Goal: Task Accomplishment & Management: Complete application form

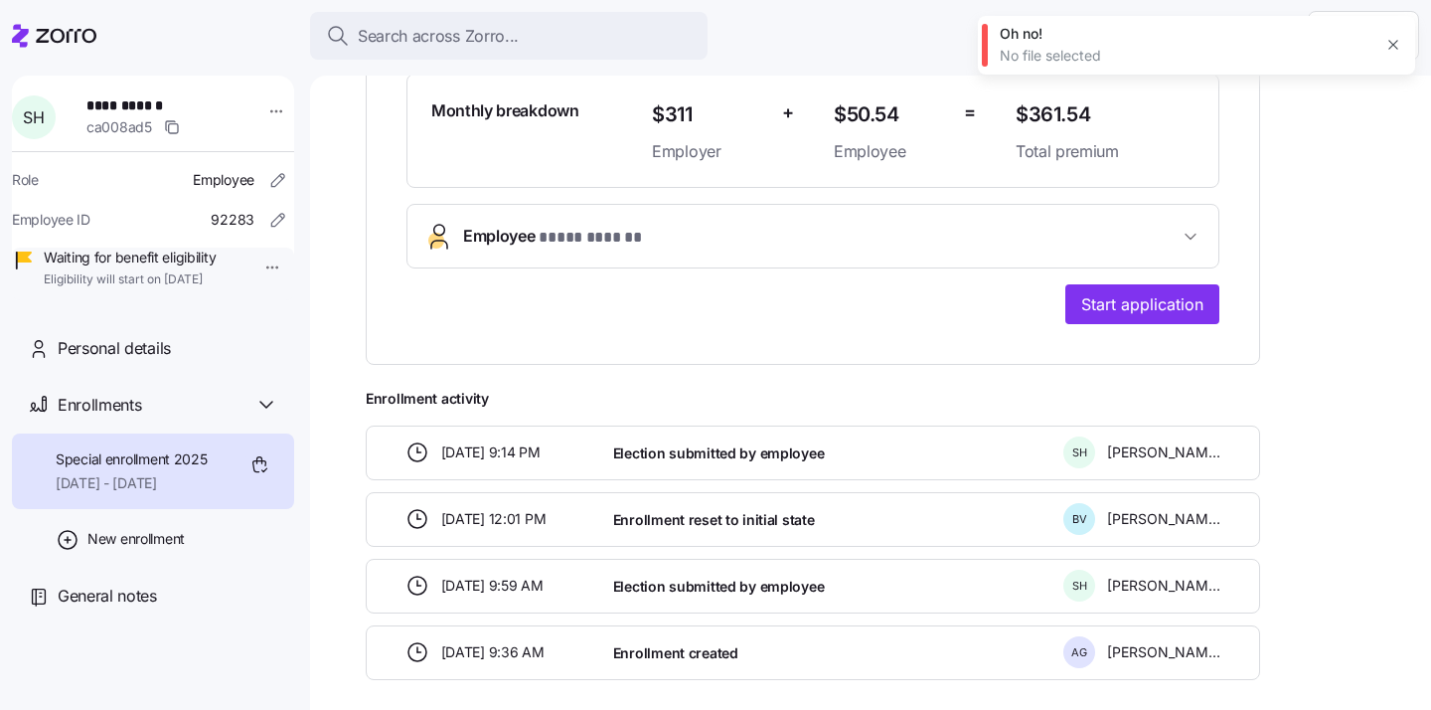
scroll to position [623, 0]
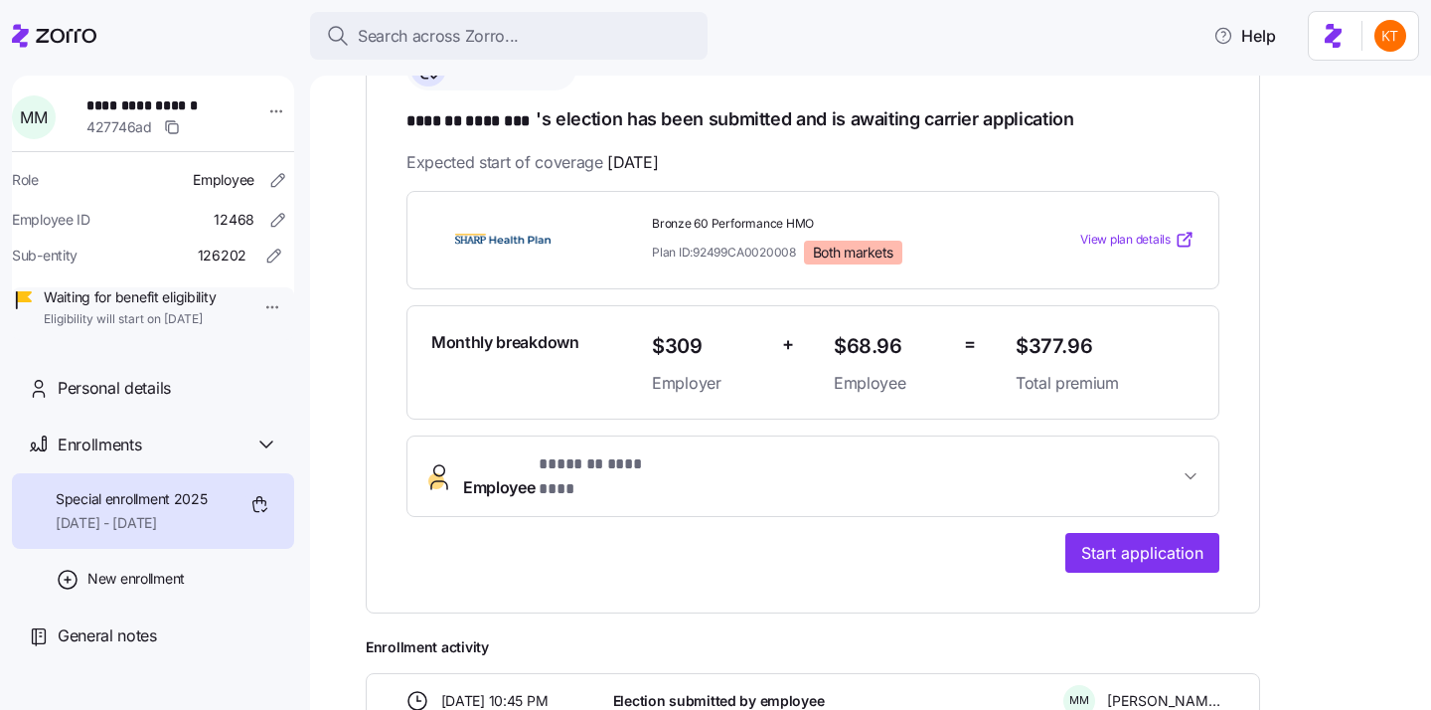
click at [648, 453] on button "Employee * ******* ******** *" at bounding box center [813, 476] width 811 height 80
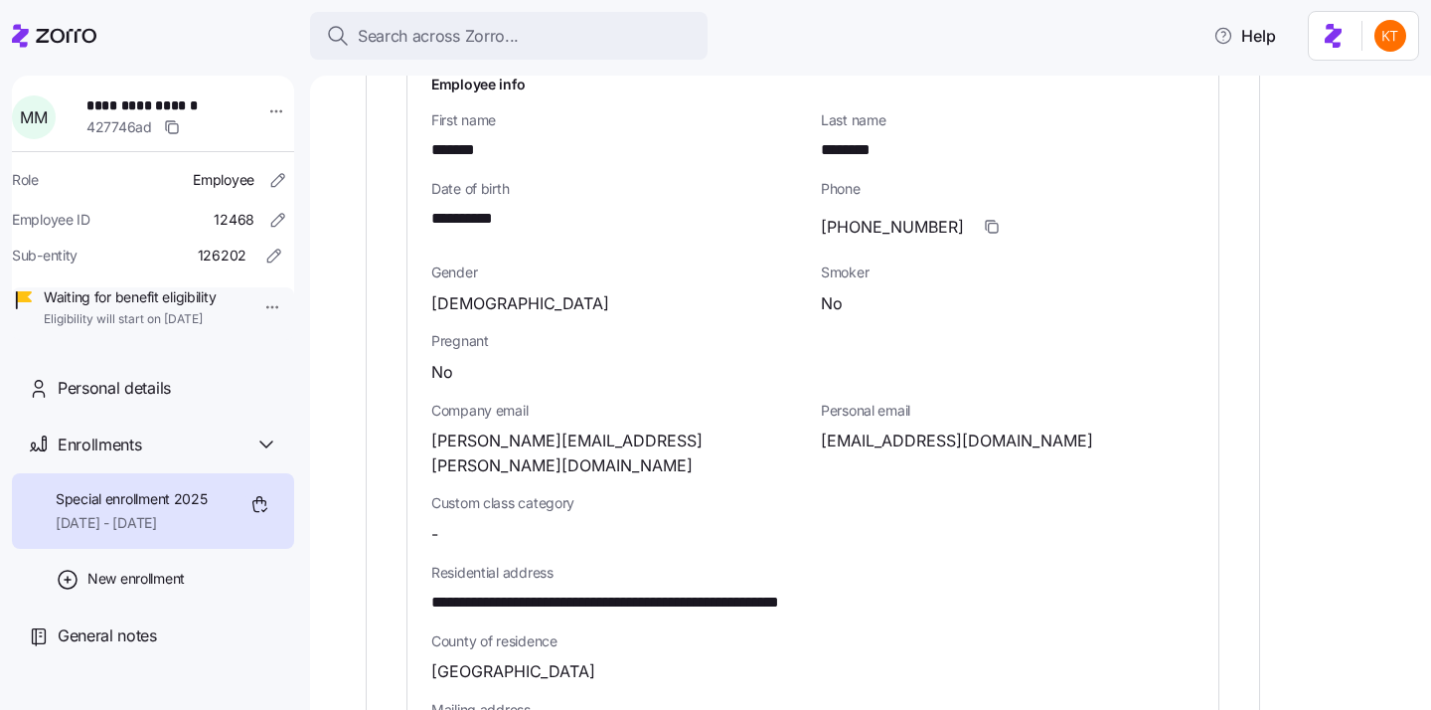
scroll to position [914, 0]
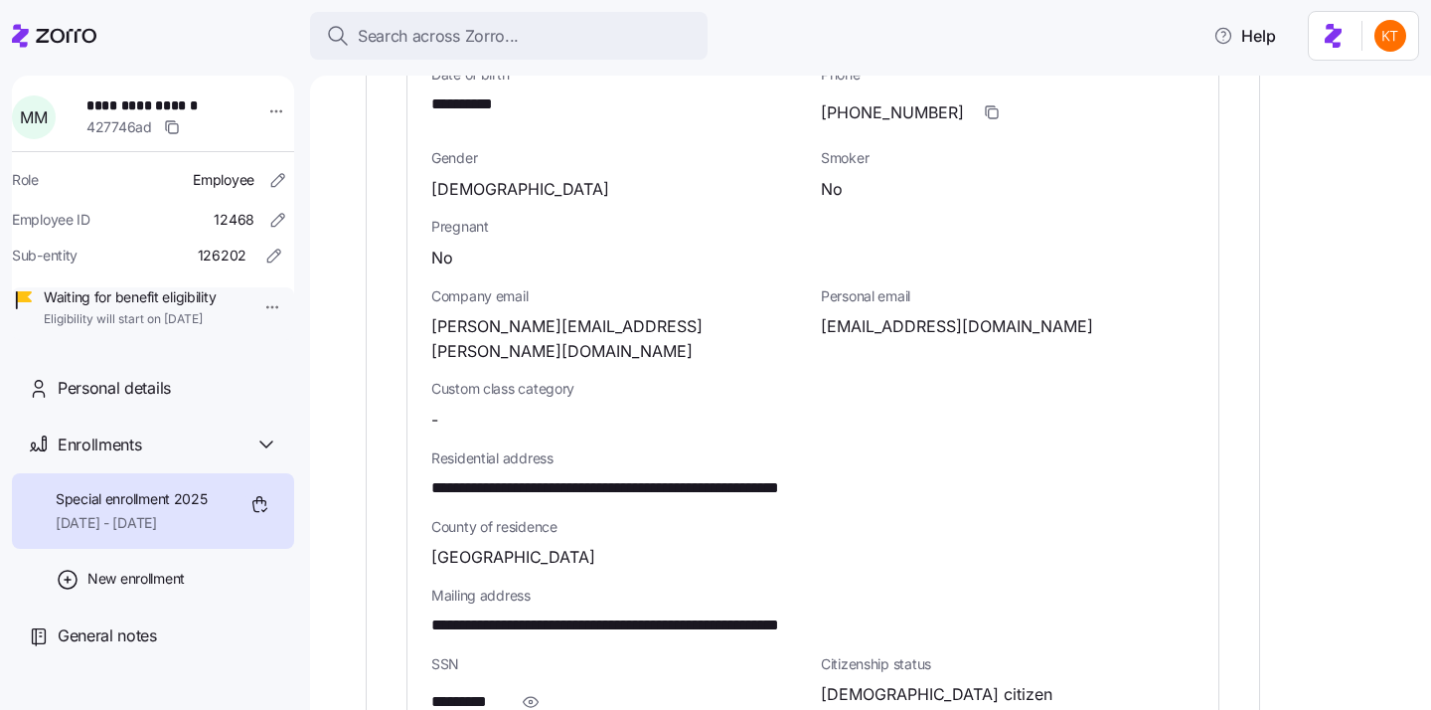
click at [778, 476] on span "**********" at bounding box center [665, 488] width 469 height 25
copy span "*****"
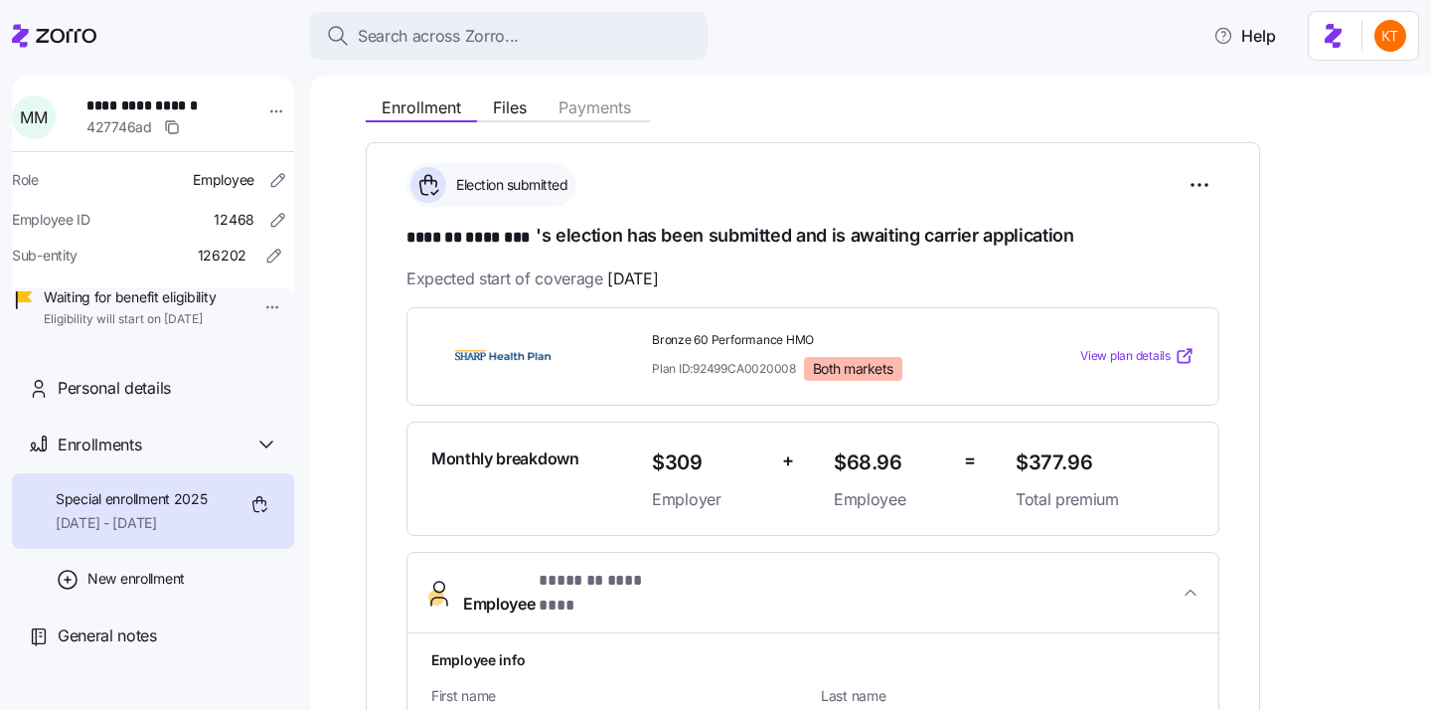
scroll to position [0, 0]
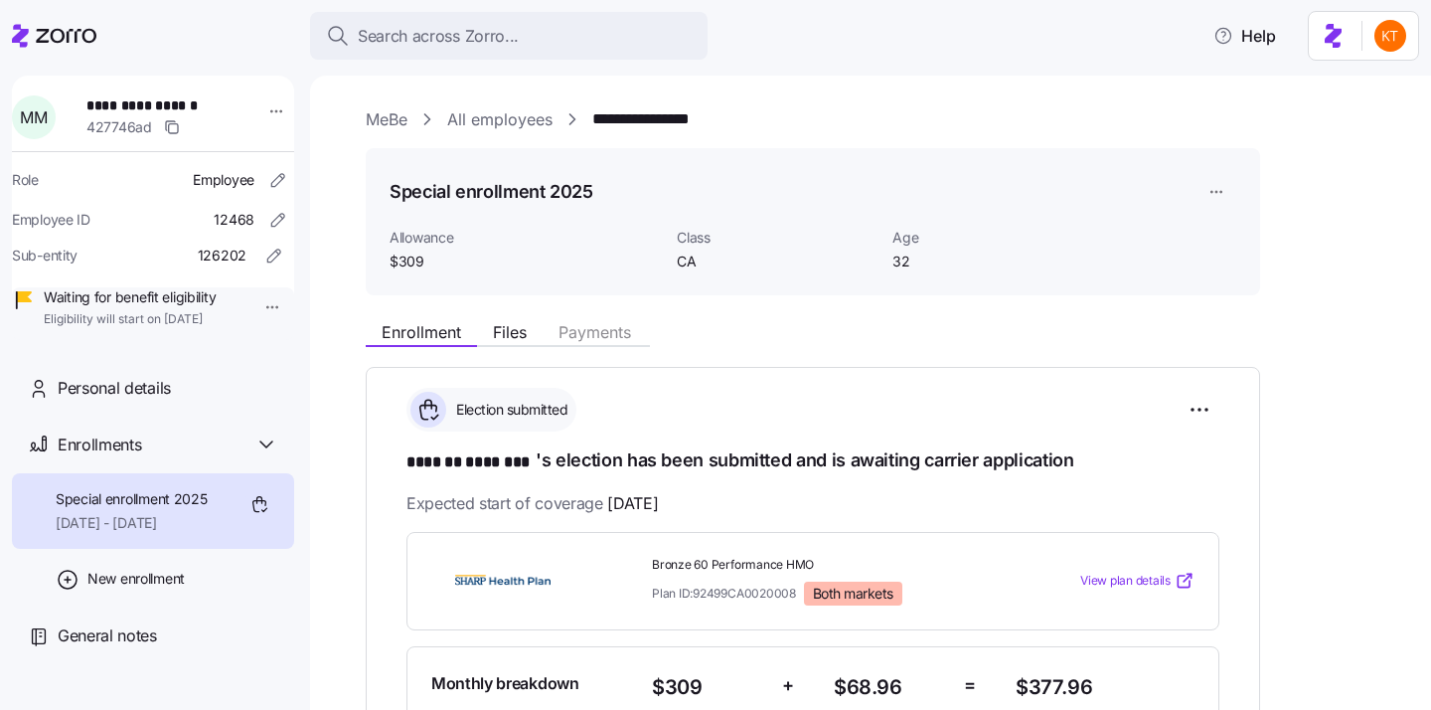
click at [137, 110] on span "**********" at bounding box center [155, 105] width 139 height 20
copy span "**********"
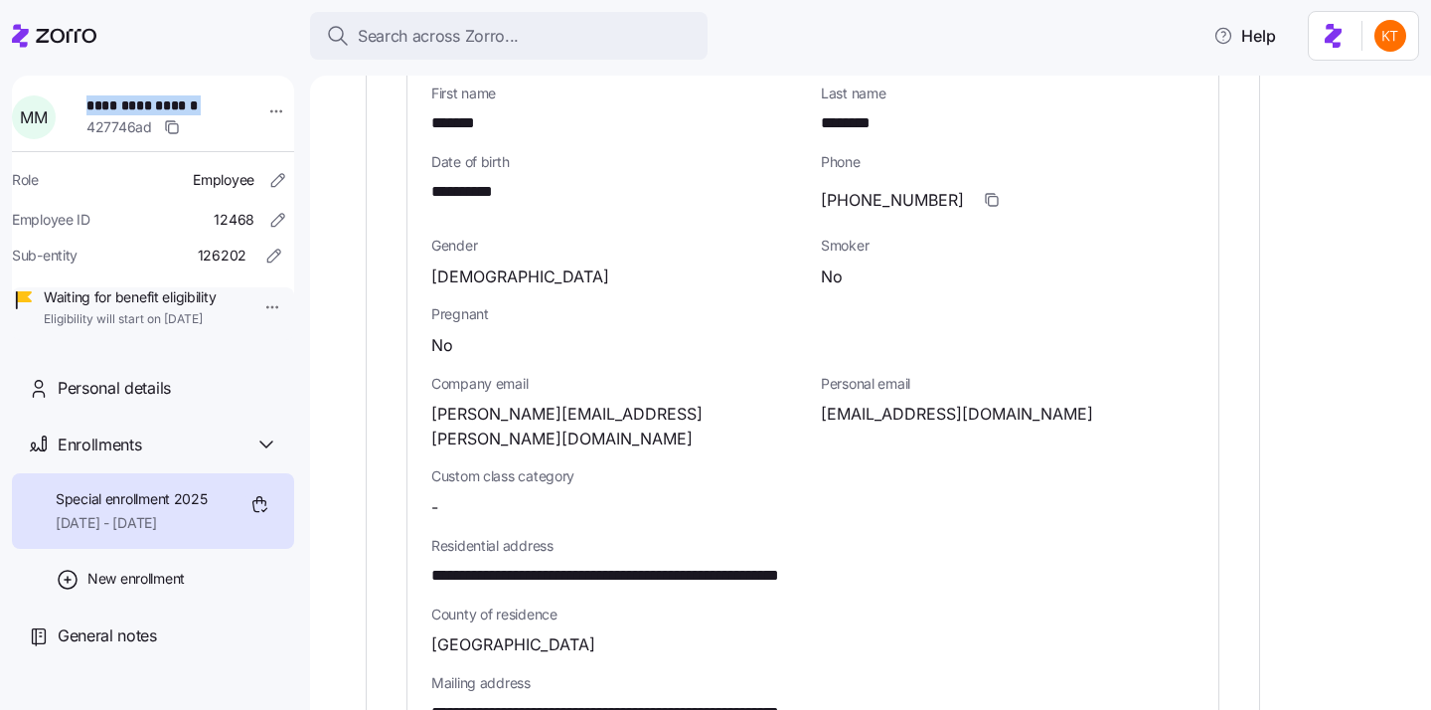
scroll to position [884, 0]
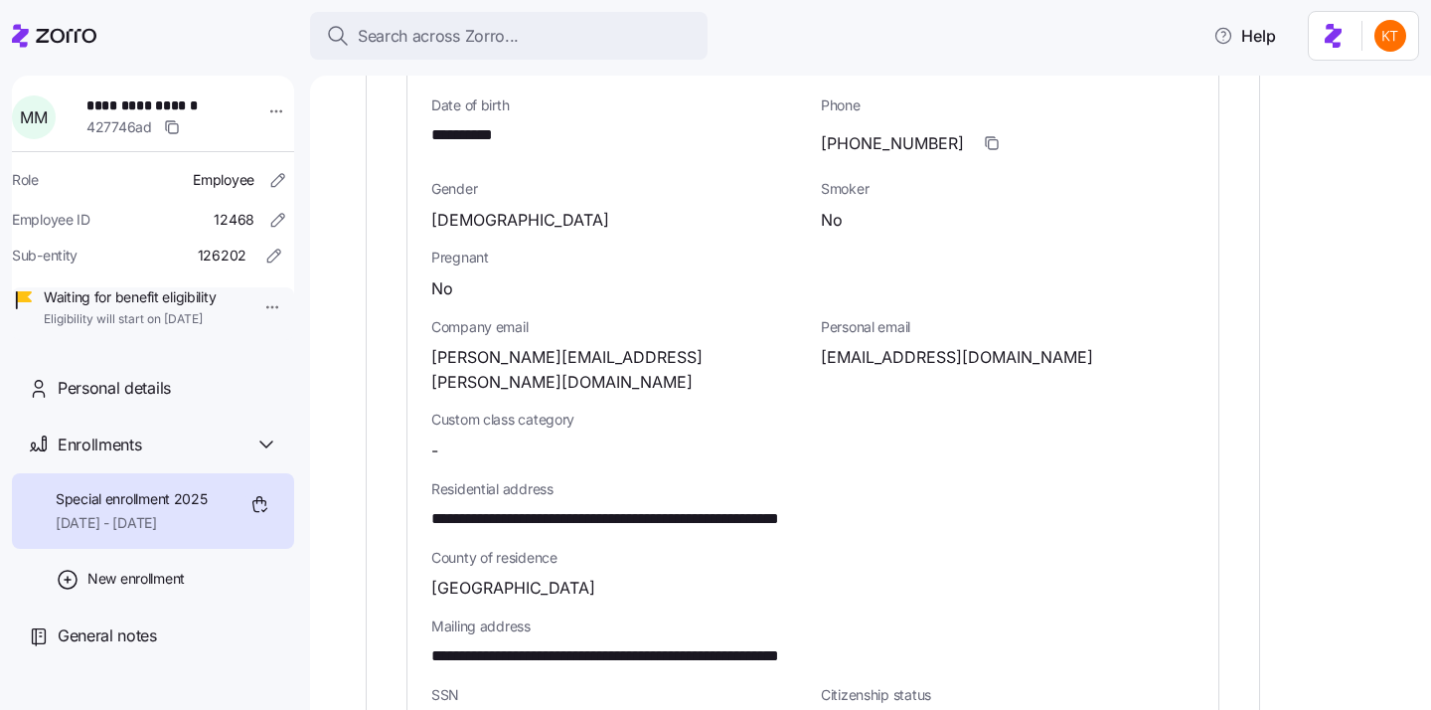
click at [779, 507] on span "**********" at bounding box center [665, 519] width 469 height 25
copy span "*****"
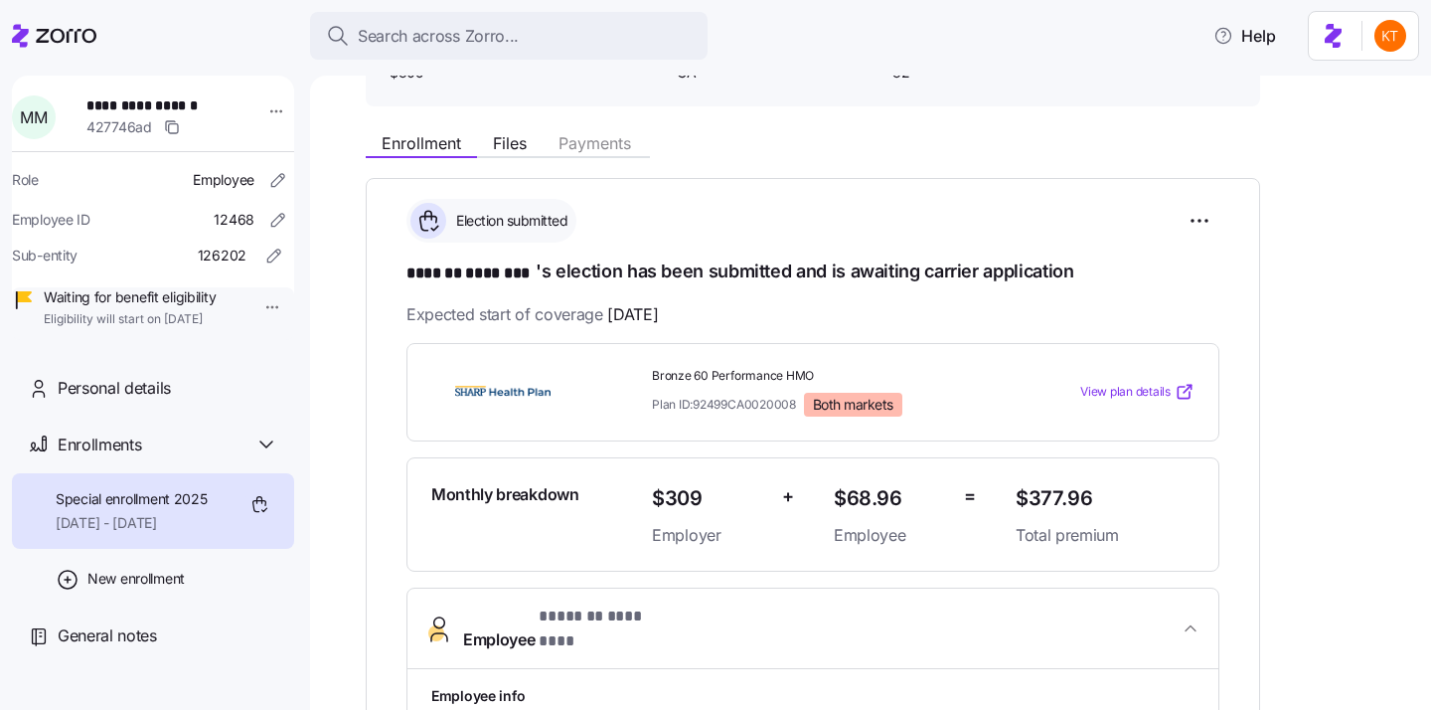
scroll to position [153, 0]
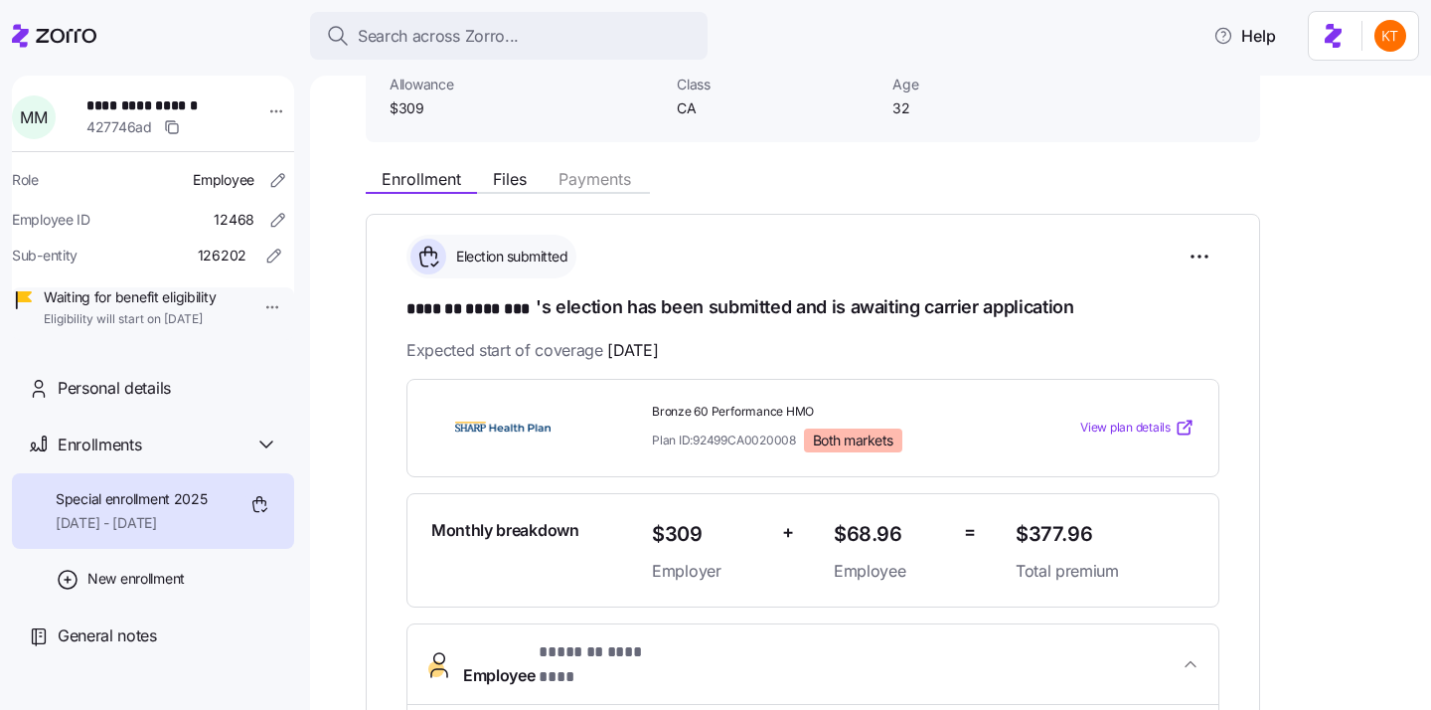
click at [131, 101] on span "**********" at bounding box center [155, 105] width 139 height 20
copy span "*******"
click at [186, 99] on span "**********" at bounding box center [155, 105] width 139 height 20
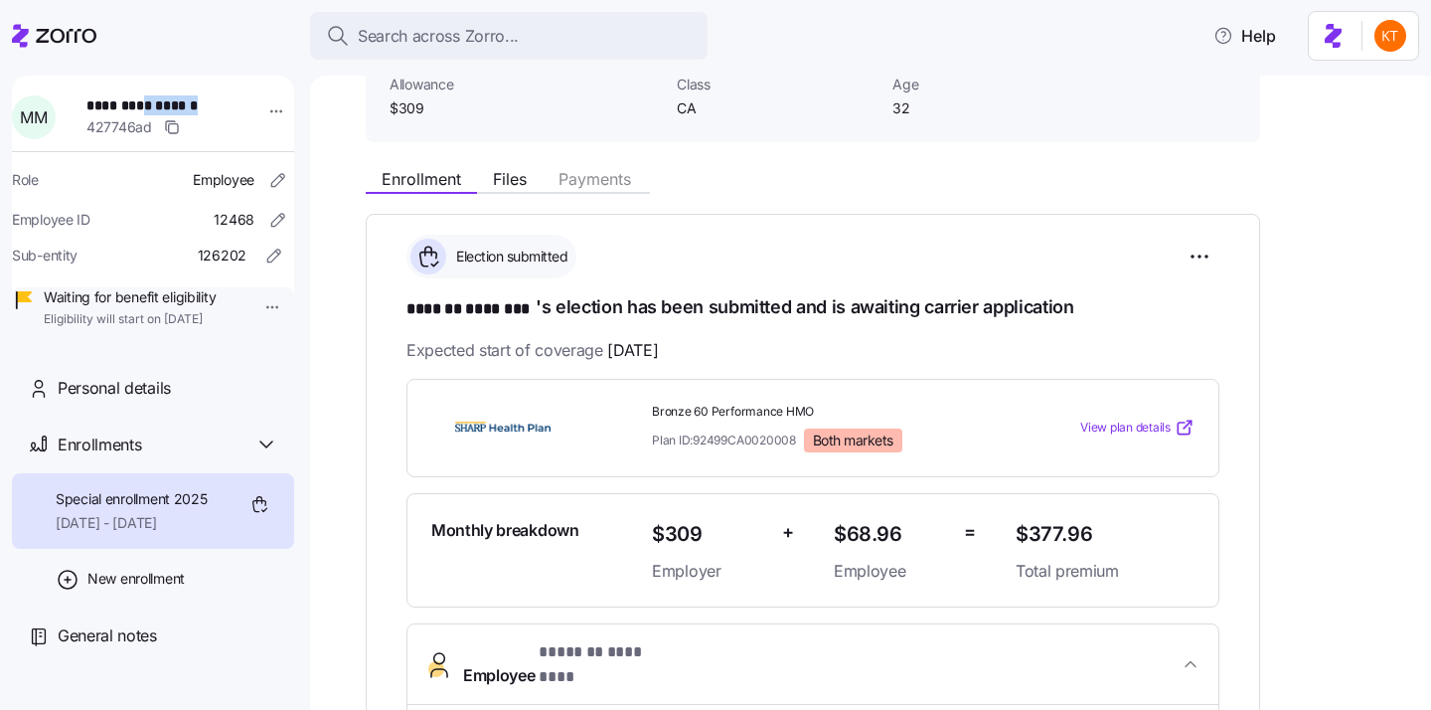
copy span "********"
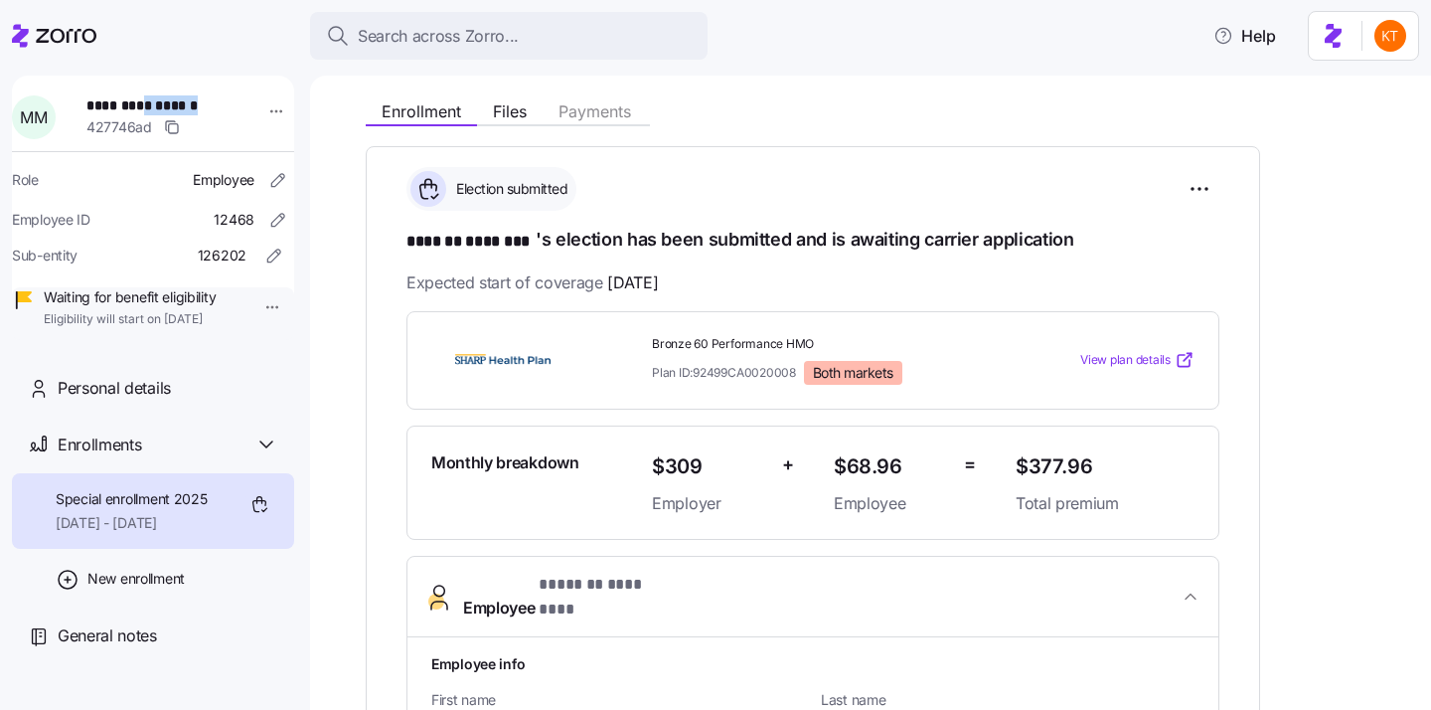
scroll to position [239, 0]
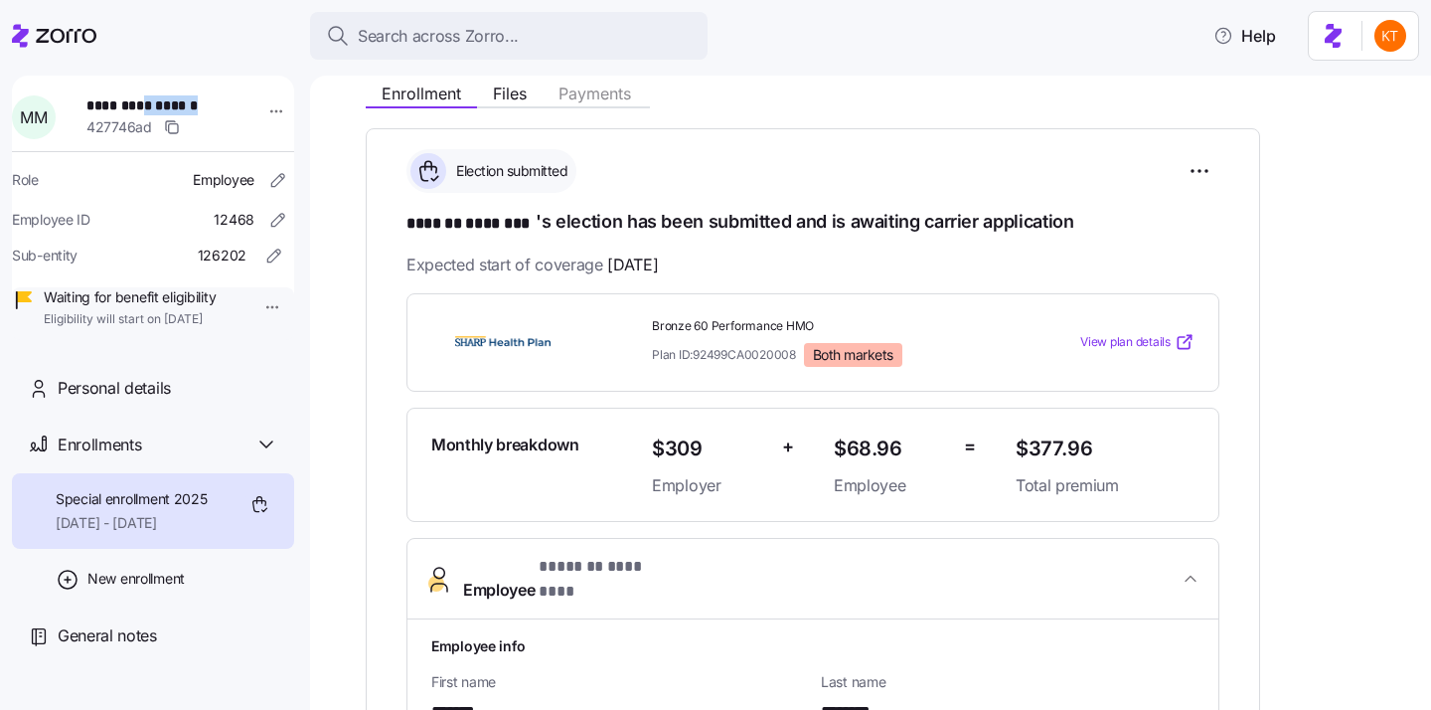
click at [741, 561] on span "Employee * ******* ******** *" at bounding box center [821, 579] width 716 height 48
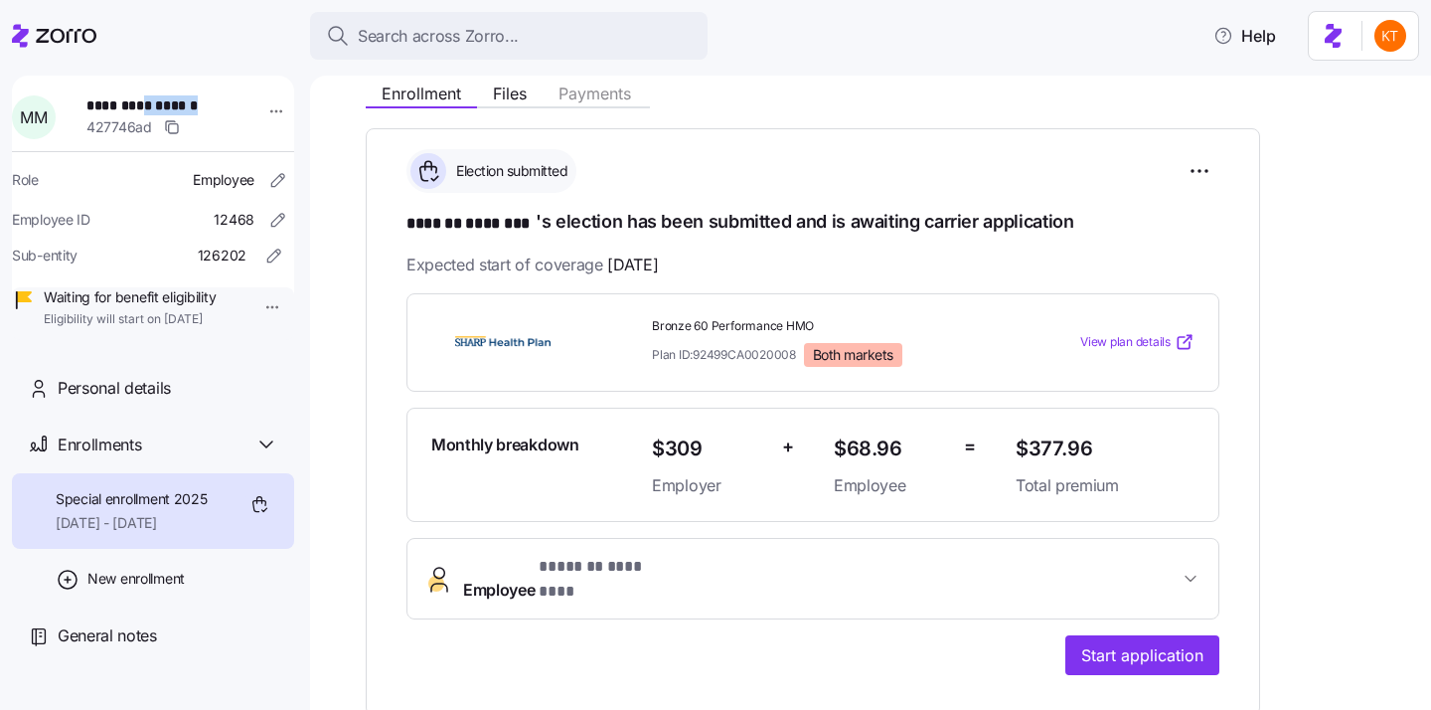
click at [741, 561] on span "Employee * ******* ******** *" at bounding box center [821, 579] width 716 height 48
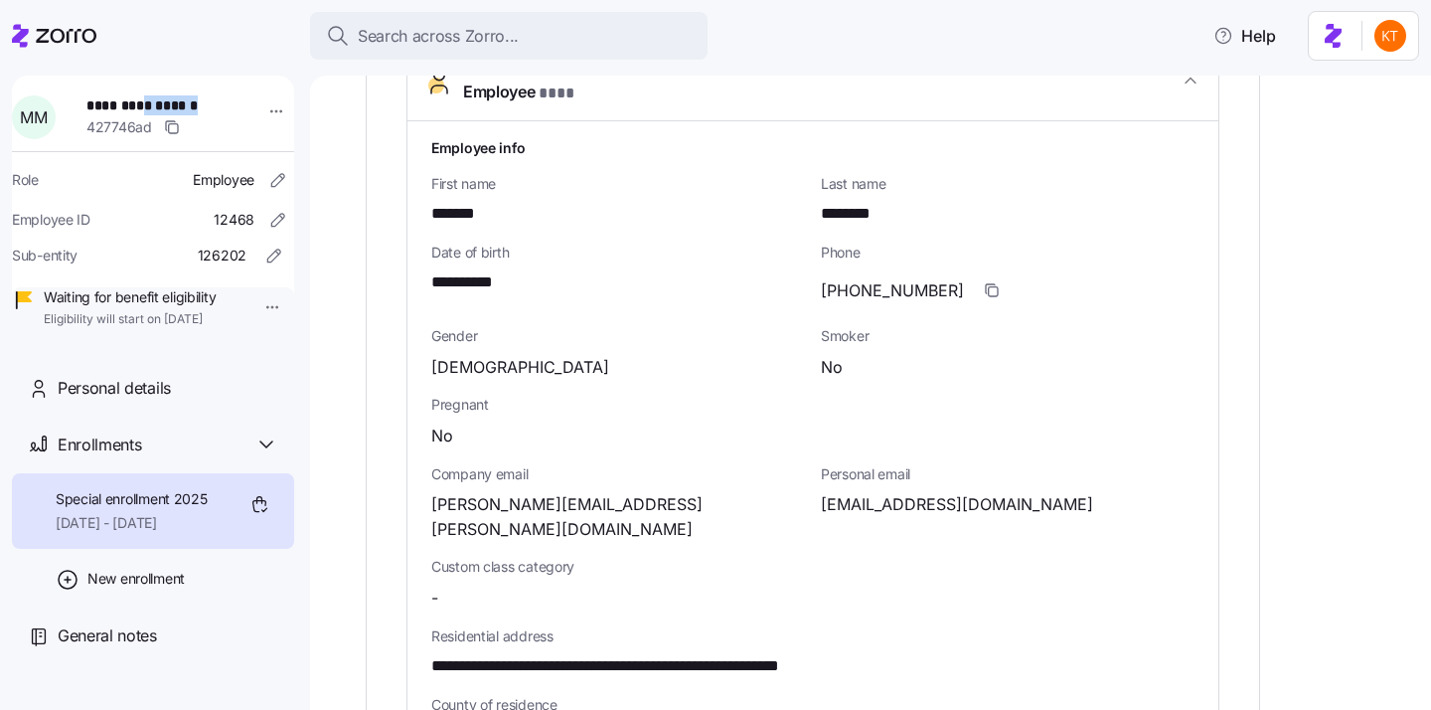
scroll to position [821, 0]
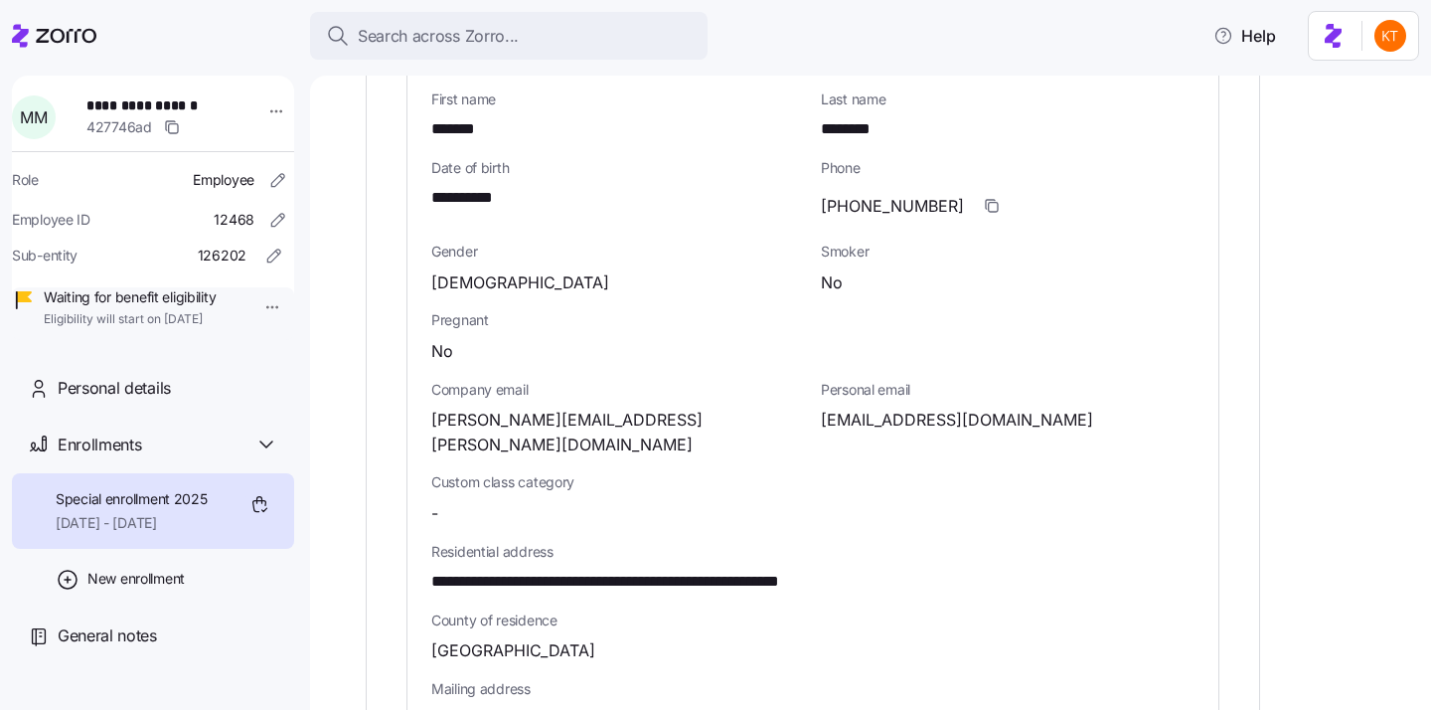
click at [485, 186] on span "**********" at bounding box center [474, 198] width 87 height 25
copy span "****"
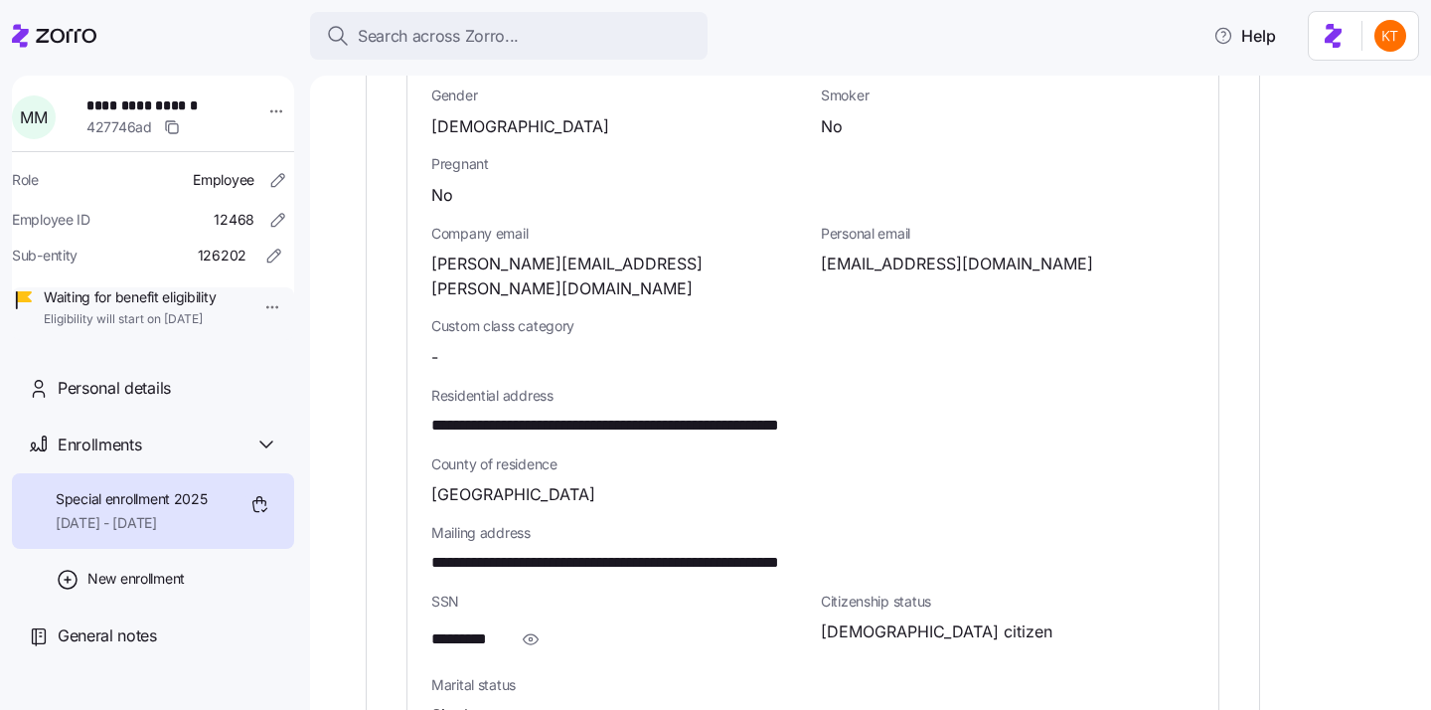
scroll to position [1048, 0]
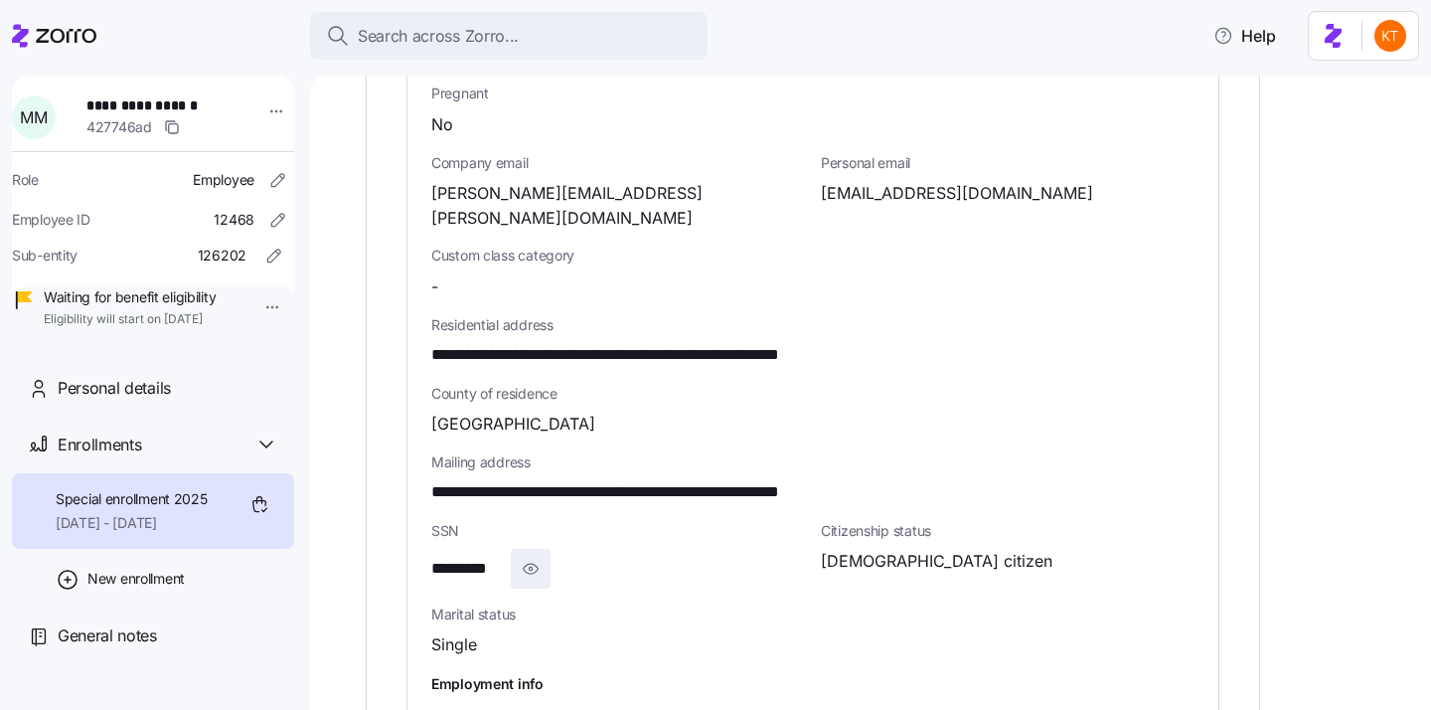
click at [523, 550] on span "button" at bounding box center [531, 569] width 38 height 38
click at [498, 557] on span "**********" at bounding box center [482, 569] width 102 height 25
copy span "****"
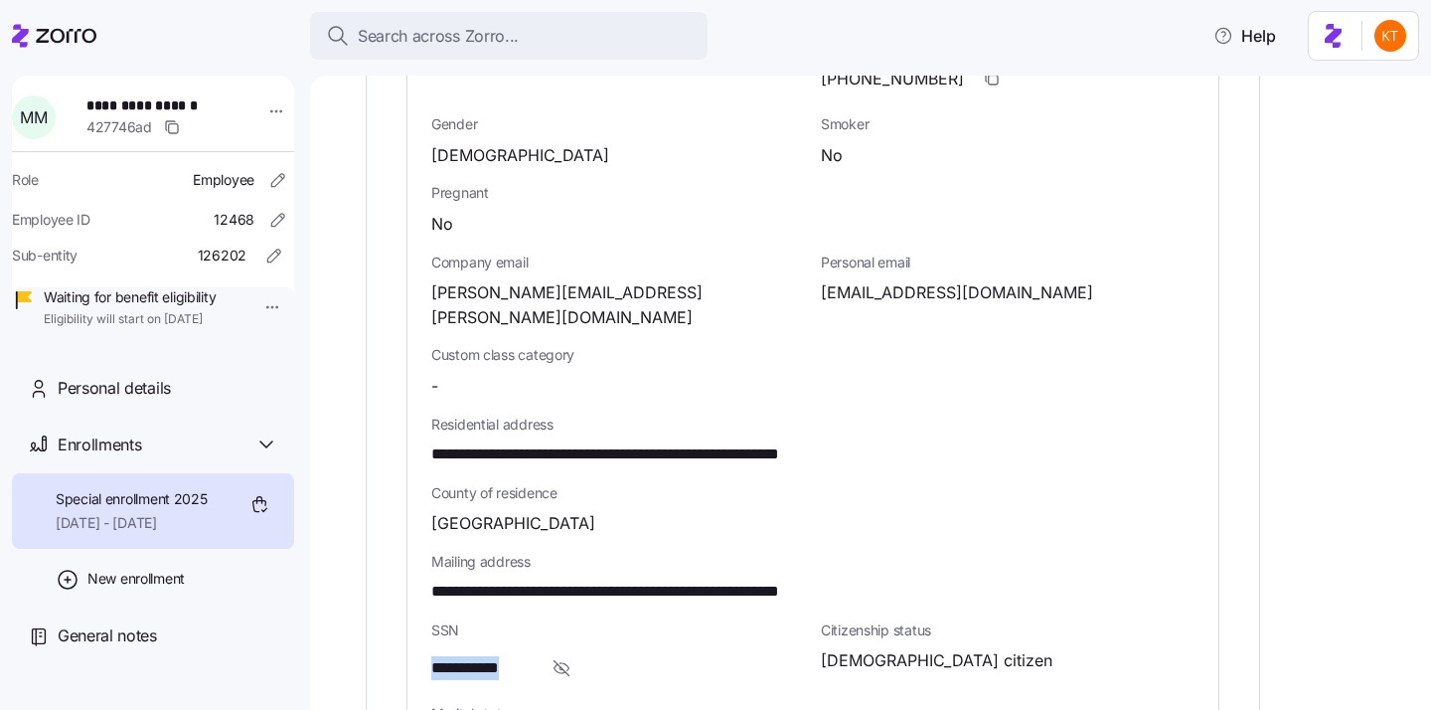
scroll to position [944, 0]
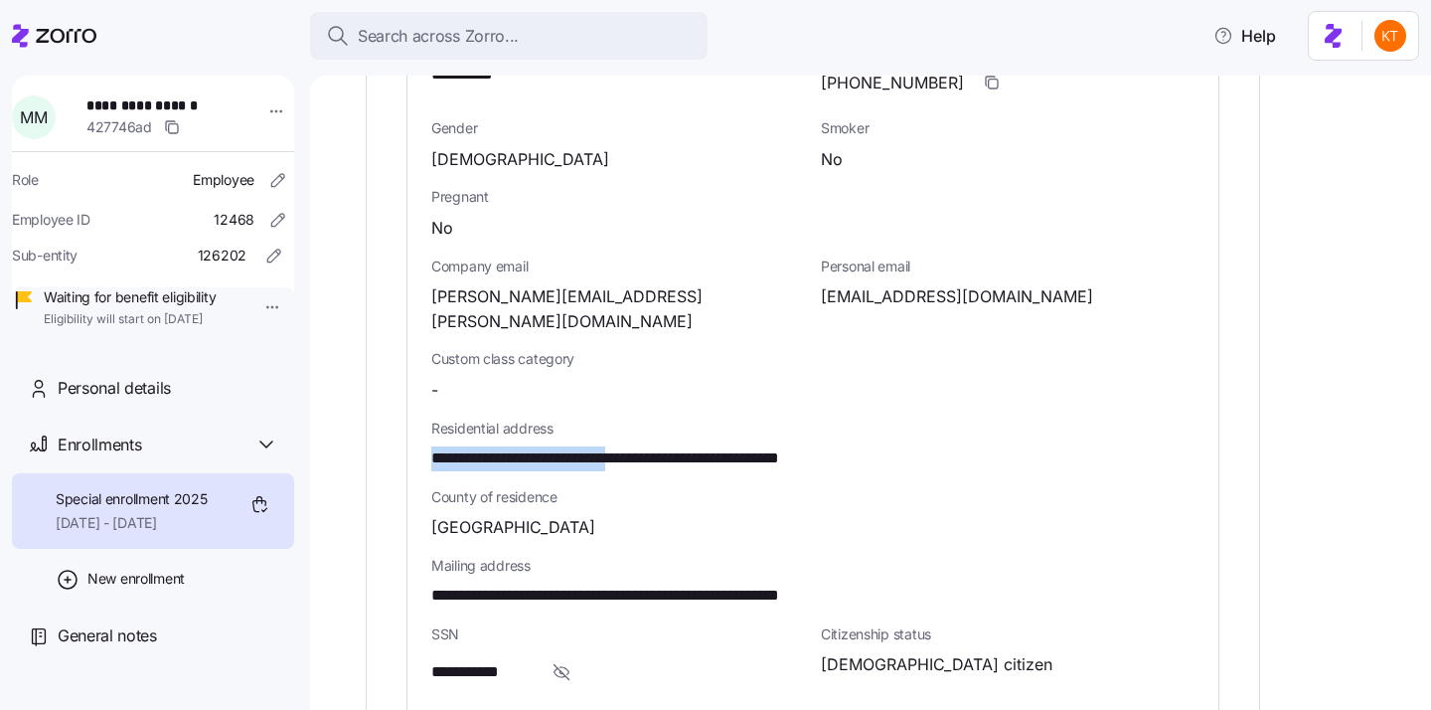
drag, startPoint x: 662, startPoint y: 415, endPoint x: 430, endPoint y: 411, distance: 231.7
click at [431, 446] on span "**********" at bounding box center [665, 458] width 469 height 25
copy span "**********"
click at [729, 446] on span "**********" at bounding box center [665, 458] width 469 height 25
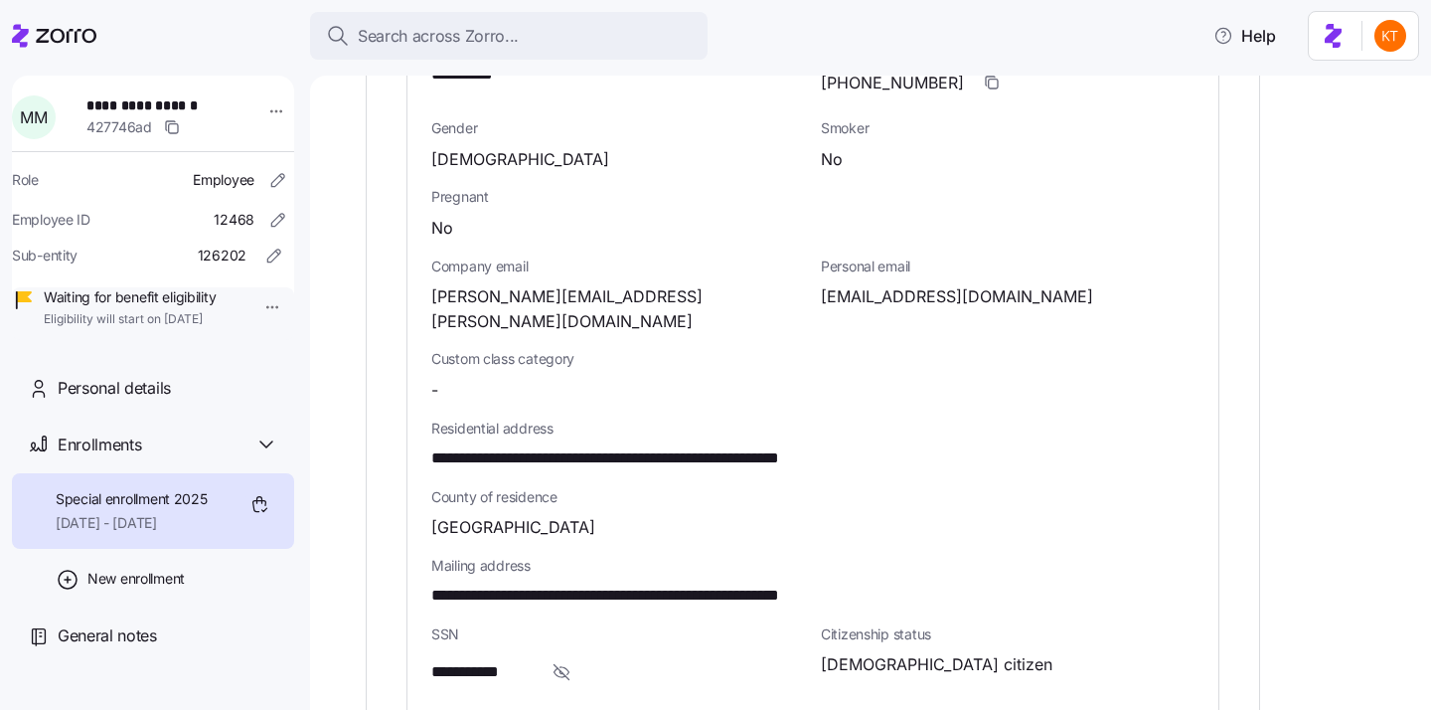
click at [723, 446] on span "**********" at bounding box center [665, 458] width 469 height 25
drag, startPoint x: 735, startPoint y: 411, endPoint x: 671, endPoint y: 417, distance: 64.0
click at [671, 446] on span "**********" at bounding box center [665, 458] width 469 height 25
copy span "*******"
click at [745, 446] on span "**********" at bounding box center [665, 458] width 469 height 25
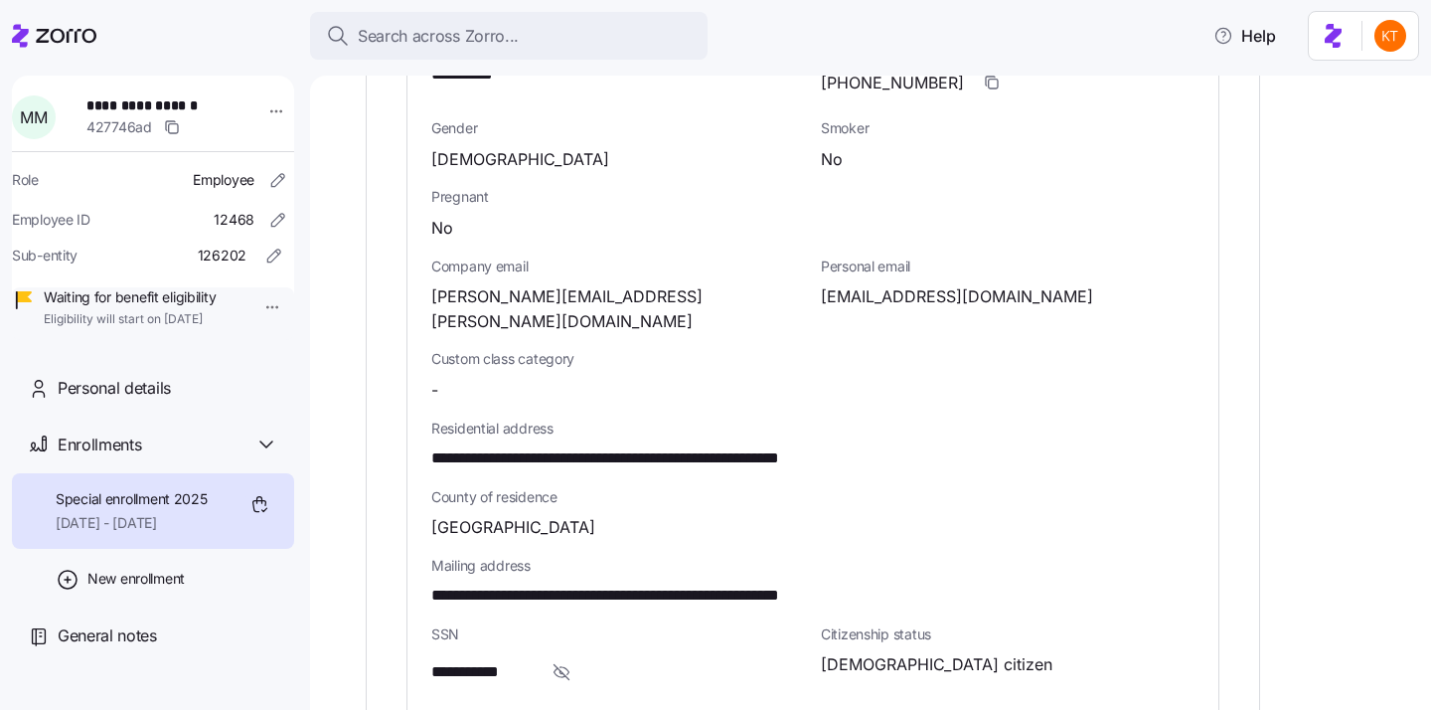
click at [789, 446] on span "**********" at bounding box center [665, 458] width 469 height 25
copy span "*****"
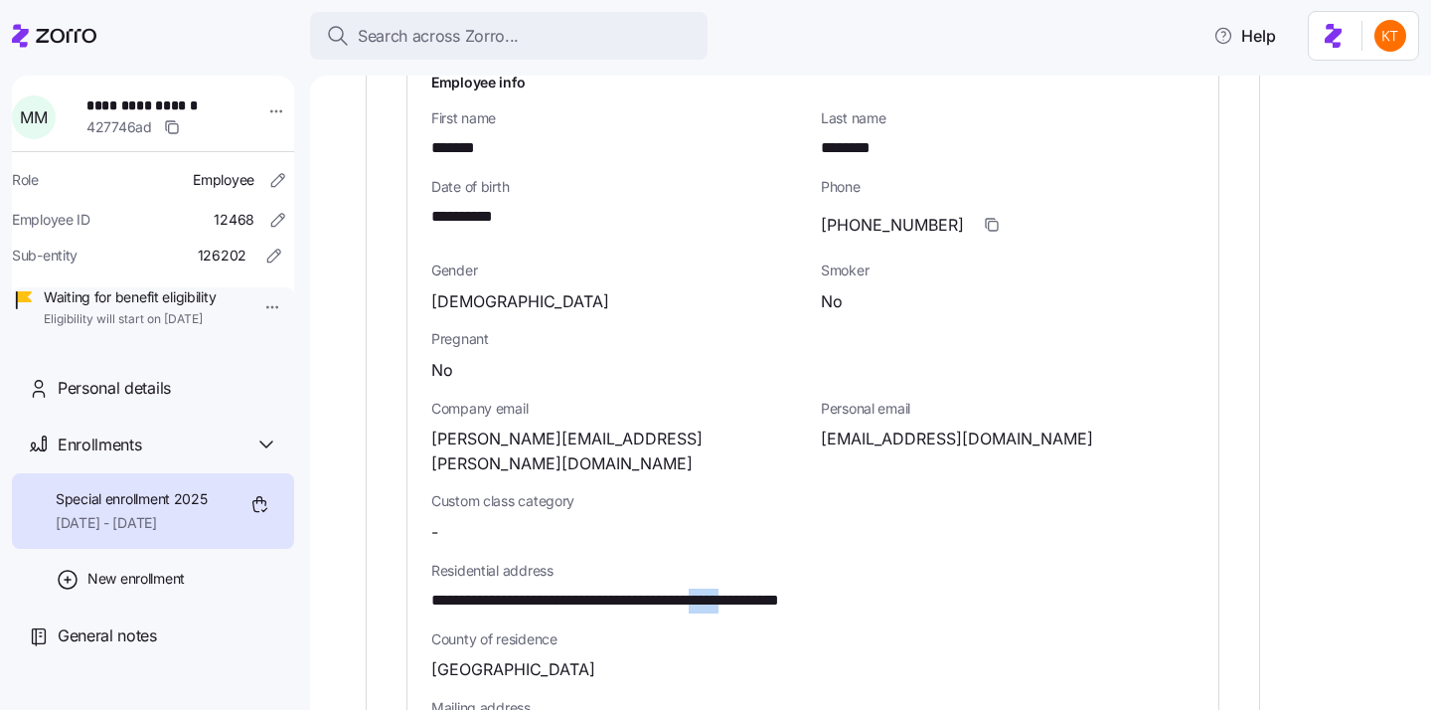
scroll to position [716, 0]
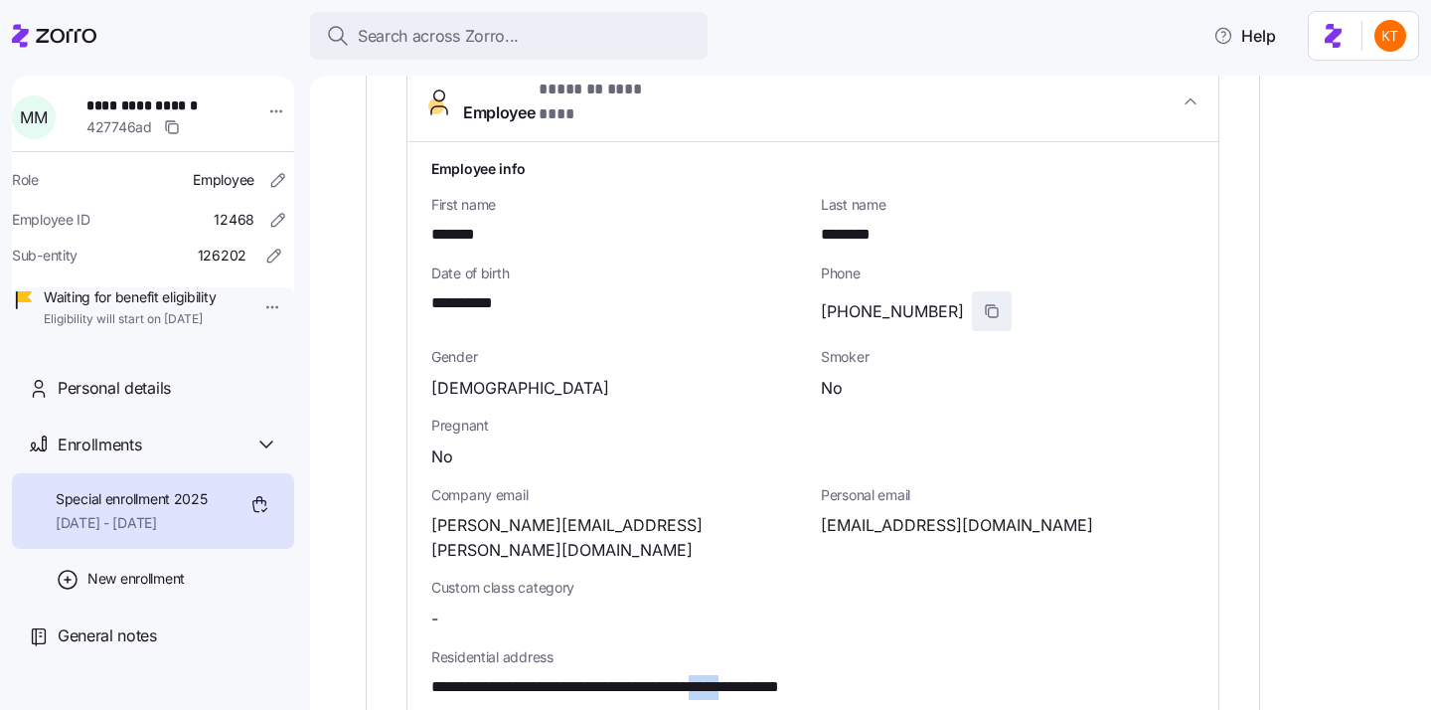
click at [973, 292] on span "button" at bounding box center [992, 311] width 38 height 38
click at [909, 513] on span "[EMAIL_ADDRESS][DOMAIN_NAME]" at bounding box center [957, 525] width 272 height 25
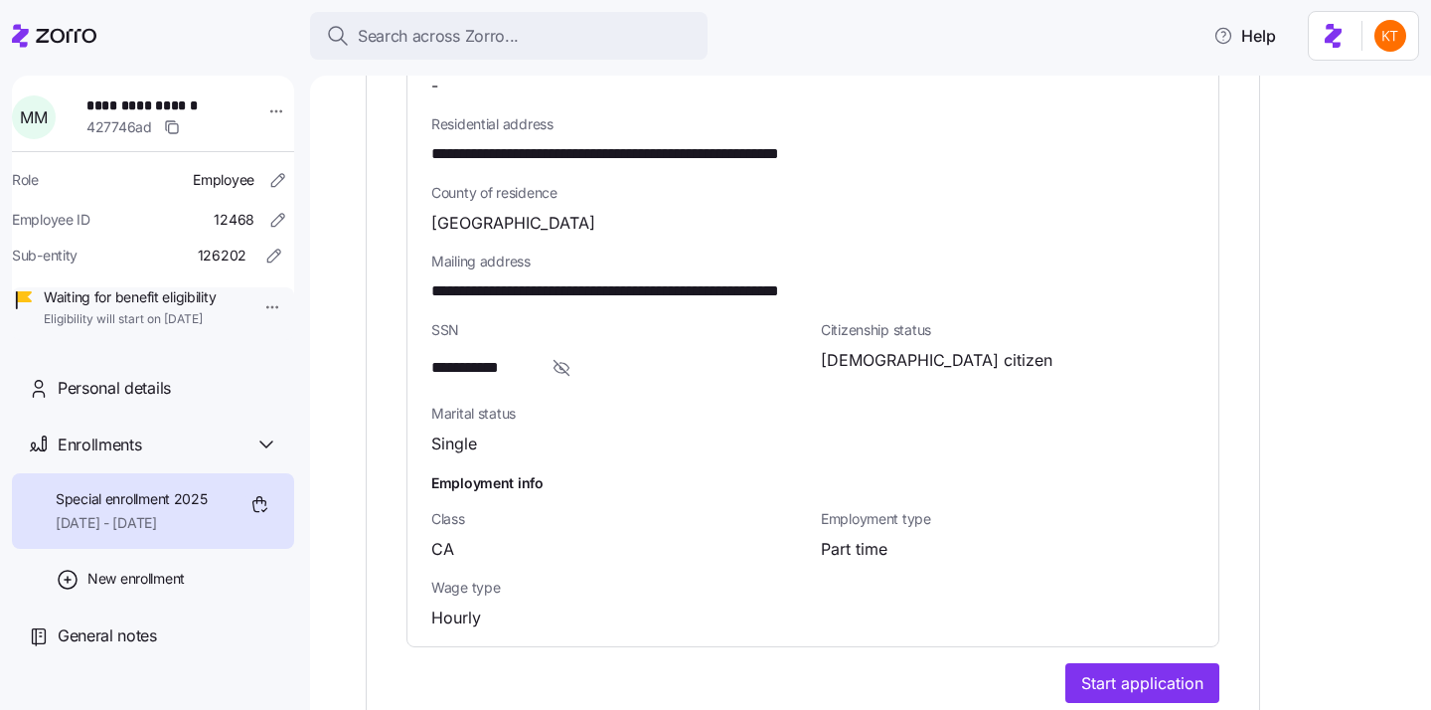
scroll to position [1378, 0]
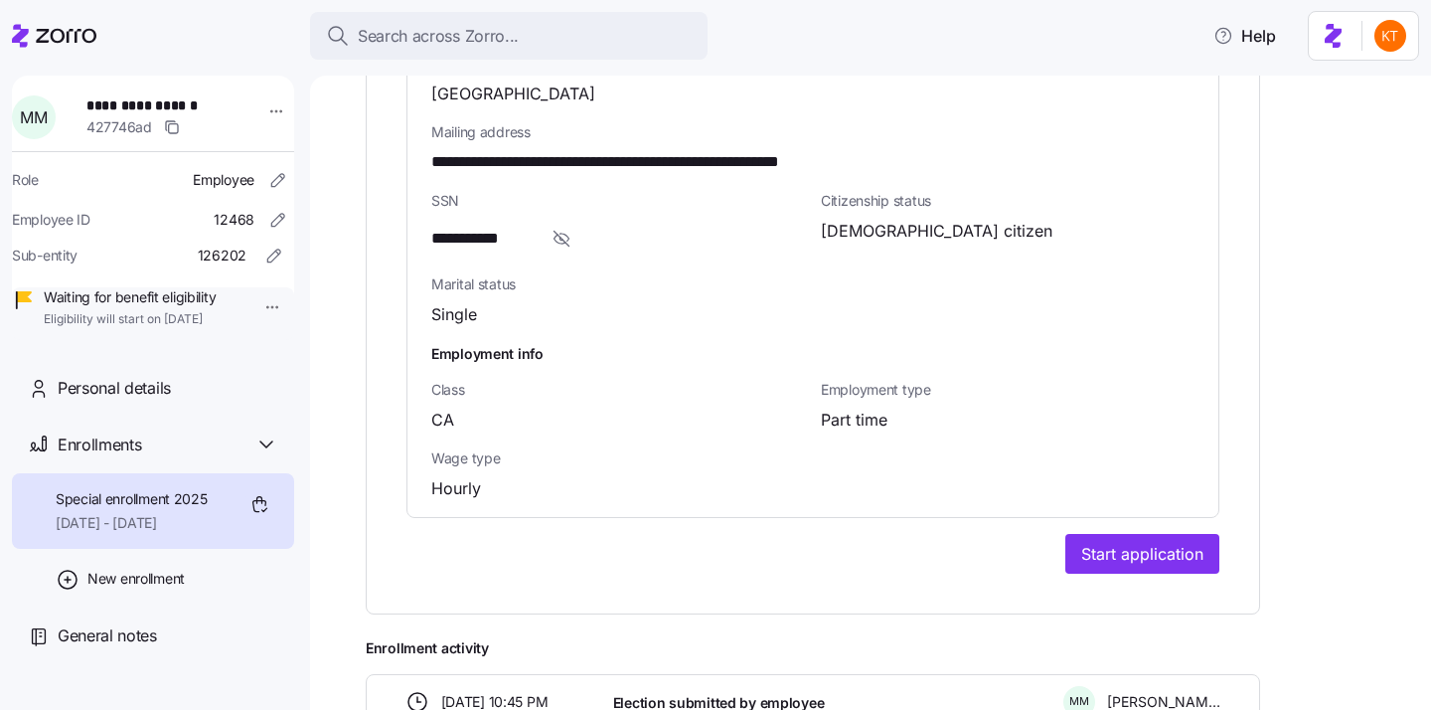
click at [1138, 542] on span "Start application" at bounding box center [1142, 554] width 122 height 24
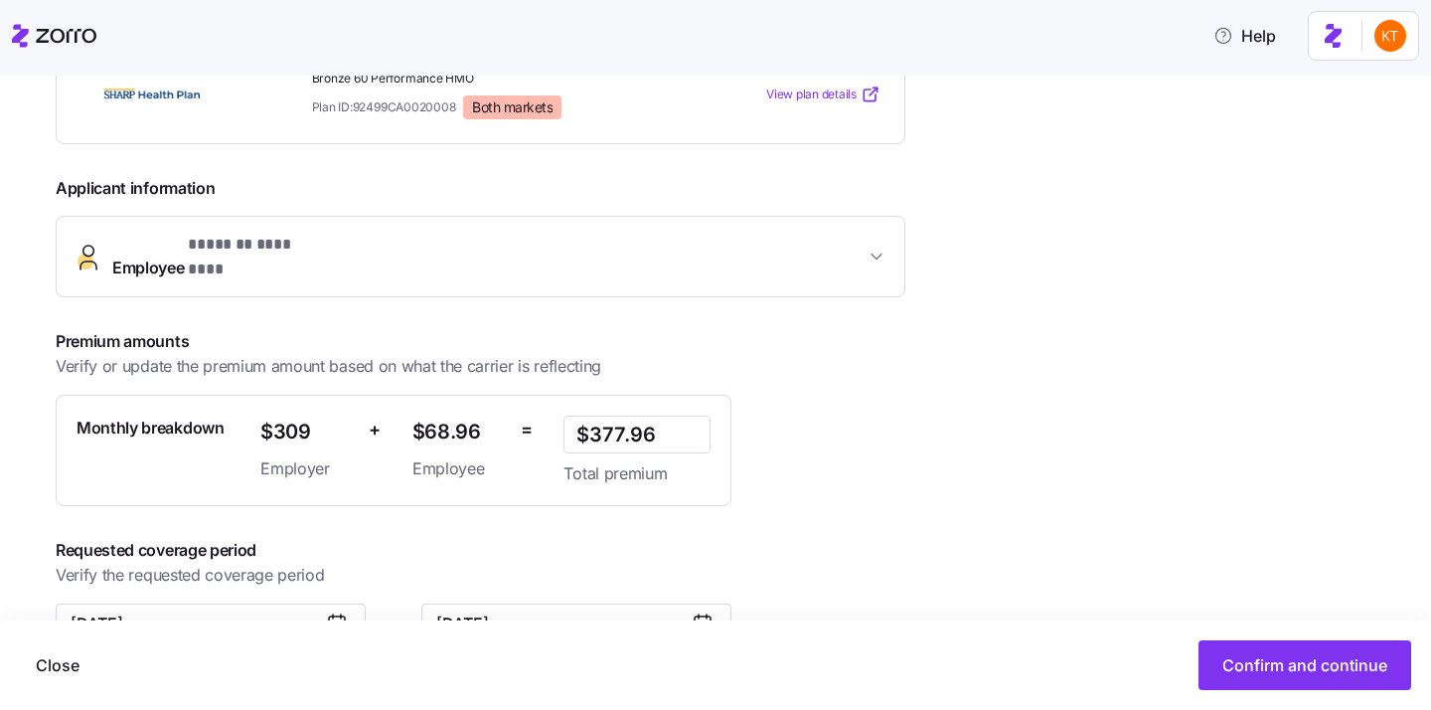
scroll to position [407, 0]
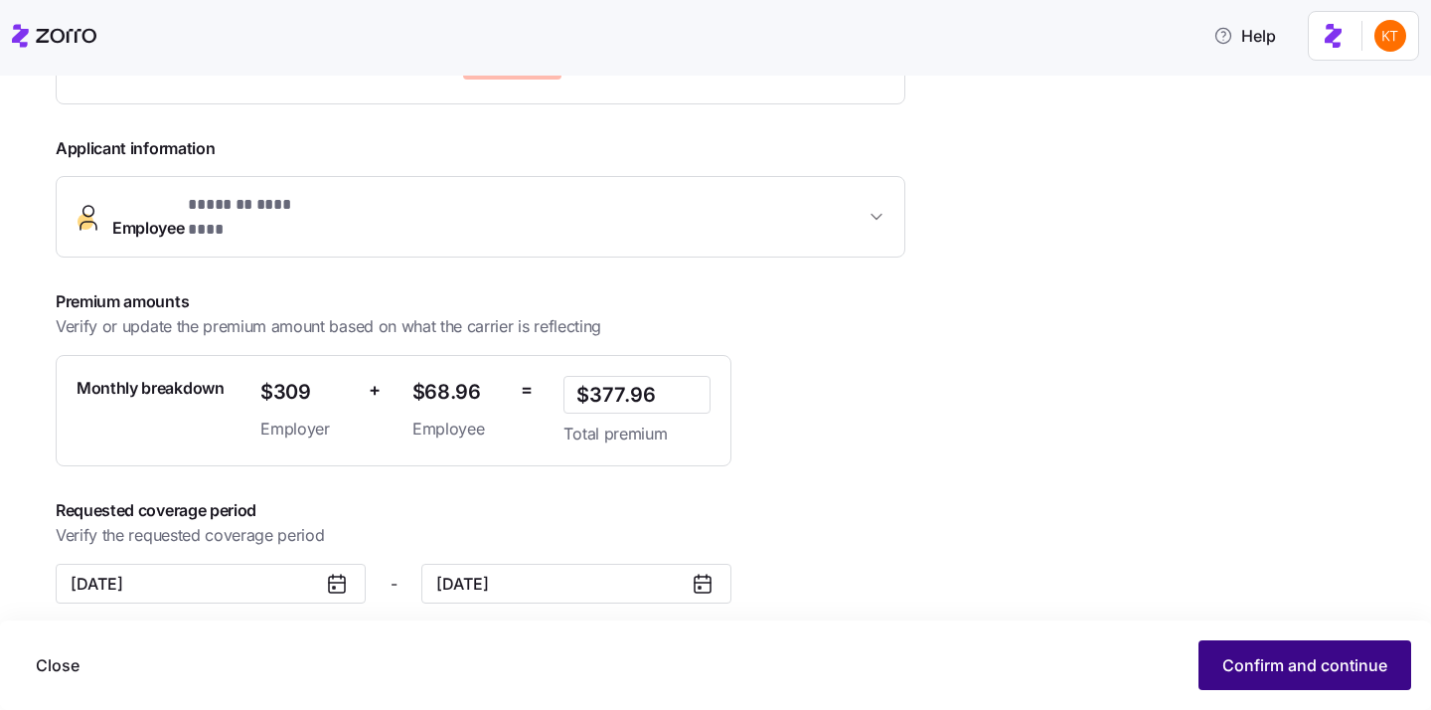
click at [1296, 661] on span "Confirm and continue" at bounding box center [1305, 665] width 165 height 24
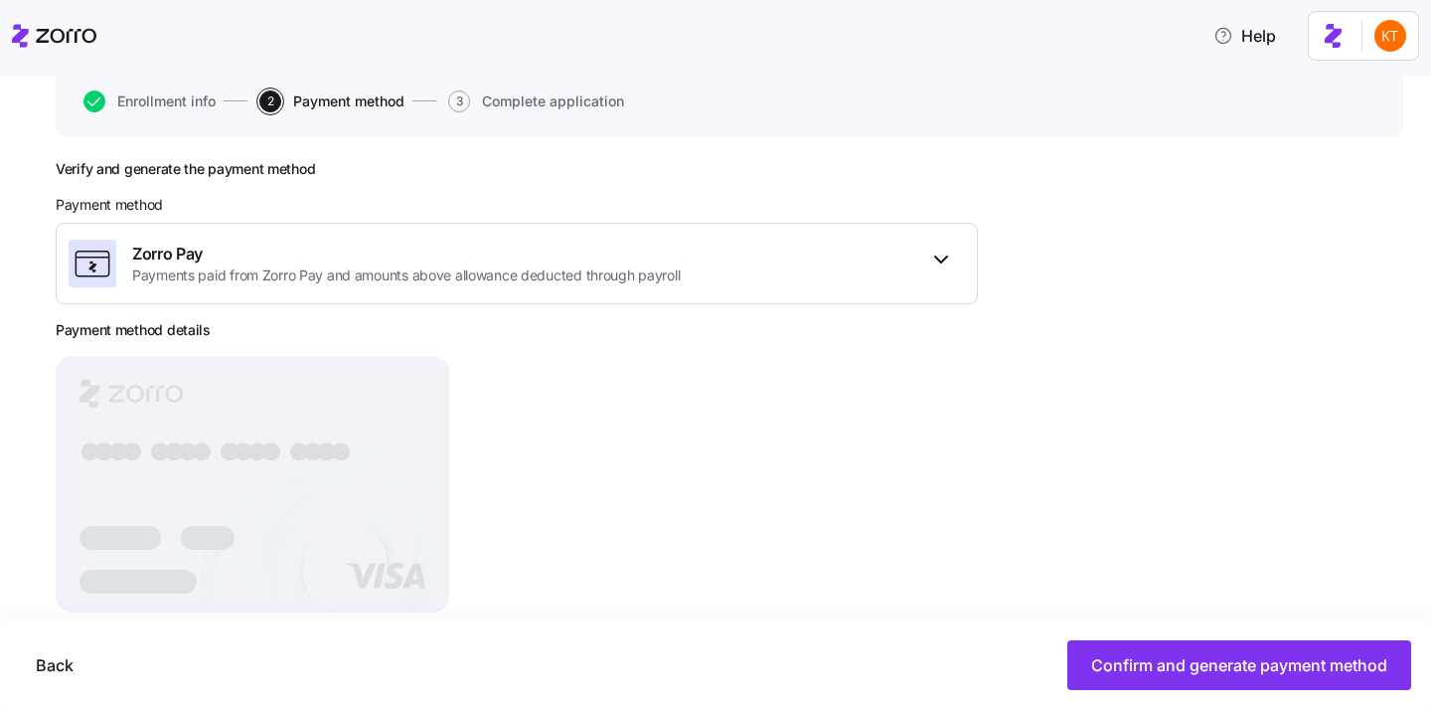
scroll to position [238, 0]
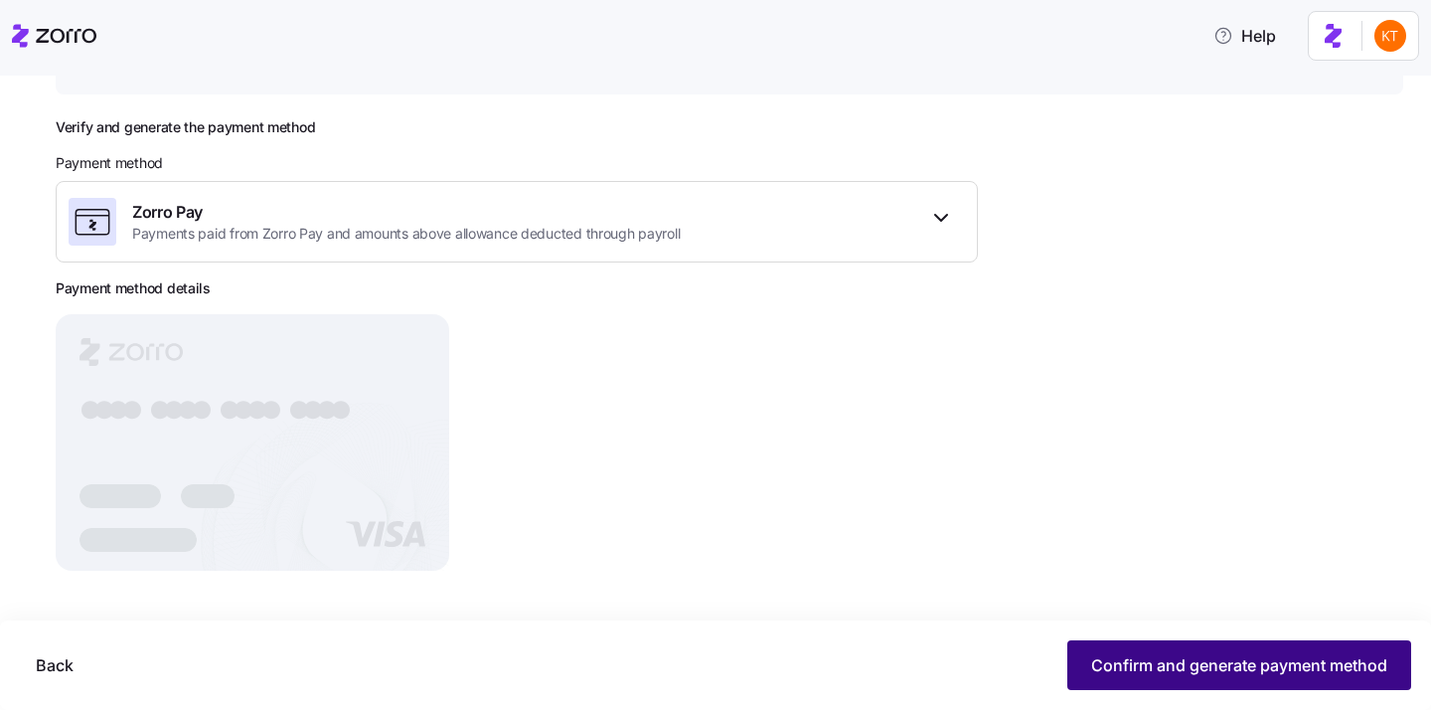
click at [1157, 669] on span "Confirm and generate payment method" at bounding box center [1239, 665] width 296 height 24
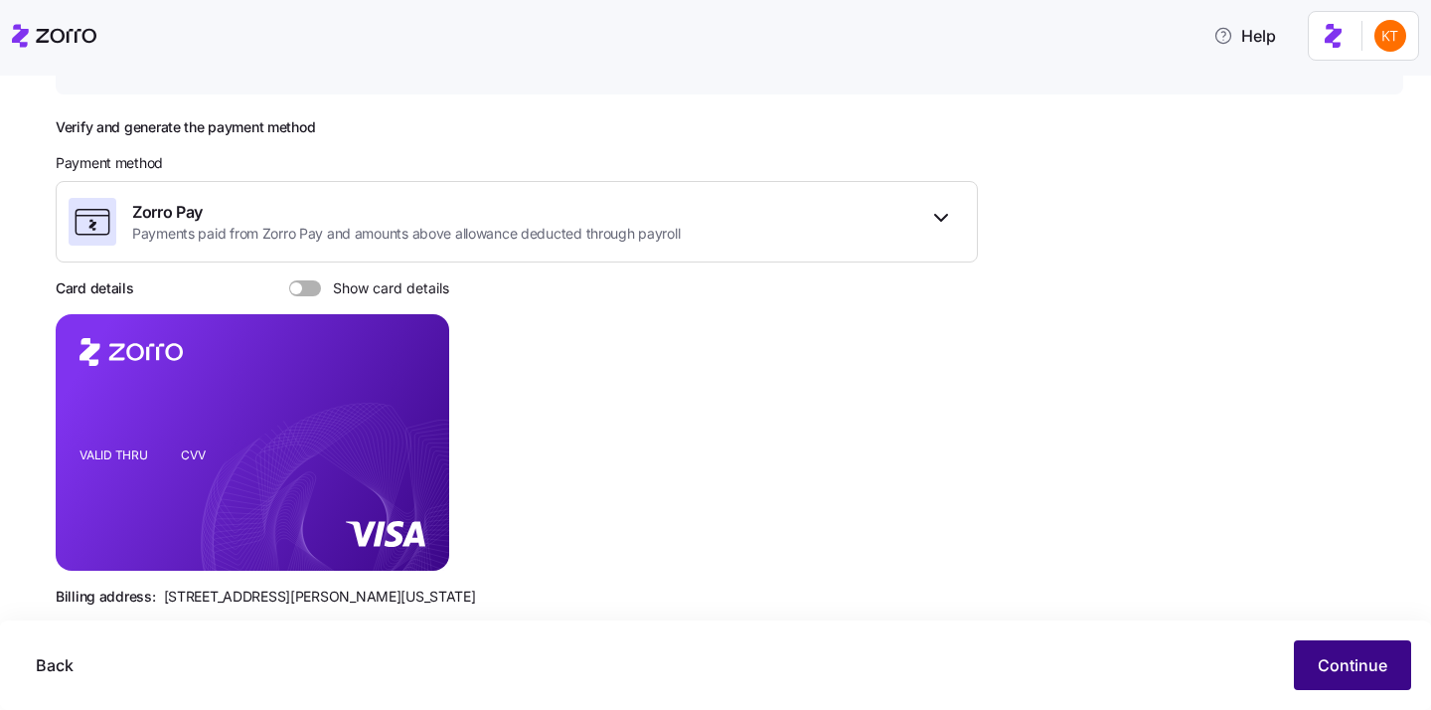
click at [1345, 664] on span "Continue" at bounding box center [1353, 665] width 70 height 24
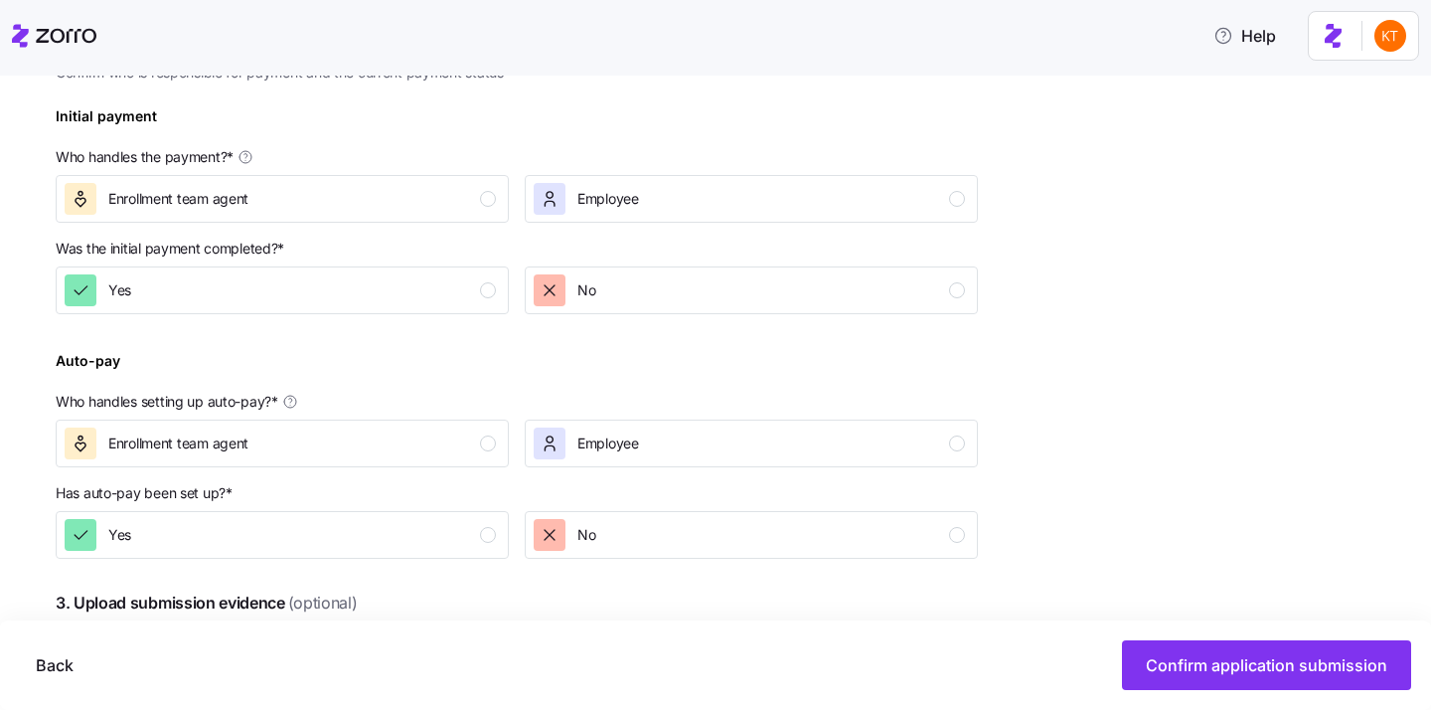
scroll to position [561, 0]
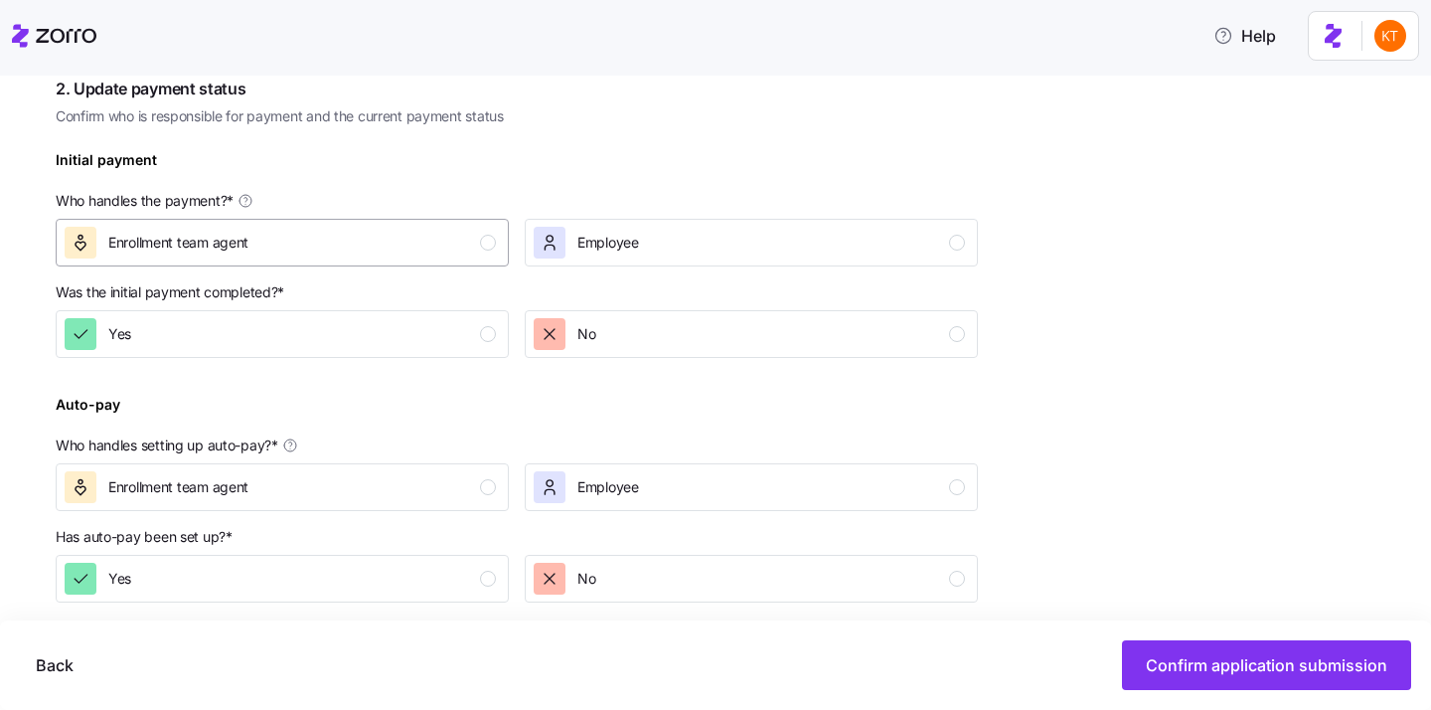
click at [469, 231] on div "Enrollment team agent" at bounding box center [280, 243] width 431 height 32
click at [704, 318] on div "No" at bounding box center [749, 334] width 431 height 32
click at [425, 500] on div "Enrollment team agent" at bounding box center [280, 487] width 431 height 32
click at [680, 562] on button "No" at bounding box center [751, 579] width 453 height 48
click at [1040, 411] on div "Complete the 4 steps below and confirm application submission 1. Submit applica…" at bounding box center [730, 476] width 1348 height 1362
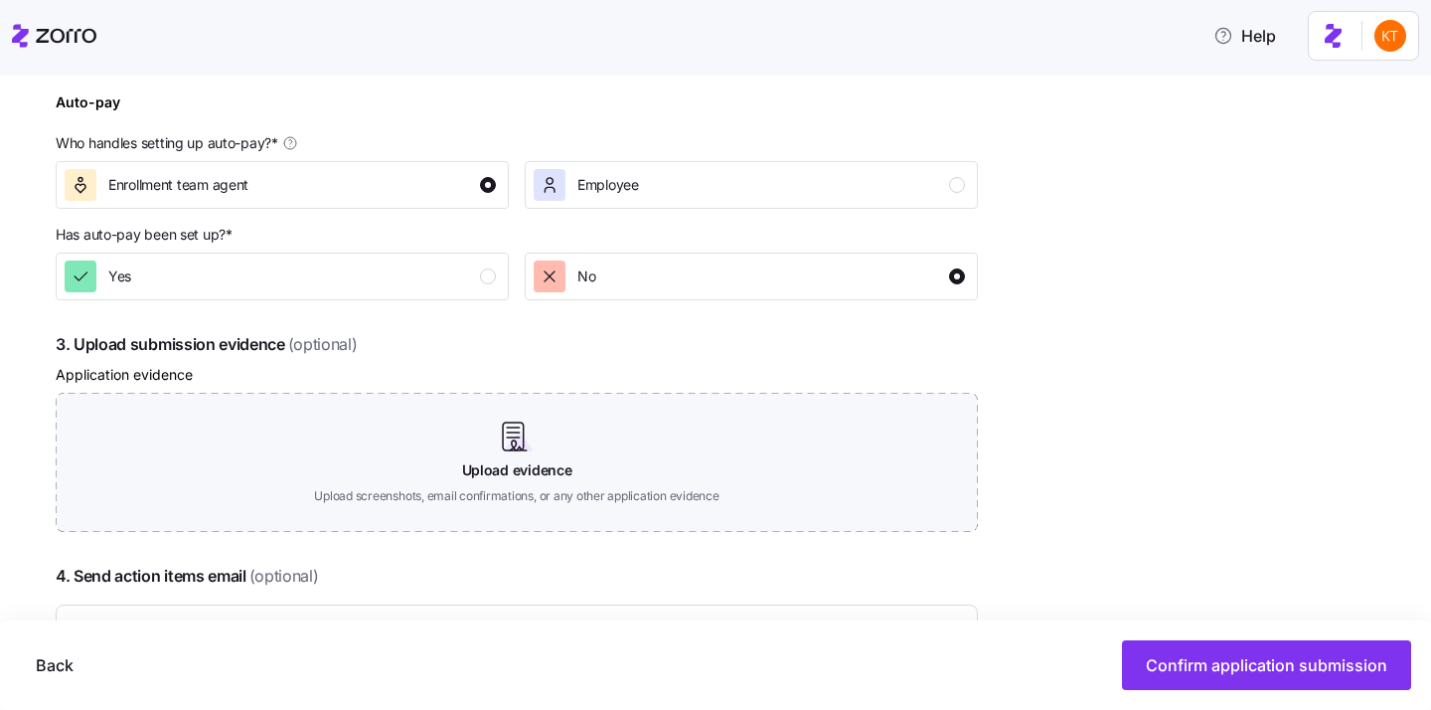
scroll to position [879, 0]
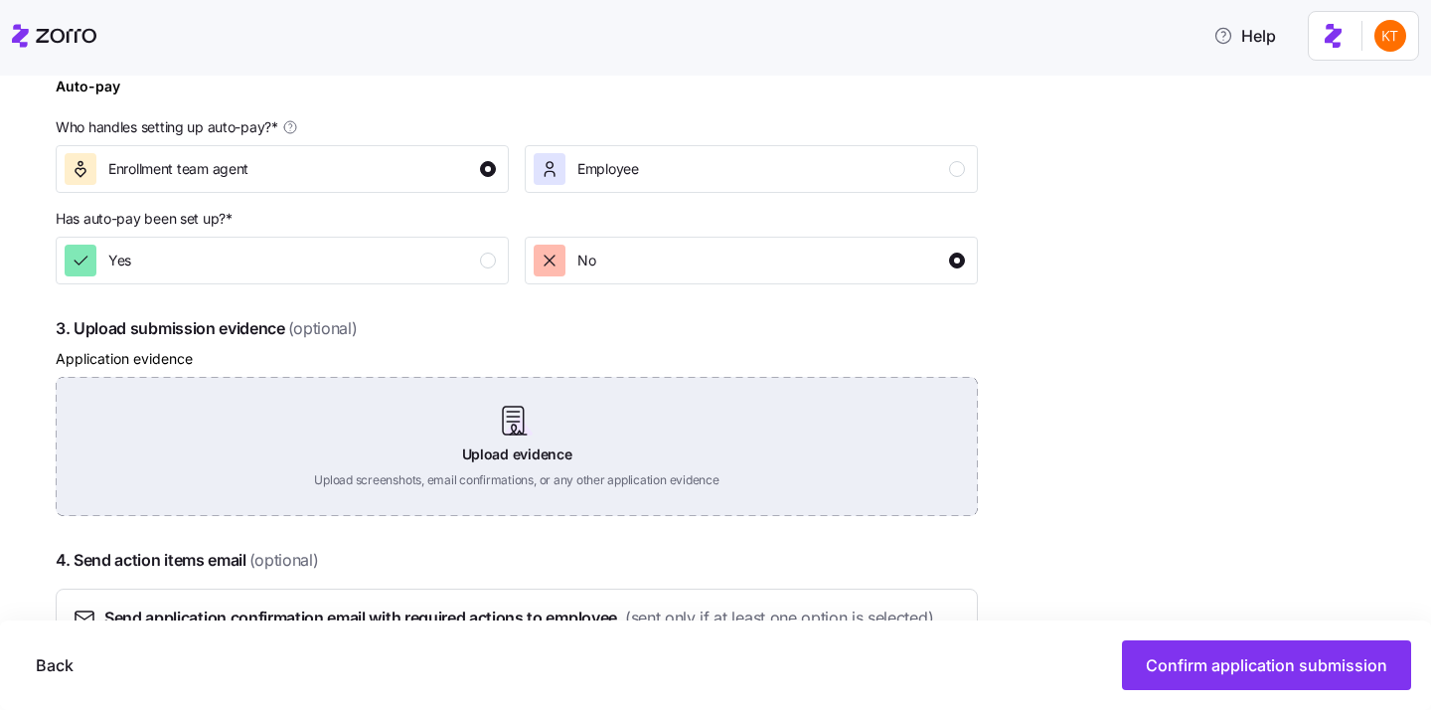
click at [522, 458] on div "Upload evidence Upload screenshots, email confirmations, or any other applicati…" at bounding box center [517, 446] width 922 height 139
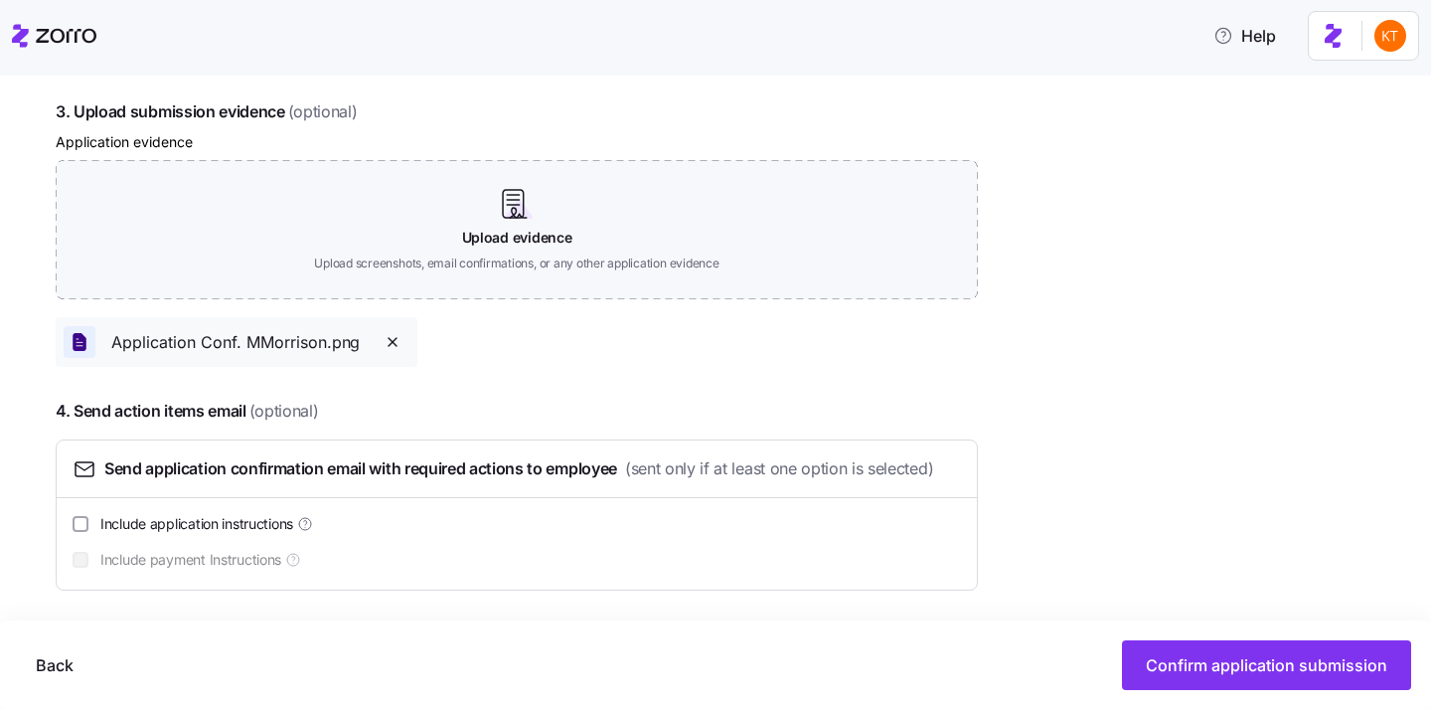
scroll to position [1100, 0]
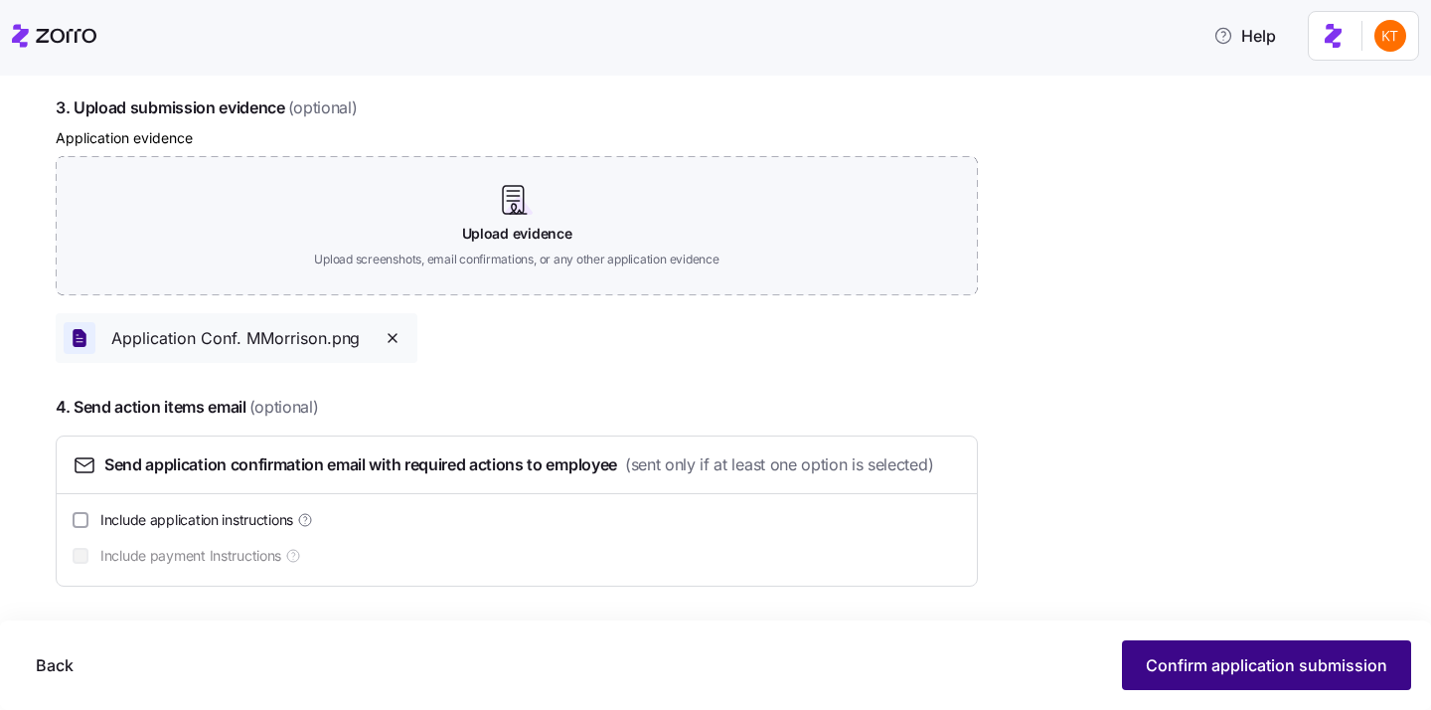
click at [1223, 645] on button "Confirm application submission" at bounding box center [1266, 665] width 289 height 50
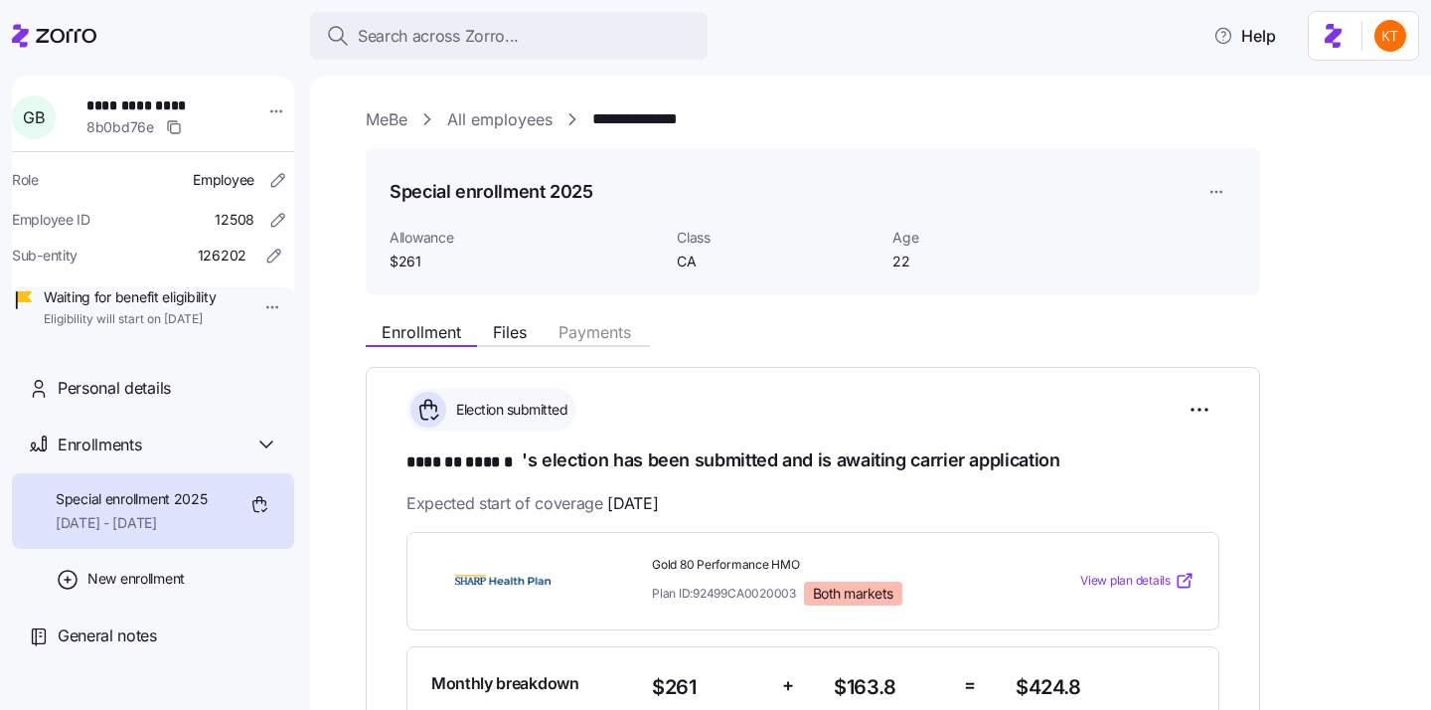
click at [142, 110] on span "**********" at bounding box center [155, 105] width 139 height 20
copy span "**********"
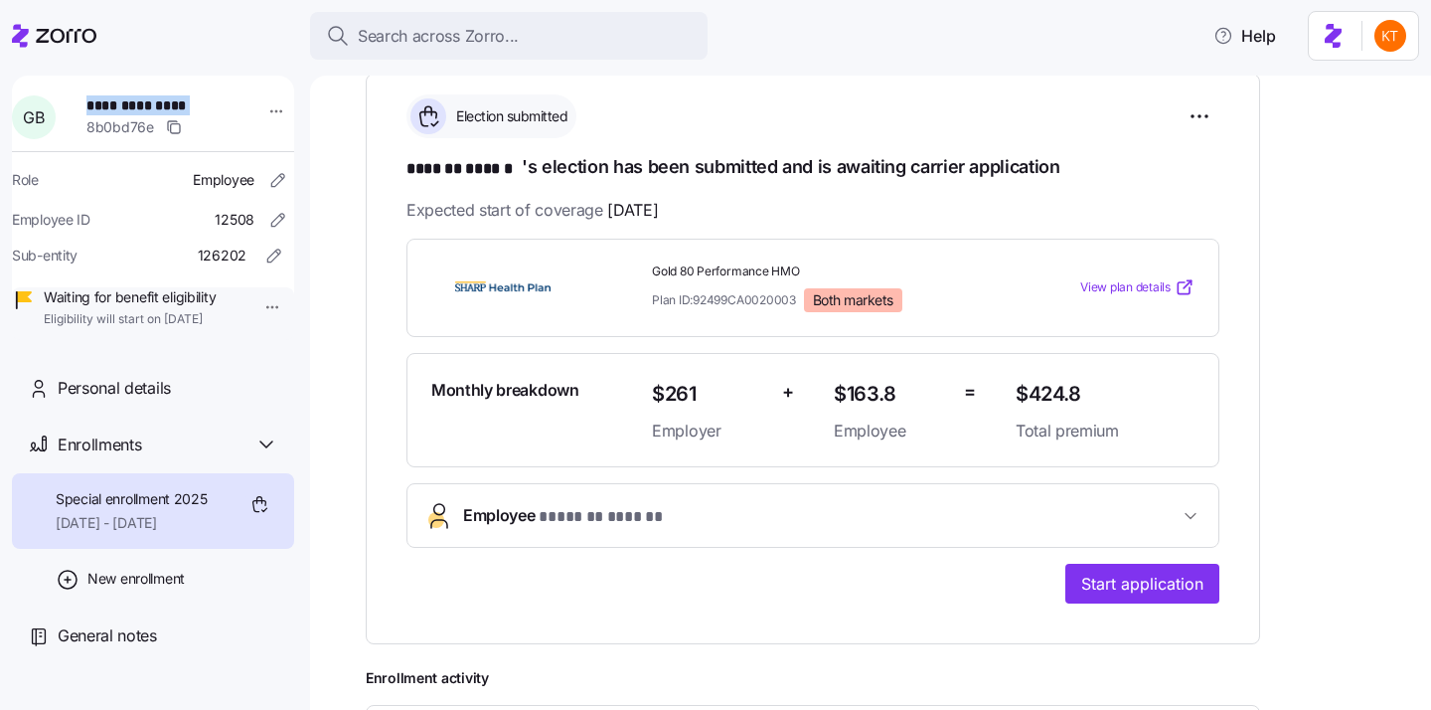
click at [727, 525] on span "Employee * ******* ****** *" at bounding box center [821, 516] width 716 height 27
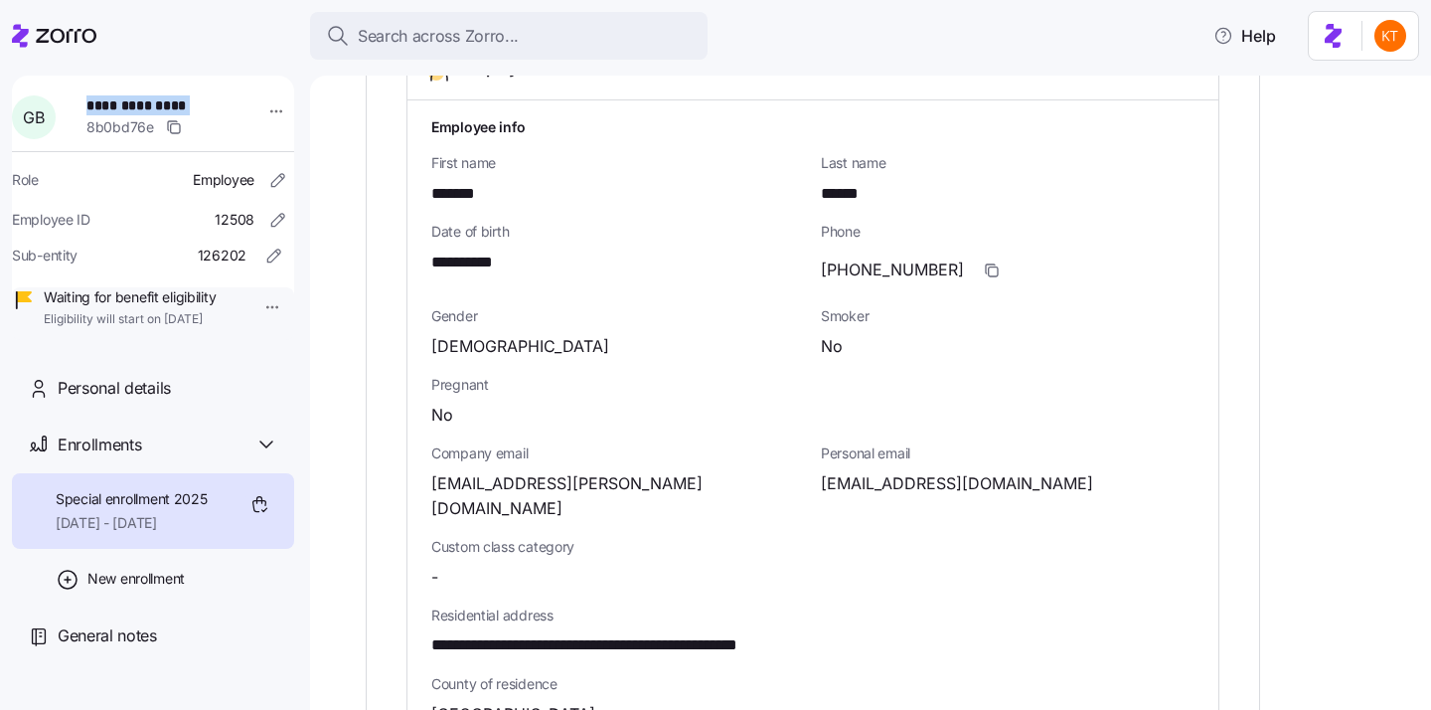
scroll to position [783, 0]
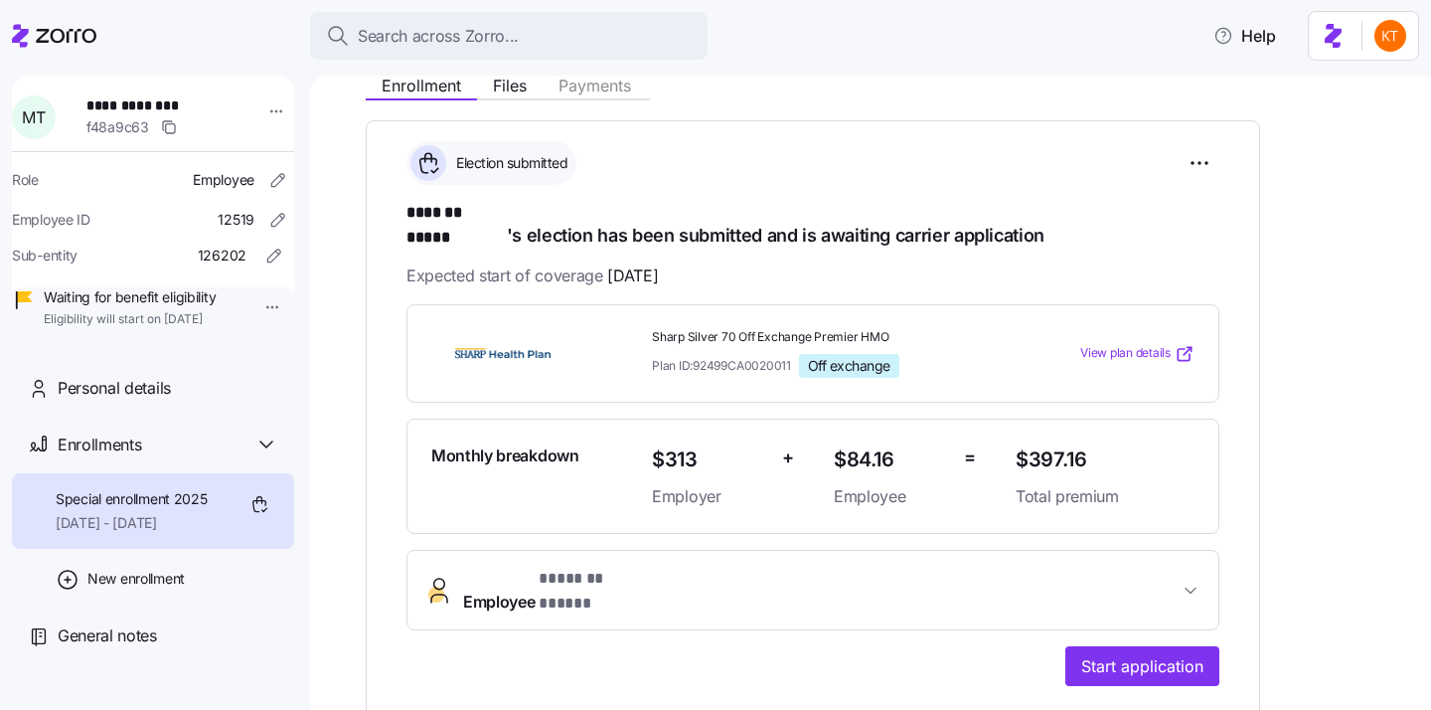
click at [625, 567] on span "* ******* ***** *" at bounding box center [593, 579] width 108 height 25
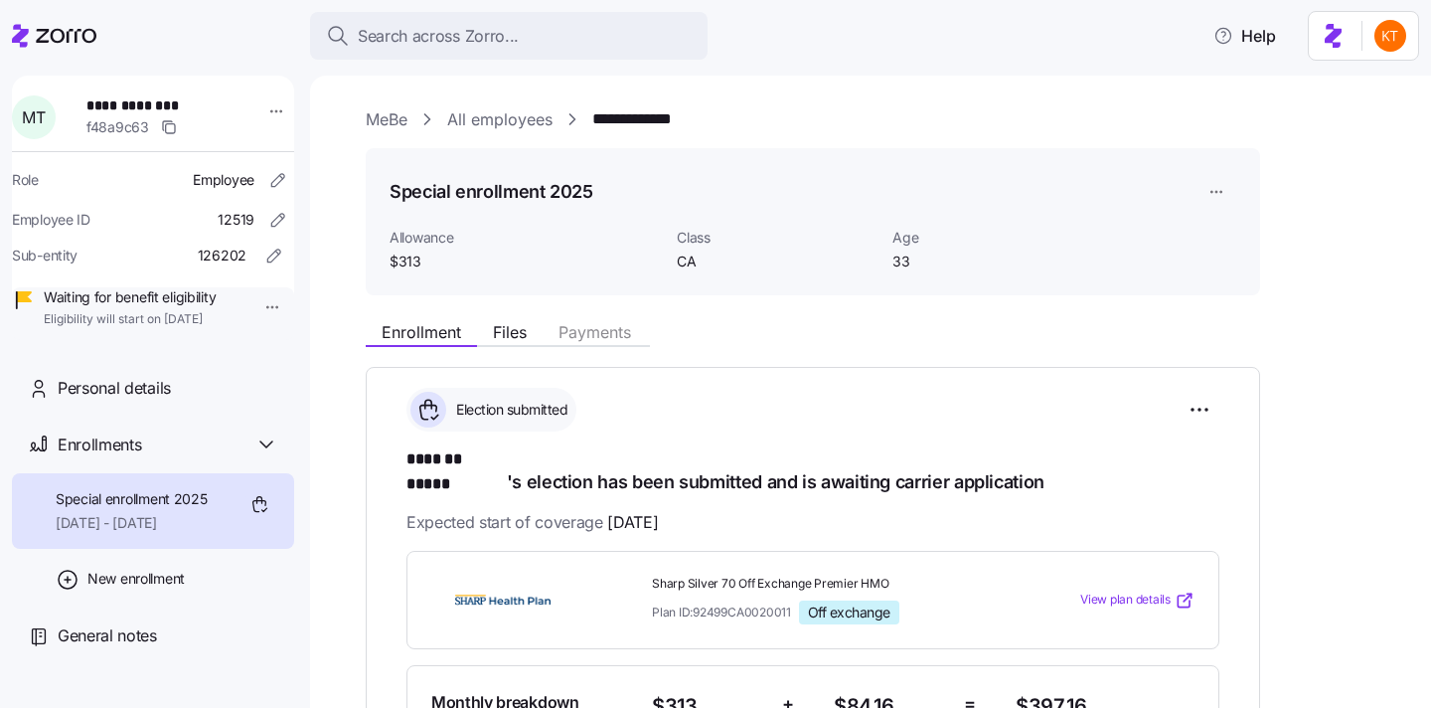
click at [161, 109] on span "**********" at bounding box center [155, 105] width 139 height 20
copy span "**********"
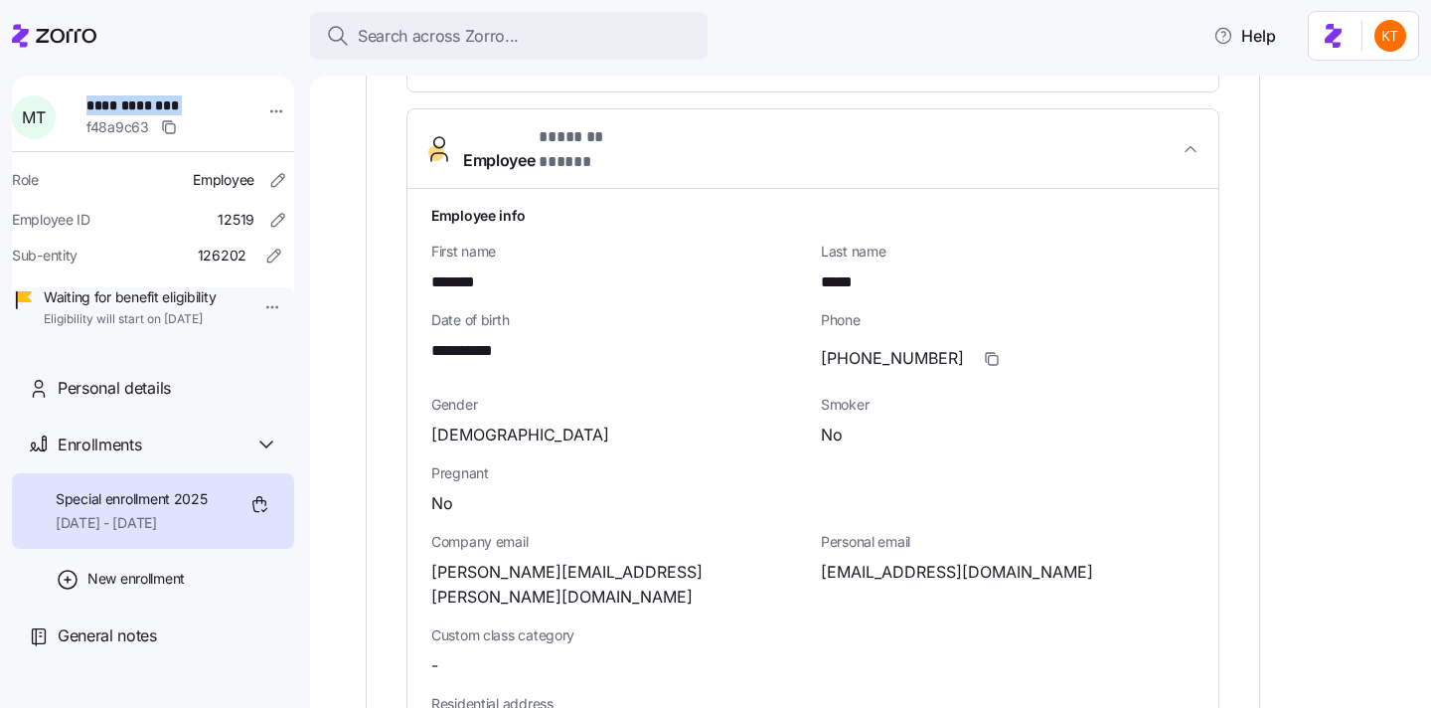
scroll to position [777, 0]
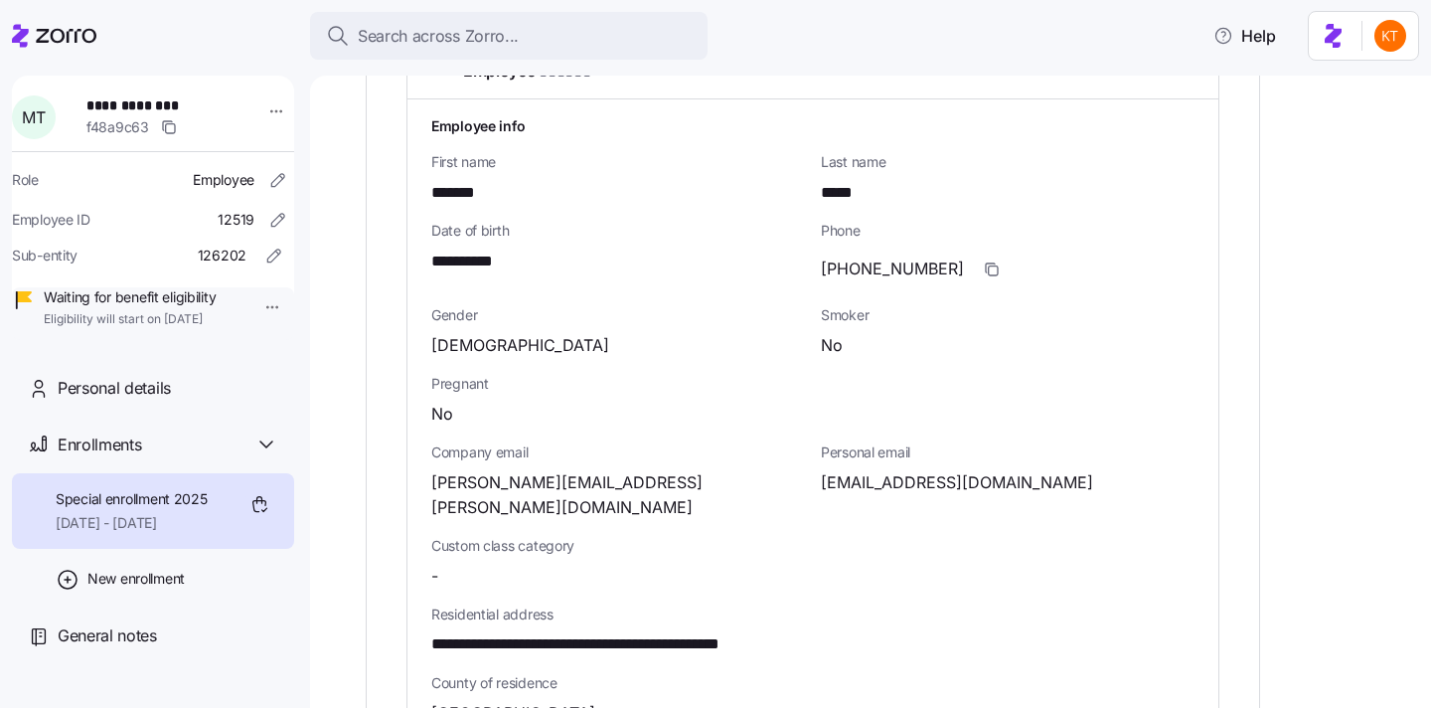
click at [704, 632] on span "**********" at bounding box center [624, 644] width 387 height 25
copy span "*****"
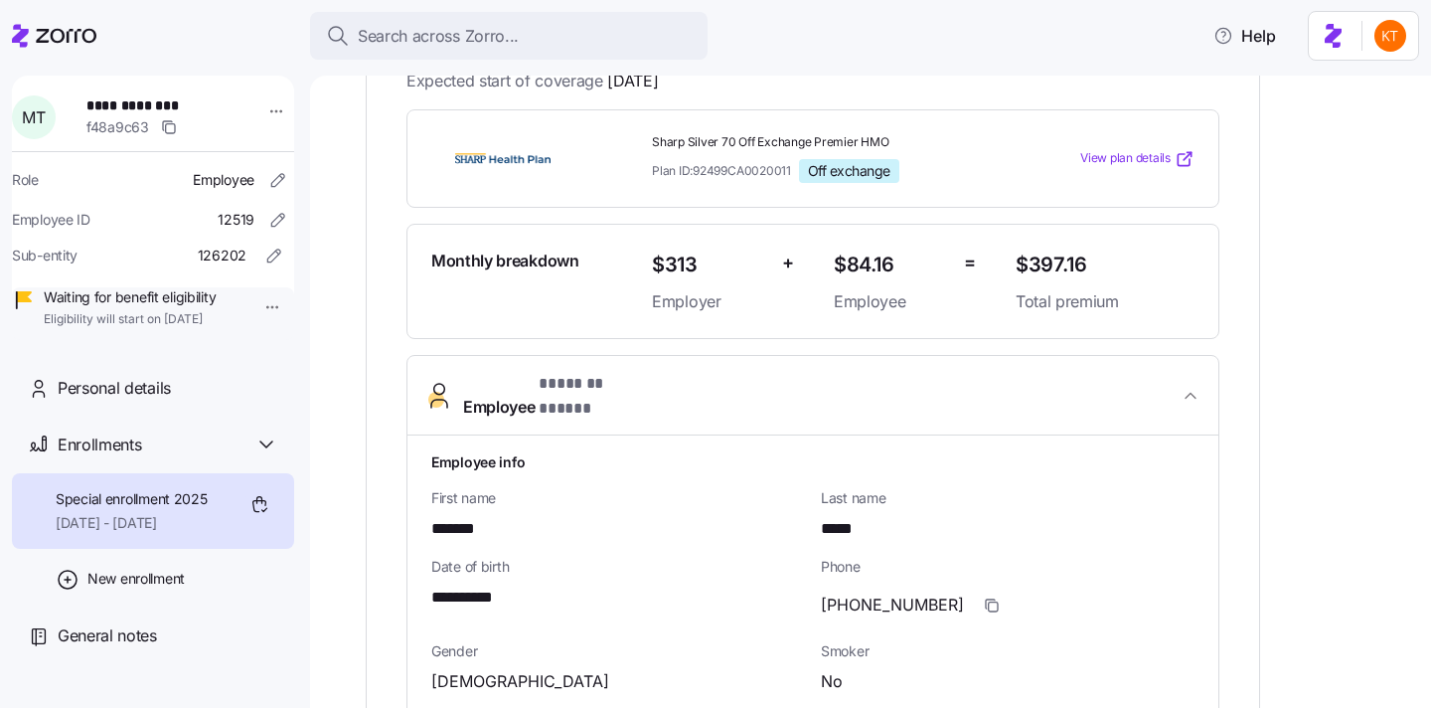
scroll to position [519, 0]
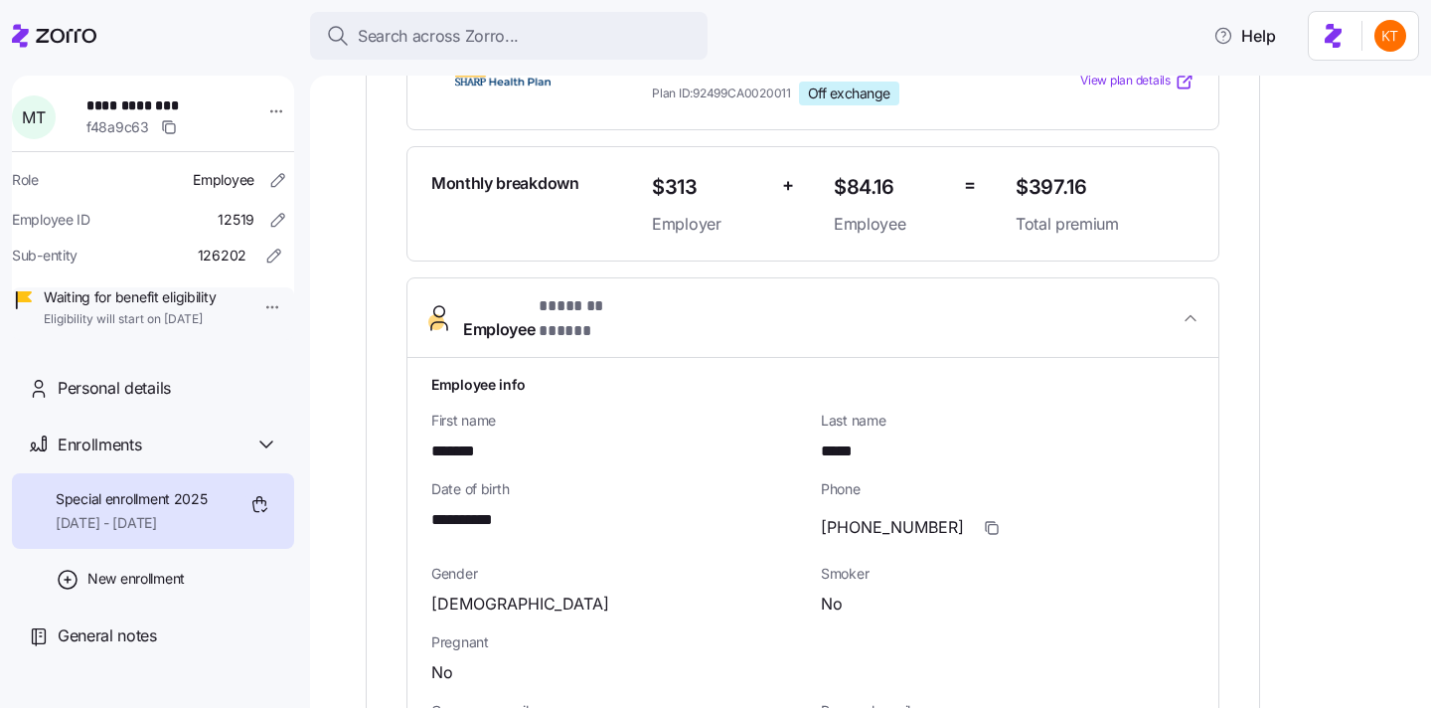
click at [137, 109] on span "**********" at bounding box center [155, 105] width 139 height 20
copy span "*******"
click at [169, 107] on span "**********" at bounding box center [155, 105] width 139 height 20
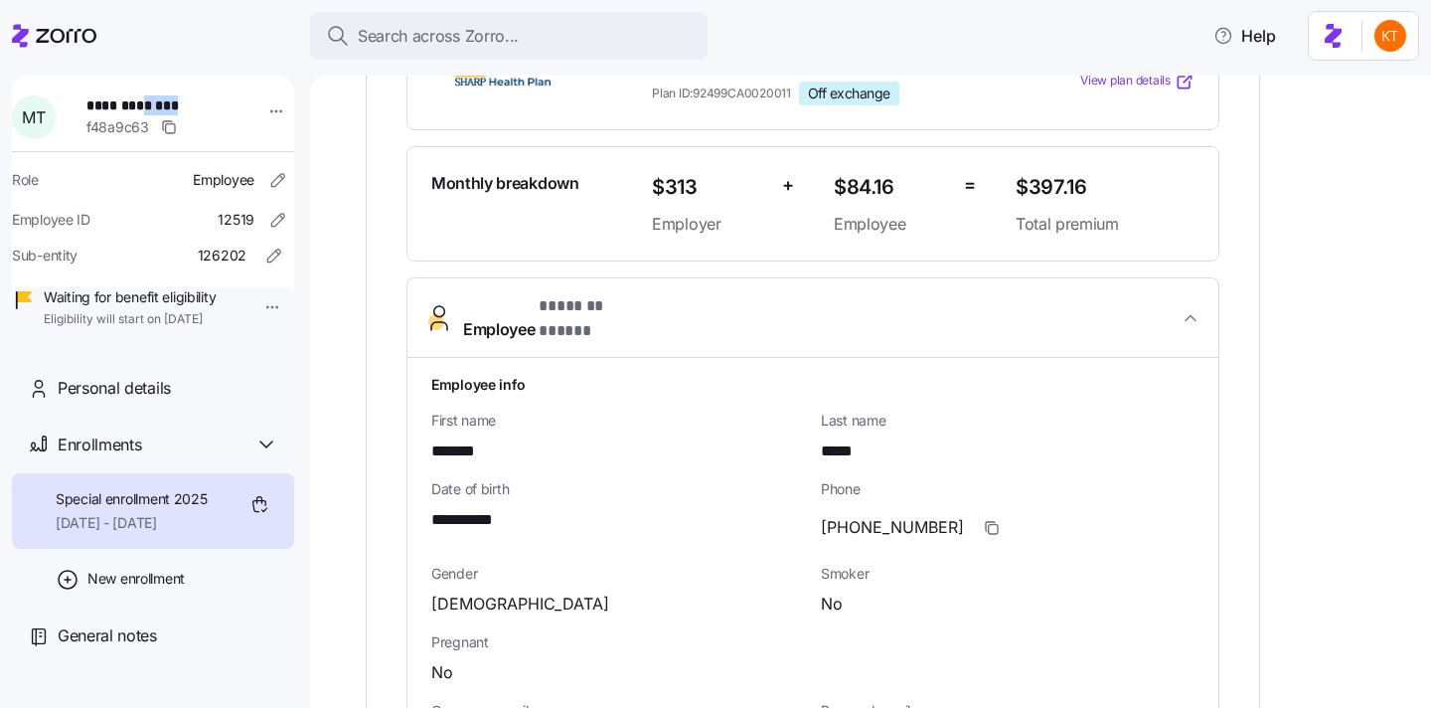
copy span "*****"
click at [454, 508] on span "**********" at bounding box center [472, 520] width 83 height 25
copy span "**"
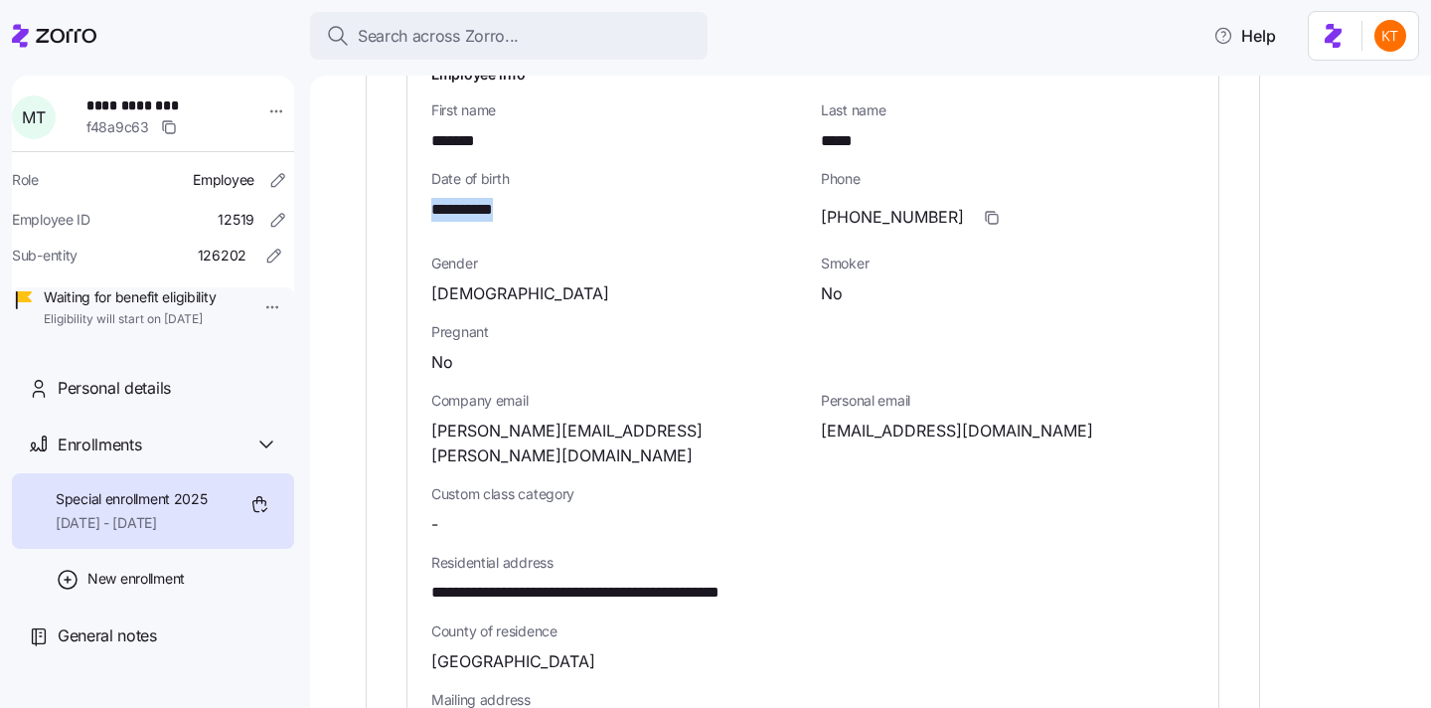
scroll to position [940, 0]
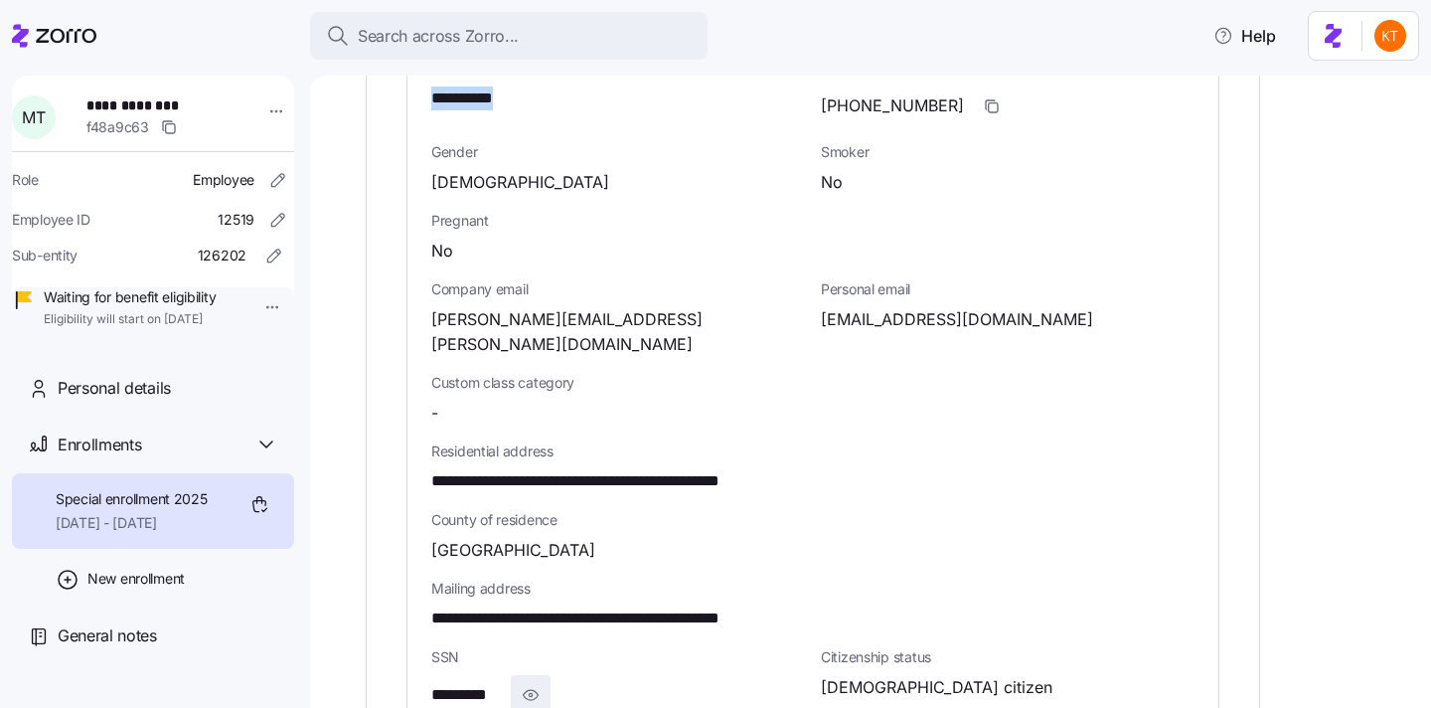
click at [540, 683] on icon "button" at bounding box center [531, 695] width 20 height 24
click at [499, 683] on span "**********" at bounding box center [478, 695] width 94 height 25
copy span "****"
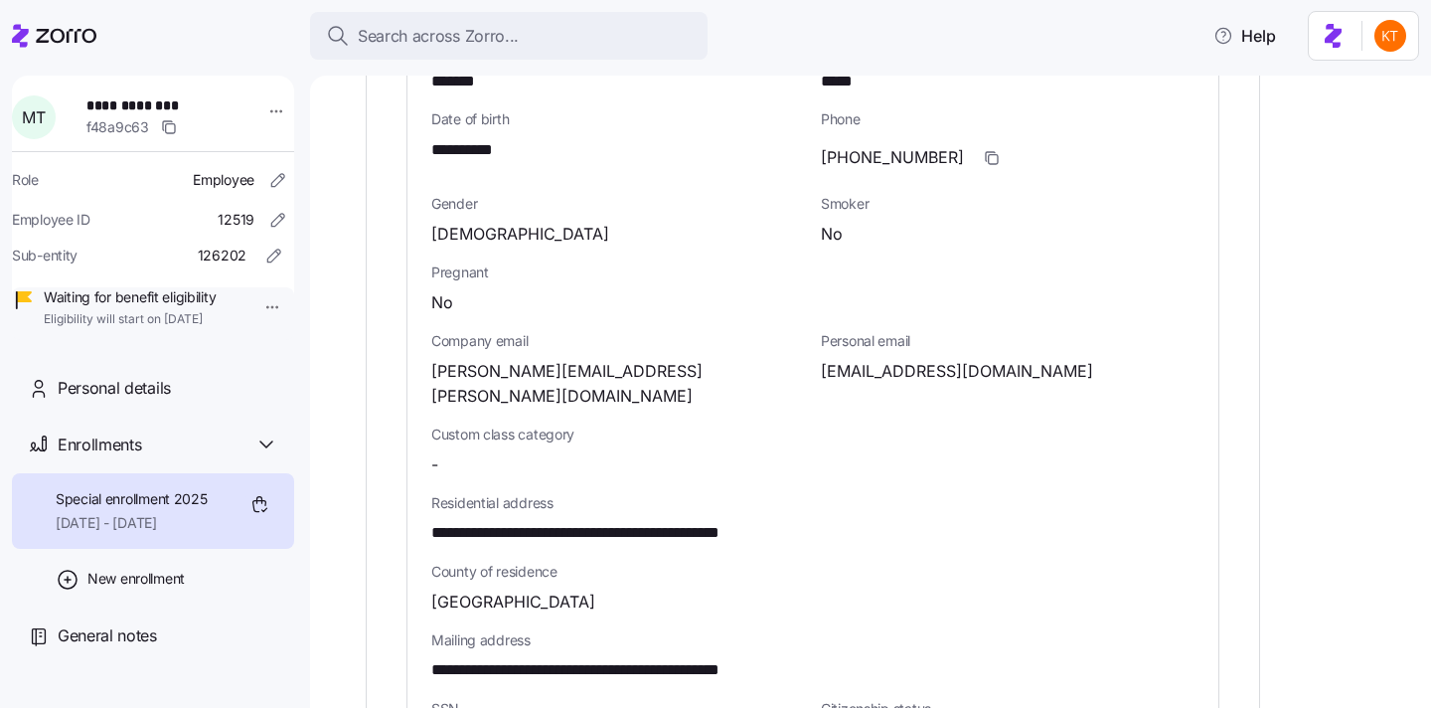
scroll to position [884, 0]
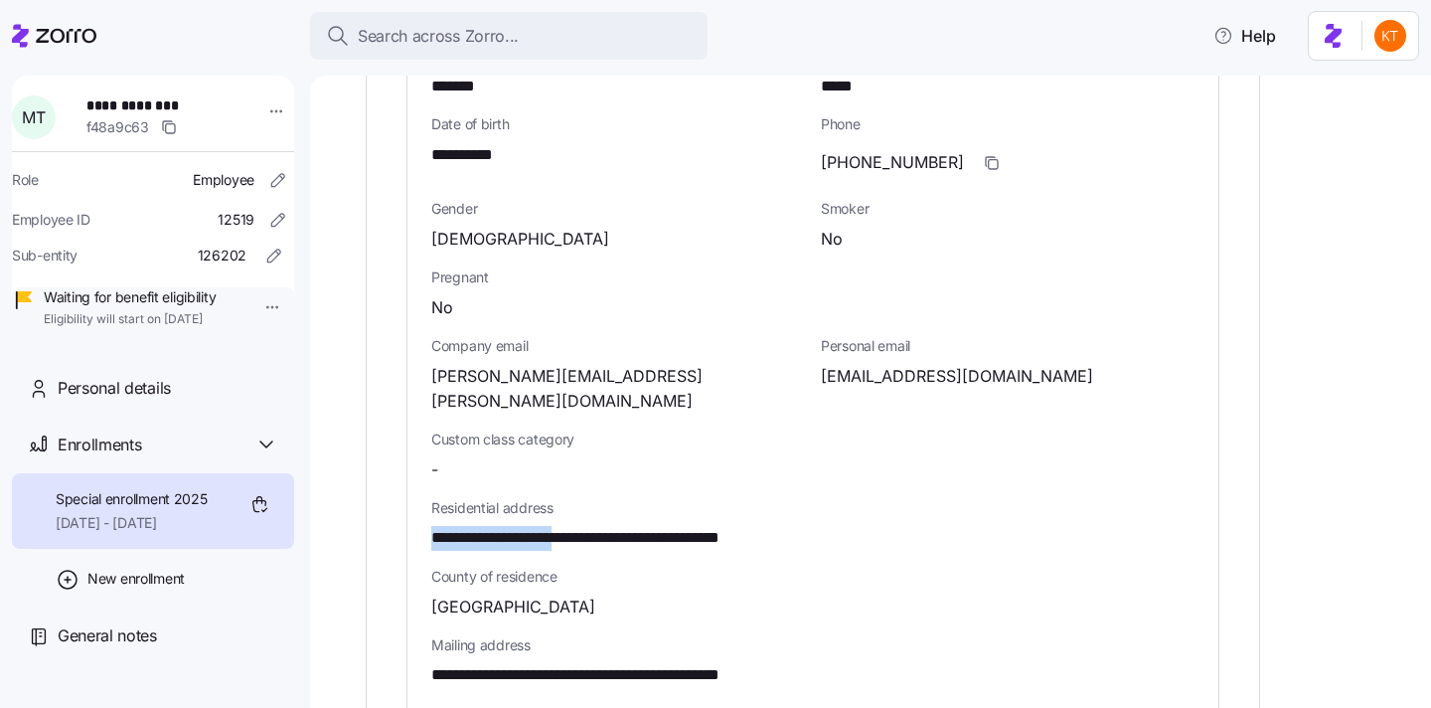
drag, startPoint x: 590, startPoint y: 474, endPoint x: 408, endPoint y: 485, distance: 183.2
click at [408, 485] on div "**********" at bounding box center [813, 511] width 811 height 1037
copy span "**********"
click at [623, 526] on span "**********" at bounding box center [624, 538] width 387 height 25
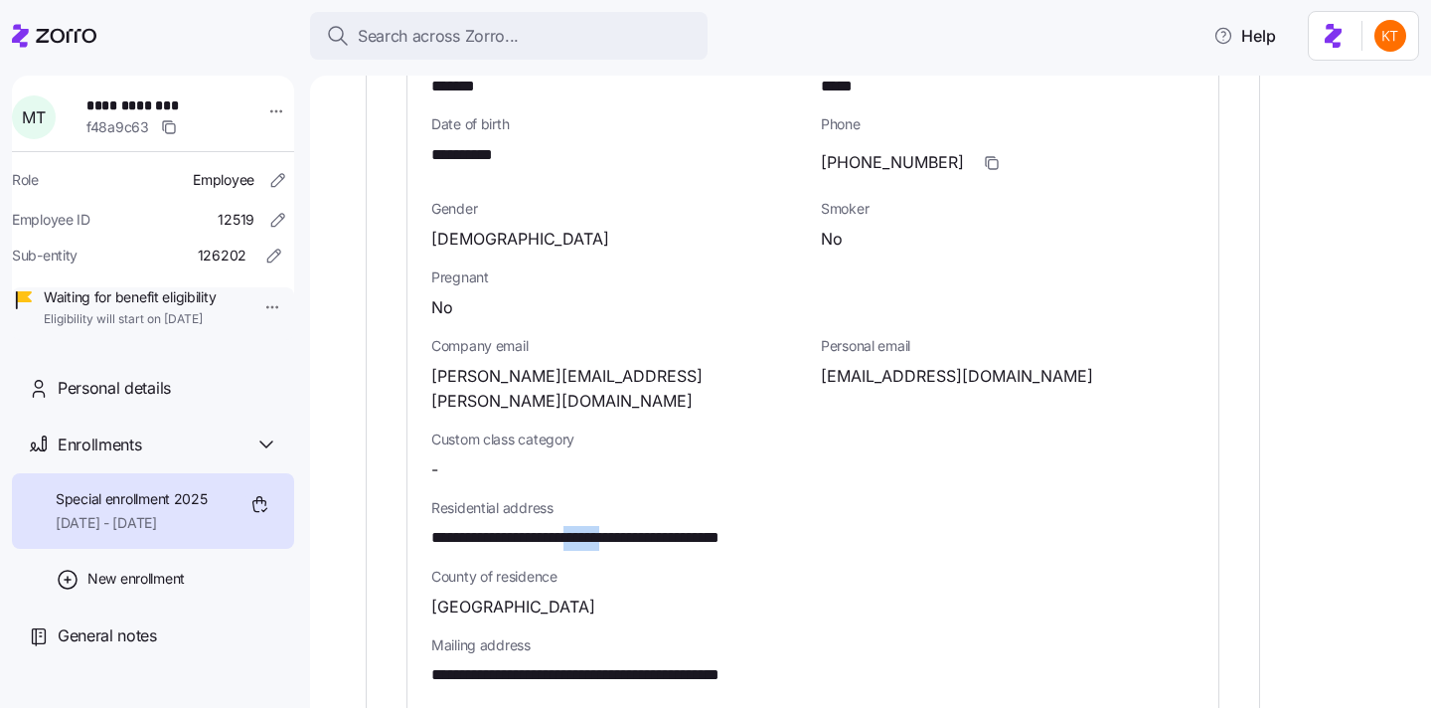
copy span "******"
click at [693, 526] on span "**********" at bounding box center [624, 538] width 387 height 25
copy span "*****"
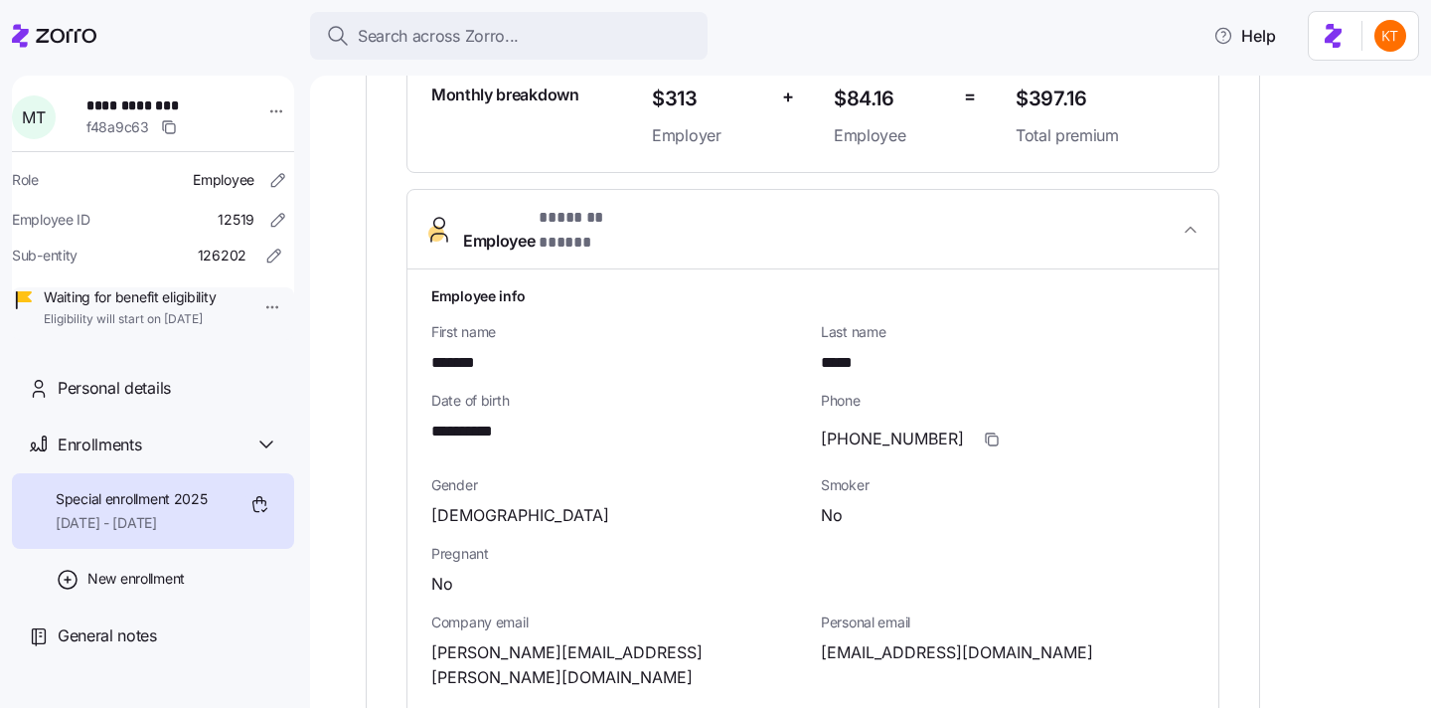
scroll to position [576, 0]
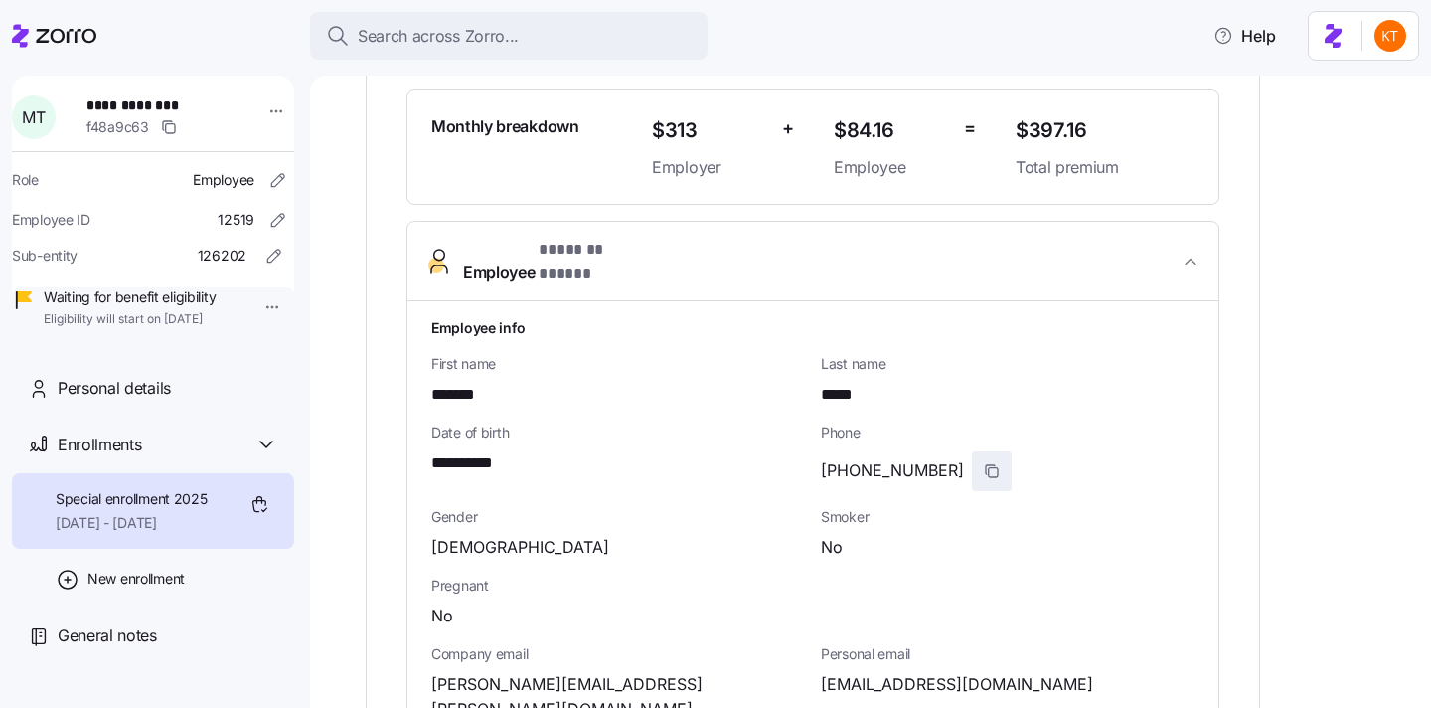
click at [973, 452] on span "button" at bounding box center [992, 471] width 38 height 38
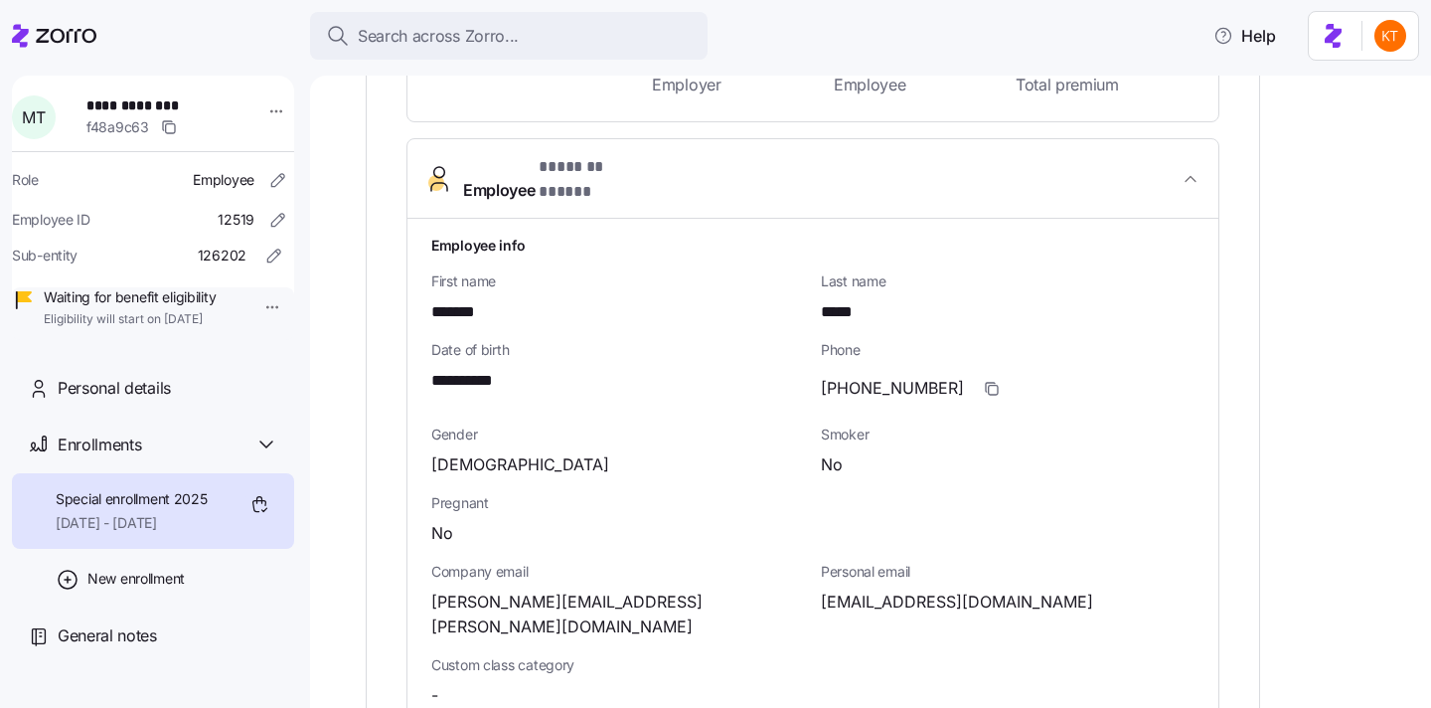
scroll to position [683, 0]
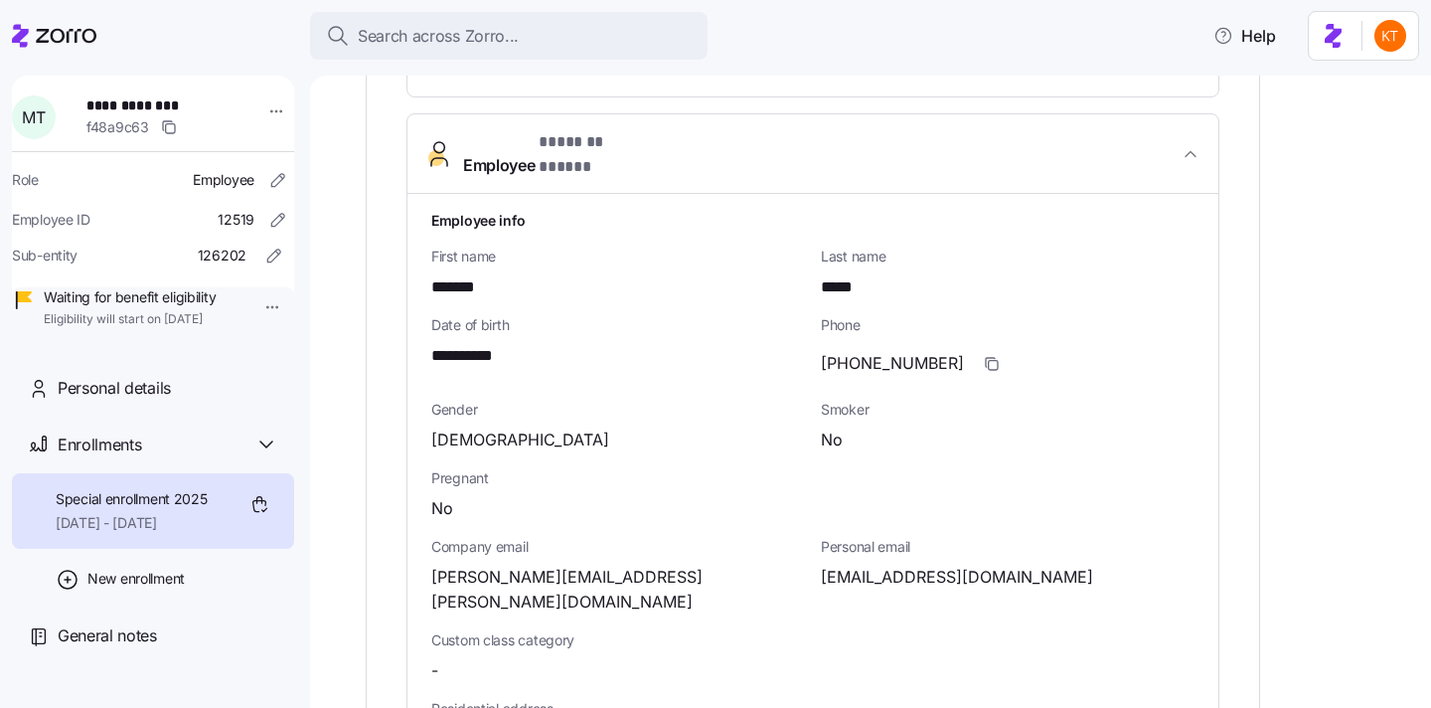
click at [927, 565] on span "marleentilko@gmail.com" at bounding box center [957, 577] width 272 height 25
copy span "gmail"
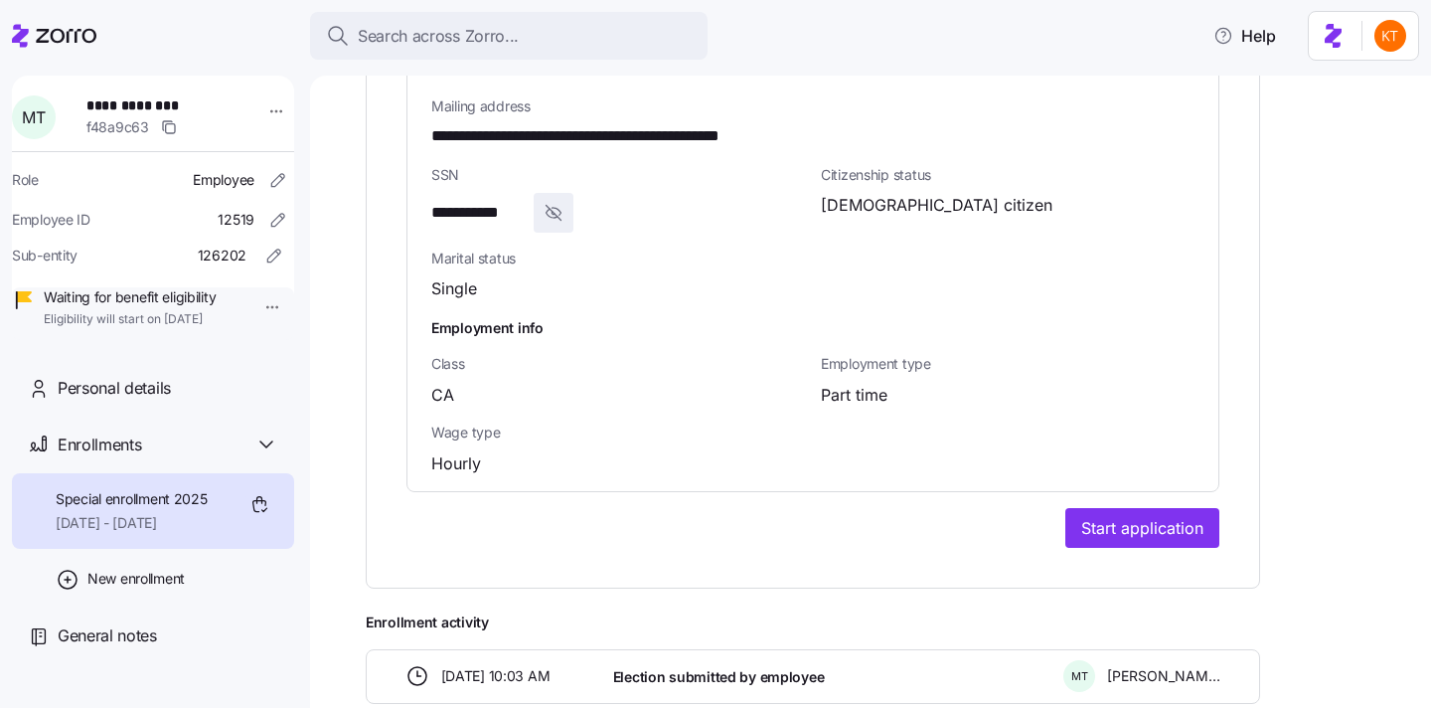
scroll to position [1423, 0]
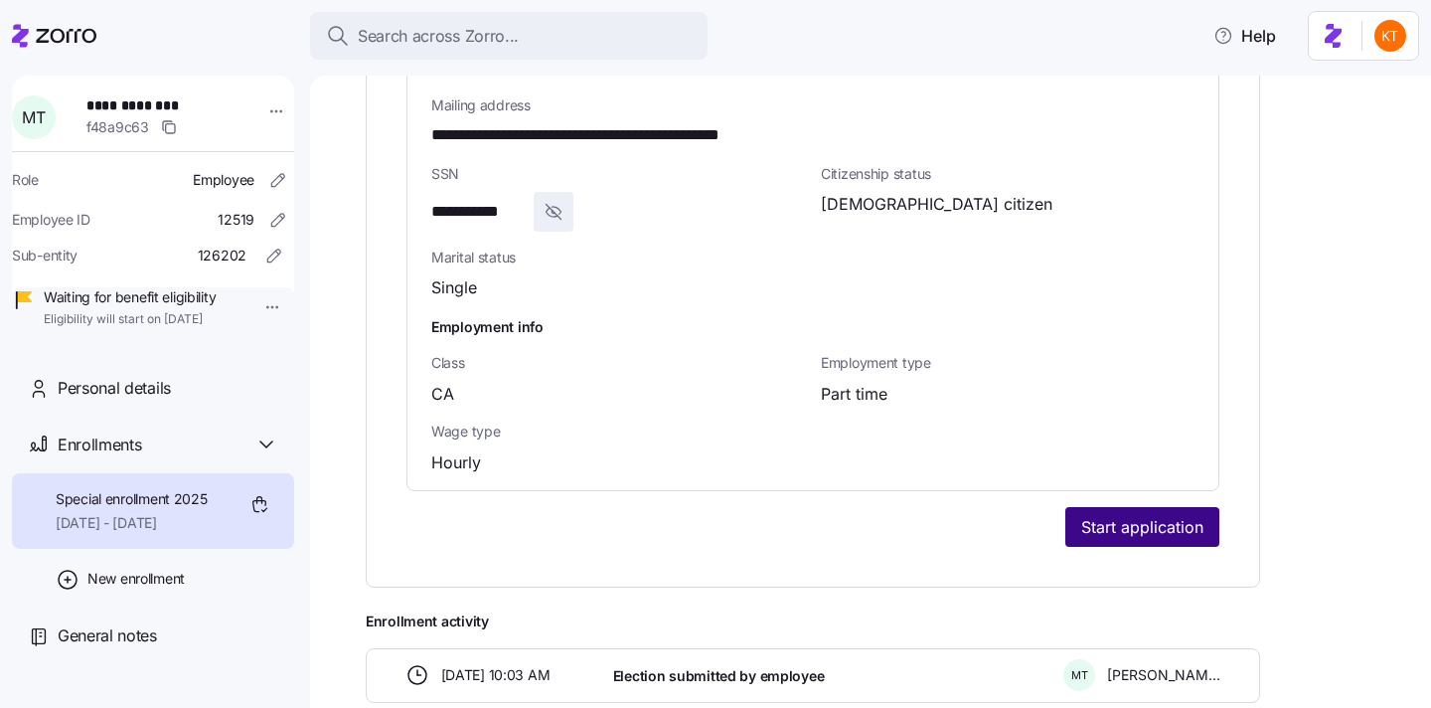
click at [1104, 507] on button "Start application" at bounding box center [1143, 527] width 154 height 40
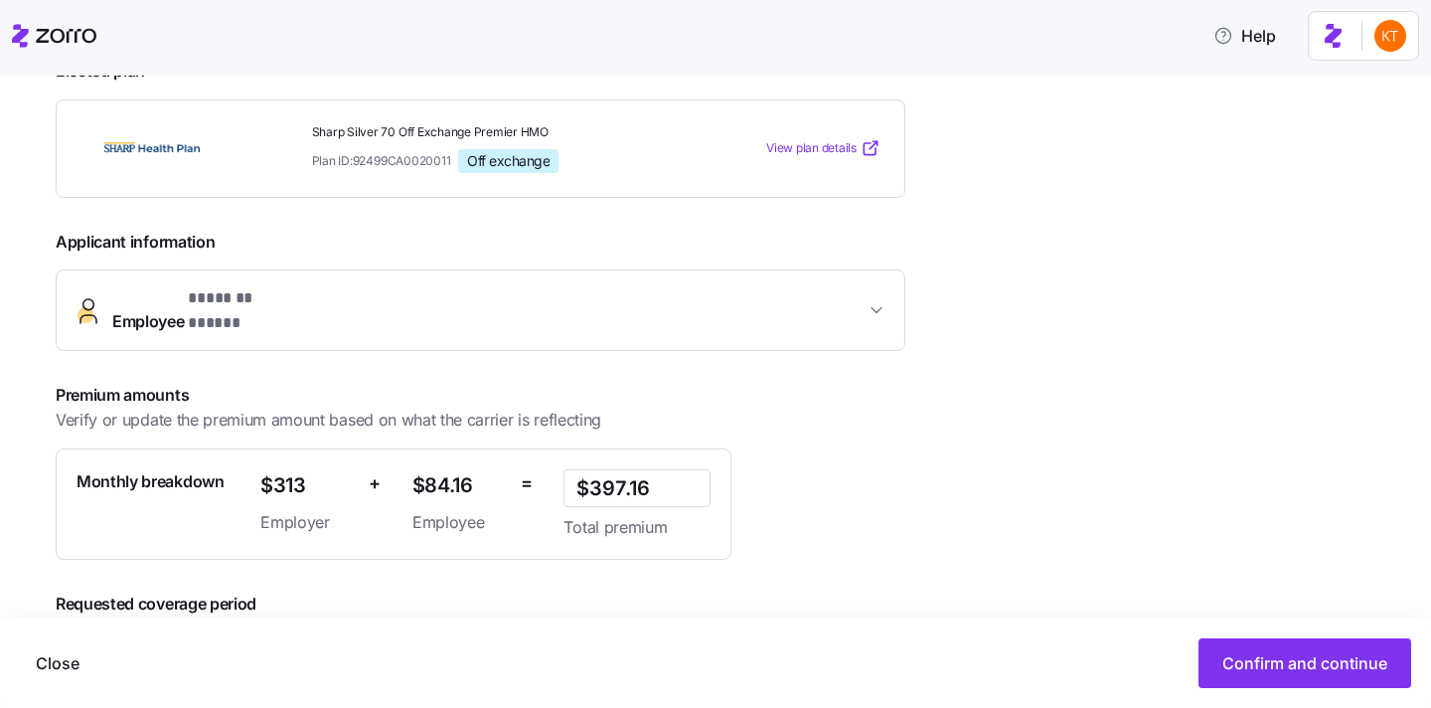
scroll to position [409, 0]
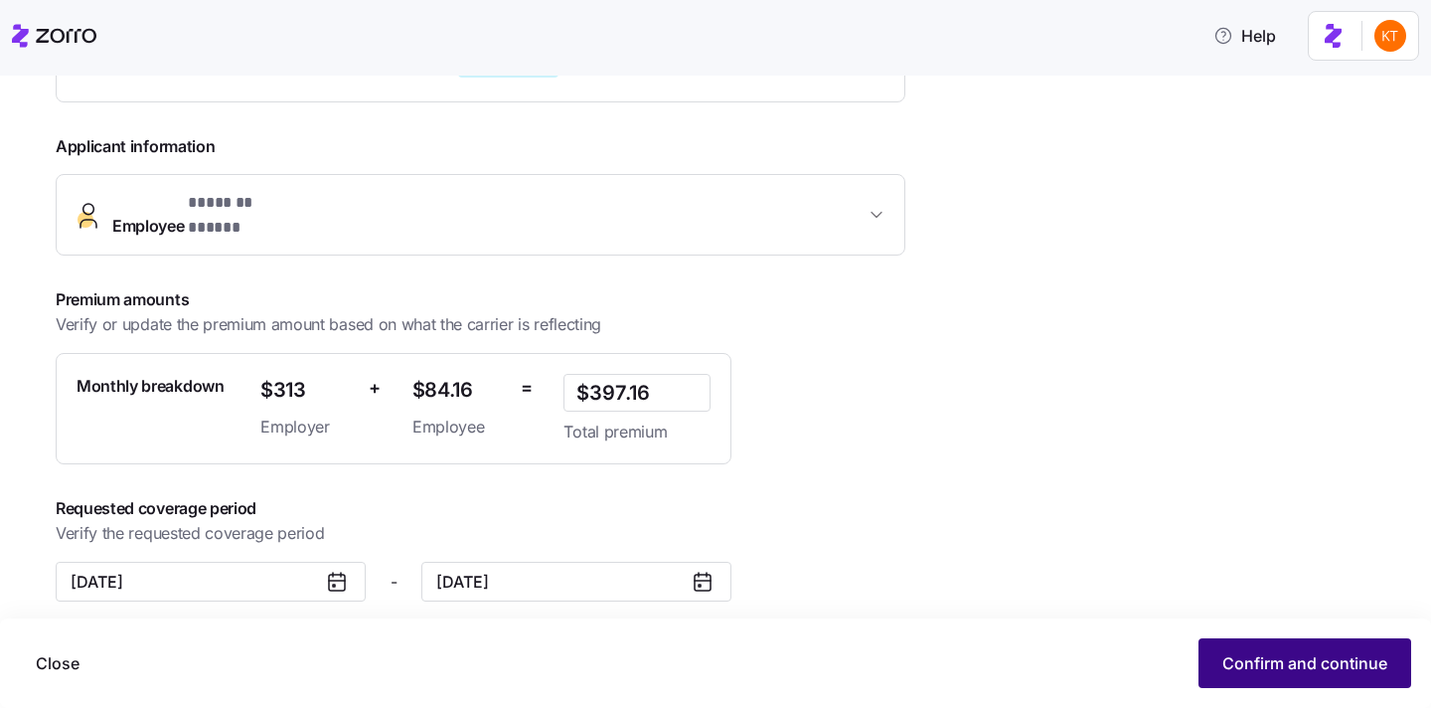
click at [1315, 670] on span "Confirm and continue" at bounding box center [1305, 663] width 165 height 24
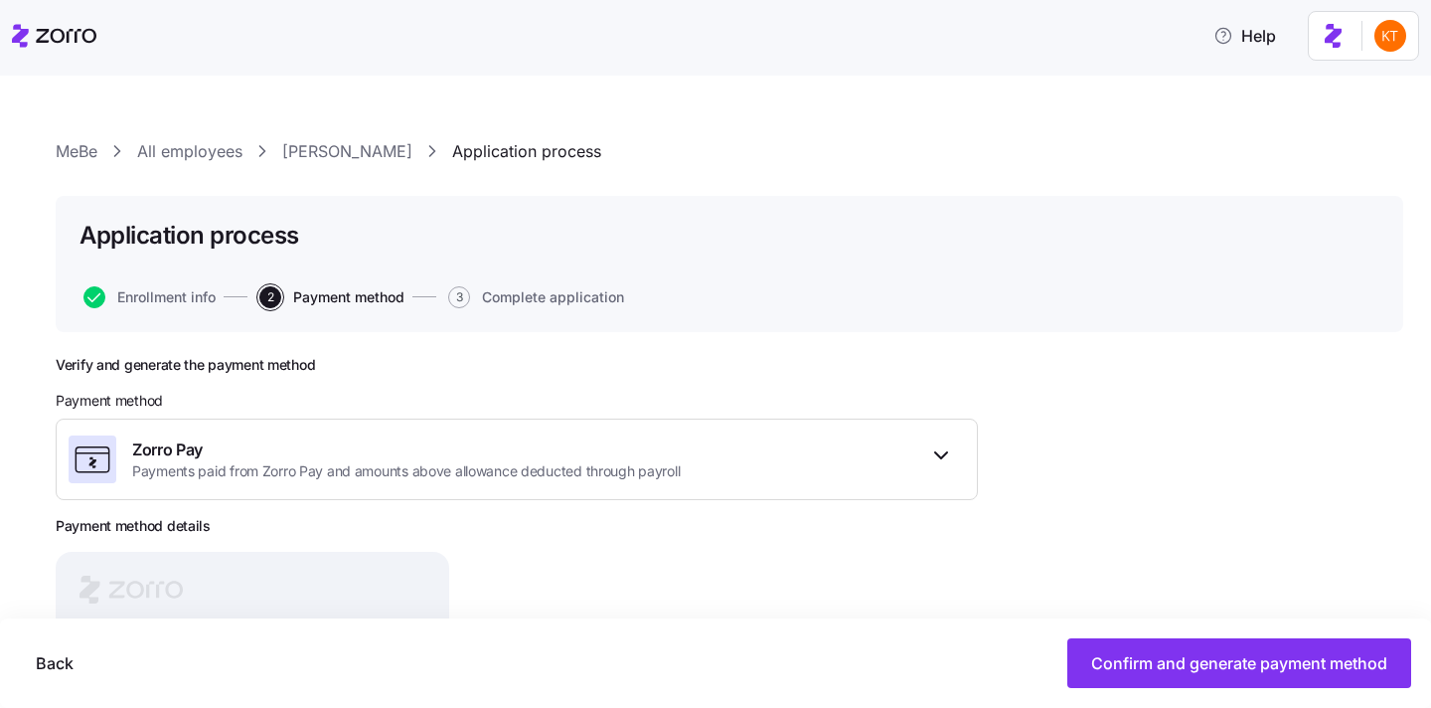
scroll to position [240, 0]
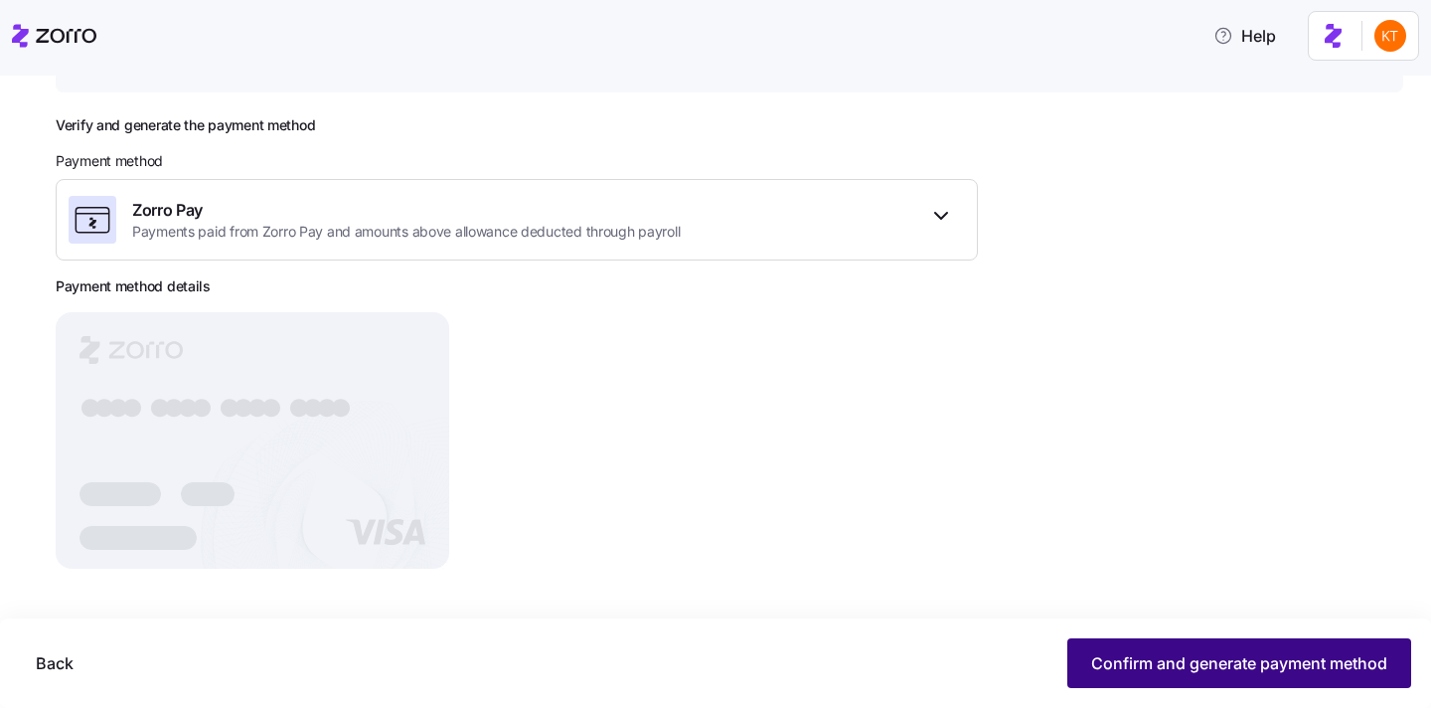
click at [1317, 677] on button "Confirm and generate payment method" at bounding box center [1240, 663] width 344 height 50
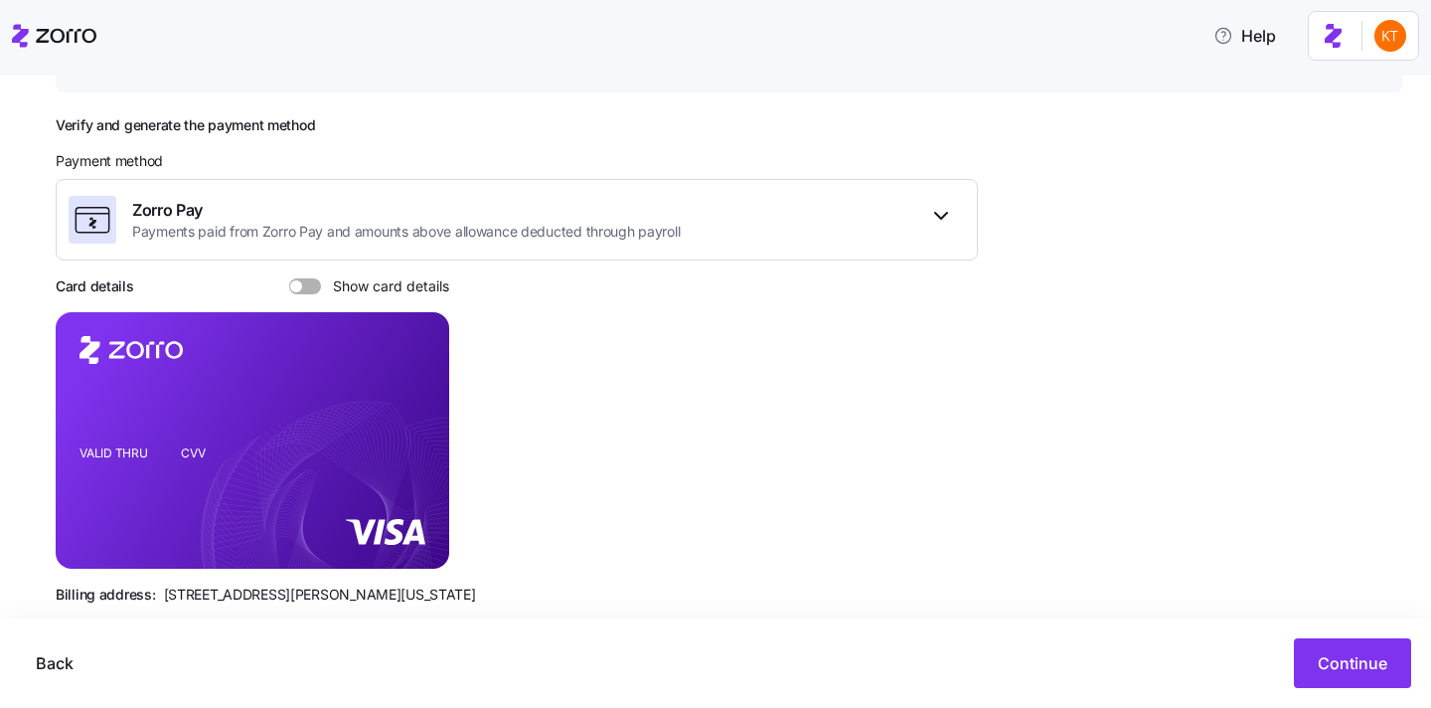
scroll to position [275, 0]
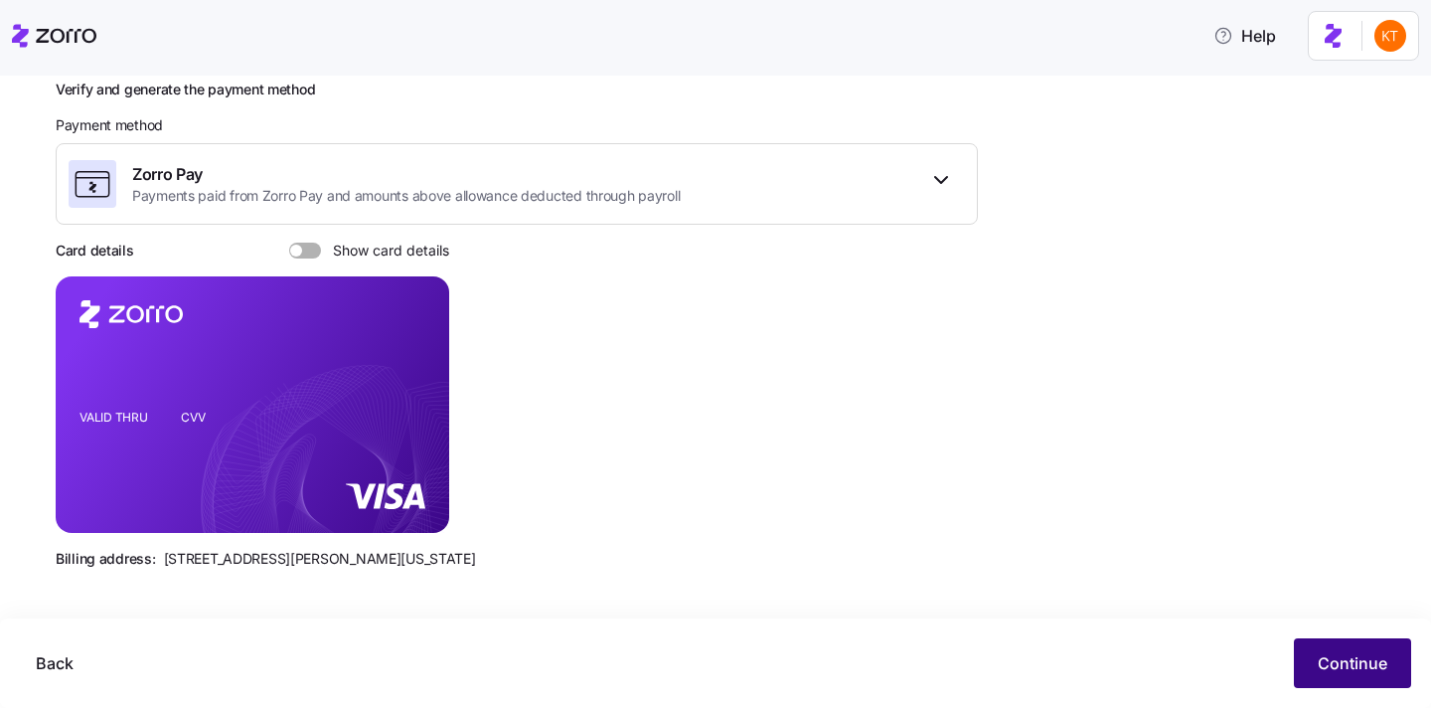
click at [1358, 673] on span "Continue" at bounding box center [1353, 663] width 70 height 24
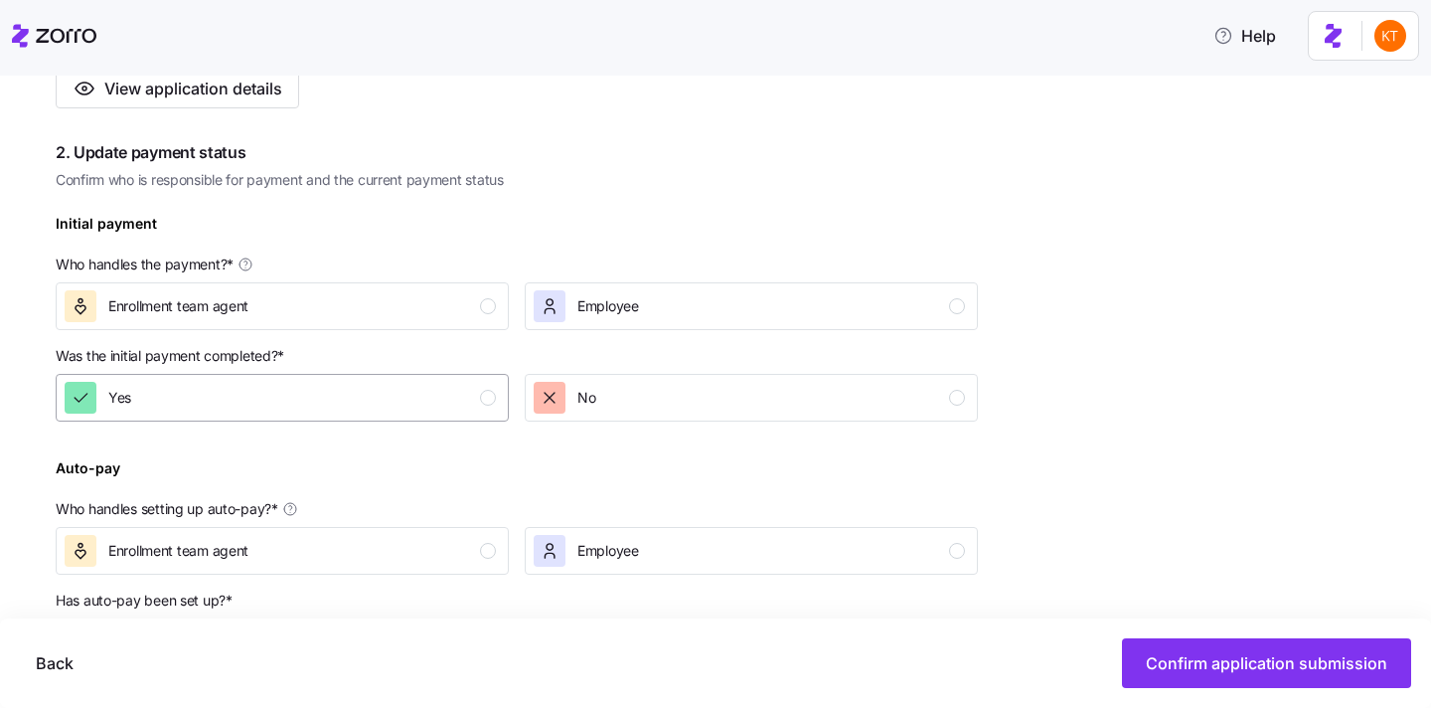
scroll to position [521, 0]
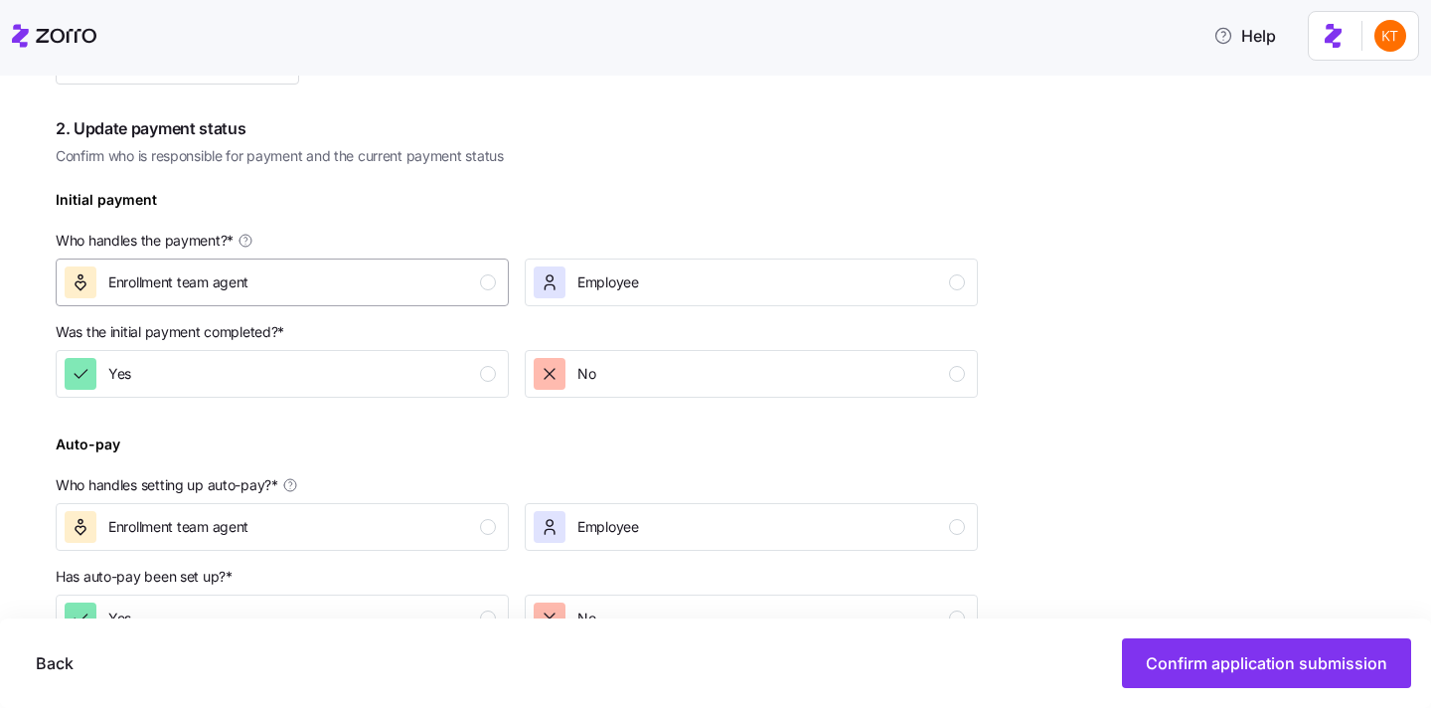
click at [451, 279] on div "Enrollment team agent" at bounding box center [280, 282] width 431 height 32
click at [634, 405] on div at bounding box center [517, 415] width 922 height 24
click at [622, 383] on div "No" at bounding box center [749, 374] width 431 height 32
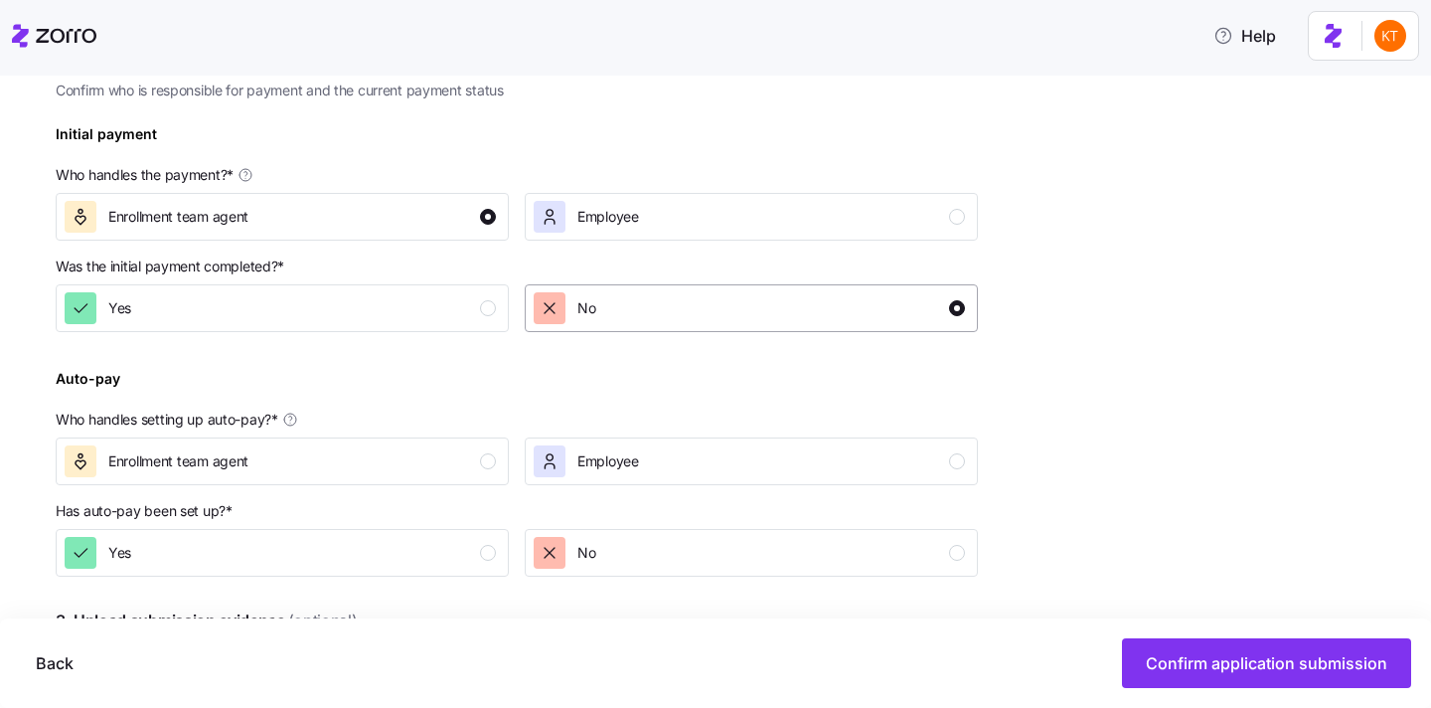
scroll to position [667, 0]
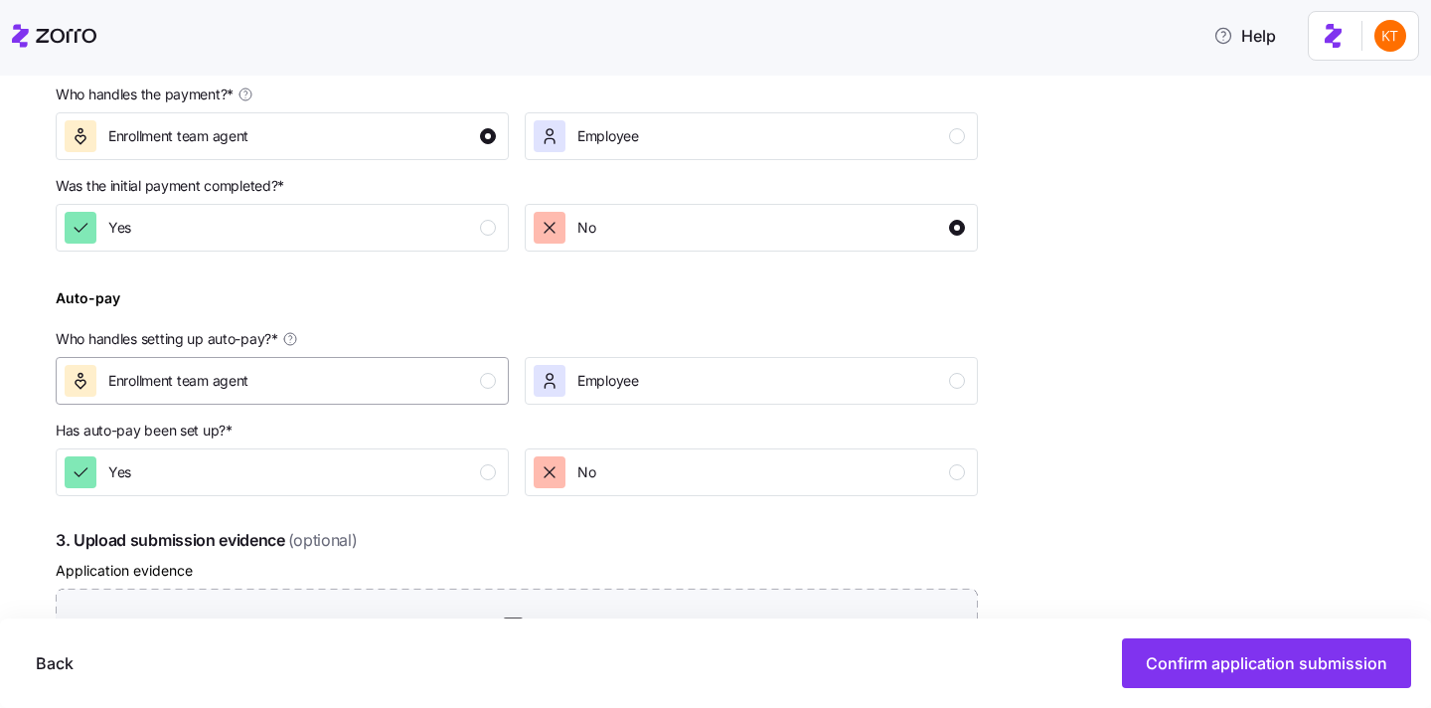
click at [441, 377] on div "Enrollment team agent" at bounding box center [280, 381] width 431 height 32
click at [701, 473] on div "No" at bounding box center [749, 472] width 431 height 32
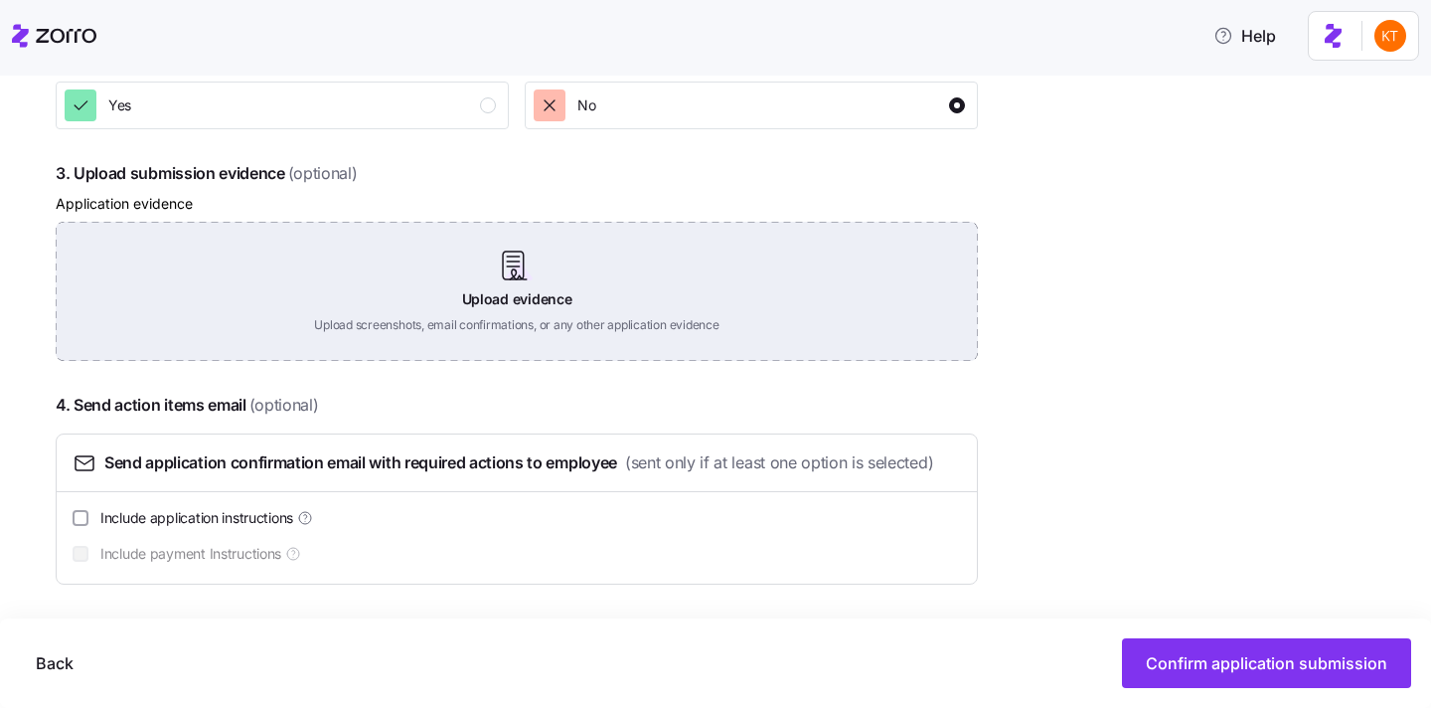
click at [498, 275] on div "Upload evidence Upload screenshots, email confirmations, or any other applicati…" at bounding box center [517, 291] width 922 height 139
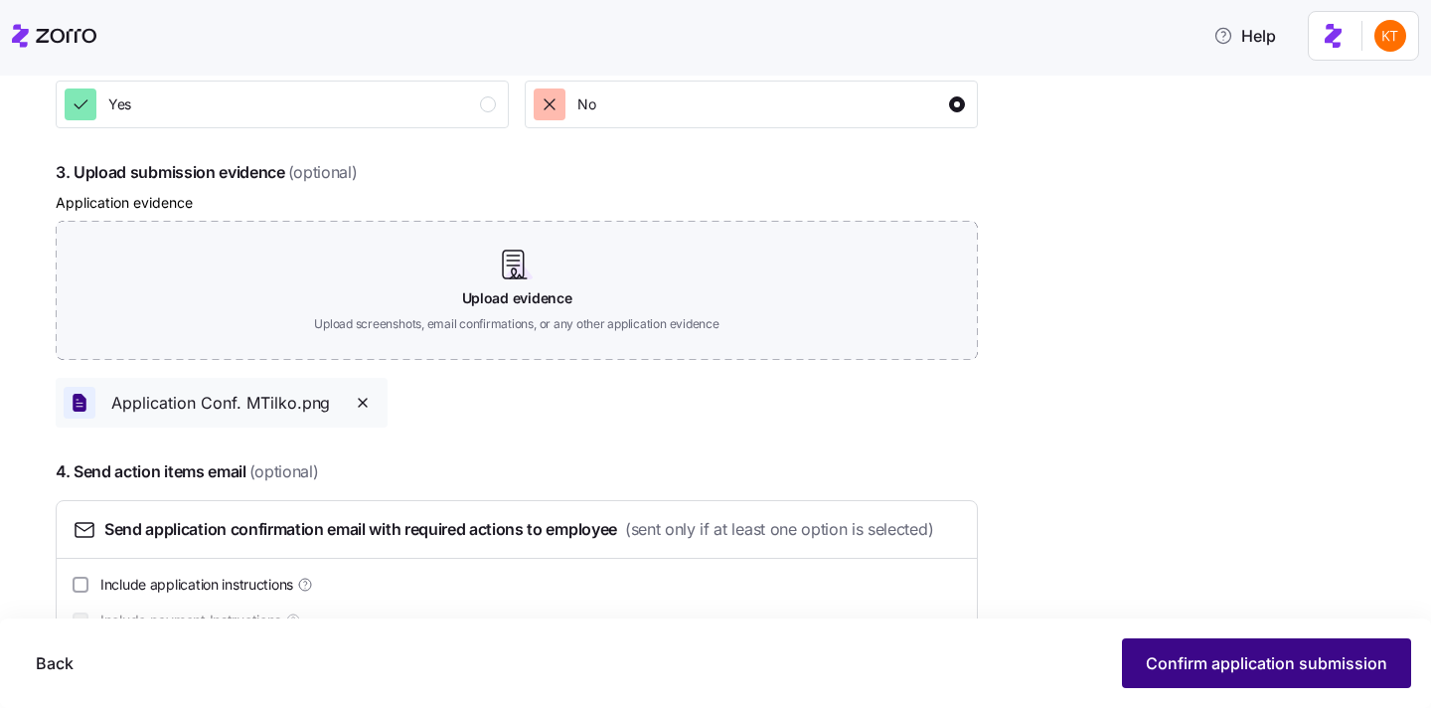
click at [1190, 667] on span "Confirm application submission" at bounding box center [1267, 663] width 242 height 24
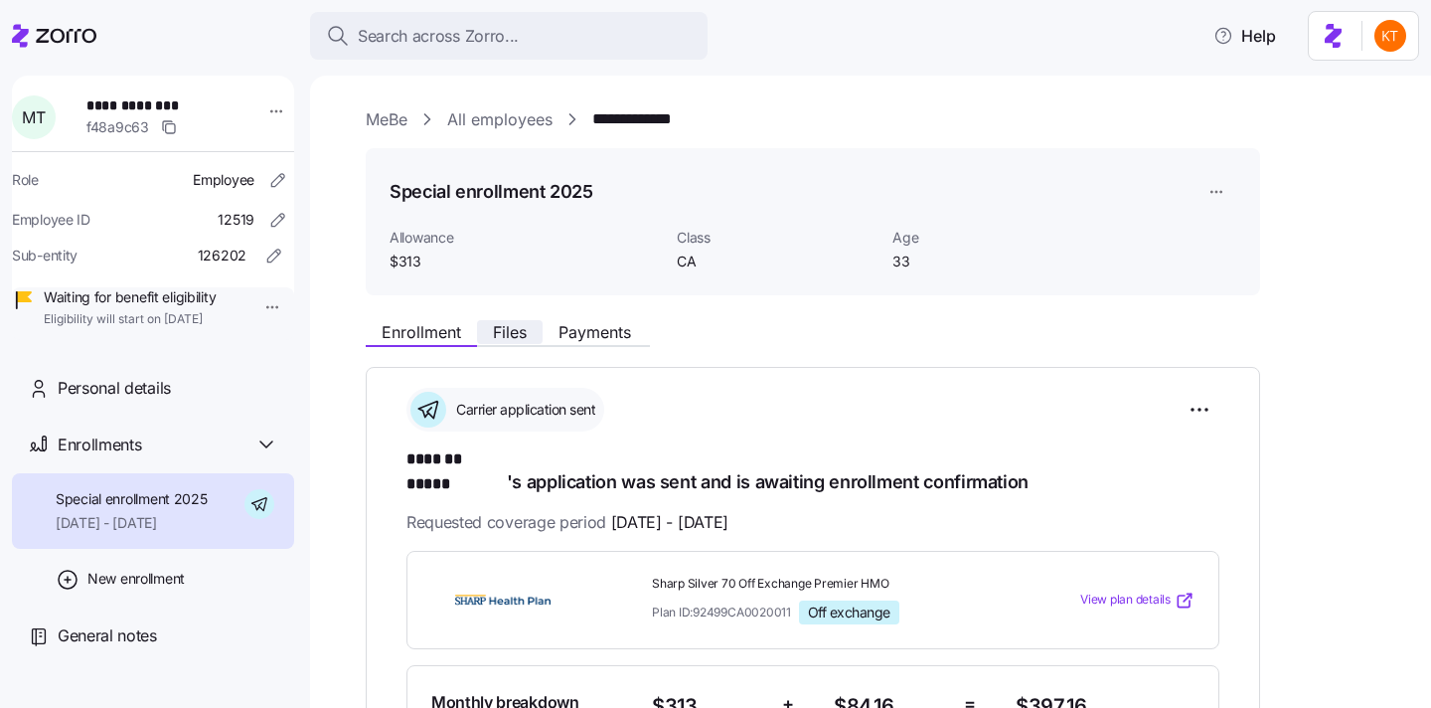
click at [500, 337] on span "Files" at bounding box center [510, 332] width 34 height 16
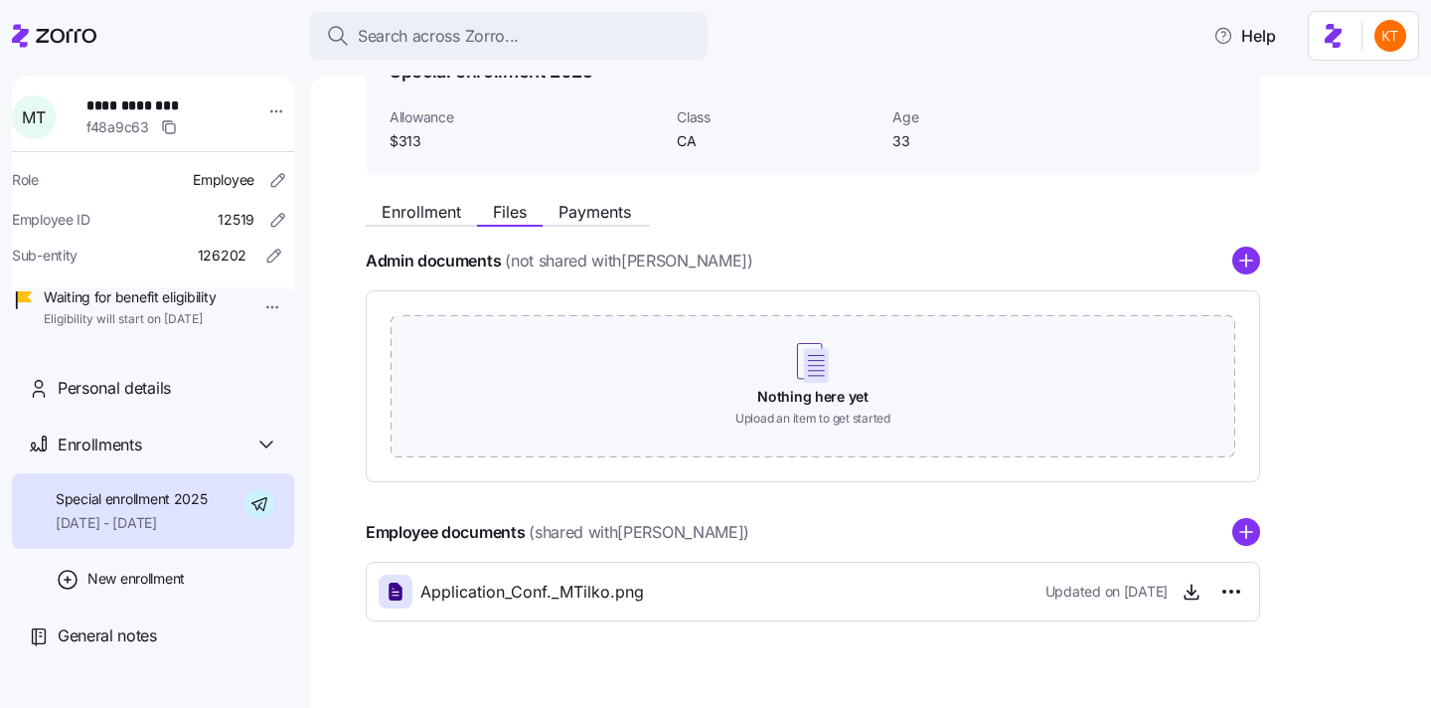
scroll to position [153, 0]
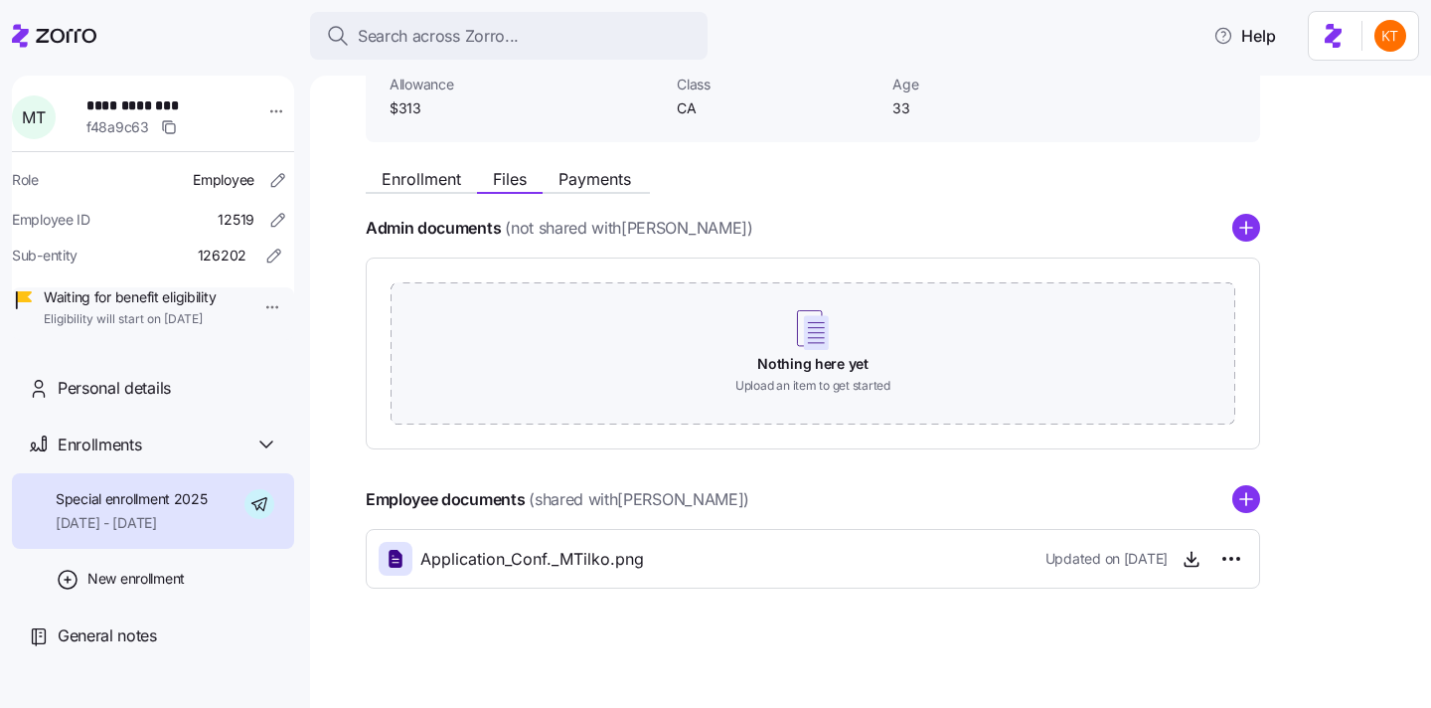
click at [1237, 512] on div "Employee documents (shared with Marleen Tilko ) Application_Conf._MTilko.png Up…" at bounding box center [813, 536] width 895 height 103
click at [1235, 503] on circle "add icon" at bounding box center [1247, 500] width 26 height 26
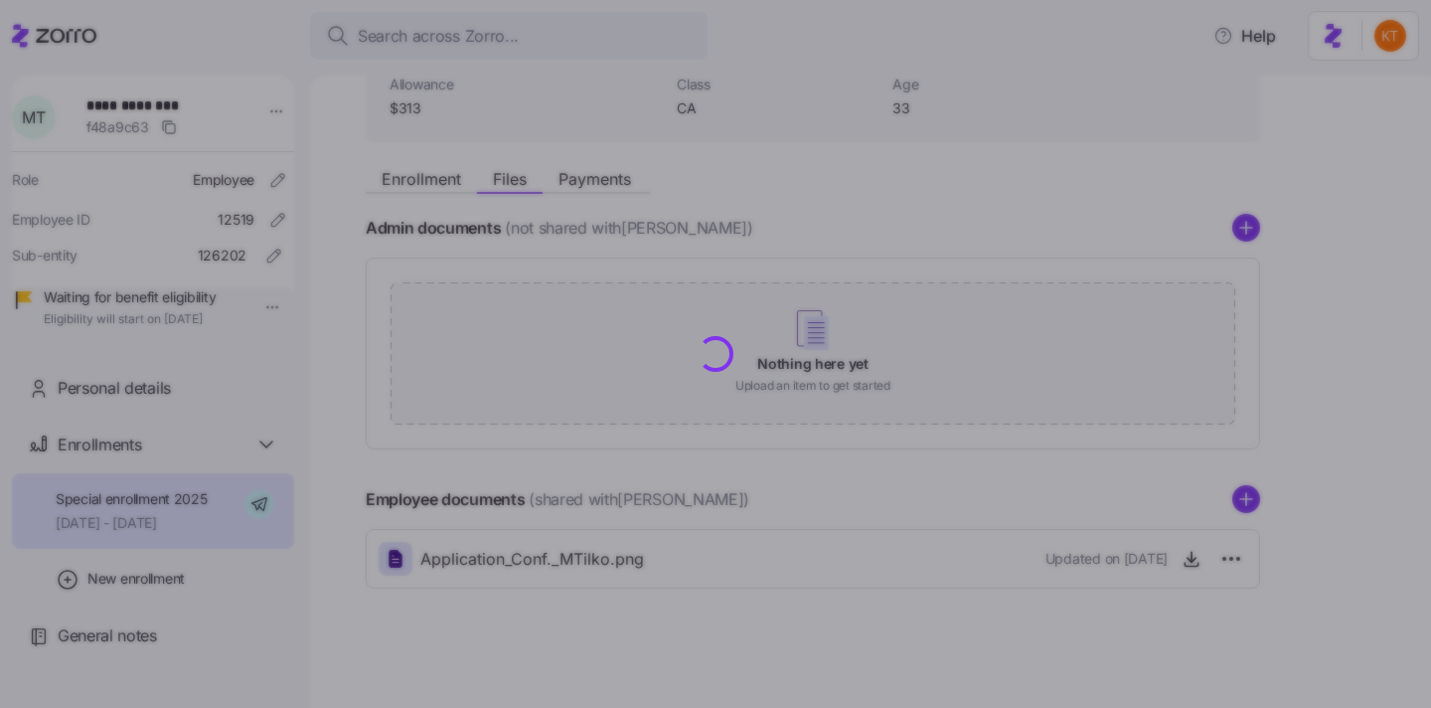
click at [1253, 500] on circle "add icon" at bounding box center [1247, 500] width 26 height 26
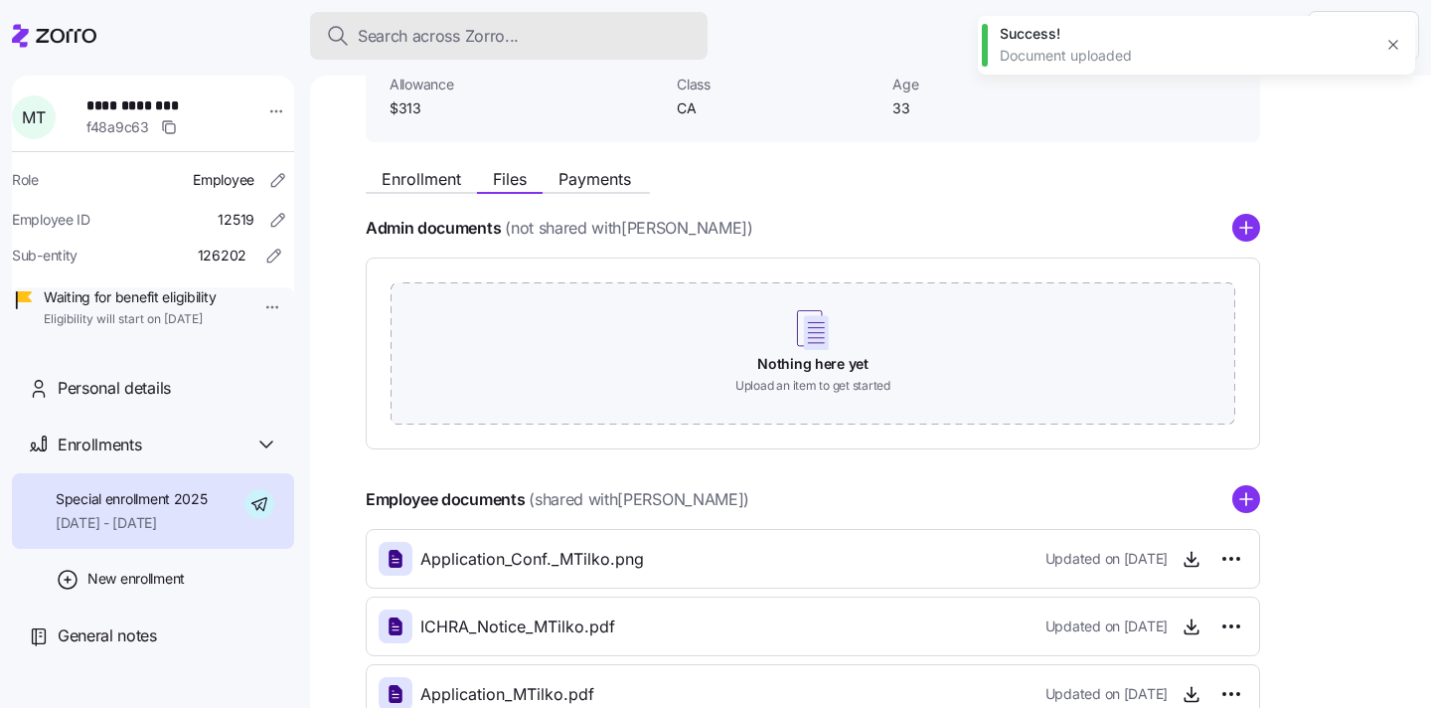
click at [490, 37] on span "Search across Zorro..." at bounding box center [438, 36] width 161 height 25
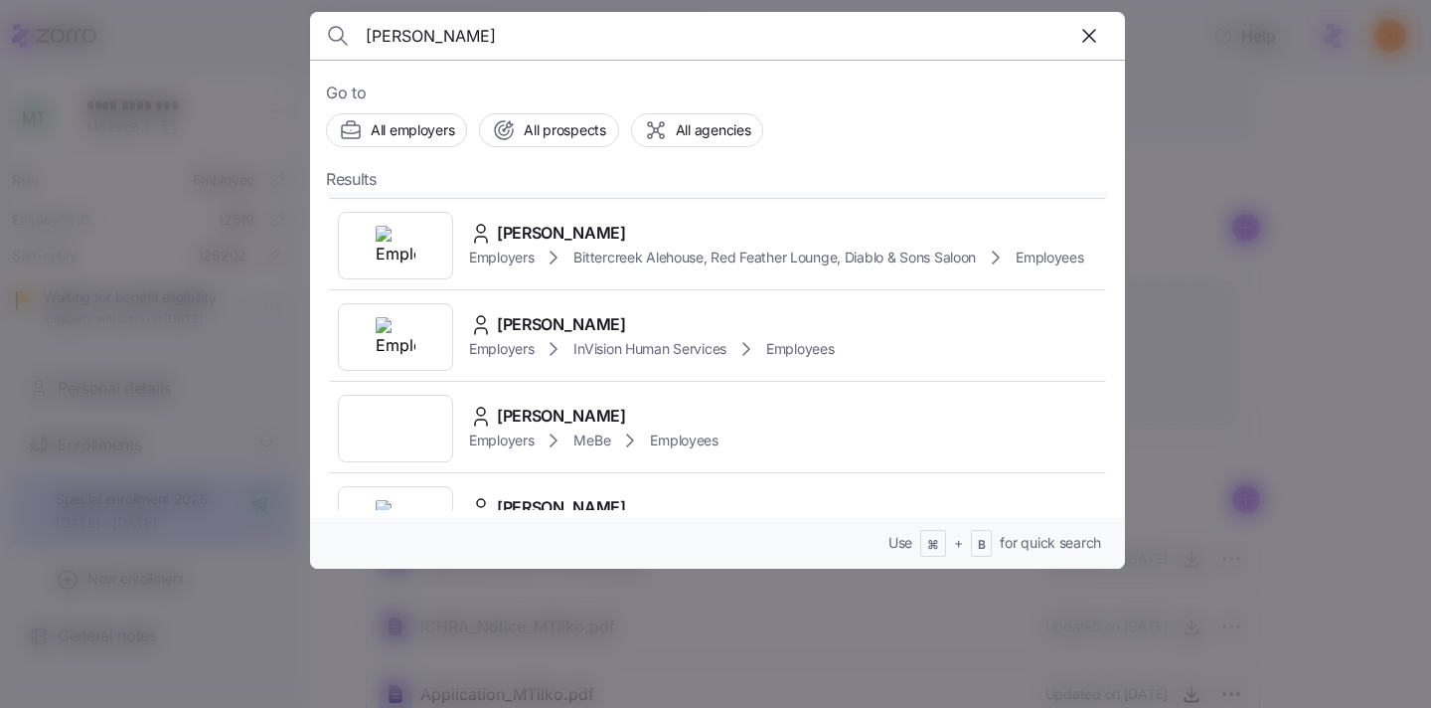
scroll to position [84, 0]
type input "morrison"
click at [599, 436] on span "MeBe" at bounding box center [592, 439] width 37 height 20
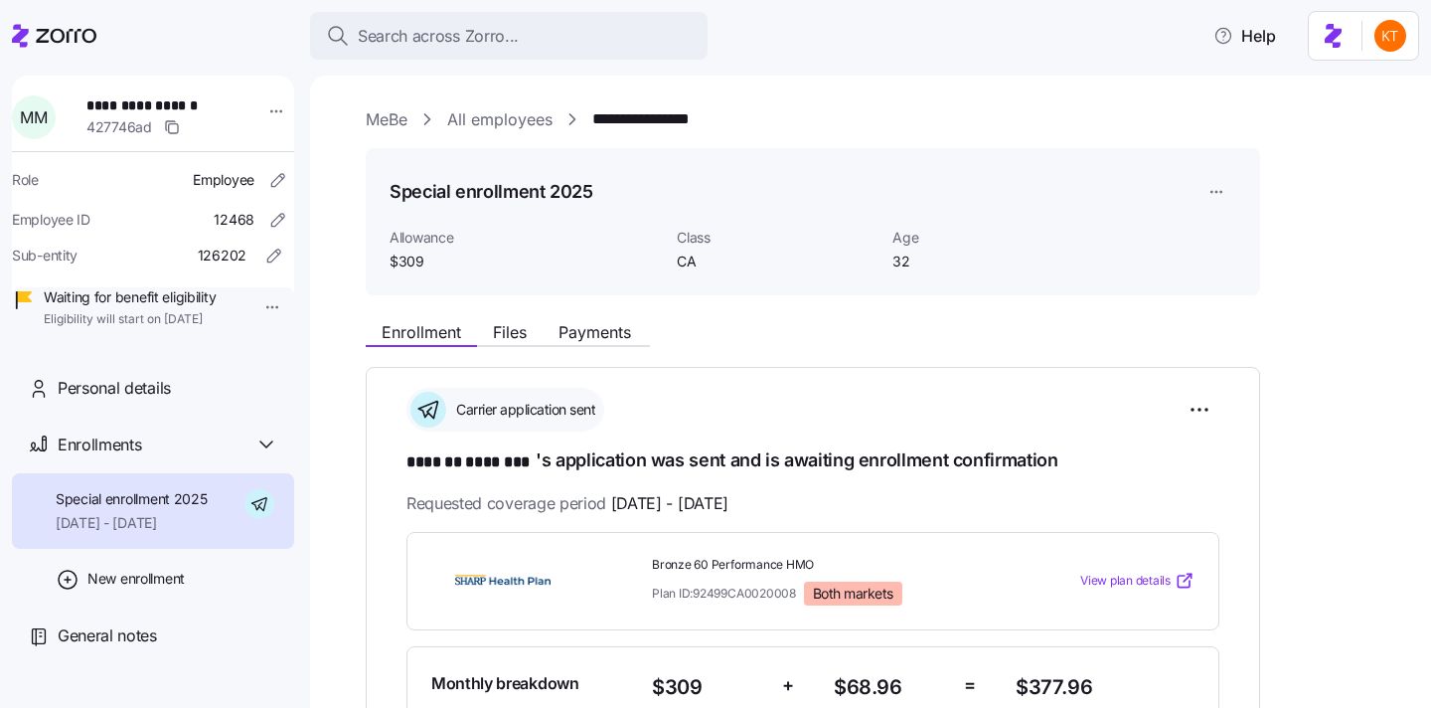
click at [504, 345] on div "Enrollment Files Payments" at bounding box center [508, 335] width 284 height 24
click at [500, 333] on span "Files" at bounding box center [510, 332] width 34 height 16
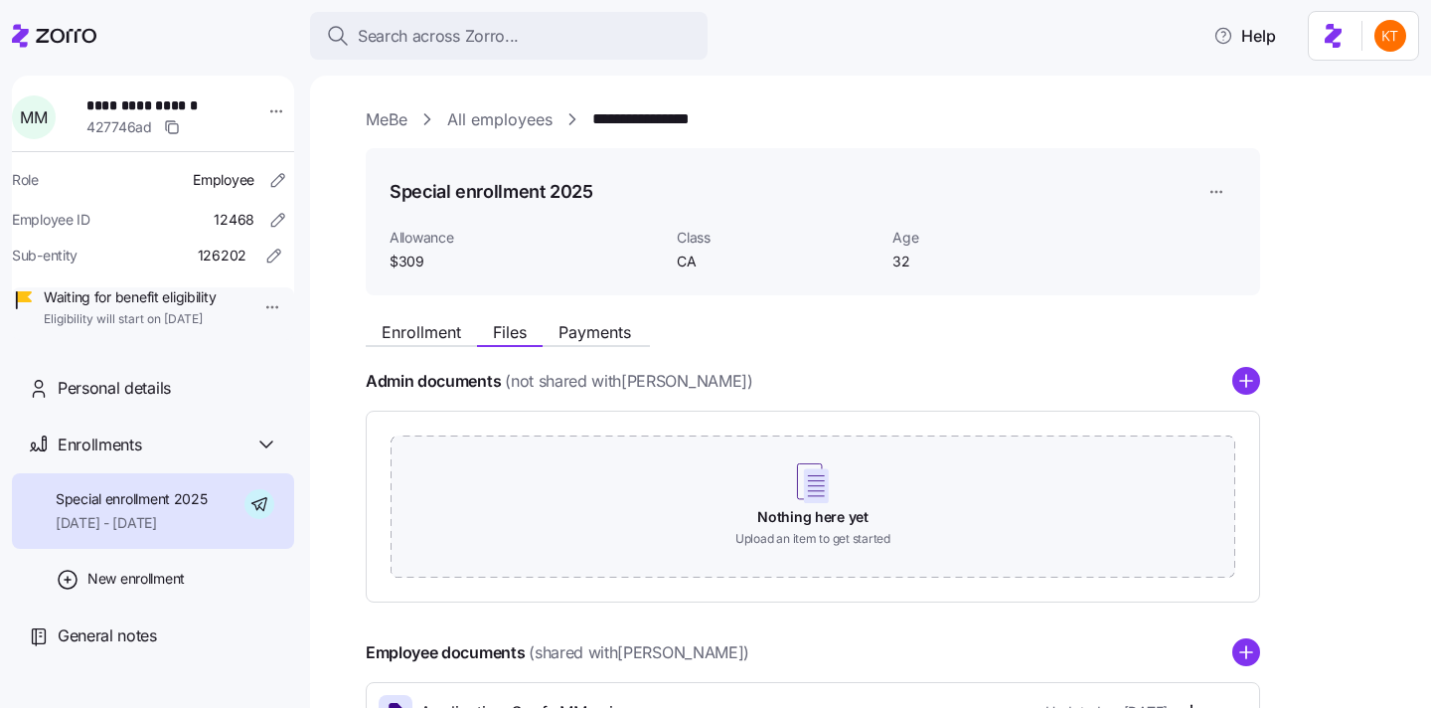
scroll to position [153, 0]
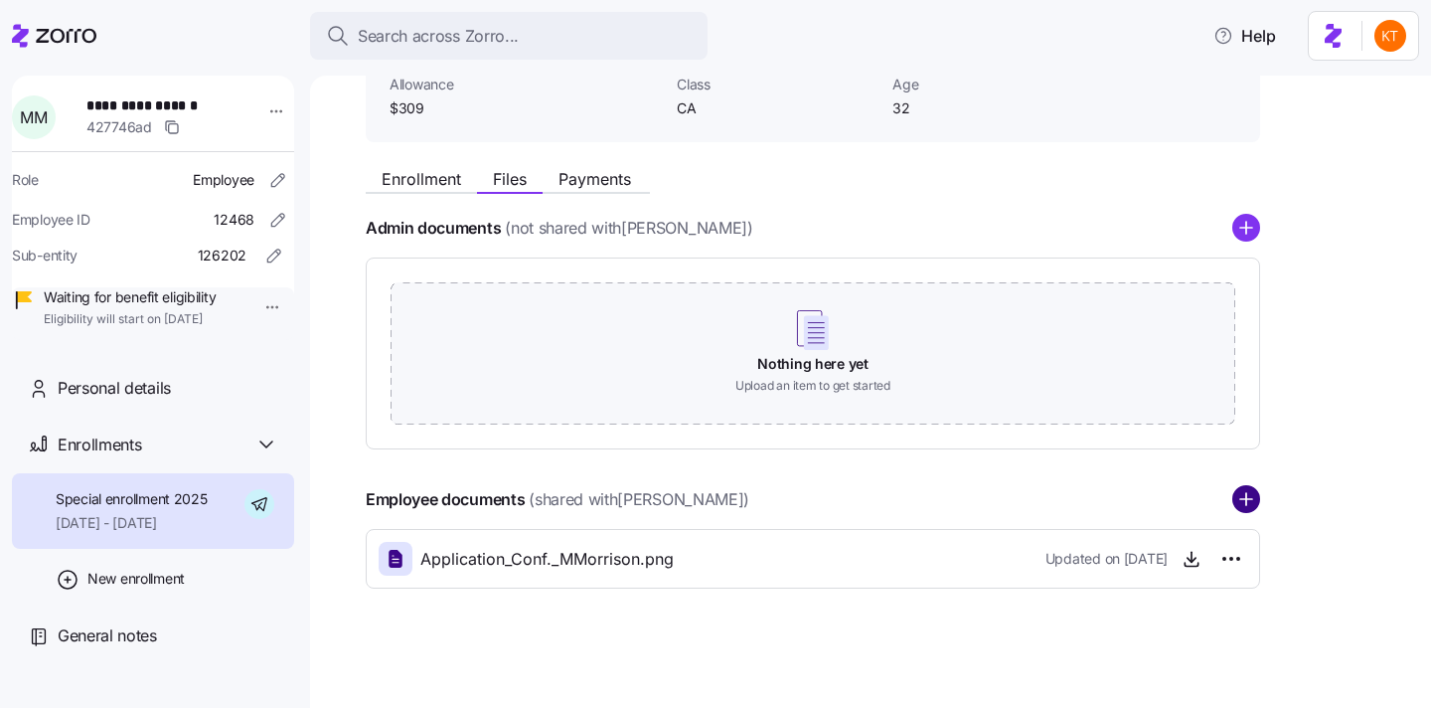
click at [1247, 497] on circle "add icon" at bounding box center [1247, 500] width 26 height 26
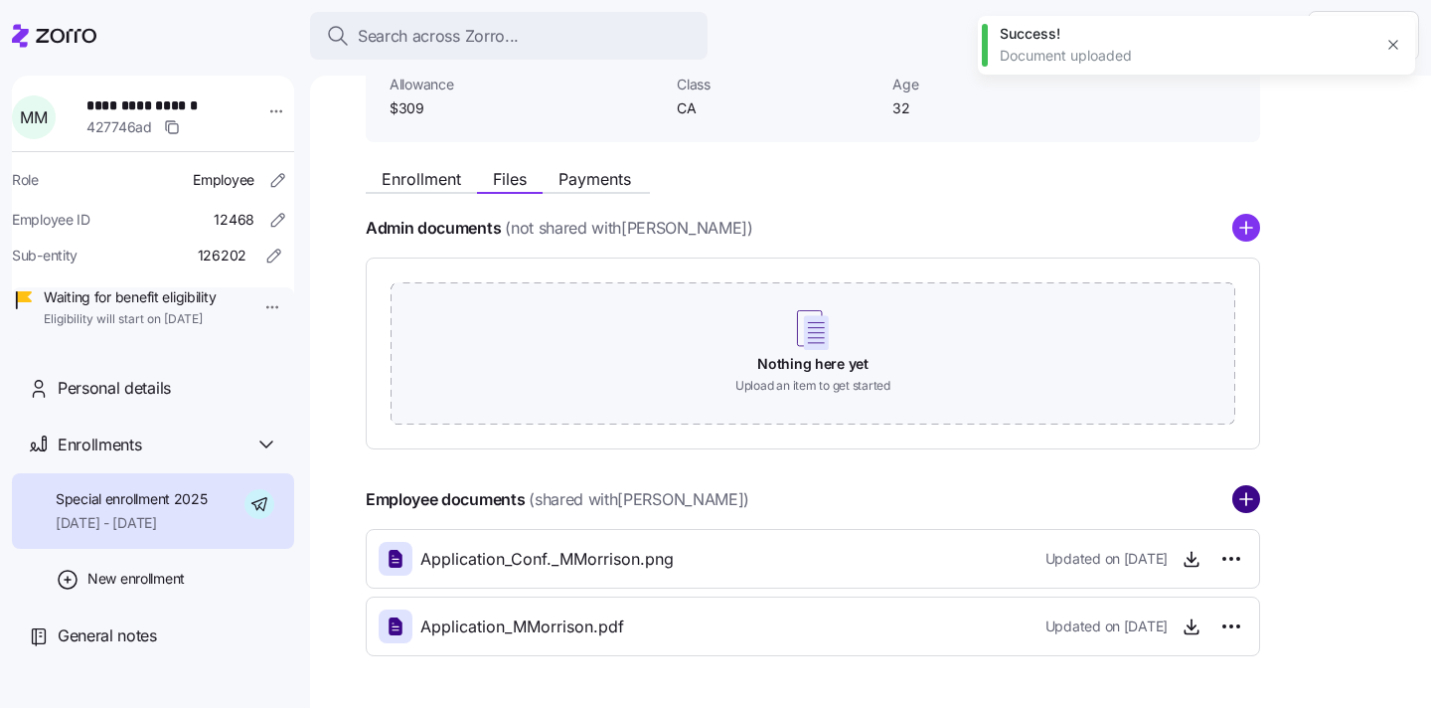
click at [1249, 508] on circle "add icon" at bounding box center [1247, 500] width 26 height 26
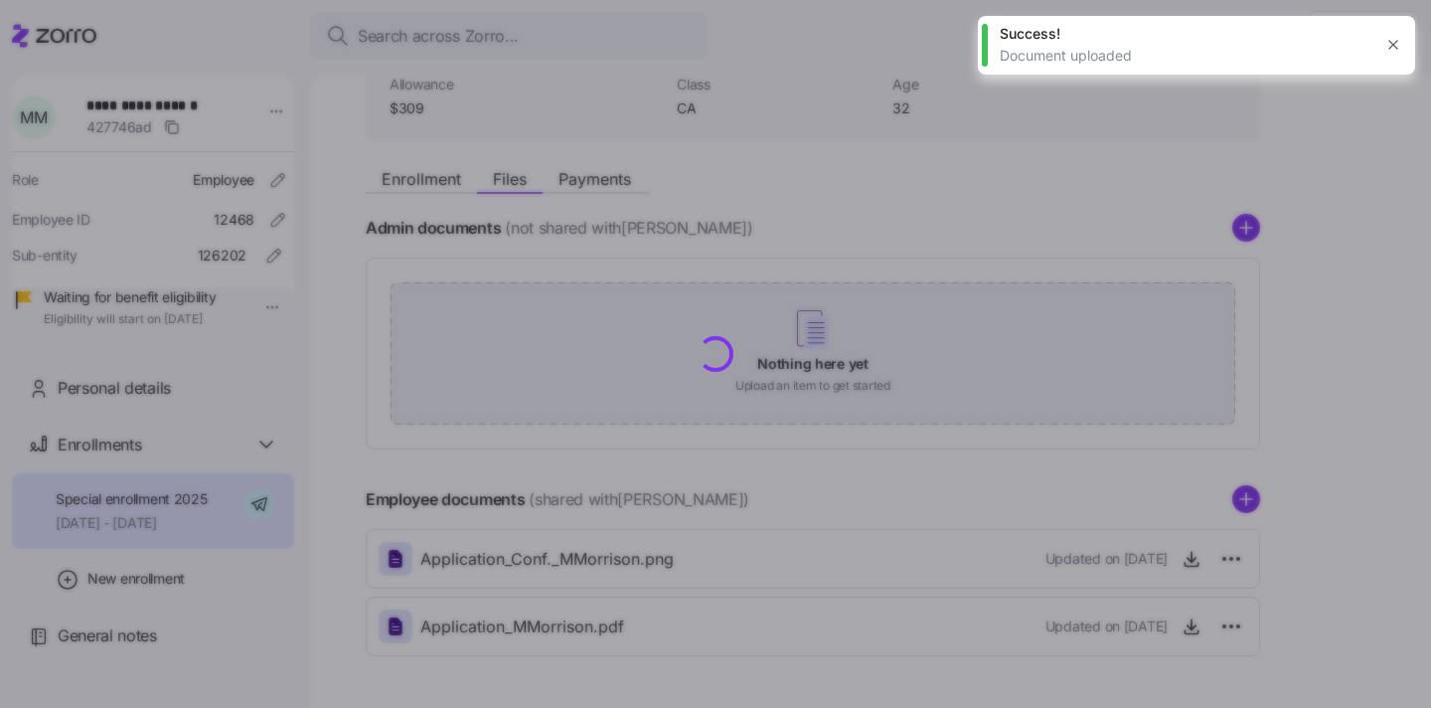
scroll to position [0, 0]
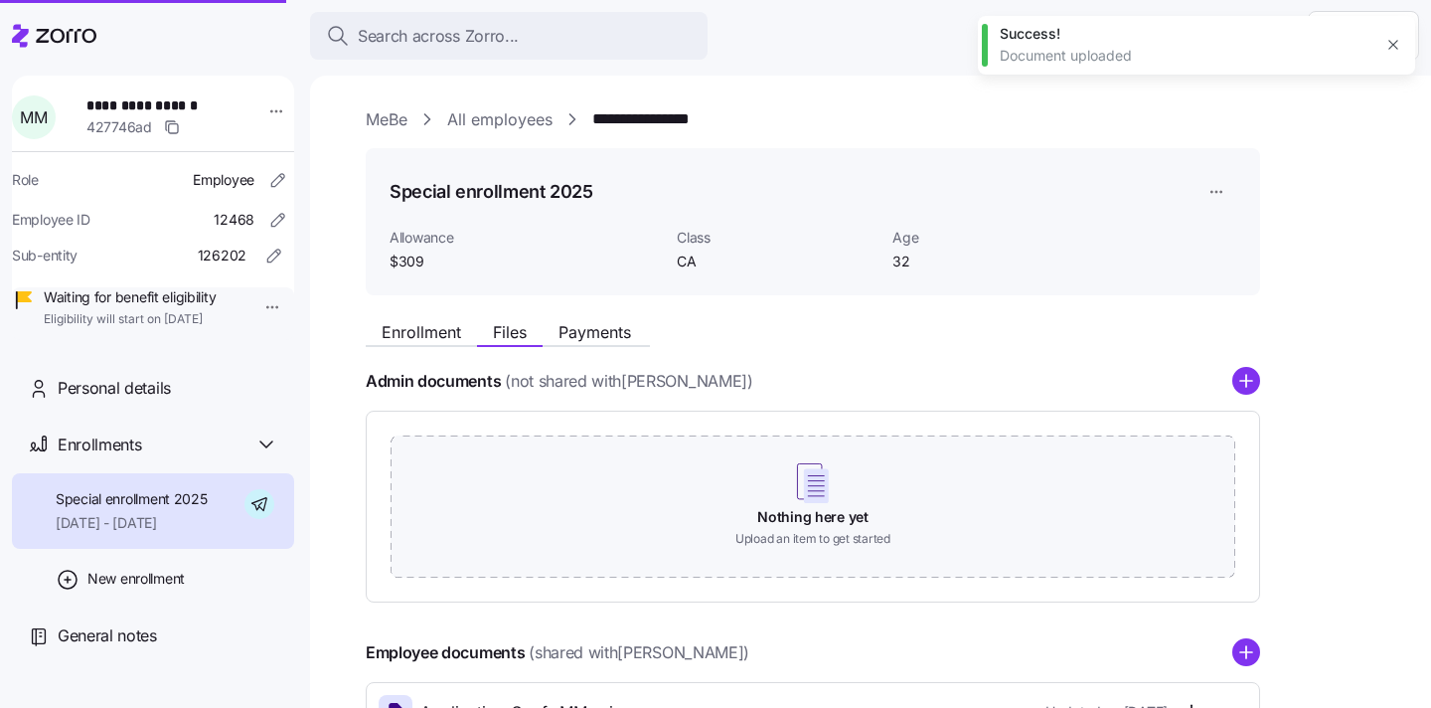
click at [398, 329] on span "Enrollment" at bounding box center [422, 332] width 80 height 16
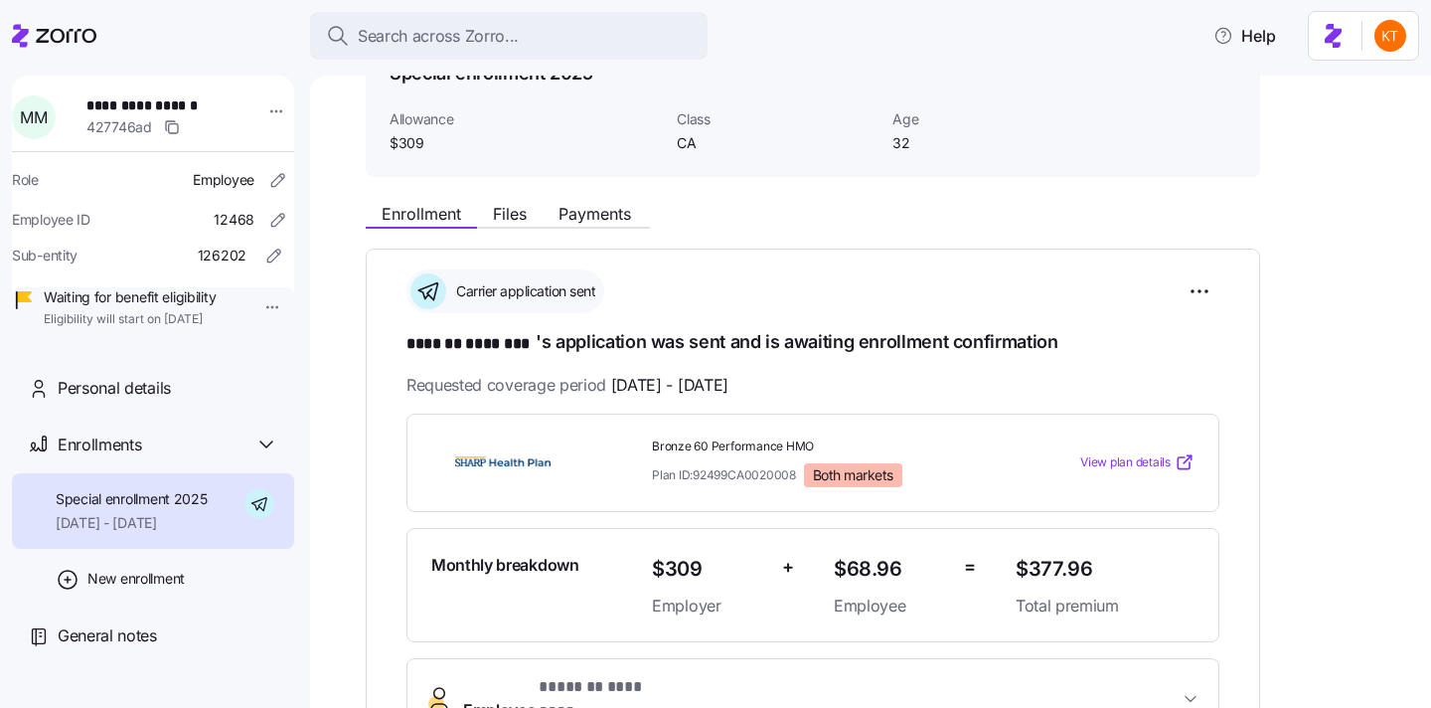
scroll to position [137, 0]
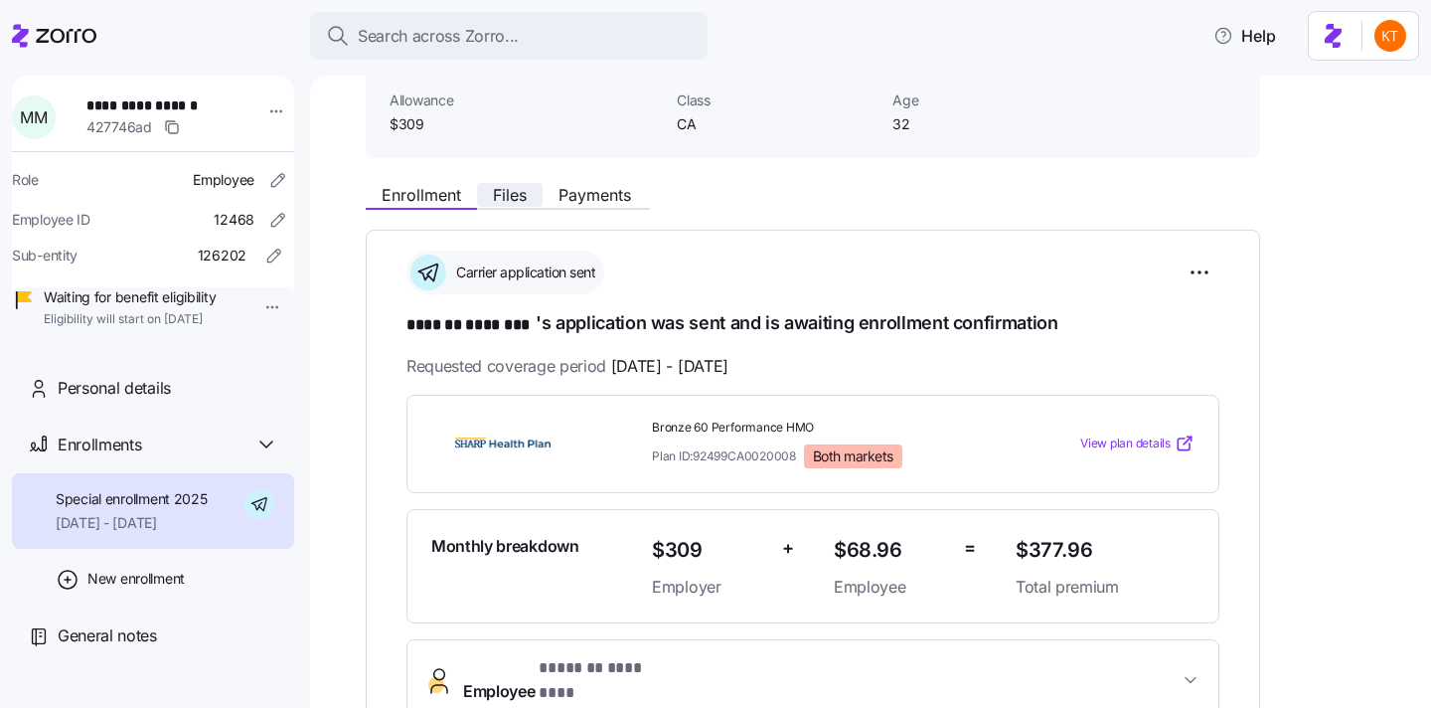
click at [501, 190] on span "Files" at bounding box center [510, 195] width 34 height 16
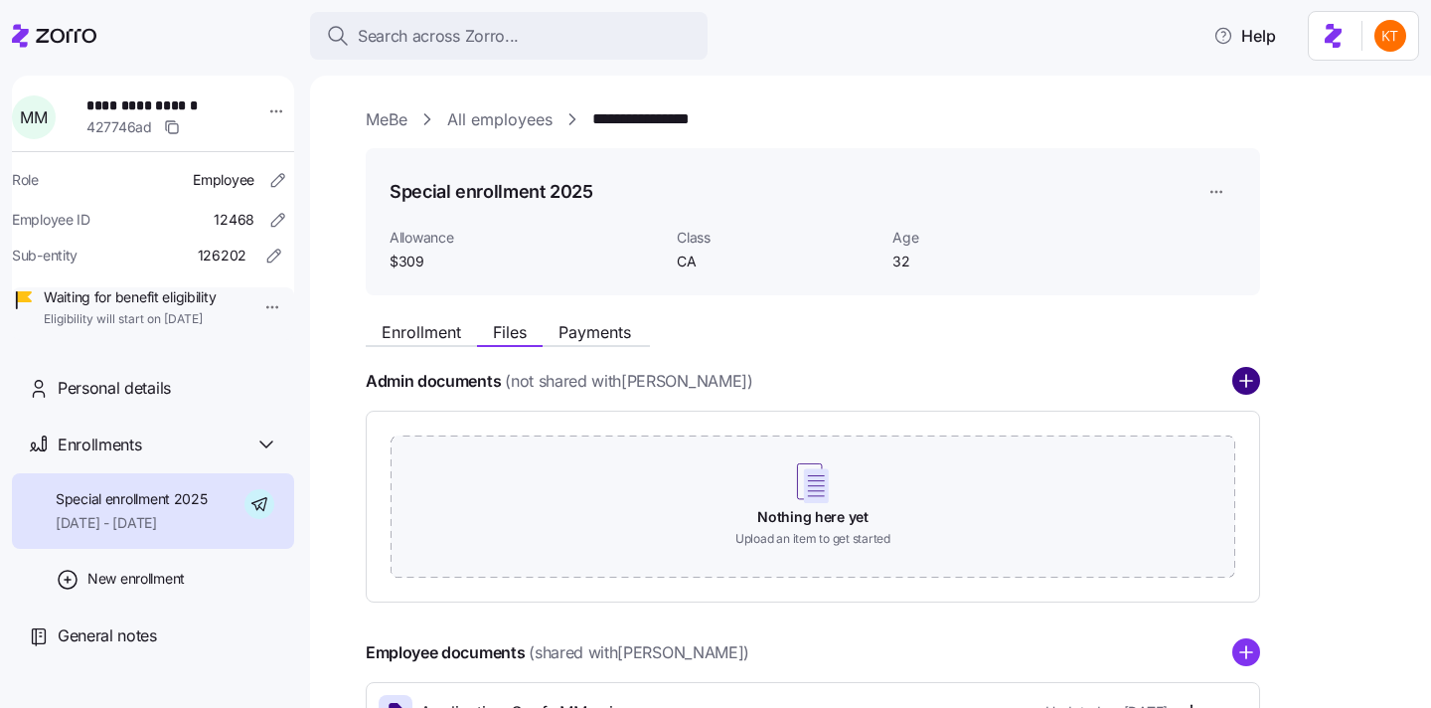
click at [1253, 378] on circle "add icon" at bounding box center [1247, 382] width 26 height 26
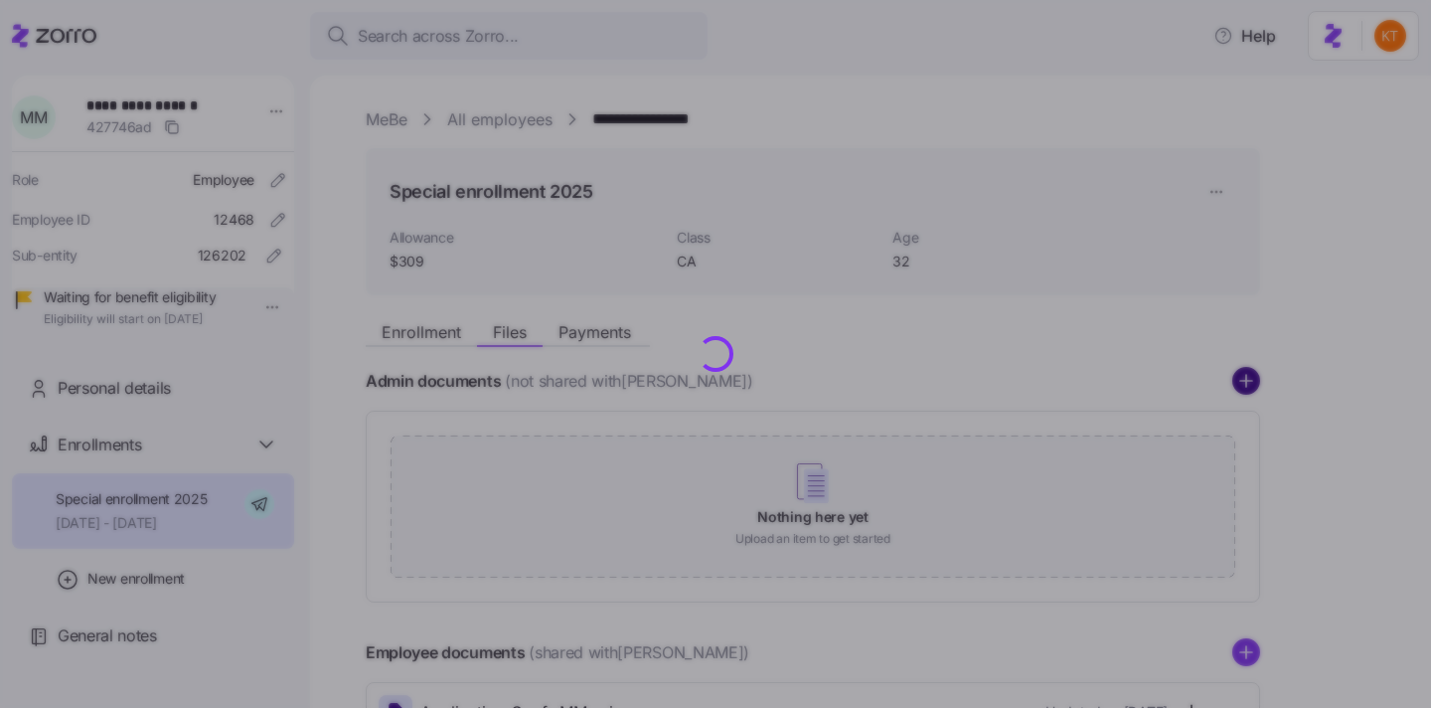
click at [1245, 381] on div at bounding box center [715, 354] width 1431 height 708
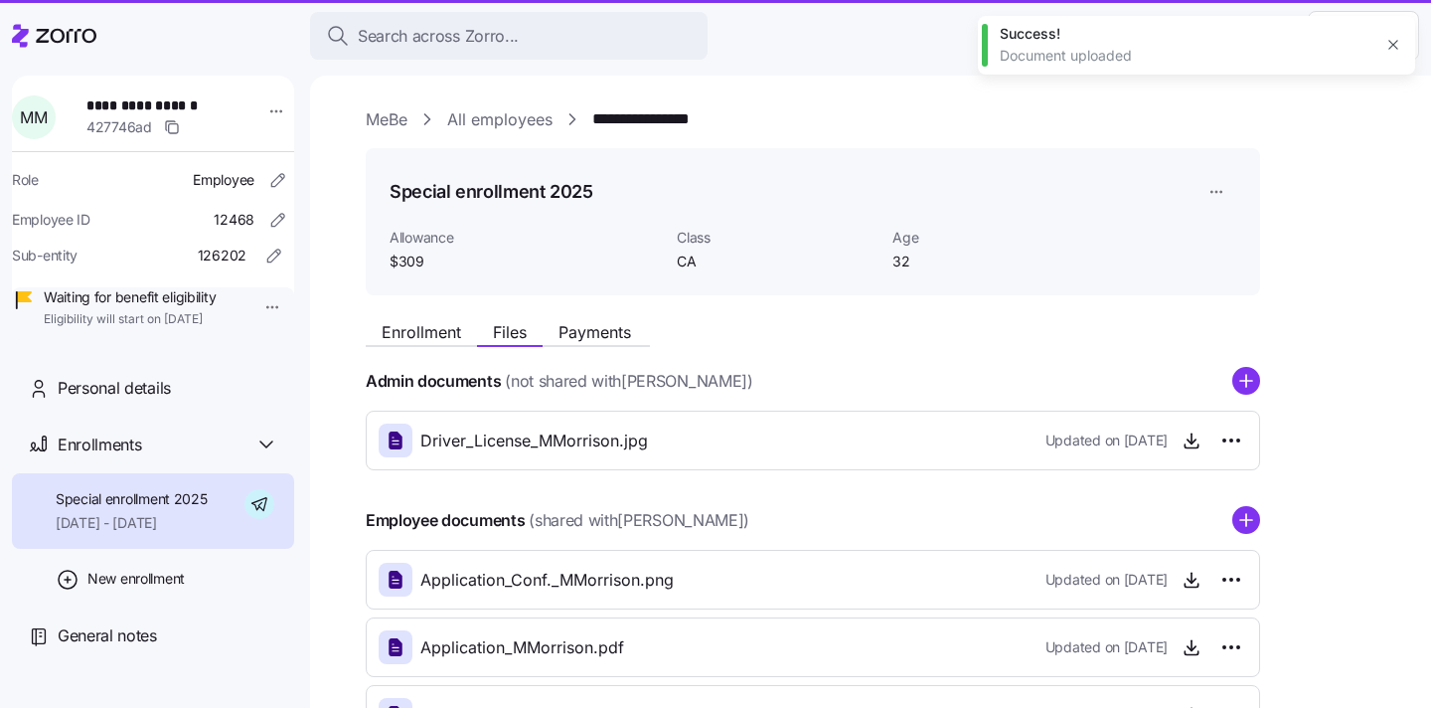
click at [1246, 385] on icon "add icon" at bounding box center [1246, 381] width 0 height 12
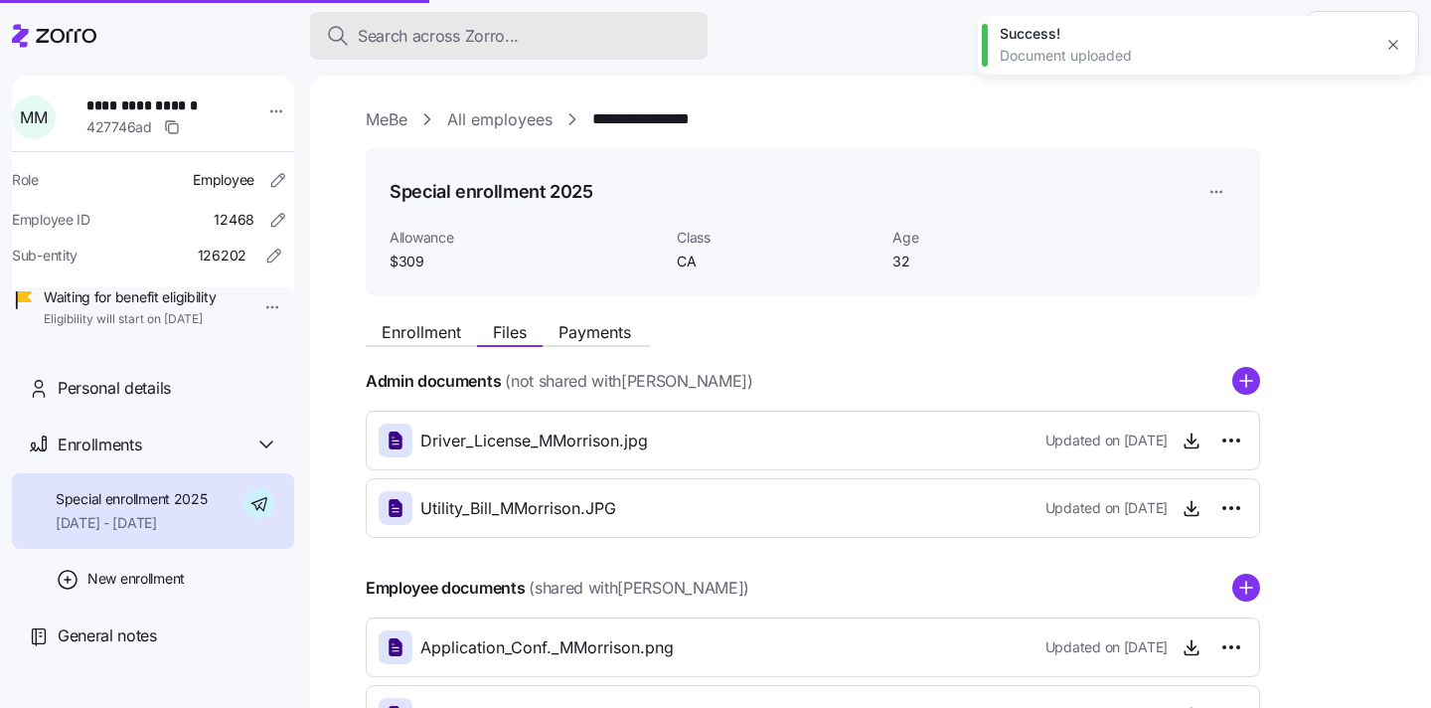
click at [453, 40] on span "Search across Zorro..." at bounding box center [438, 36] width 161 height 25
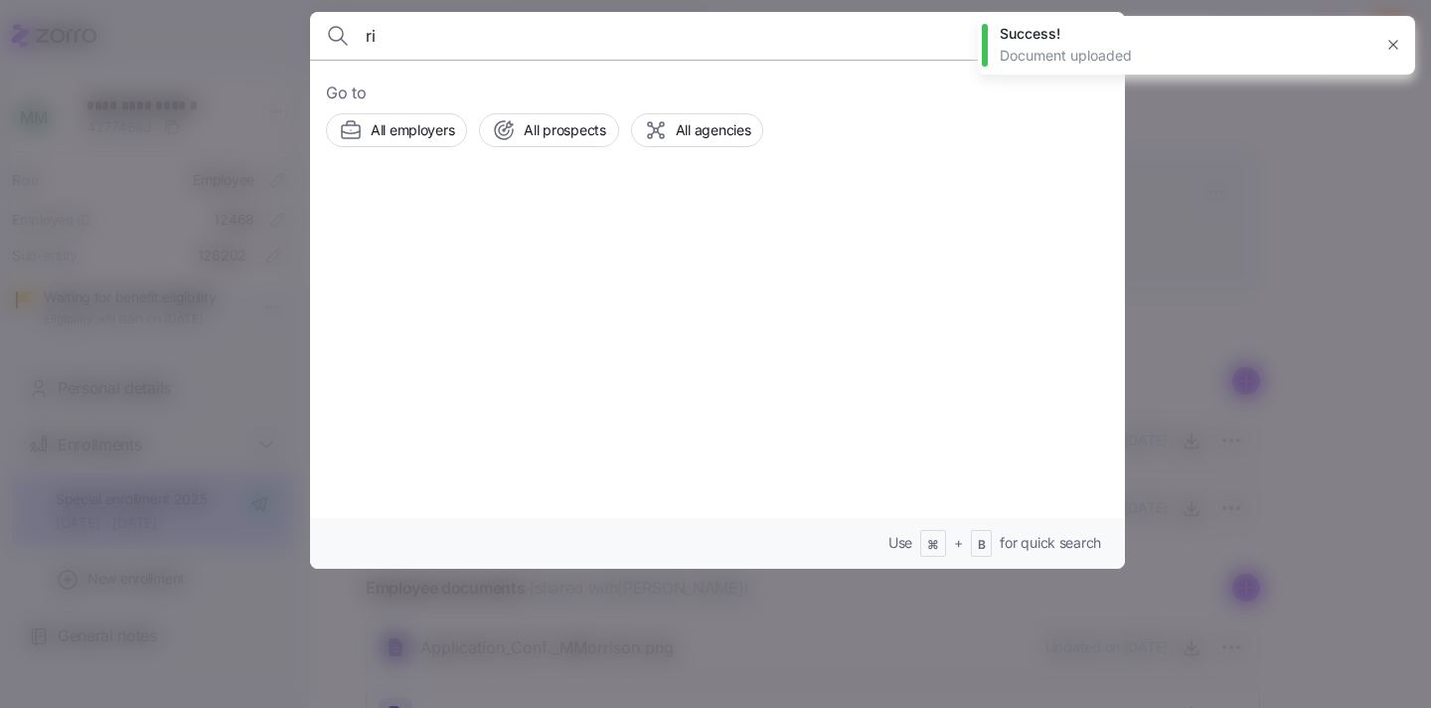
type input "r"
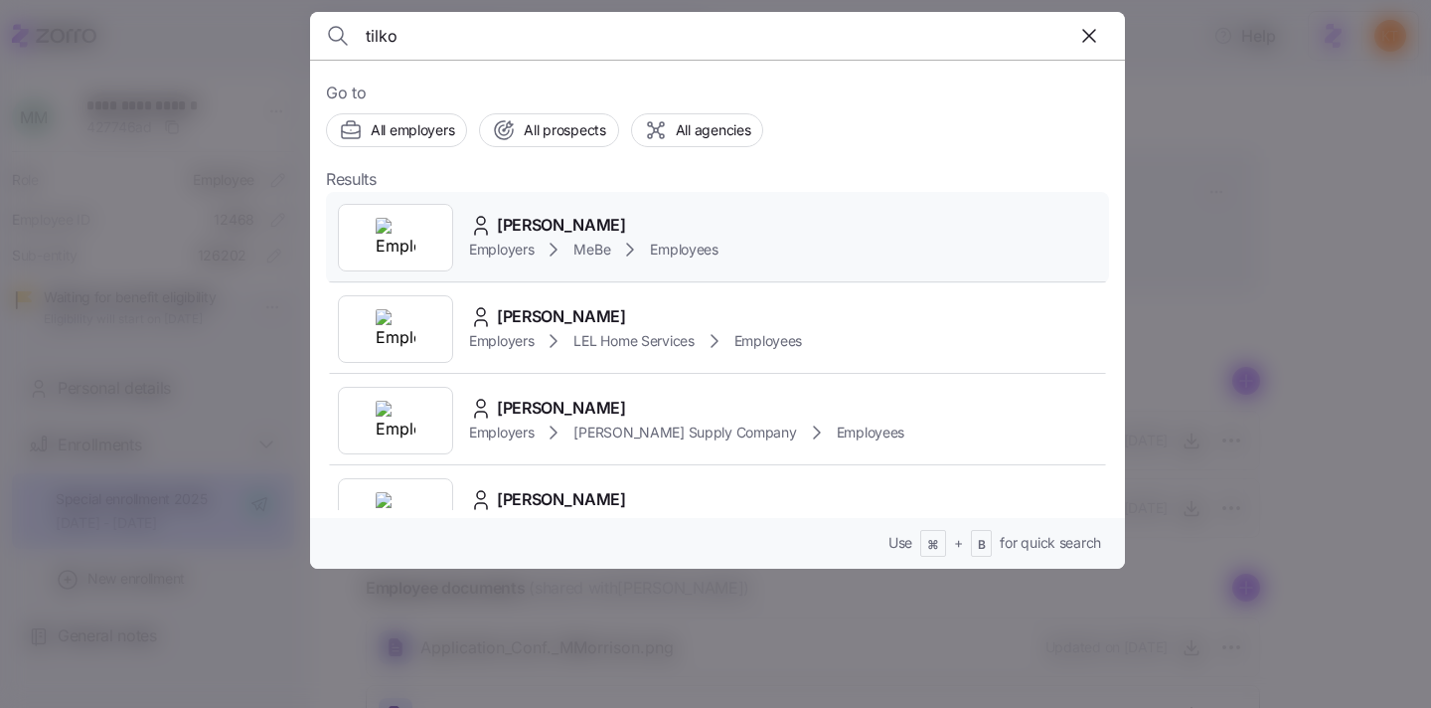
type input "tilko"
click at [410, 251] on img at bounding box center [396, 238] width 40 height 40
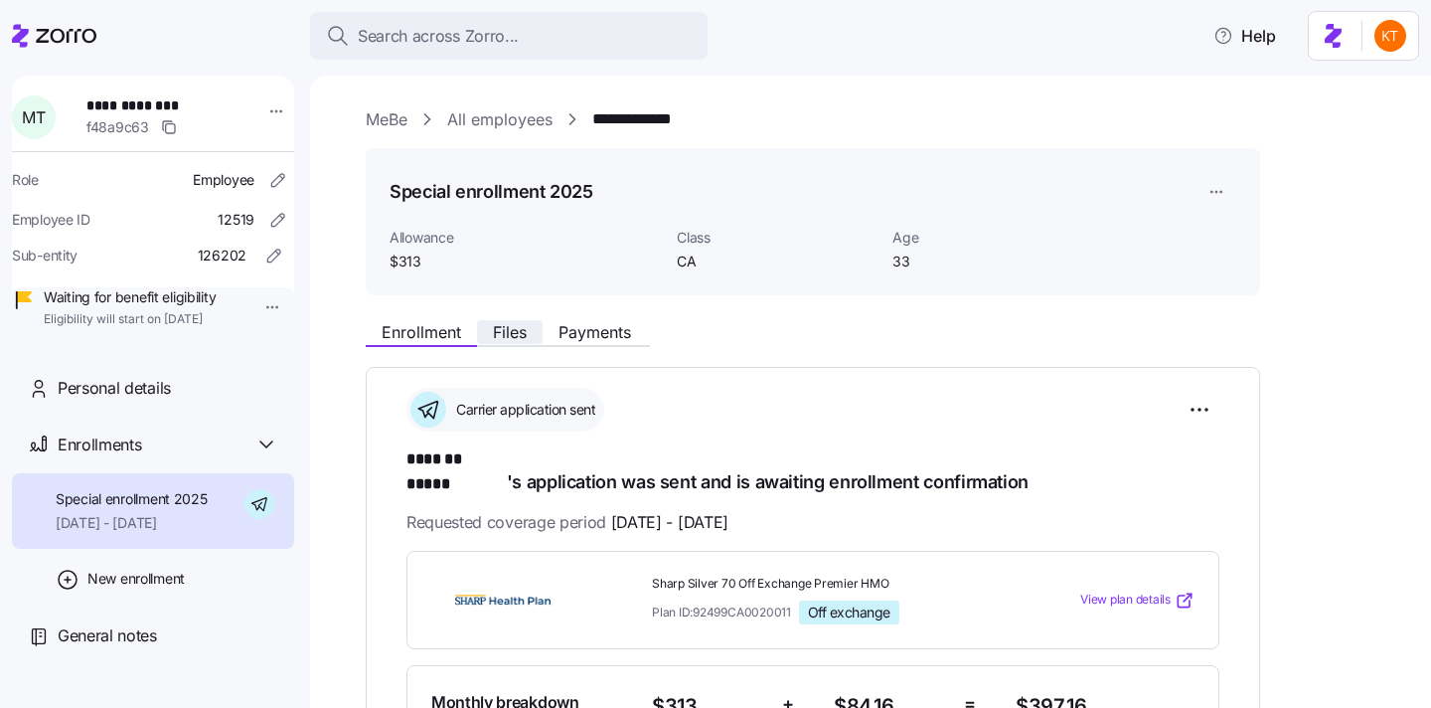
click at [517, 336] on span "Files" at bounding box center [510, 332] width 34 height 16
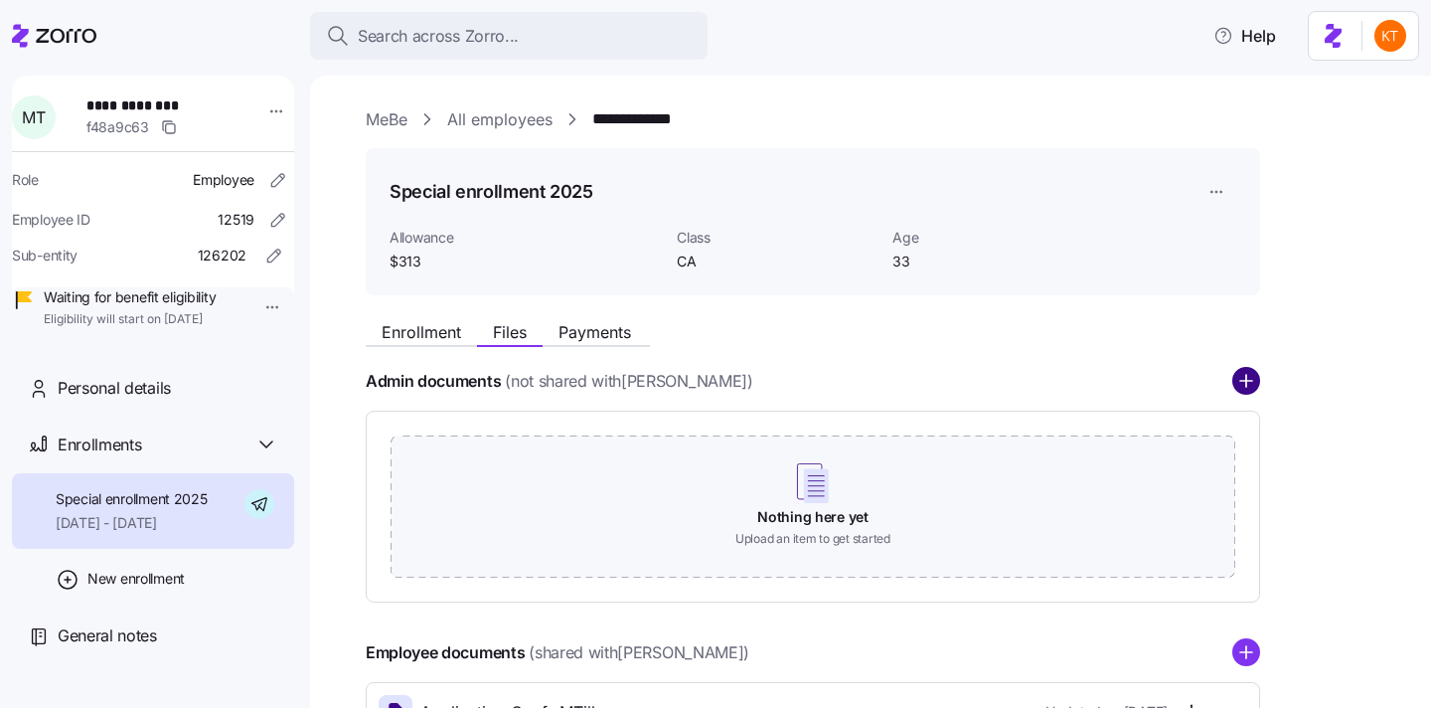
click at [1247, 384] on circle "add icon" at bounding box center [1247, 382] width 26 height 26
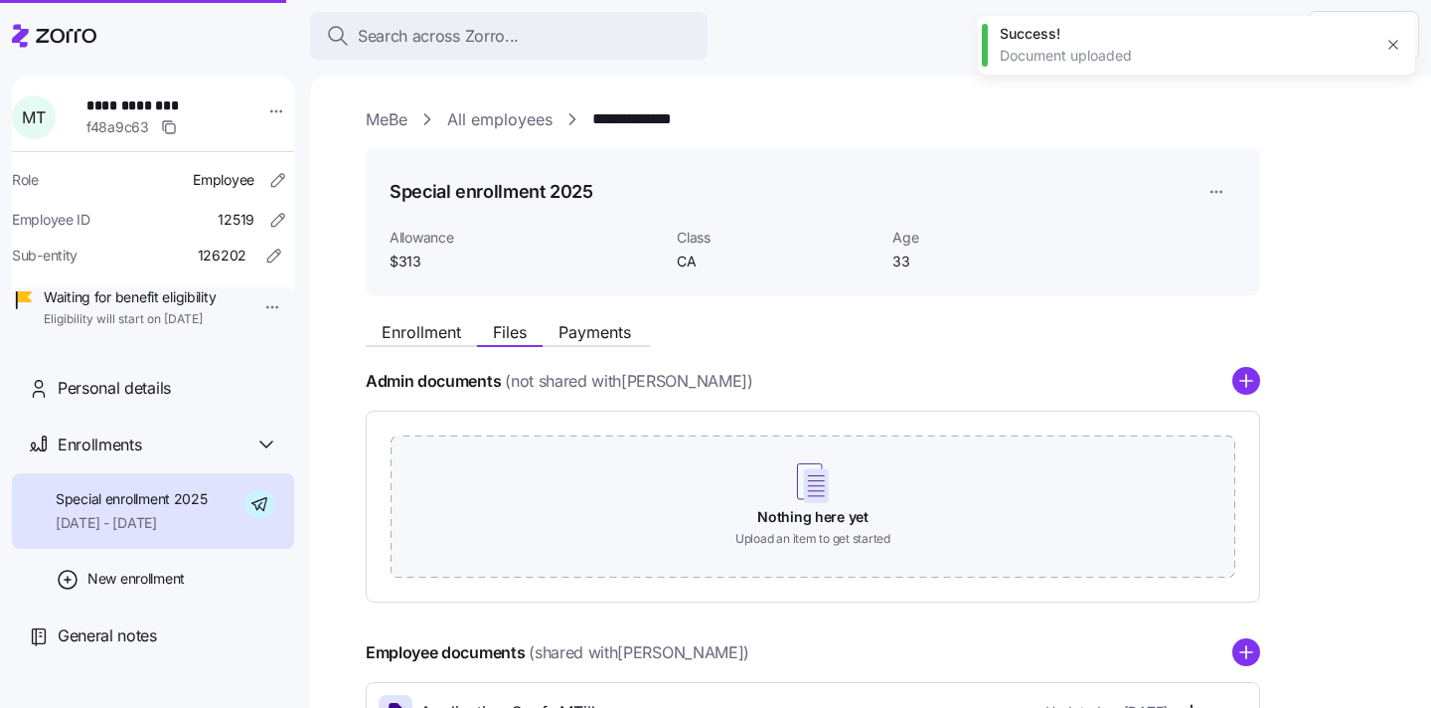
click at [1247, 386] on circle "add icon" at bounding box center [1247, 382] width 26 height 26
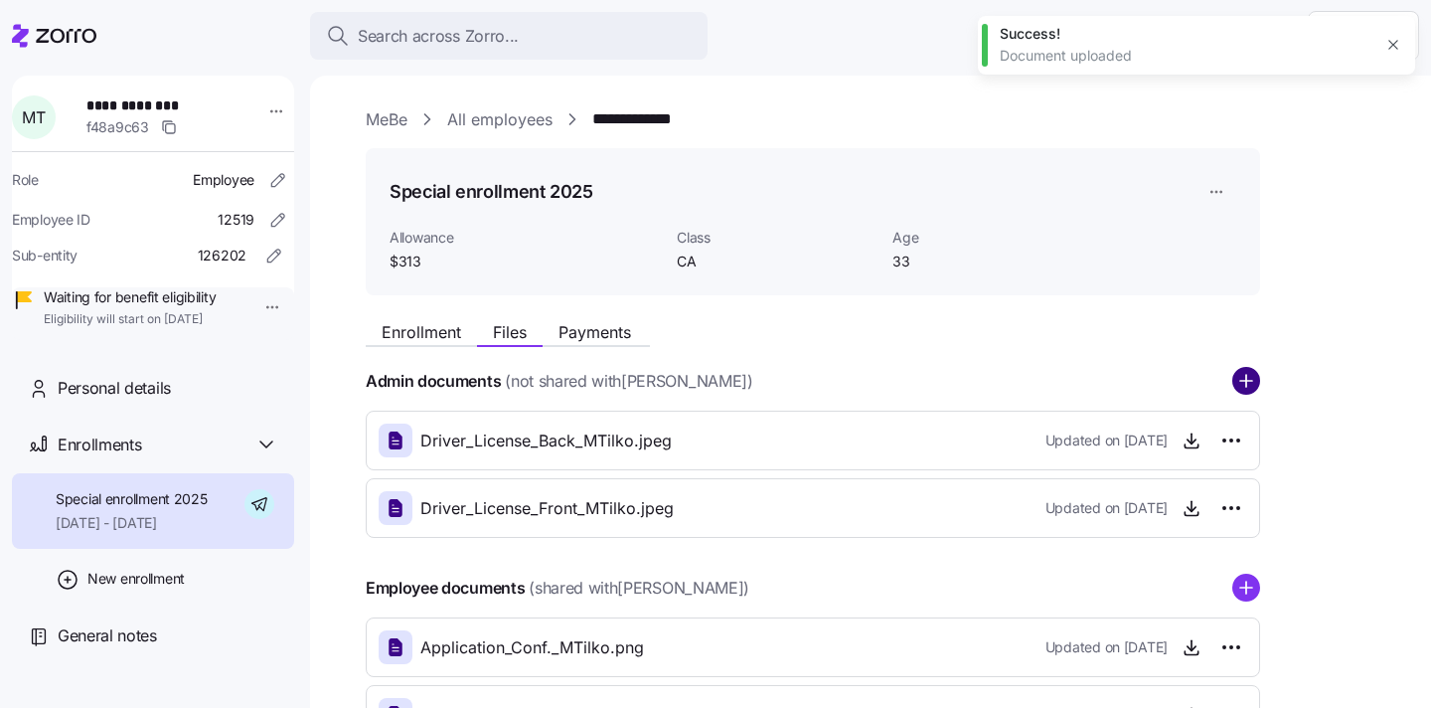
click at [1257, 383] on circle "add icon" at bounding box center [1247, 382] width 26 height 26
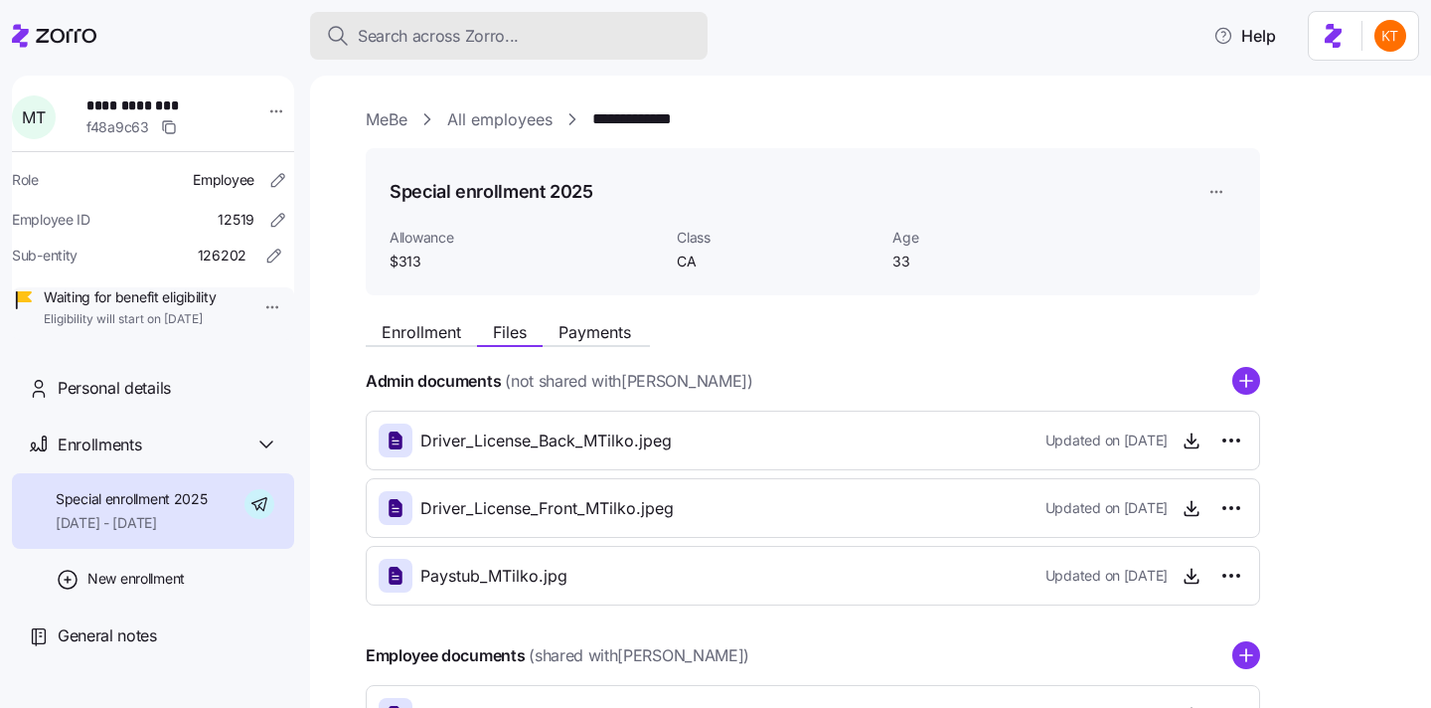
click at [390, 43] on span "Search across Zorro..." at bounding box center [438, 36] width 161 height 25
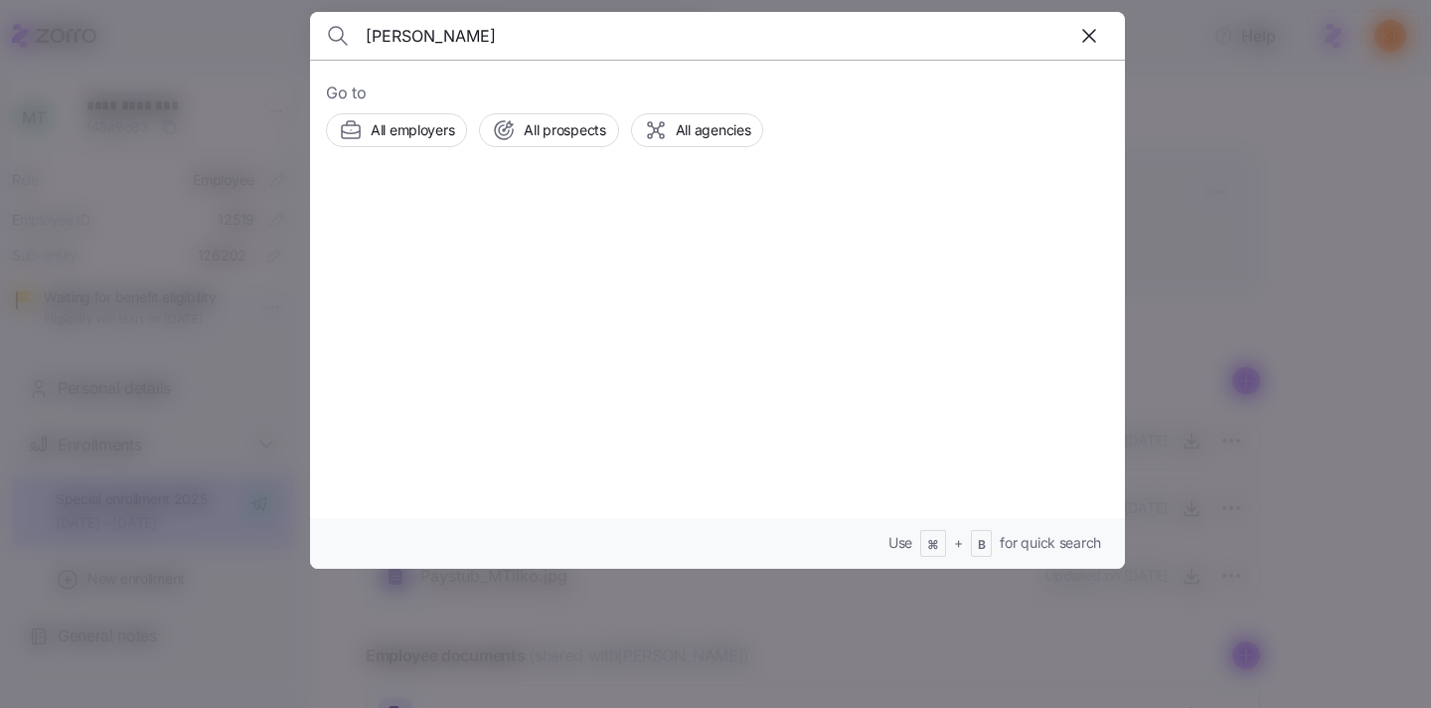
type input "anna woos"
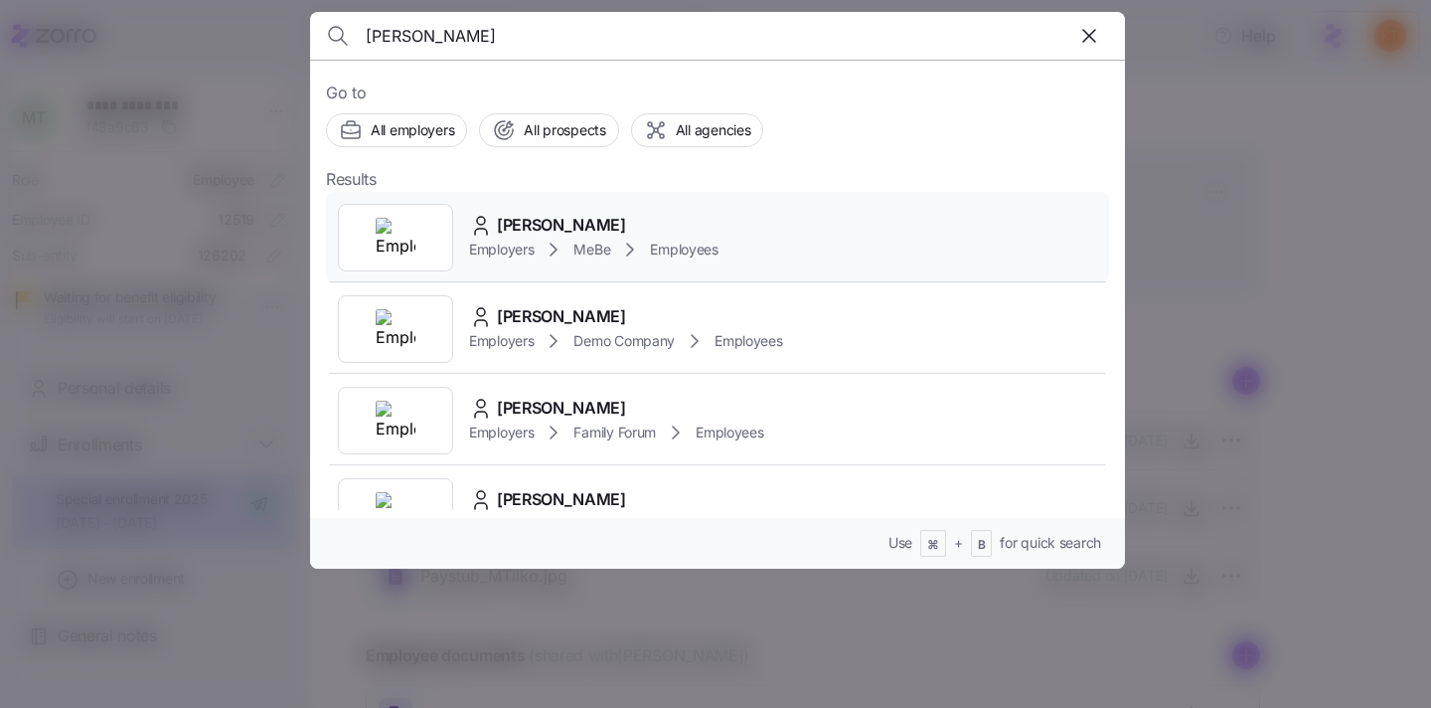
click at [597, 259] on div "Employers MeBe Employees" at bounding box center [593, 250] width 249 height 24
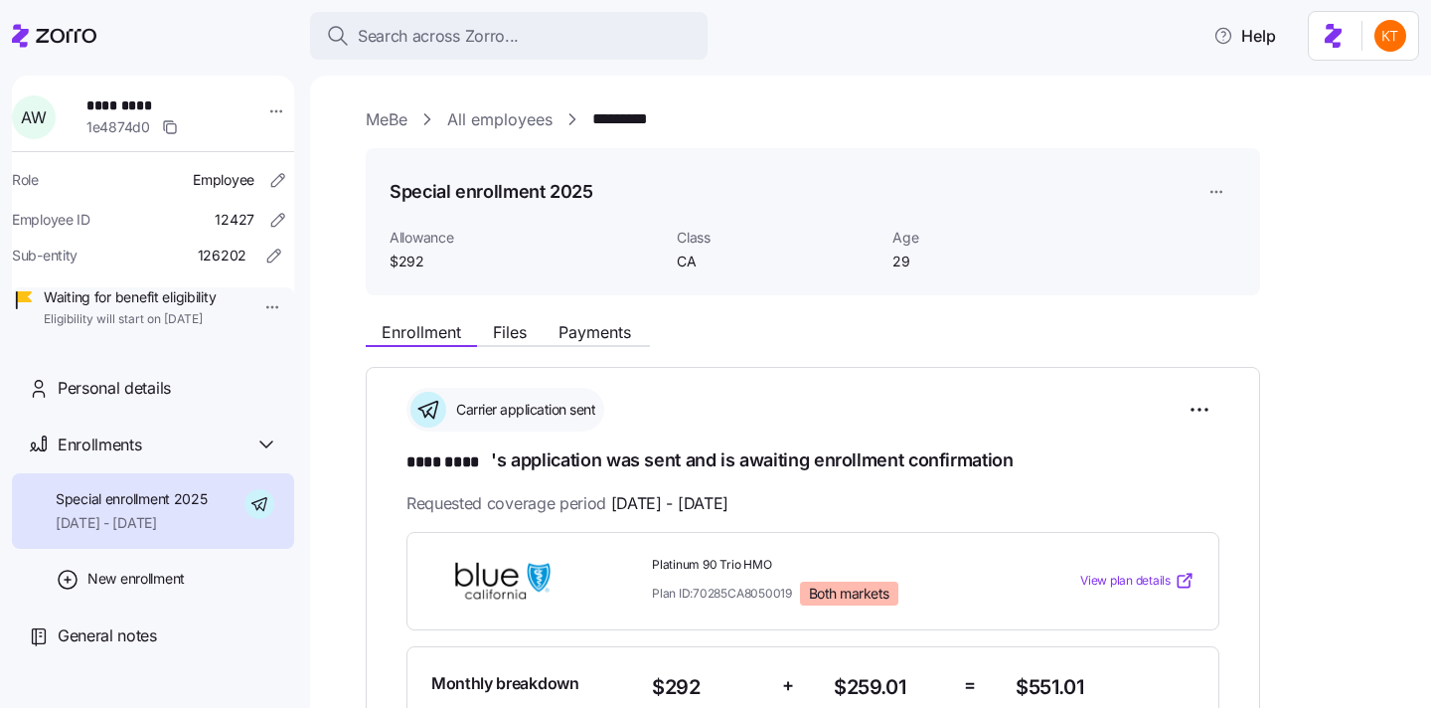
click at [503, 338] on span "Files" at bounding box center [510, 332] width 34 height 16
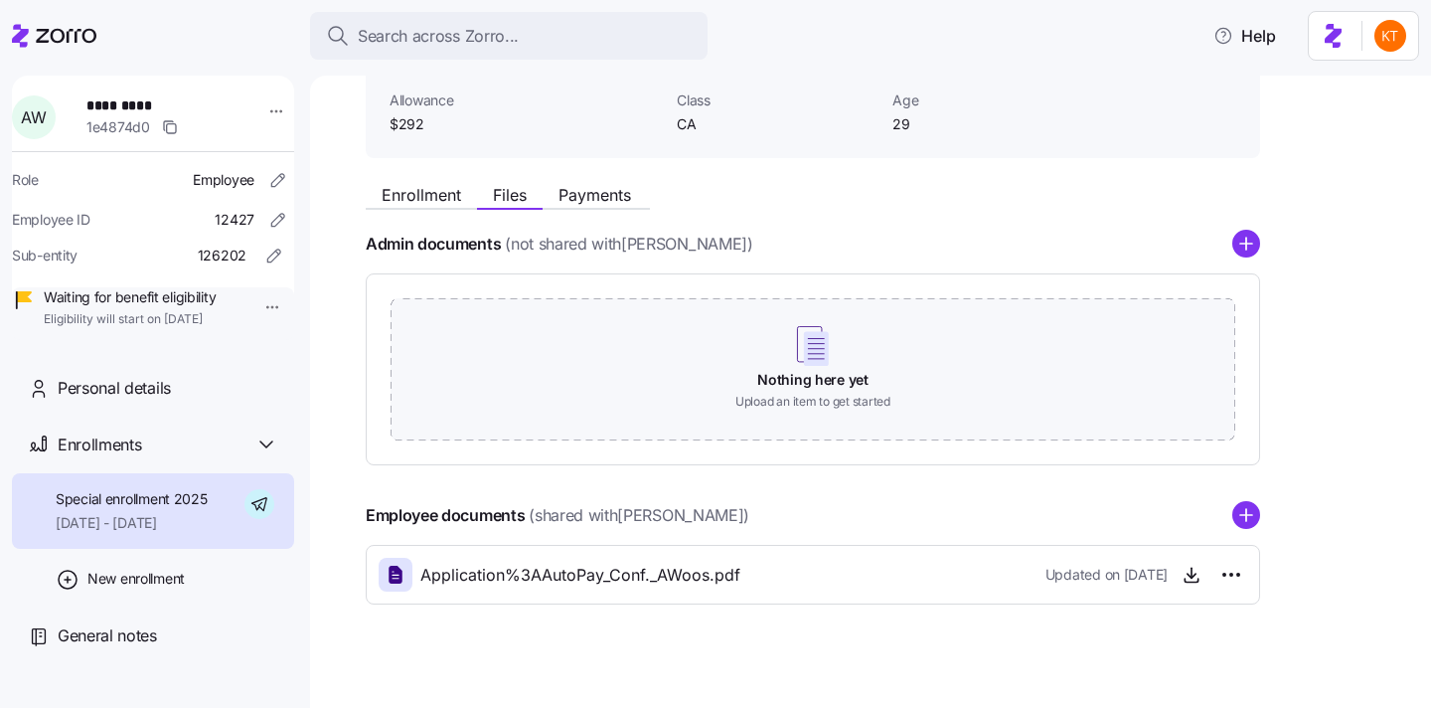
scroll to position [153, 0]
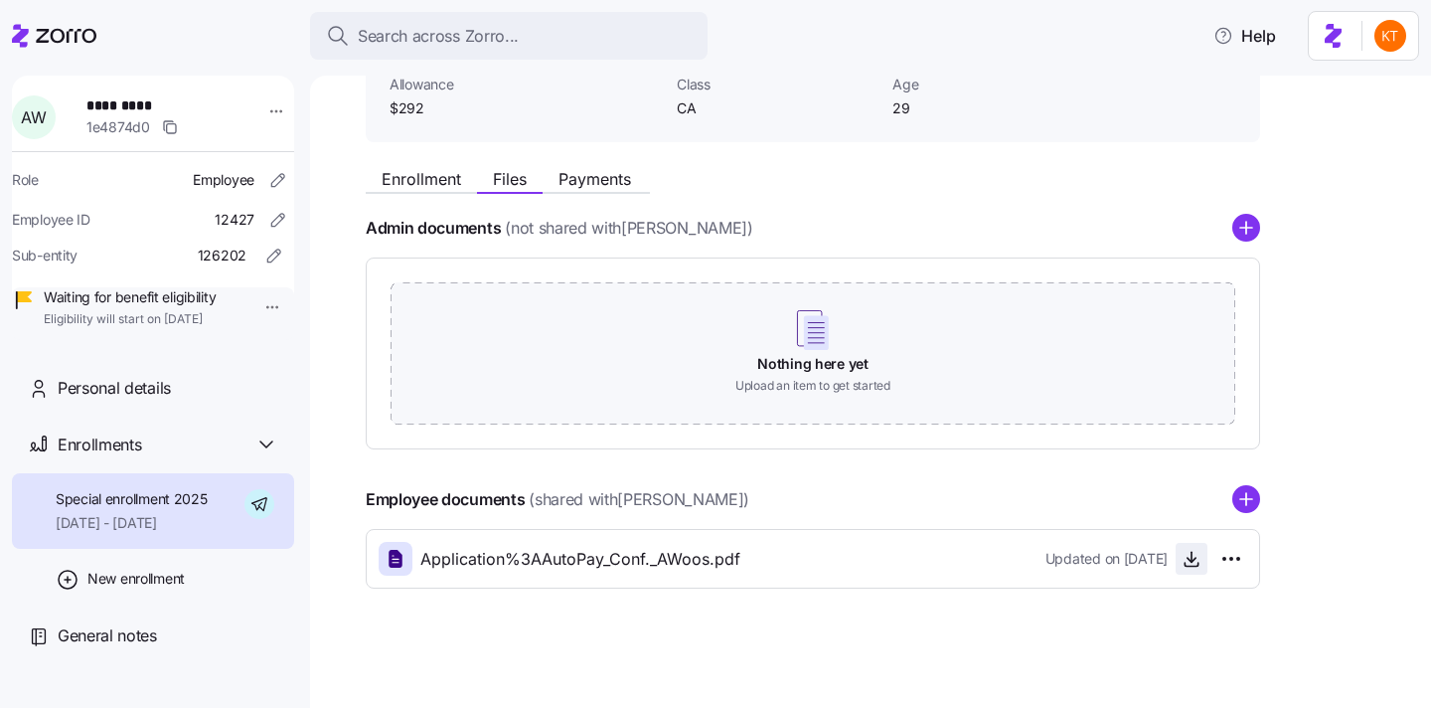
click at [1187, 560] on icon "button" at bounding box center [1192, 559] width 20 height 20
click at [130, 105] on span "*********" at bounding box center [155, 105] width 139 height 20
click at [423, 181] on span "Enrollment" at bounding box center [422, 179] width 80 height 16
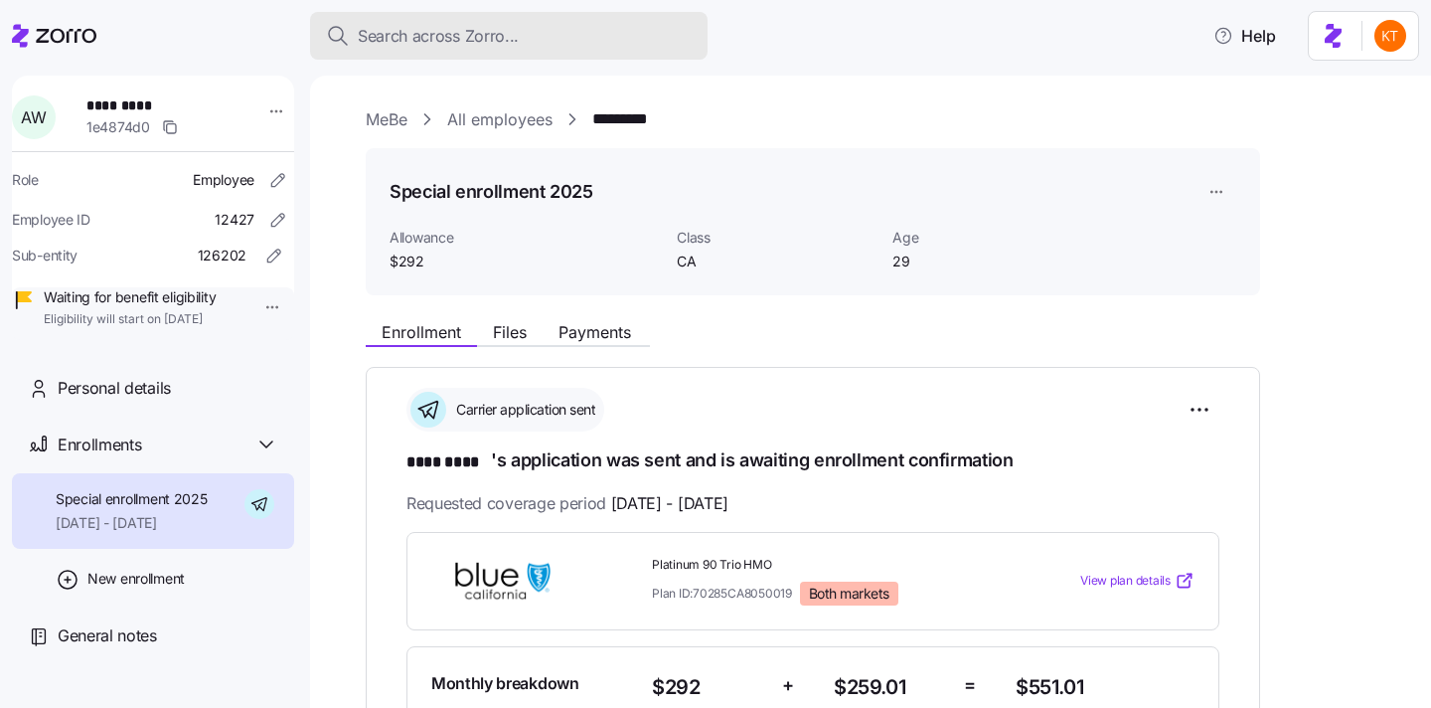
click at [414, 43] on span "Search across Zorro..." at bounding box center [438, 36] width 161 height 25
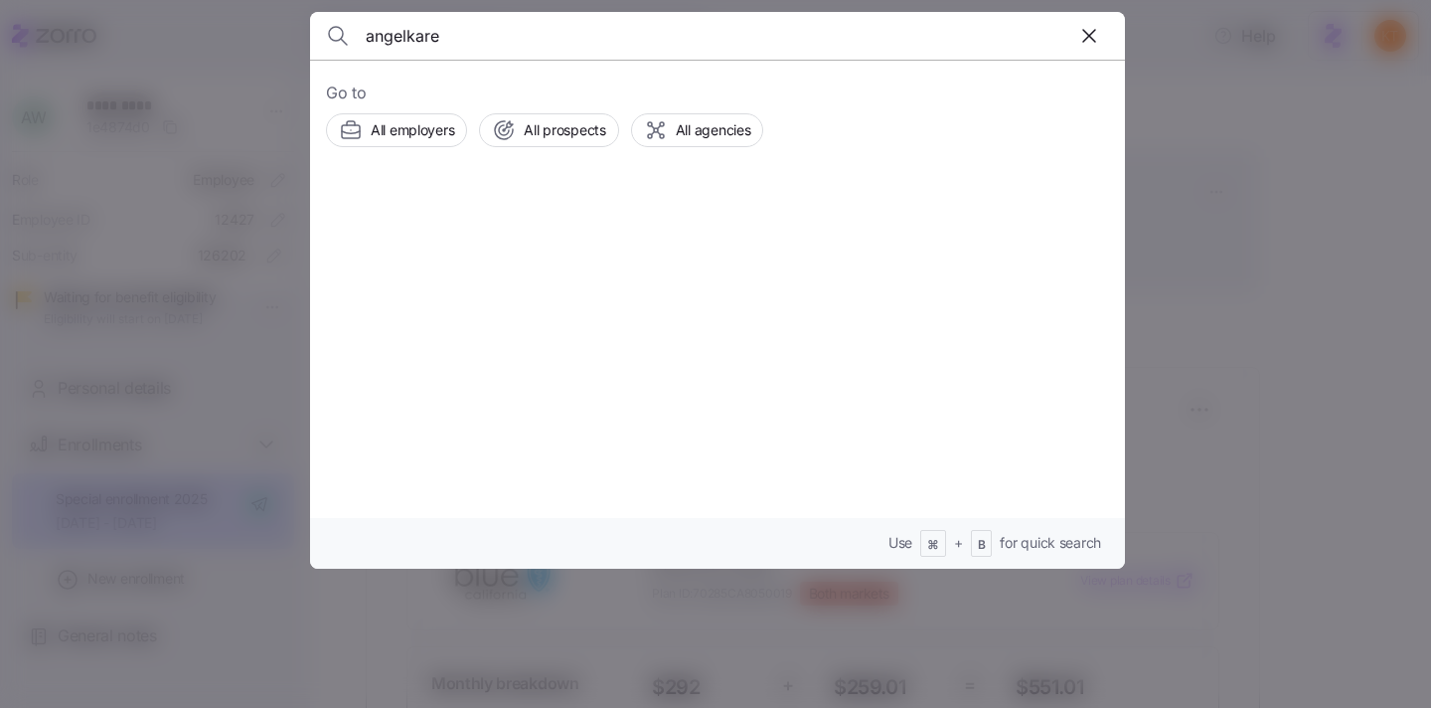
type input "angelkare"
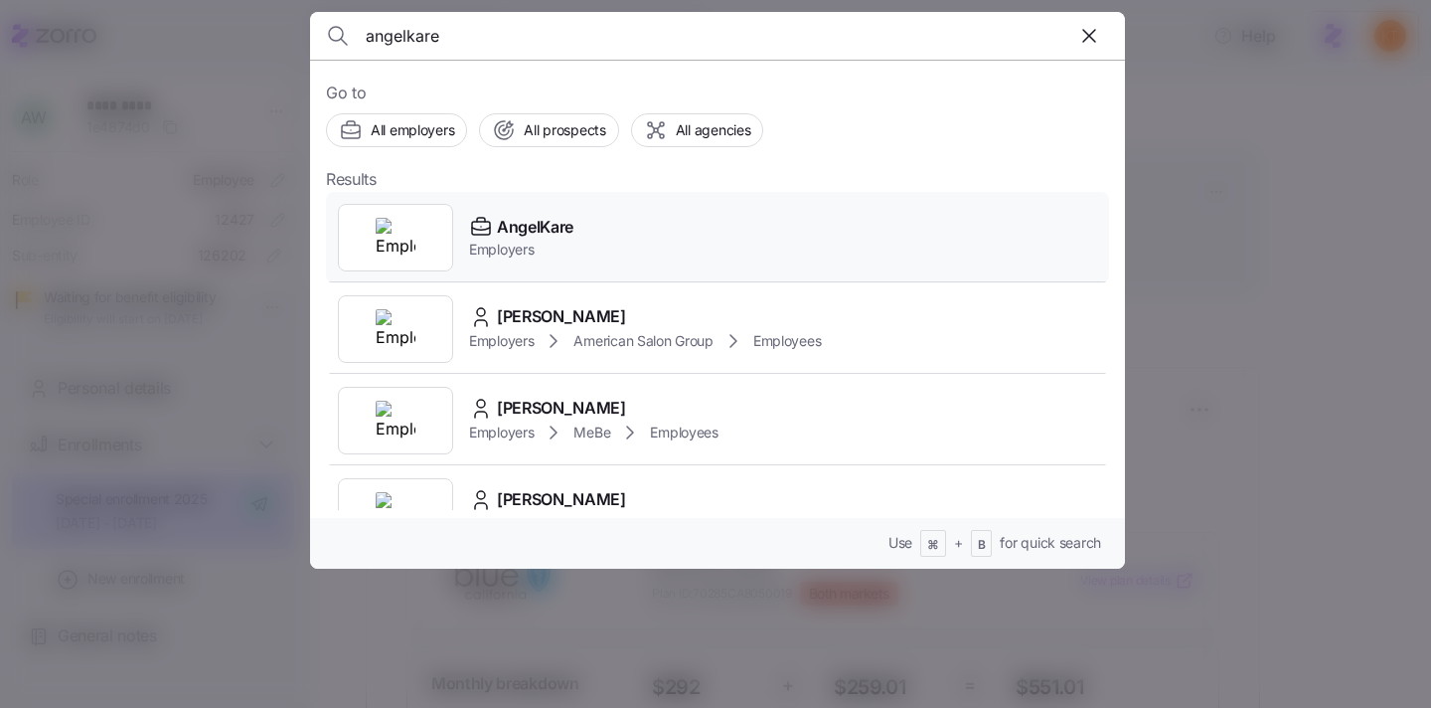
click at [518, 245] on span "Employers" at bounding box center [521, 250] width 104 height 20
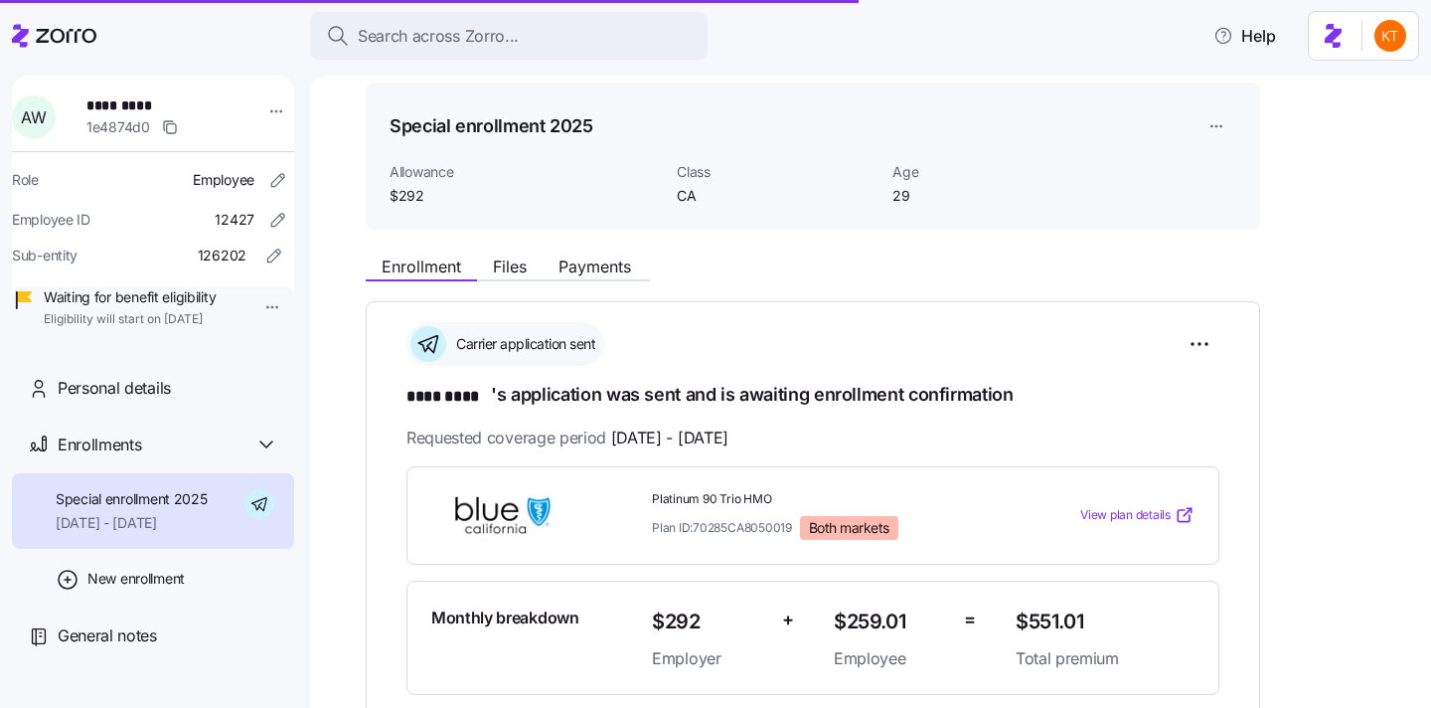
scroll to position [114, 0]
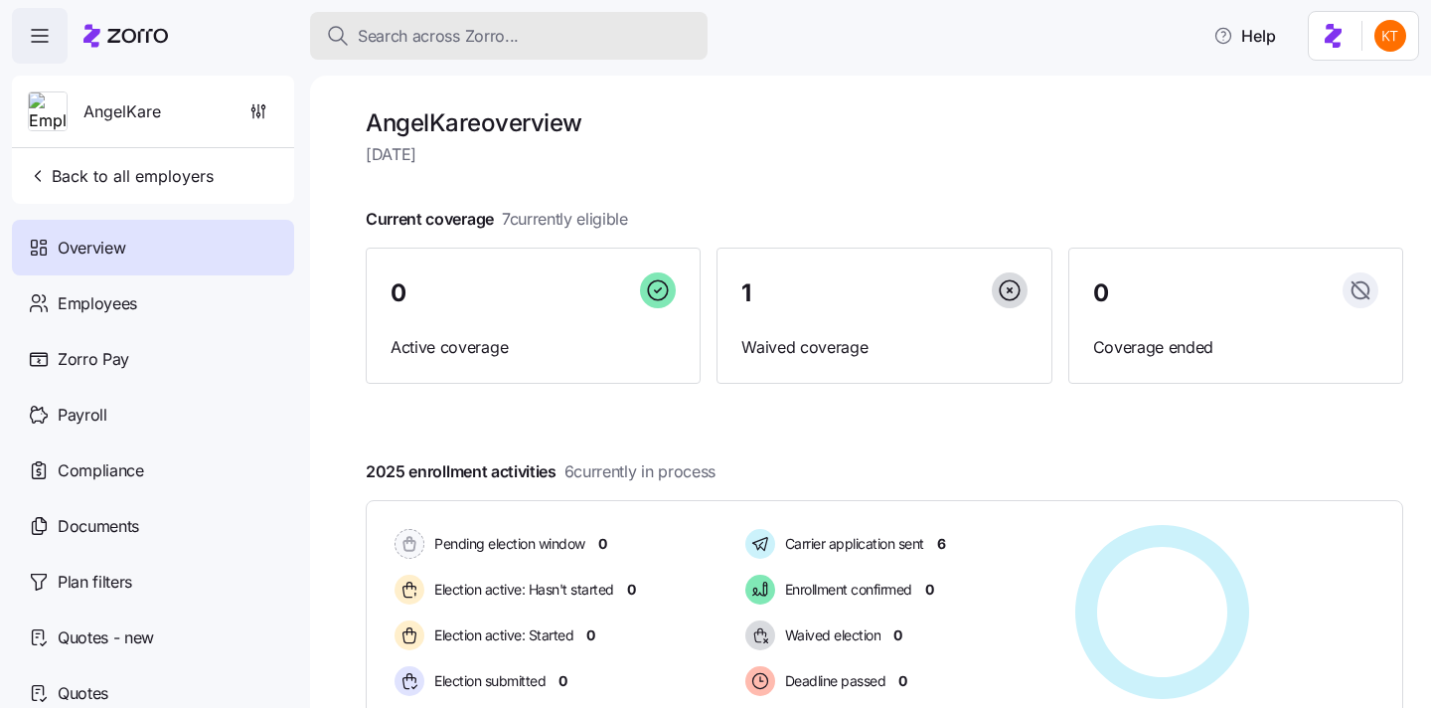
click at [477, 48] on button "Search across Zorro..." at bounding box center [509, 36] width 398 height 48
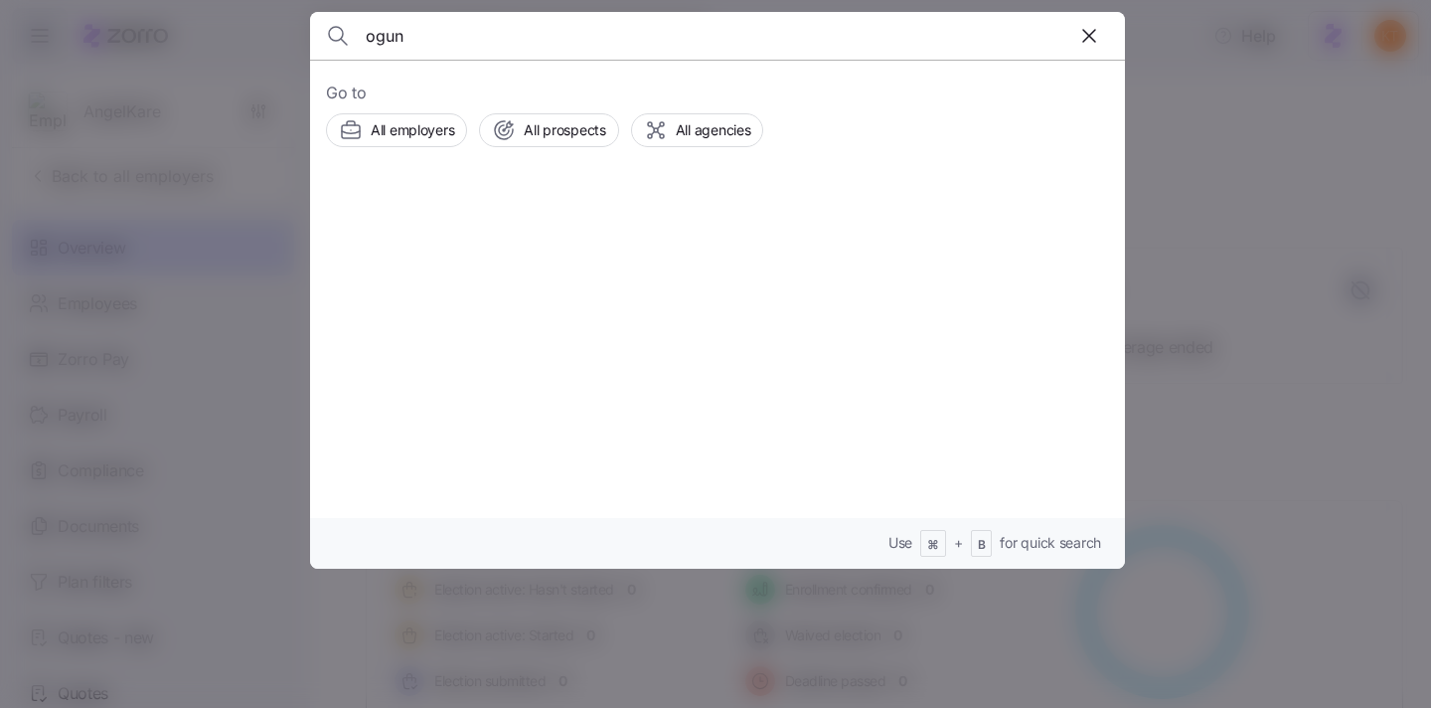
type input "ogun"
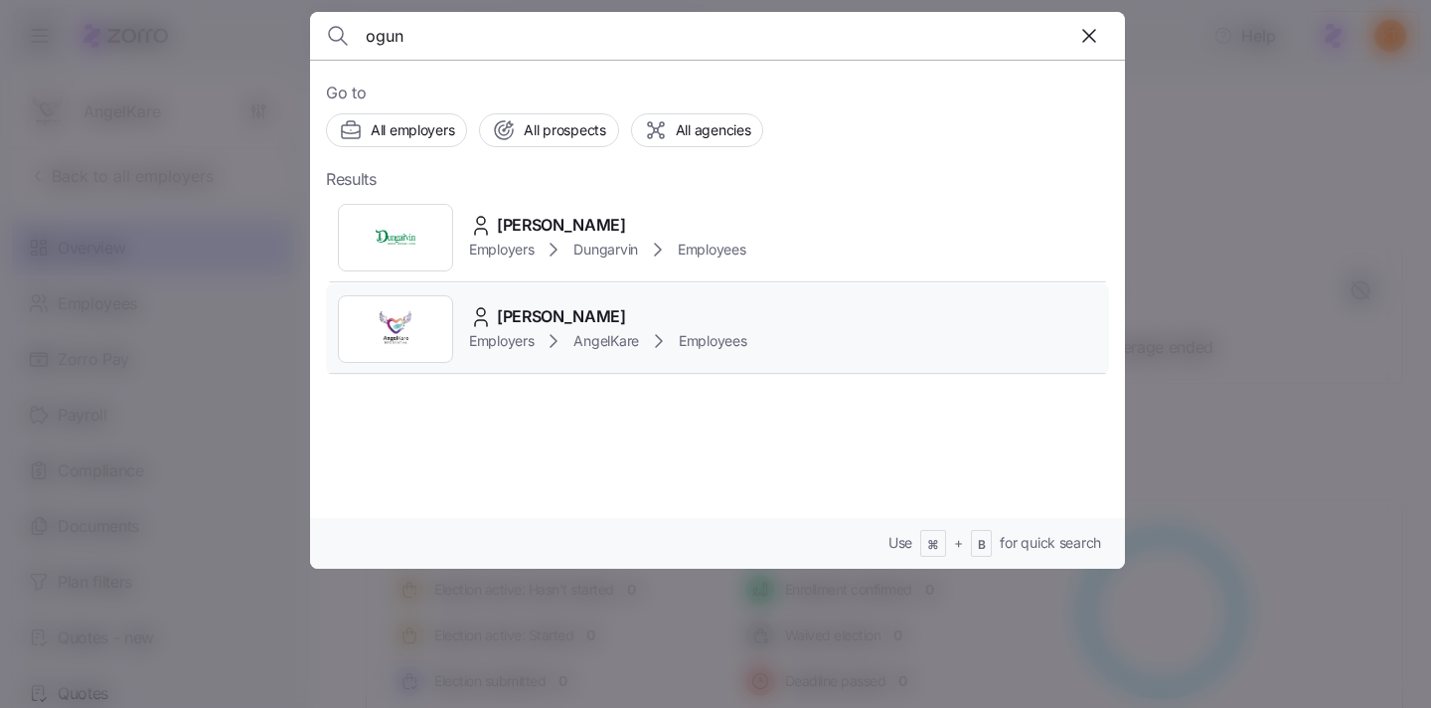
click at [626, 312] on span "Adetunji Ogunmuyiwa" at bounding box center [561, 316] width 129 height 25
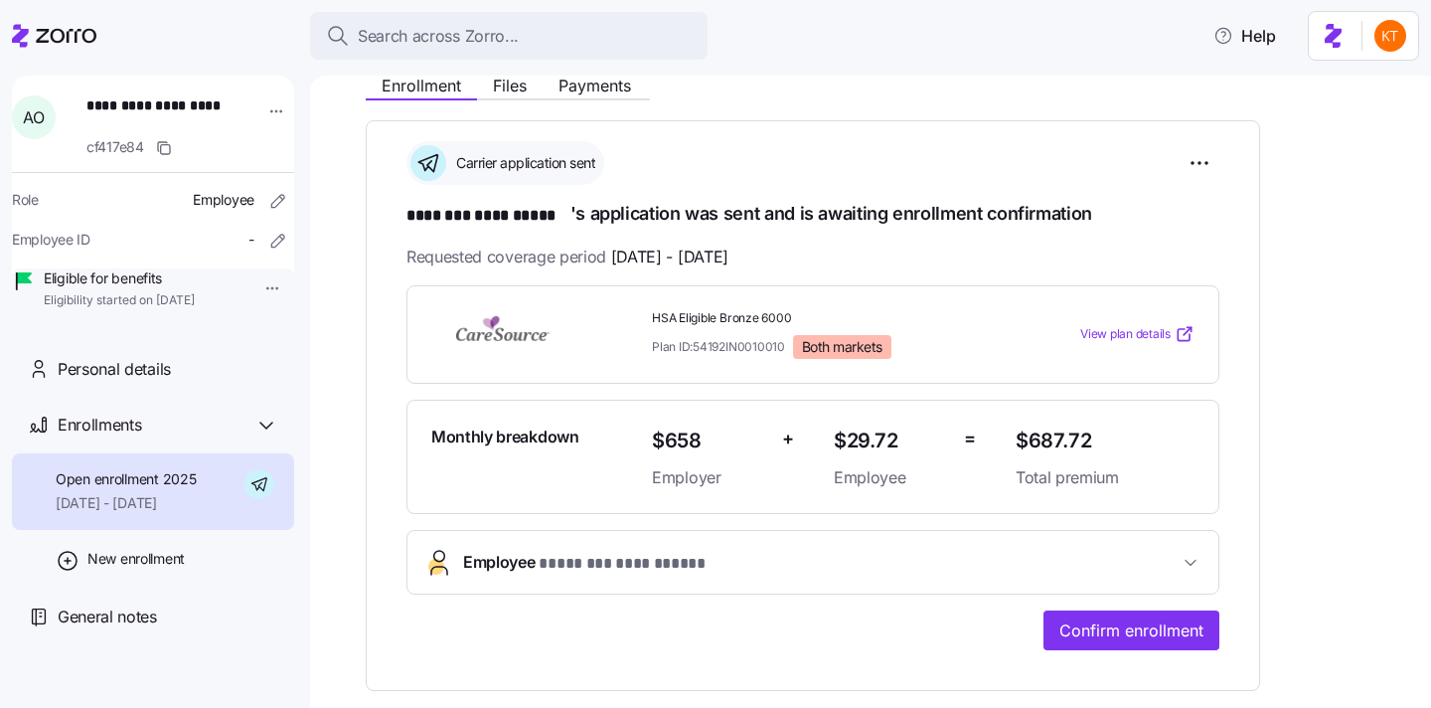
scroll to position [235, 0]
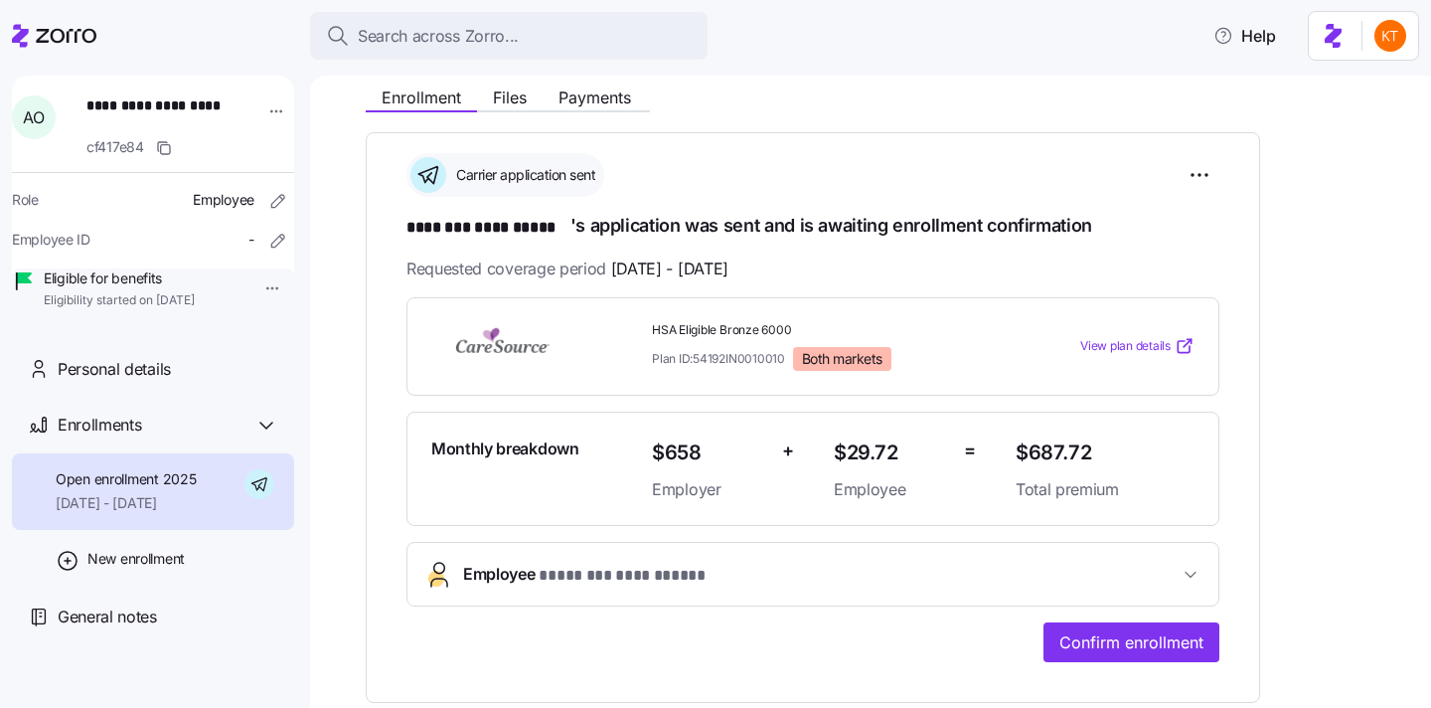
click at [138, 99] on span "**********" at bounding box center [155, 115] width 139 height 41
click at [136, 121] on span "**********" at bounding box center [155, 115] width 139 height 41
click at [610, 582] on span "**********" at bounding box center [624, 576] width 170 height 25
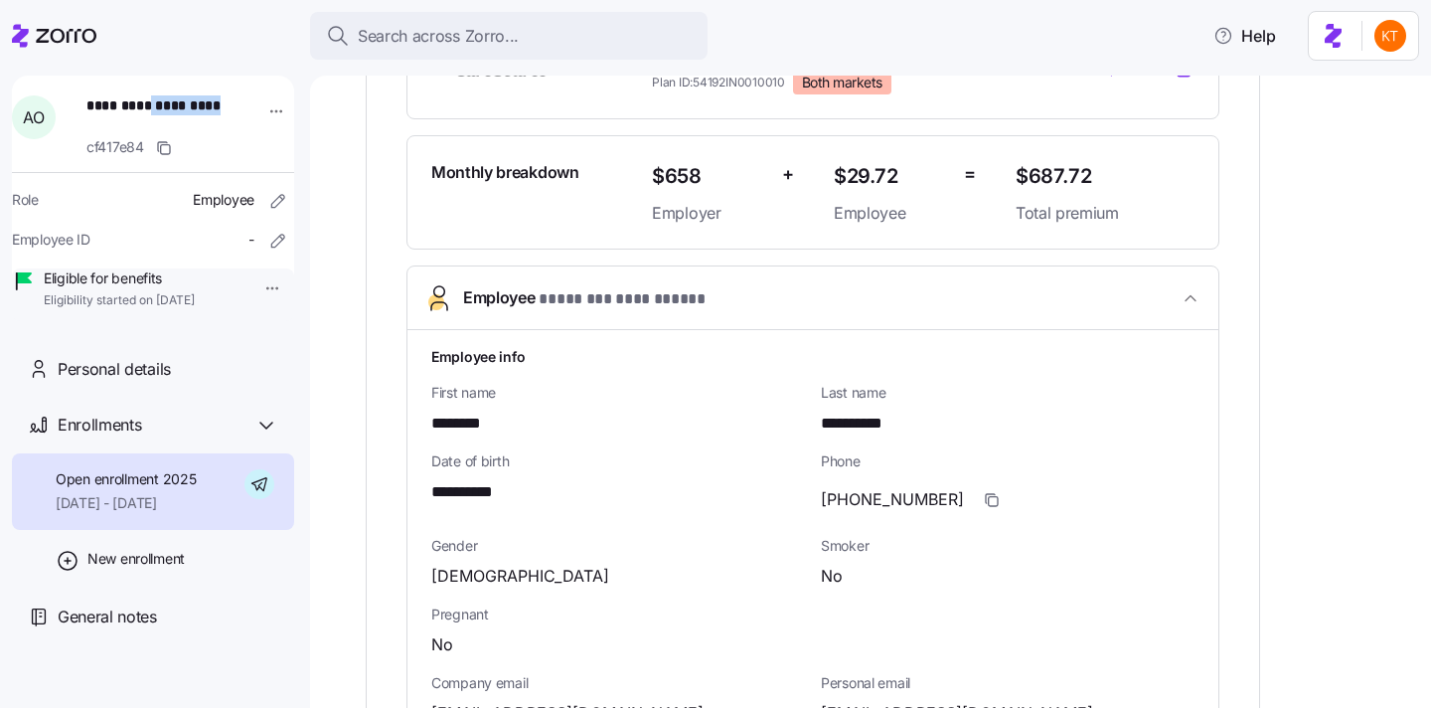
scroll to position [538, 0]
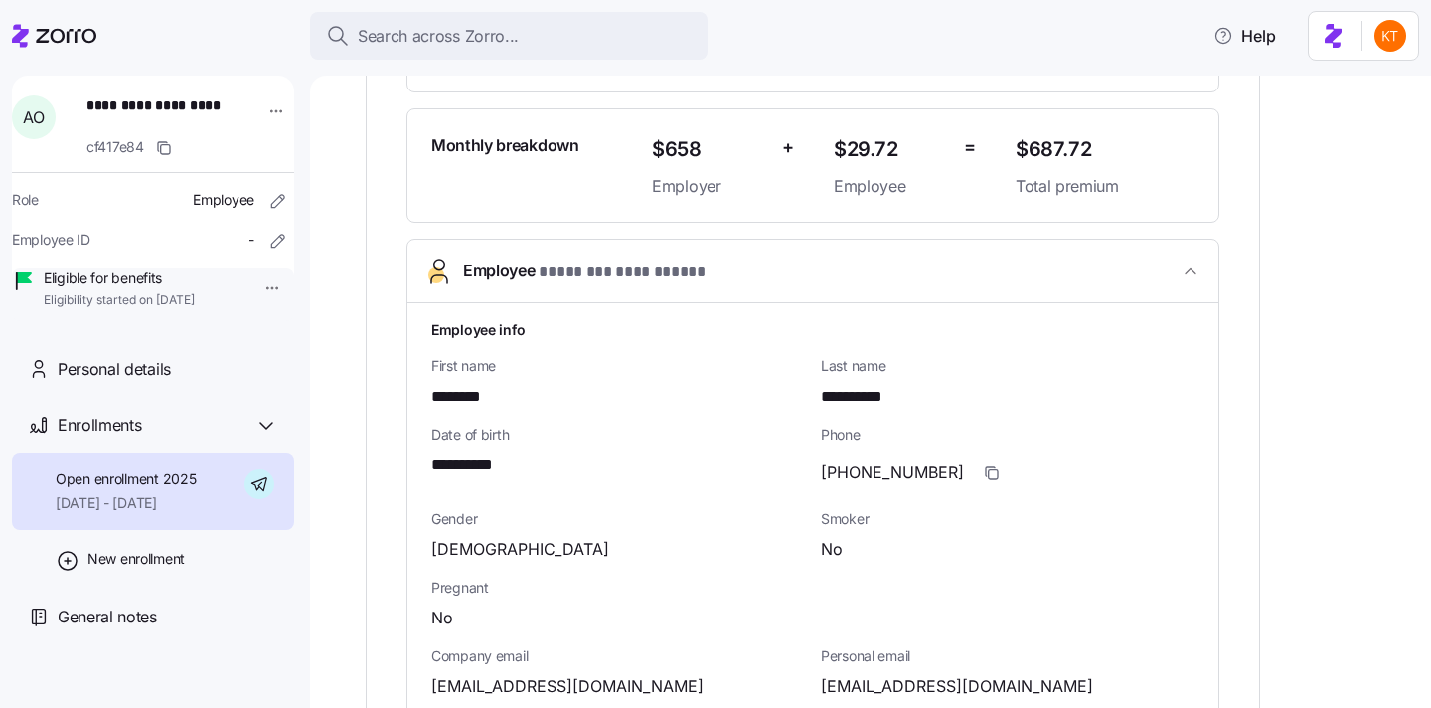
click at [479, 462] on span "**********" at bounding box center [471, 465] width 80 height 25
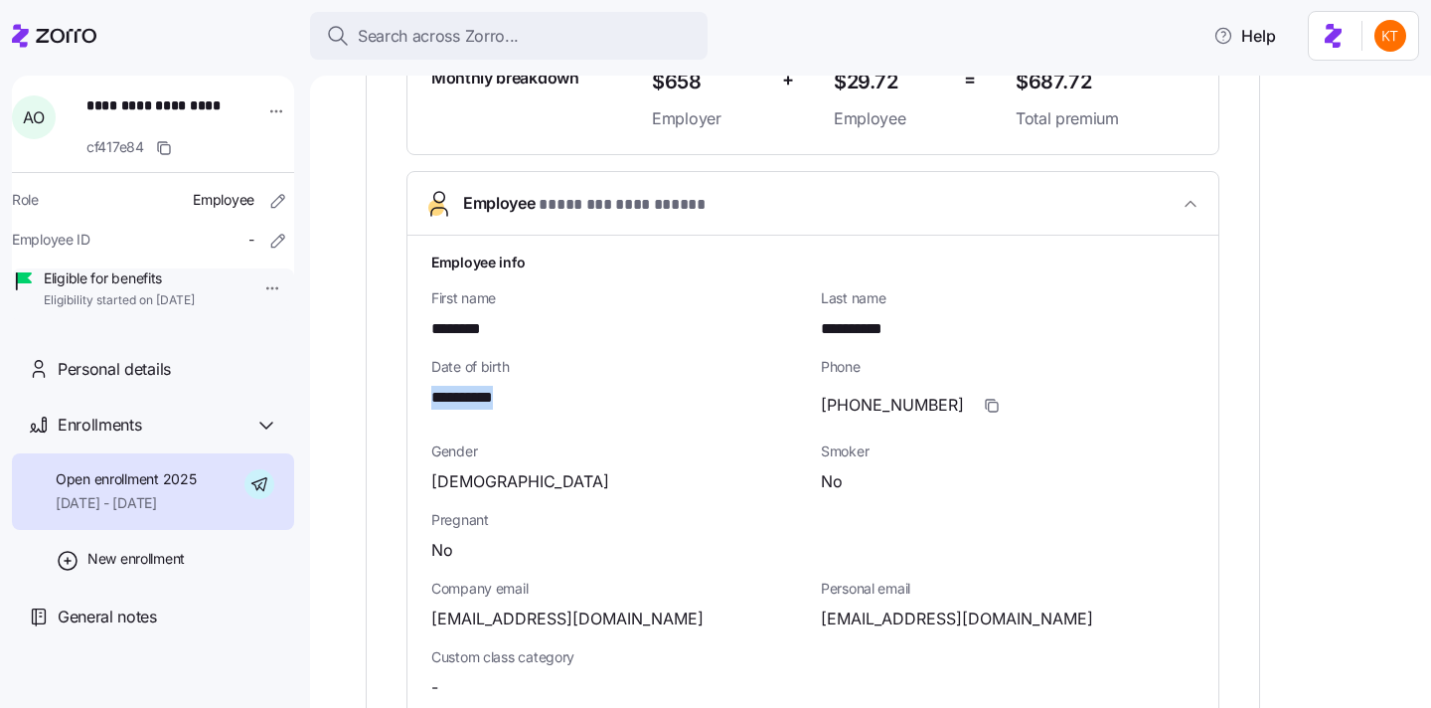
scroll to position [757, 0]
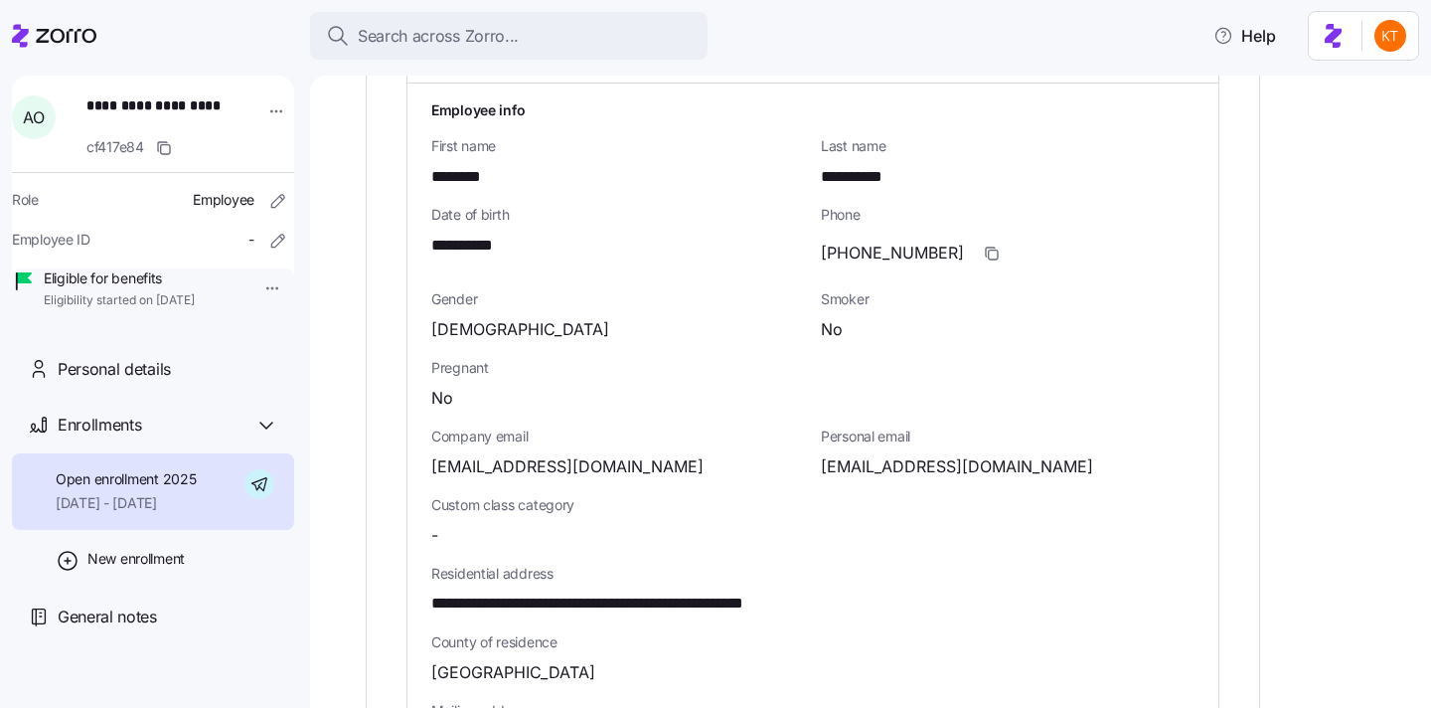
click at [928, 473] on span "adetunjimuyiwa111@gmail.com" at bounding box center [957, 466] width 272 height 25
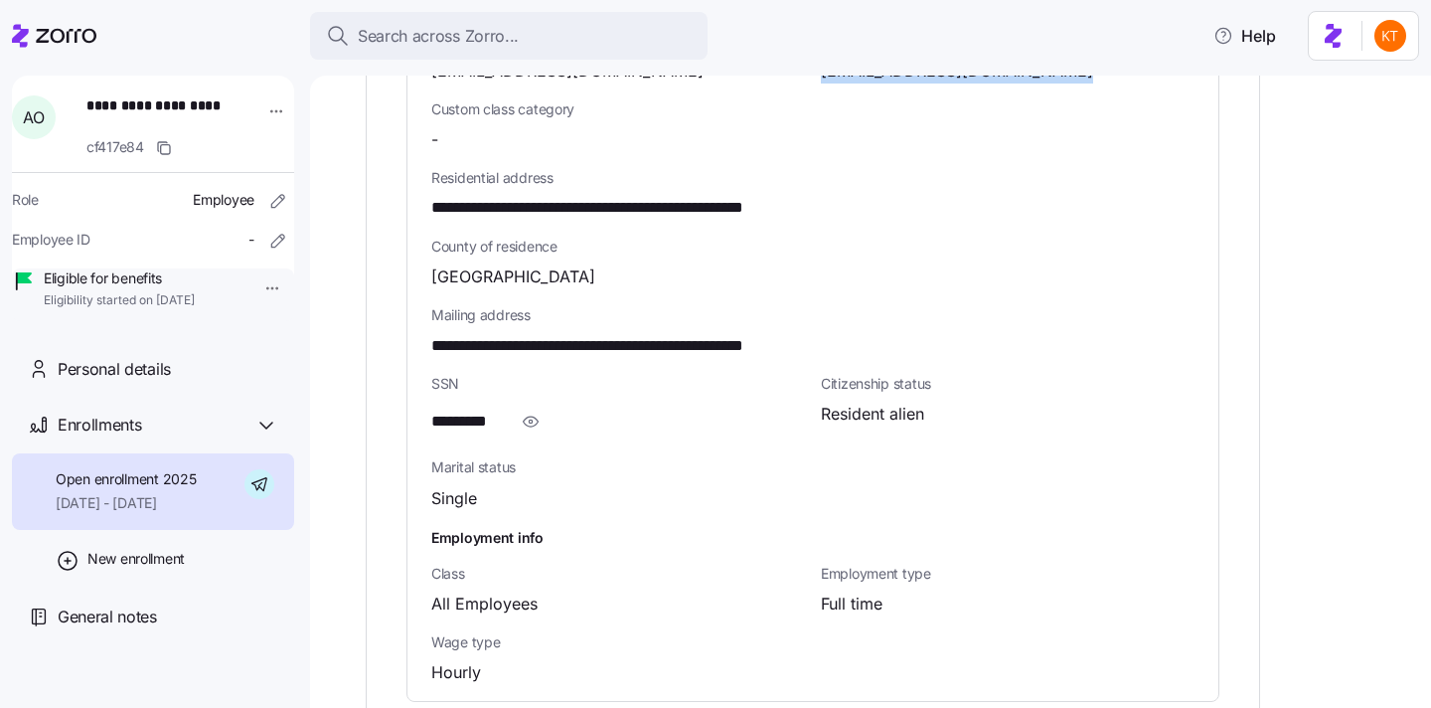
scroll to position [1311, 0]
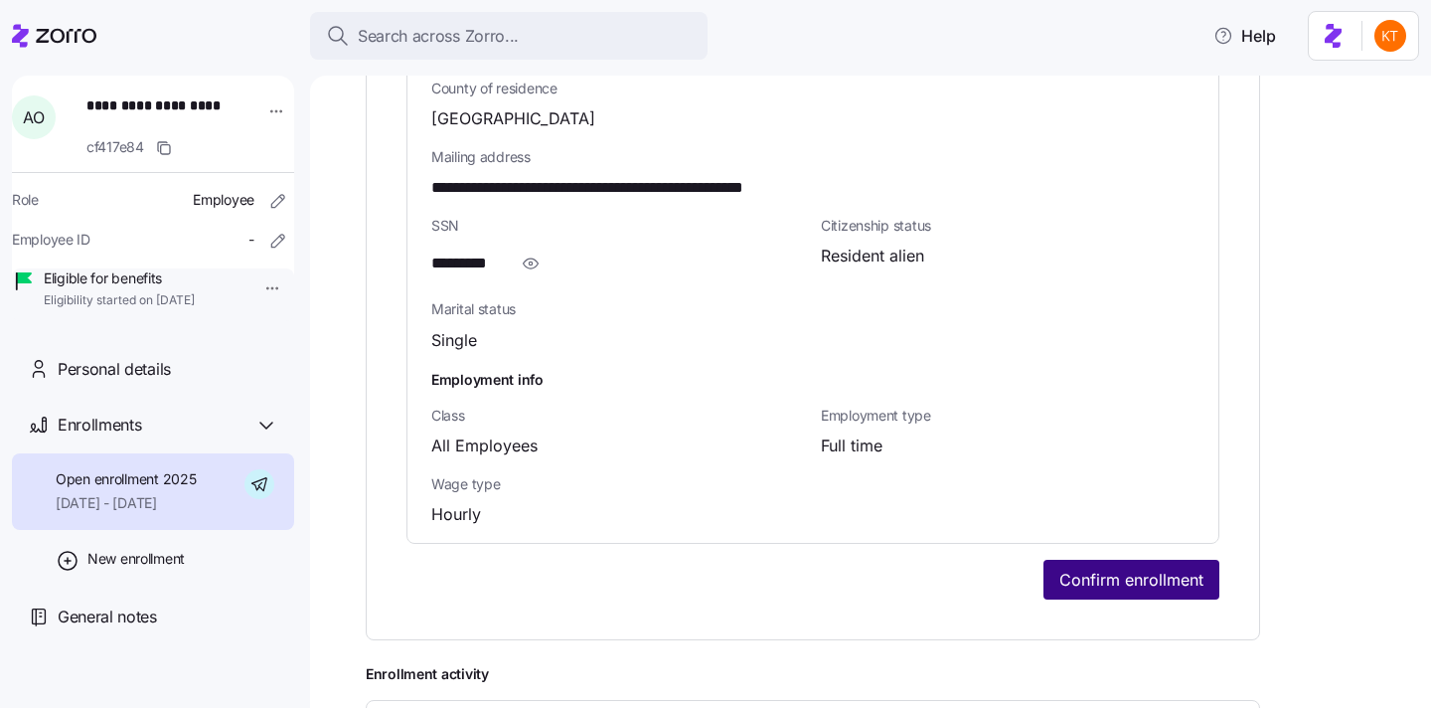
click at [1141, 578] on span "Confirm enrollment" at bounding box center [1132, 580] width 144 height 24
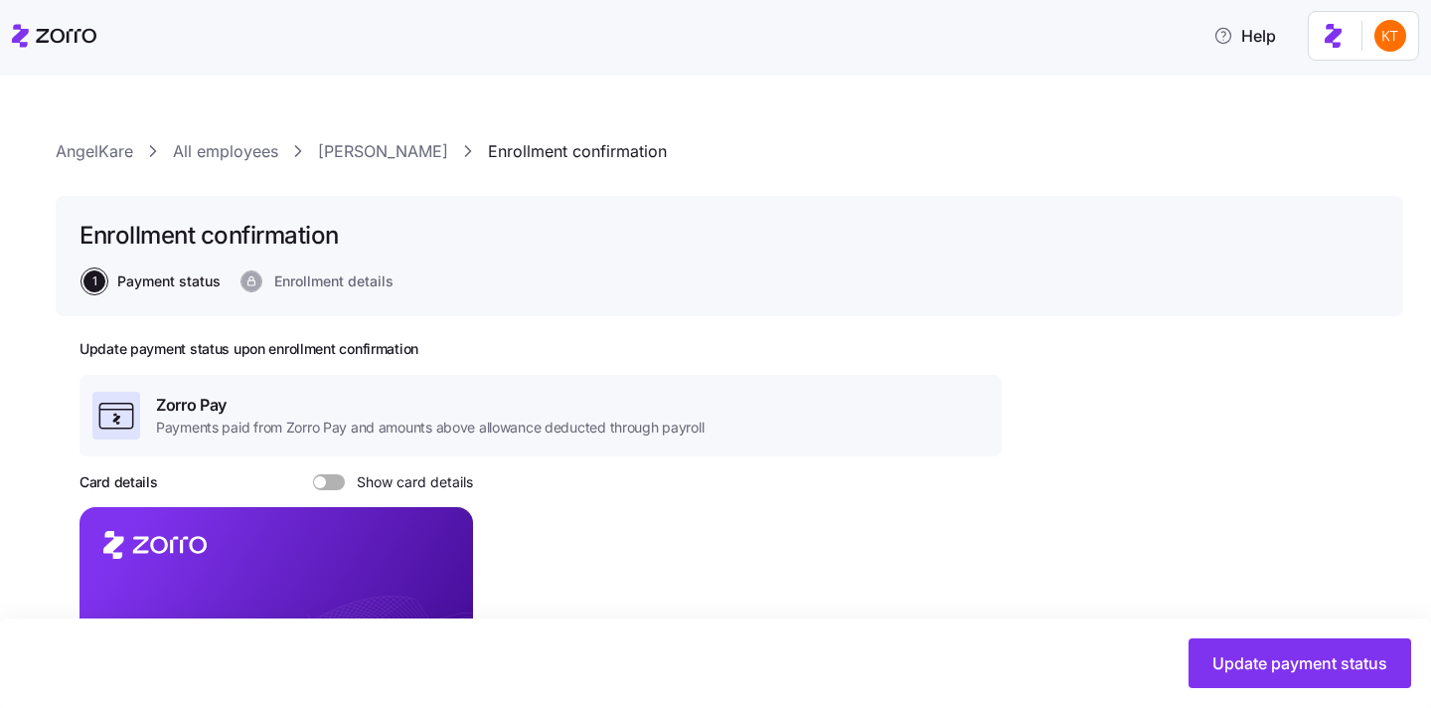
click at [326, 485] on span at bounding box center [336, 482] width 20 height 16
click at [313, 474] on input "Show card details" at bounding box center [313, 474] width 0 height 0
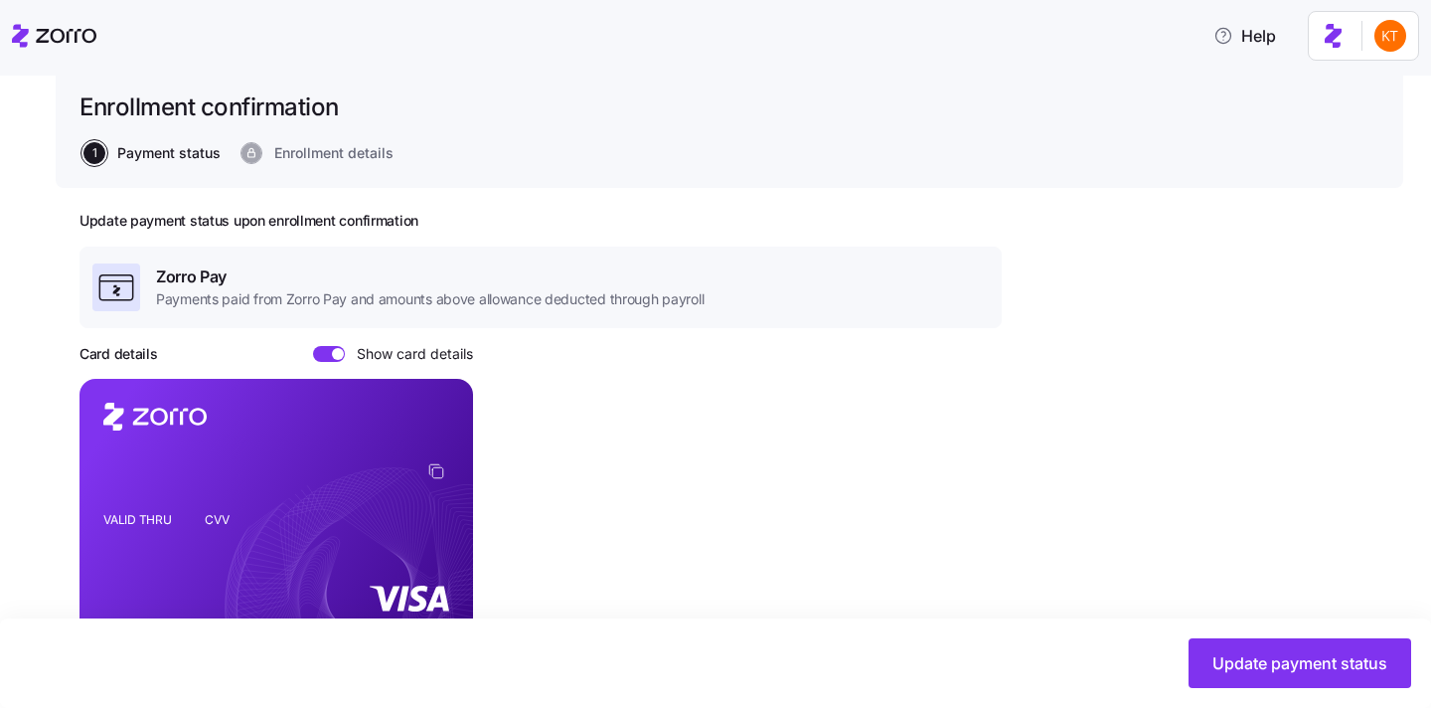
scroll to position [157, 0]
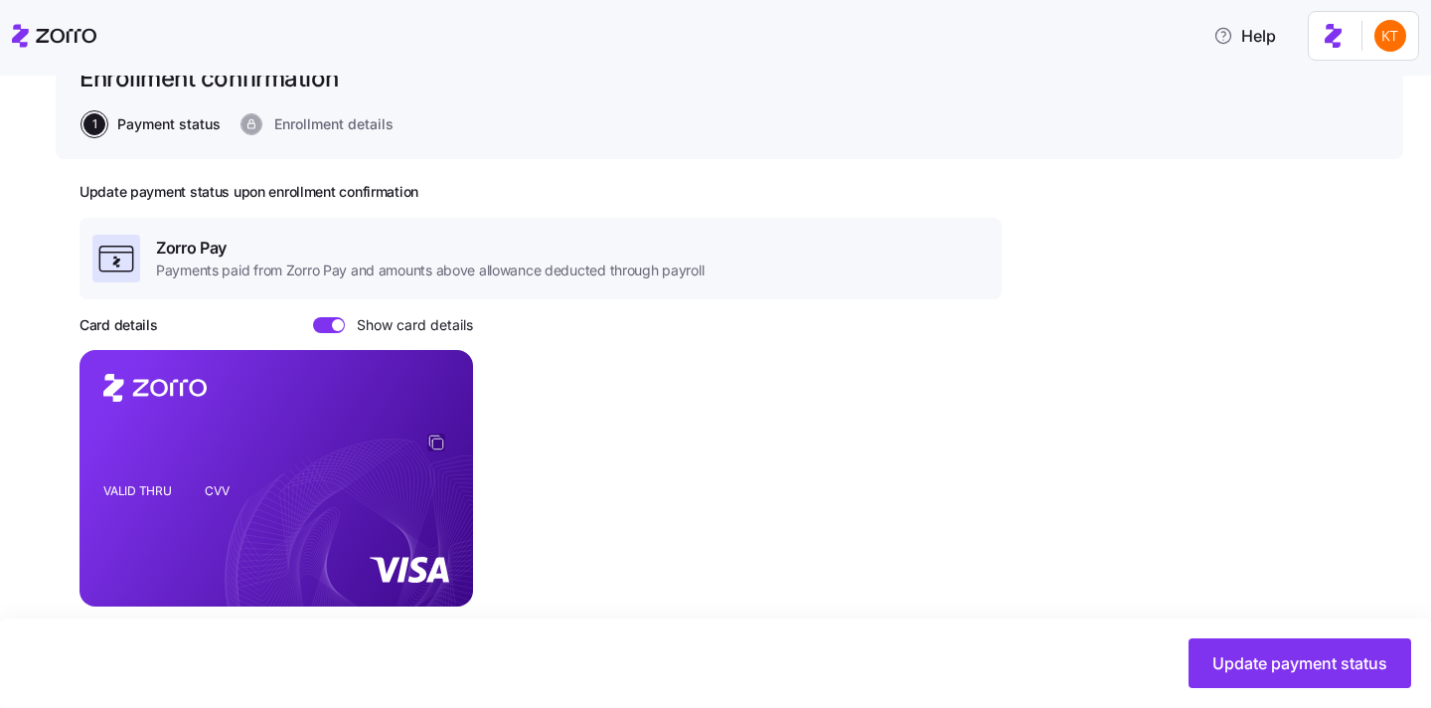
click at [431, 448] on icon "copy-to-clipboard" at bounding box center [436, 442] width 18 height 18
click at [434, 443] on icon "copy-to-clipboard" at bounding box center [436, 442] width 18 height 18
click at [428, 436] on icon "copy-to-clipboard" at bounding box center [436, 442] width 18 height 18
click at [1338, 668] on span "Update payment status" at bounding box center [1300, 663] width 175 height 24
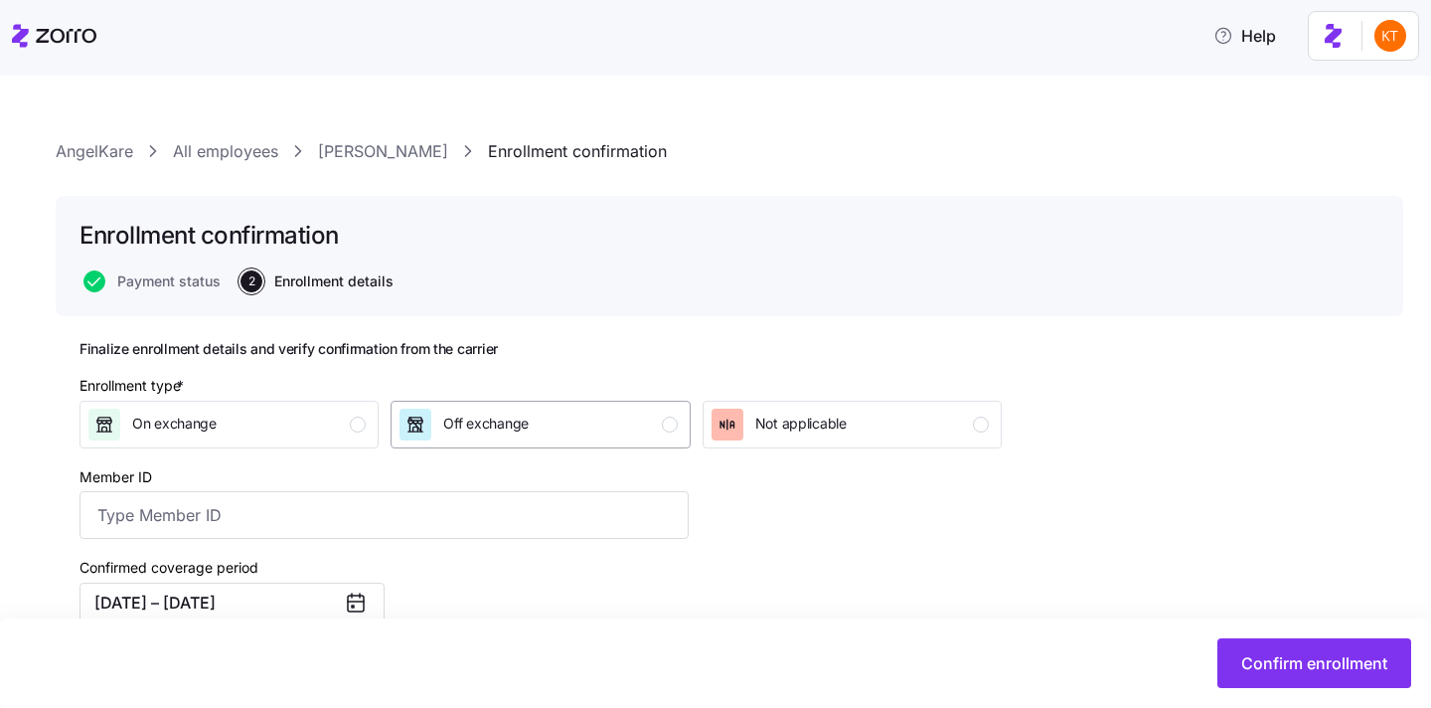
click at [648, 422] on div "Off exchange" at bounding box center [538, 425] width 277 height 32
click at [575, 532] on input "Member ID" at bounding box center [384, 515] width 609 height 48
paste input "112847785"
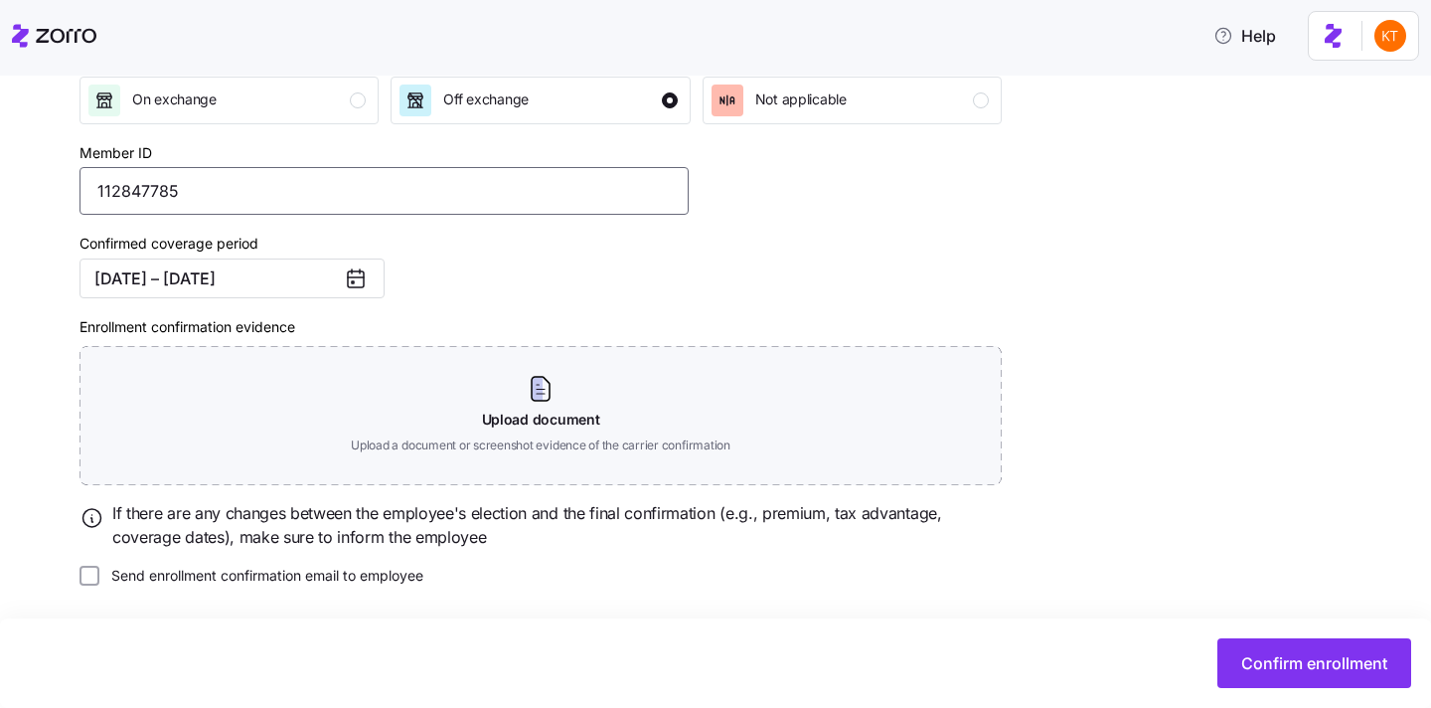
scroll to position [327, 0]
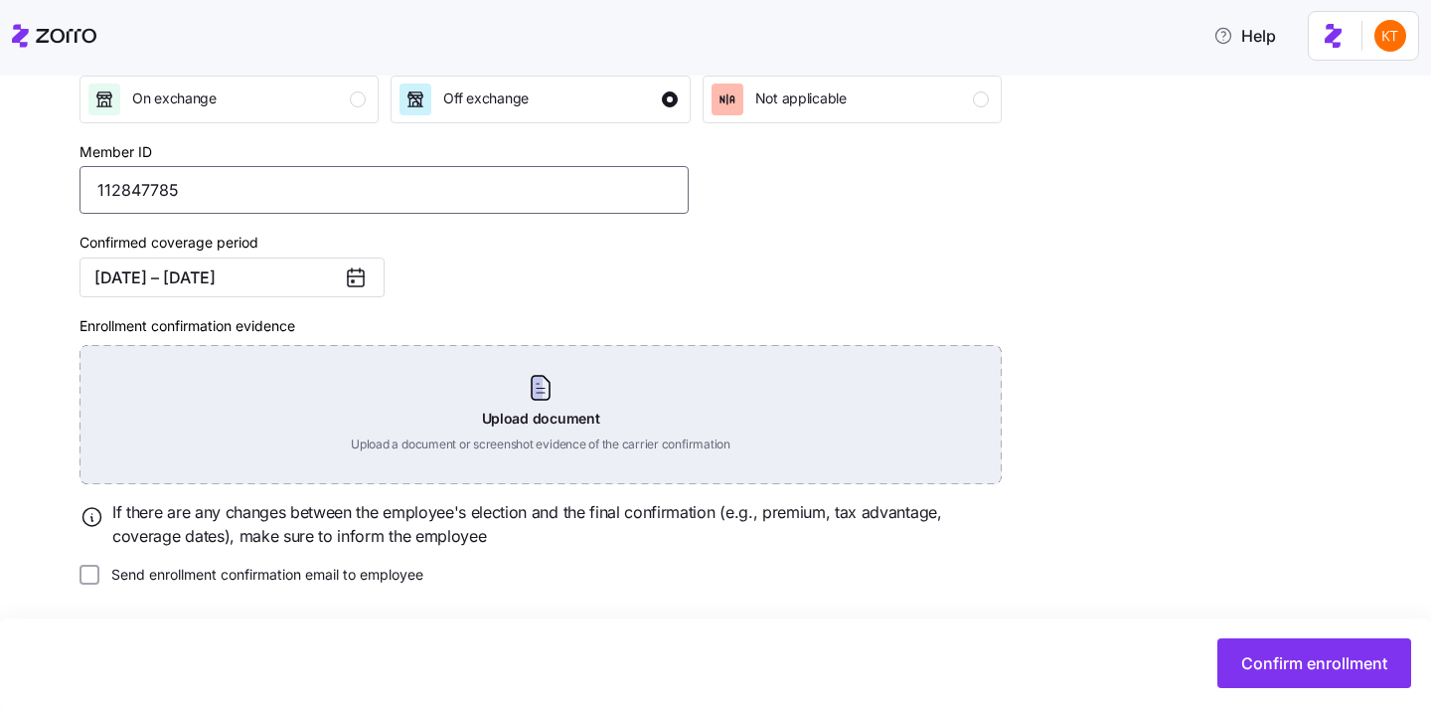
type input "112847785"
click at [612, 404] on div "Upload document Upload a document or screenshot evidence of the carrier confirm…" at bounding box center [541, 414] width 922 height 139
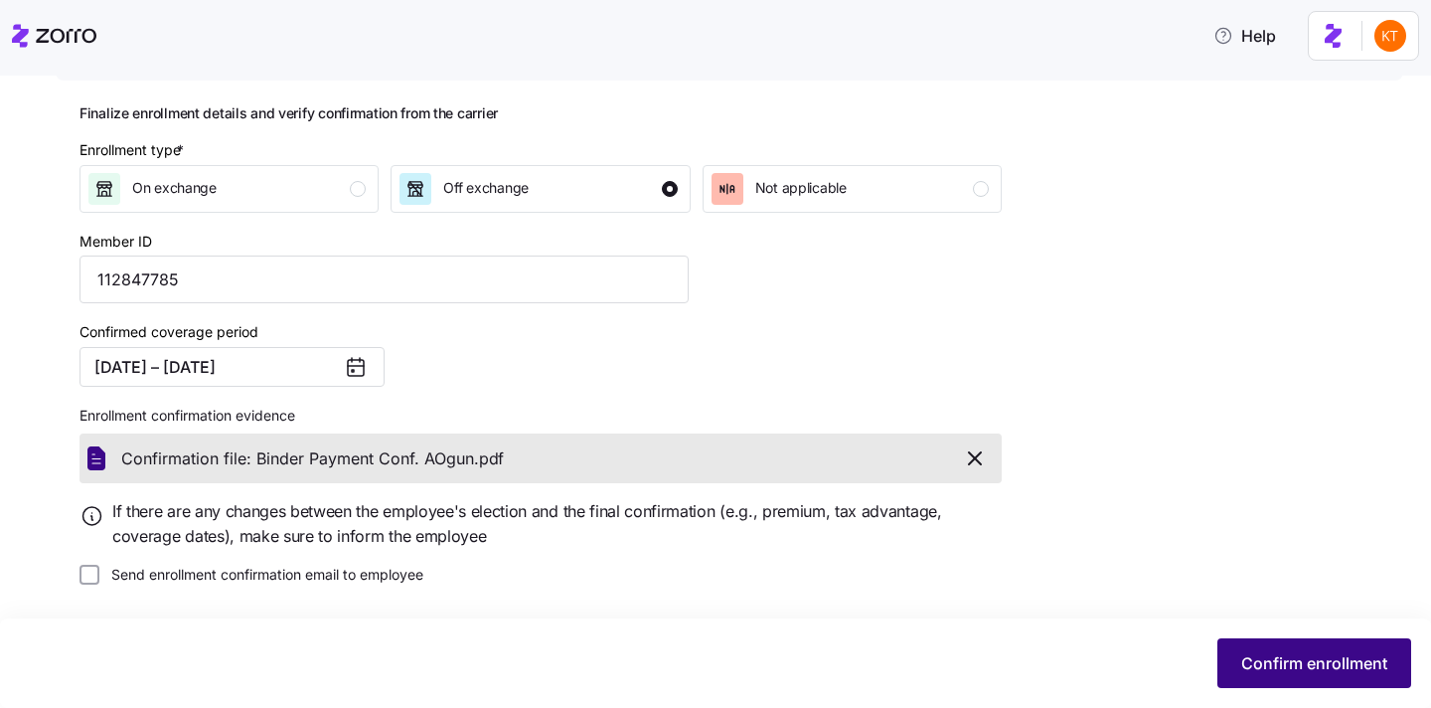
click at [1262, 647] on button "Confirm enrollment" at bounding box center [1315, 663] width 194 height 50
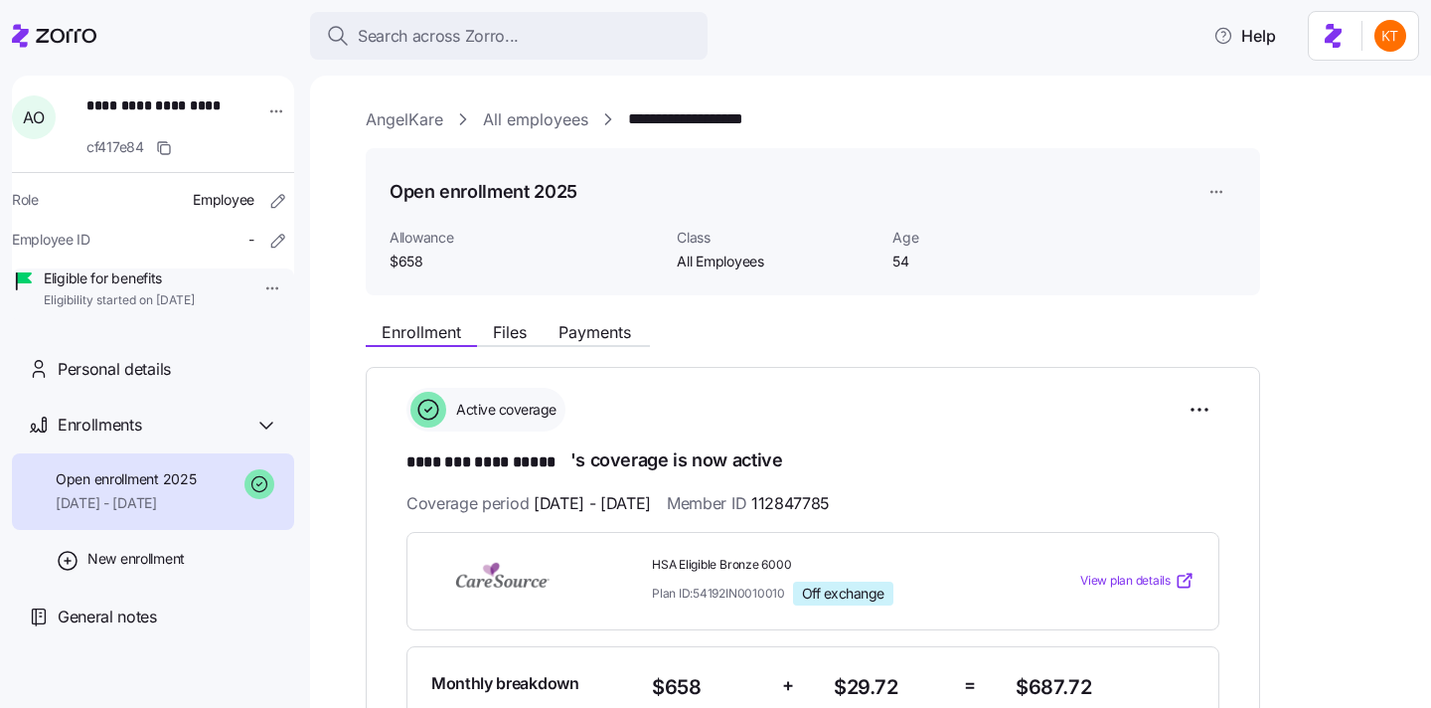
click at [603, 345] on div "Enrollment Files Payments" at bounding box center [508, 335] width 284 height 24
click at [603, 344] on div "Enrollment Files Payments" at bounding box center [508, 335] width 284 height 24
click at [599, 339] on span "Payments" at bounding box center [595, 332] width 73 height 16
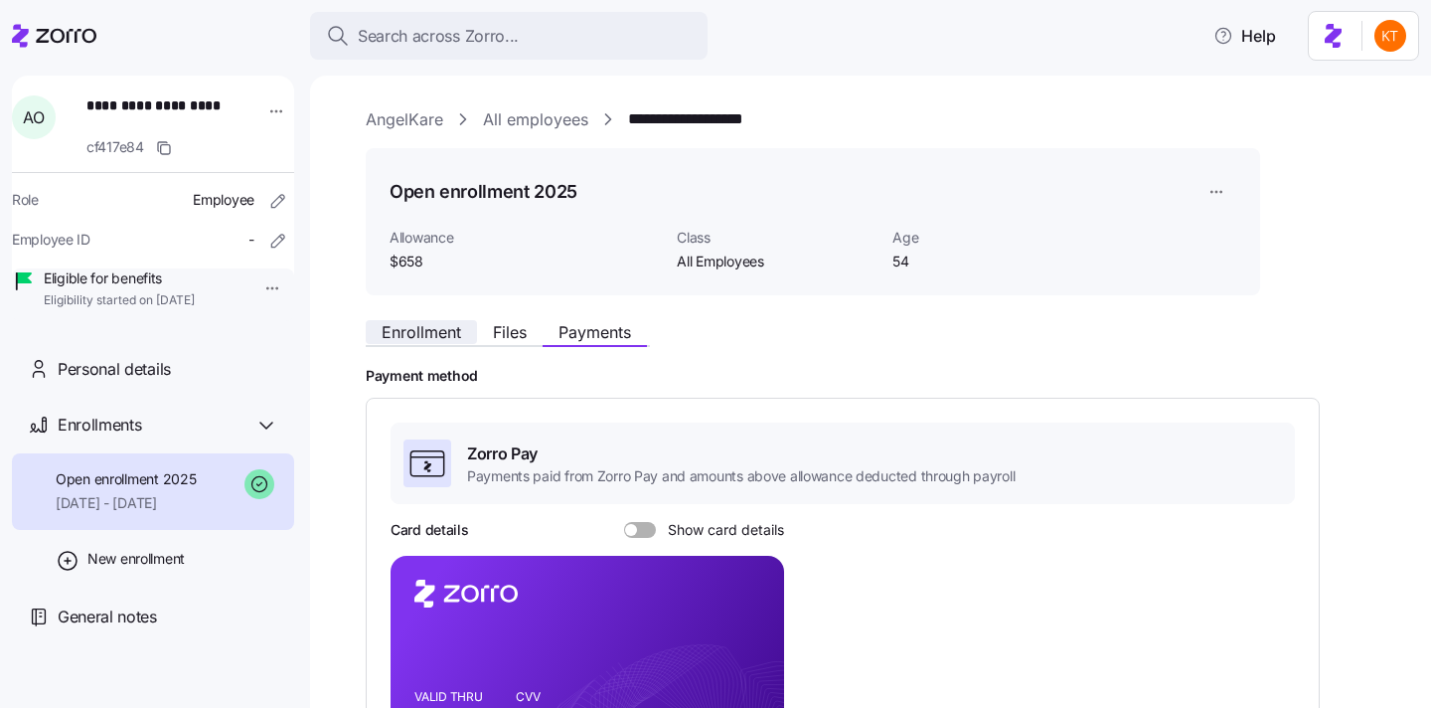
click at [429, 330] on span "Enrollment" at bounding box center [422, 332] width 80 height 16
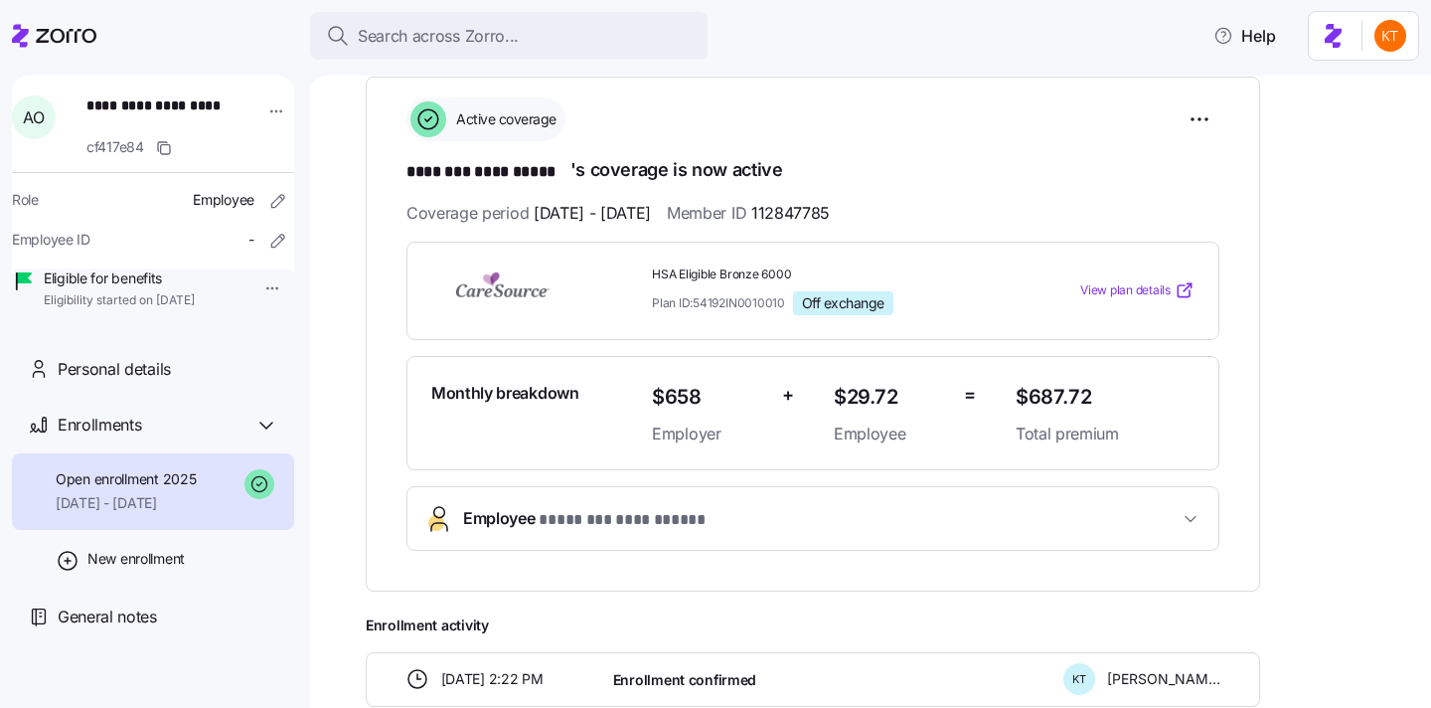
scroll to position [253, 0]
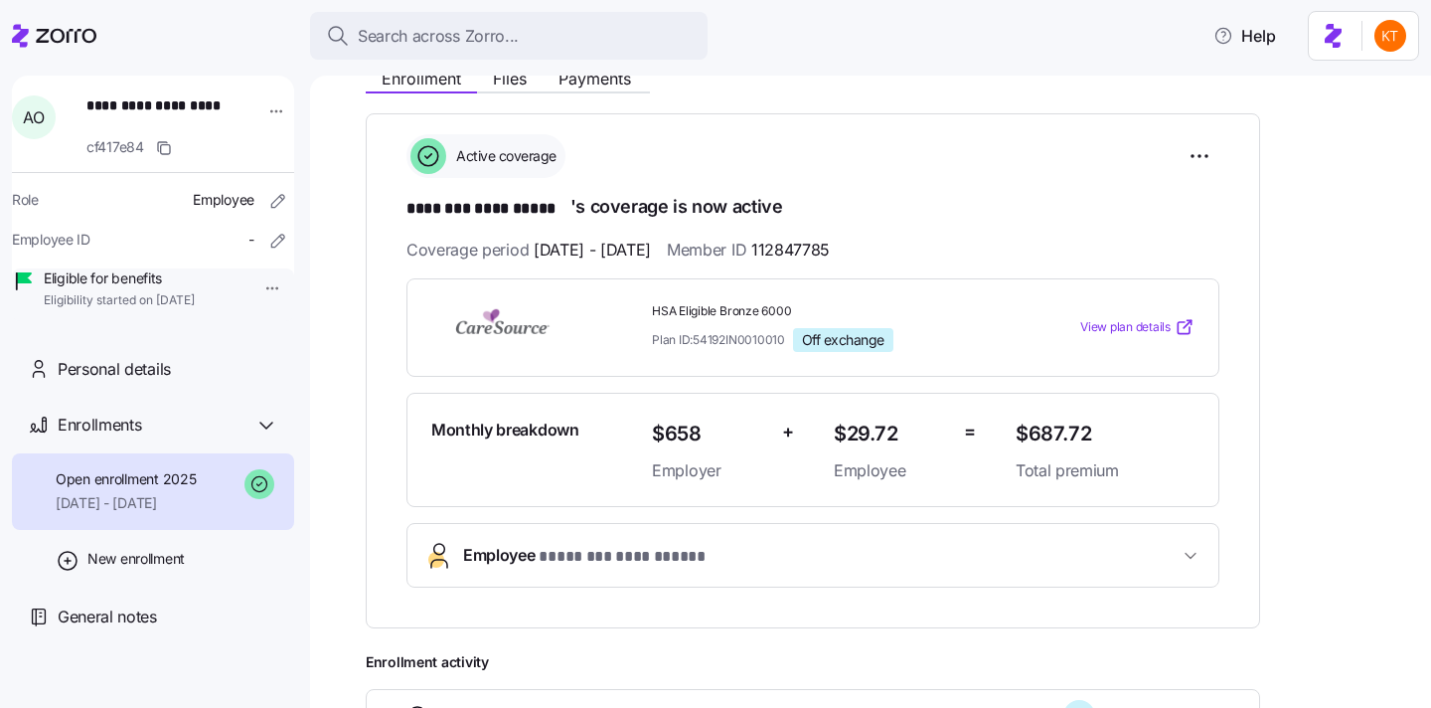
click at [512, 100] on div "**********" at bounding box center [885, 567] width 1038 height 1018
click at [505, 82] on span "Files" at bounding box center [510, 79] width 34 height 16
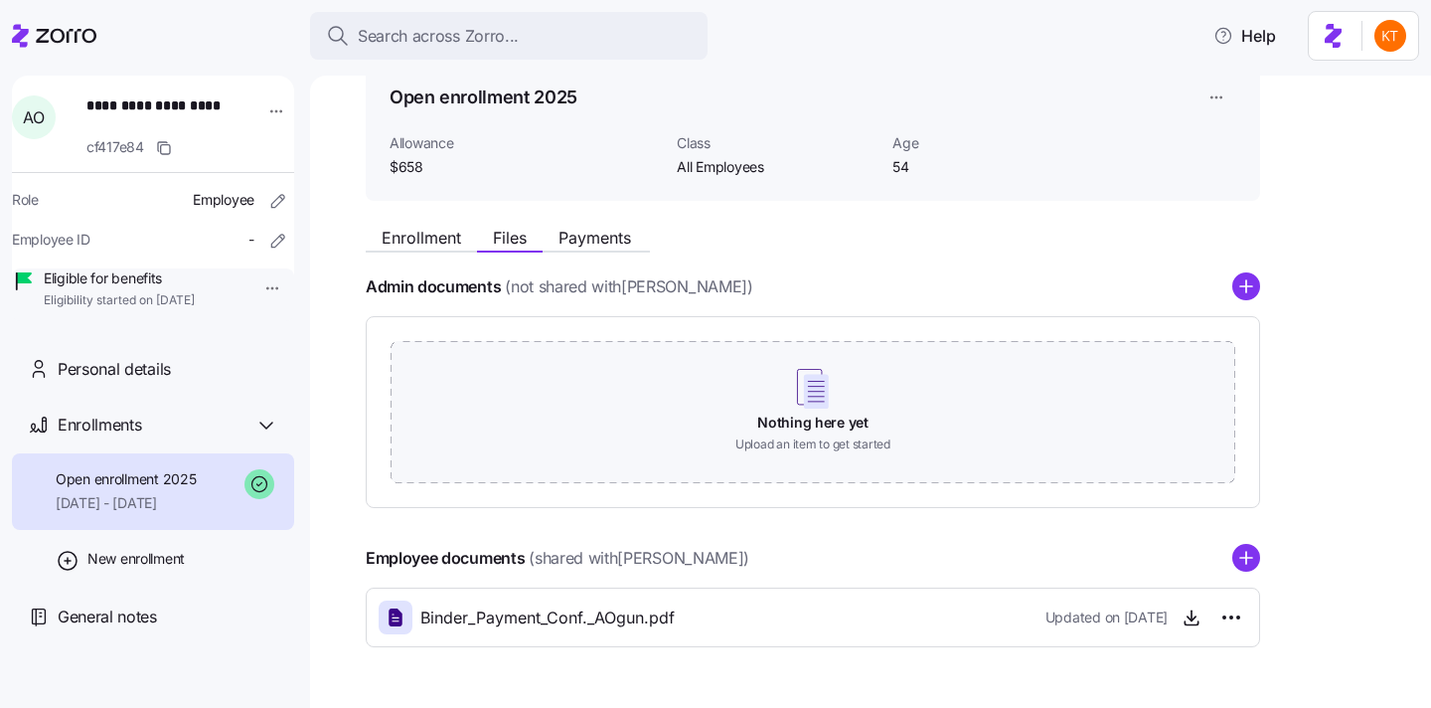
scroll to position [153, 0]
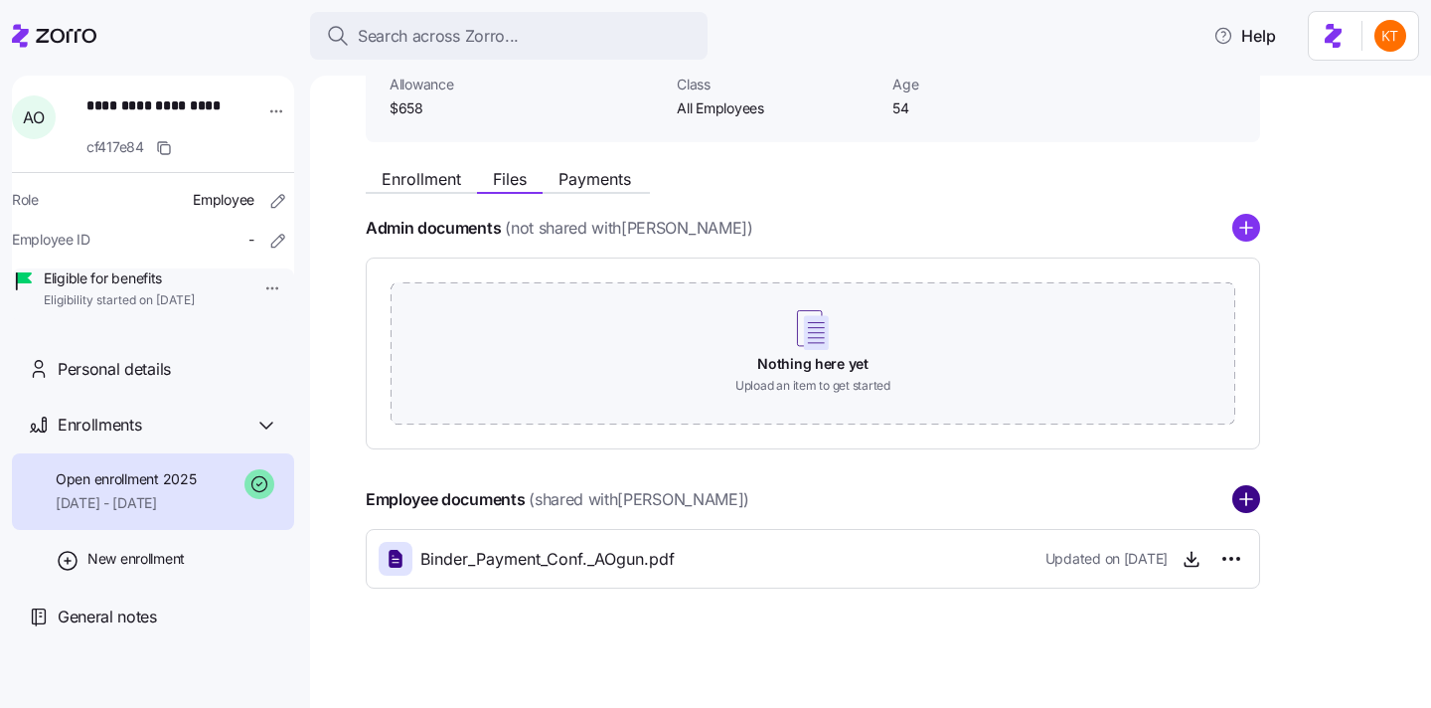
click at [1247, 503] on circle "add icon" at bounding box center [1247, 500] width 26 height 26
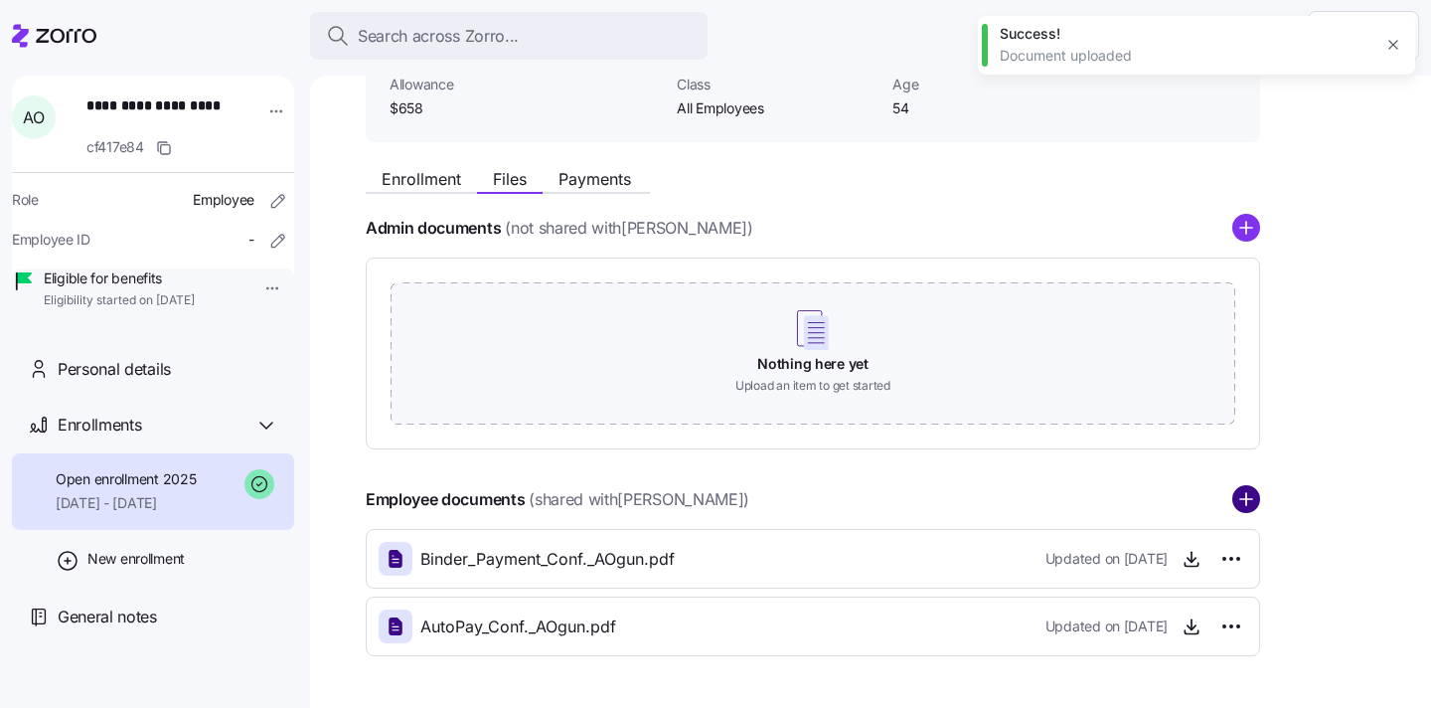
click at [1241, 487] on circle "add icon" at bounding box center [1247, 500] width 26 height 26
click at [1239, 500] on circle "add icon" at bounding box center [1247, 500] width 26 height 26
click at [1250, 495] on circle "add icon" at bounding box center [1247, 500] width 26 height 26
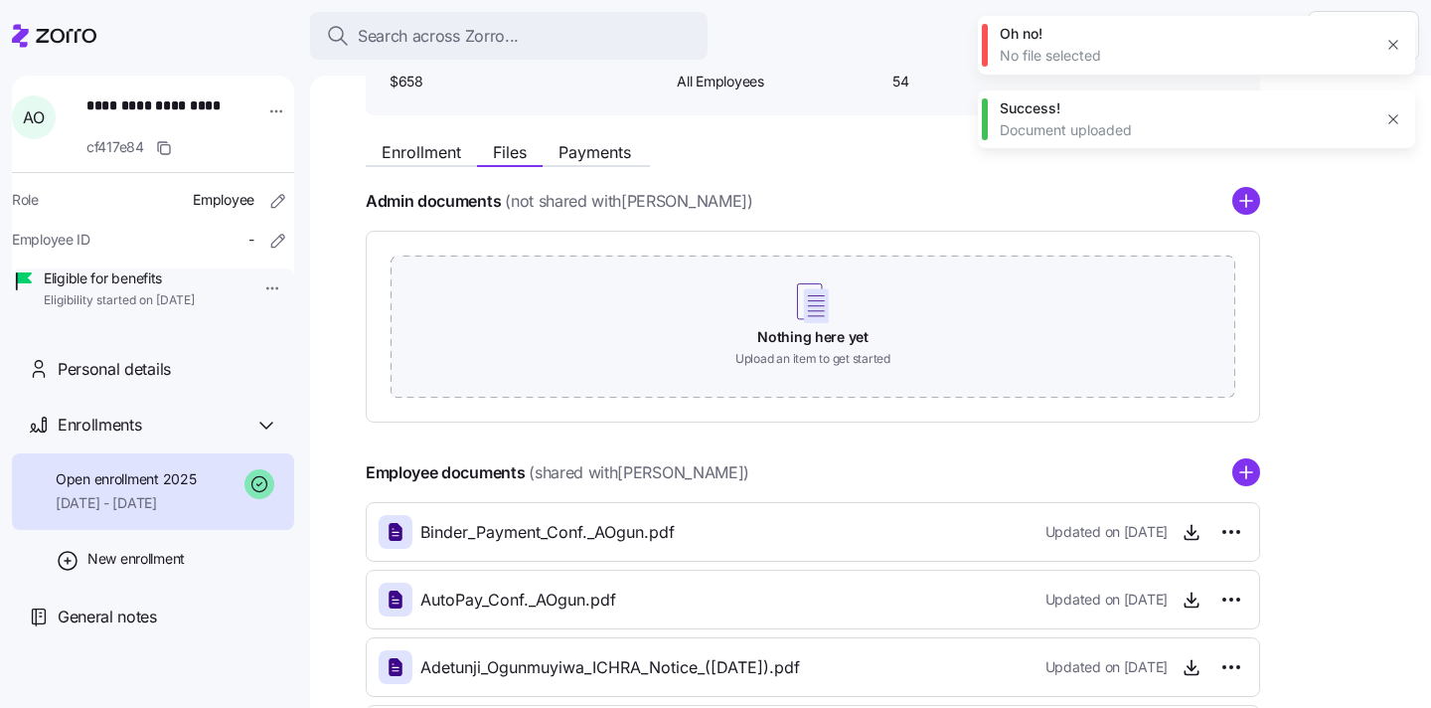
scroll to position [189, 0]
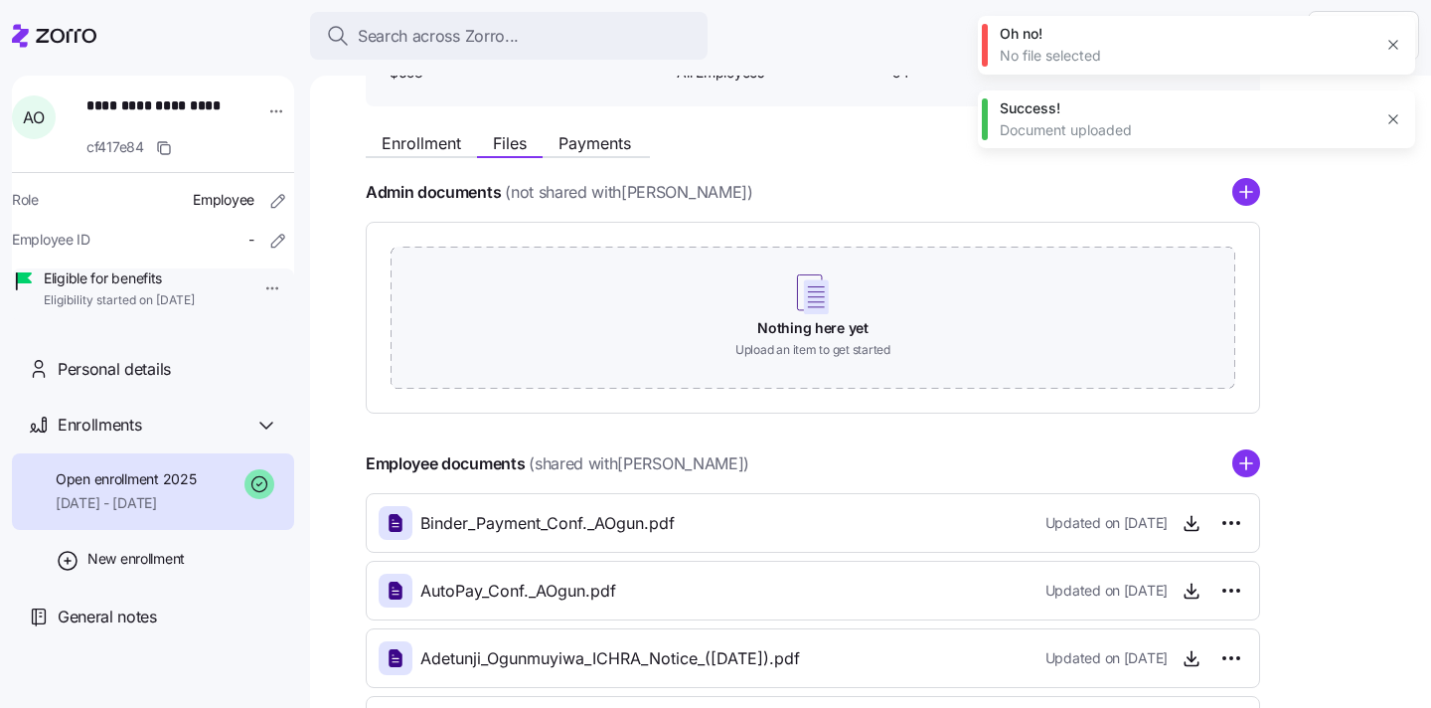
click at [1273, 434] on div "Enrollment Files Payments Admin documents (not shared with Adetunji Ogunmuyiwa …" at bounding box center [885, 438] width 1038 height 633
click at [1253, 460] on circle "add icon" at bounding box center [1247, 464] width 26 height 26
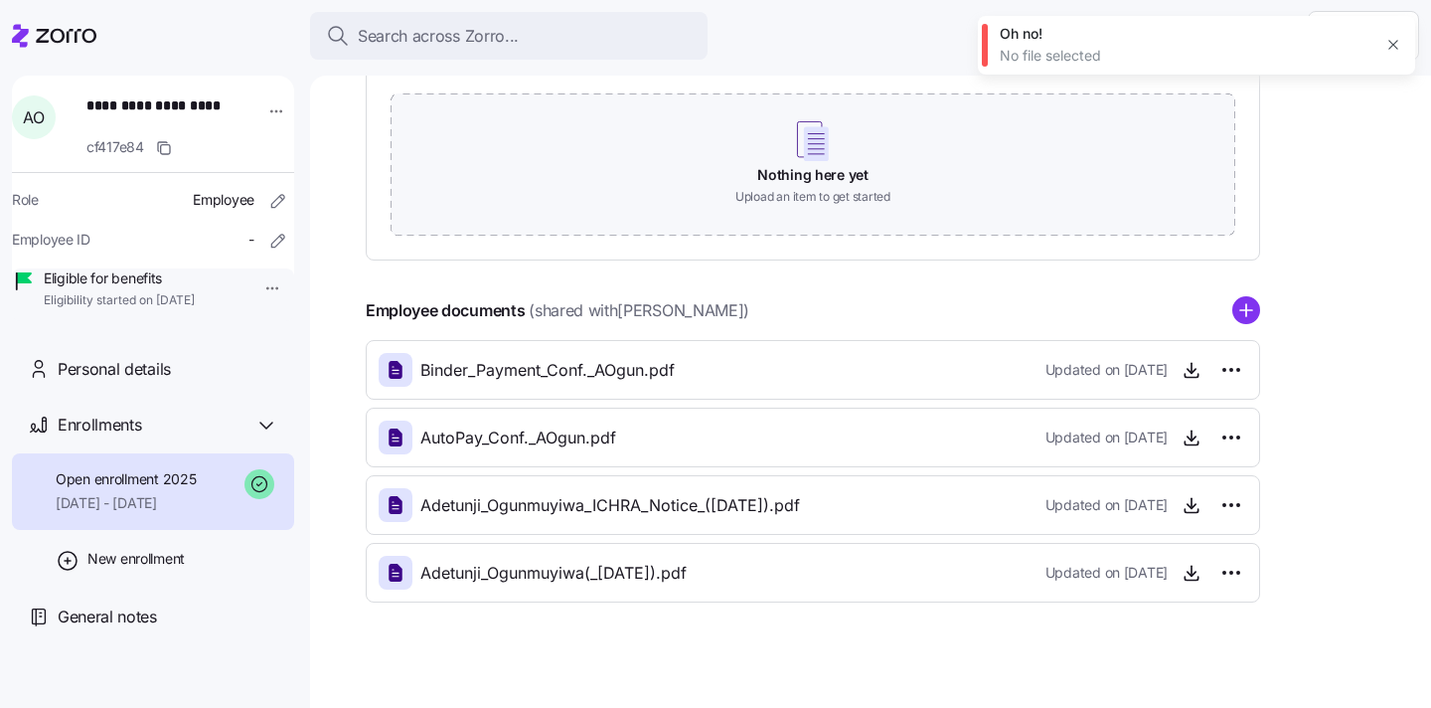
scroll to position [335, 0]
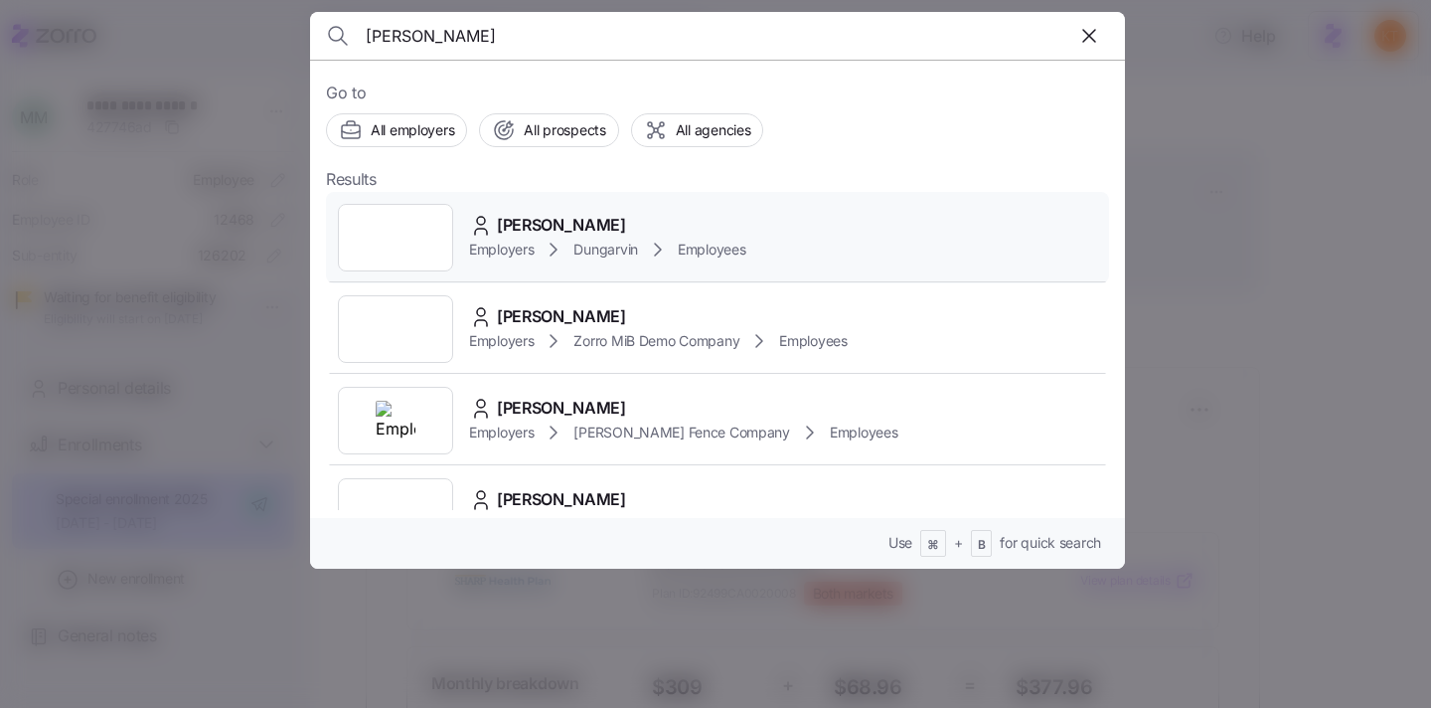
type input "[PERSON_NAME]"
click at [593, 227] on span "Tiffaney Sims" at bounding box center [561, 225] width 129 height 25
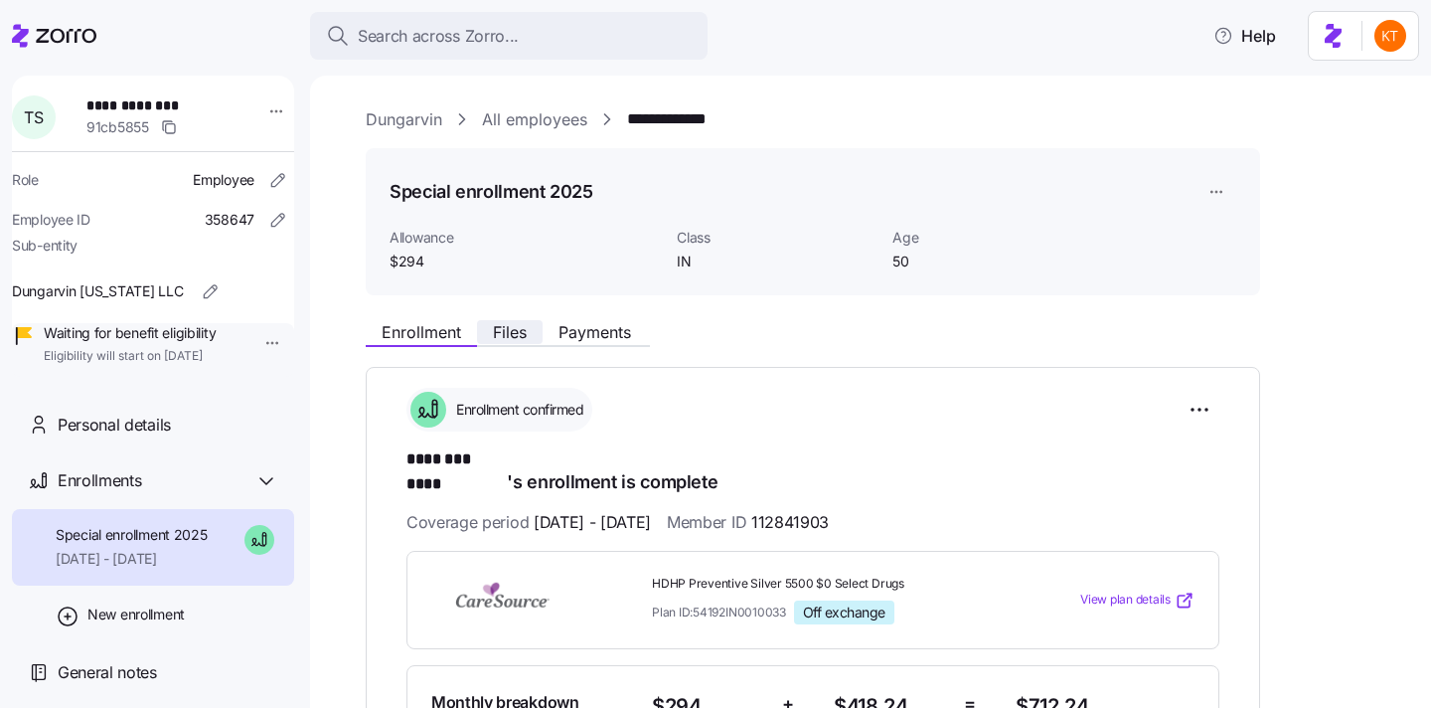
click at [521, 336] on span "Files" at bounding box center [510, 332] width 34 height 16
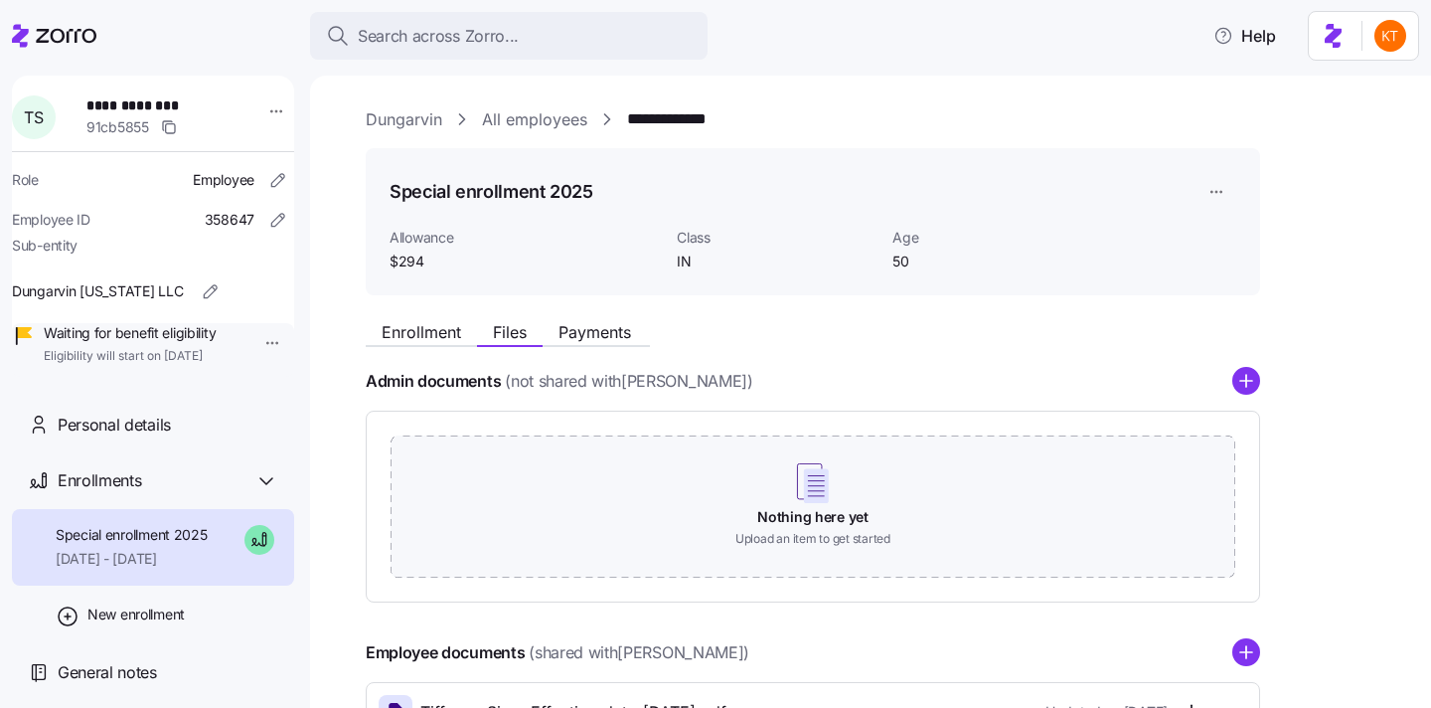
scroll to position [356, 0]
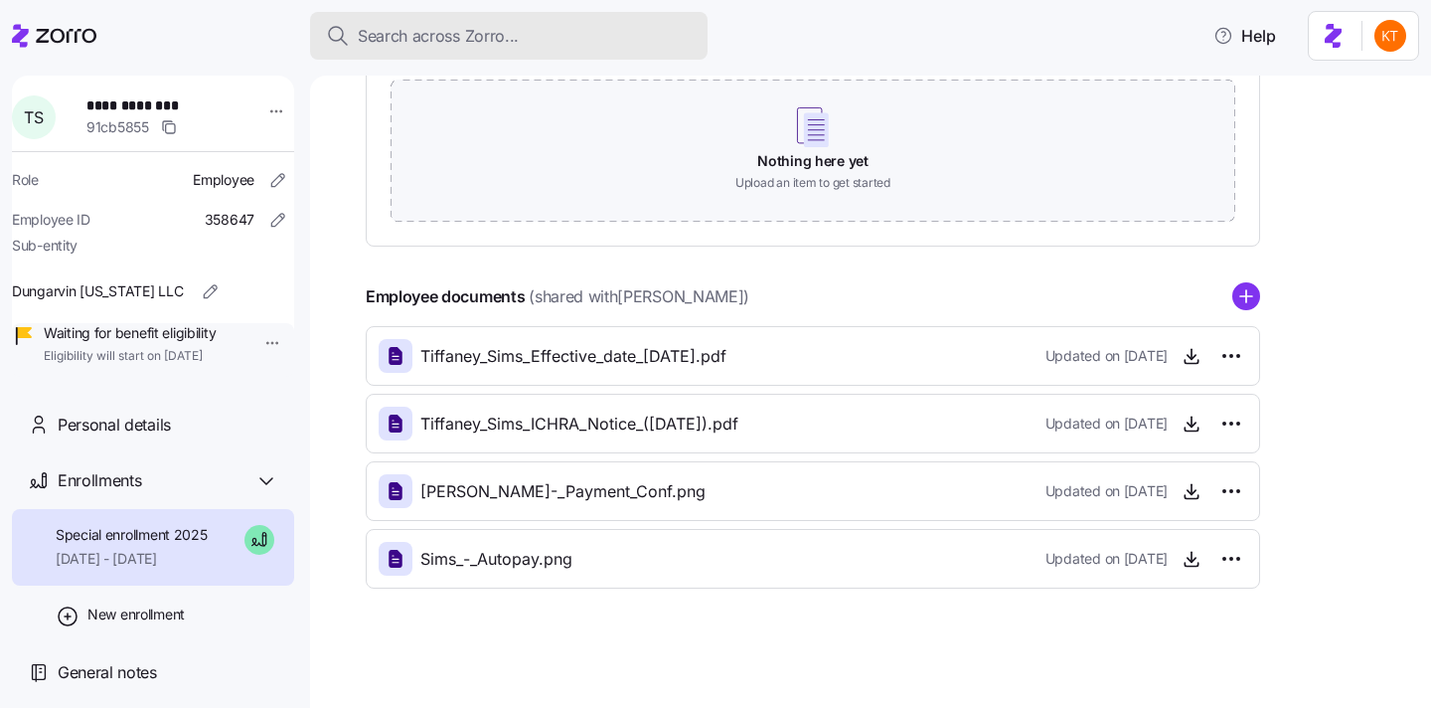
click at [578, 29] on div "Search across Zorro..." at bounding box center [509, 36] width 366 height 25
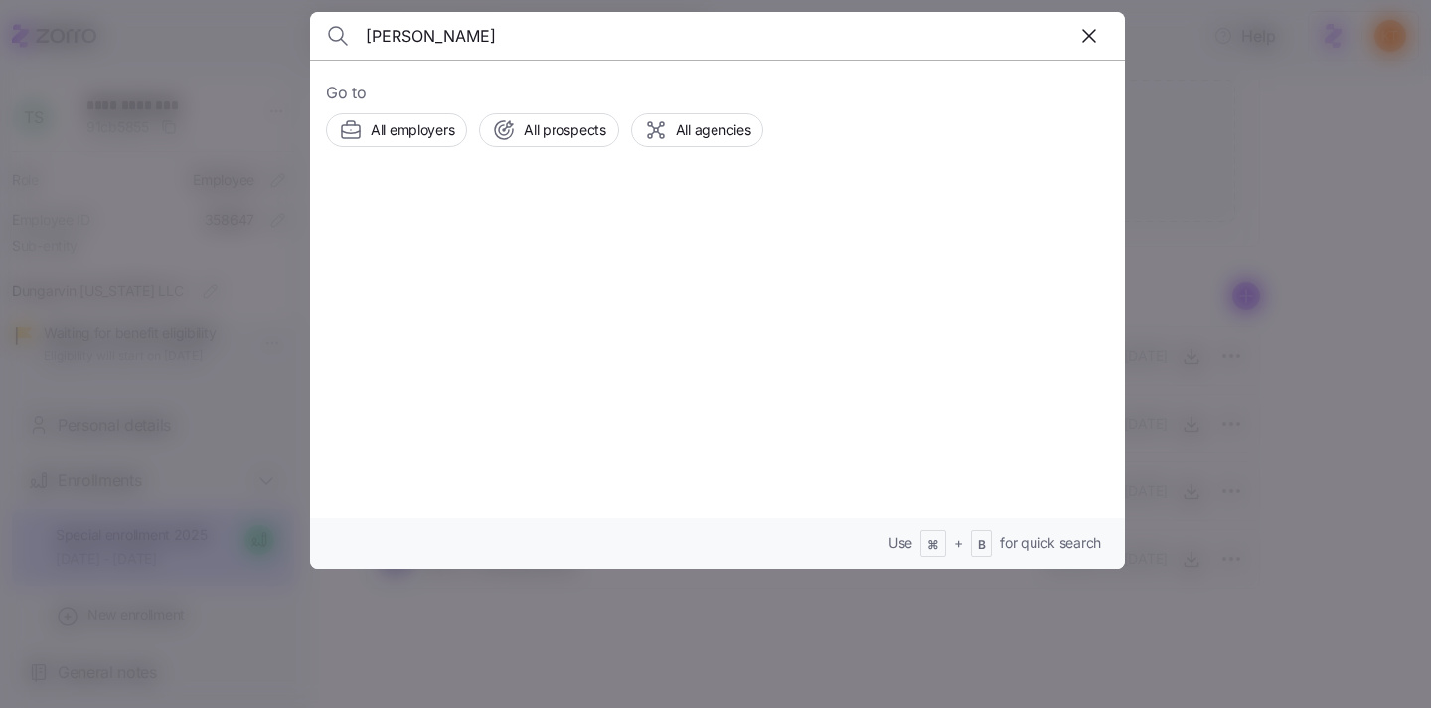
type input "anna woos"
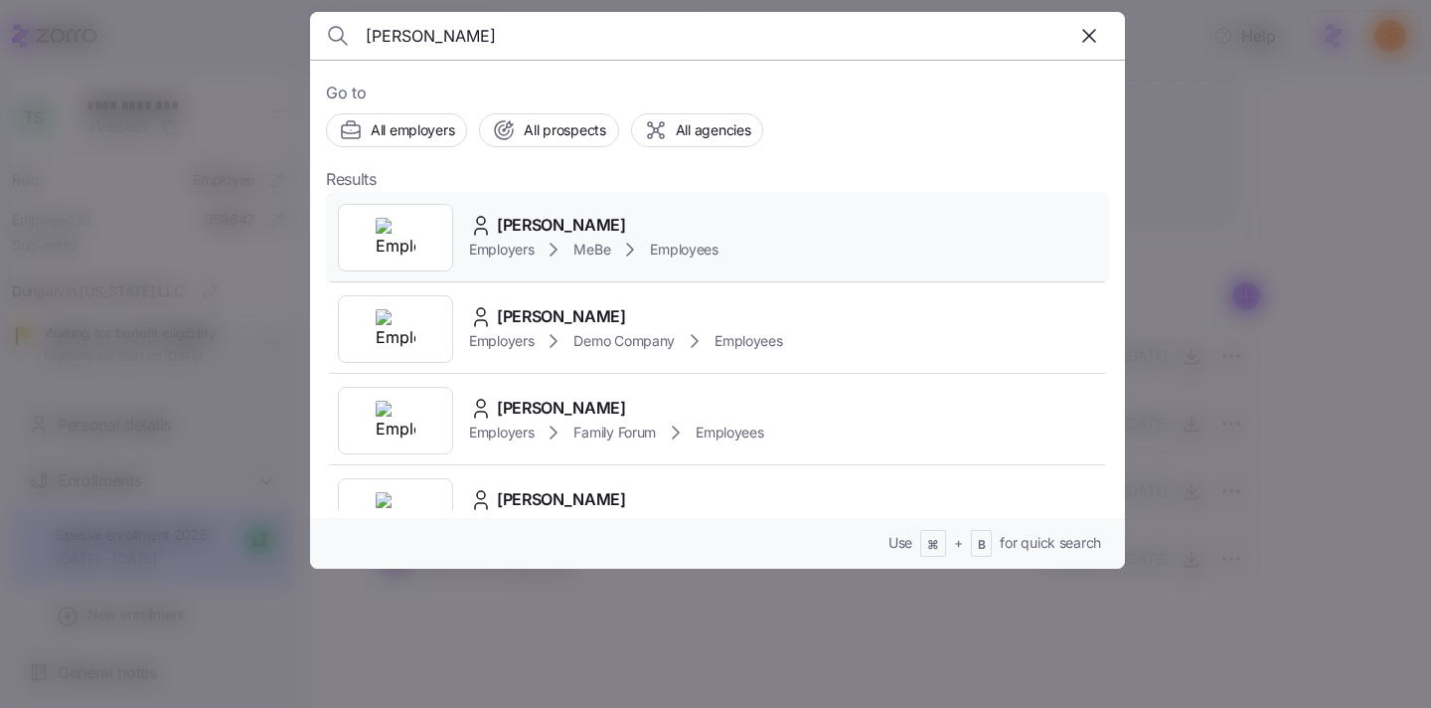
click at [600, 217] on div "Anna Woos" at bounding box center [593, 225] width 249 height 25
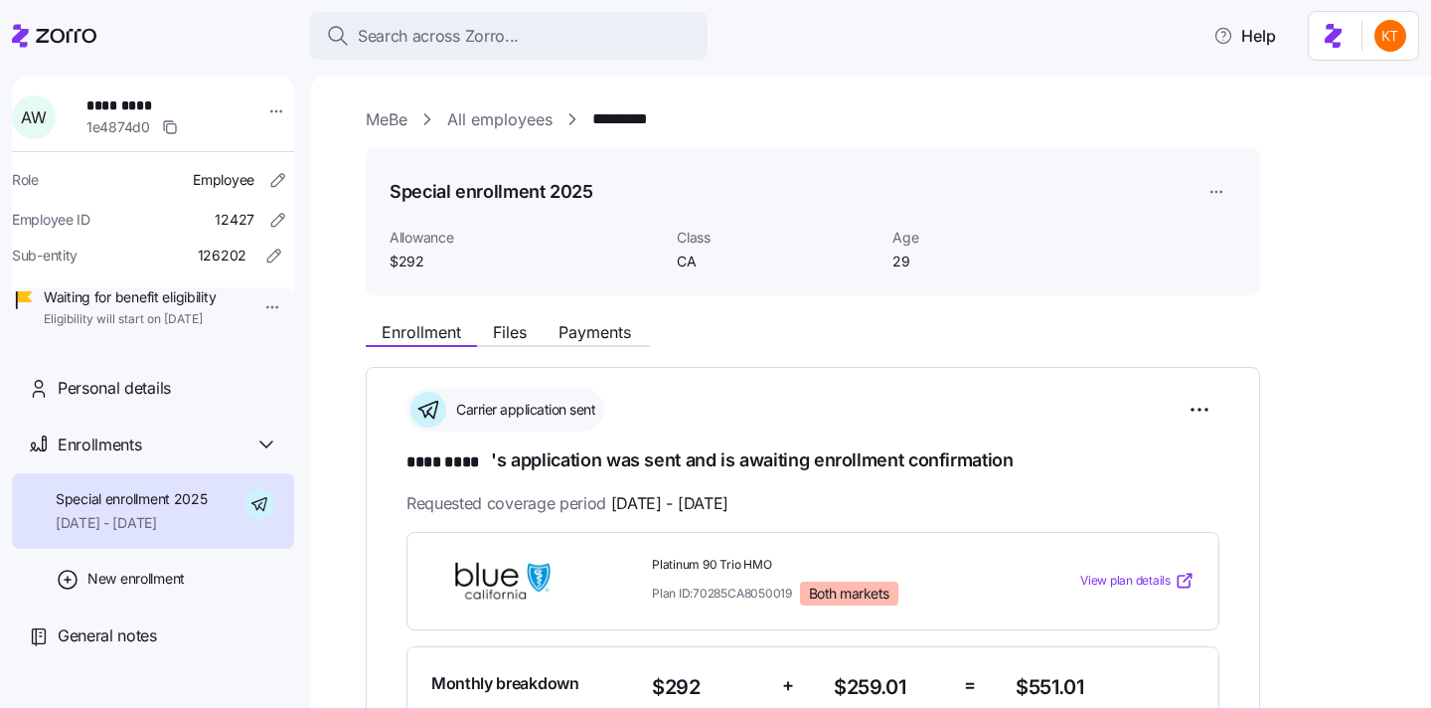
click at [523, 298] on div "**********" at bounding box center [885, 694] width 1038 height 1174
click at [521, 324] on span "Files" at bounding box center [510, 332] width 34 height 16
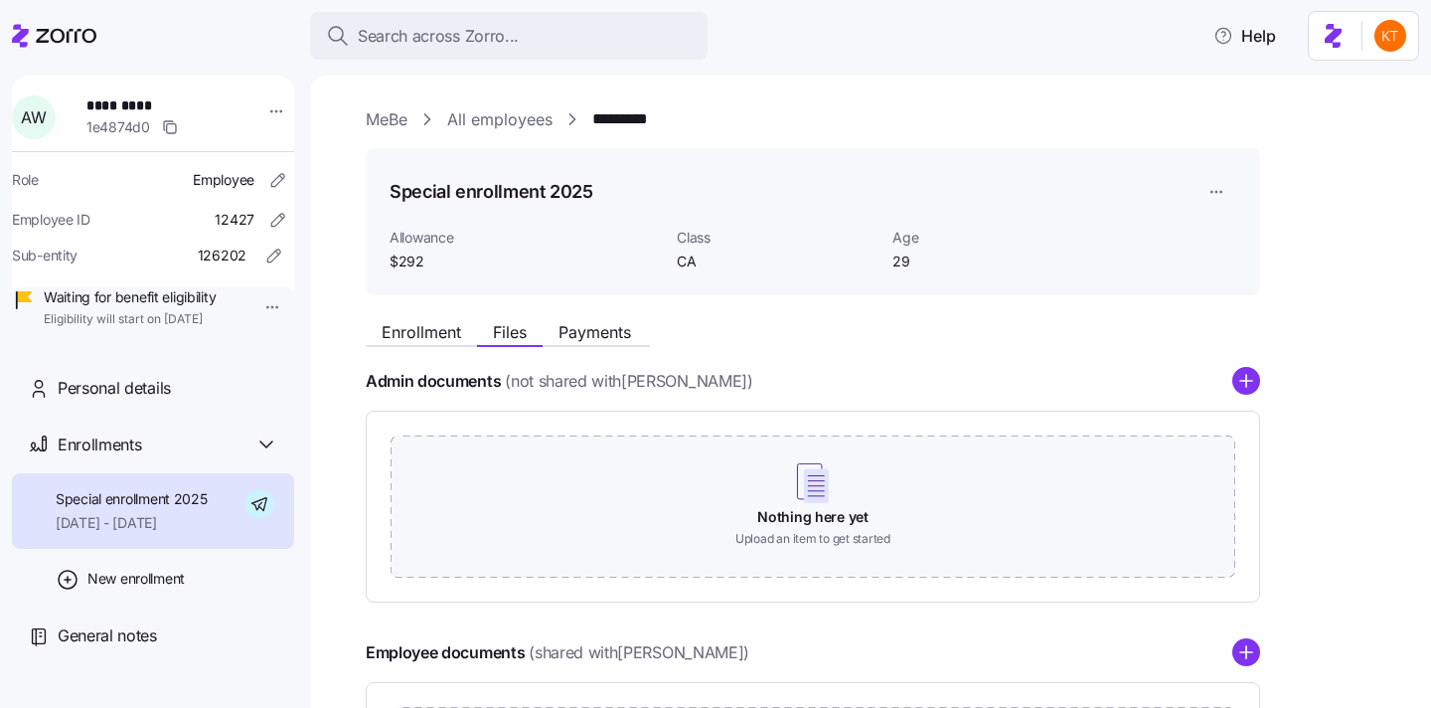
scroll to position [153, 0]
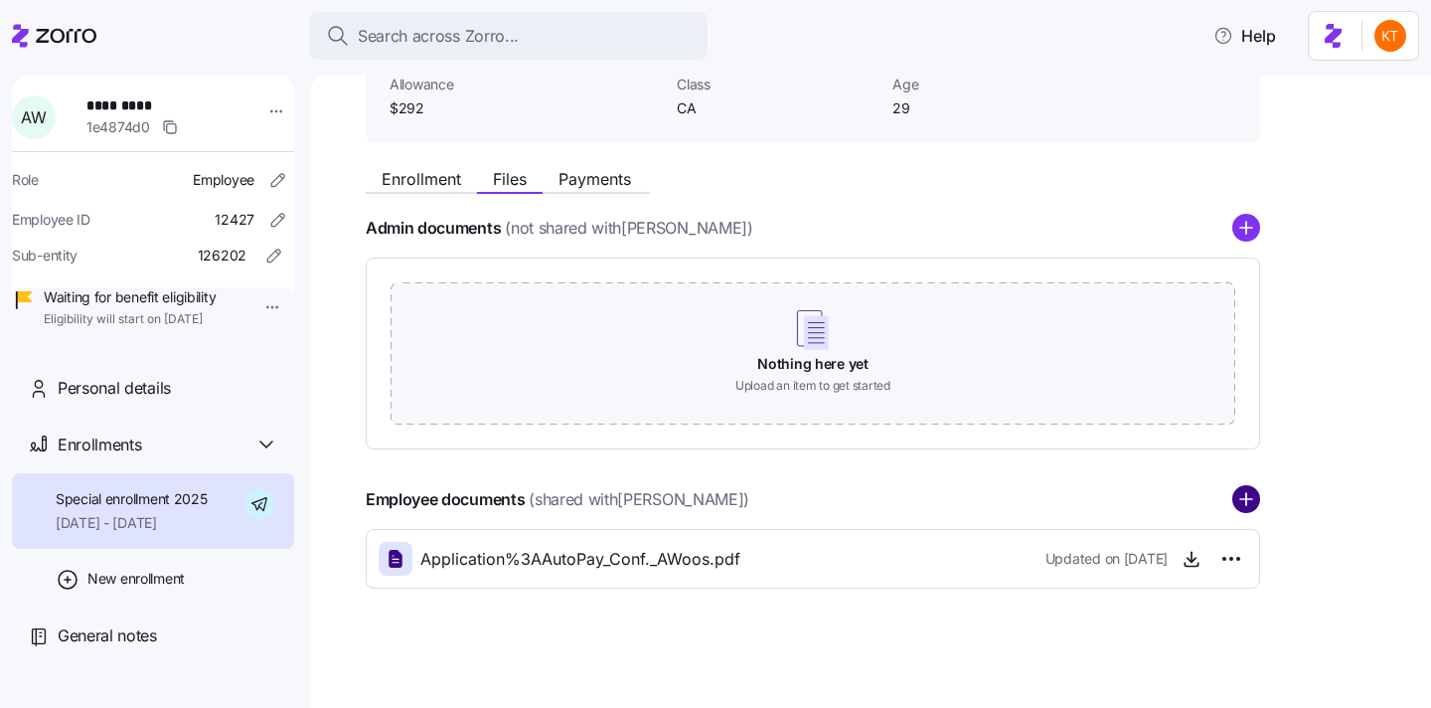
click at [1242, 503] on circle "add icon" at bounding box center [1247, 500] width 26 height 26
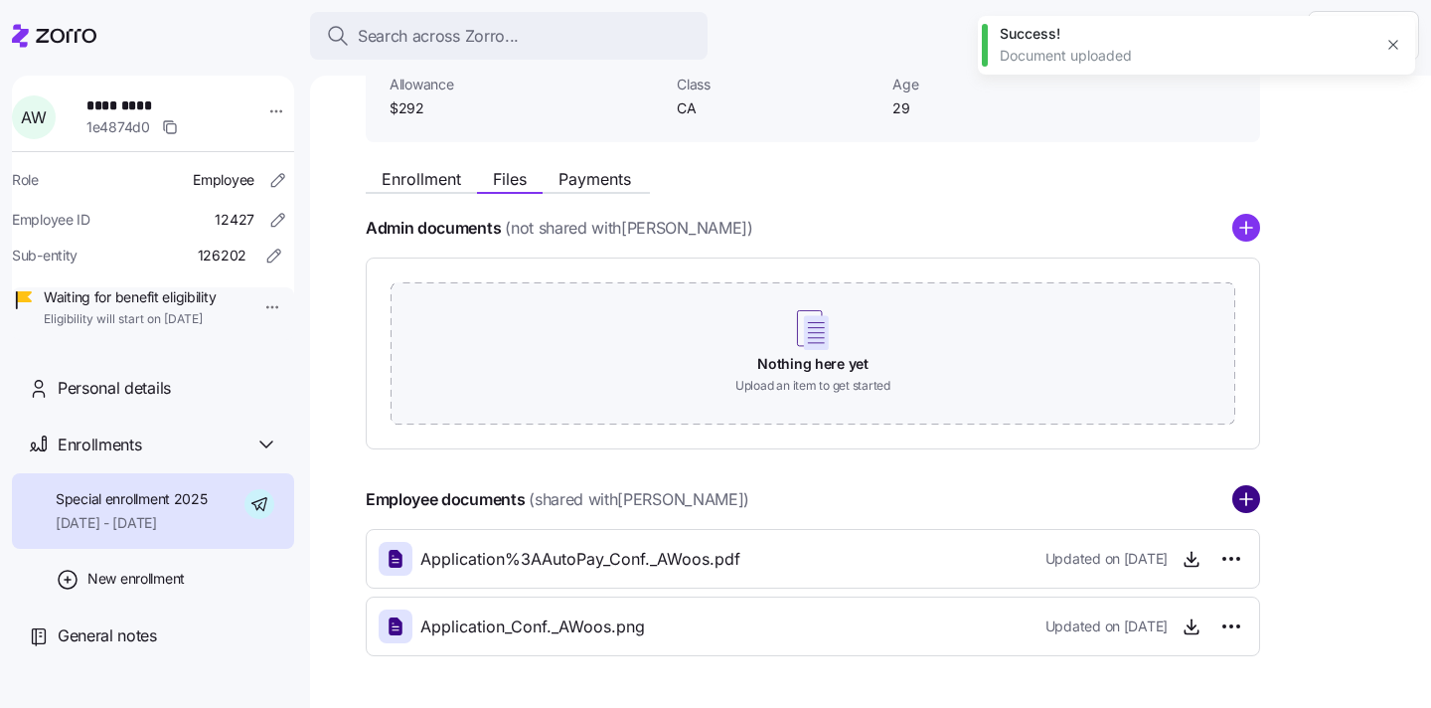
click at [1234, 501] on circle "add icon" at bounding box center [1247, 500] width 26 height 26
click at [574, 2] on div at bounding box center [715, 1] width 1431 height 3
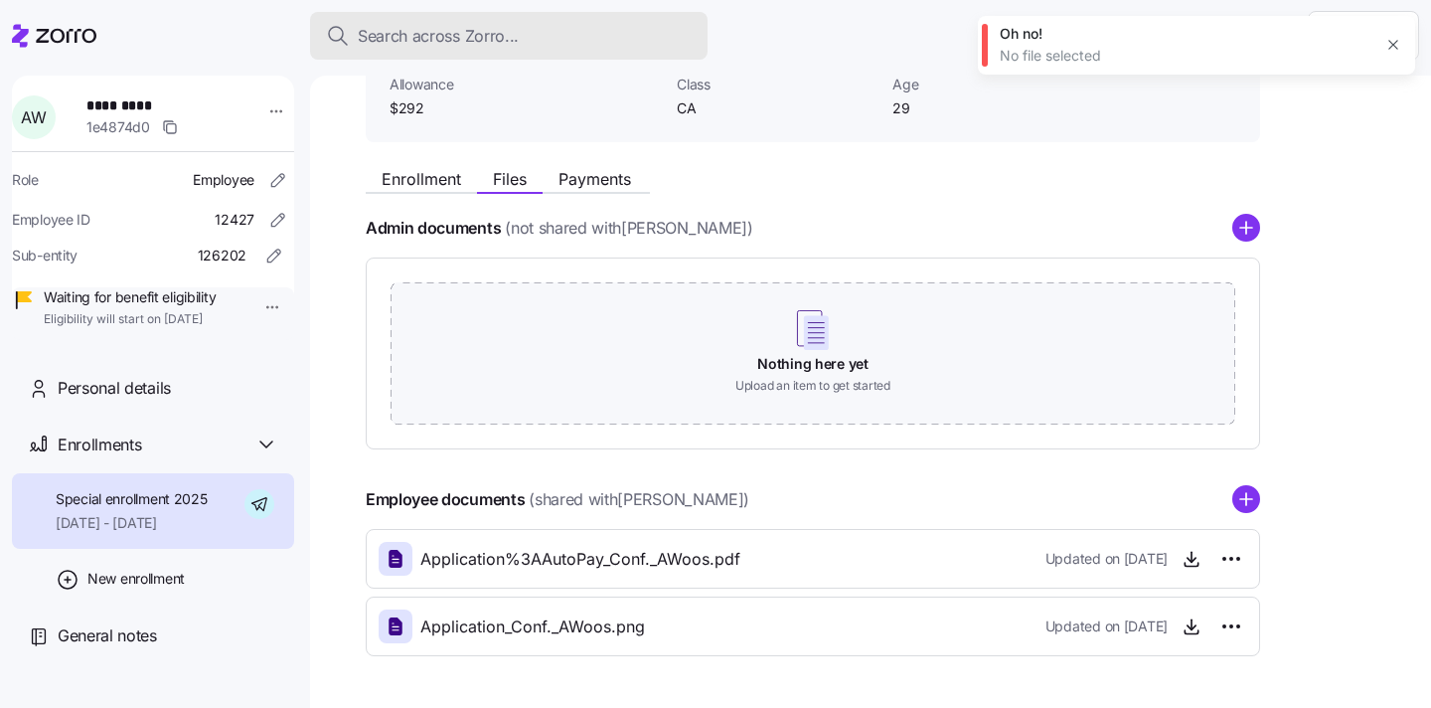
click at [570, 19] on button "Search across Zorro..." at bounding box center [509, 36] width 398 height 48
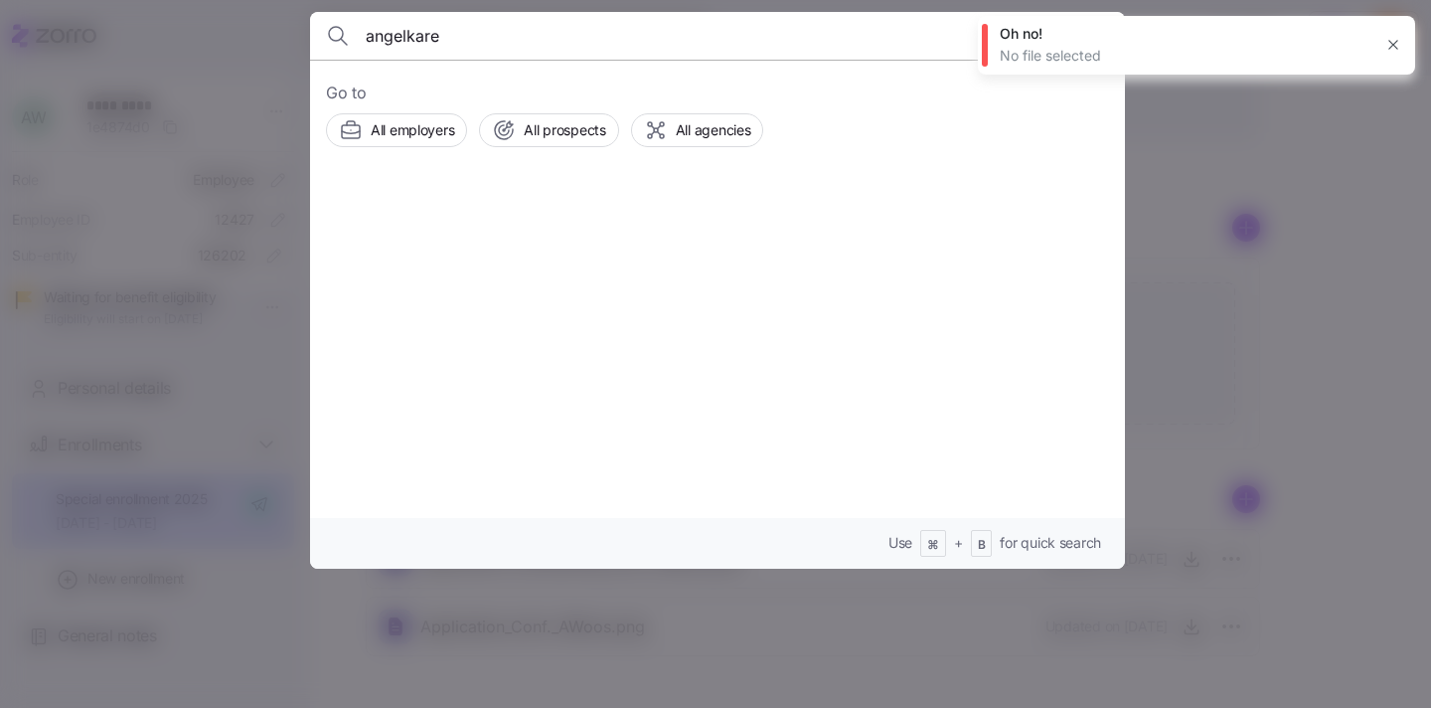
type input "angelkare"
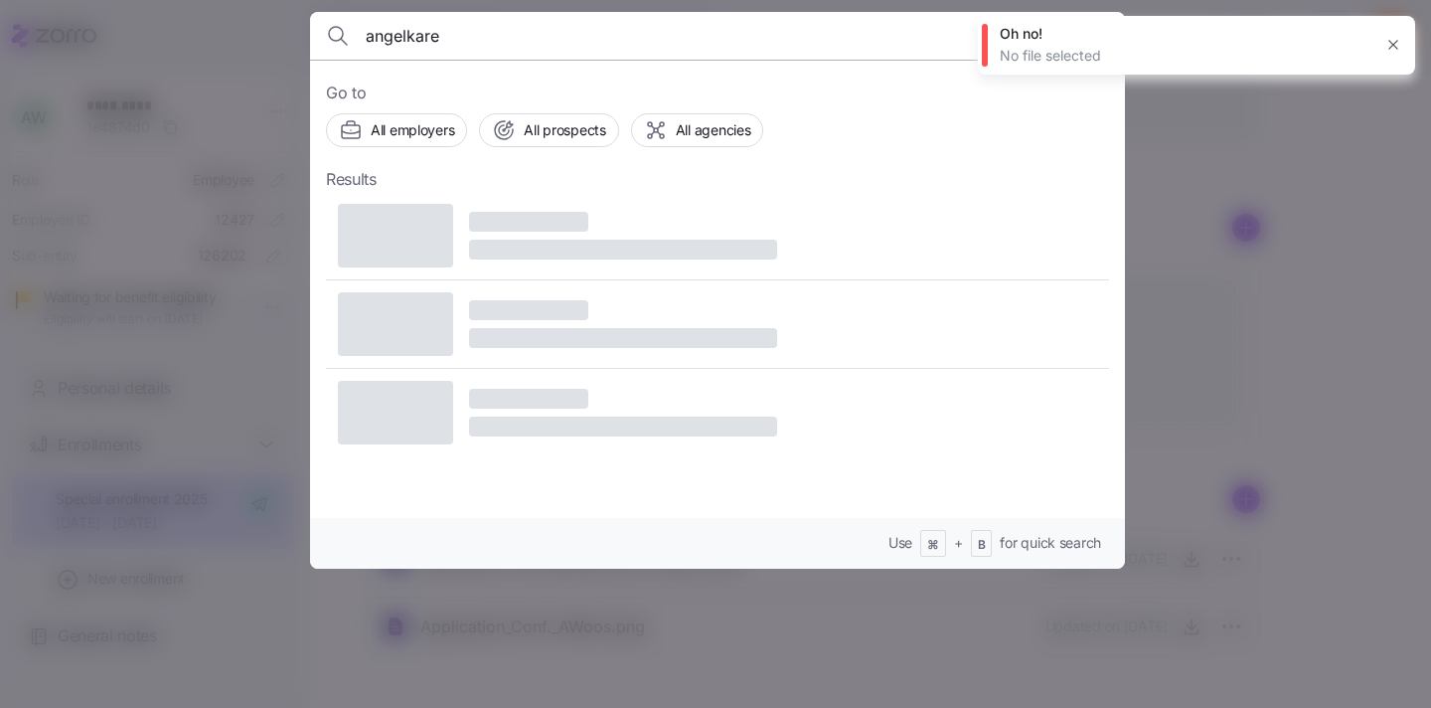
click at [541, 236] on div at bounding box center [623, 236] width 308 height 48
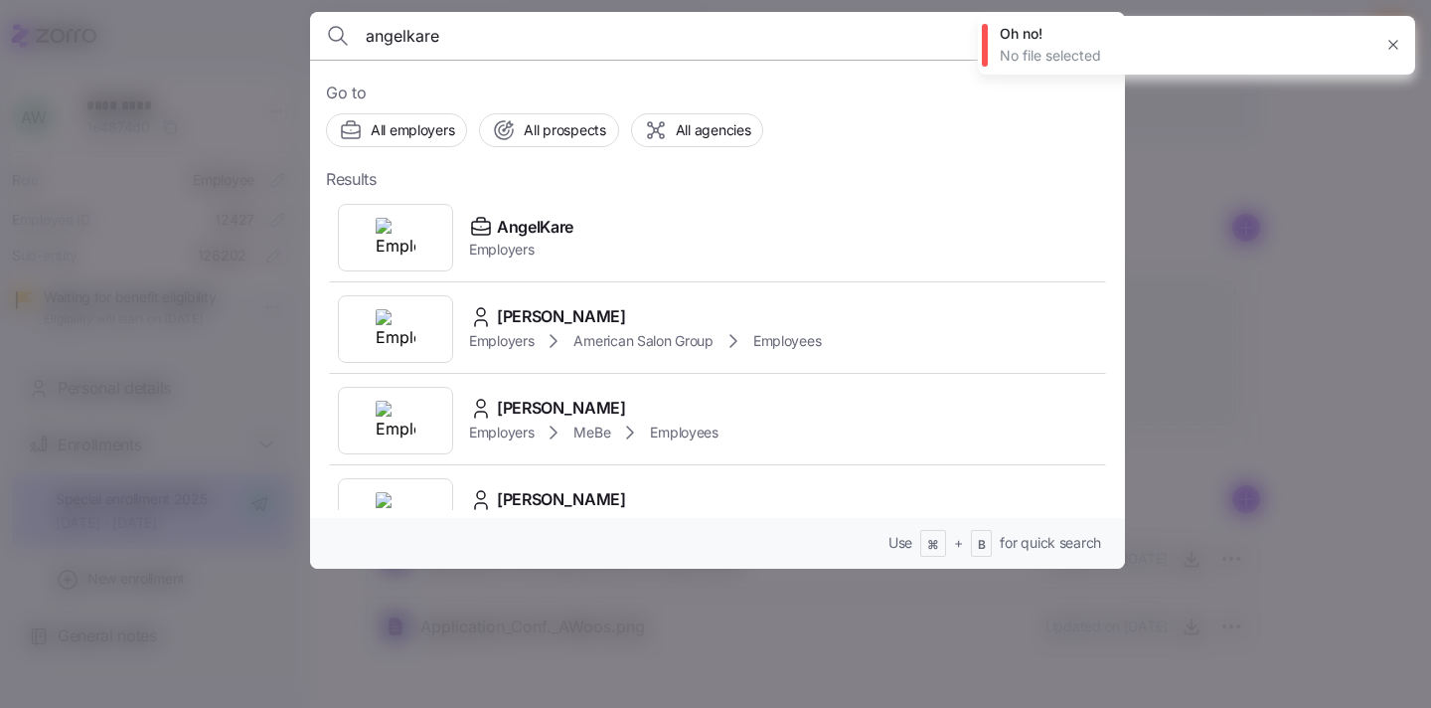
click at [494, 240] on span "Employers" at bounding box center [521, 250] width 104 height 20
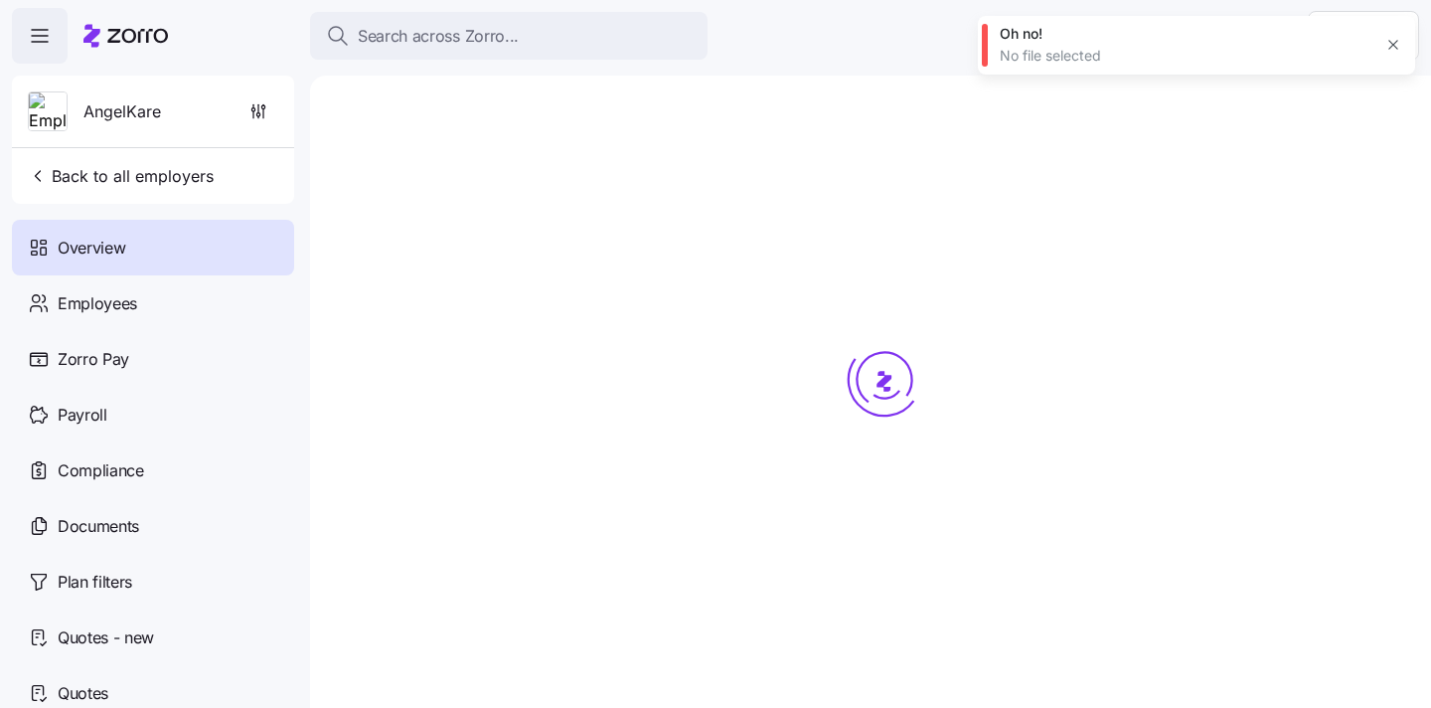
click at [1394, 43] on icon "button" at bounding box center [1394, 45] width 16 height 16
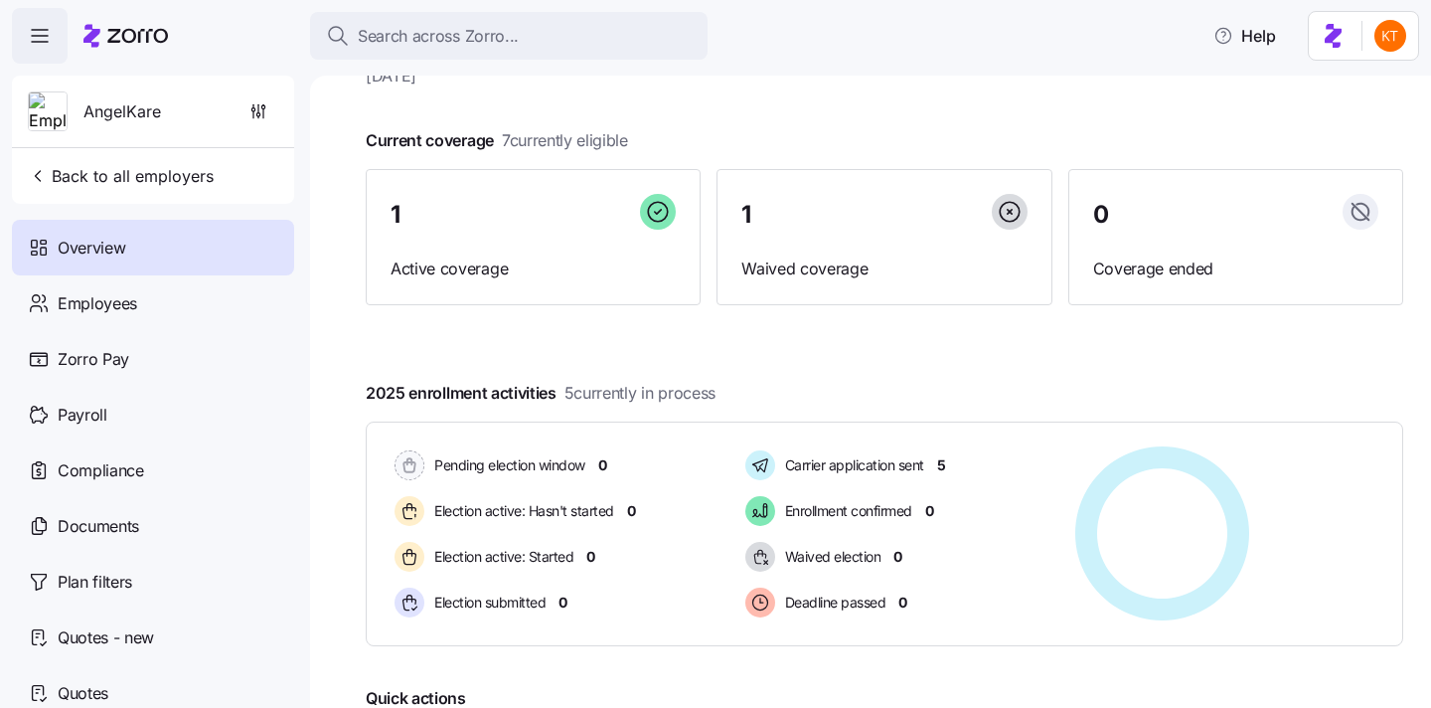
scroll to position [83, 0]
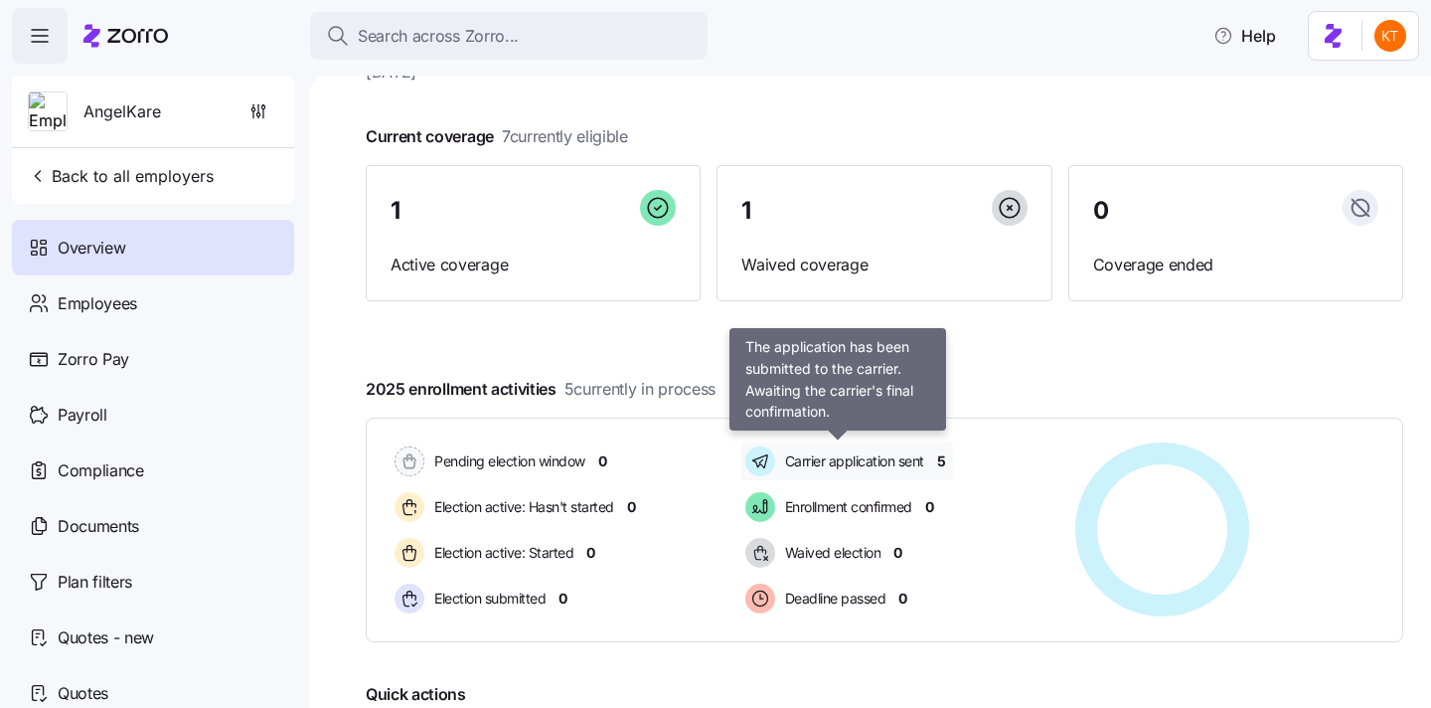
click at [826, 463] on span "Carrier application sent" at bounding box center [851, 461] width 145 height 20
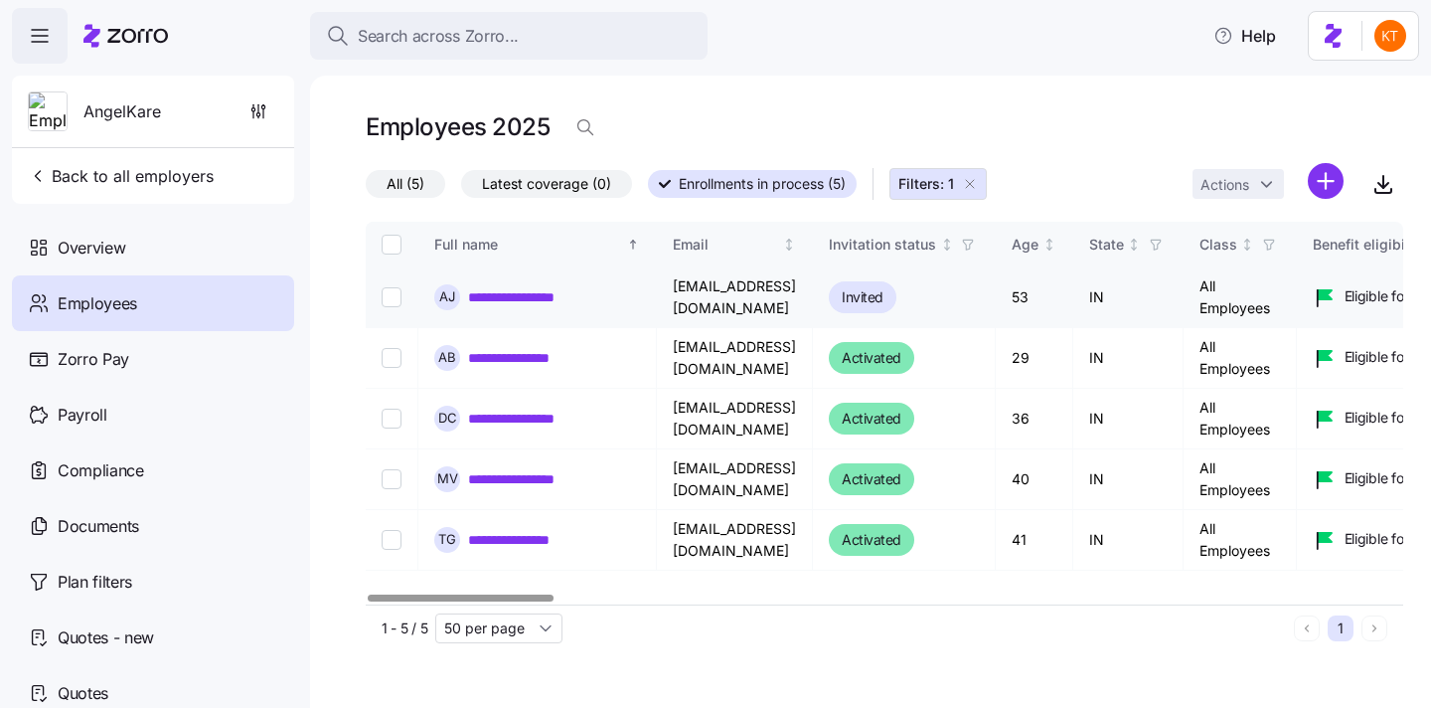
click at [524, 307] on div "**********" at bounding box center [537, 297] width 206 height 26
click at [522, 305] on link "**********" at bounding box center [526, 297] width 117 height 20
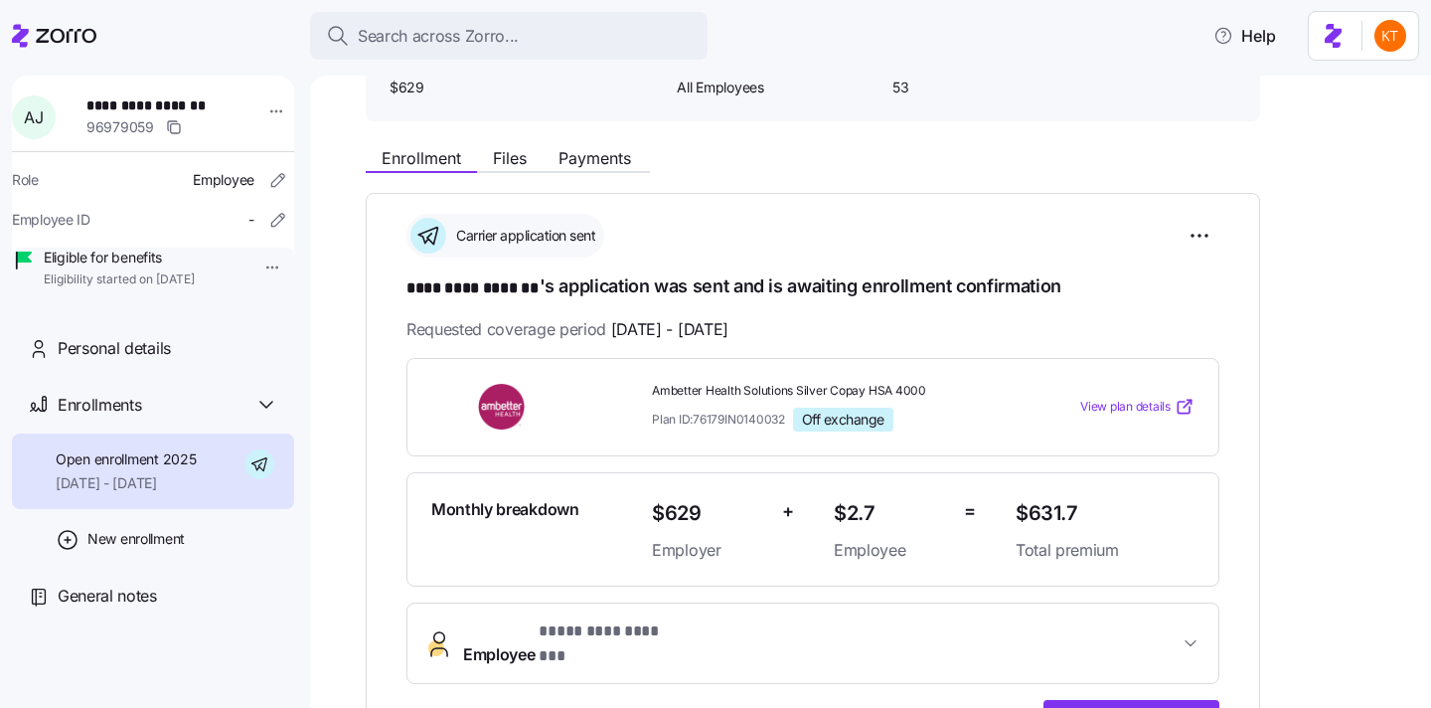
scroll to position [215, 0]
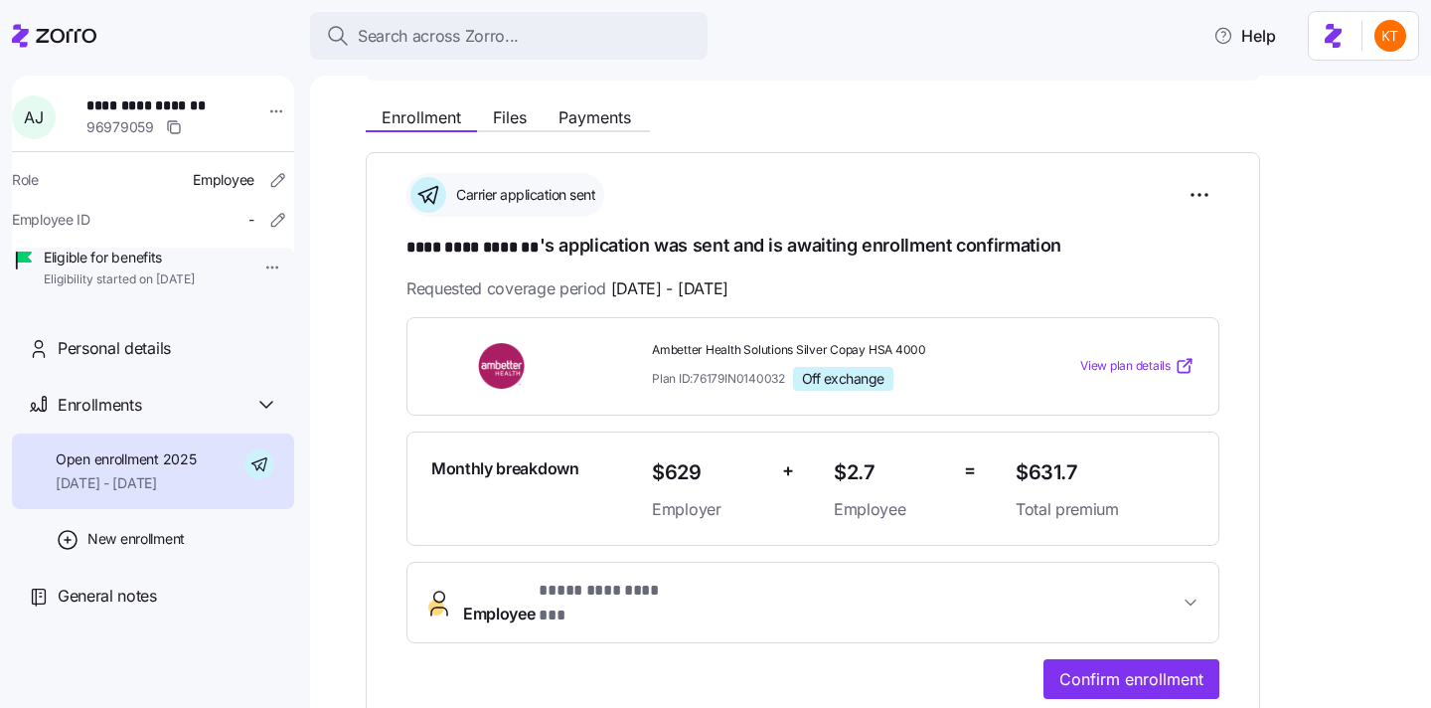
click at [196, 110] on span "**********" at bounding box center [155, 105] width 139 height 20
copy span "*******"
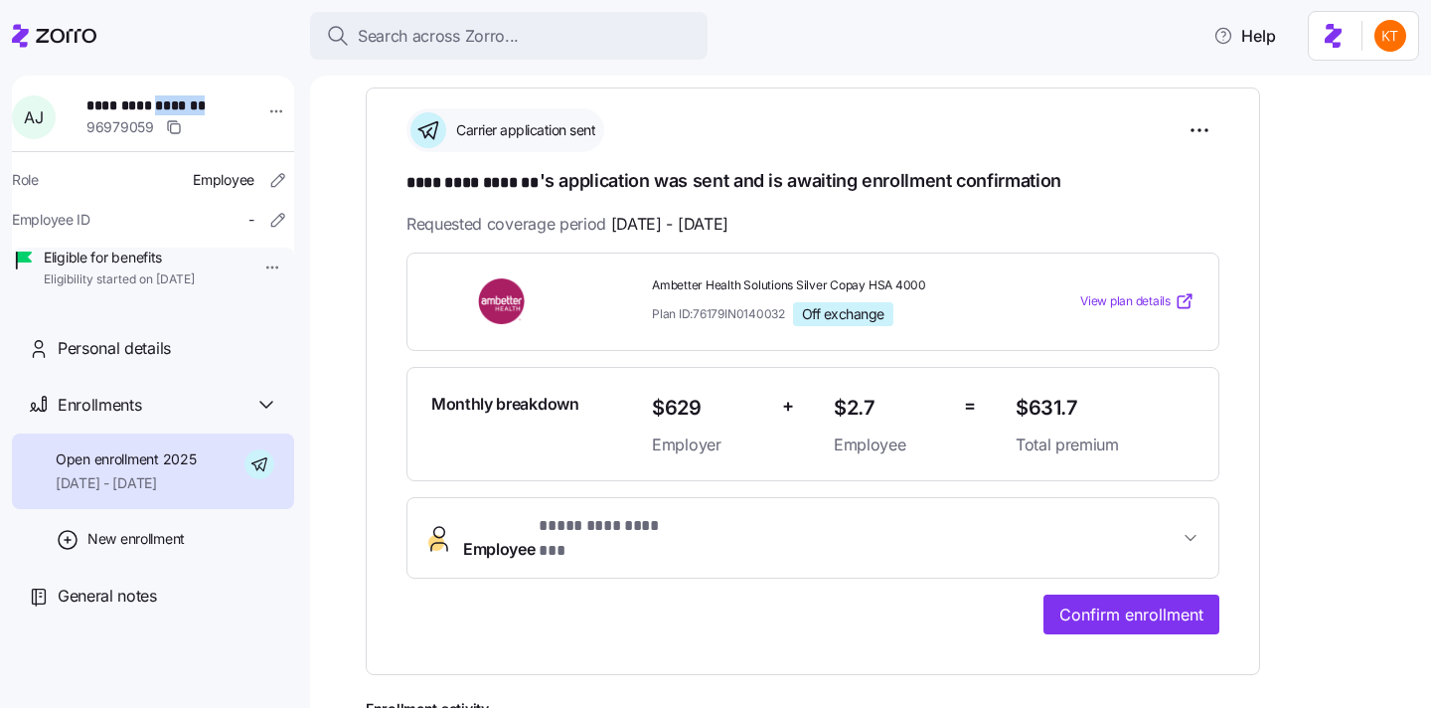
scroll to position [362, 0]
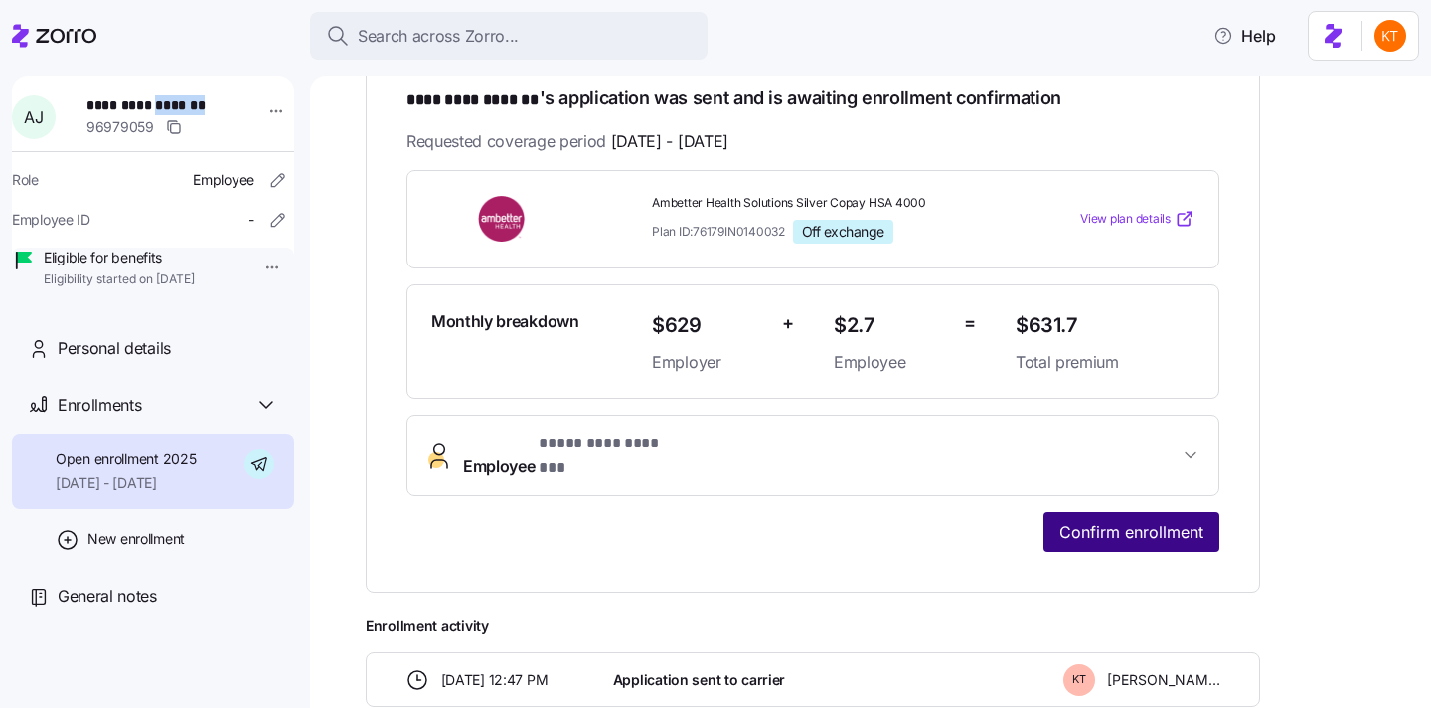
click at [1087, 522] on span "Confirm enrollment" at bounding box center [1132, 532] width 144 height 24
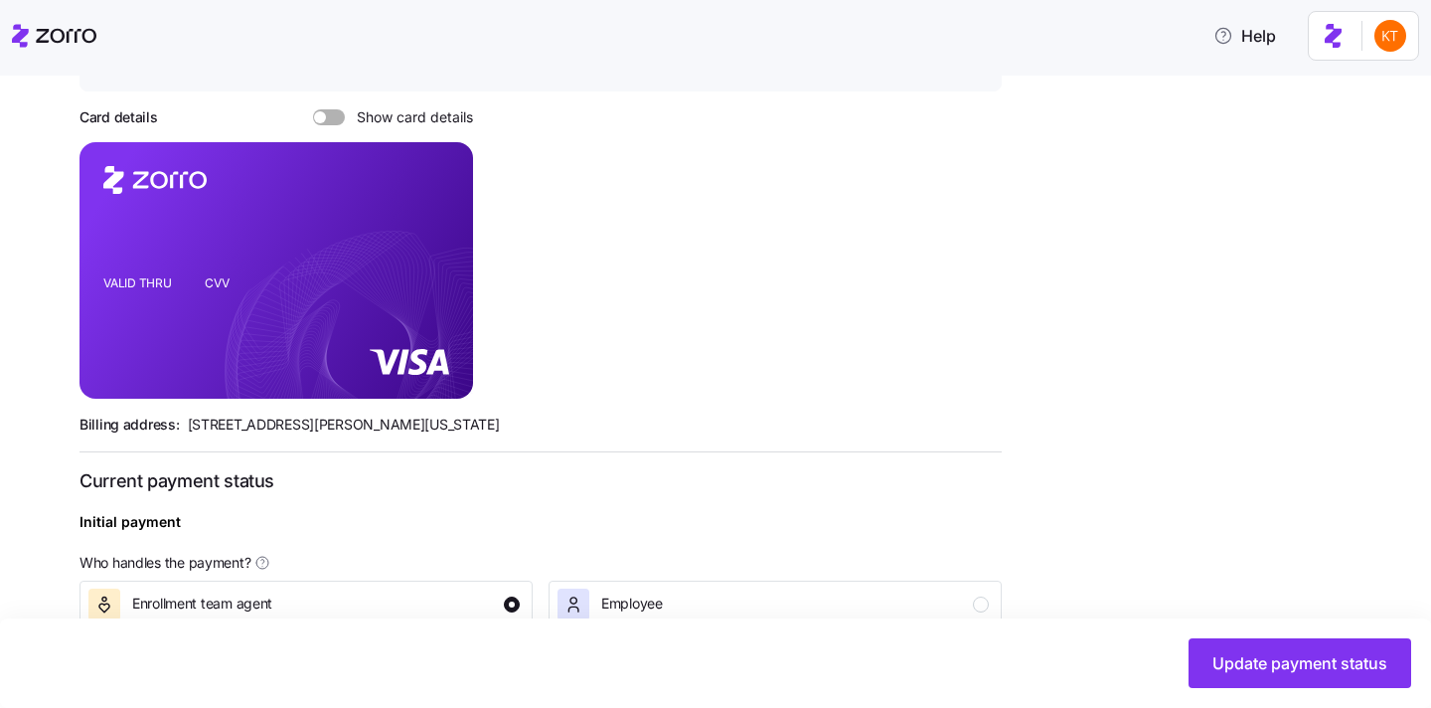
scroll to position [383, 0]
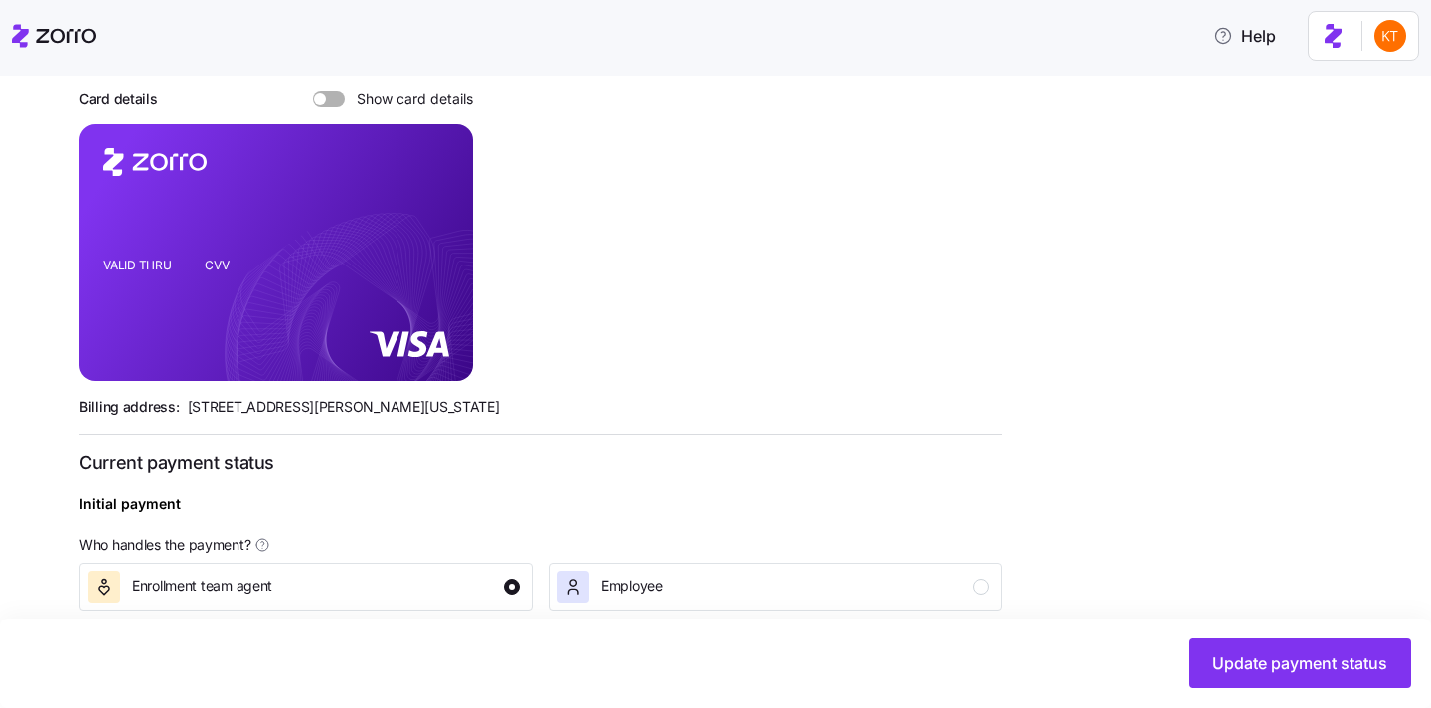
click at [355, 118] on div "Update payment status upon enrollment confirmation Zorro Pay Payments paid from…" at bounding box center [541, 462] width 922 height 1010
click at [340, 107] on div "Card details Show card details" at bounding box center [277, 99] width 394 height 20
click at [338, 104] on span at bounding box center [336, 99] width 20 height 16
click at [313, 91] on input "Show card details" at bounding box center [313, 91] width 0 height 0
click at [437, 218] on icon "copy-to-clipboard" at bounding box center [436, 217] width 18 height 18
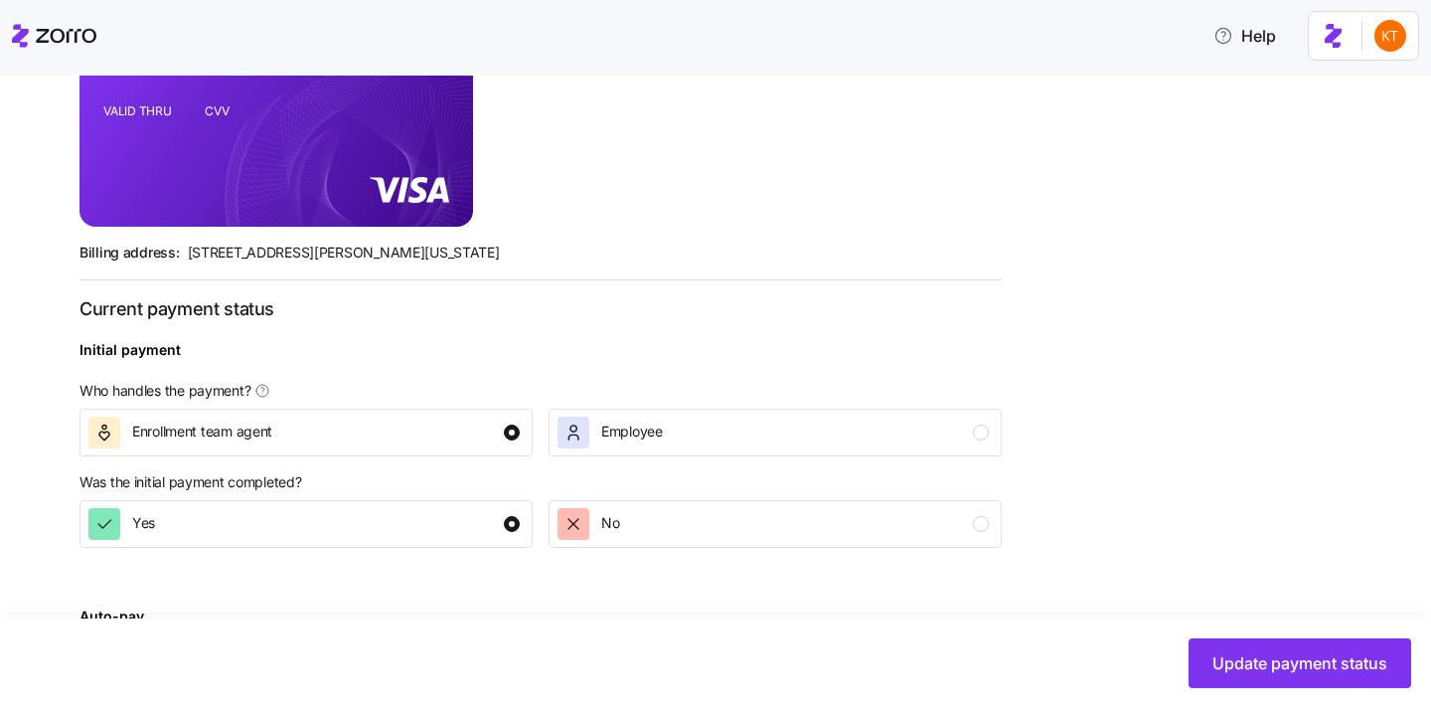
scroll to position [766, 0]
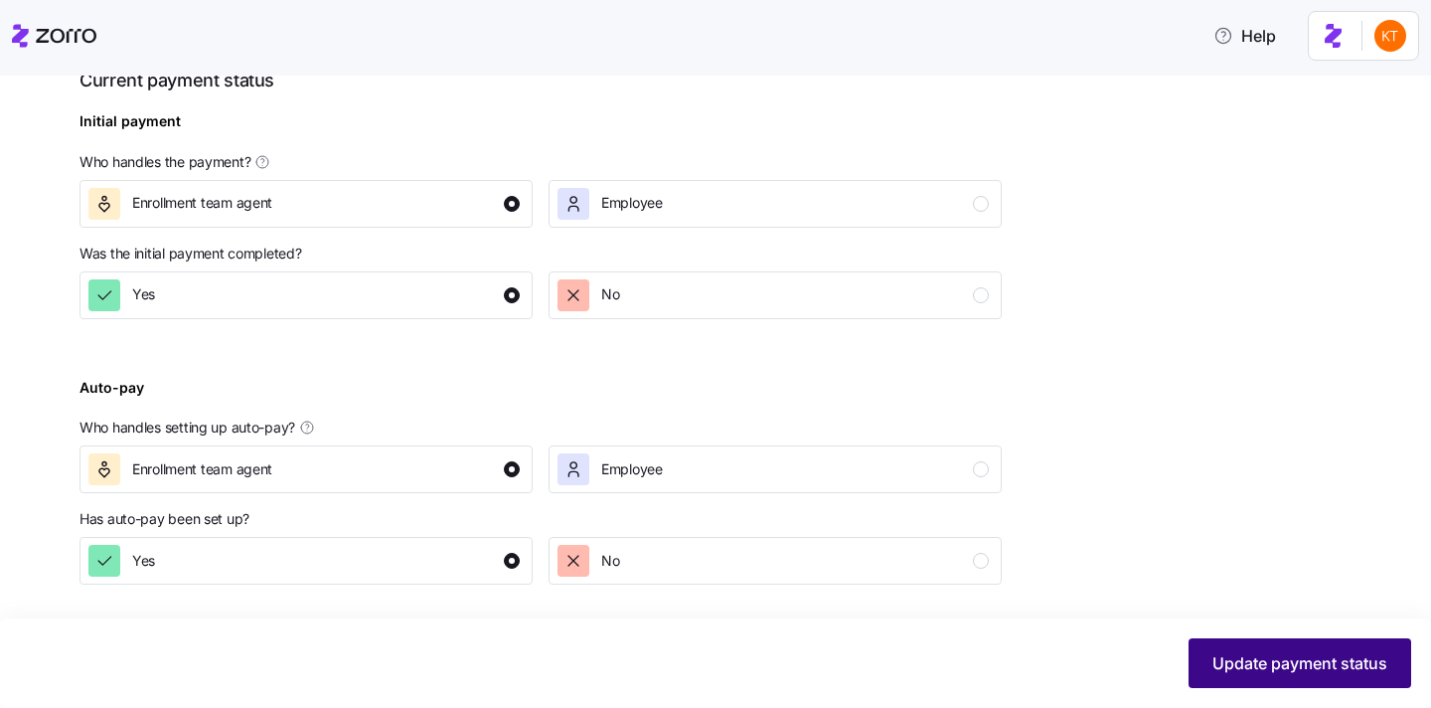
click at [1218, 648] on button "Update payment status" at bounding box center [1300, 663] width 223 height 50
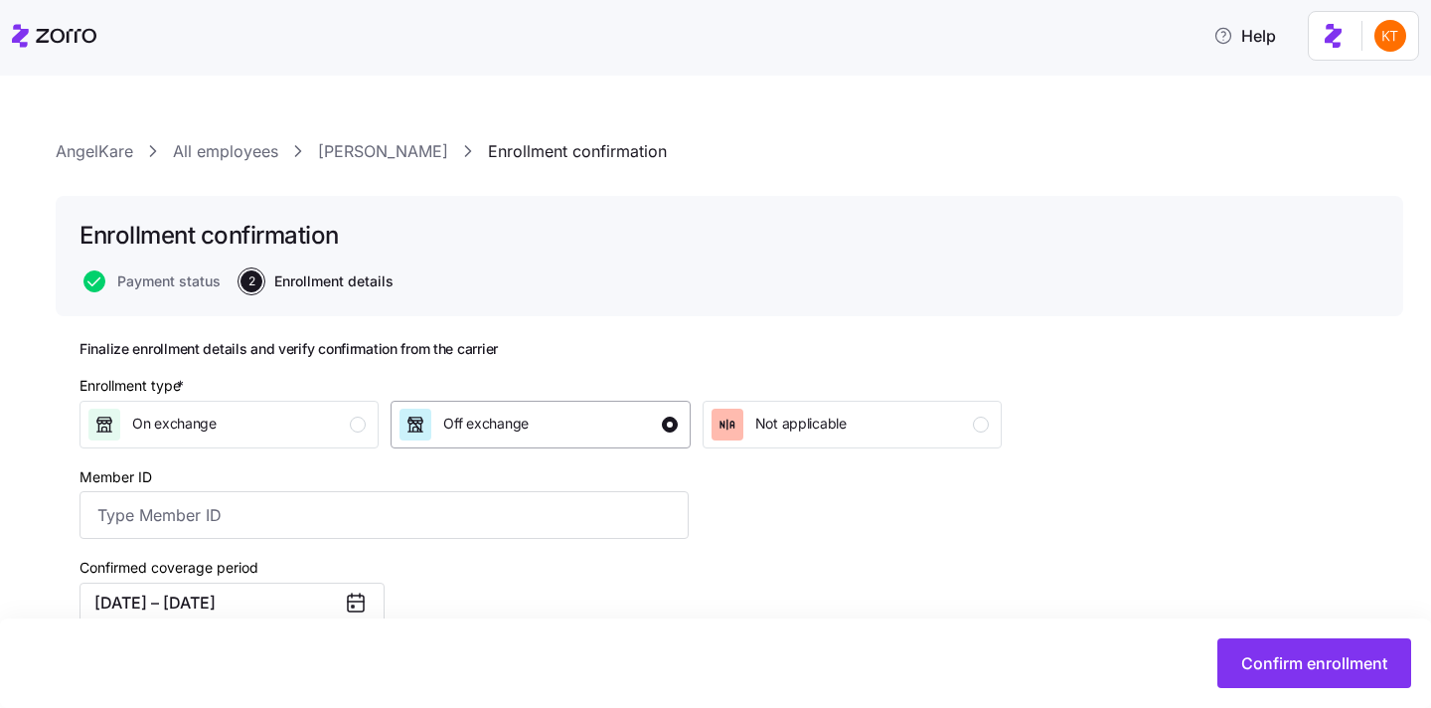
click at [534, 441] on button "Off exchange" at bounding box center [540, 425] width 299 height 48
click at [472, 492] on input "Member ID" at bounding box center [384, 515] width 609 height 48
paste input "UZ1419523"
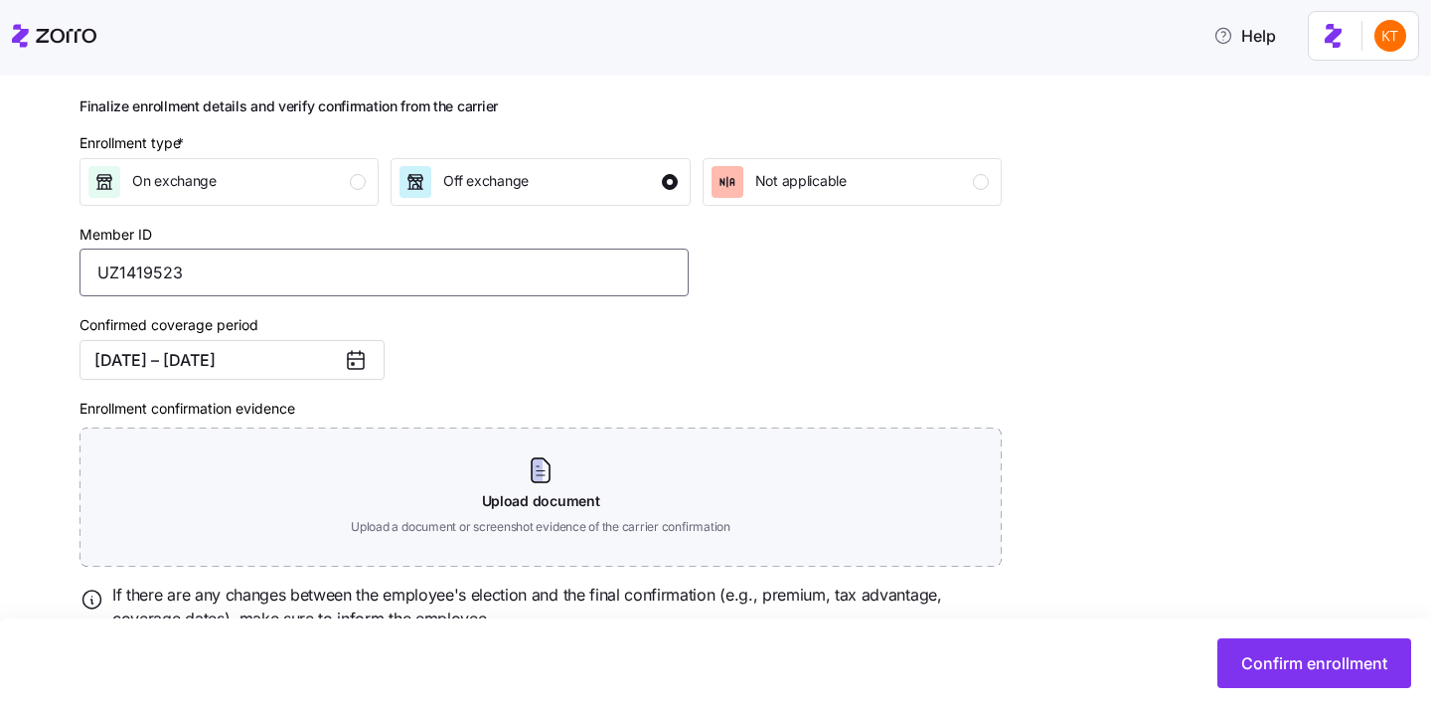
scroll to position [327, 0]
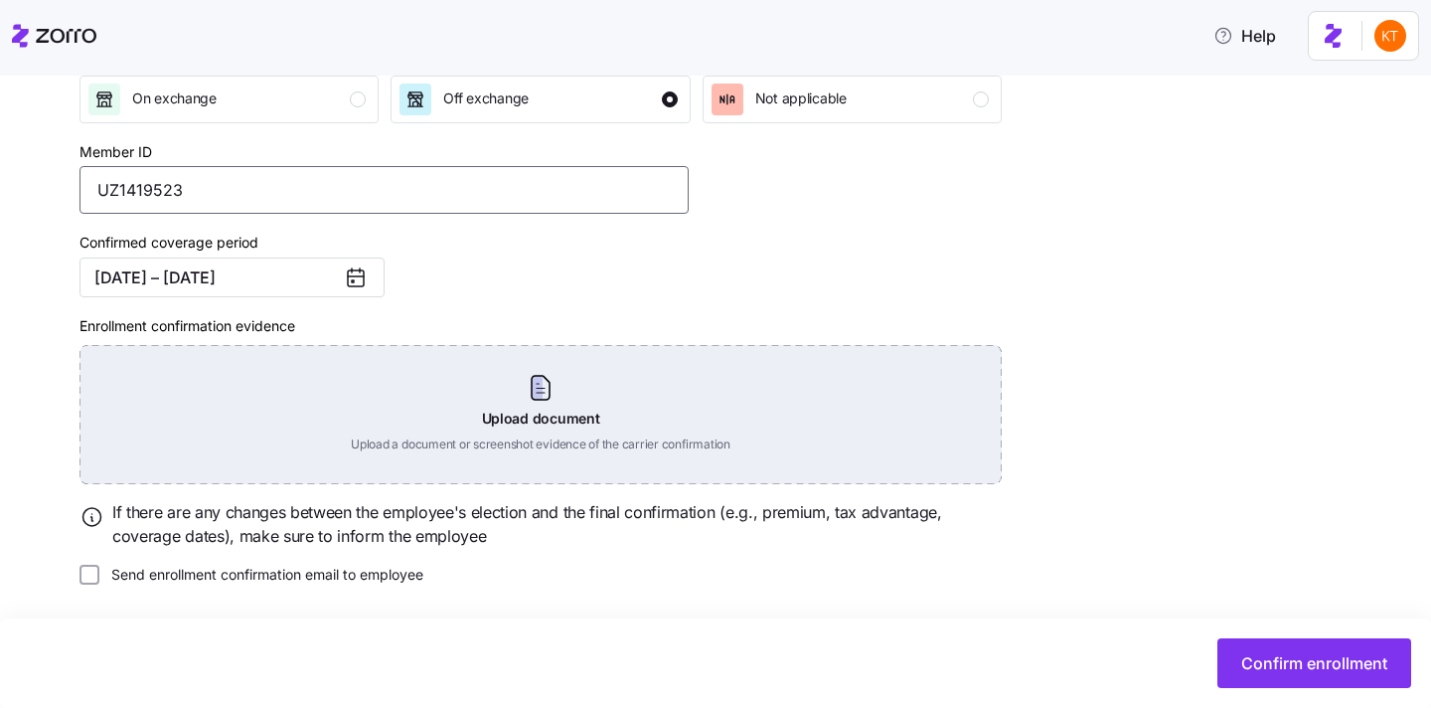
type input "UZ1419523"
click at [568, 366] on div "Upload document Upload a document or screenshot evidence of the carrier confirm…" at bounding box center [541, 414] width 922 height 139
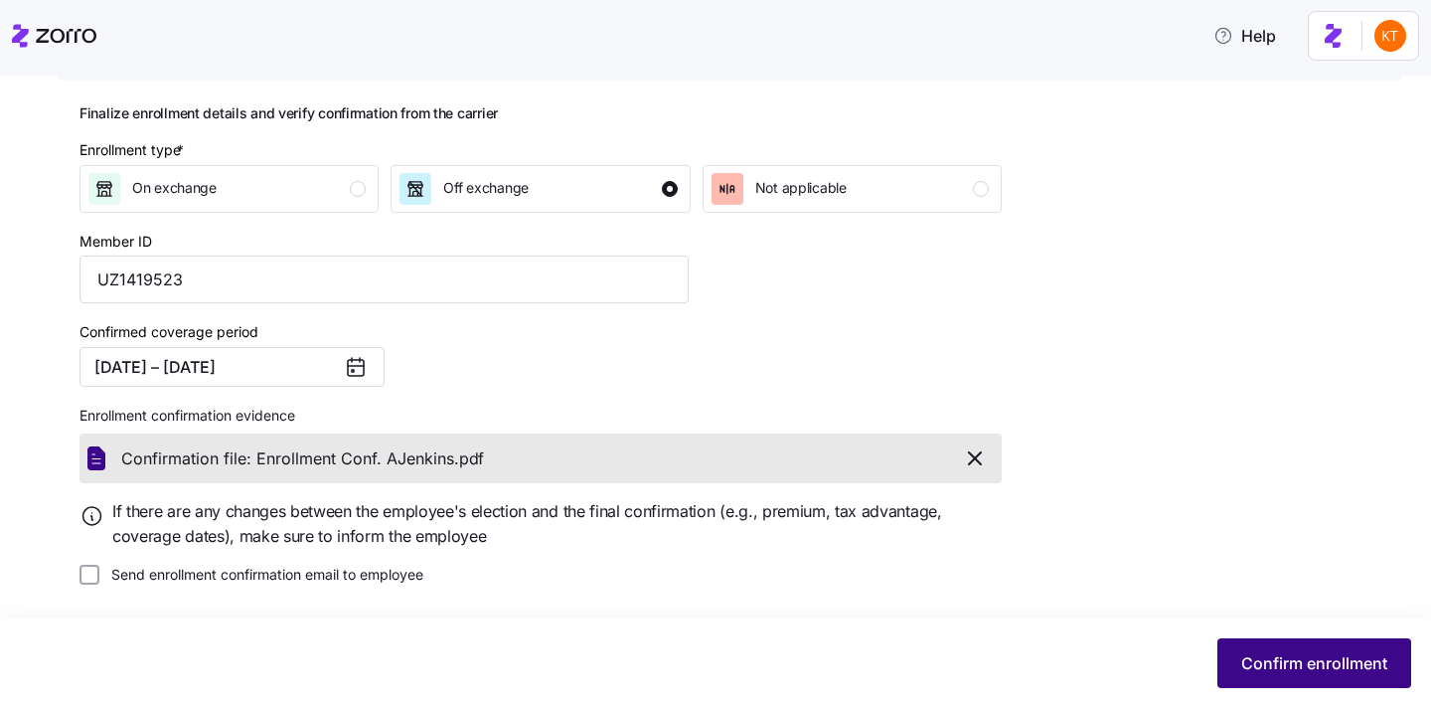
click at [1287, 654] on span "Confirm enrollment" at bounding box center [1315, 663] width 146 height 24
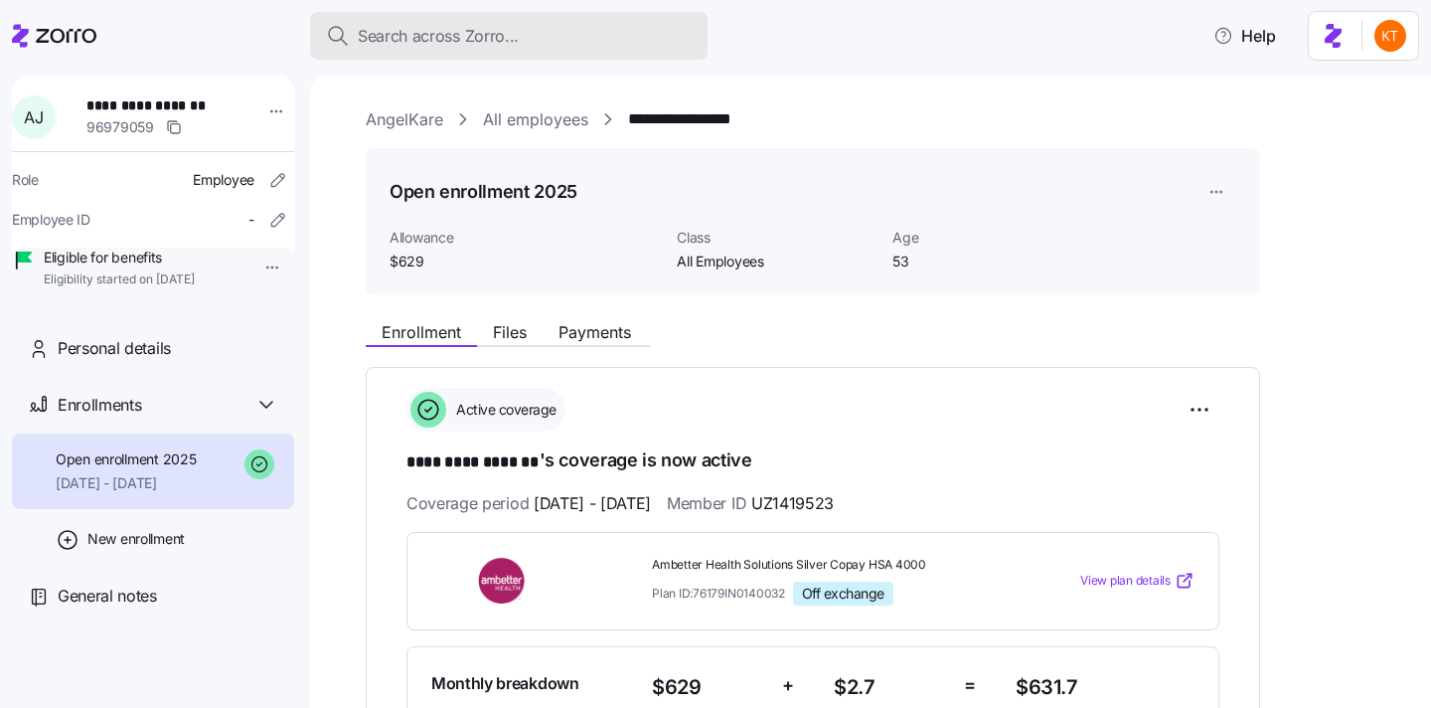
click at [581, 32] on div "Search across Zorro..." at bounding box center [509, 36] width 366 height 25
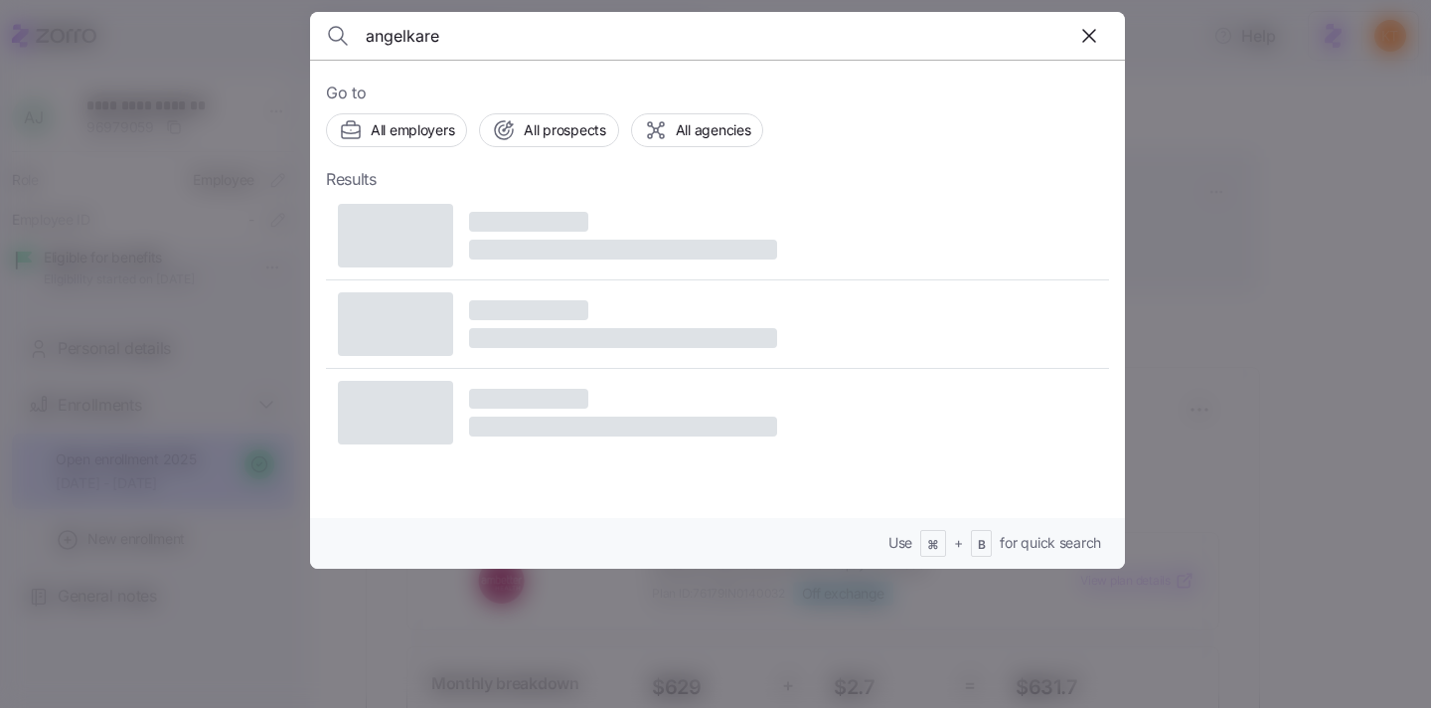
click at [416, 47] on input "angelkare" at bounding box center [620, 36] width 509 height 48
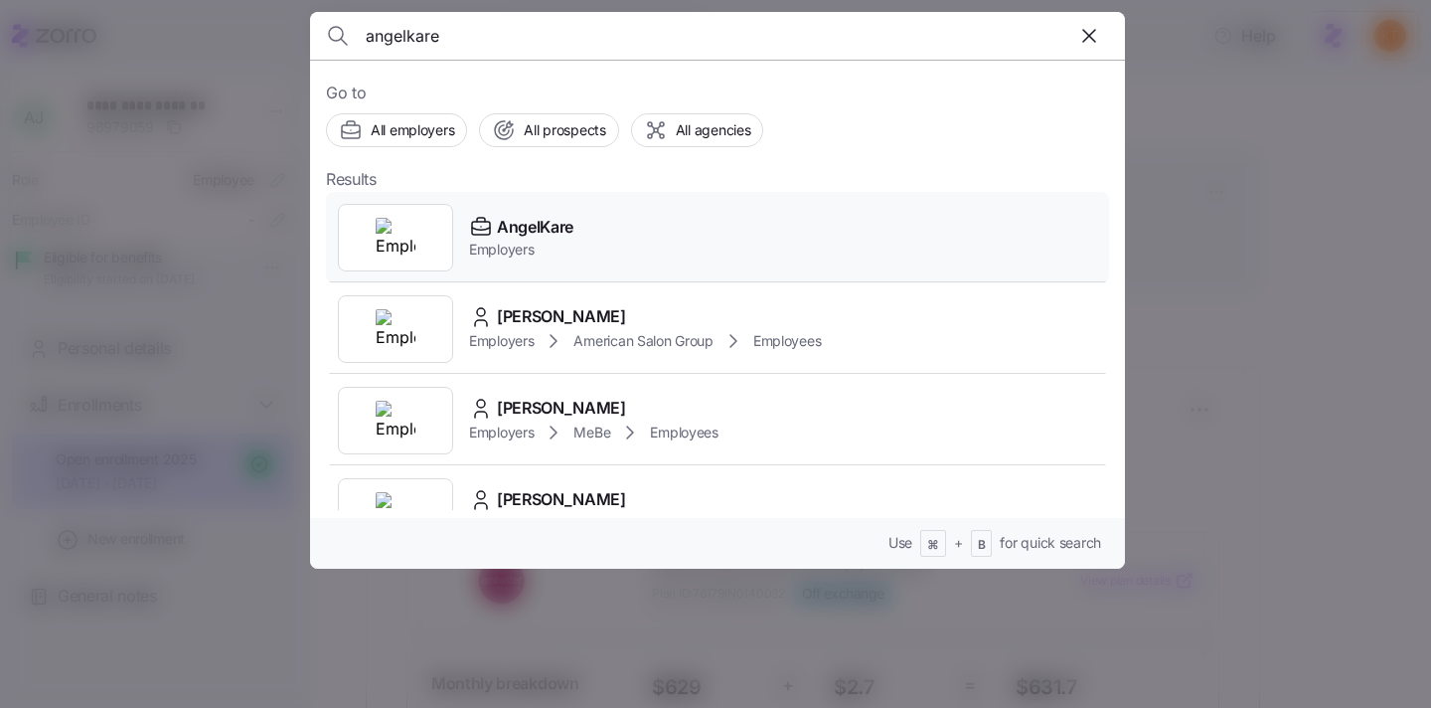
type input "angelkare"
click at [529, 218] on span "AngelKare" at bounding box center [535, 227] width 77 height 25
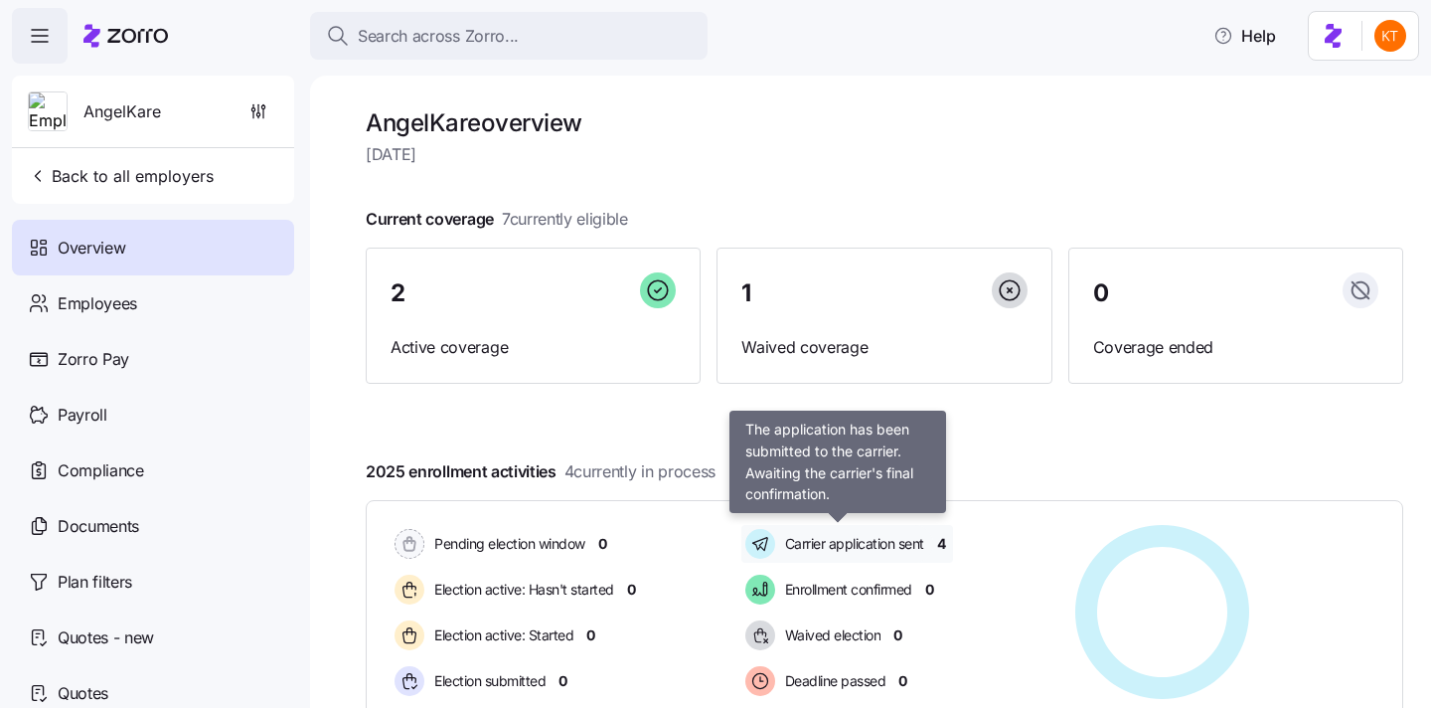
click at [789, 524] on div "Pending election window 0 Election active: Hasn't started 0 Election active: St…" at bounding box center [885, 612] width 1038 height 225
click at [789, 525] on div "Carrier application sent" at bounding box center [838, 544] width 192 height 38
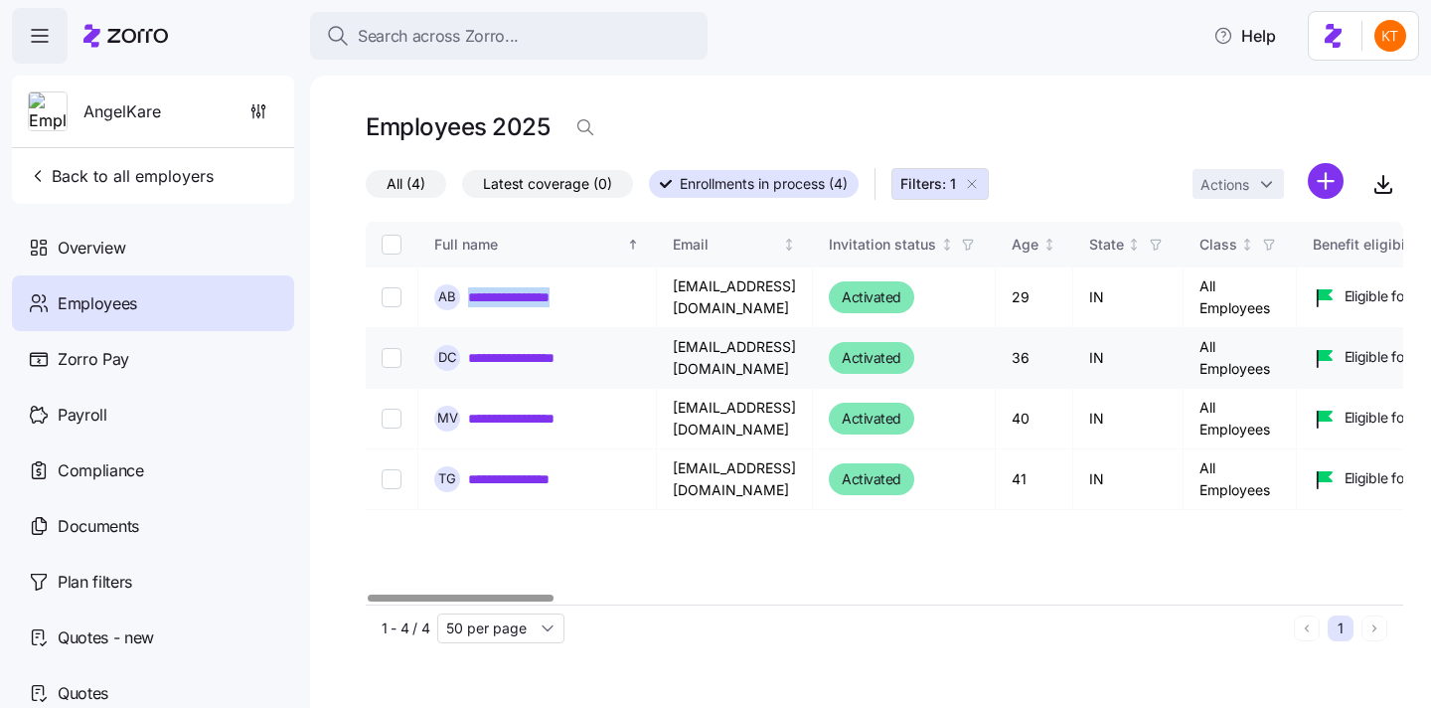
click at [538, 354] on link "**********" at bounding box center [536, 358] width 137 height 20
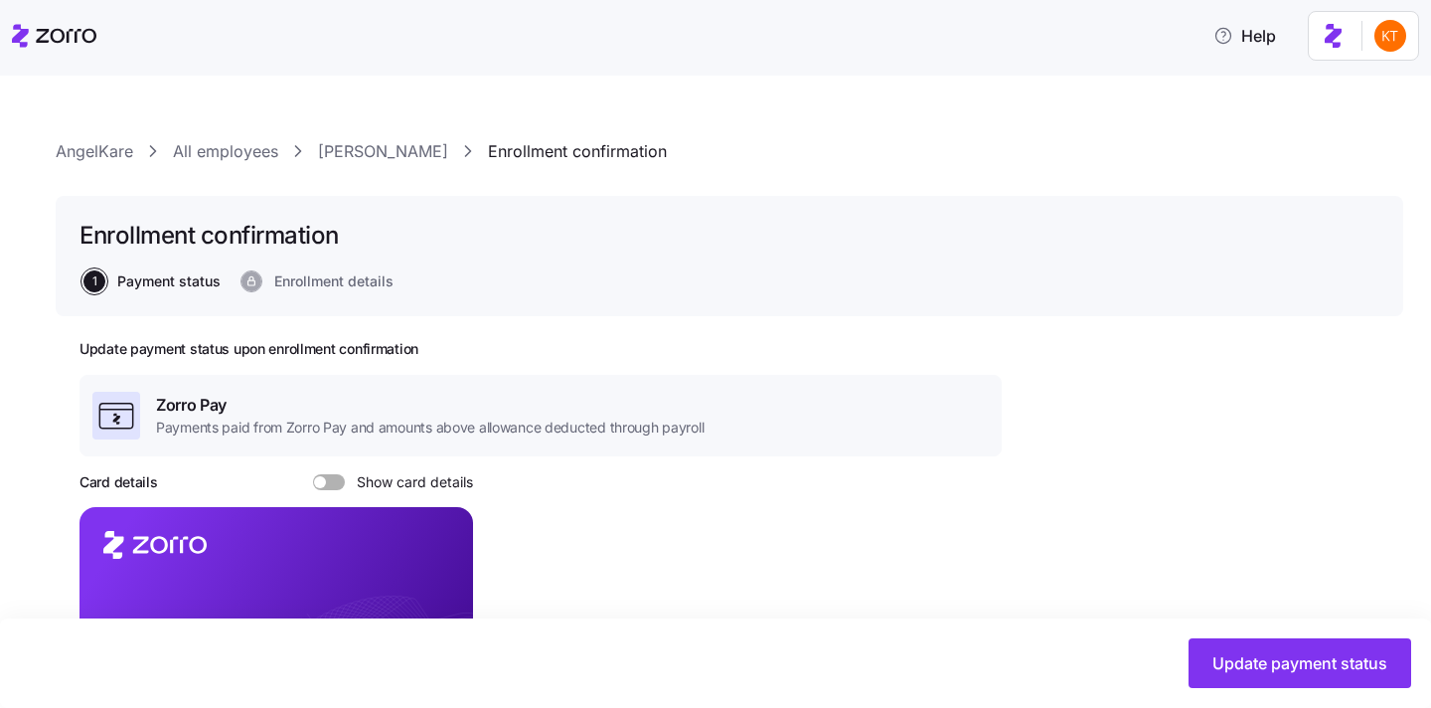
click at [370, 132] on div "AngelKare All employees [PERSON_NAME] Enrollment confirmation Enrollment confir…" at bounding box center [715, 392] width 1431 height 632
click at [385, 151] on link "[PERSON_NAME]" at bounding box center [383, 151] width 130 height 25
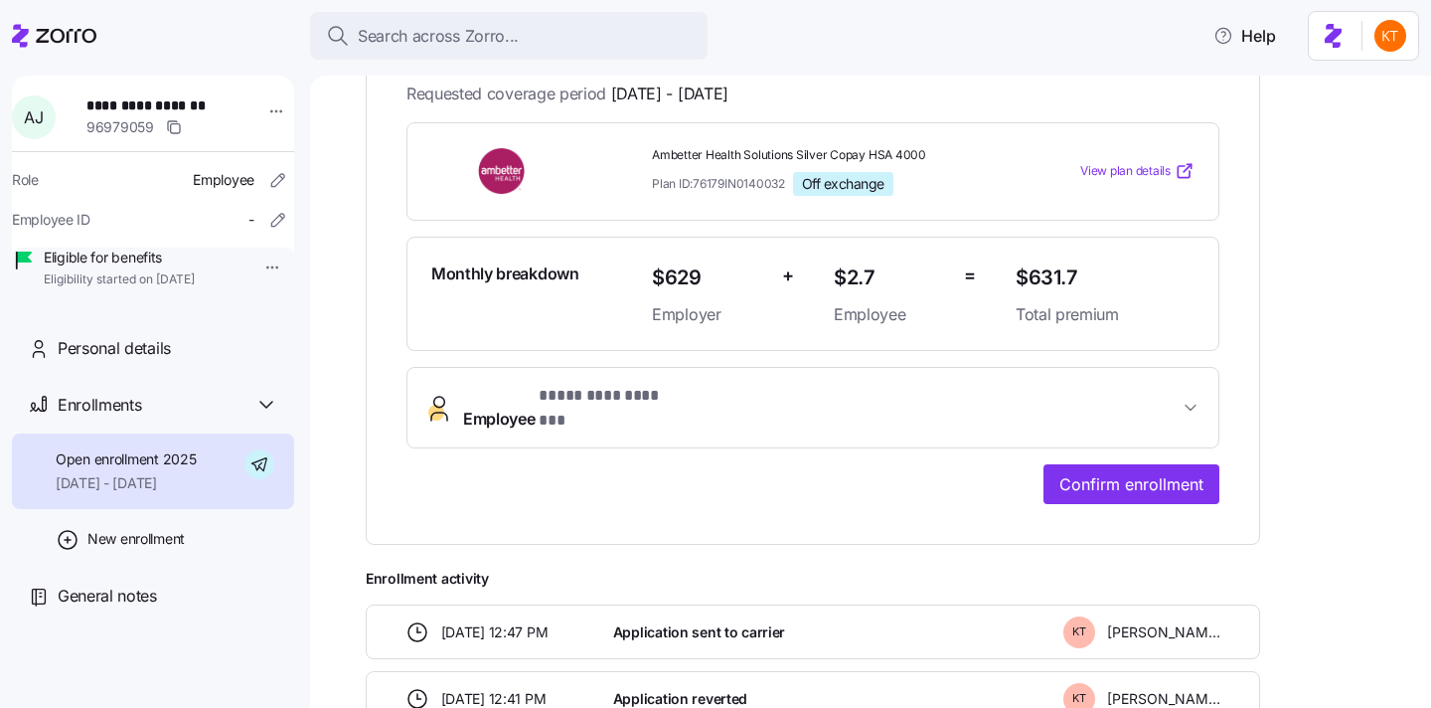
scroll to position [534, 0]
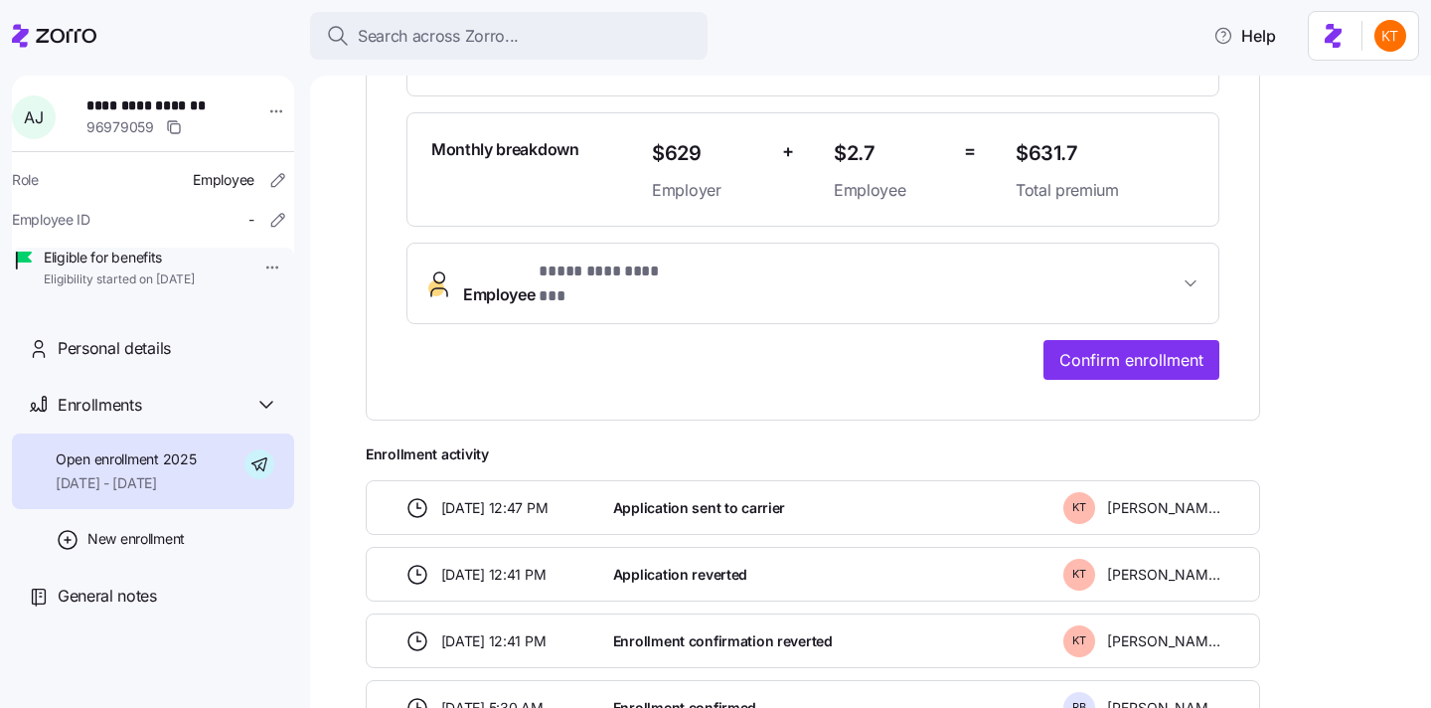
click at [770, 270] on span "Employee * ********* ******* *" at bounding box center [821, 283] width 716 height 48
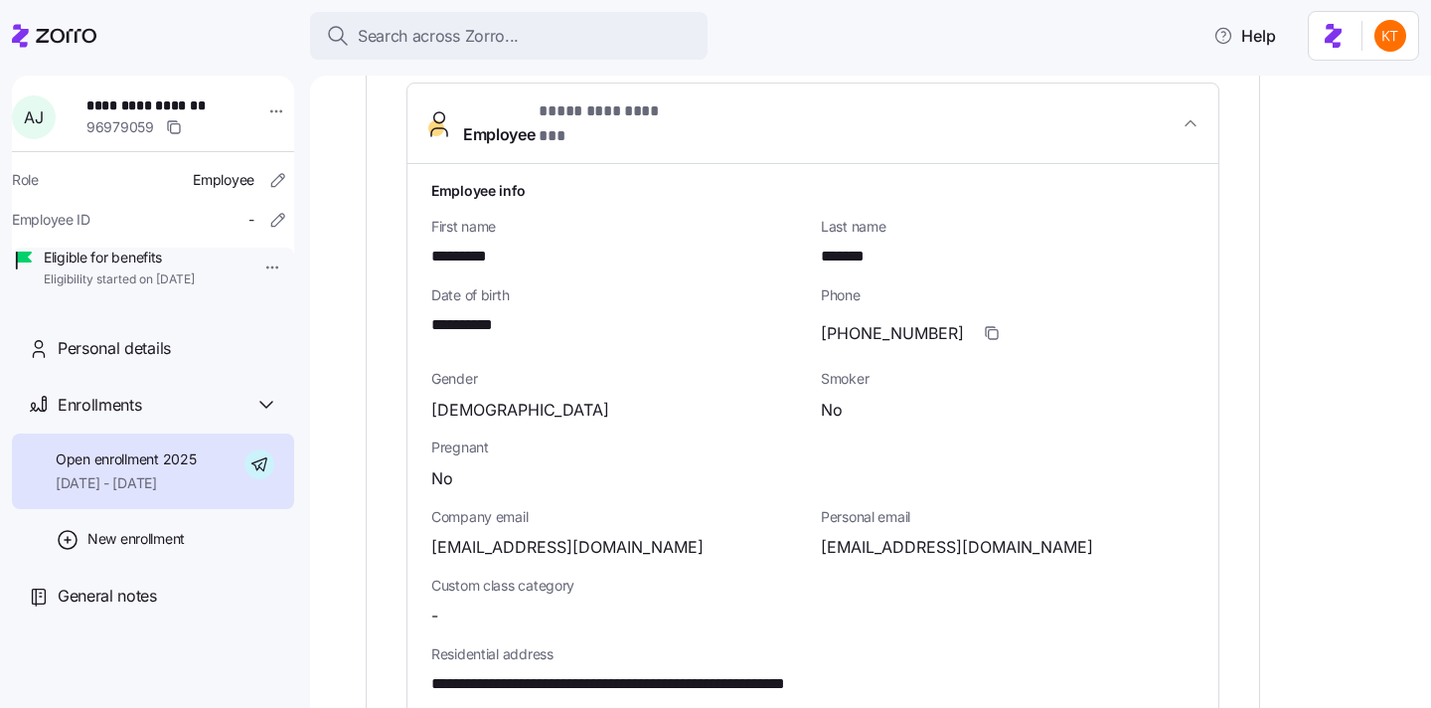
scroll to position [713, 0]
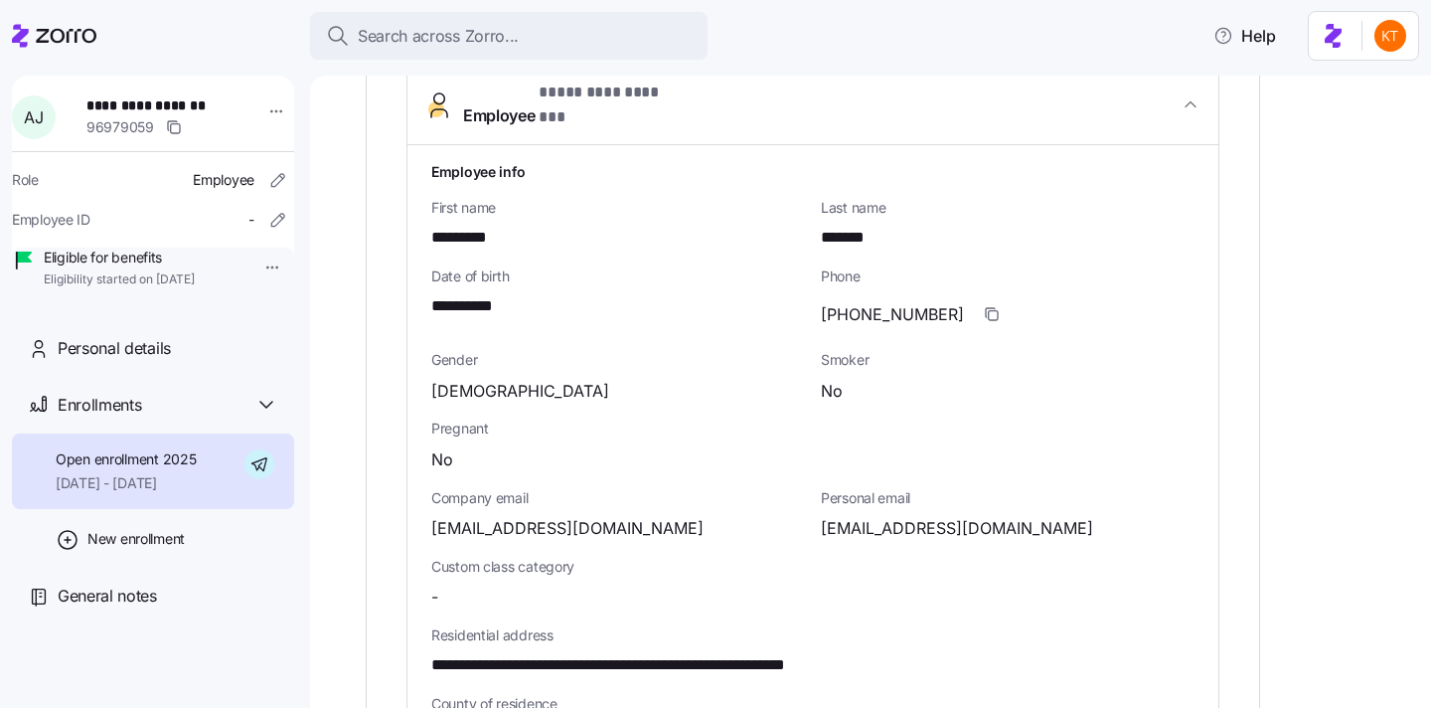
click at [911, 518] on span "[EMAIL_ADDRESS][DOMAIN_NAME]" at bounding box center [957, 528] width 272 height 25
copy span "corruthers91"
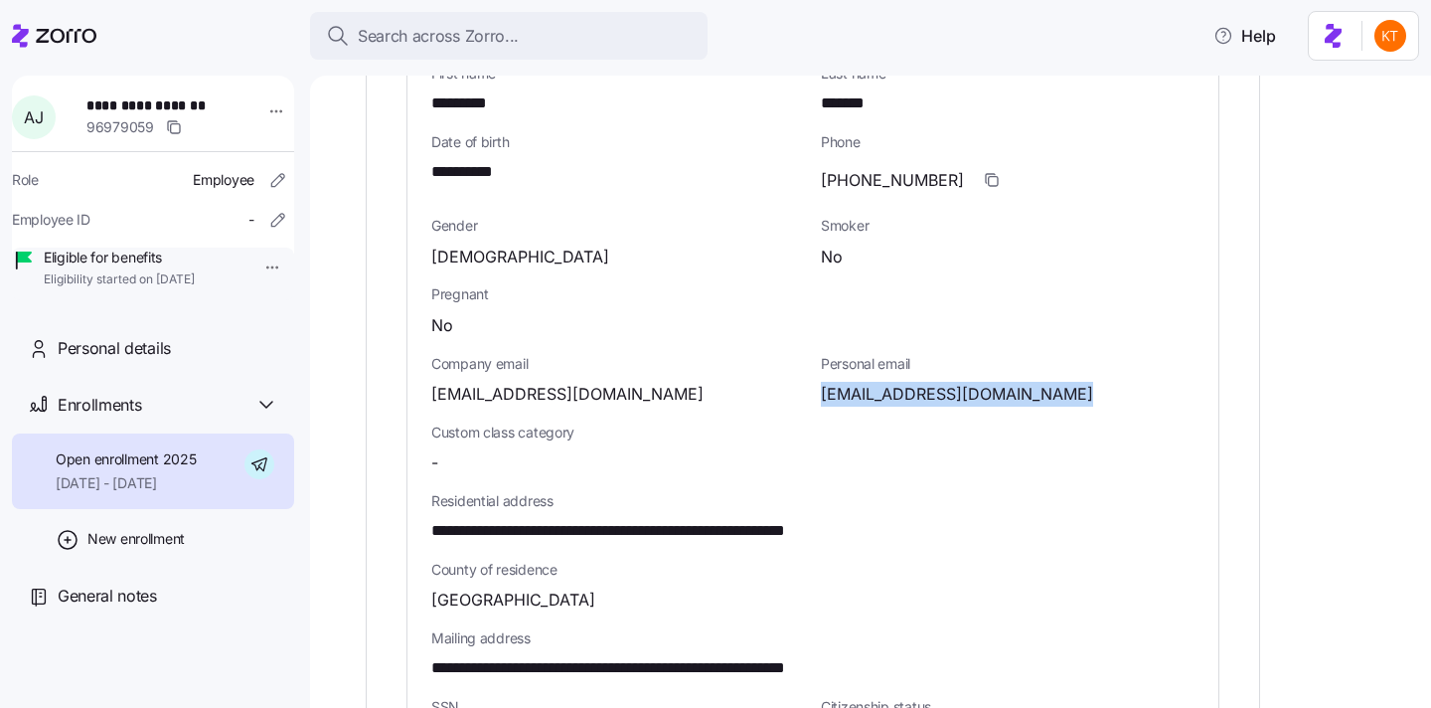
scroll to position [915, 0]
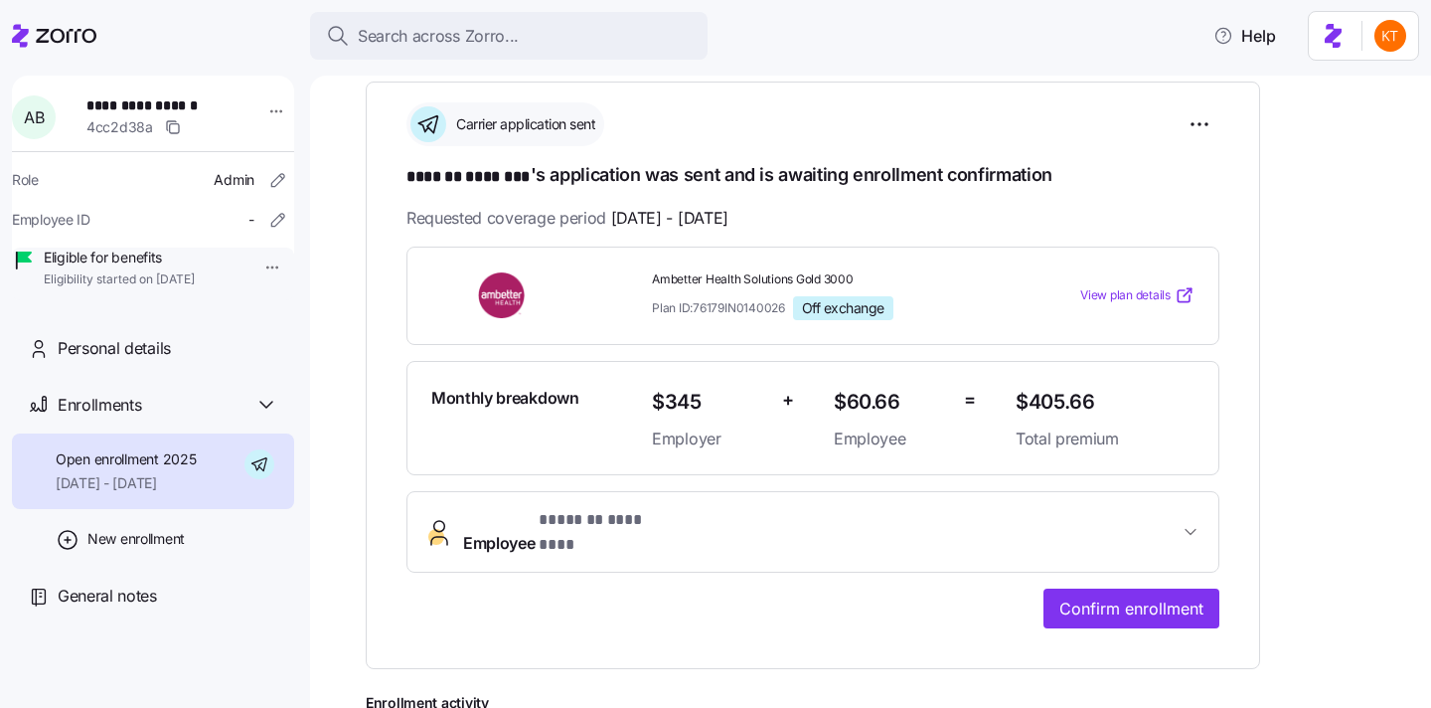
click at [933, 510] on span "Employee * ******* ******** *" at bounding box center [821, 532] width 716 height 48
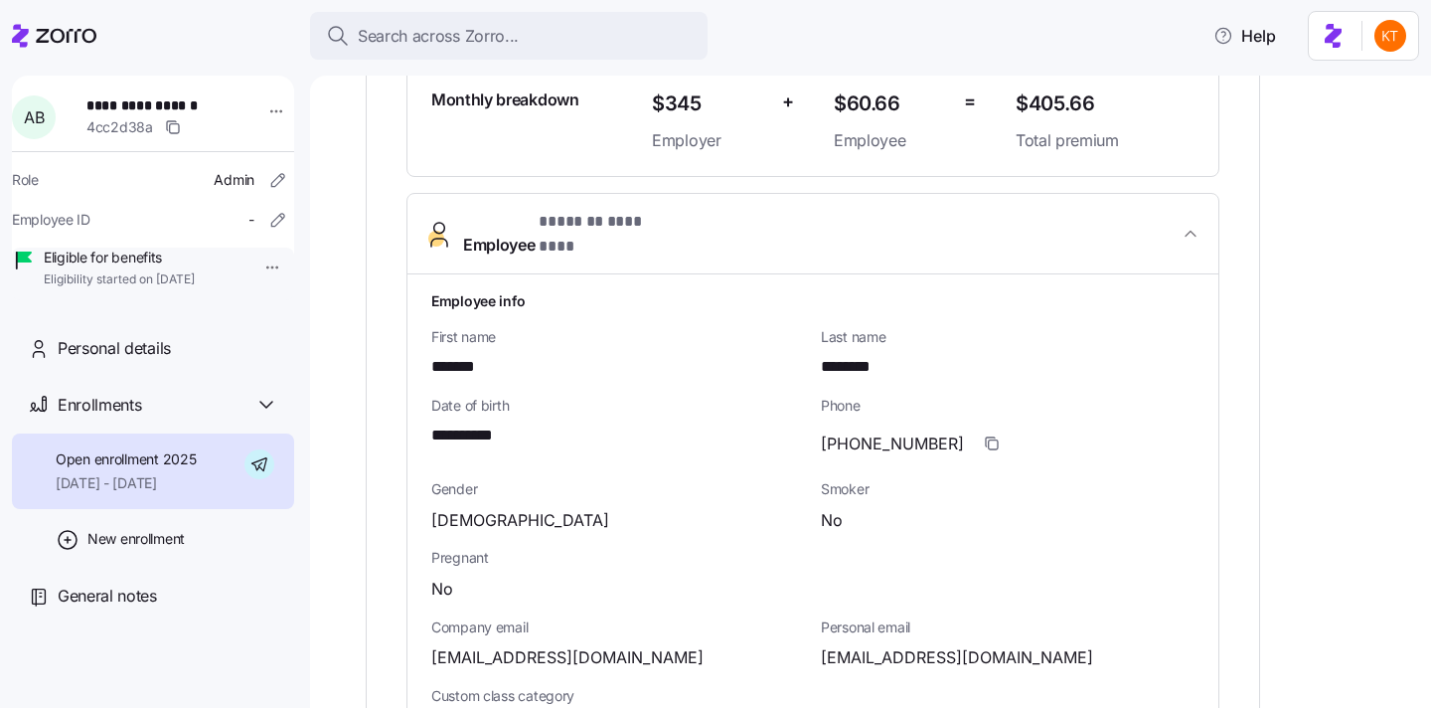
scroll to position [621, 0]
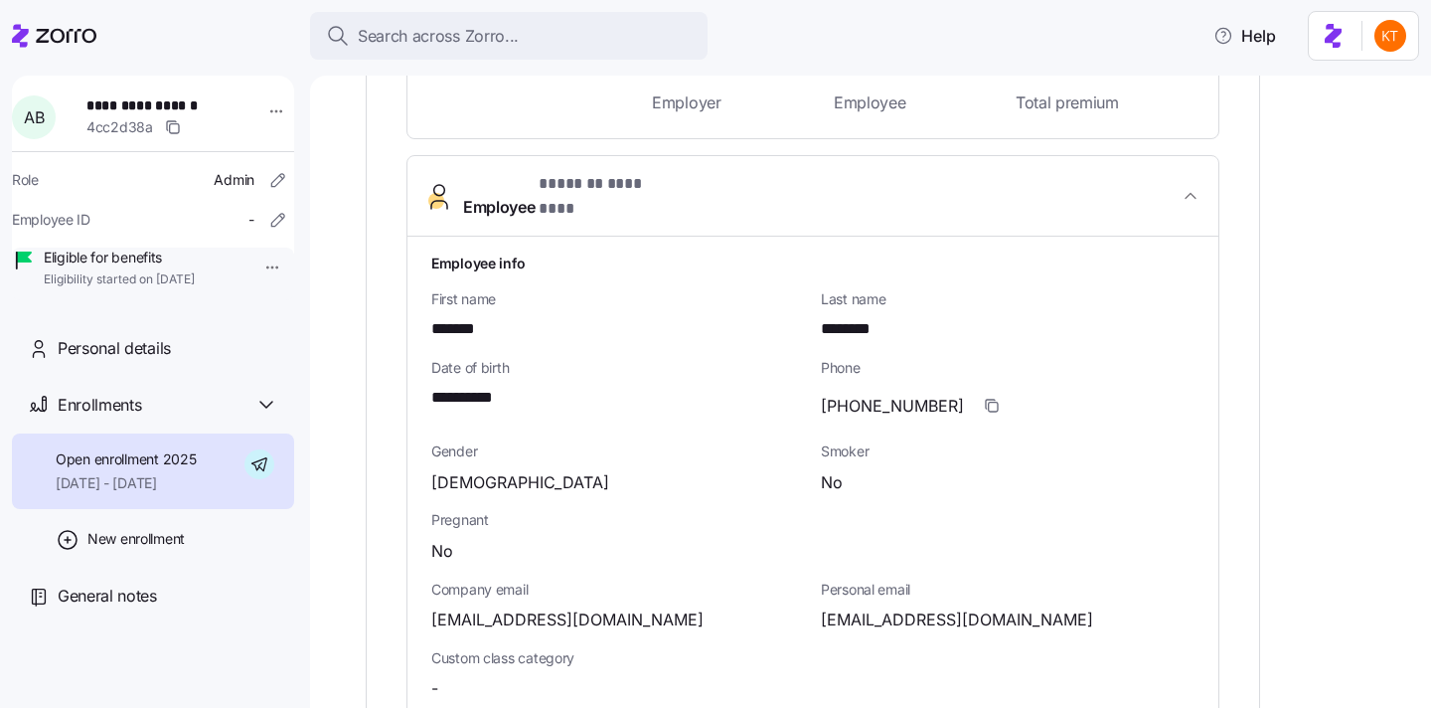
click at [859, 607] on span "[EMAIL_ADDRESS][DOMAIN_NAME]" at bounding box center [957, 619] width 272 height 25
copy span "angelkare19"
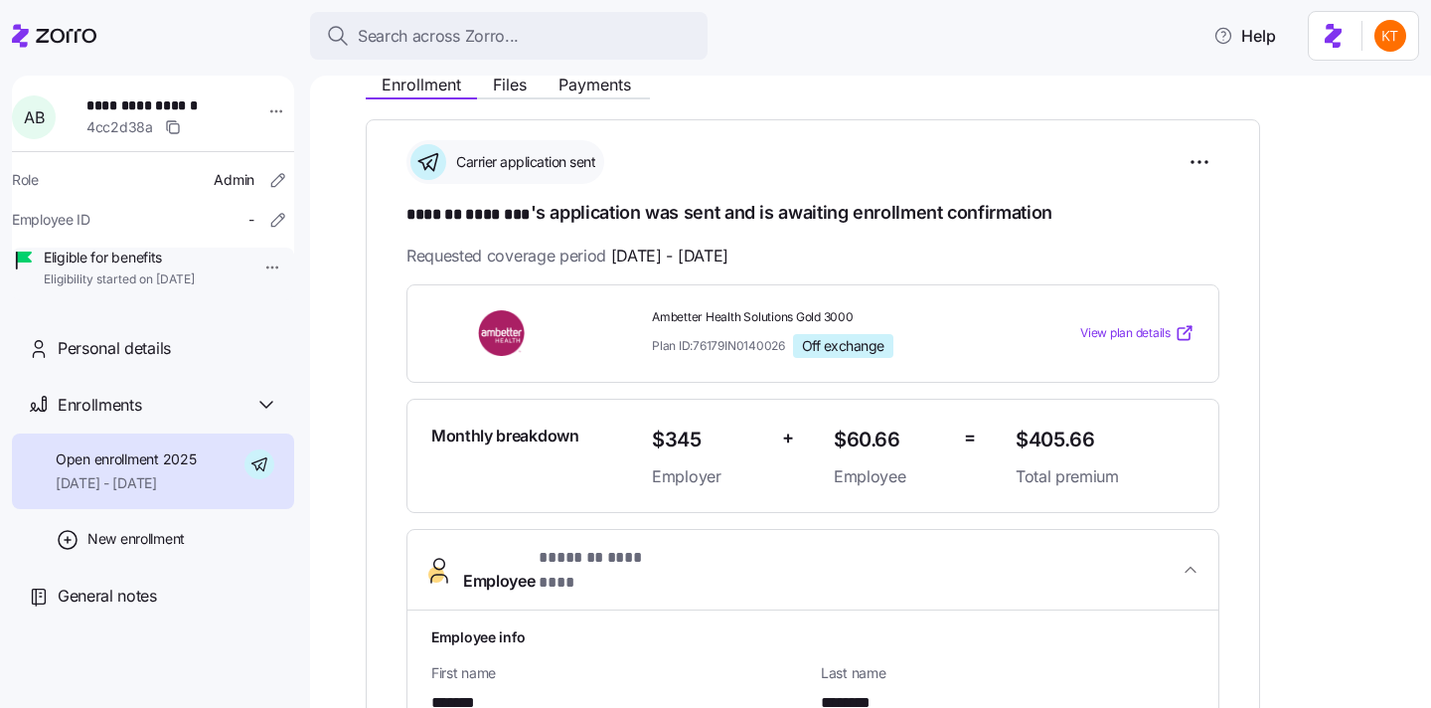
scroll to position [242, 0]
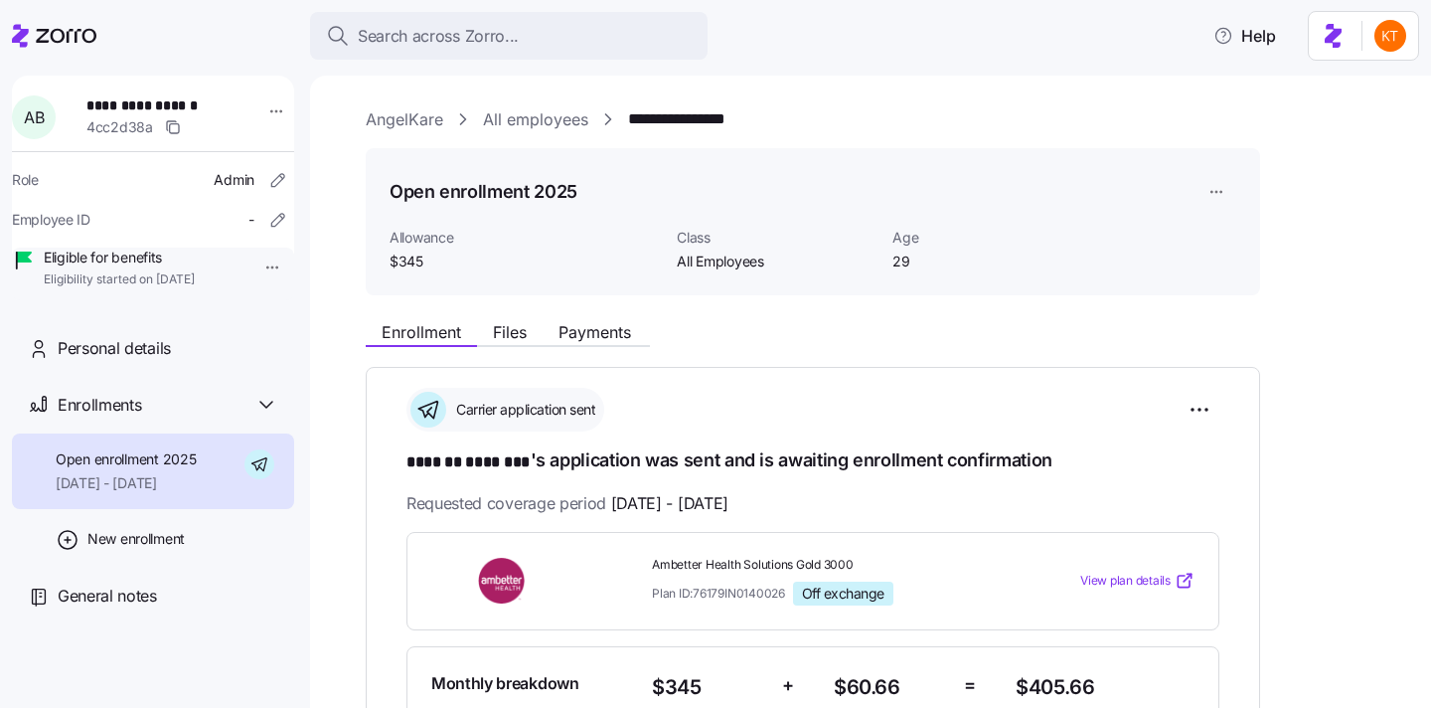
scroll to position [342, 0]
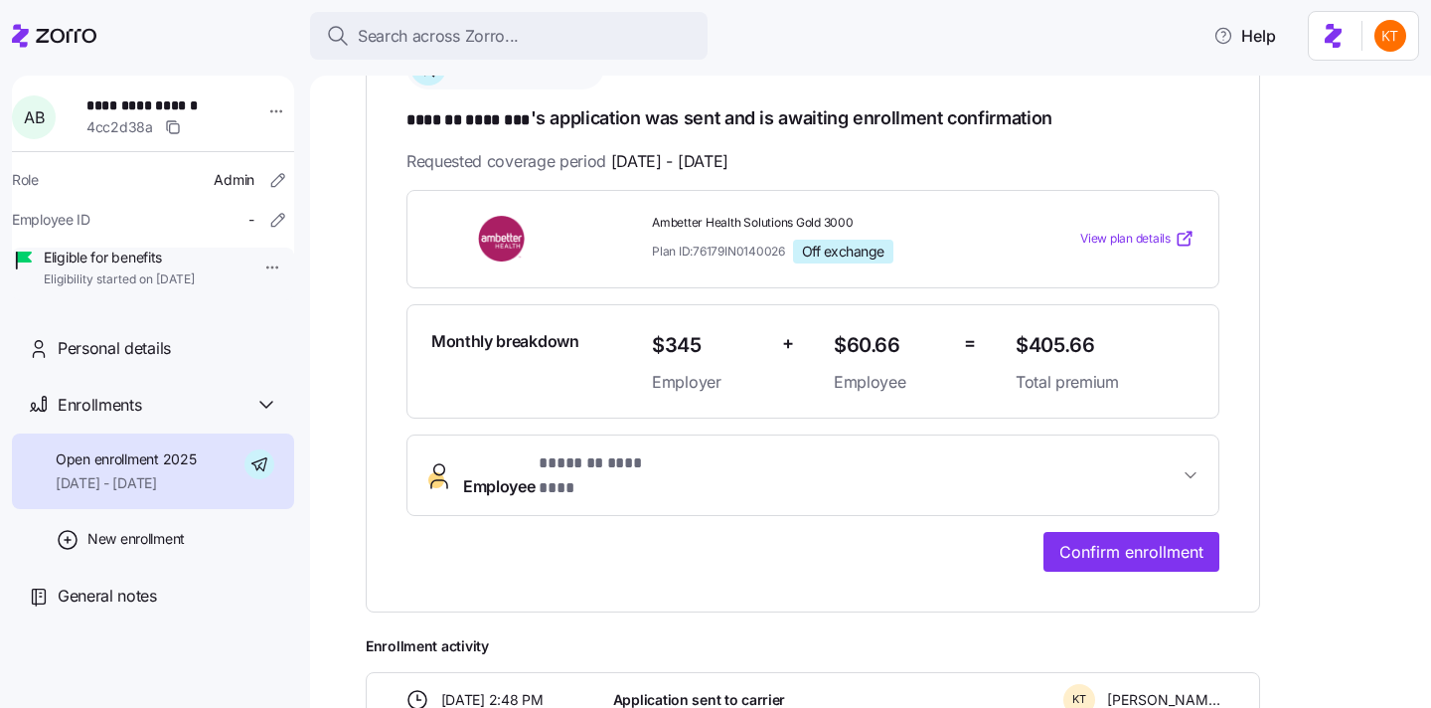
click at [158, 97] on span "**********" at bounding box center [155, 105] width 139 height 20
click at [1105, 540] on span "Confirm enrollment" at bounding box center [1132, 552] width 144 height 24
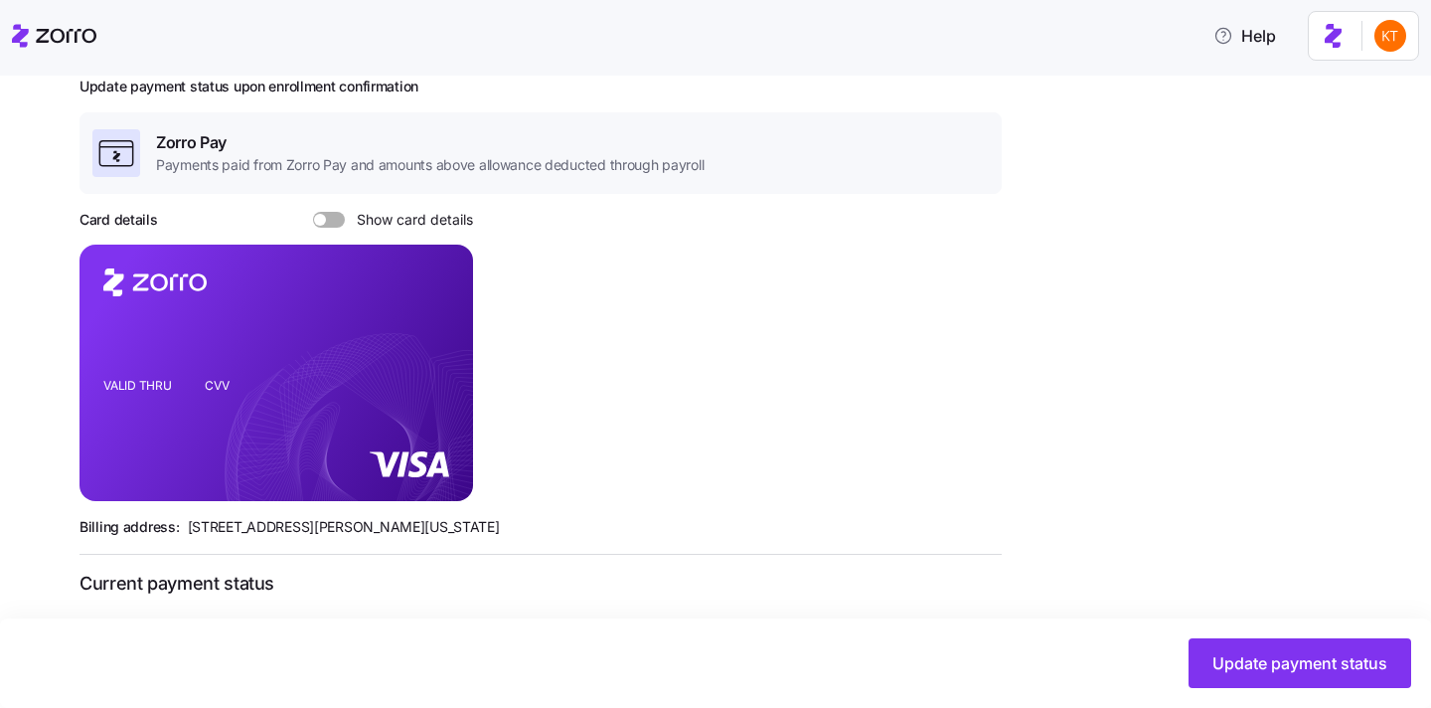
scroll to position [273, 0]
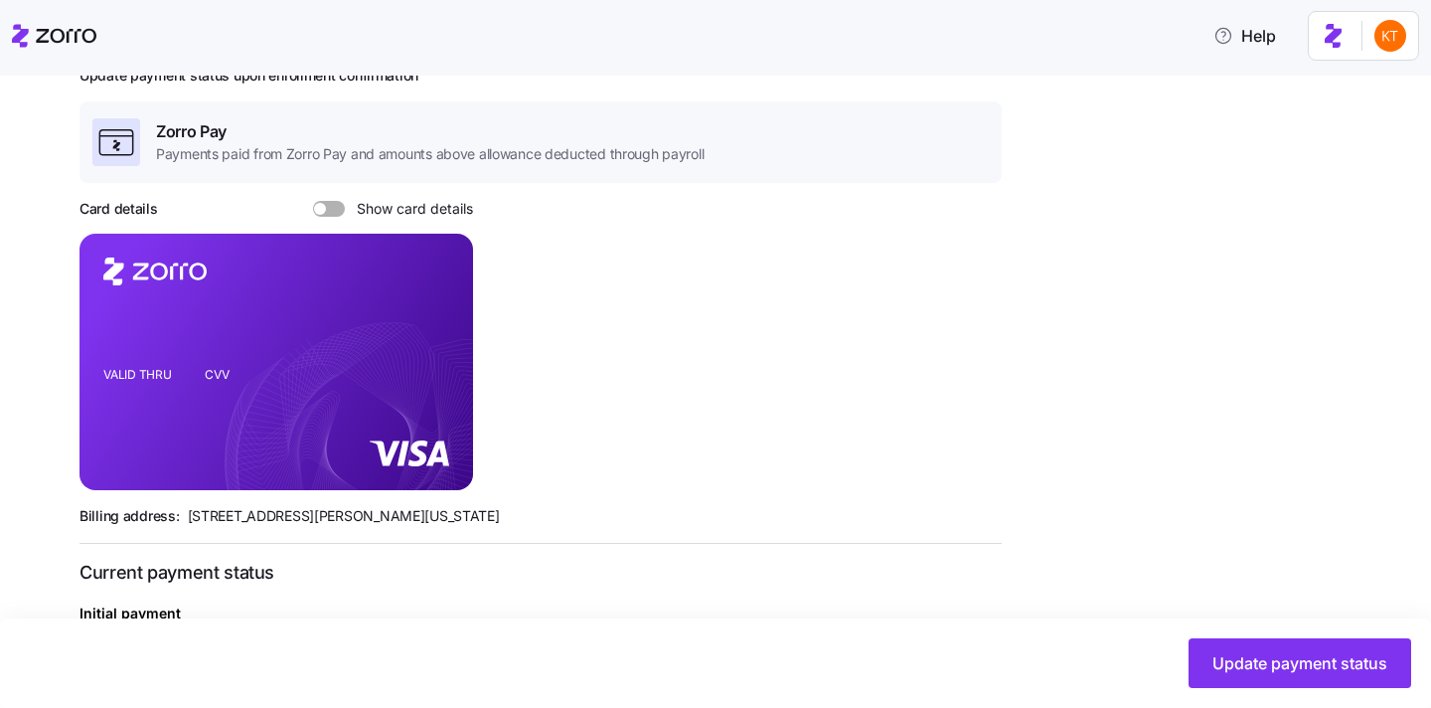
click at [340, 208] on span at bounding box center [336, 209] width 20 height 16
click at [313, 201] on input "Show card details" at bounding box center [313, 201] width 0 height 0
click at [433, 326] on icon "copy-to-clipboard" at bounding box center [436, 326] width 18 height 18
click at [1294, 692] on div "Update payment status" at bounding box center [715, 662] width 1431 height 89
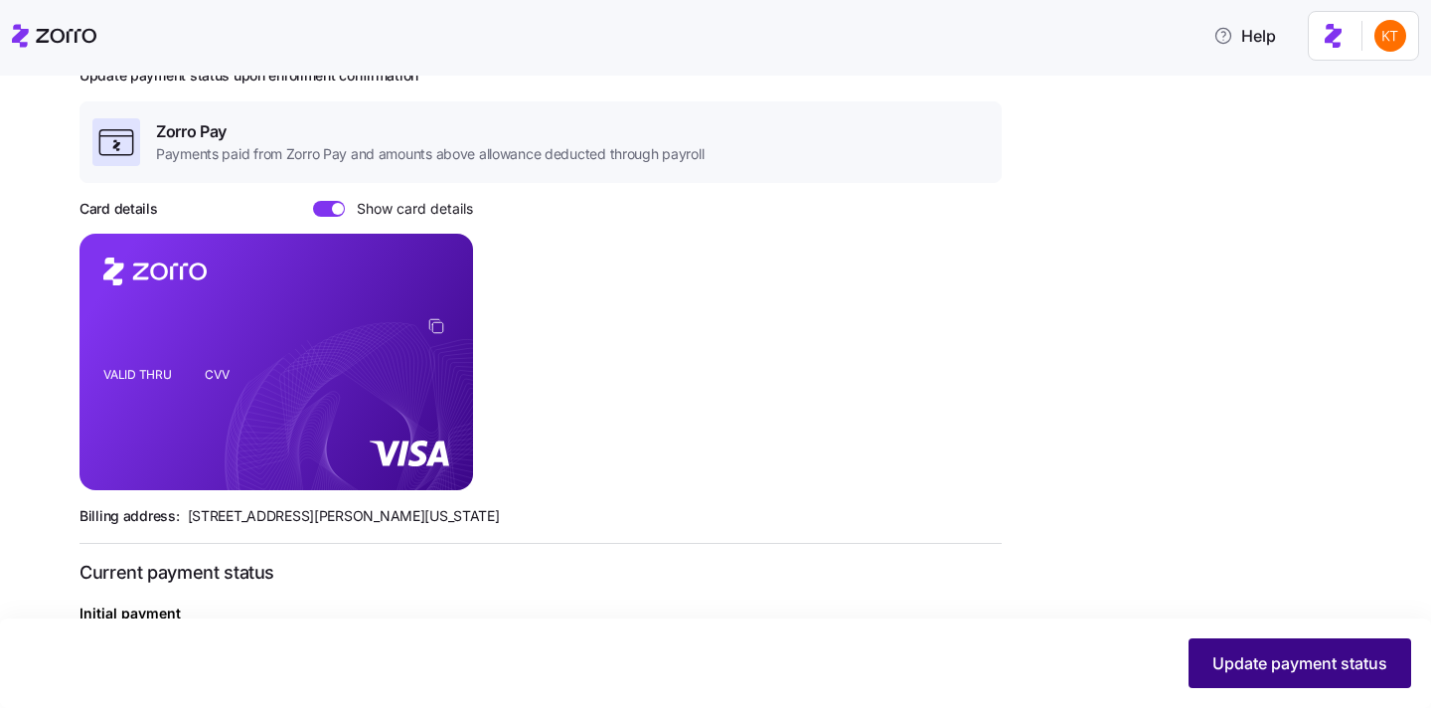
click at [1276, 666] on span "Update payment status" at bounding box center [1300, 663] width 175 height 24
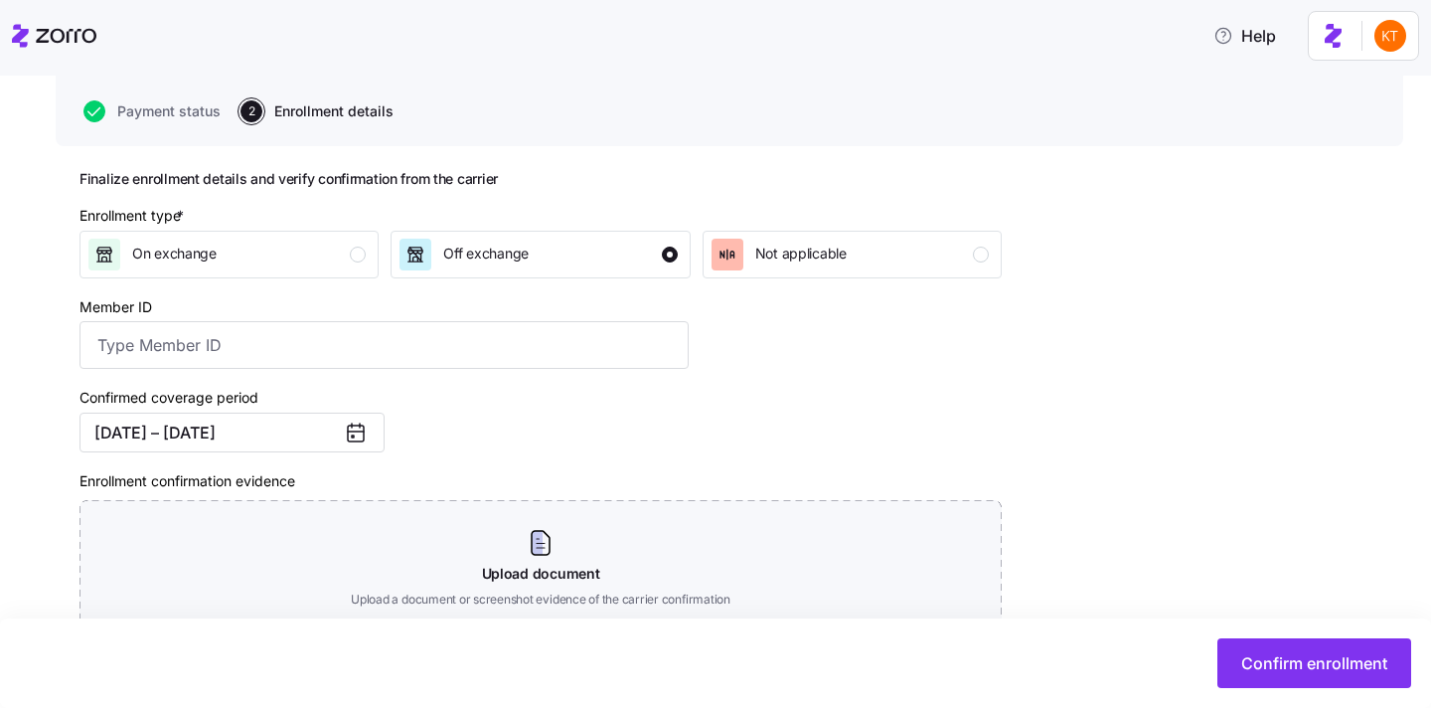
scroll to position [143, 0]
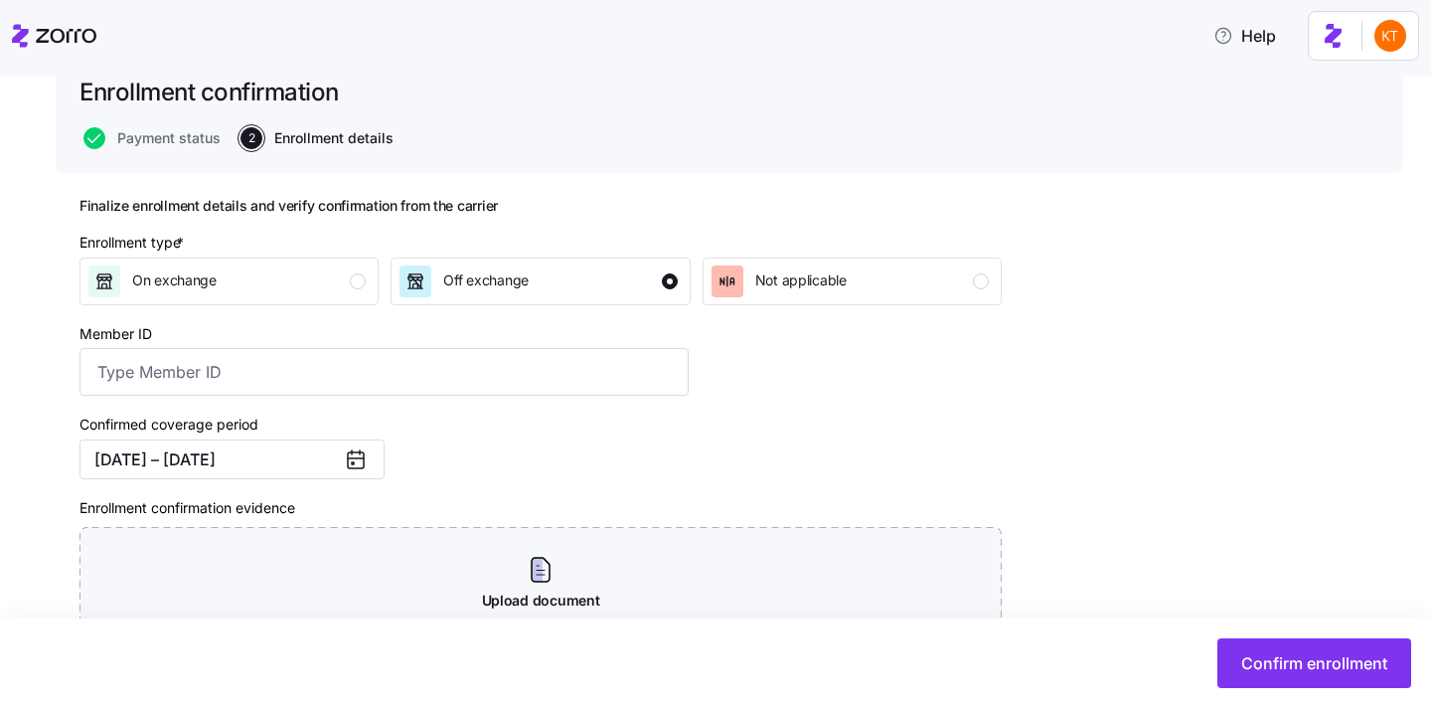
click at [537, 347] on div "Member ID" at bounding box center [384, 359] width 609 height 76
click at [495, 377] on input "Member ID" at bounding box center [384, 372] width 609 height 48
paste input "UZ1419527"
type input "UZ1419527"
click at [682, 457] on div "Confirmed coverage period [DATE] – [DATE]" at bounding box center [384, 445] width 625 height 83
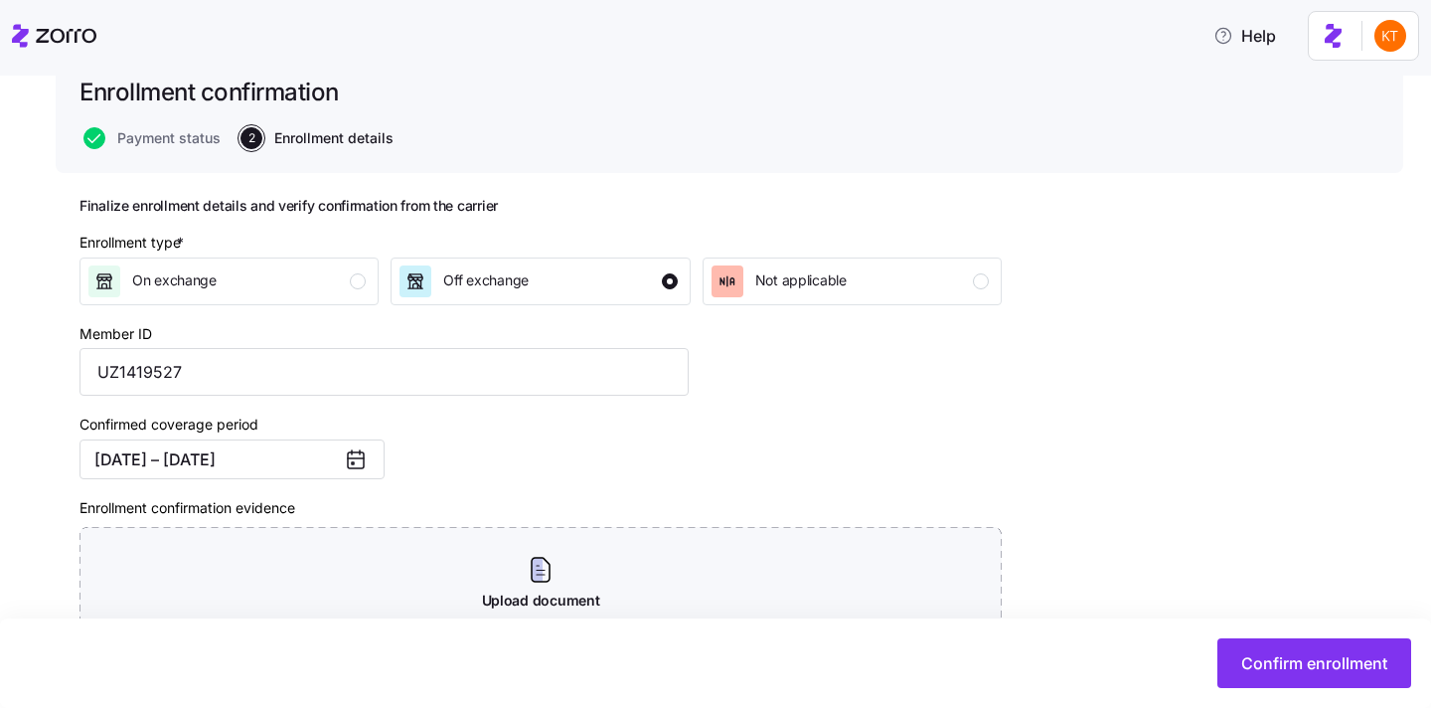
scroll to position [327, 0]
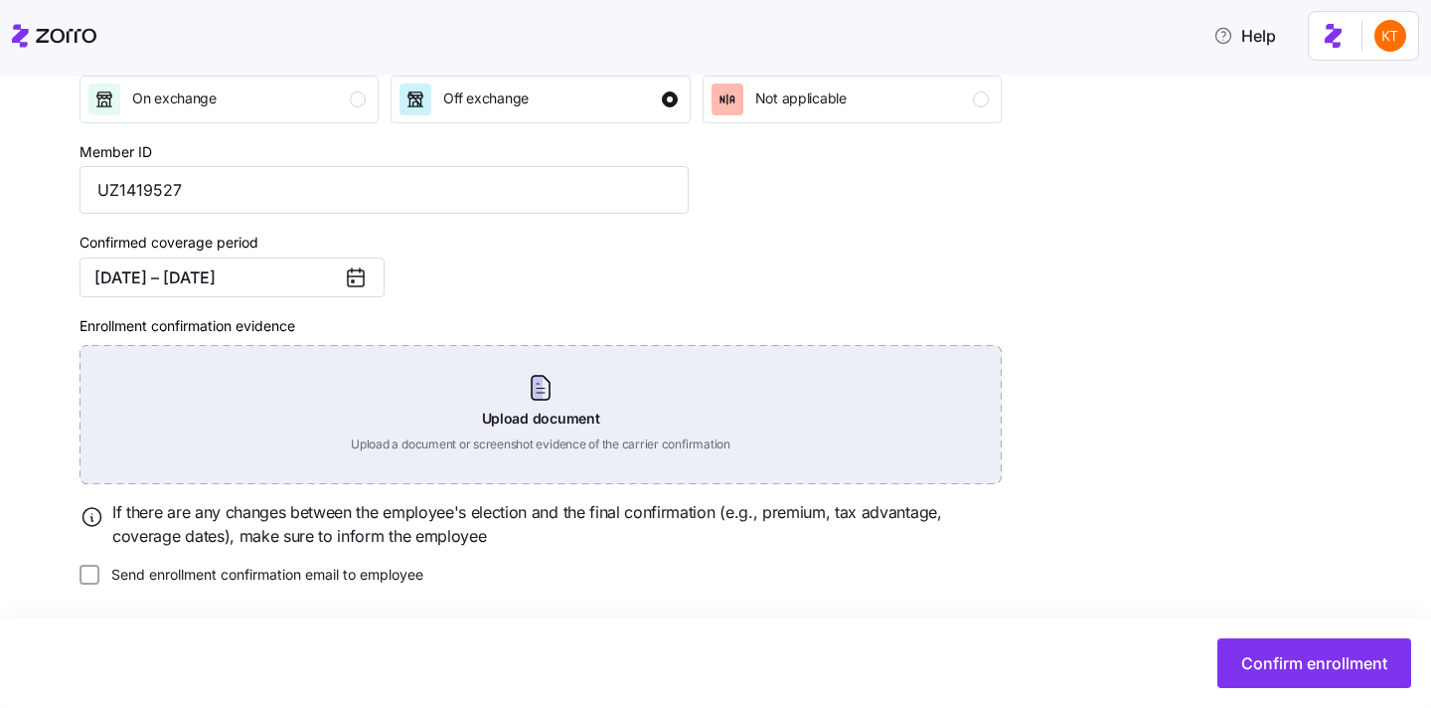
click at [535, 421] on div "Upload document Upload a document or screenshot evidence of the carrier confirm…" at bounding box center [541, 414] width 922 height 139
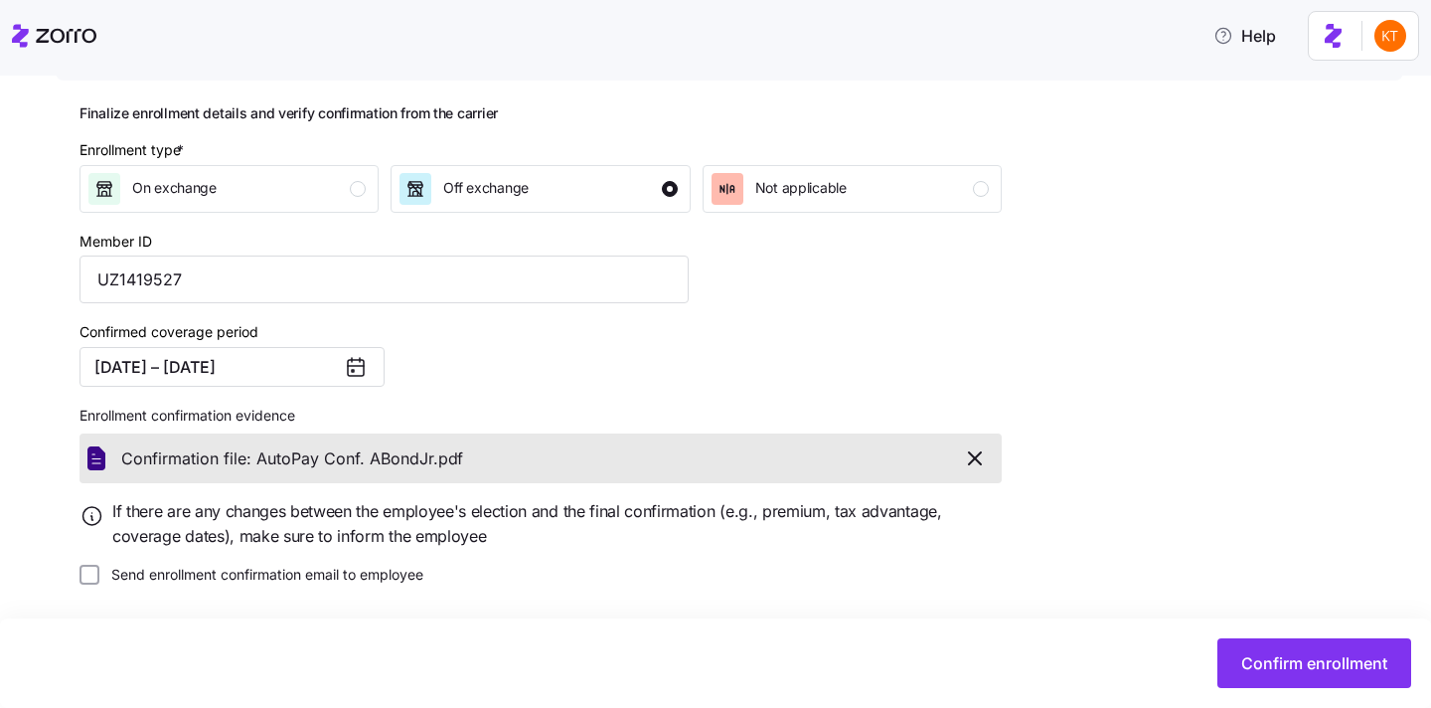
scroll to position [237, 0]
click at [965, 467] on icon "button" at bounding box center [975, 458] width 24 height 24
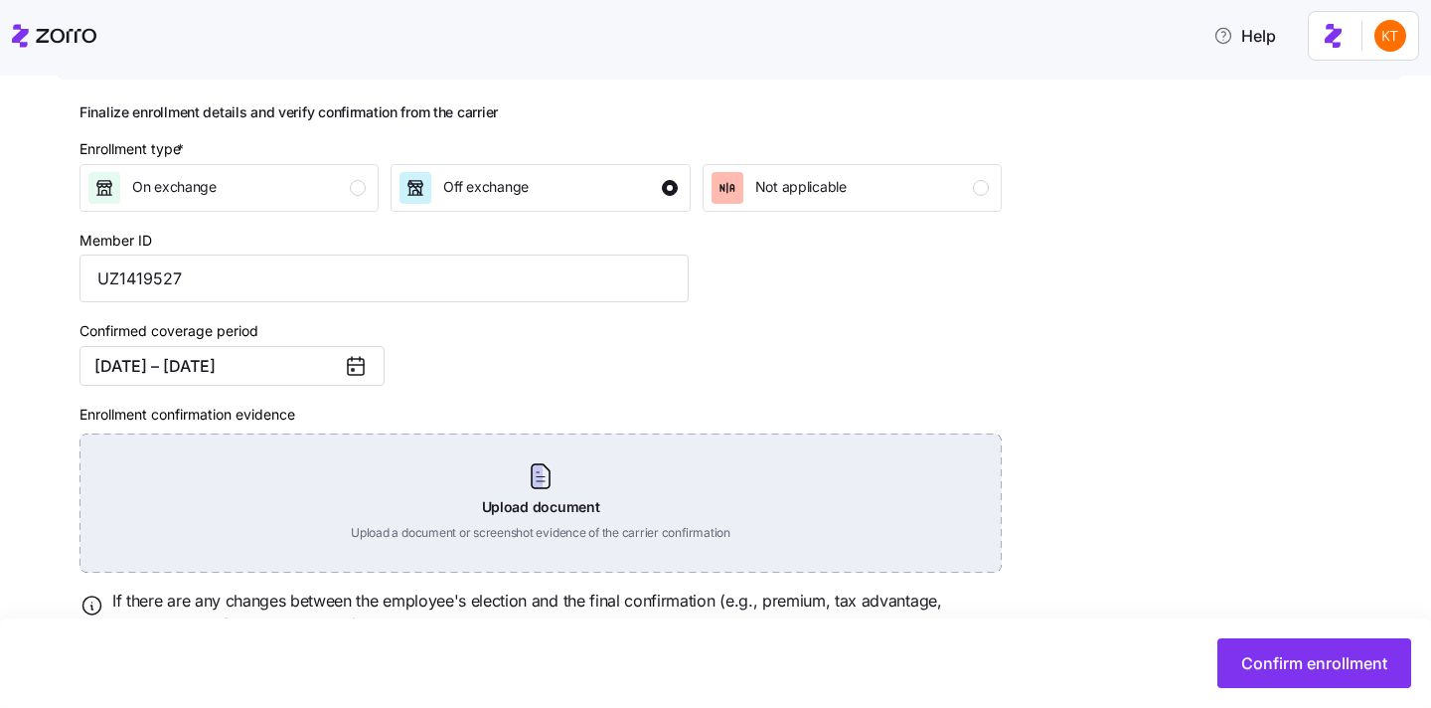
click at [471, 481] on div "Upload document Upload a document or screenshot evidence of the carrier confirm…" at bounding box center [541, 502] width 922 height 139
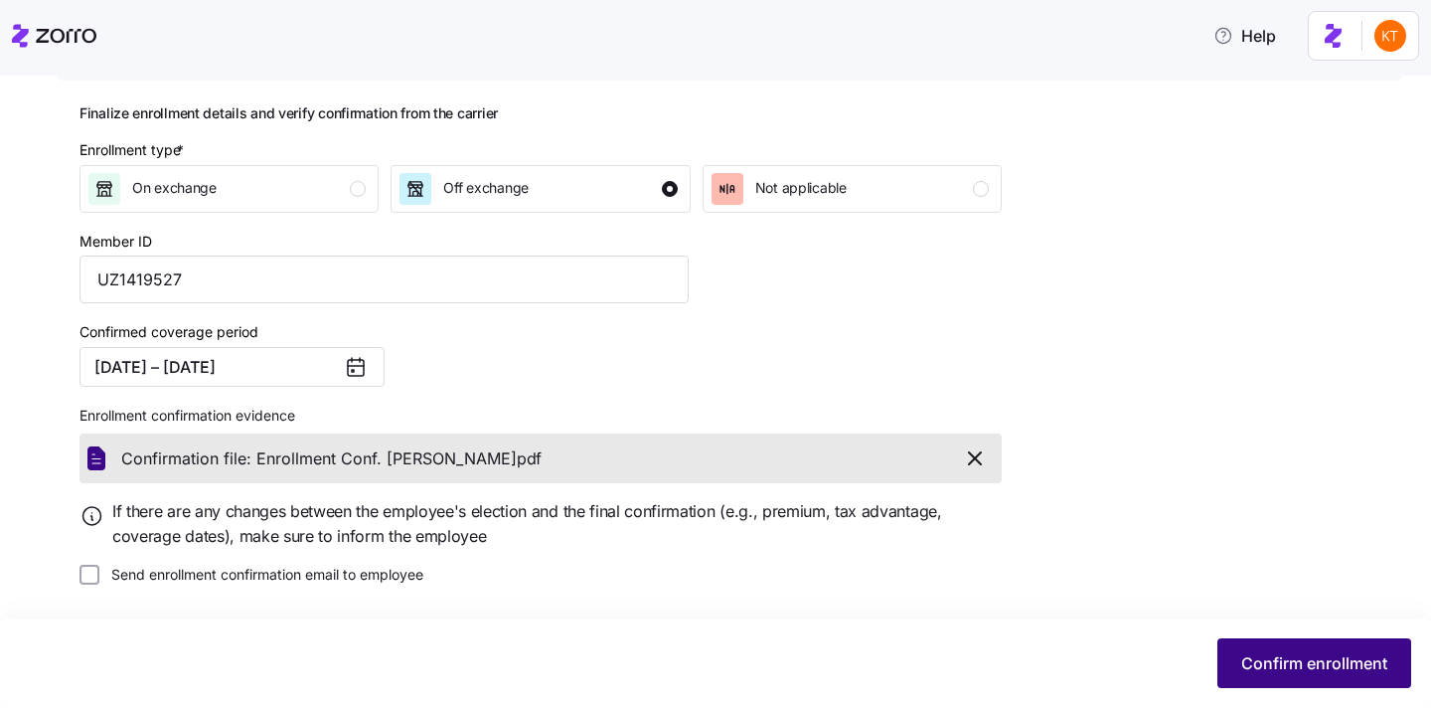
click at [1269, 652] on span "Confirm enrollment" at bounding box center [1315, 663] width 146 height 24
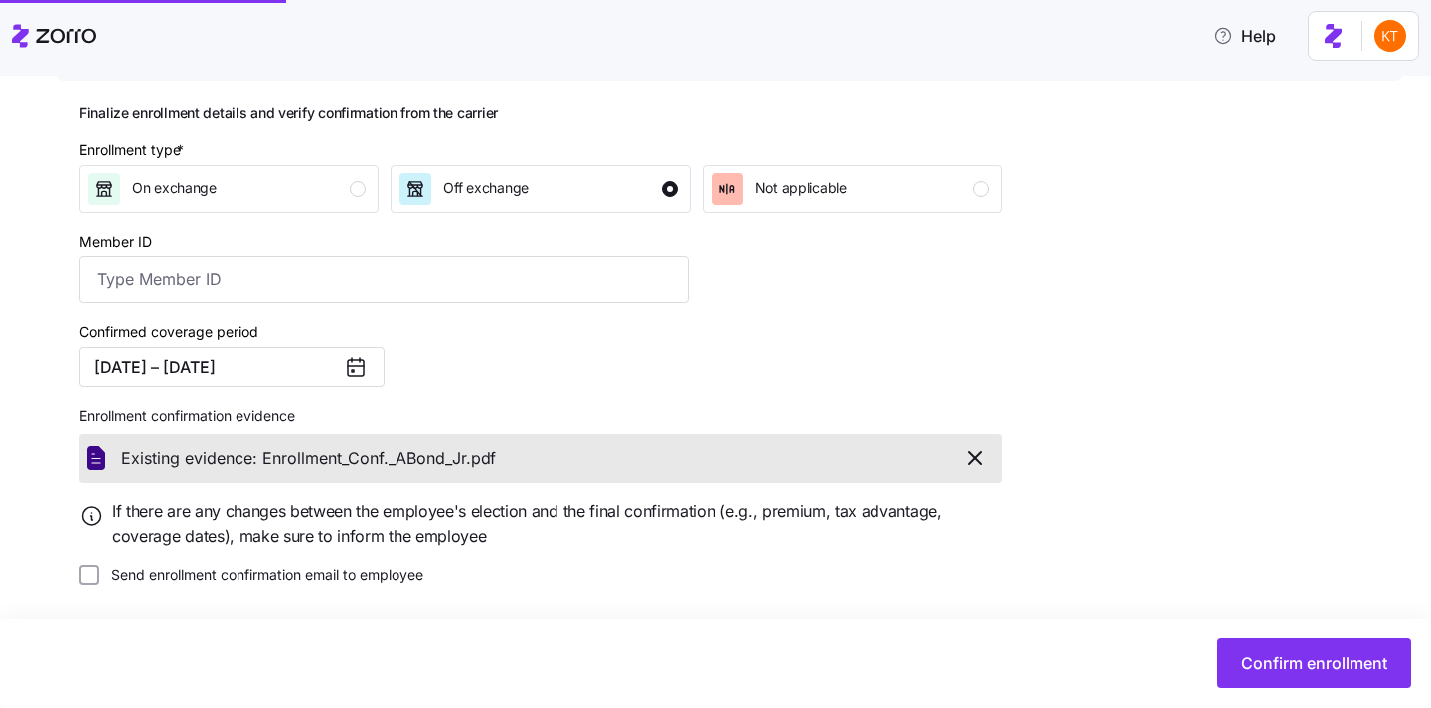
type input "UZ1419527"
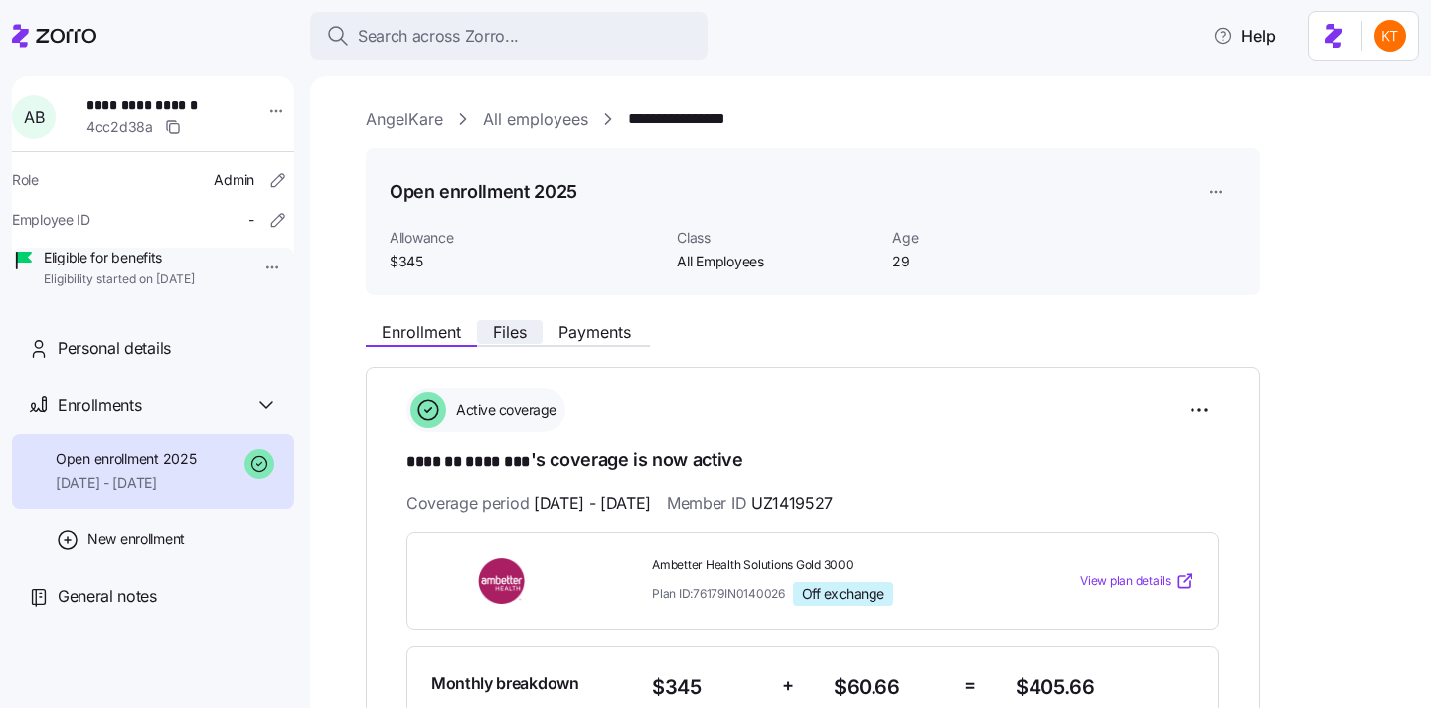
click at [509, 333] on span "Files" at bounding box center [510, 332] width 34 height 16
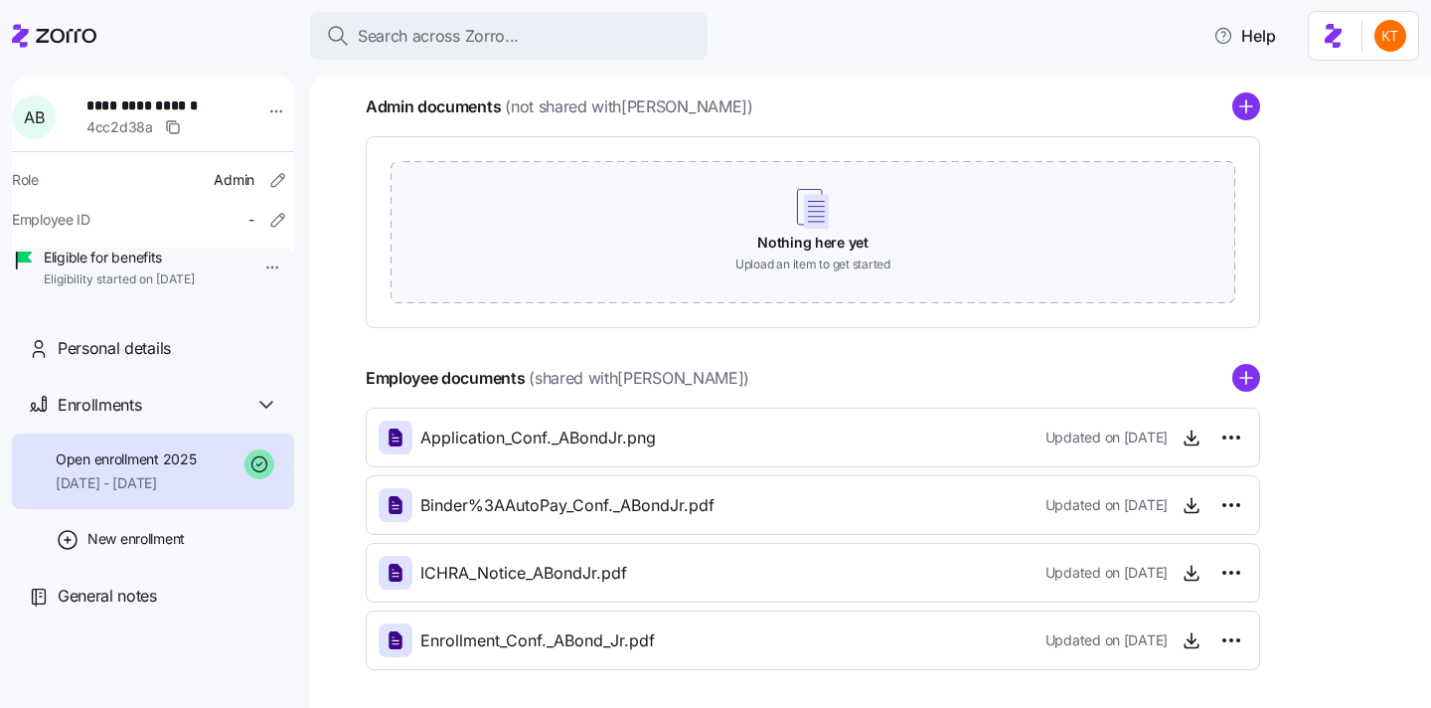
scroll to position [276, 0]
click at [1190, 506] on icon "button" at bounding box center [1192, 503] width 20 height 20
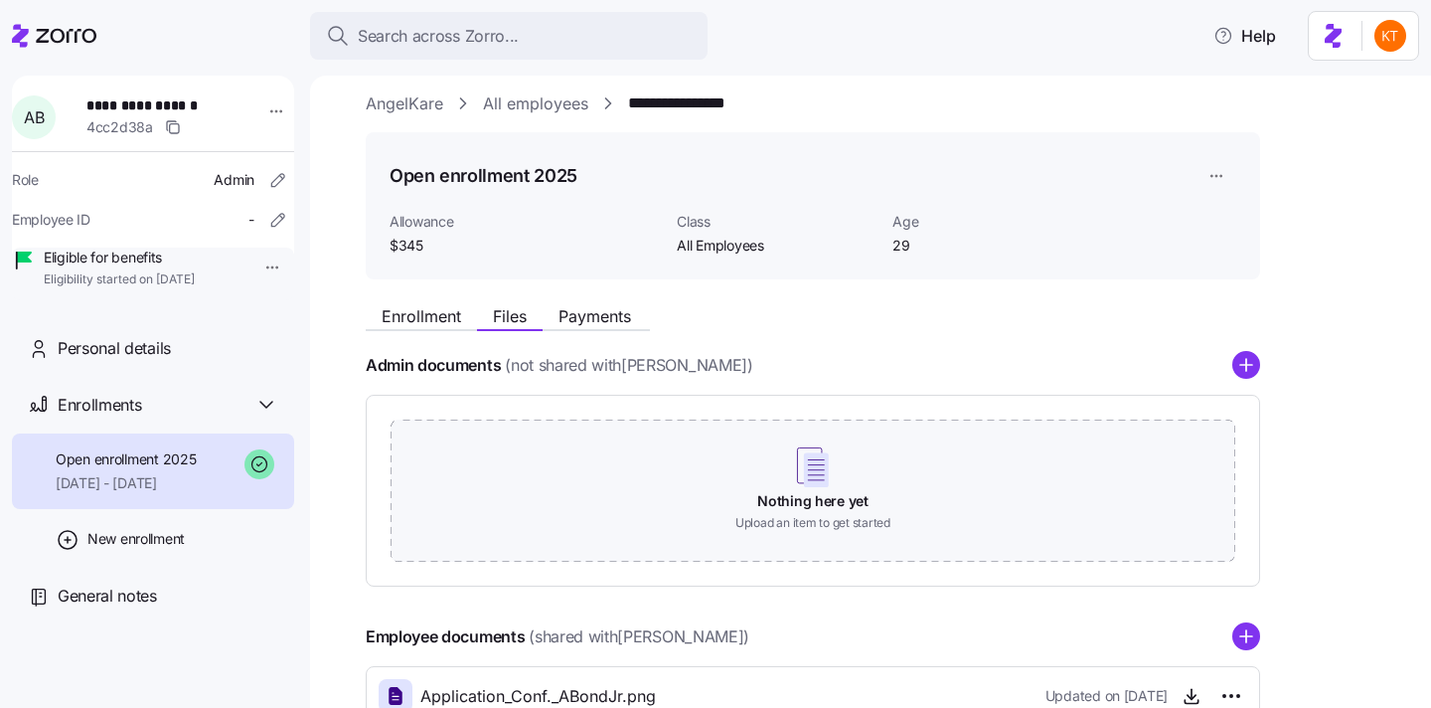
scroll to position [0, 0]
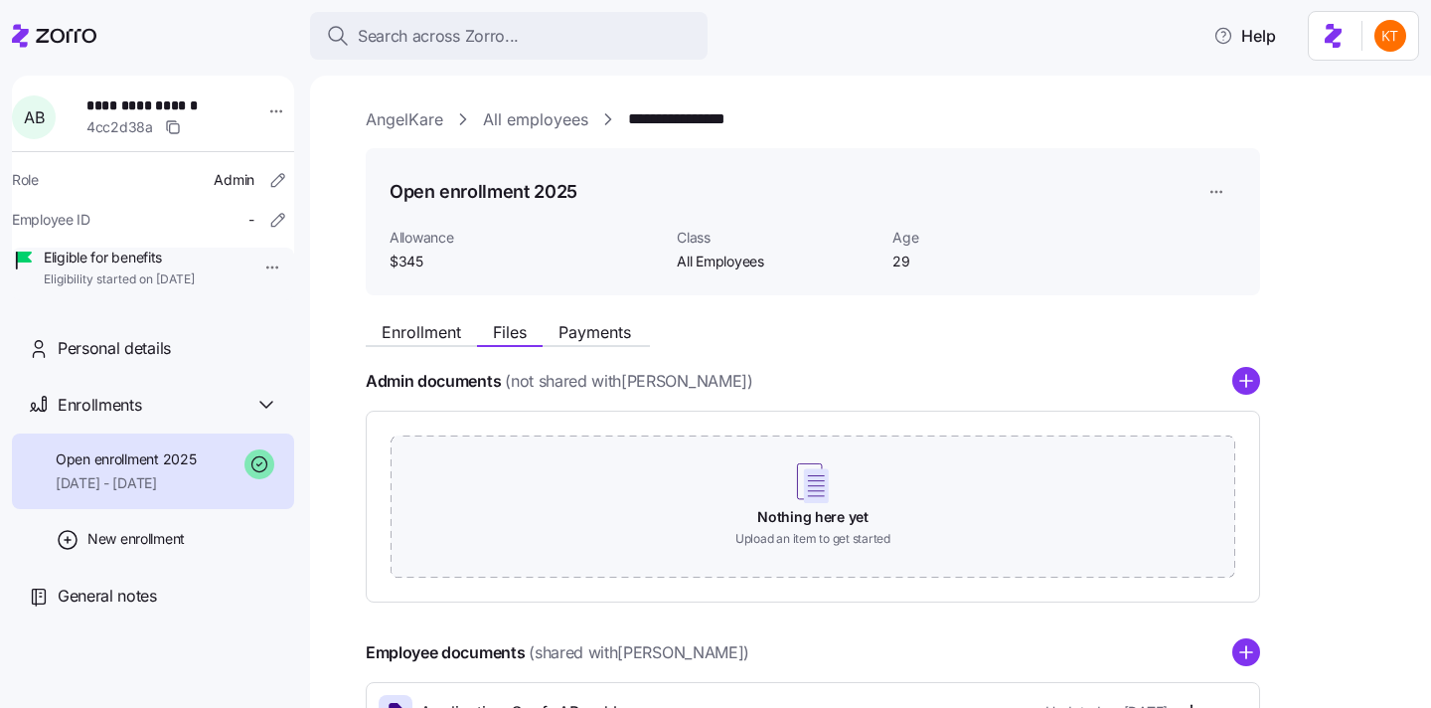
click at [406, 316] on div "Enrollment Files Payments" at bounding box center [813, 329] width 895 height 36
click at [413, 324] on span "Enrollment" at bounding box center [422, 332] width 80 height 16
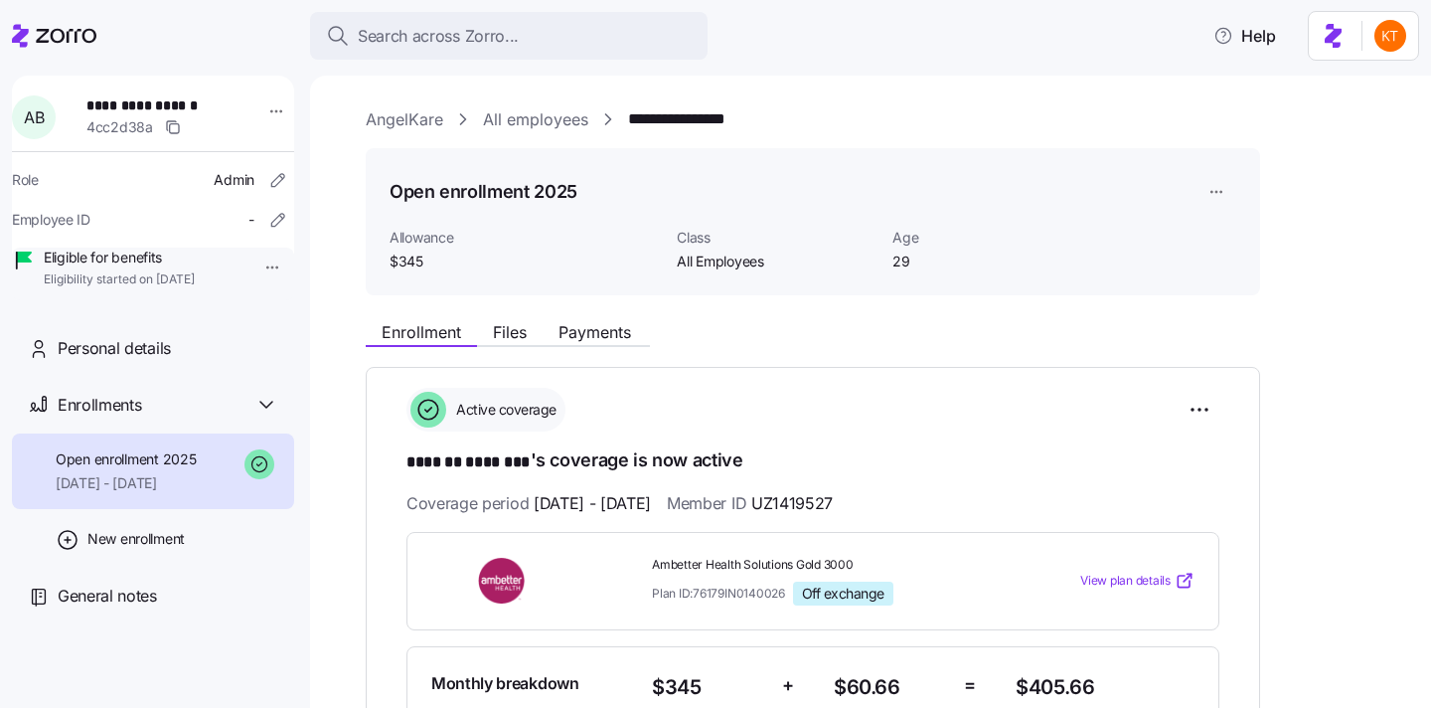
click at [596, 321] on button "Payments" at bounding box center [595, 332] width 104 height 24
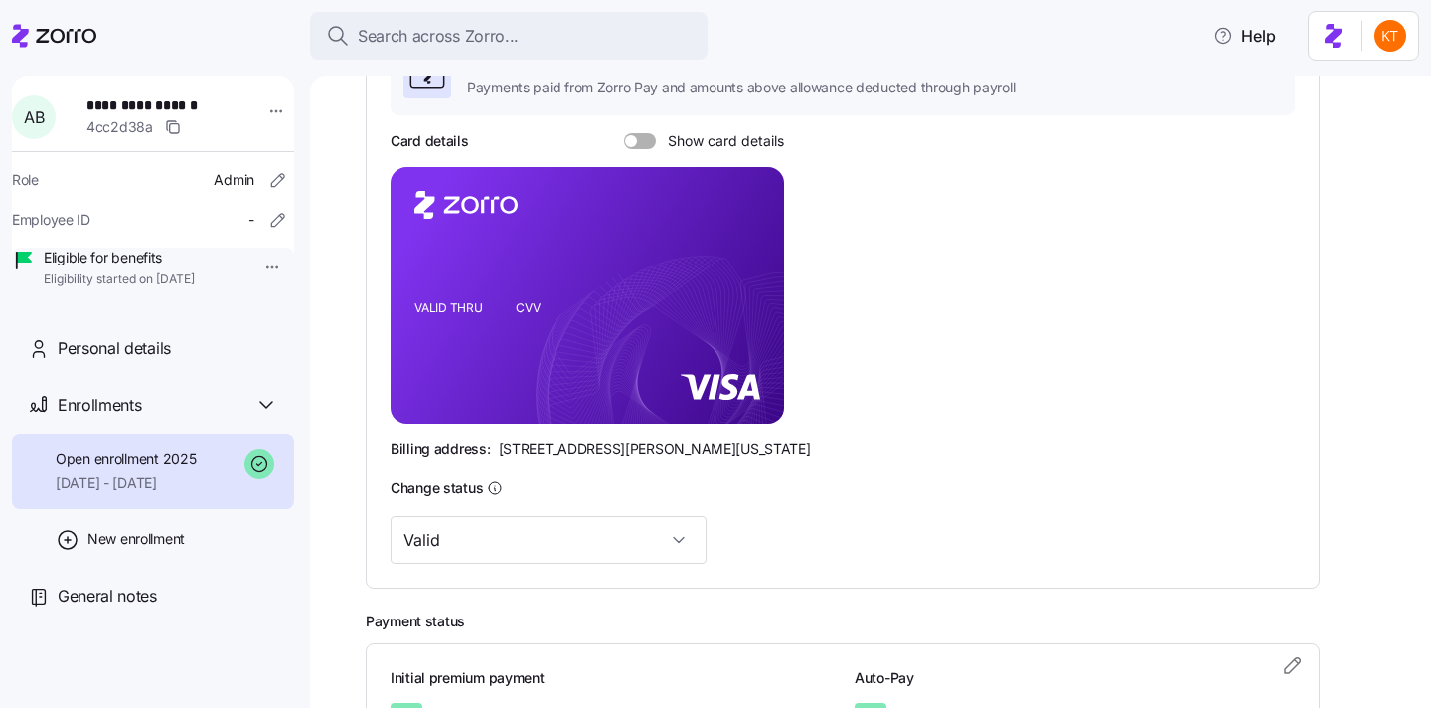
scroll to position [222, 0]
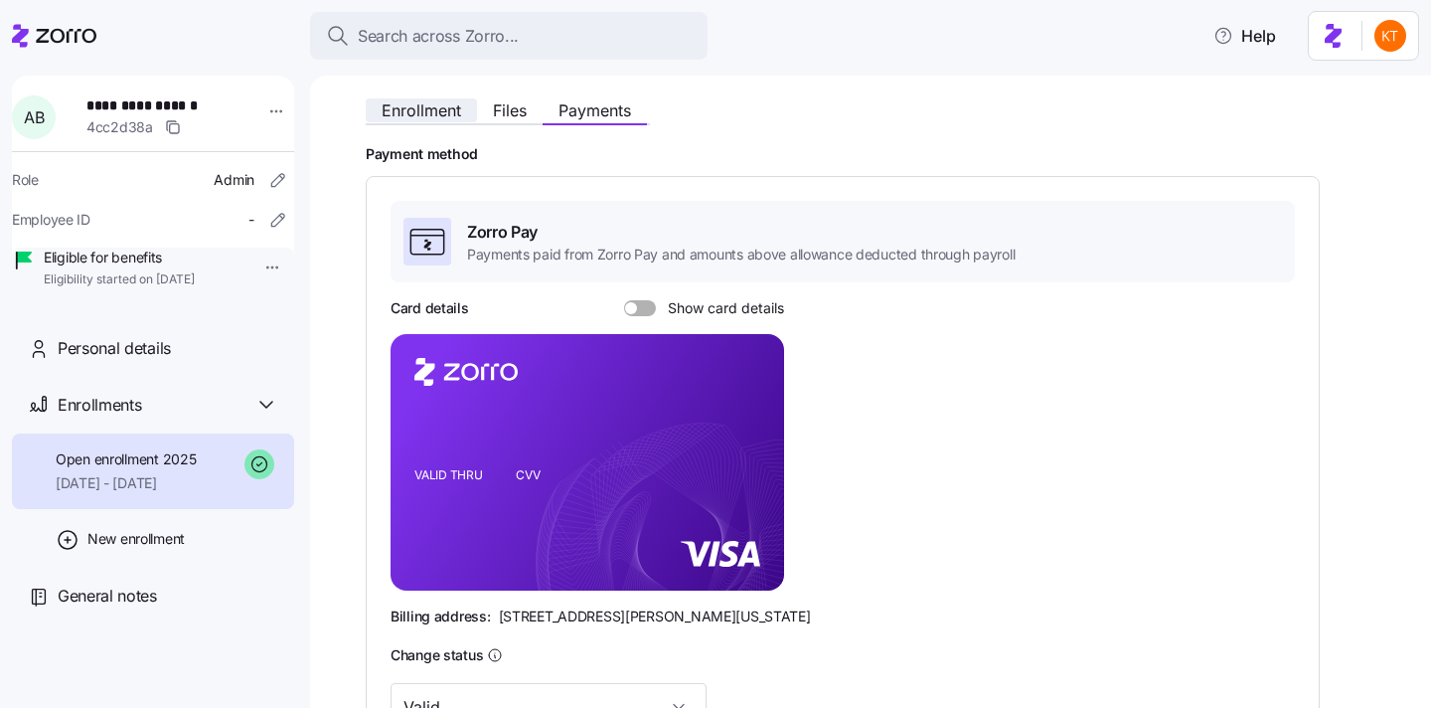
click at [428, 111] on span "Enrollment" at bounding box center [422, 110] width 80 height 16
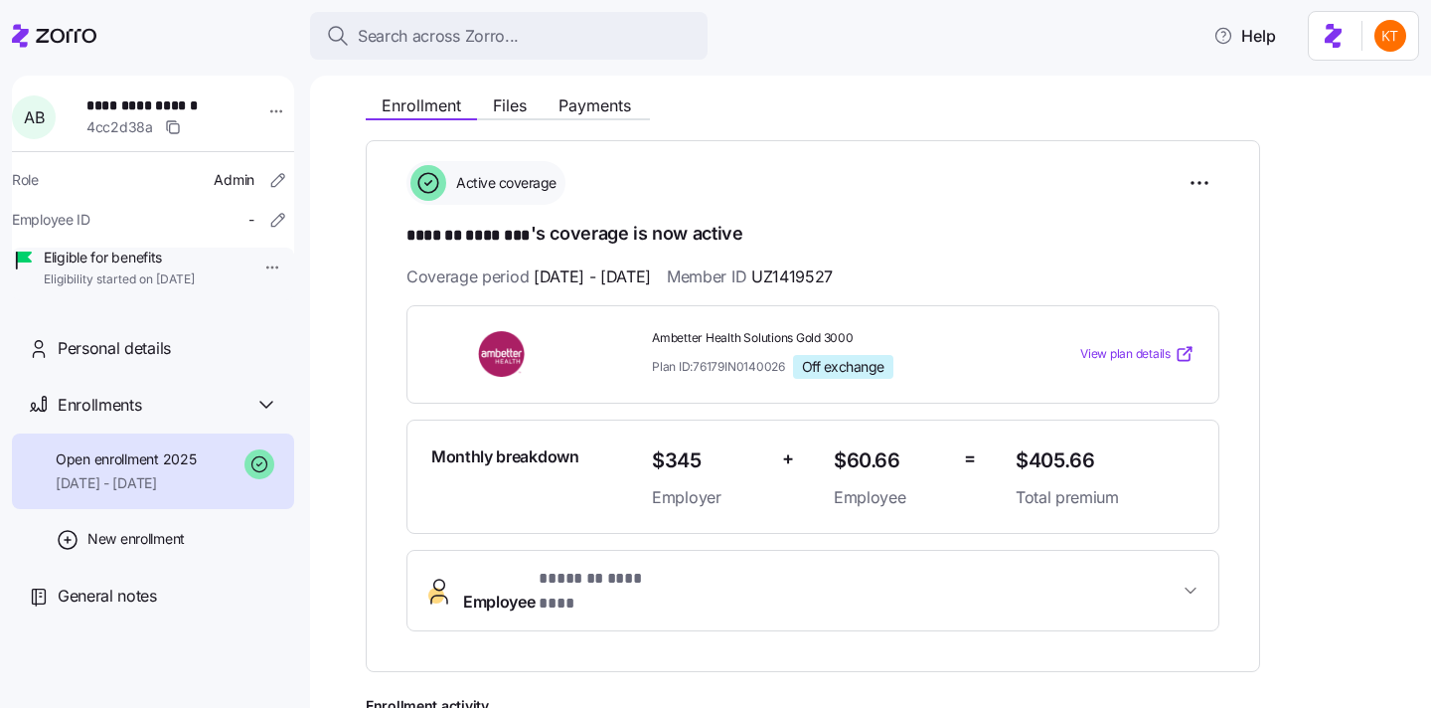
scroll to position [197, 0]
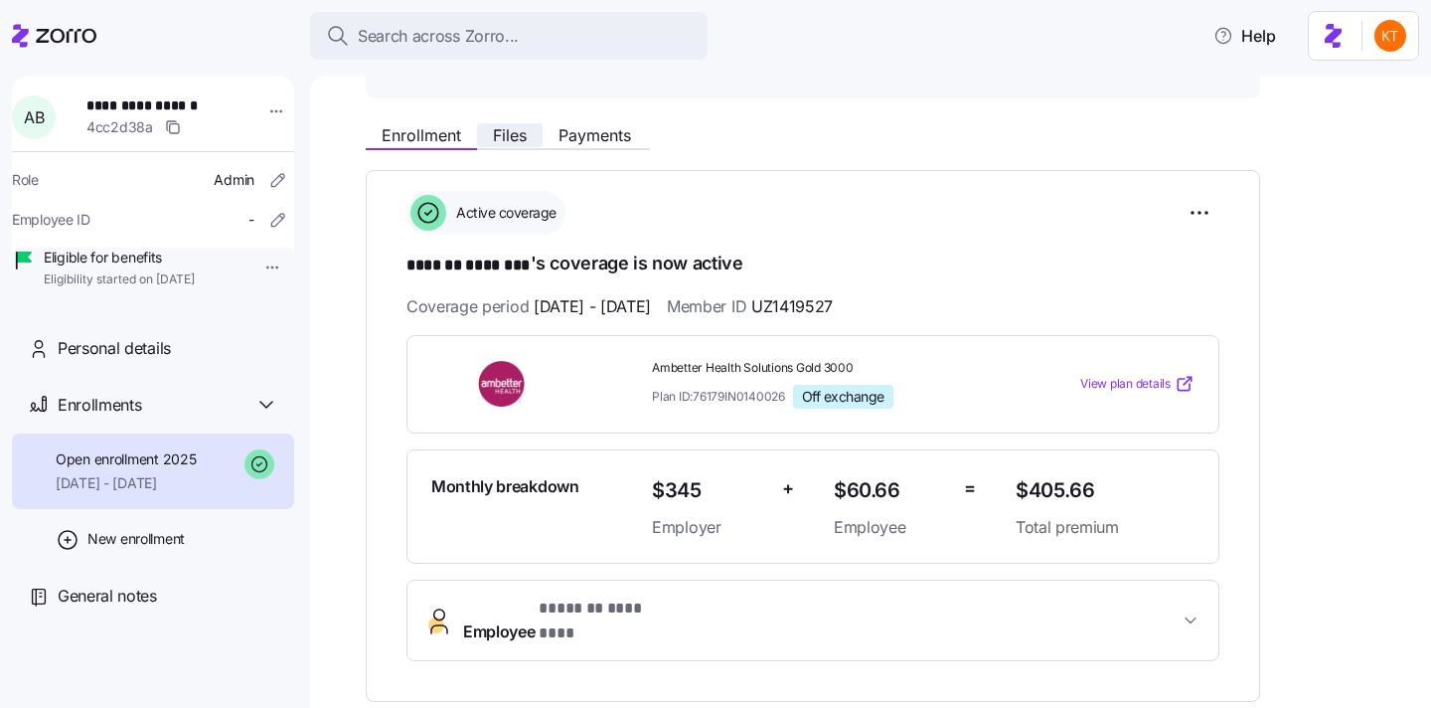
click at [512, 134] on span "Files" at bounding box center [510, 135] width 34 height 16
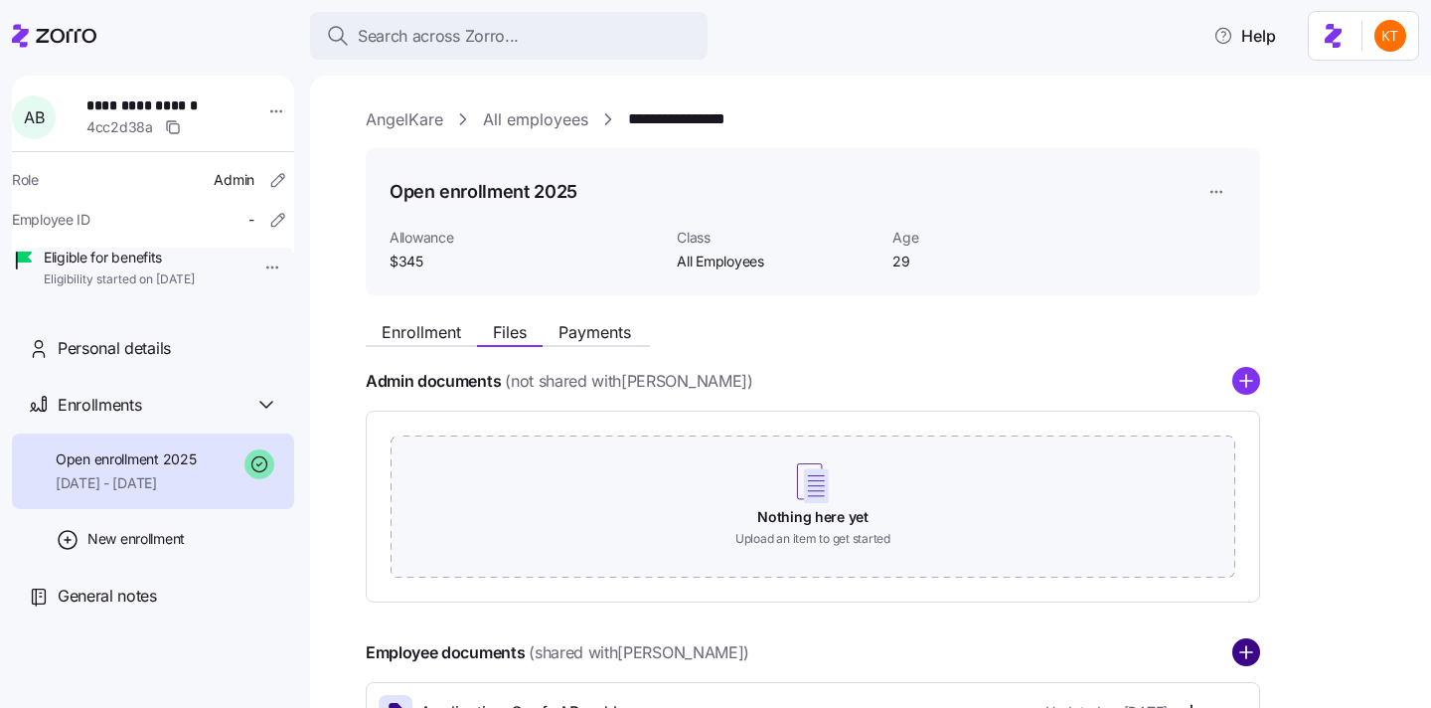
click at [1248, 661] on circle "add icon" at bounding box center [1247, 653] width 26 height 26
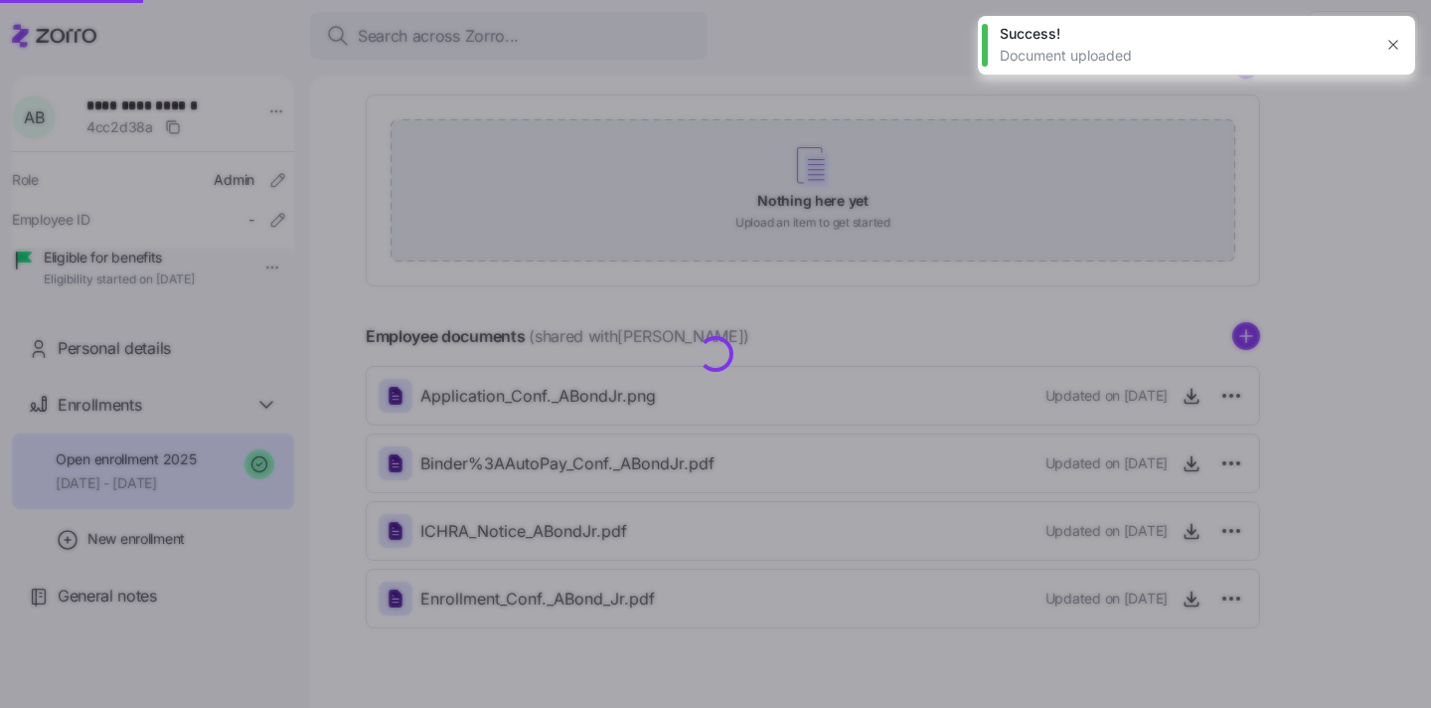
scroll to position [356, 0]
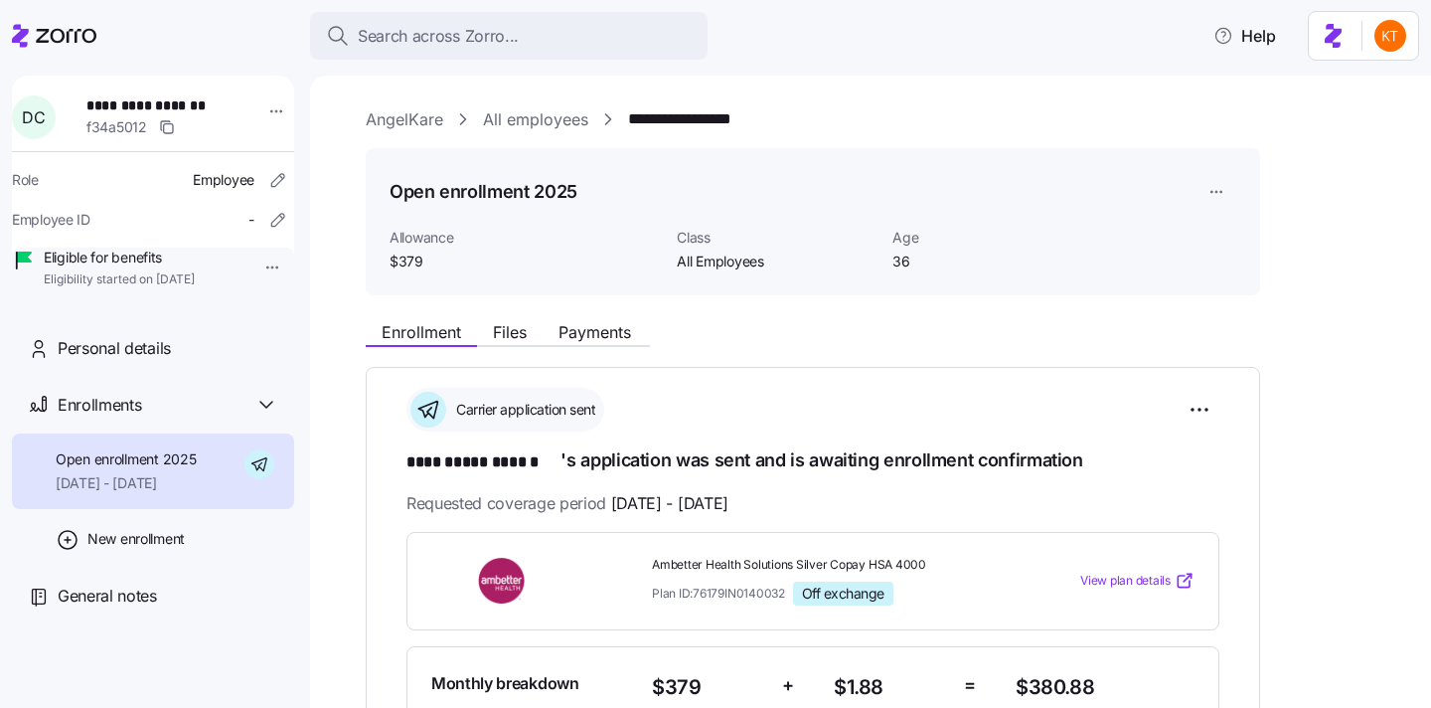
click at [207, 105] on span "**********" at bounding box center [155, 105] width 139 height 20
copy span "******"
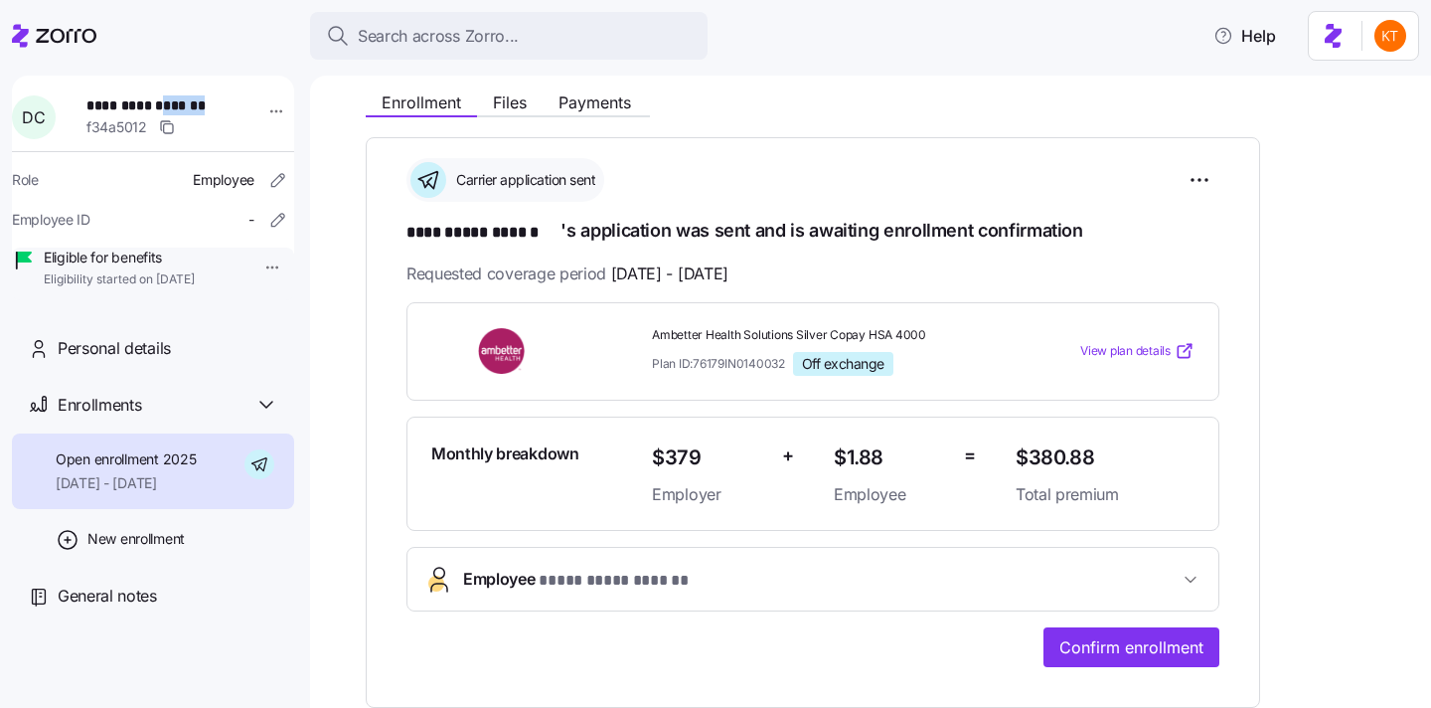
click at [751, 593] on button "**********" at bounding box center [813, 579] width 811 height 63
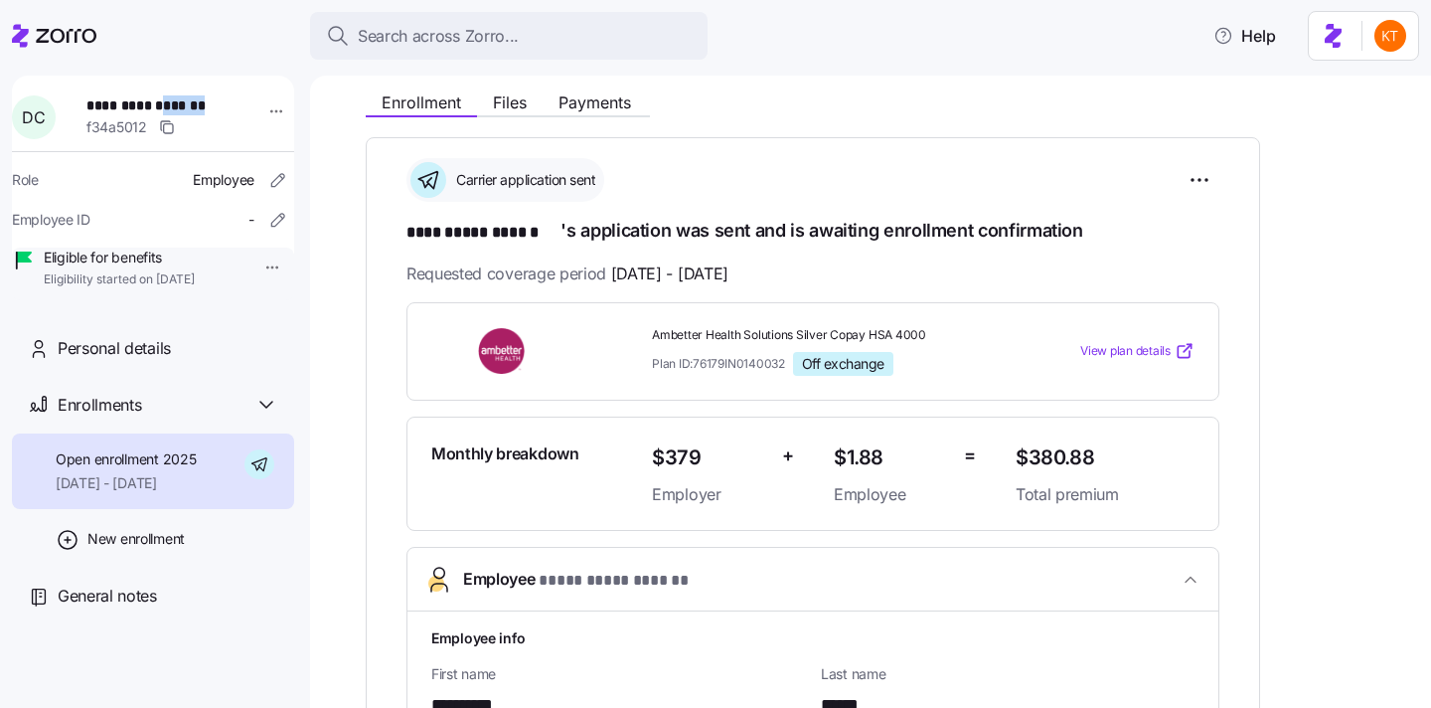
scroll to position [483, 0]
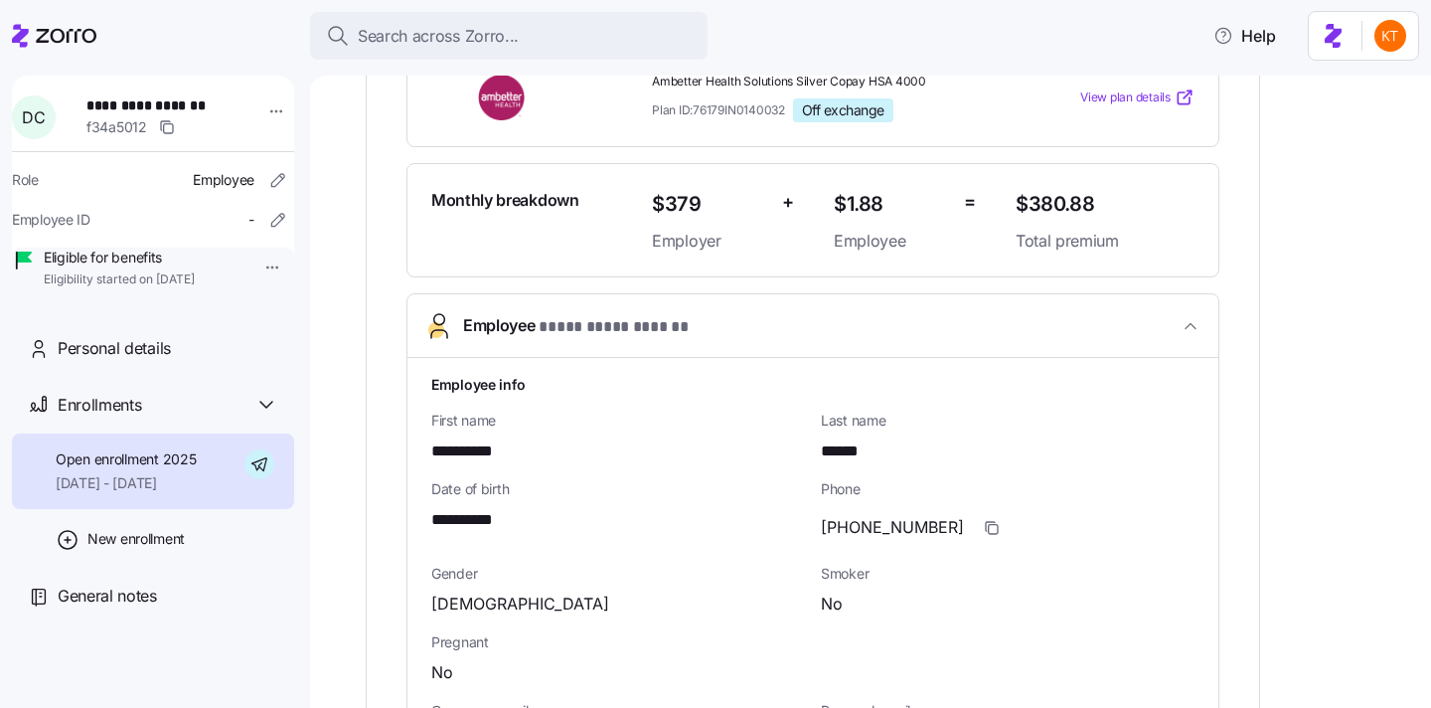
click at [872, 521] on span "[PHONE_NUMBER]" at bounding box center [892, 527] width 143 height 25
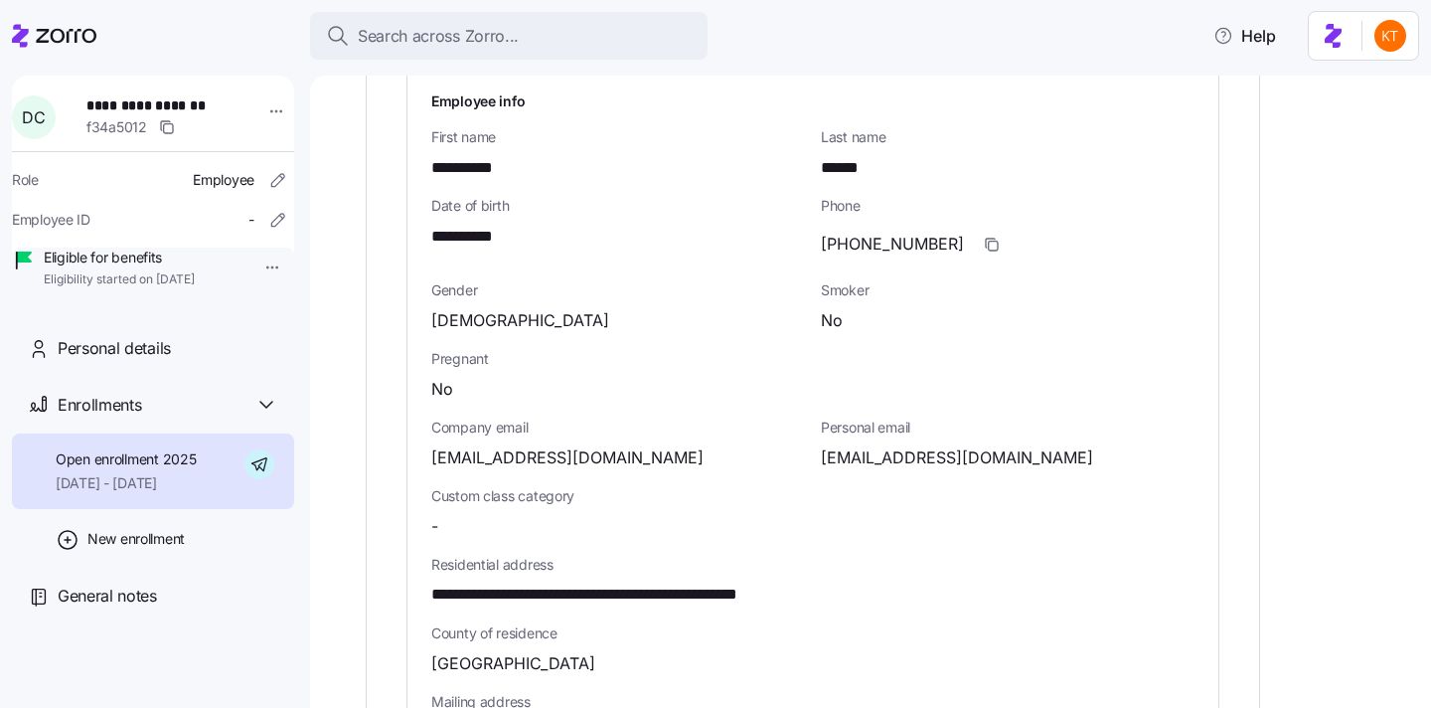
scroll to position [786, 0]
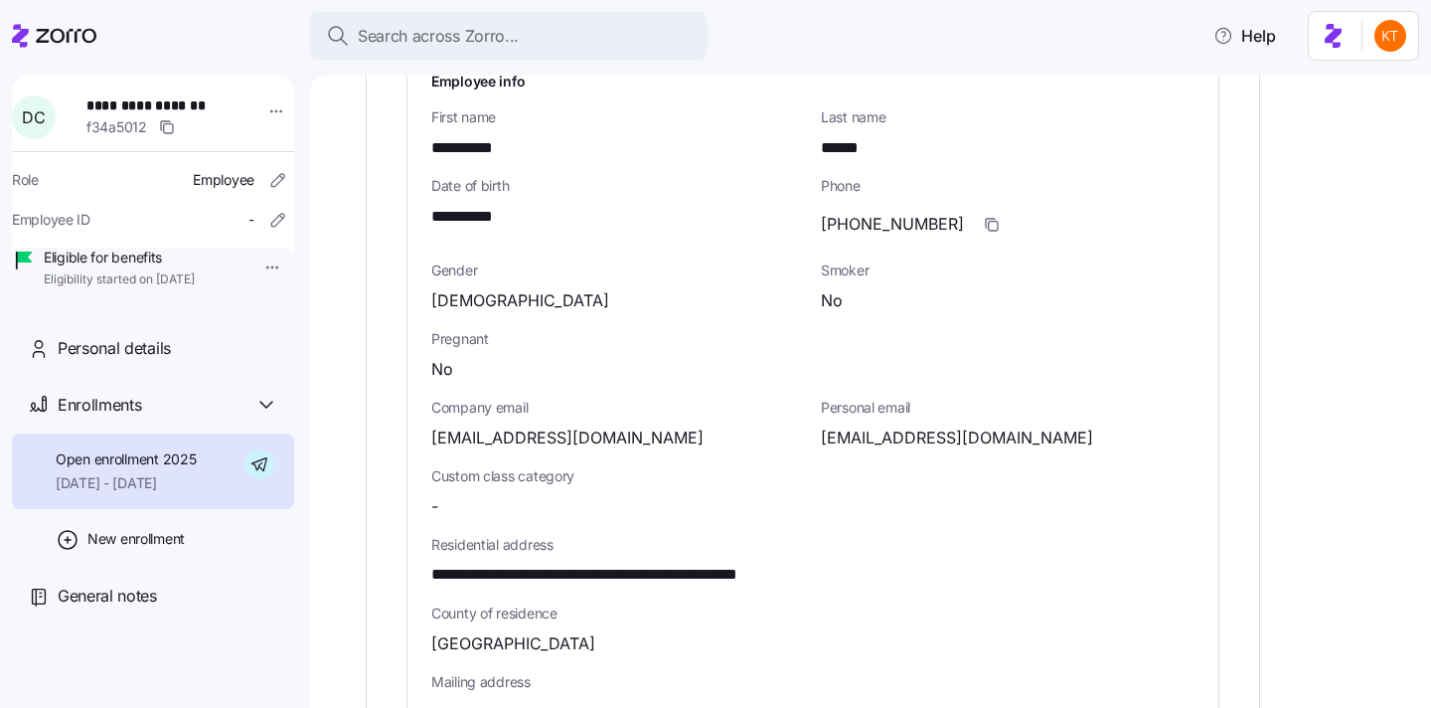
click at [876, 437] on span "[EMAIL_ADDRESS][DOMAIN_NAME]" at bounding box center [957, 437] width 272 height 25
copy span "hanohanod"
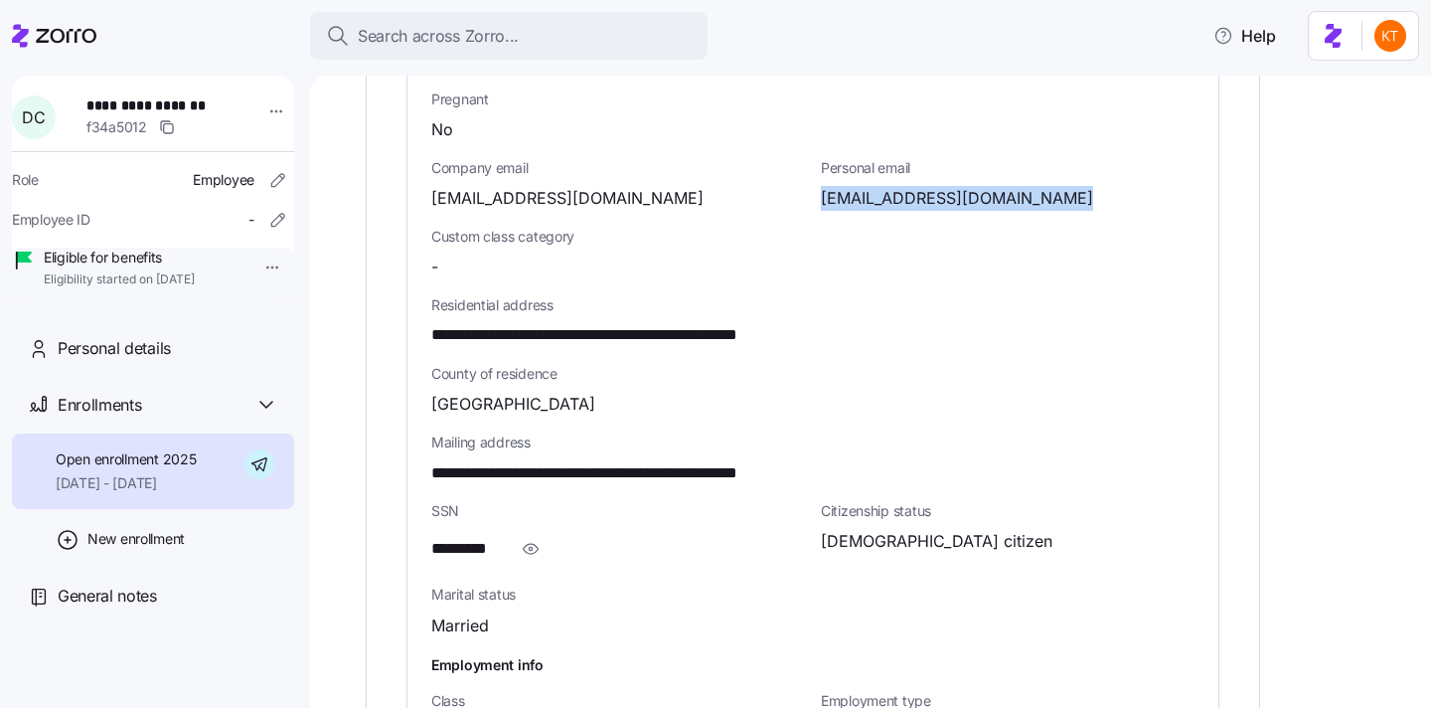
scroll to position [1519, 0]
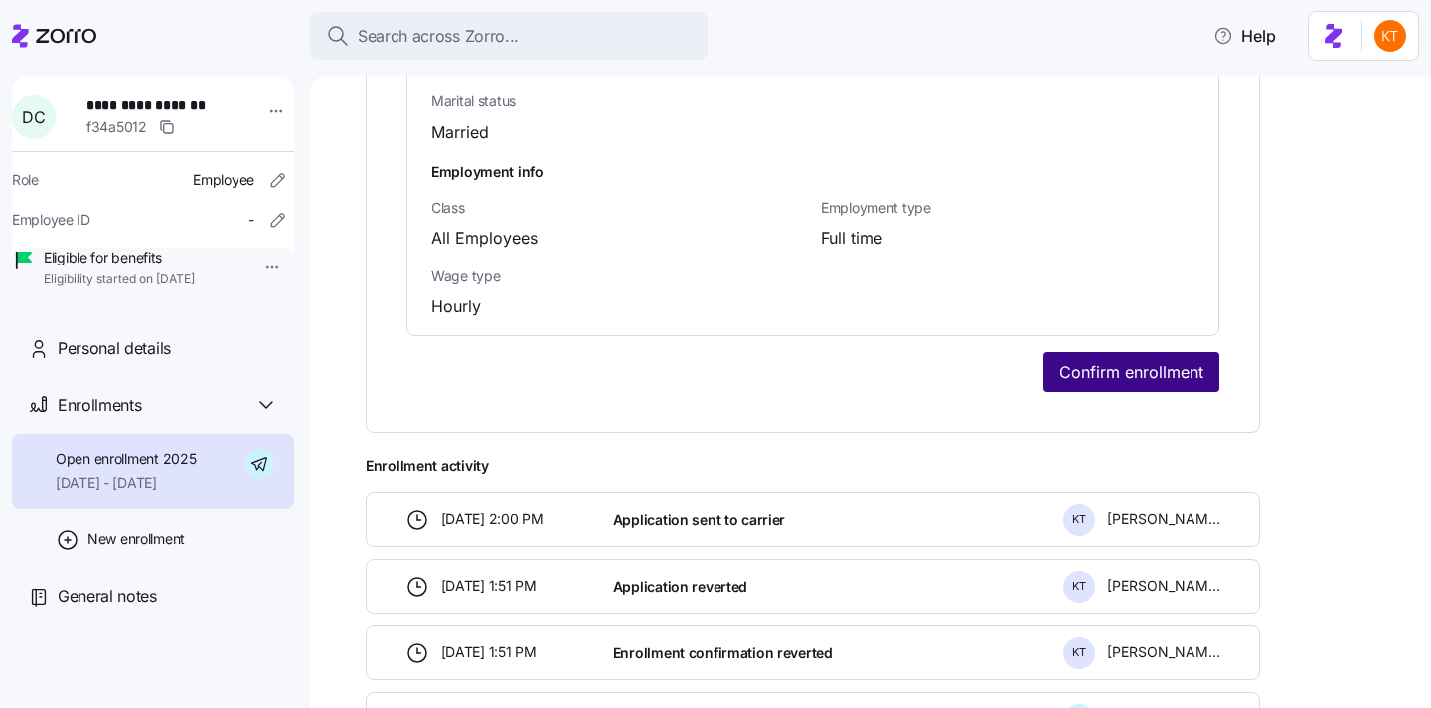
click at [1087, 377] on span "Confirm enrollment" at bounding box center [1132, 372] width 144 height 24
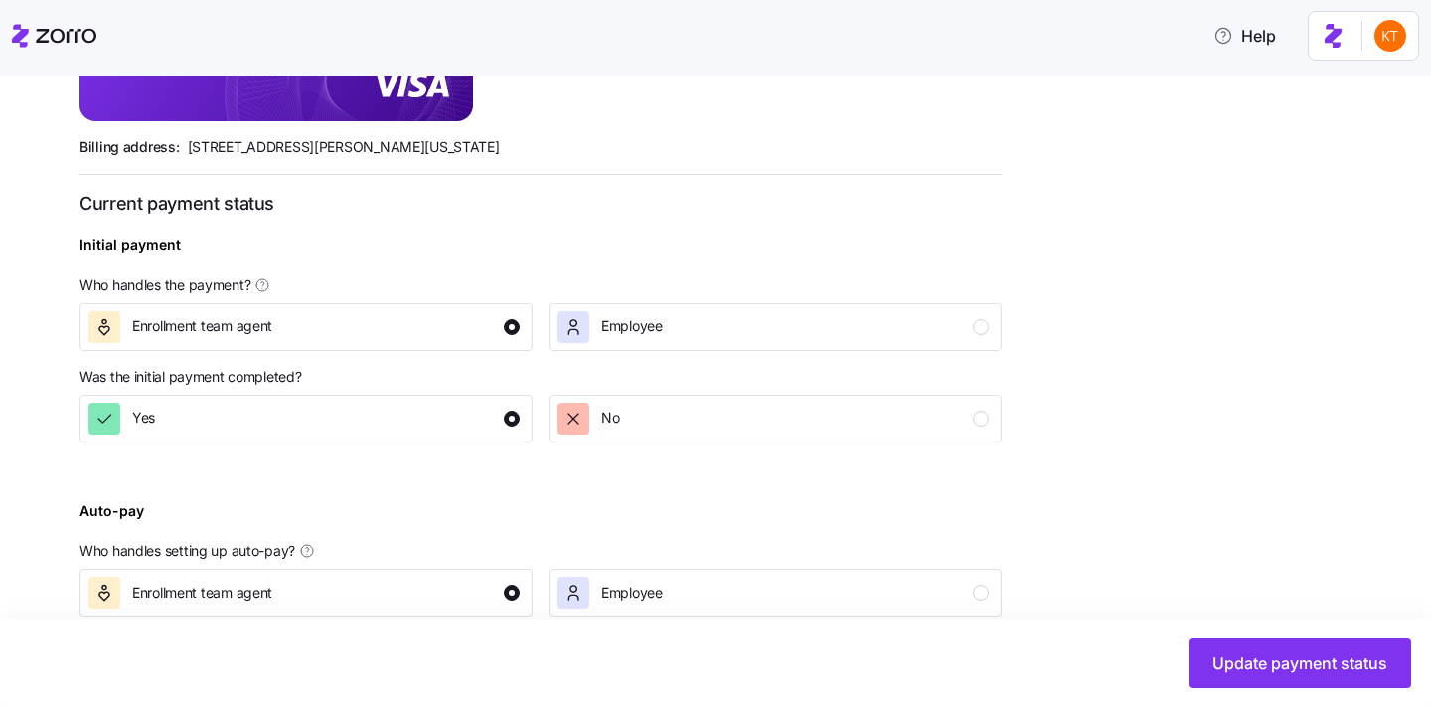
scroll to position [766, 0]
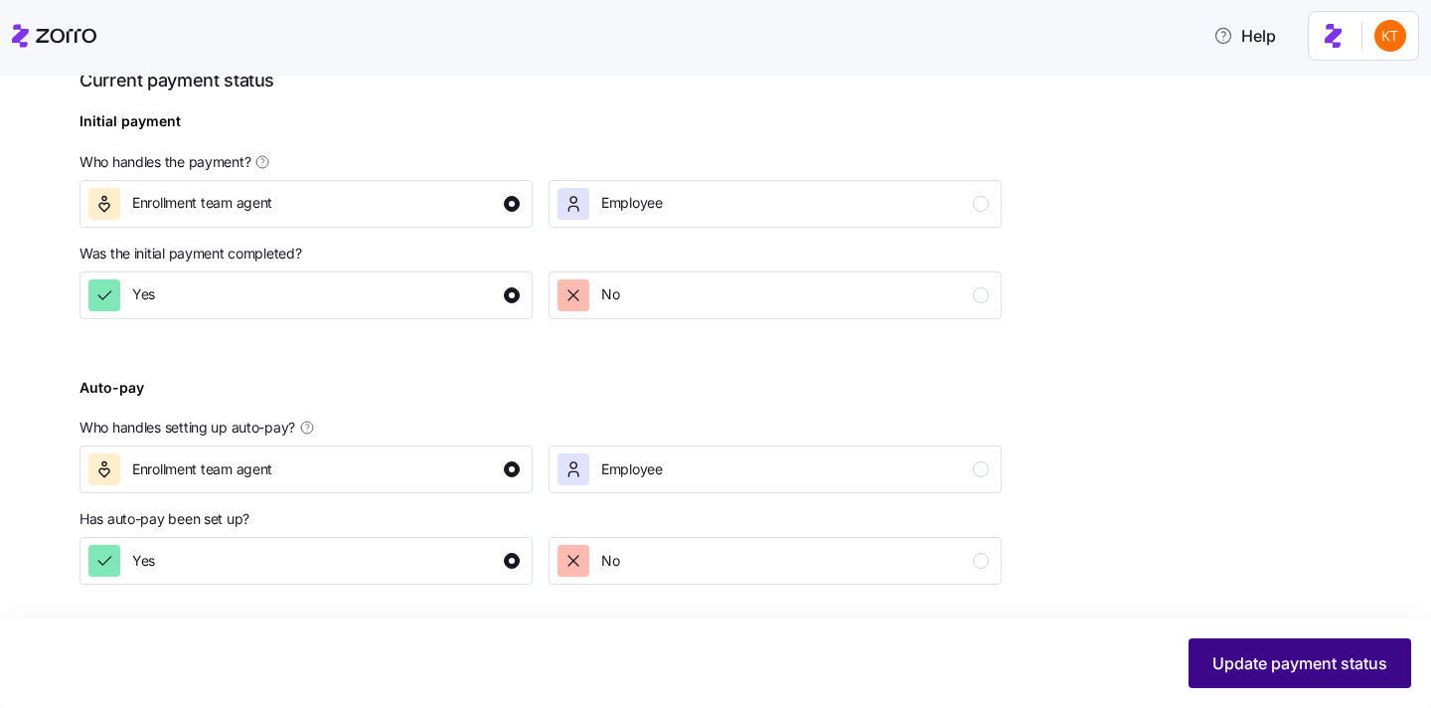
click at [1330, 680] on button "Update payment status" at bounding box center [1300, 663] width 223 height 50
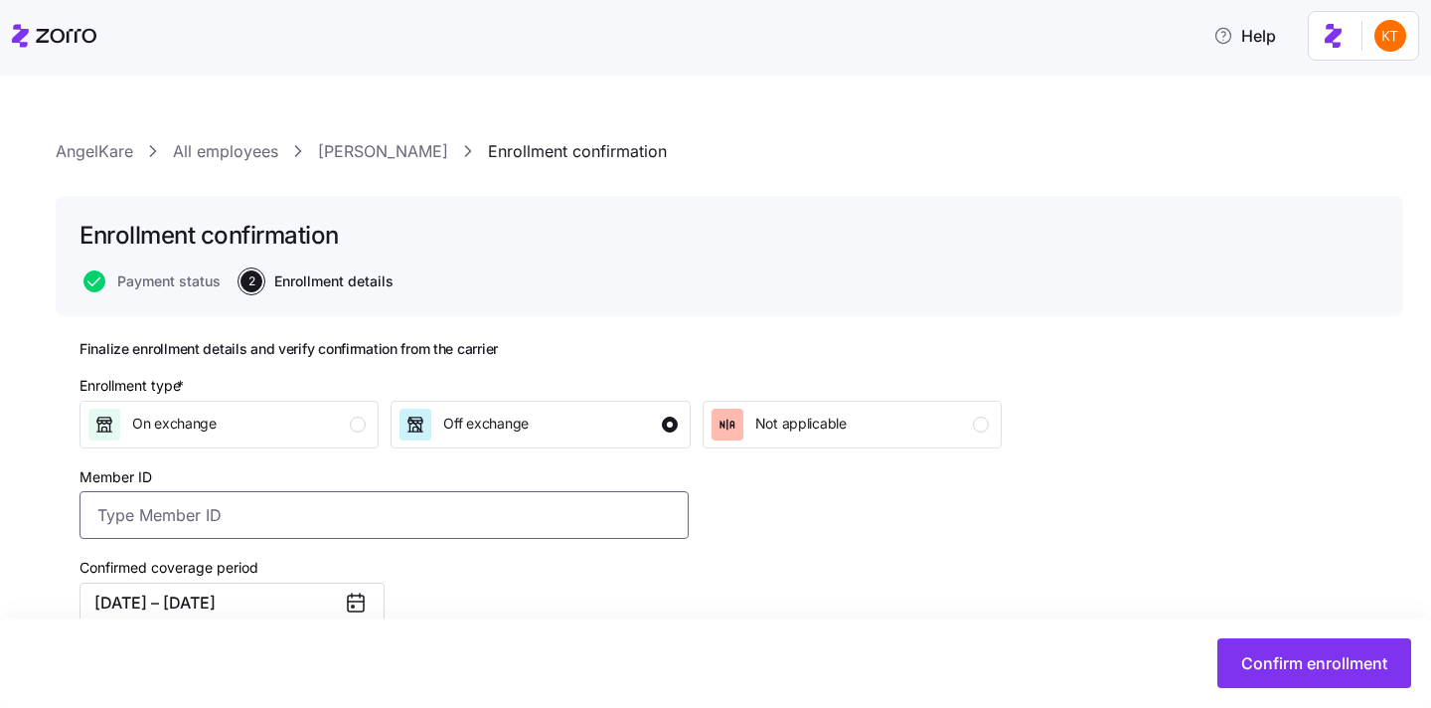
click at [558, 496] on input "Member ID" at bounding box center [384, 515] width 609 height 48
paste input "[EMAIL_ADDRESS][DOMAIN_NAME]"
type input "[EMAIL_ADDRESS][DOMAIN_NAME]"
click at [308, 524] on input "Member ID" at bounding box center [384, 515] width 609 height 48
paste input "UZ1419524"
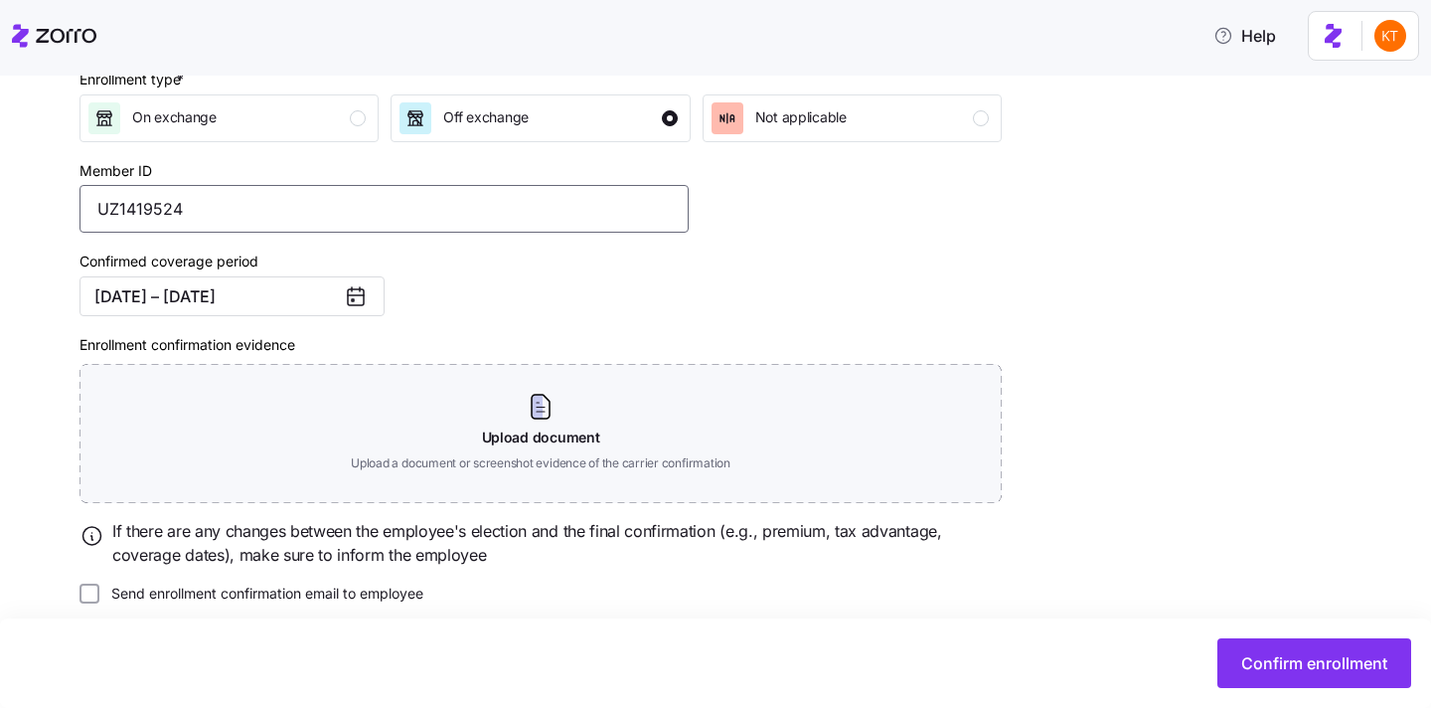
scroll to position [327, 0]
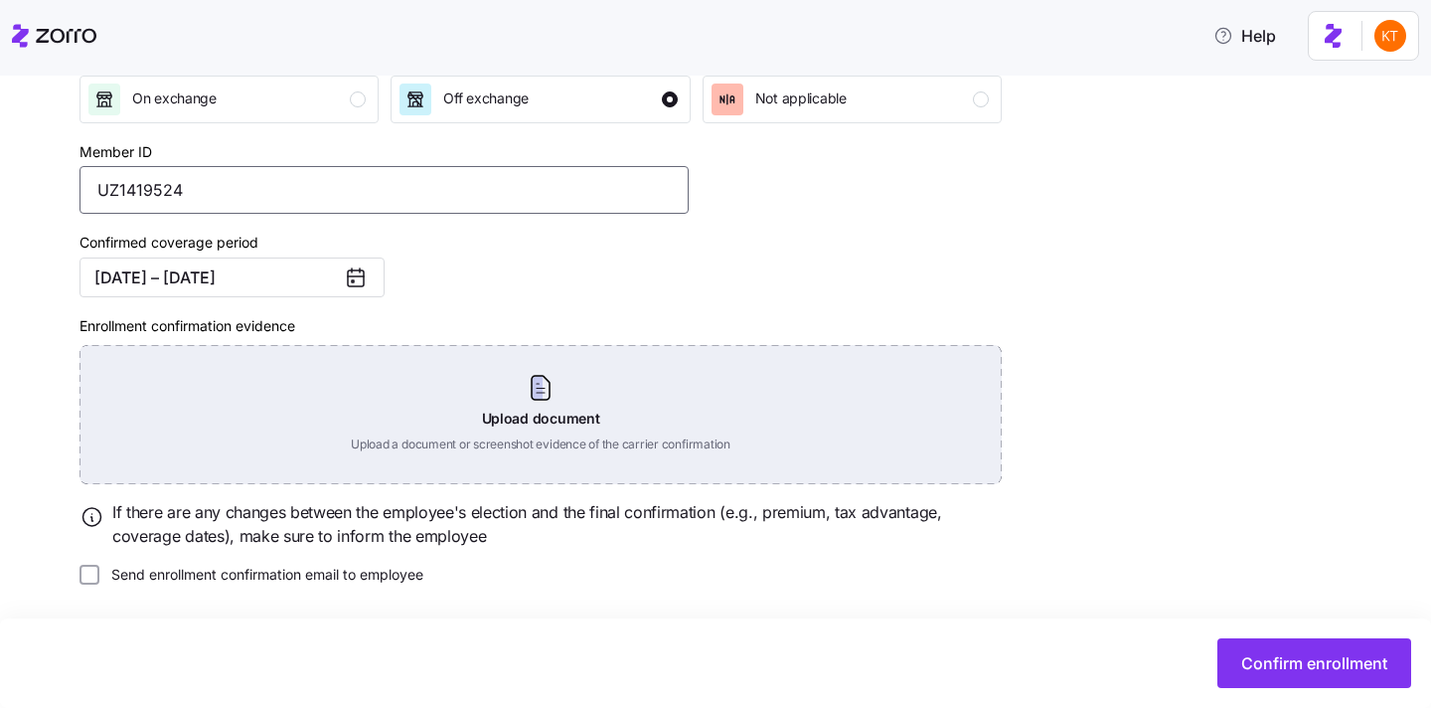
type input "UZ1419524"
click at [524, 448] on div "Upload document Upload a document or screenshot evidence of the carrier confirm…" at bounding box center [541, 414] width 922 height 139
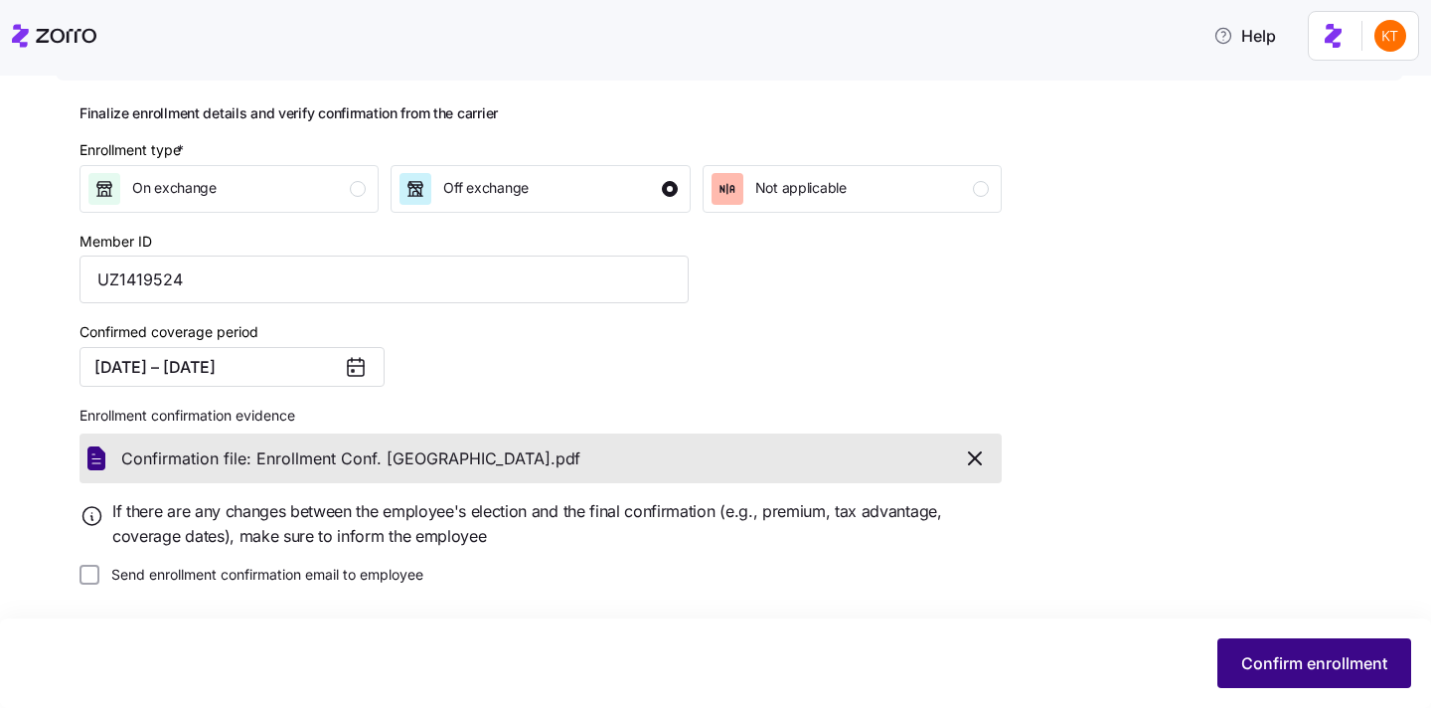
scroll to position [237, 0]
click at [1305, 645] on button "Confirm enrollment" at bounding box center [1315, 663] width 194 height 50
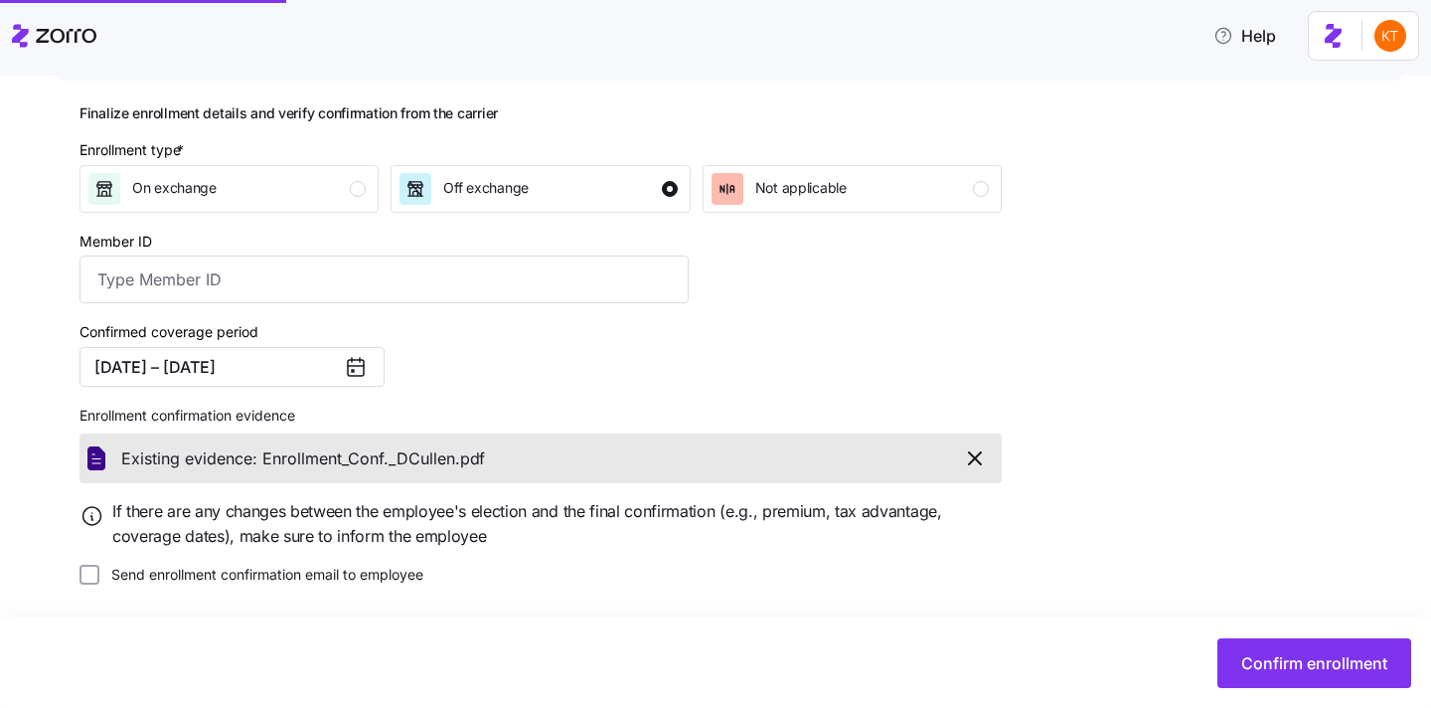
type input "UZ1419524"
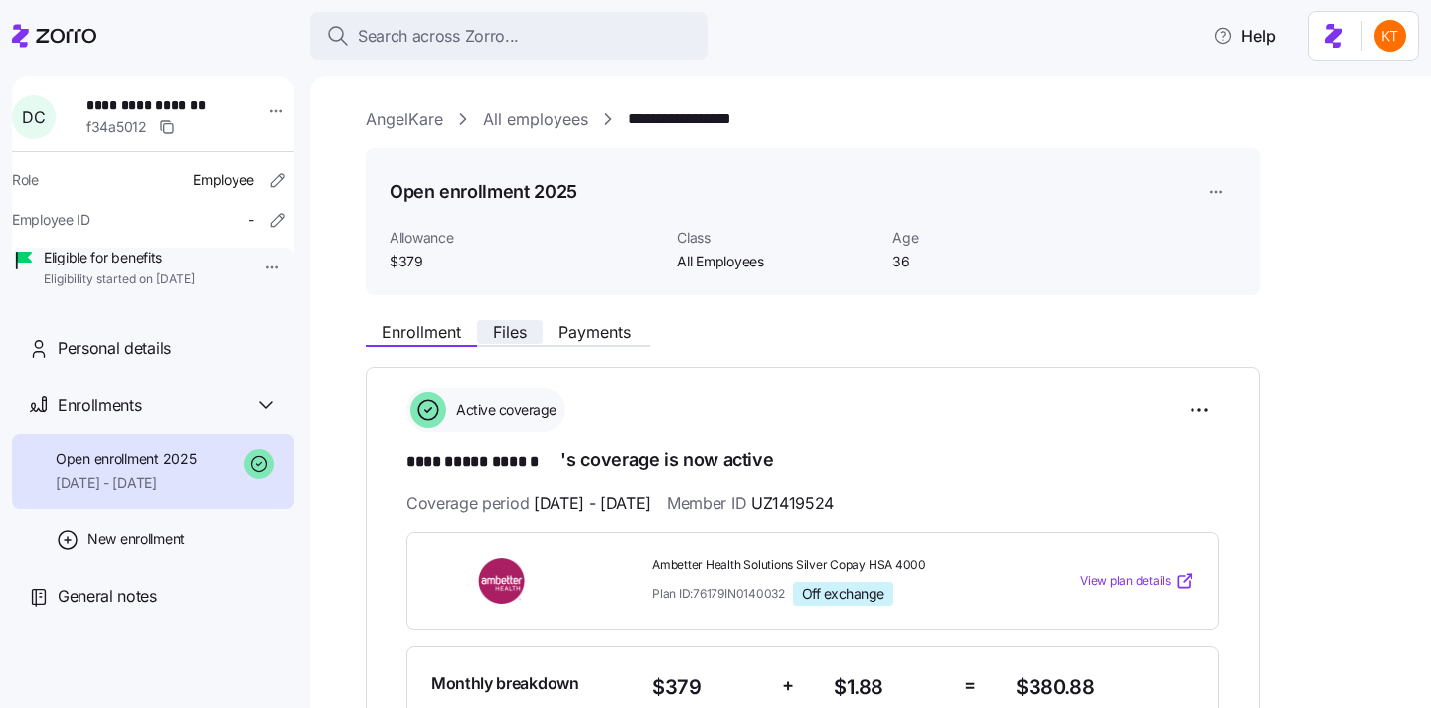
click at [501, 333] on span "Files" at bounding box center [510, 332] width 34 height 16
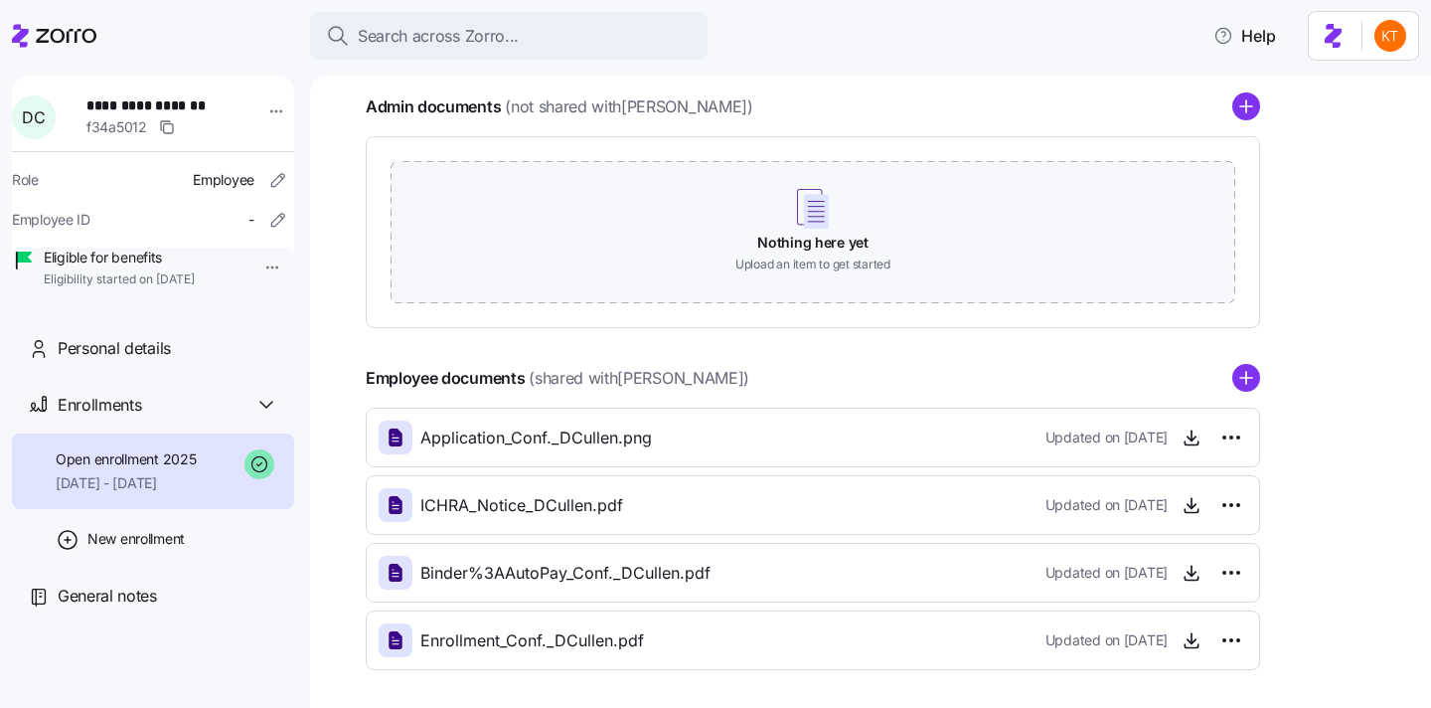
scroll to position [356, 0]
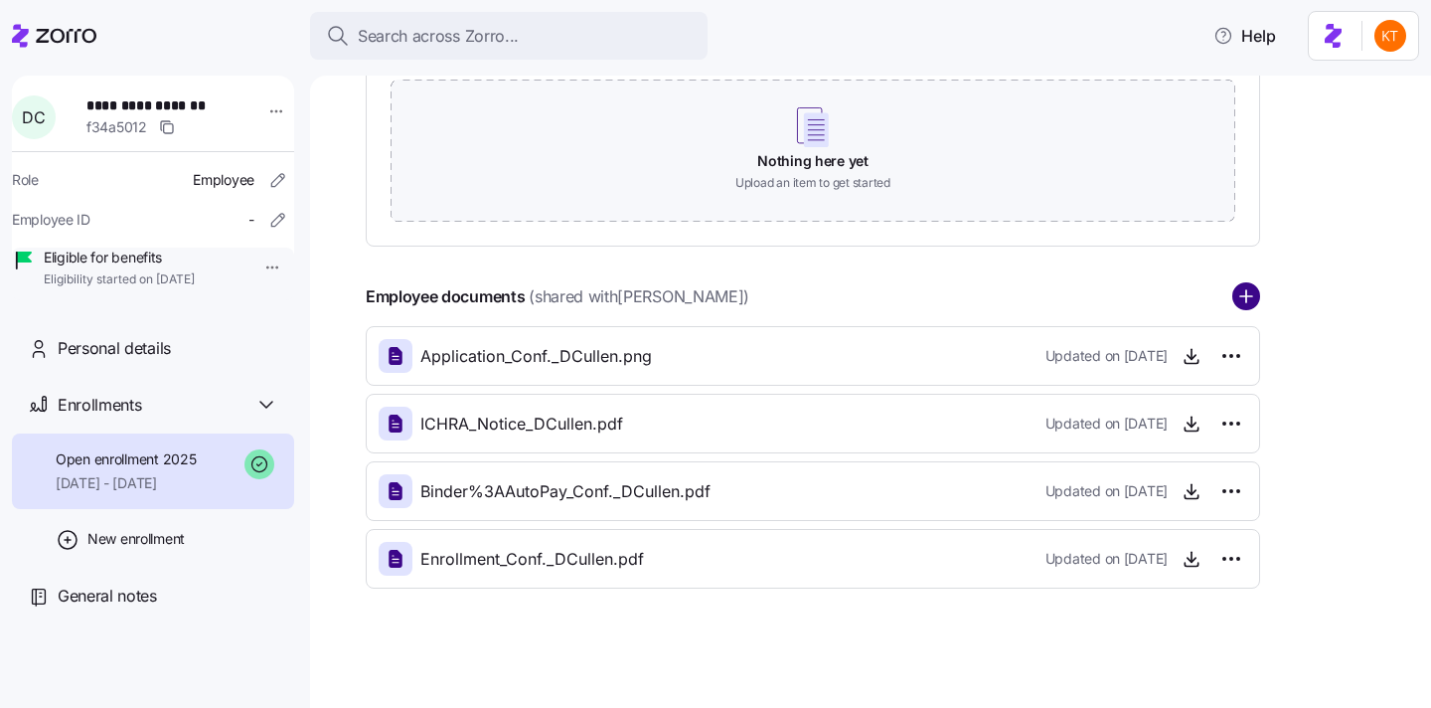
click at [1254, 292] on circle "add icon" at bounding box center [1247, 297] width 26 height 26
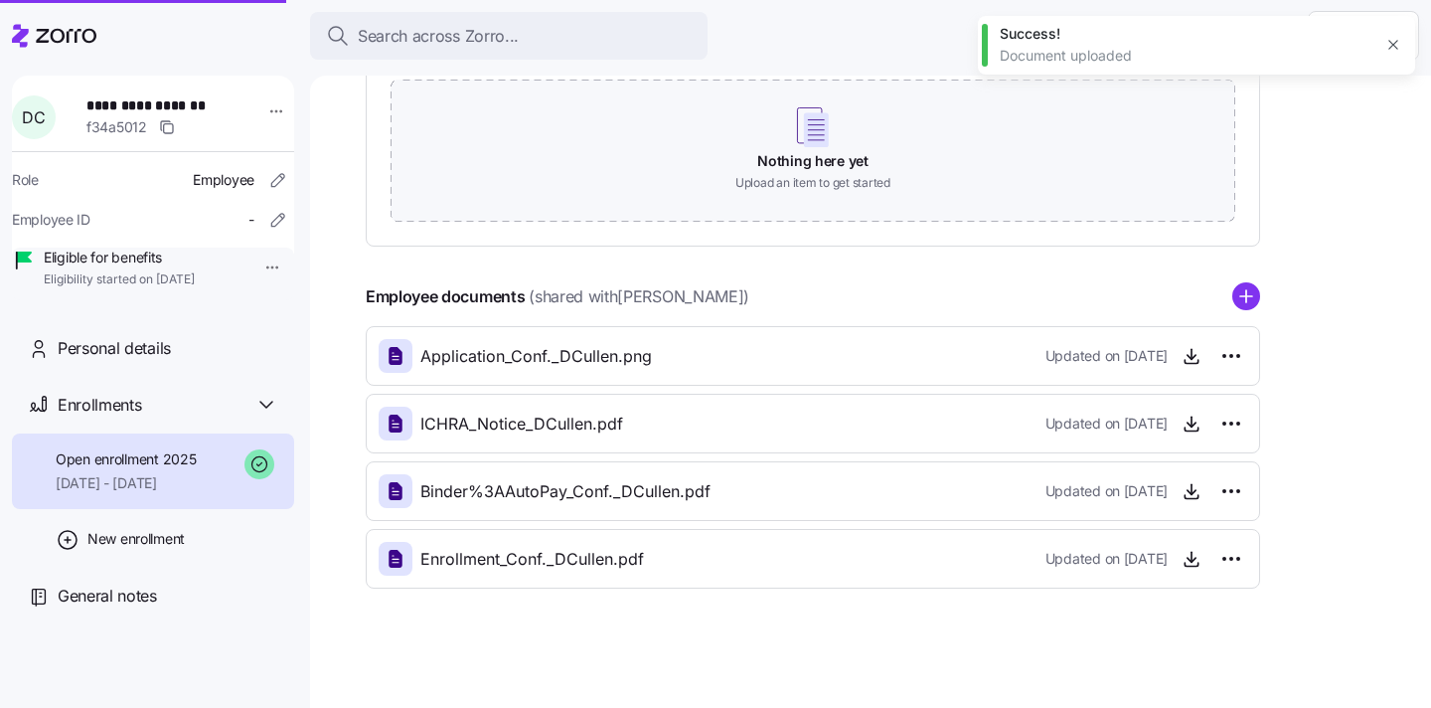
scroll to position [31, 0]
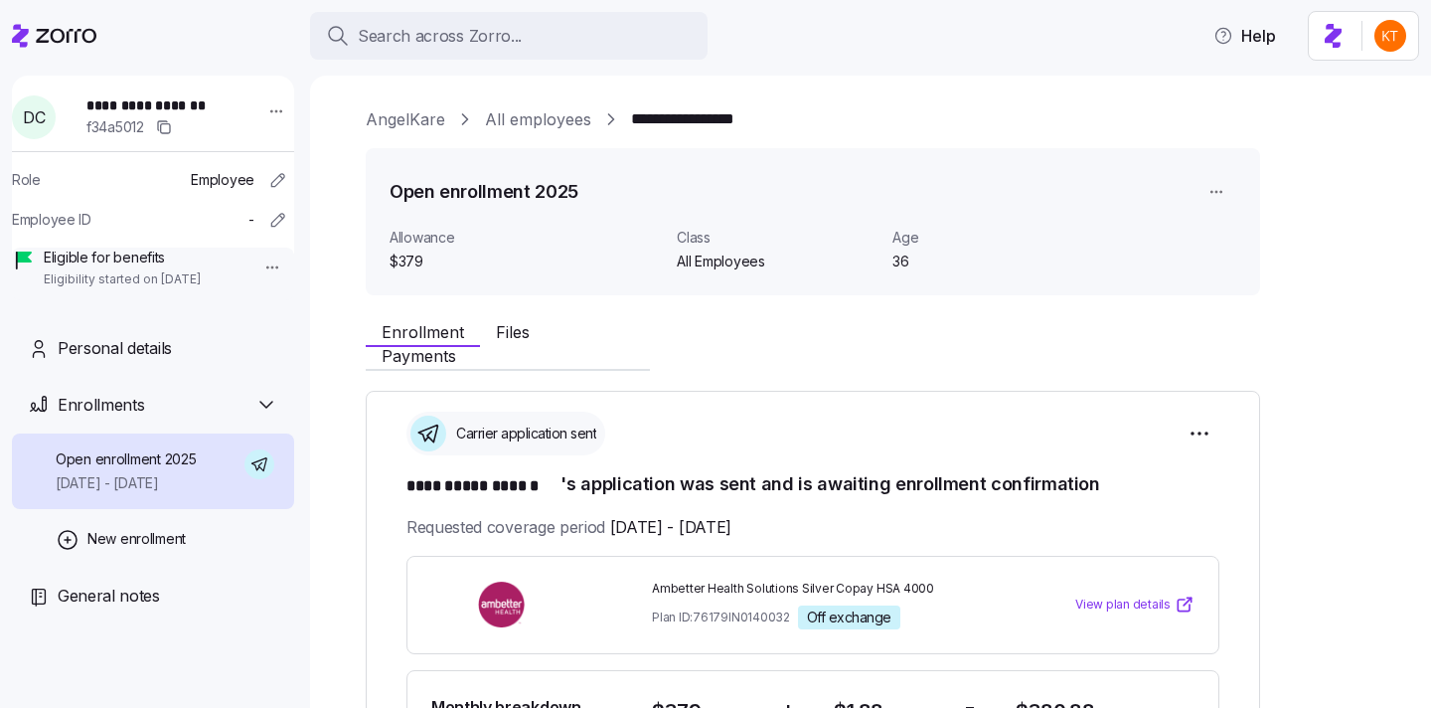
scroll to position [148, 0]
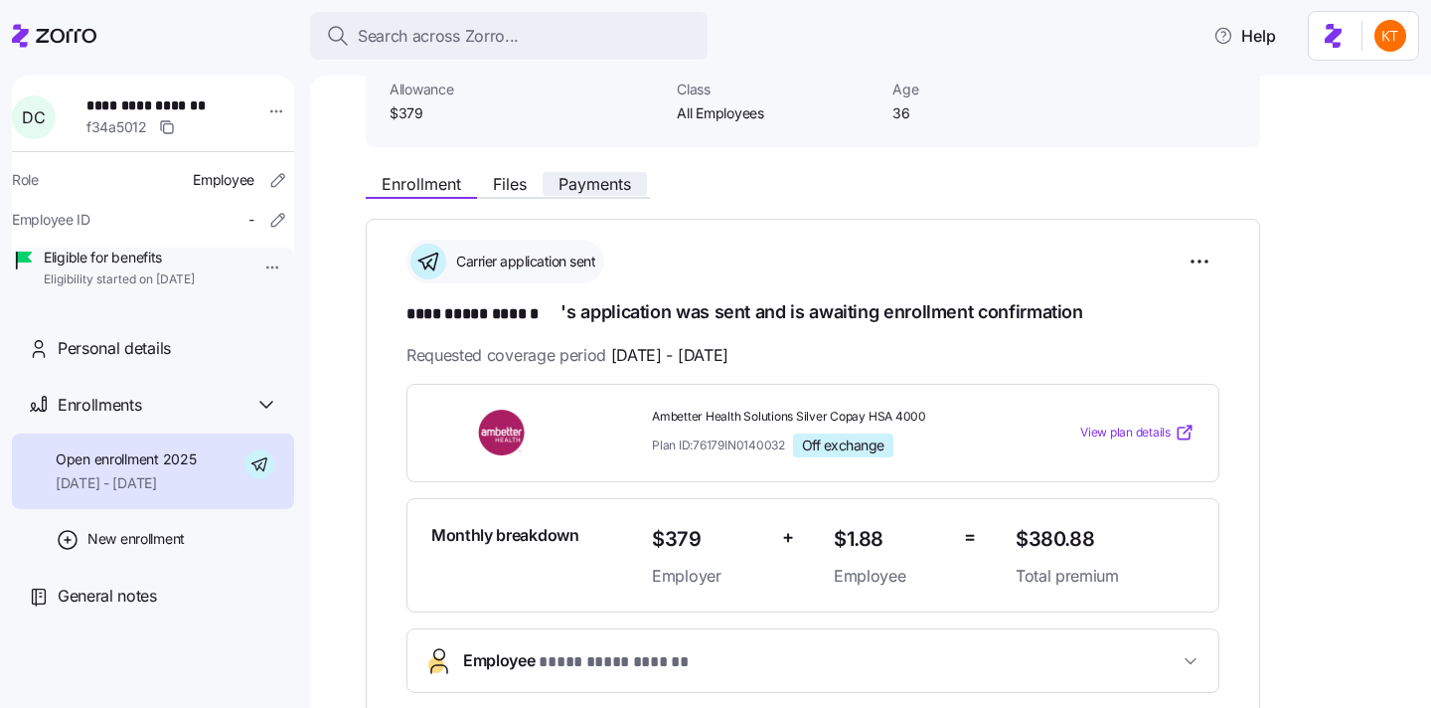
click at [594, 189] on span "Payments" at bounding box center [595, 184] width 73 height 16
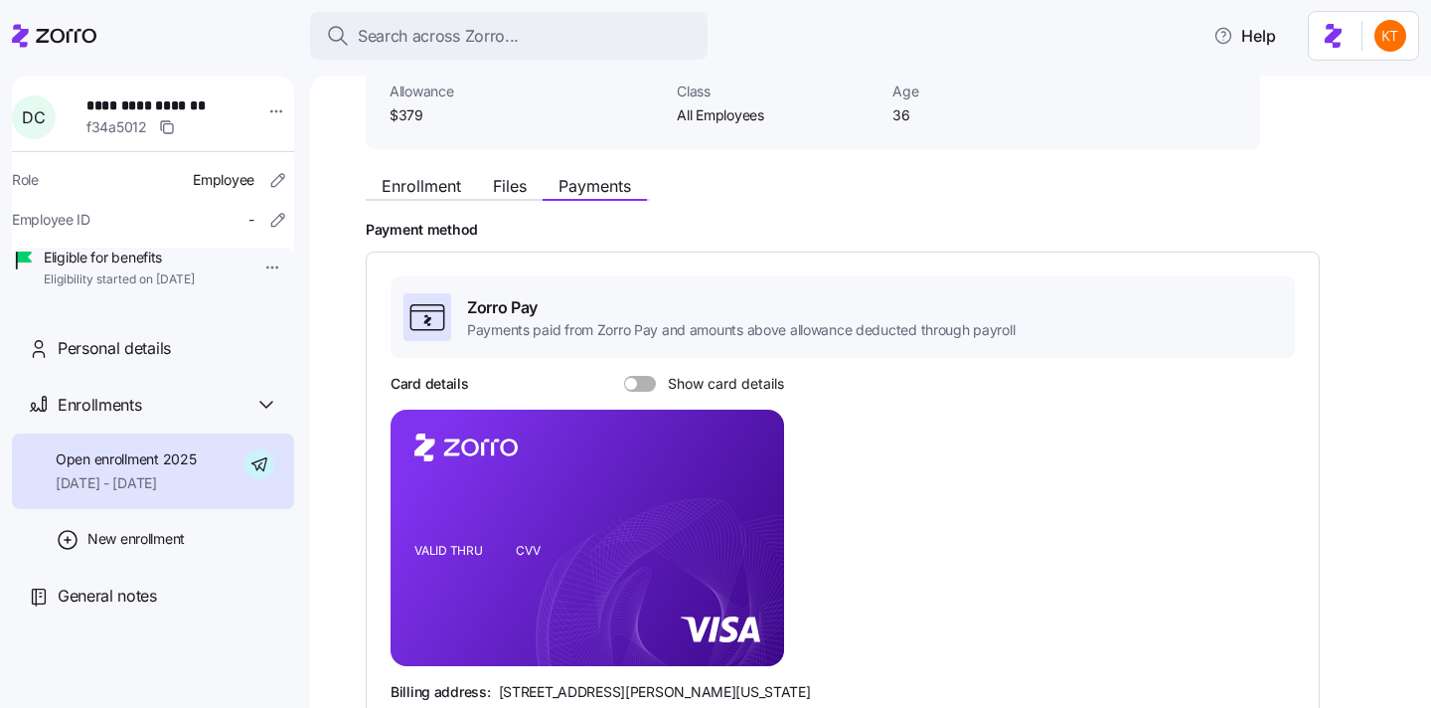
scroll to position [193, 0]
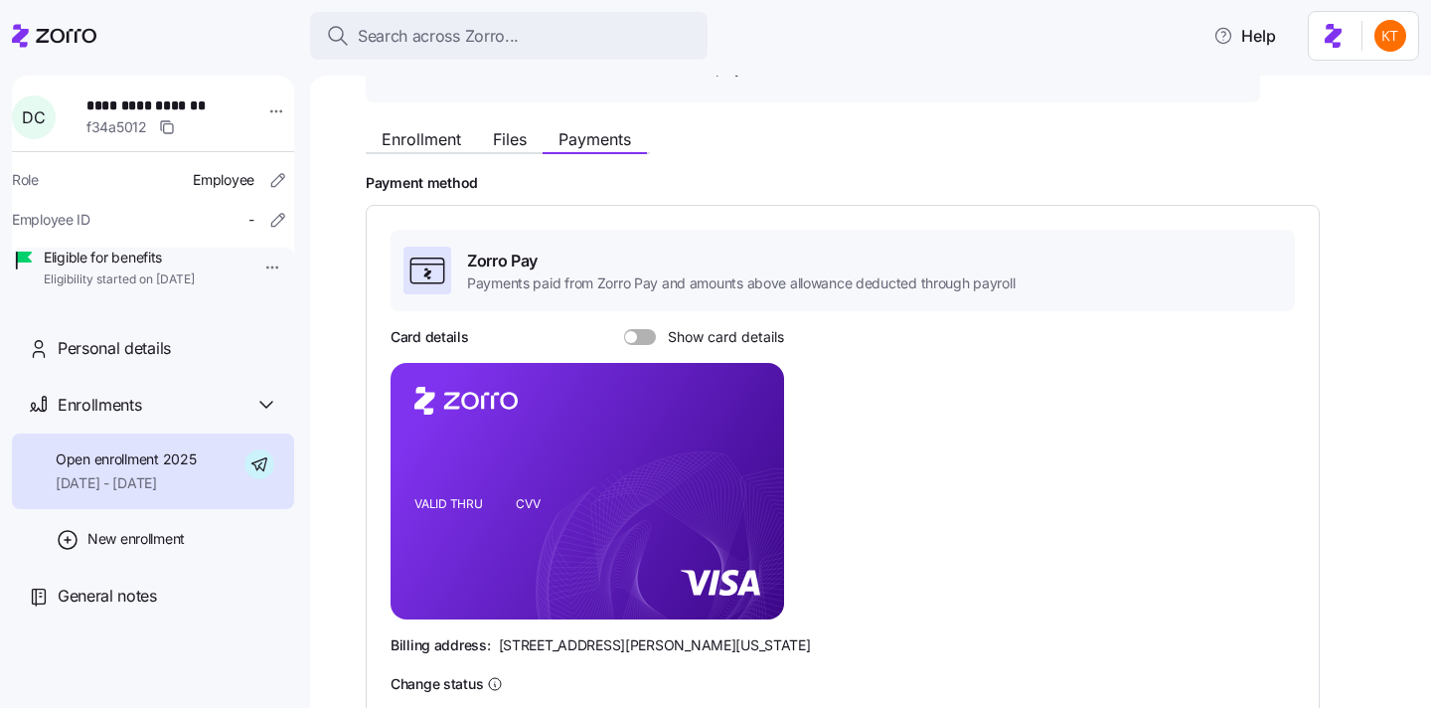
click at [653, 337] on span at bounding box center [647, 337] width 20 height 16
click at [624, 329] on input "Show card details" at bounding box center [624, 329] width 0 height 0
click at [748, 449] on icon "copy-to-clipboard" at bounding box center [748, 455] width 18 height 18
click at [742, 461] on icon "copy-to-clipboard" at bounding box center [748, 455] width 18 height 18
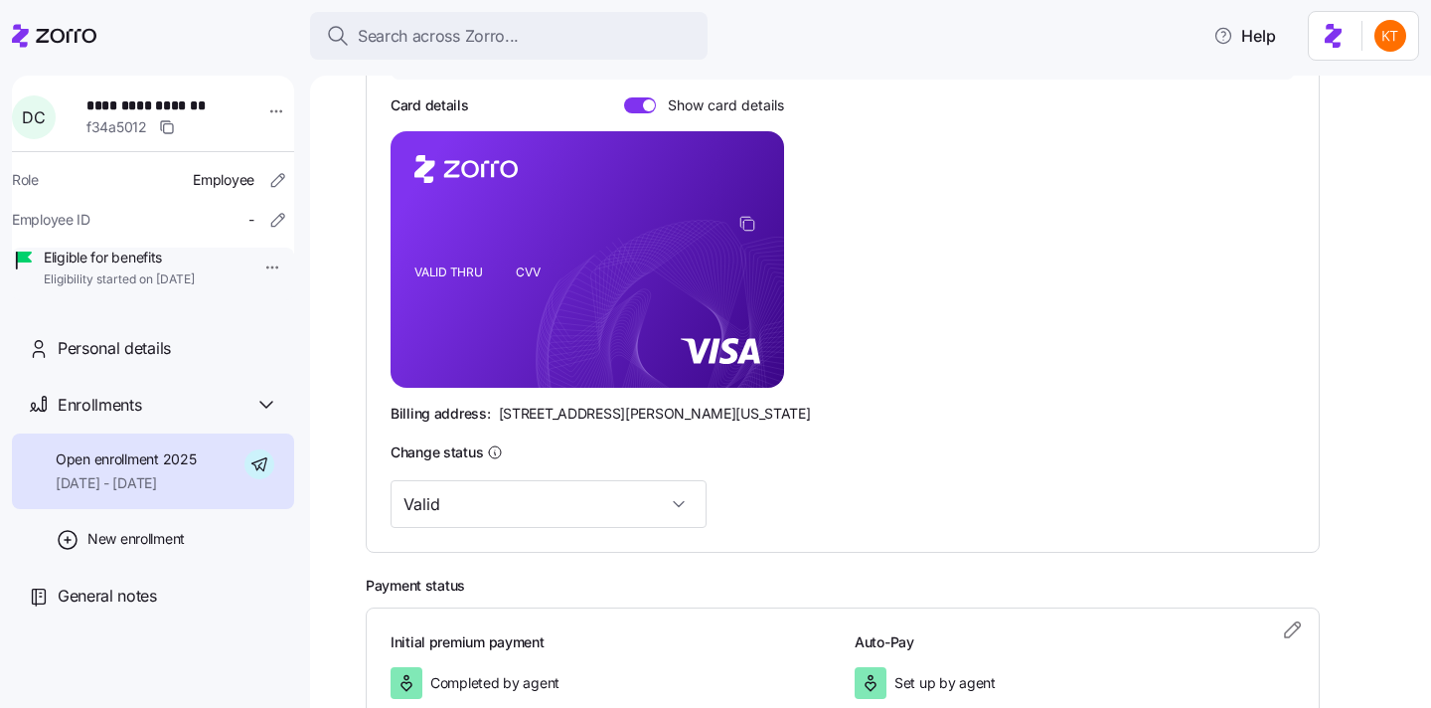
scroll to position [560, 0]
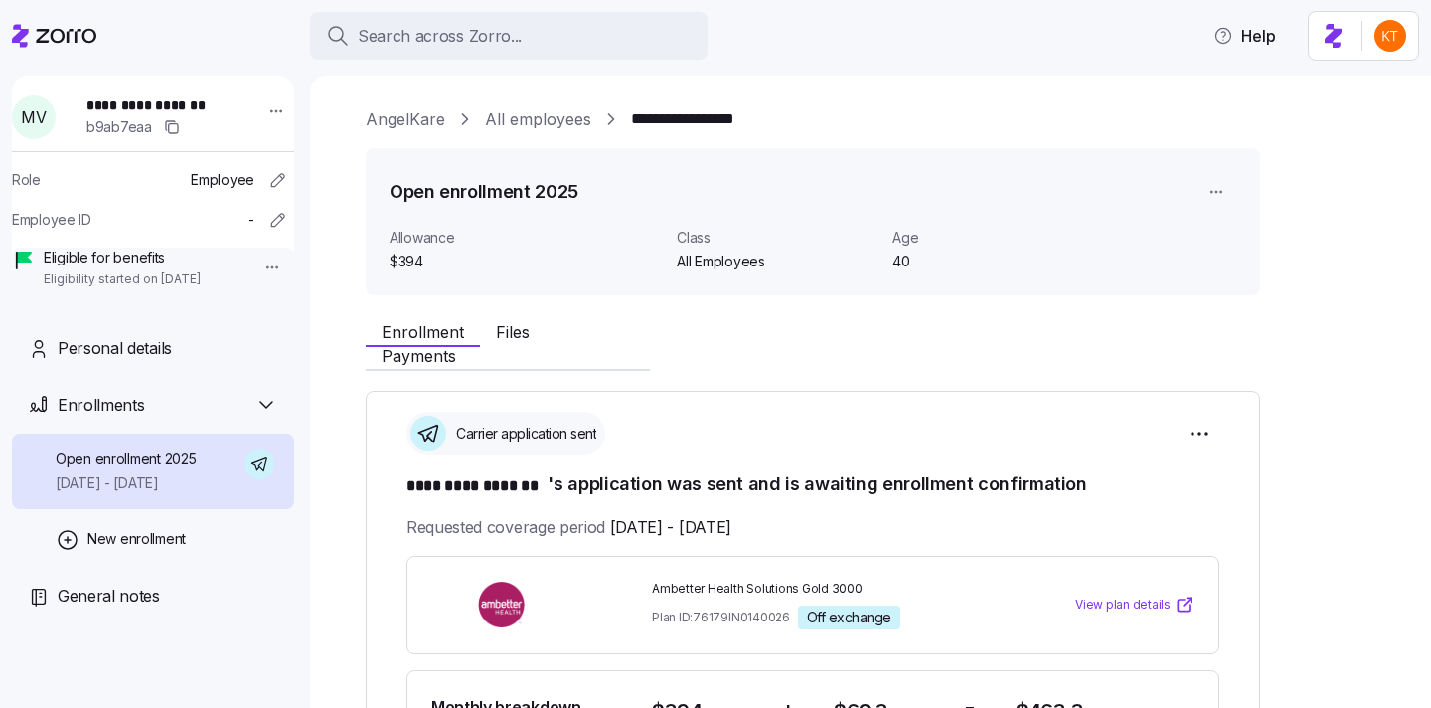
scroll to position [242, 0]
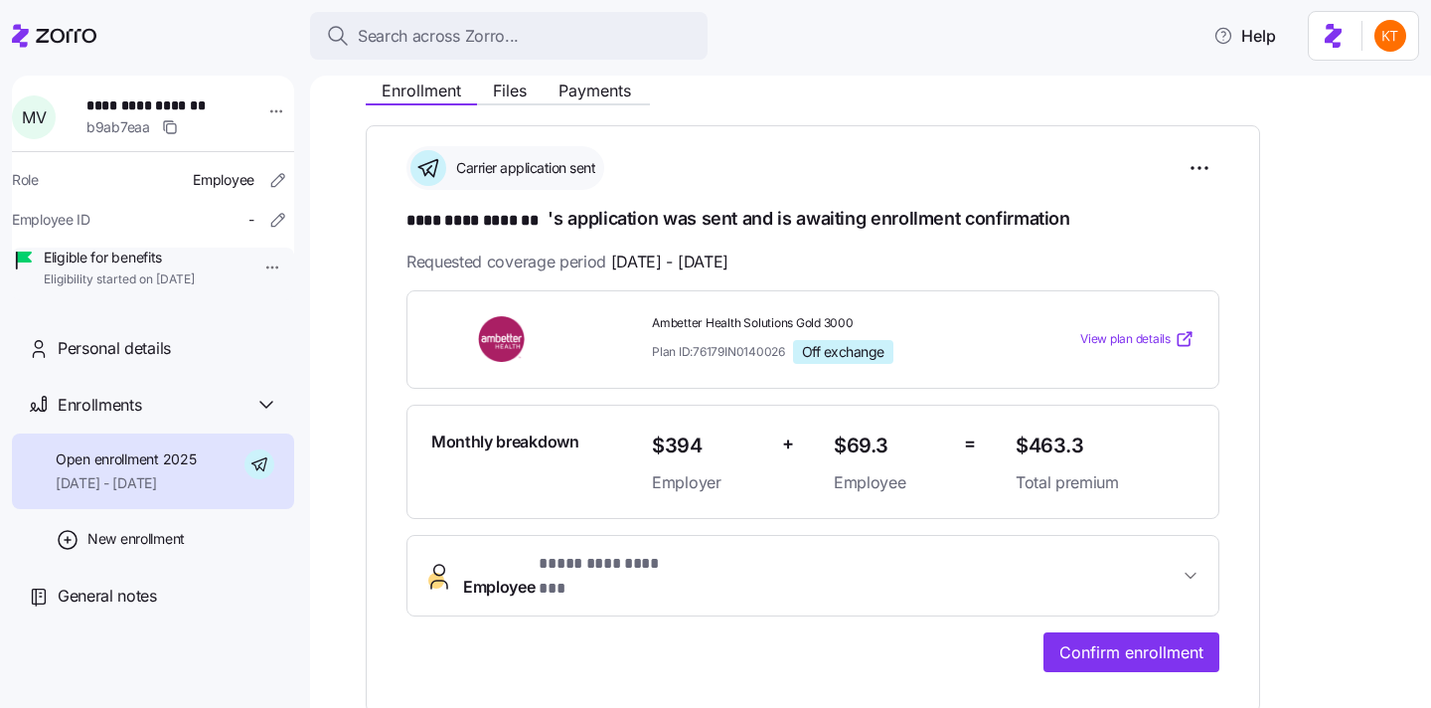
click at [585, 628] on div "**********" at bounding box center [813, 481] width 813 height 382
click at [561, 570] on span "* ********* ******* *" at bounding box center [613, 564] width 148 height 25
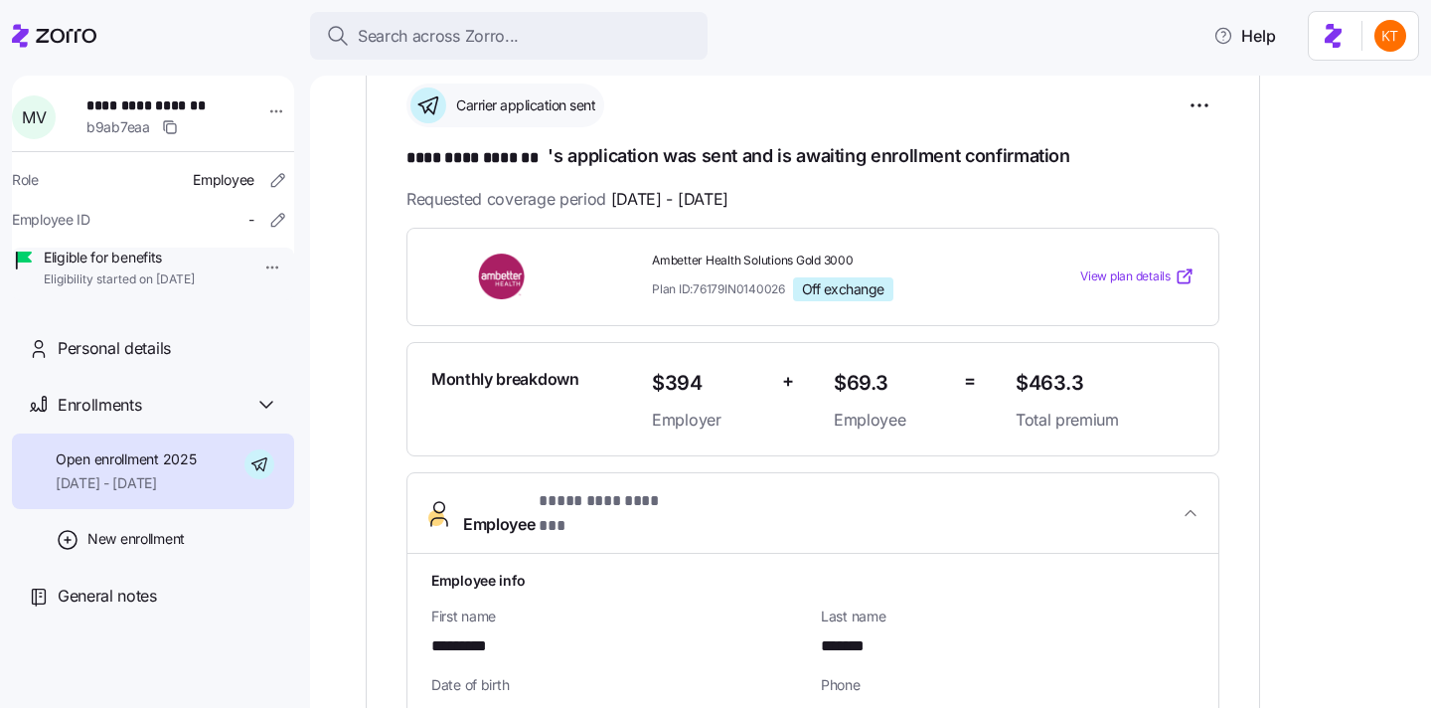
scroll to position [269, 0]
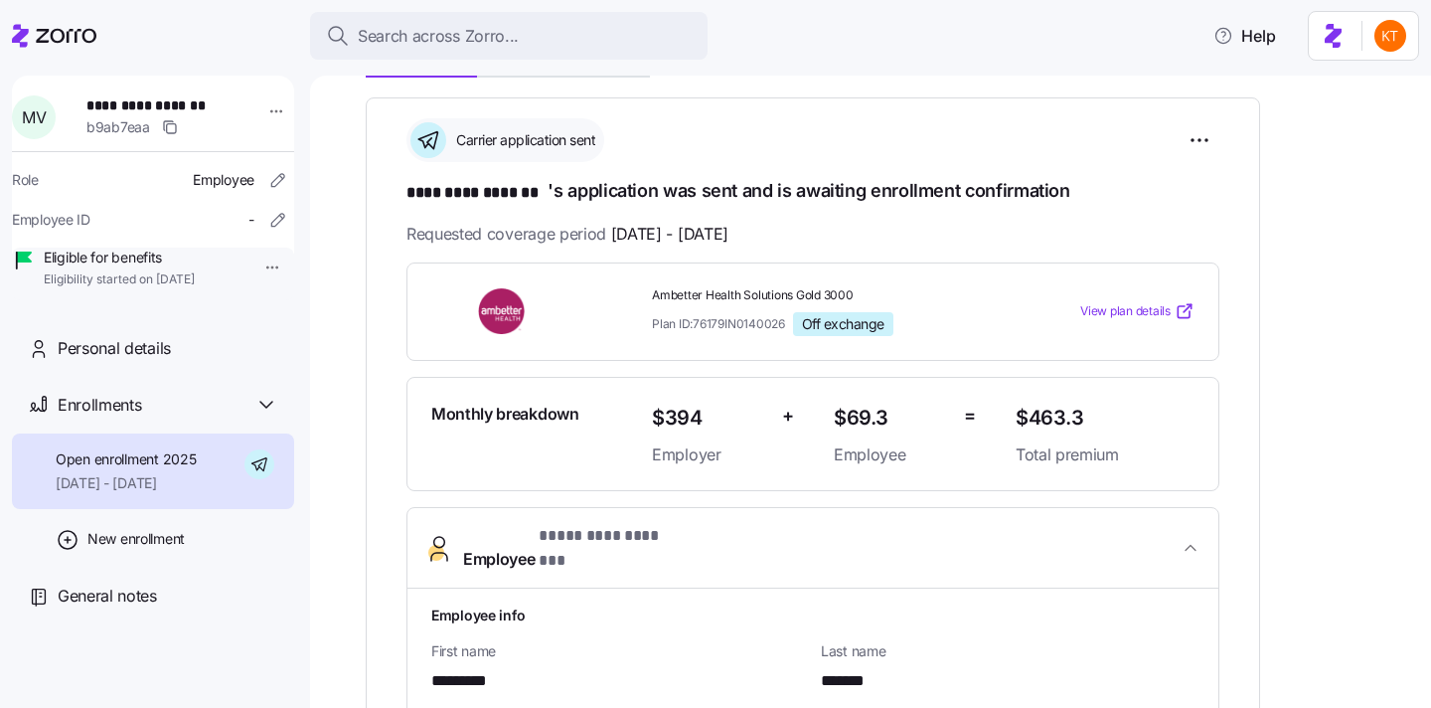
click at [198, 110] on span "**********" at bounding box center [155, 105] width 139 height 20
copy span "*******"
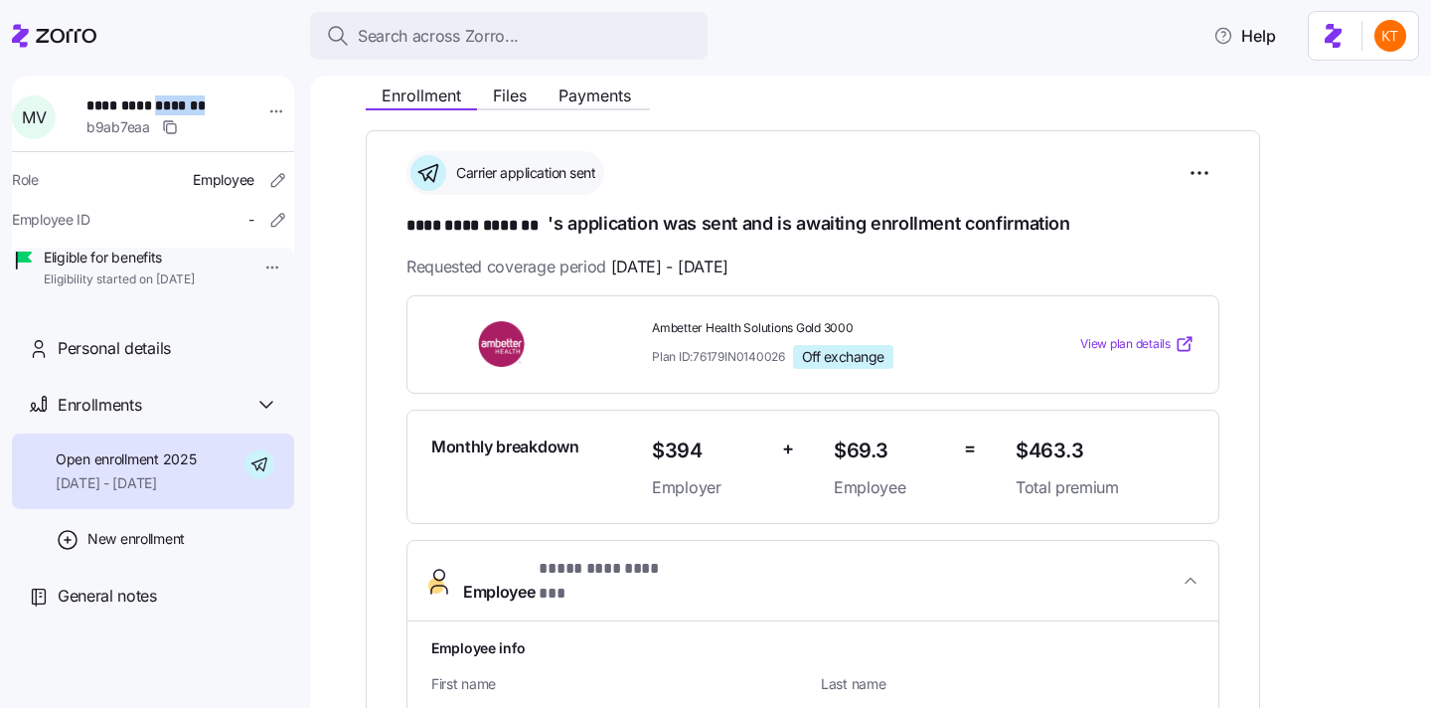
scroll to position [223, 0]
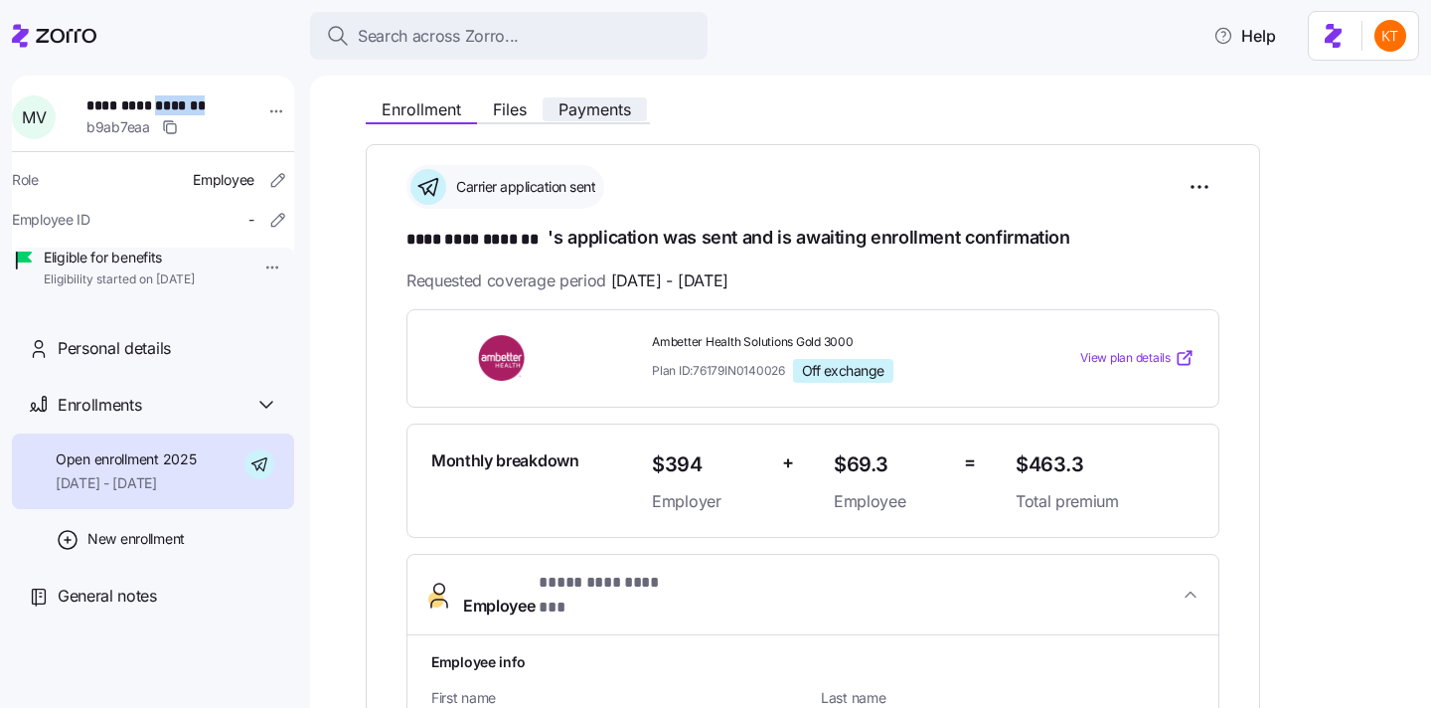
click at [616, 111] on span "Payments" at bounding box center [595, 109] width 73 height 16
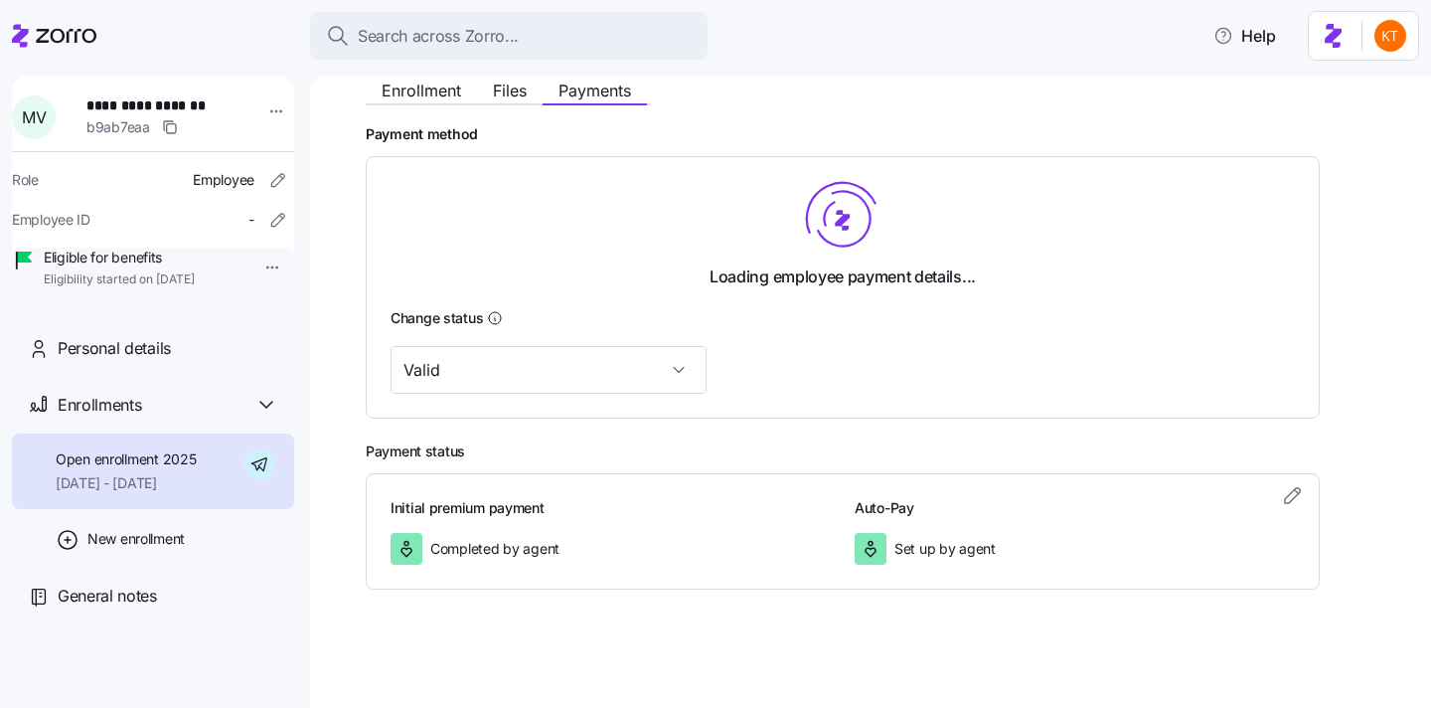
scroll to position [243, 0]
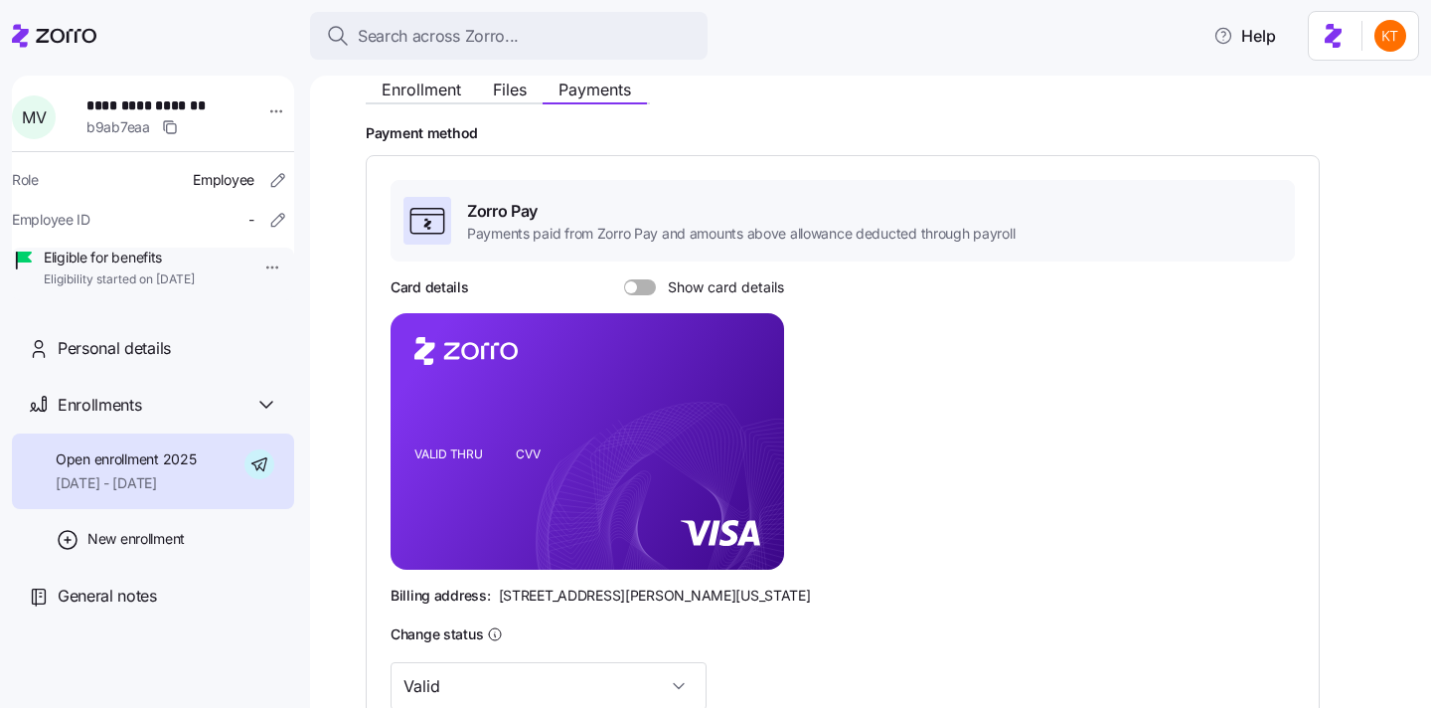
click at [646, 293] on span at bounding box center [647, 287] width 20 height 16
click at [624, 279] on input "Show card details" at bounding box center [624, 279] width 0 height 0
click at [744, 397] on foreignobject at bounding box center [751, 409] width 24 height 24
click at [742, 413] on icon "copy-to-clipboard" at bounding box center [748, 406] width 18 height 18
click at [415, 96] on span "Enrollment" at bounding box center [422, 90] width 80 height 16
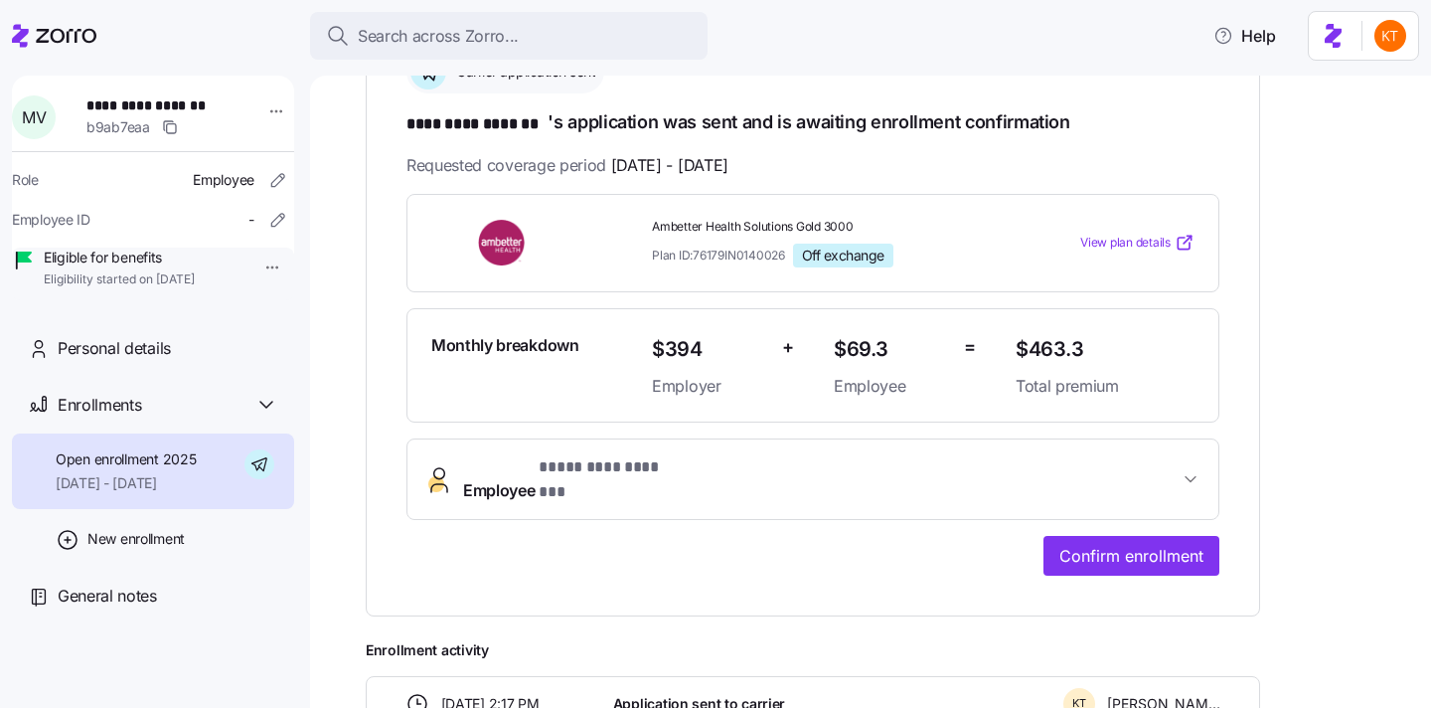
click at [1029, 484] on button "Employee * ********* ******* *" at bounding box center [813, 479] width 811 height 80
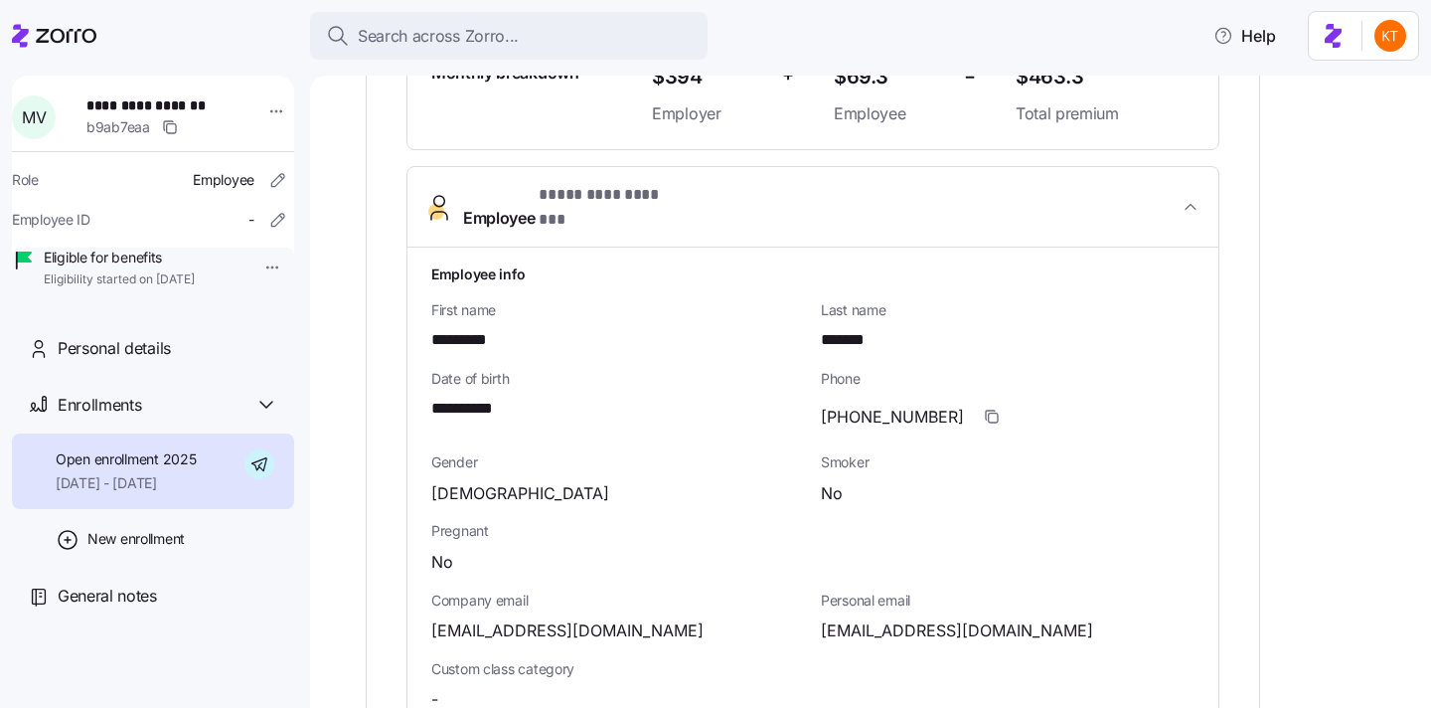
scroll to position [658, 0]
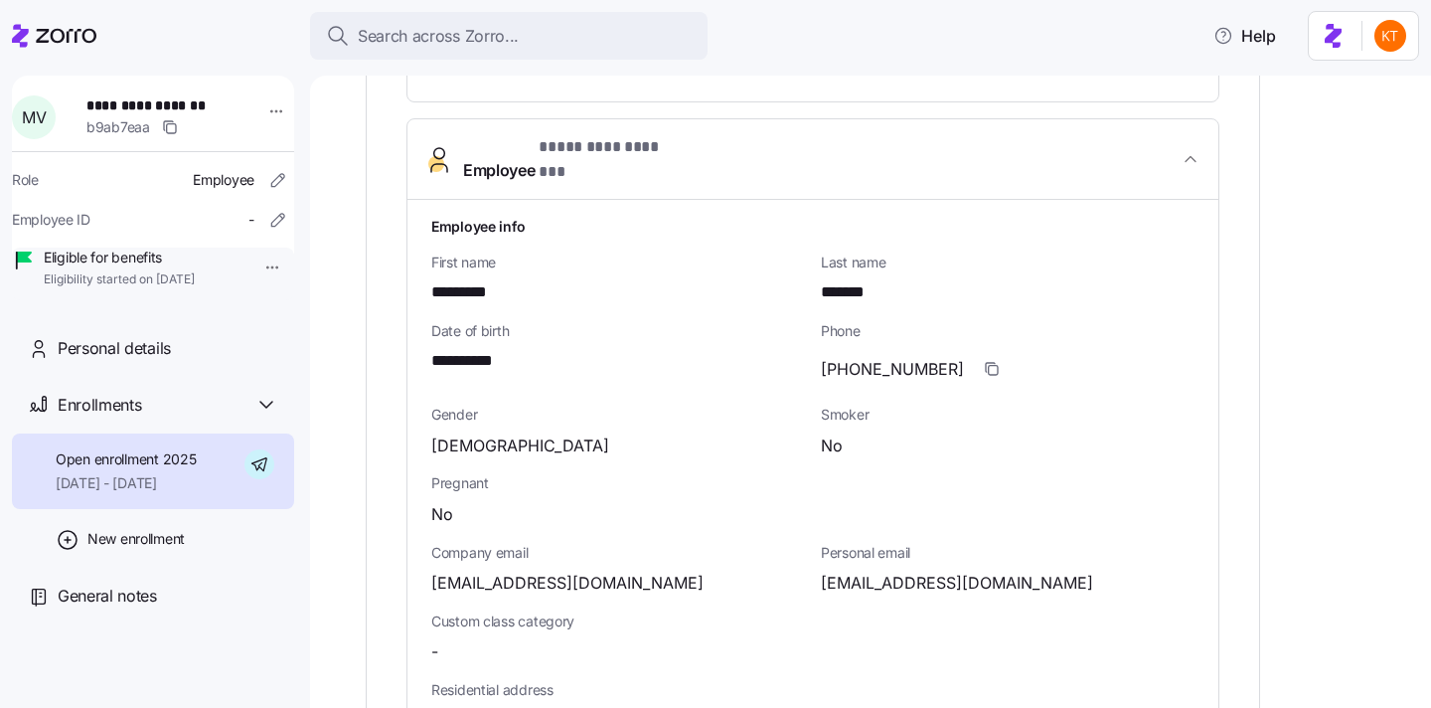
click at [886, 579] on div "Personal email anything4god8@gmail.com" at bounding box center [1008, 569] width 390 height 69
click at [884, 573] on span "anything4god8@gmail.com" at bounding box center [957, 583] width 272 height 25
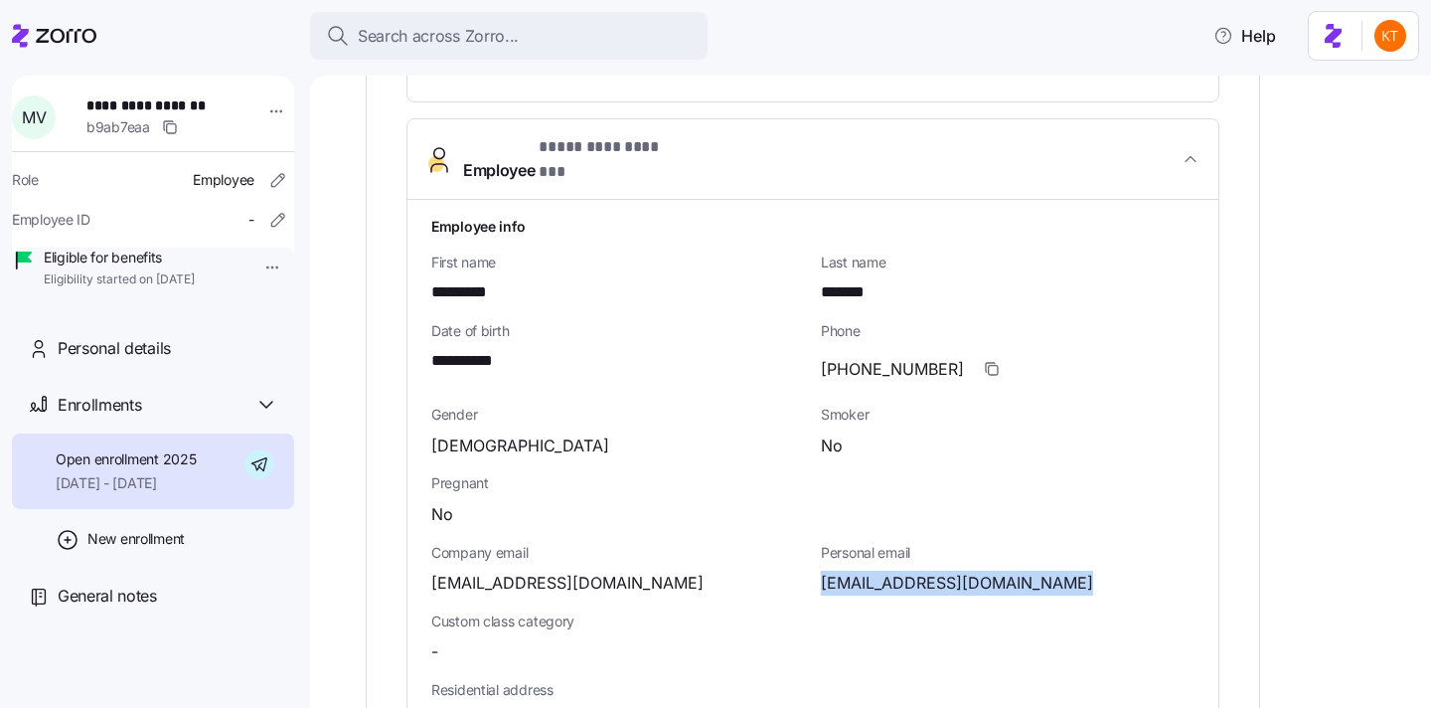
copy span "anything4god8"
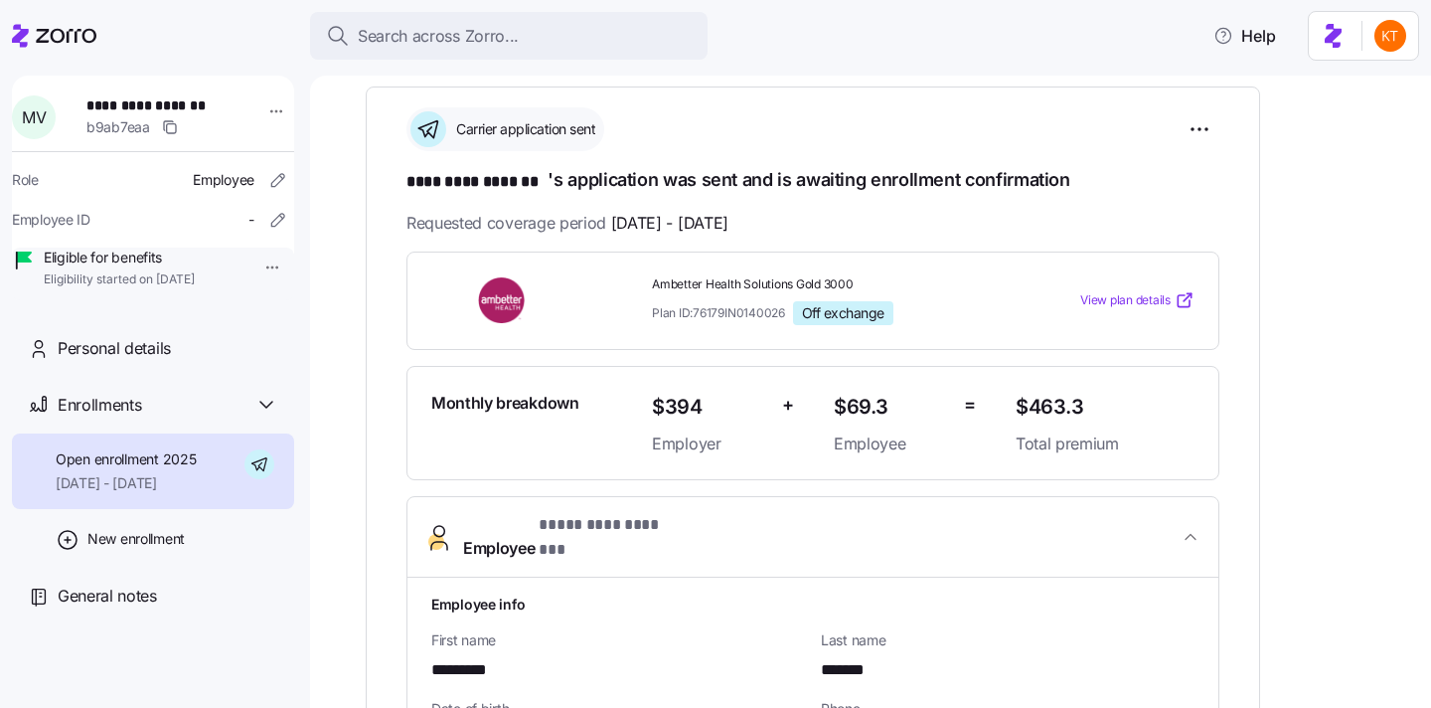
scroll to position [229, 0]
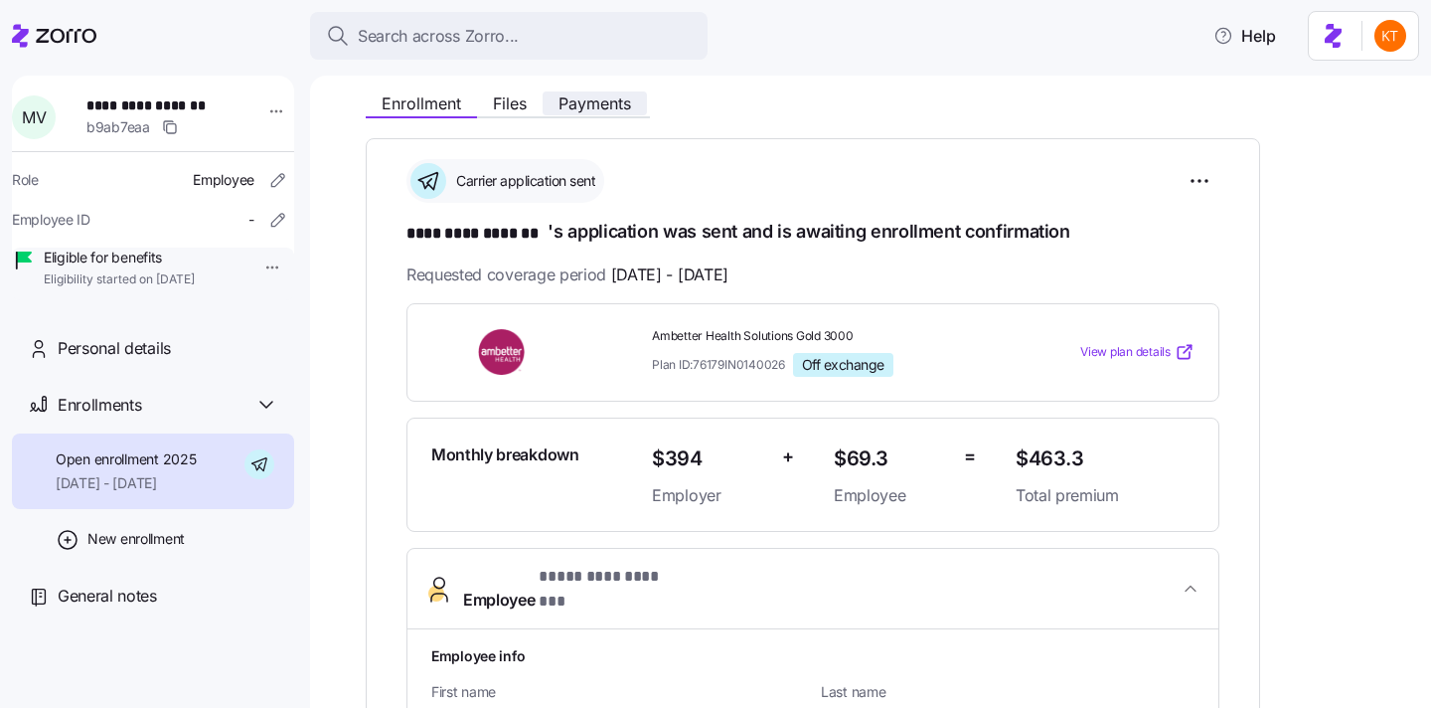
click at [605, 95] on span "Payments" at bounding box center [595, 103] width 73 height 16
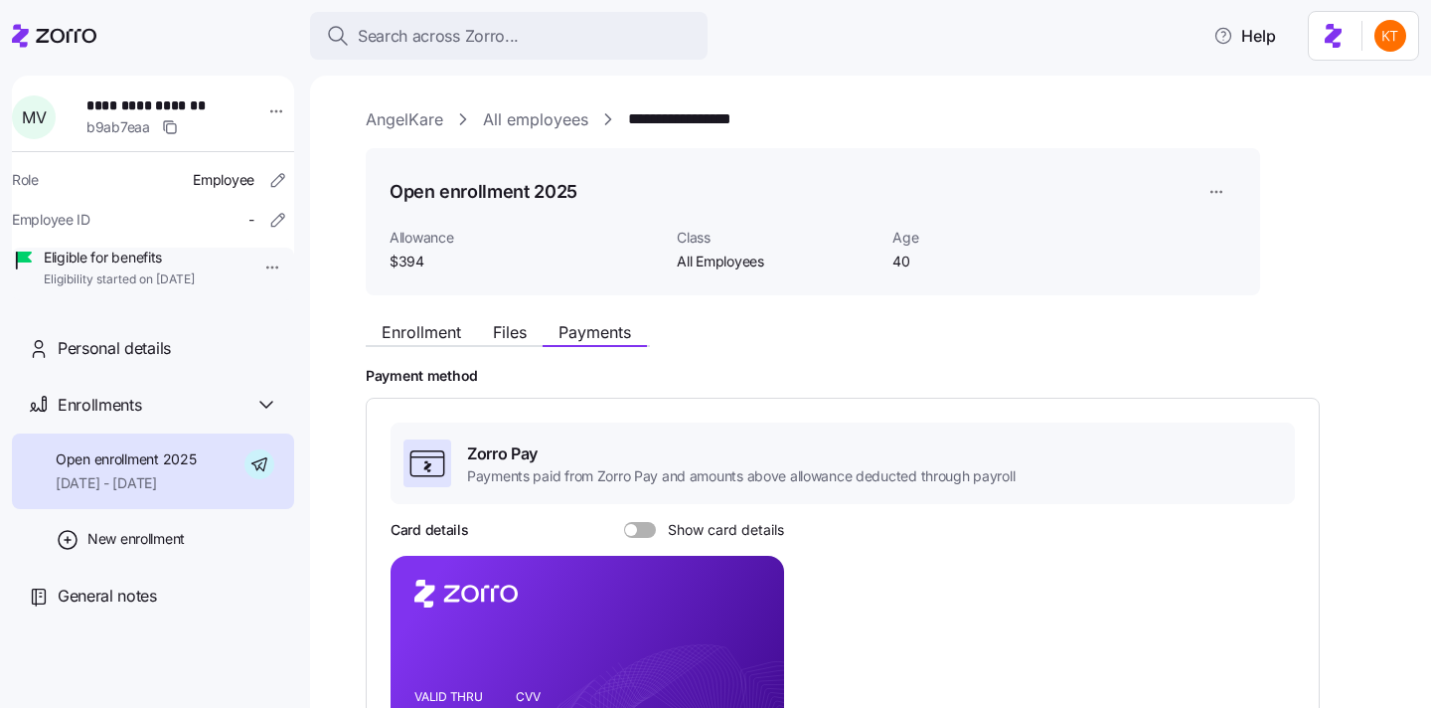
click at [658, 546] on div "Card details Show card details VALID THRU CVV Billing address: 810 Sharon Drive…" at bounding box center [843, 684] width 905 height 328
click at [641, 527] on span at bounding box center [647, 530] width 20 height 16
click at [624, 522] on input "Show card details" at bounding box center [624, 522] width 0 height 0
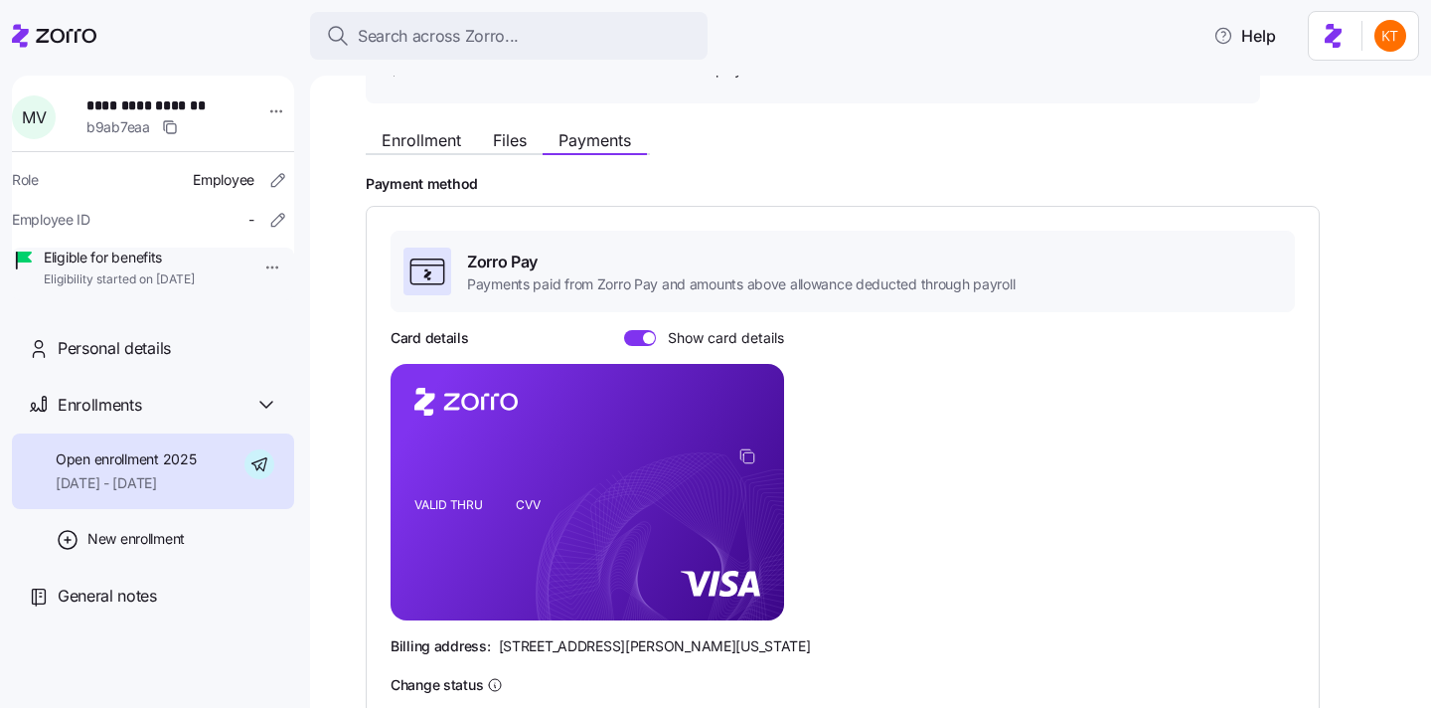
scroll to position [185, 0]
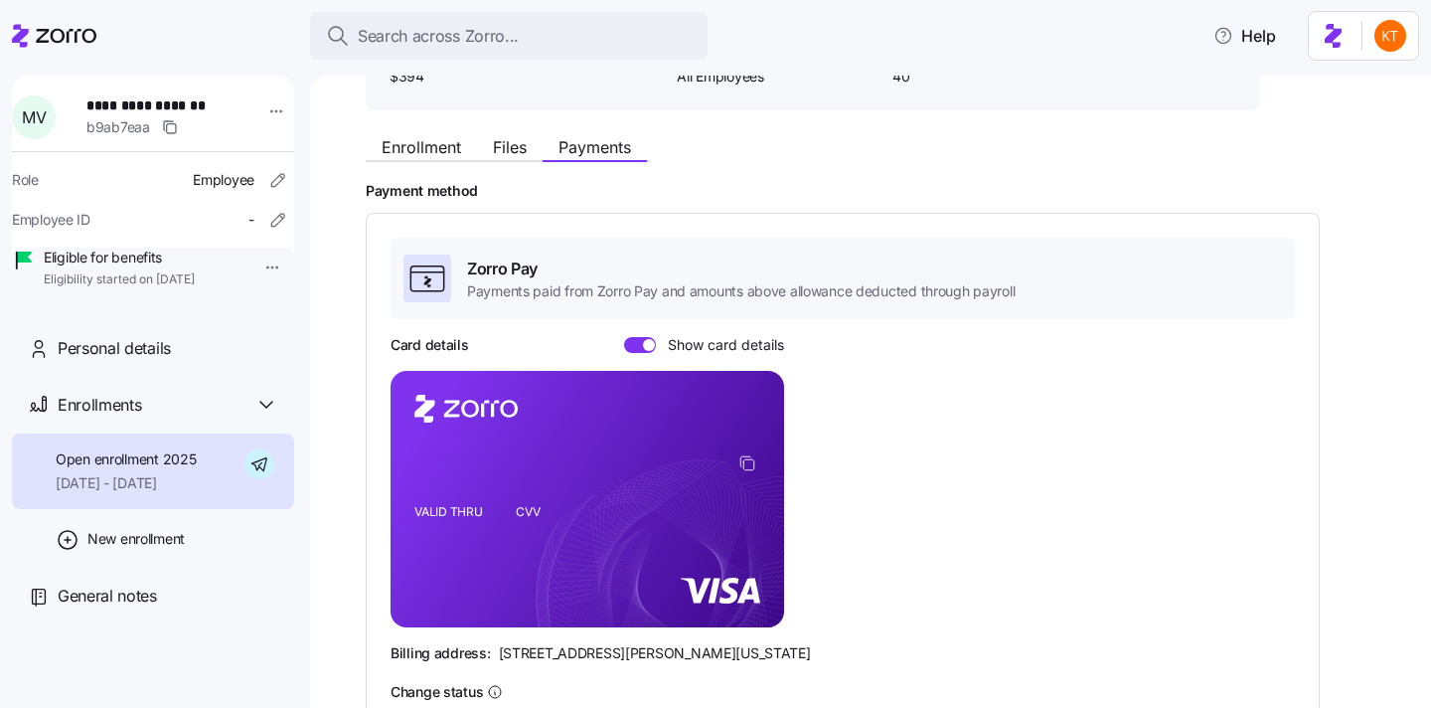
click at [441, 160] on div "Enrollment Files Payments" at bounding box center [508, 150] width 284 height 24
click at [435, 158] on button "Enrollment" at bounding box center [421, 147] width 111 height 24
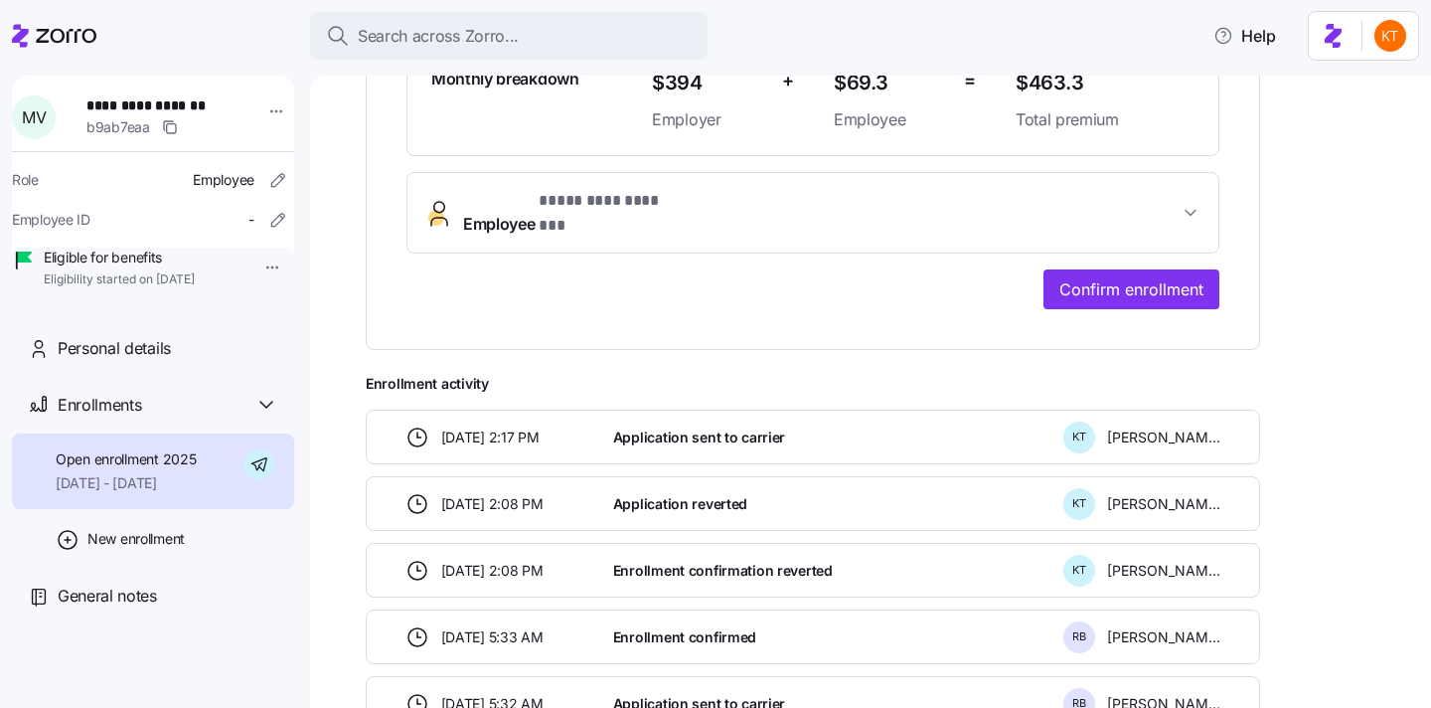
scroll to position [402, 0]
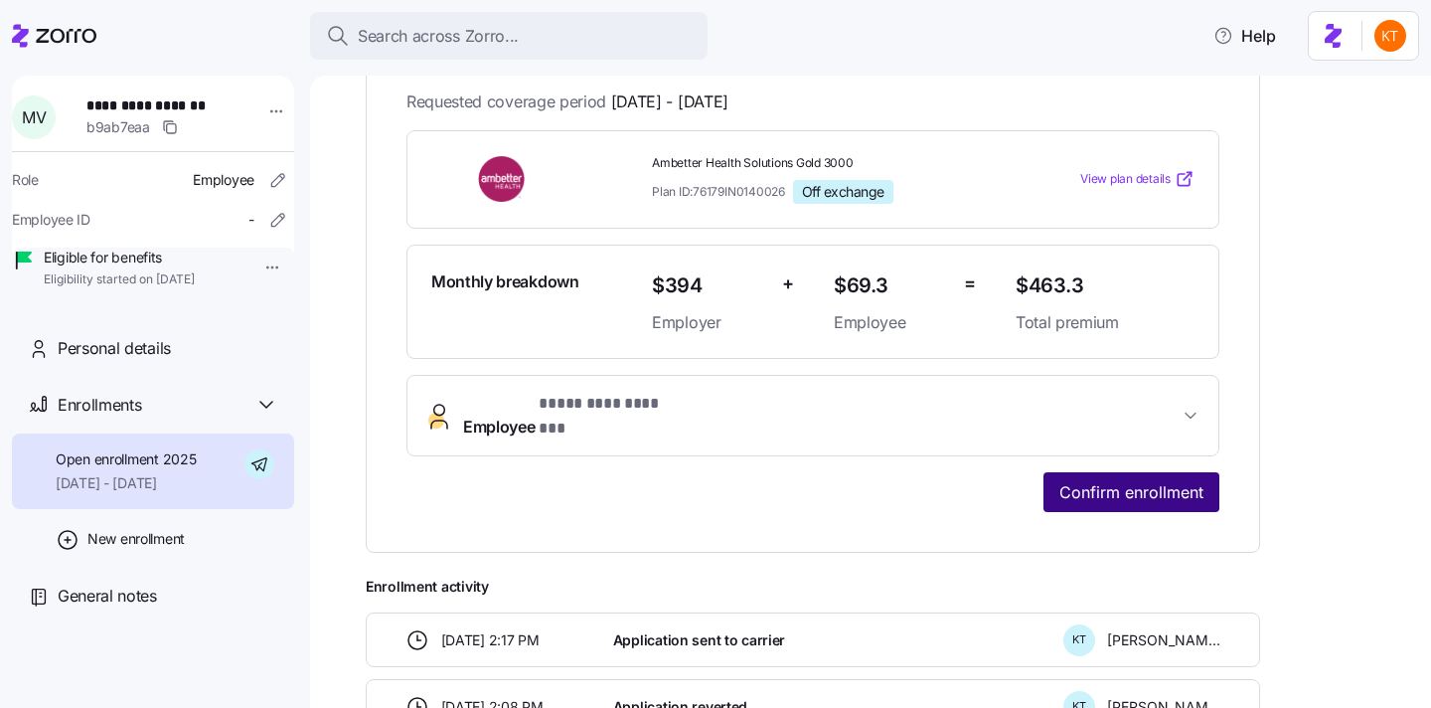
click at [1113, 480] on span "Confirm enrollment" at bounding box center [1132, 492] width 144 height 24
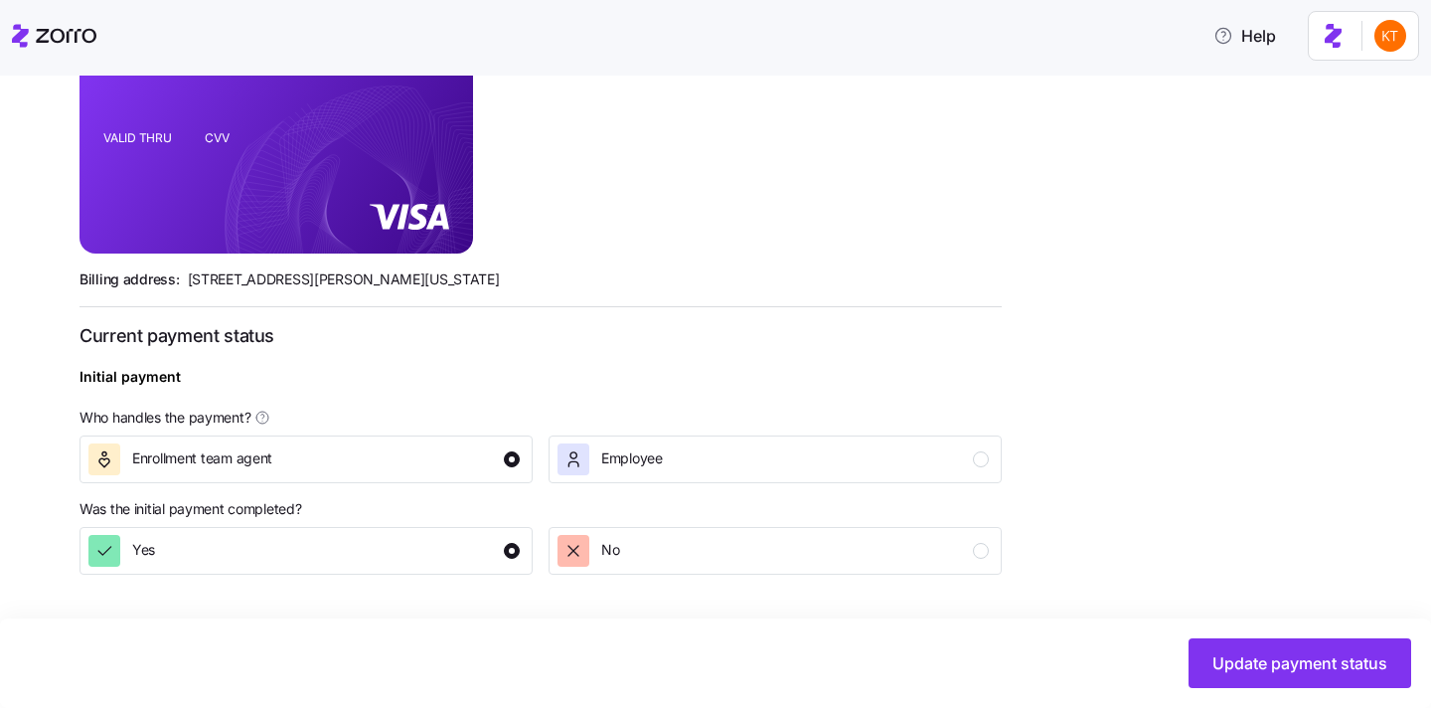
scroll to position [766, 0]
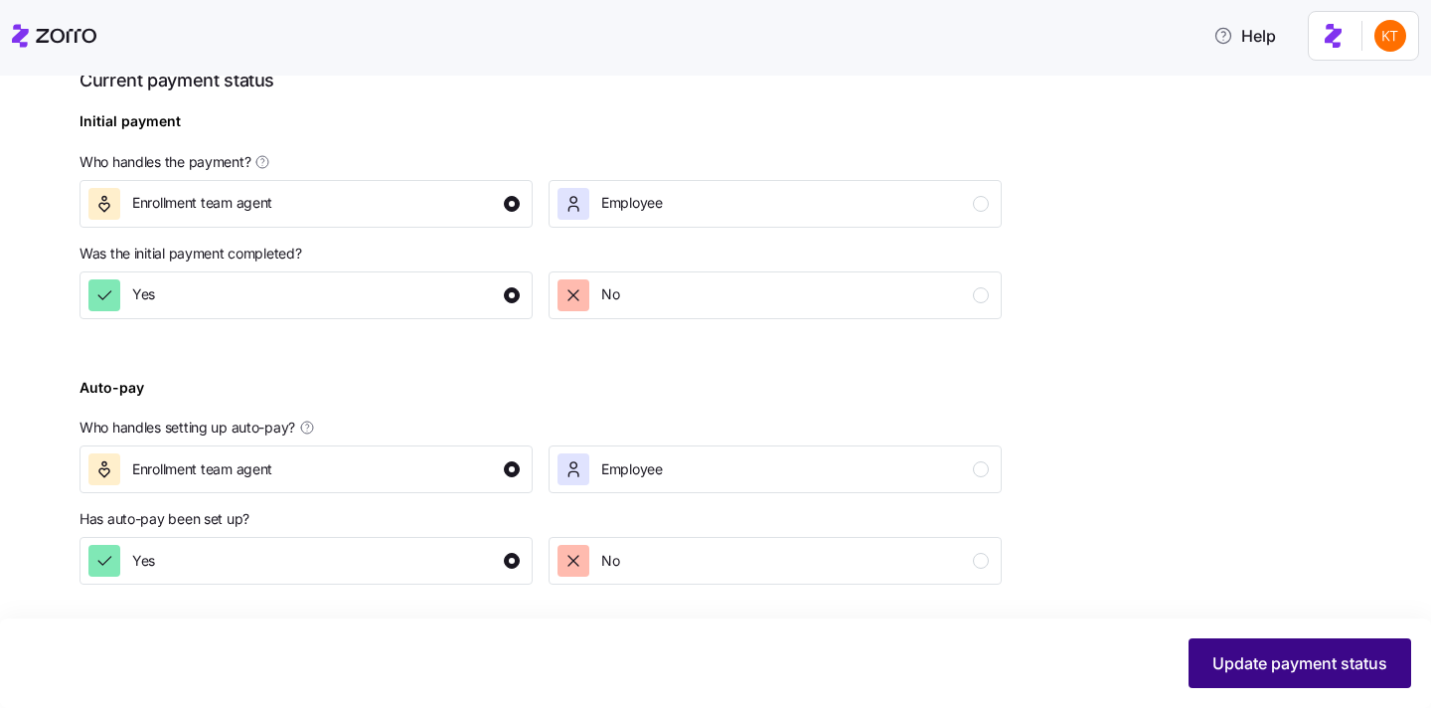
click at [1208, 641] on button "Update payment status" at bounding box center [1300, 663] width 223 height 50
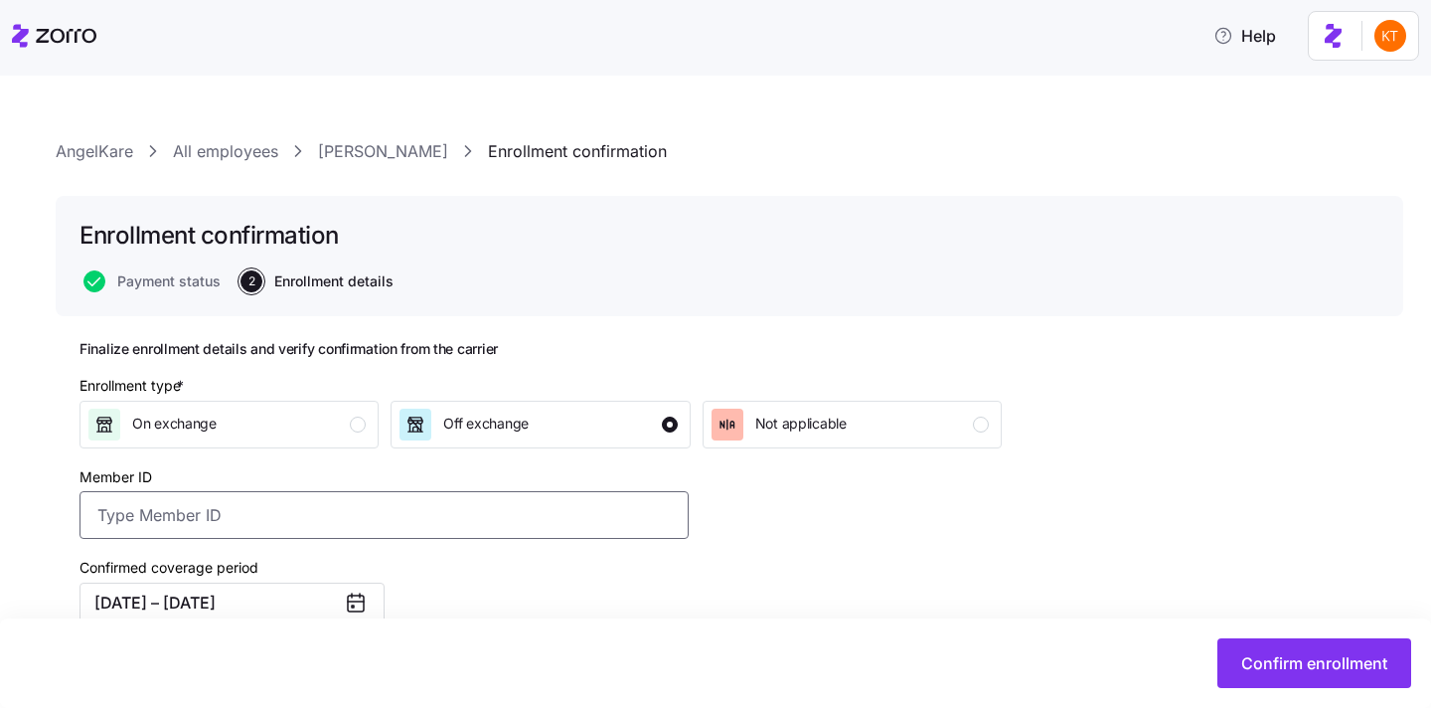
click at [473, 506] on input "Member ID" at bounding box center [384, 515] width 609 height 48
paste input "UZ1419525"
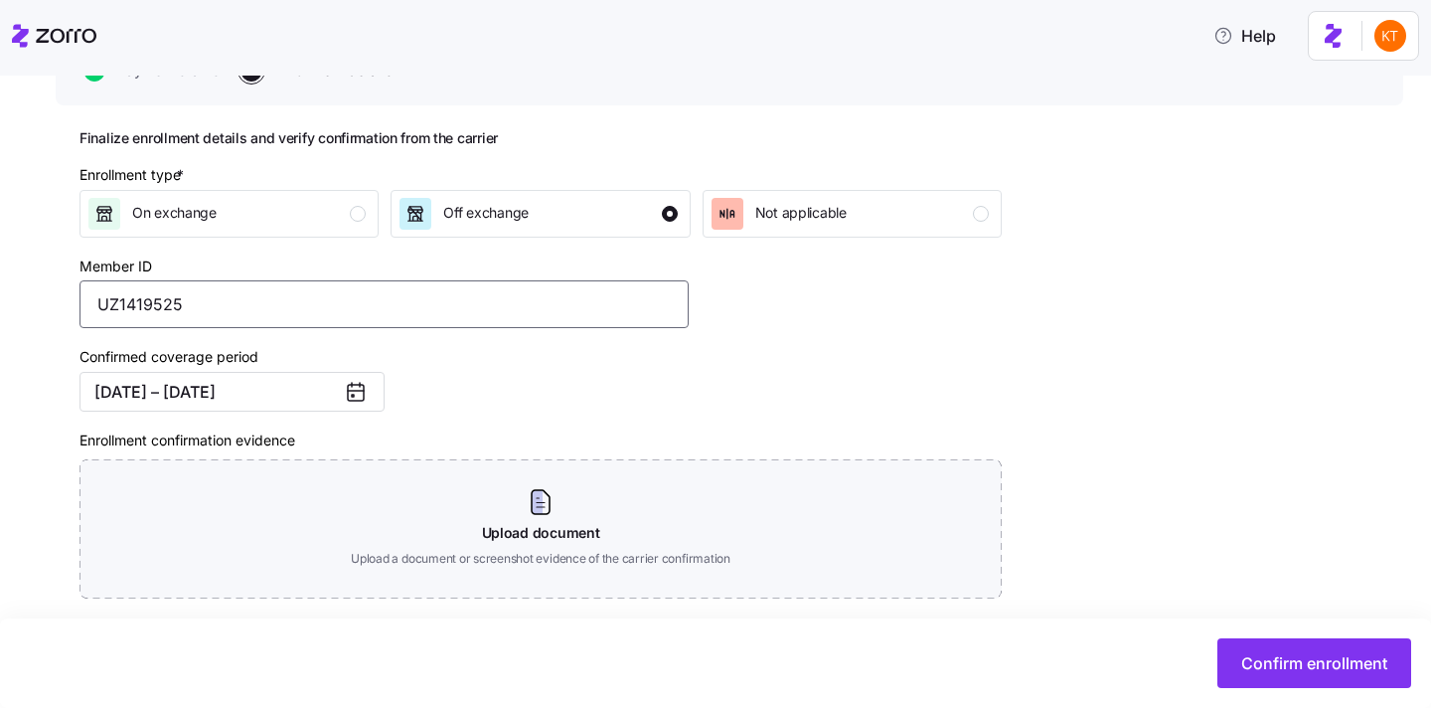
scroll to position [327, 0]
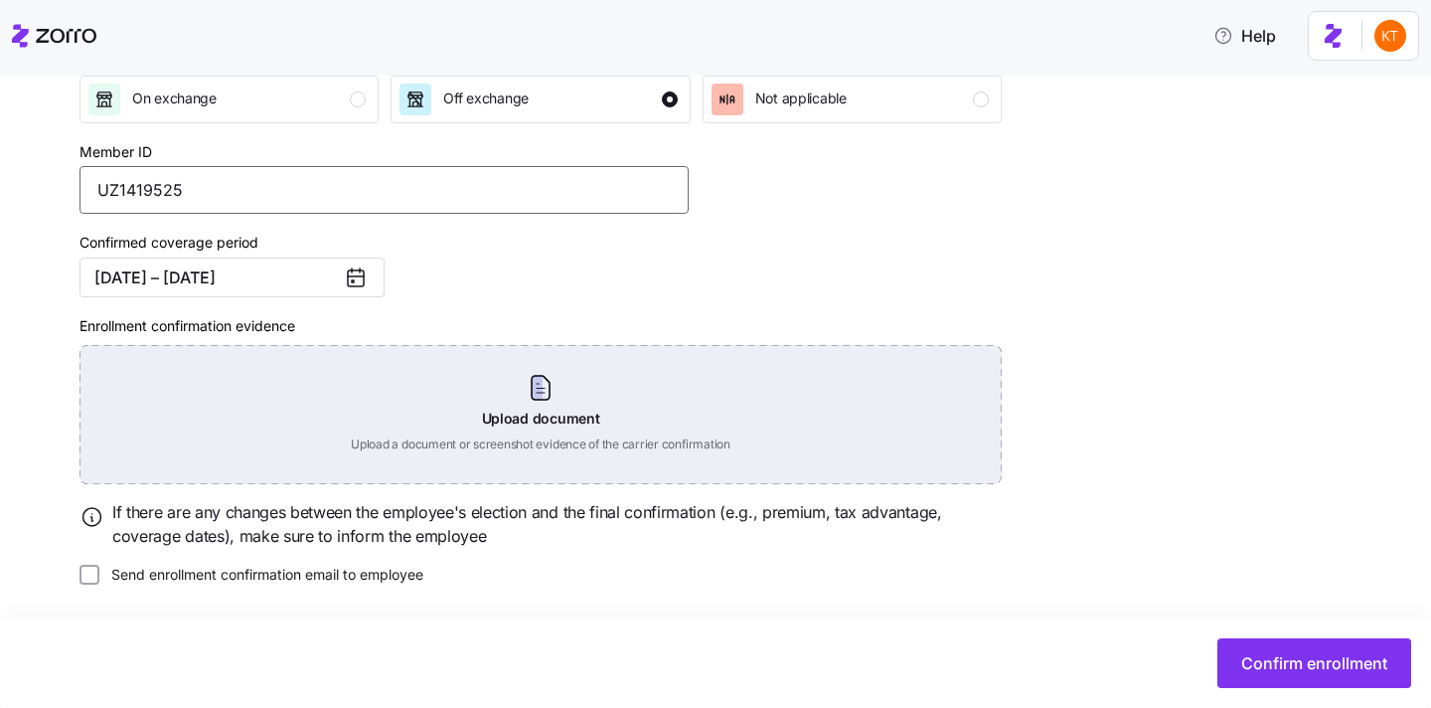
type input "UZ1419525"
click at [551, 404] on div "Upload document Upload a document or screenshot evidence of the carrier confirm…" at bounding box center [541, 414] width 922 height 139
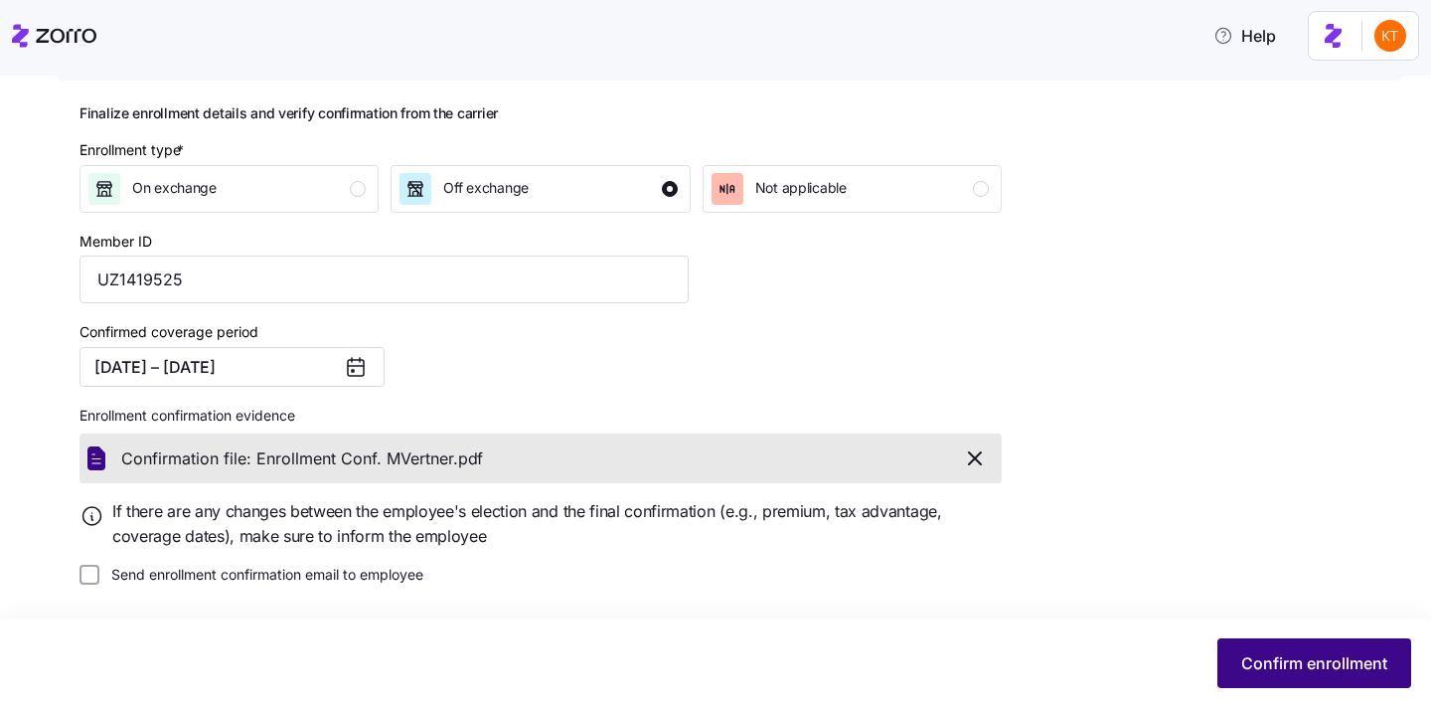
scroll to position [237, 0]
click at [1264, 655] on span "Confirm enrollment" at bounding box center [1315, 663] width 146 height 24
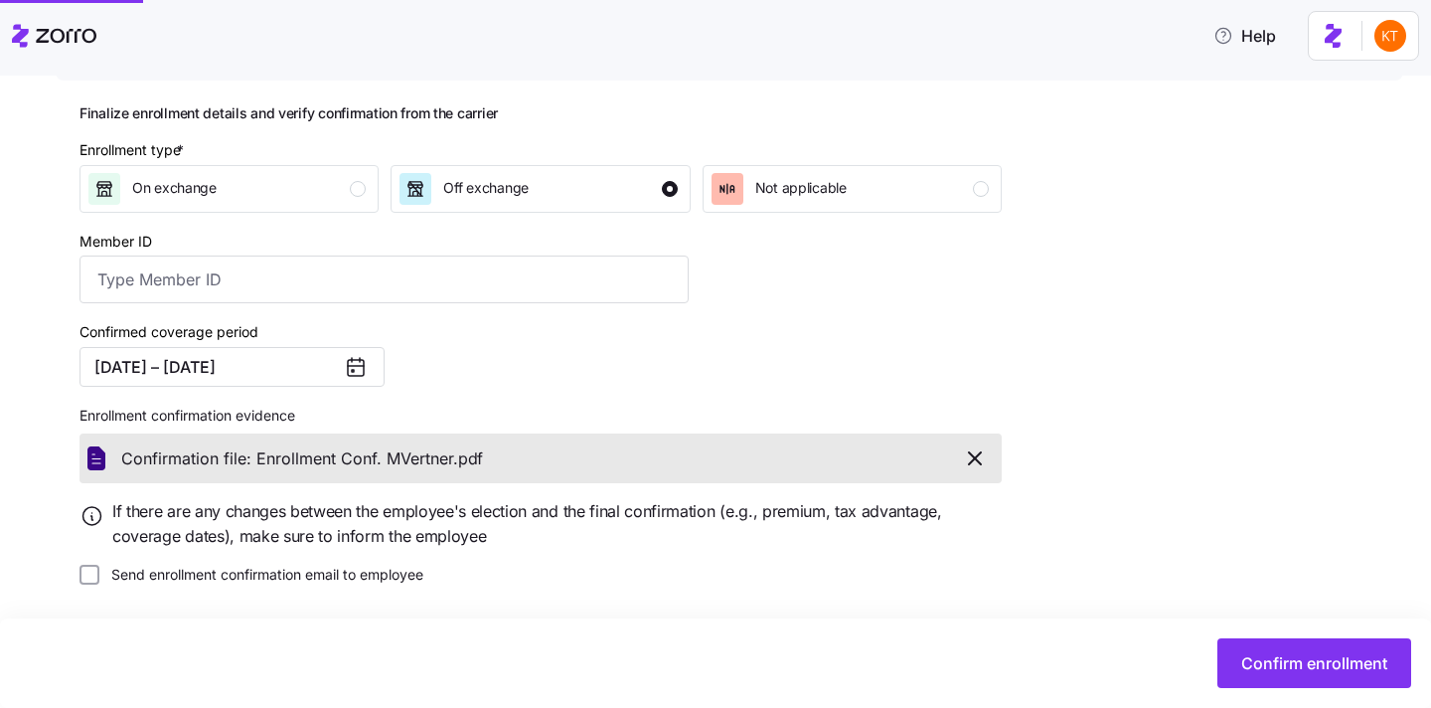
type input "UZ1419525"
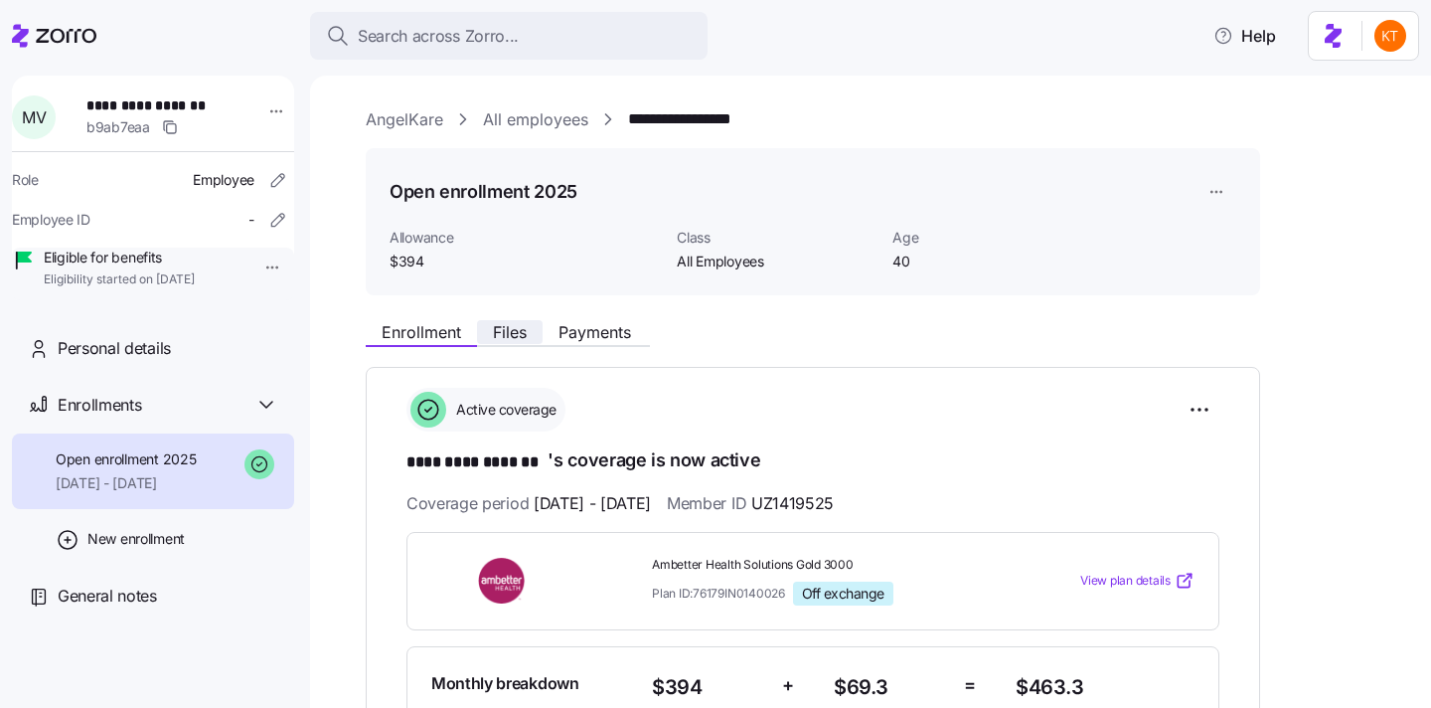
click at [522, 335] on span "Files" at bounding box center [510, 332] width 34 height 16
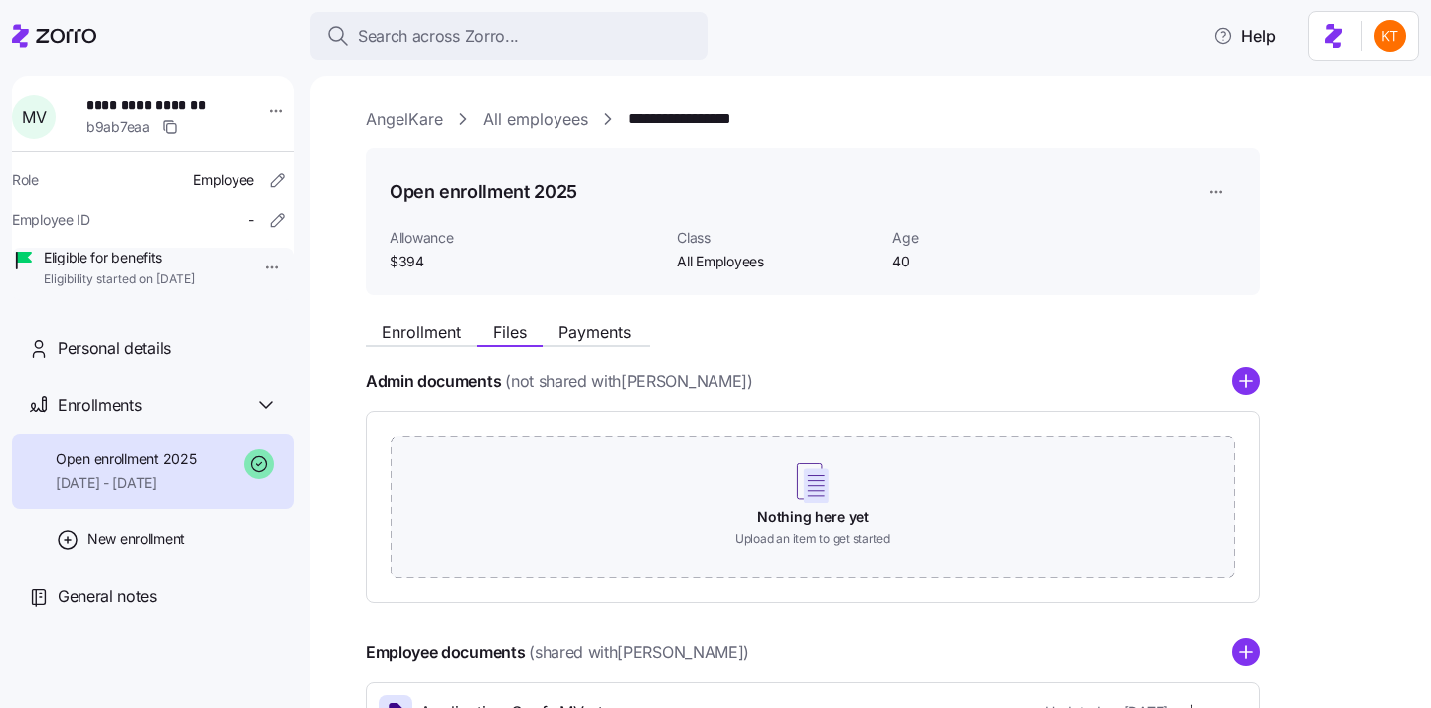
click at [1248, 636] on div "Admin documents (not shared with Marshekka Vertner ) Nothing here yet Upload an…" at bounding box center [813, 656] width 895 height 578
click at [1248, 642] on circle "add icon" at bounding box center [1247, 653] width 26 height 26
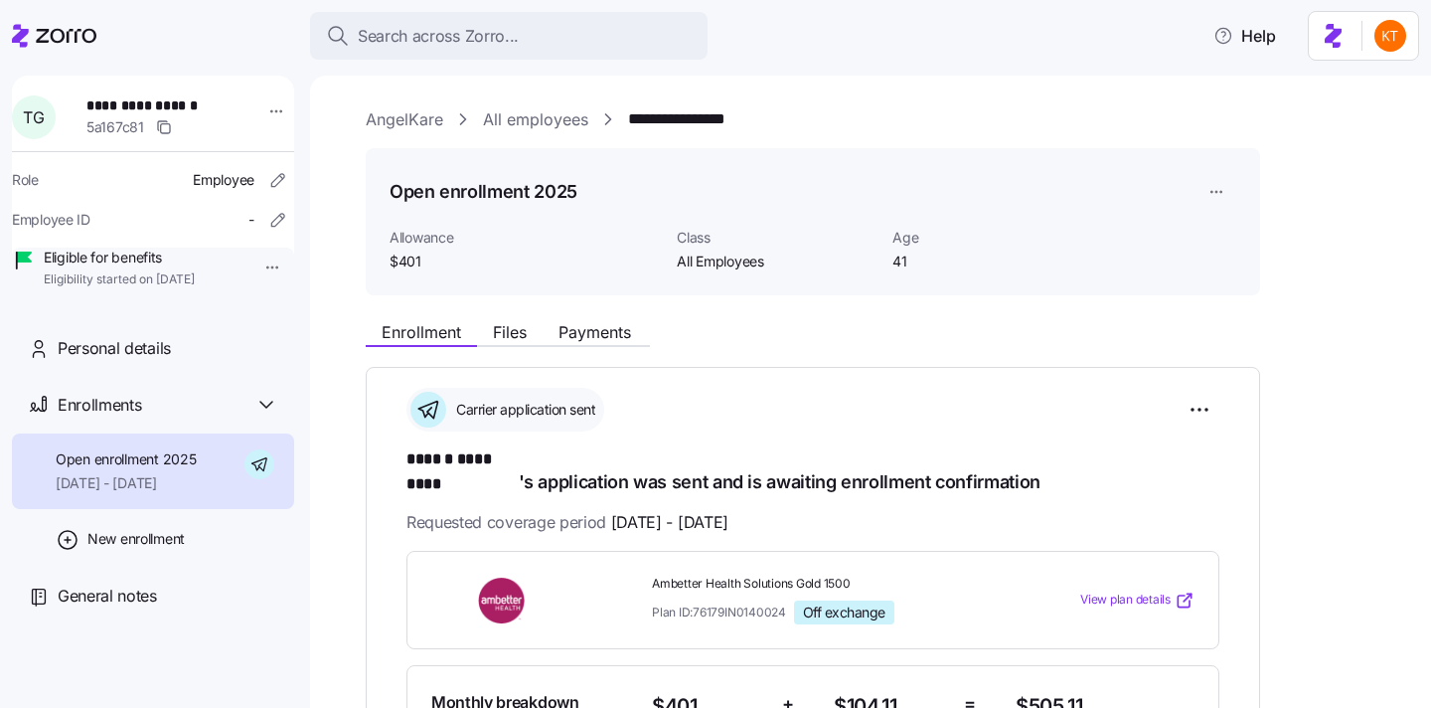
click at [162, 97] on span "**********" at bounding box center [155, 105] width 139 height 20
copy span "*********"
click at [638, 340] on button "Payments" at bounding box center [595, 332] width 104 height 24
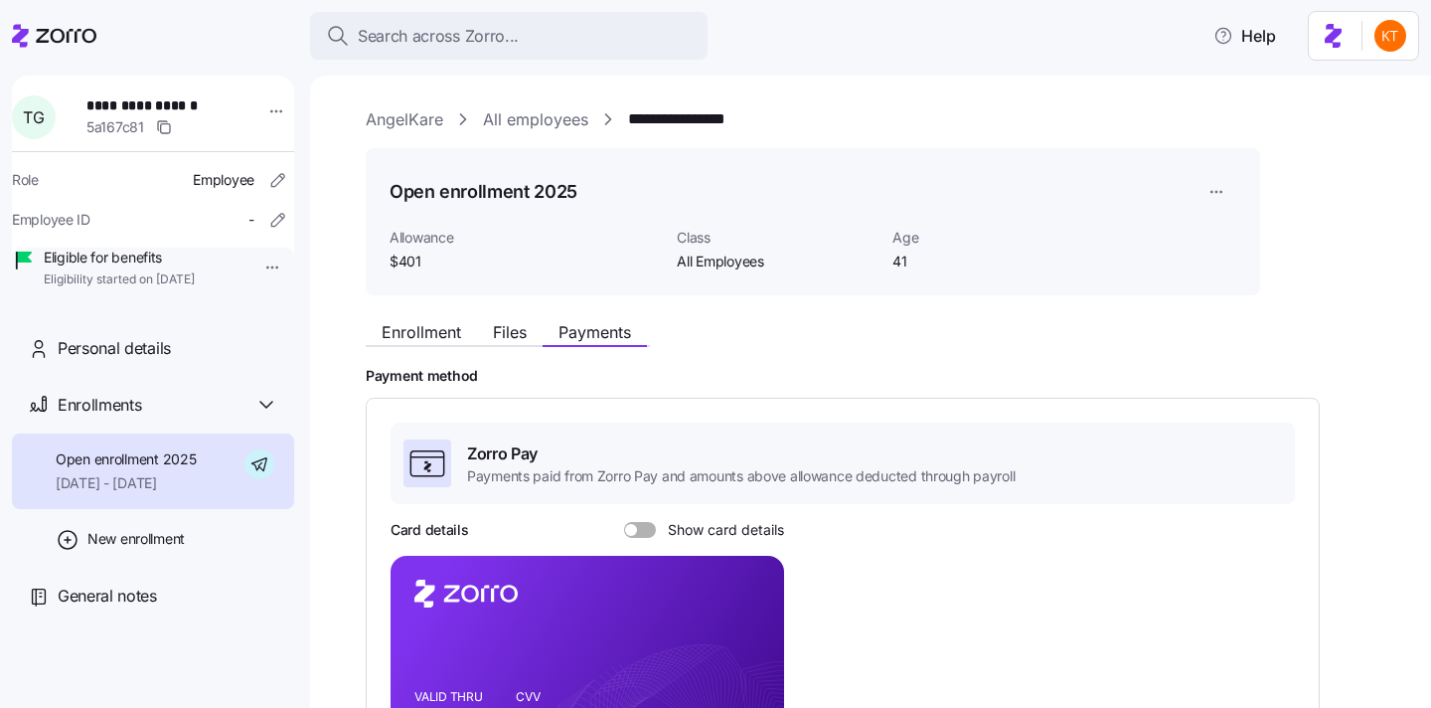
click at [650, 533] on span at bounding box center [647, 530] width 20 height 16
click at [624, 522] on input "Show card details" at bounding box center [624, 522] width 0 height 0
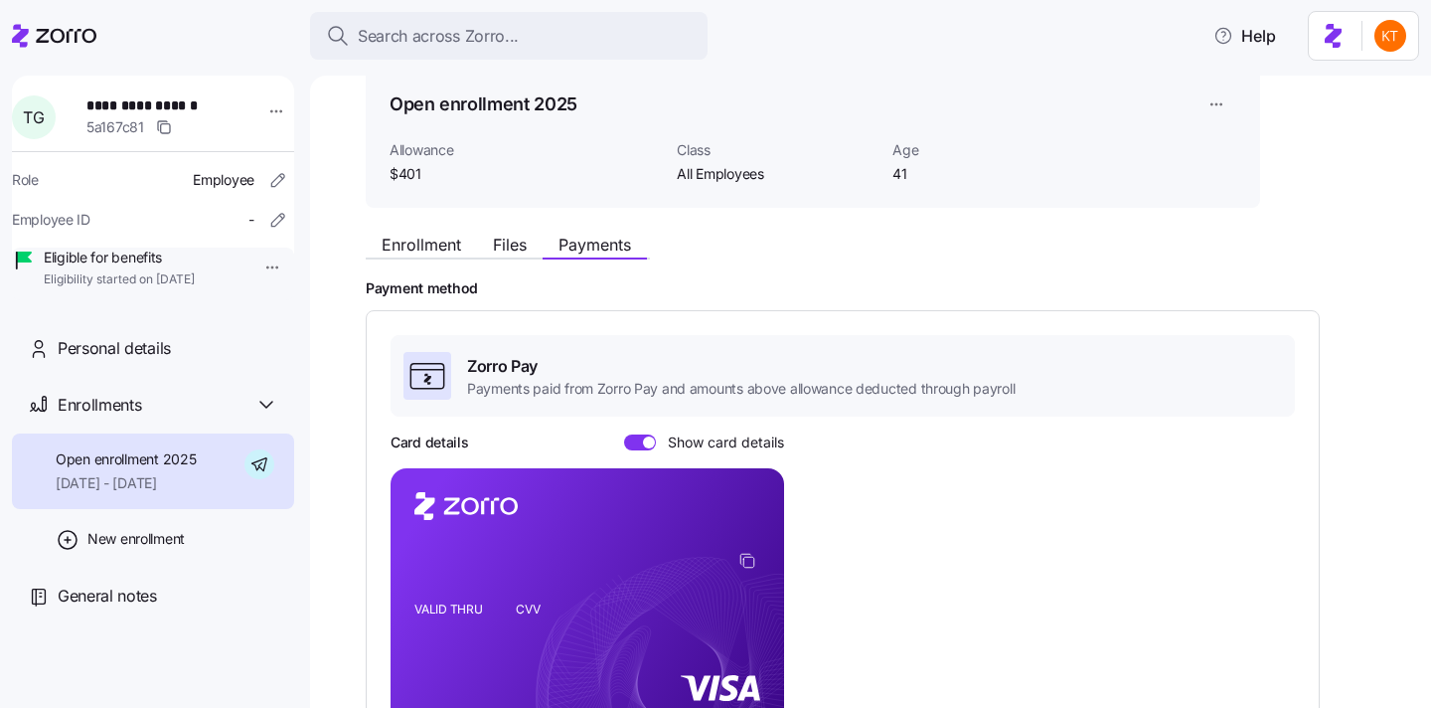
scroll to position [192, 0]
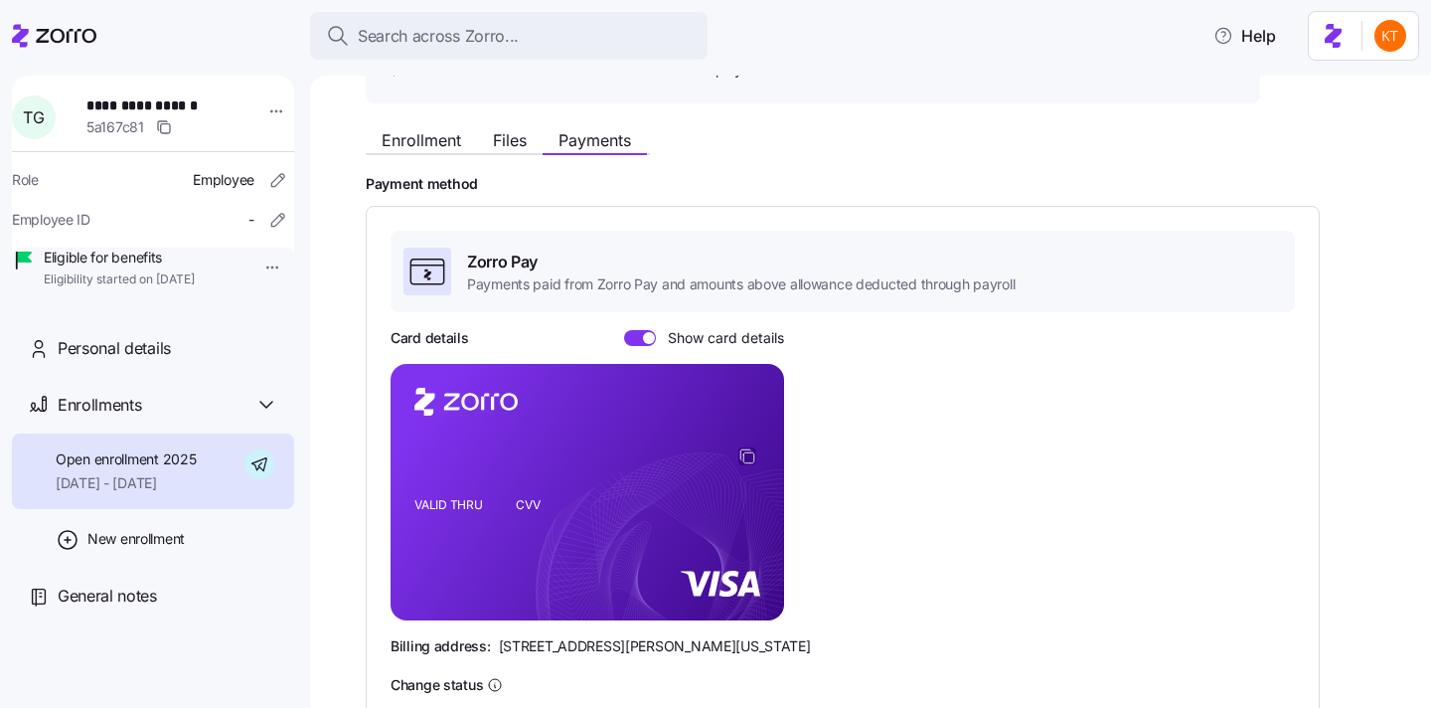
click at [747, 464] on foreignobject at bounding box center [751, 459] width 24 height 24
click at [747, 455] on icon "copy-to-clipboard" at bounding box center [748, 456] width 18 height 18
click at [422, 139] on span "Enrollment" at bounding box center [422, 140] width 80 height 16
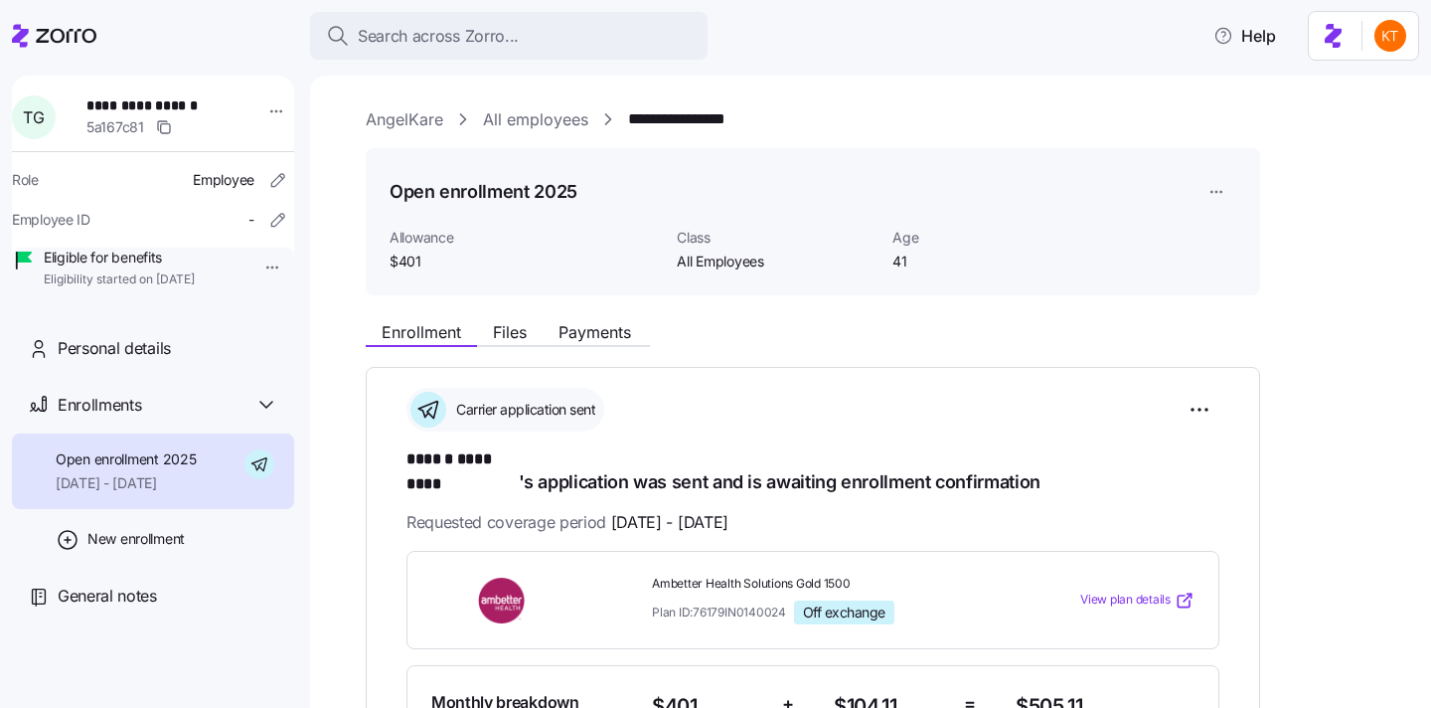
scroll to position [435, 0]
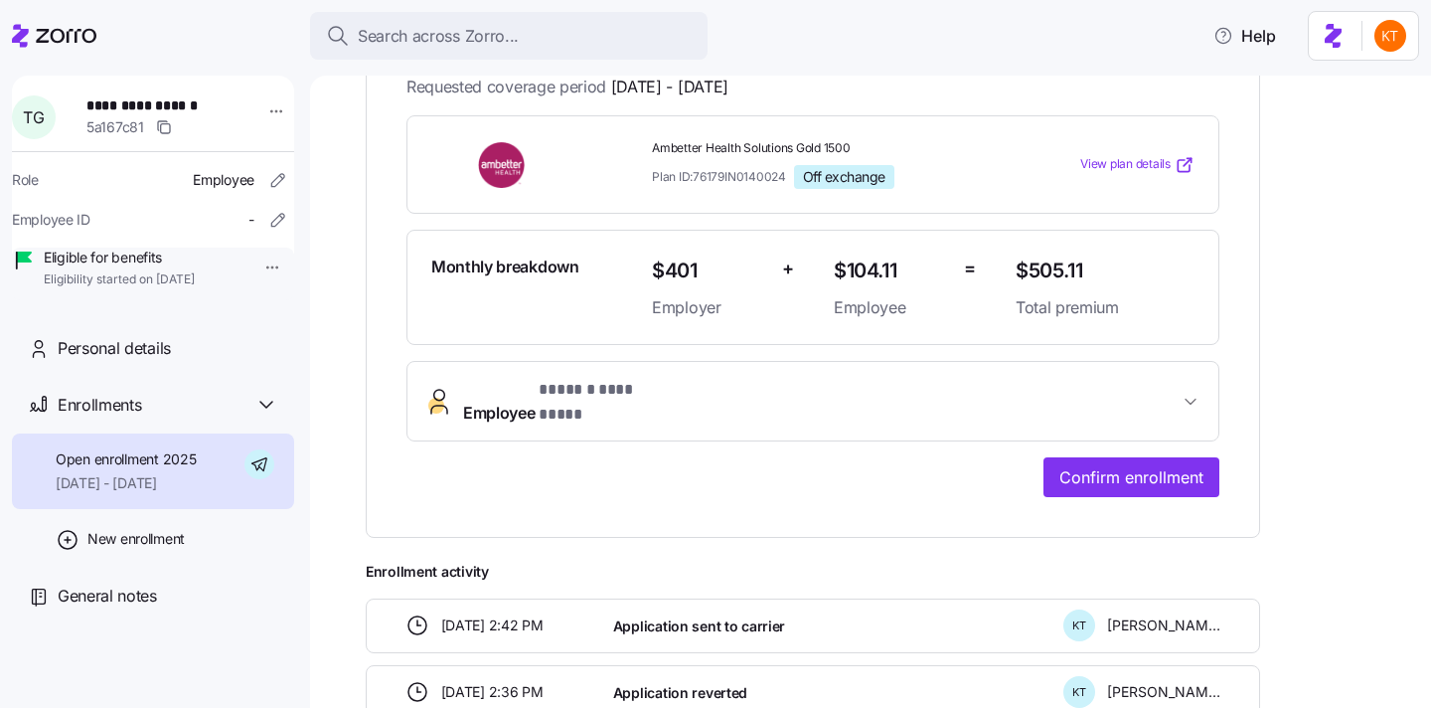
click at [815, 378] on span "Employee * ****** ********* *" at bounding box center [821, 402] width 716 height 48
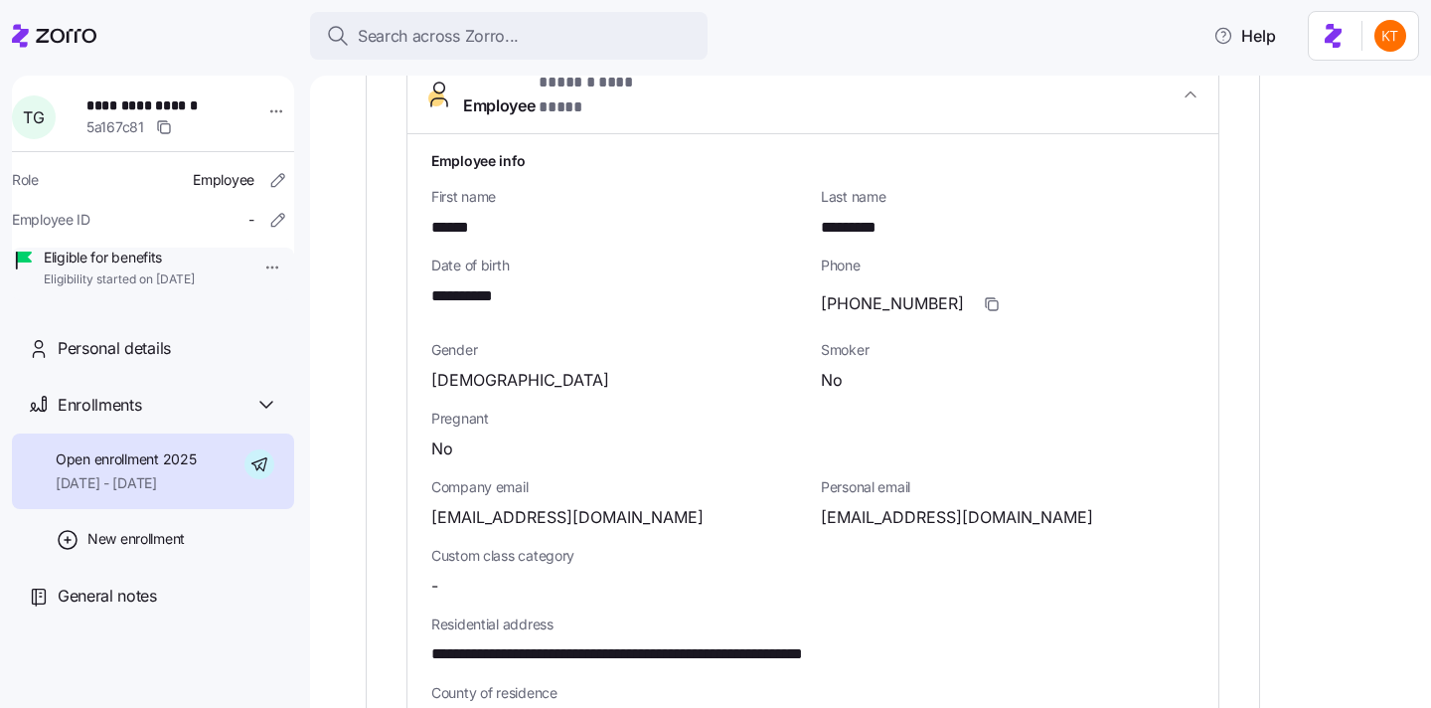
scroll to position [823, 0]
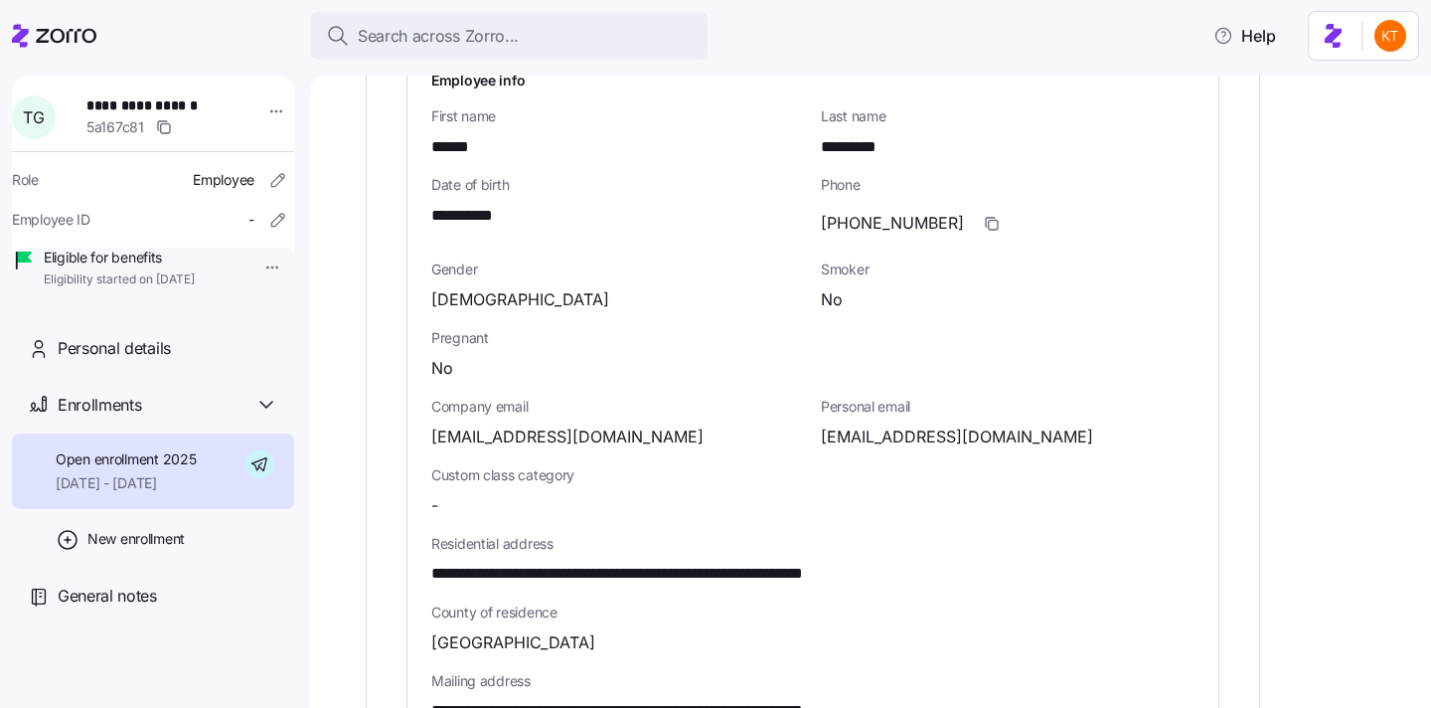
click at [890, 424] on span "[EMAIL_ADDRESS][DOMAIN_NAME]" at bounding box center [957, 436] width 272 height 25
copy span "@"
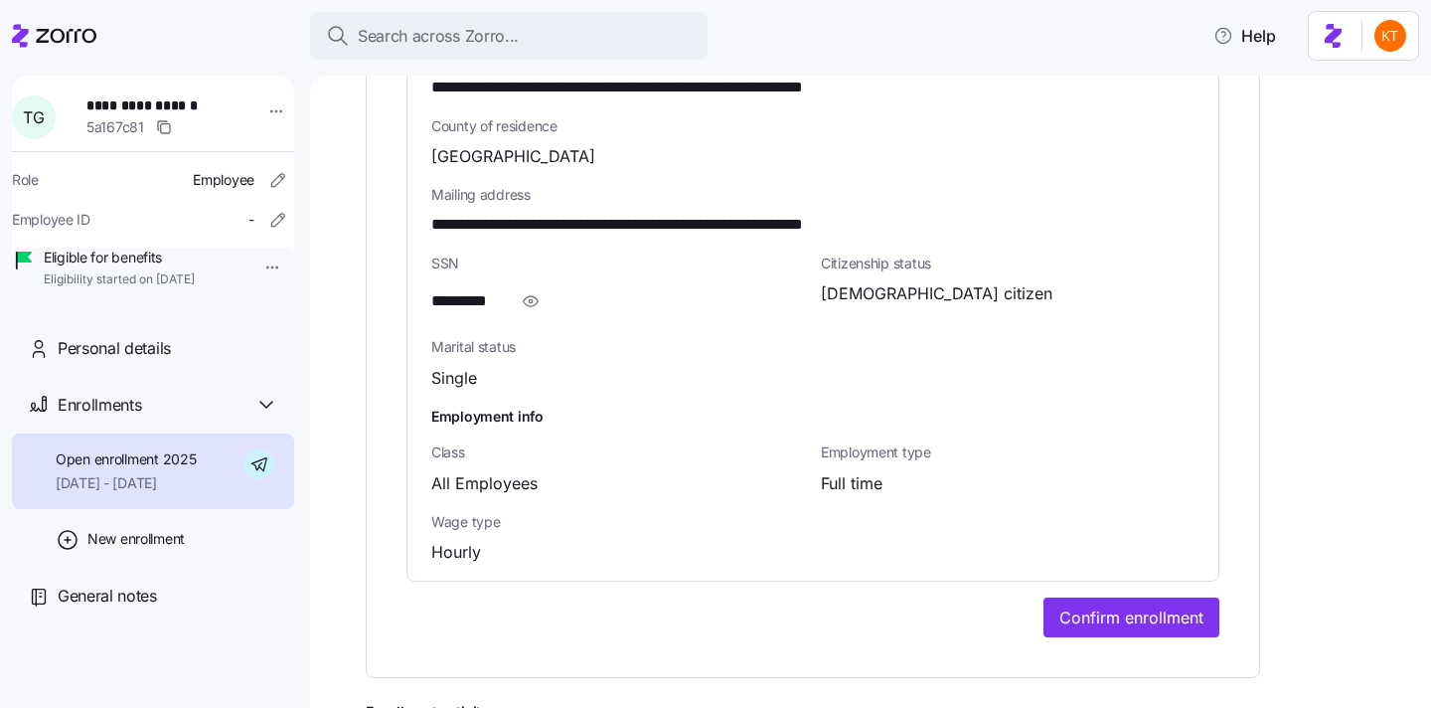
scroll to position [1411, 0]
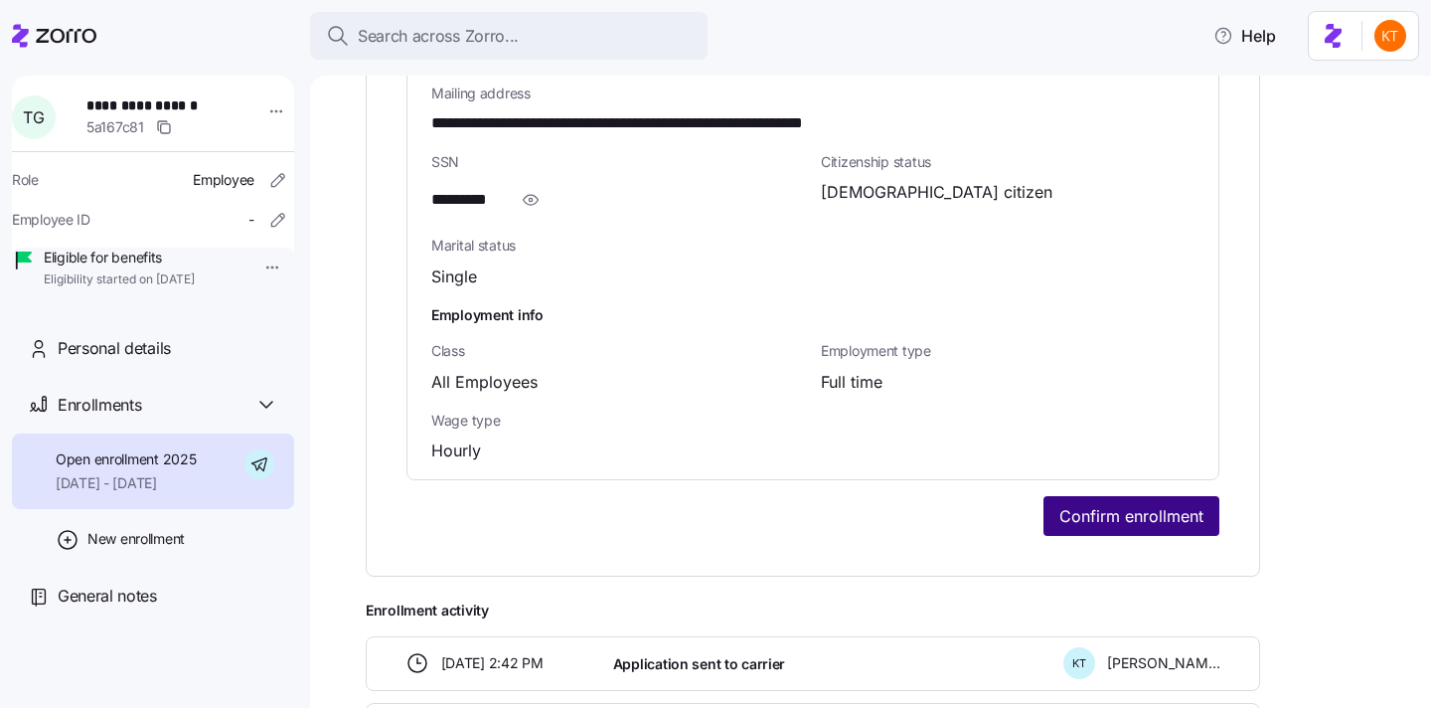
click at [1079, 504] on span "Confirm enrollment" at bounding box center [1132, 516] width 144 height 24
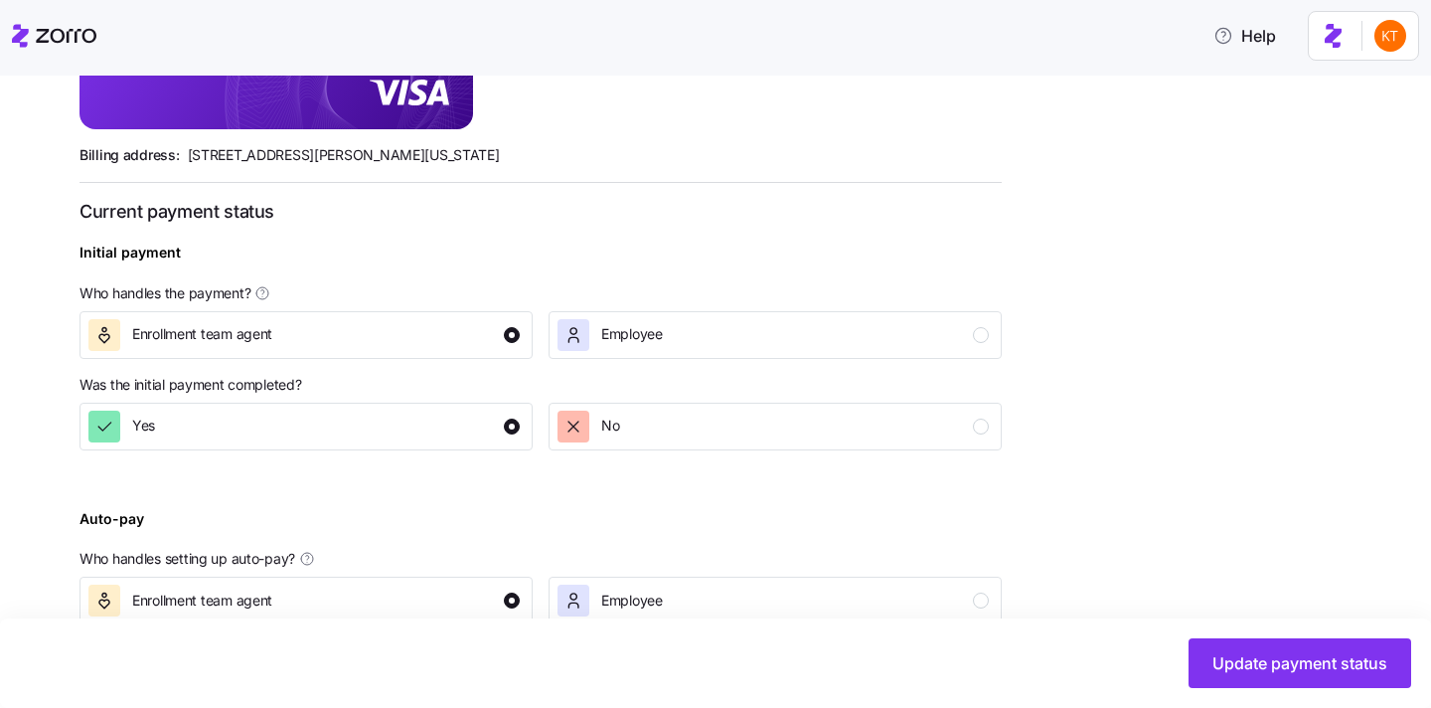
scroll to position [766, 0]
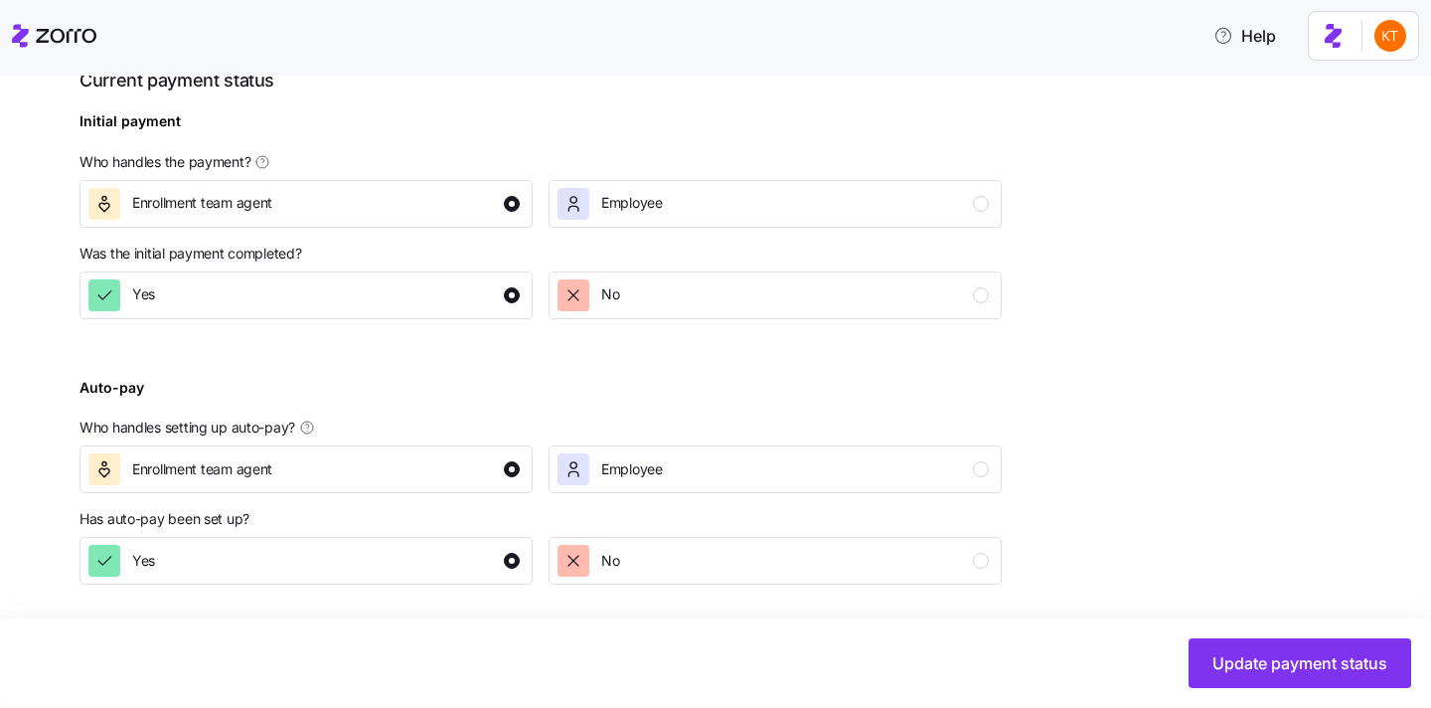
click at [1265, 636] on div "Update payment status" at bounding box center [715, 662] width 1431 height 89
click at [1279, 664] on span "Update payment status" at bounding box center [1300, 663] width 175 height 24
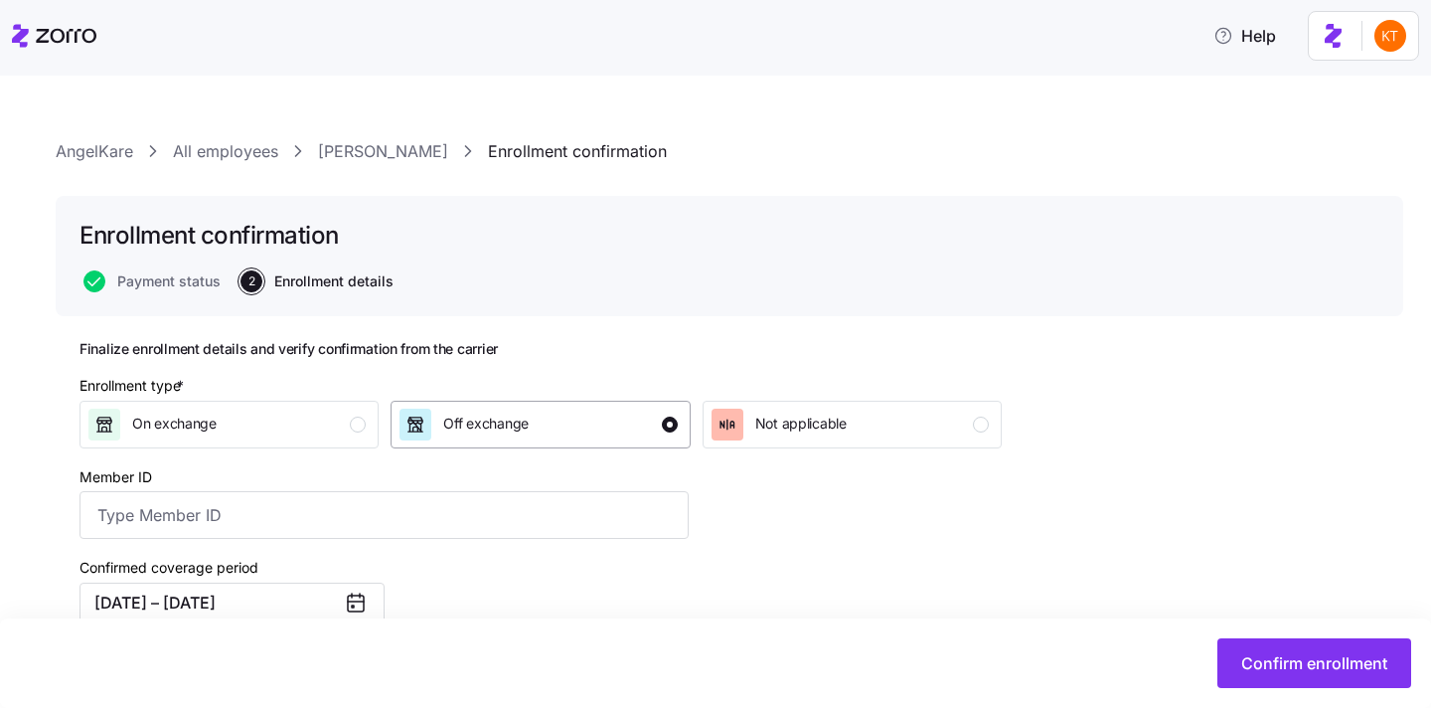
click at [477, 412] on div "Off exchange" at bounding box center [485, 425] width 85 height 32
click at [448, 500] on input "Member ID" at bounding box center [384, 515] width 609 height 48
paste input "UZ1419526"
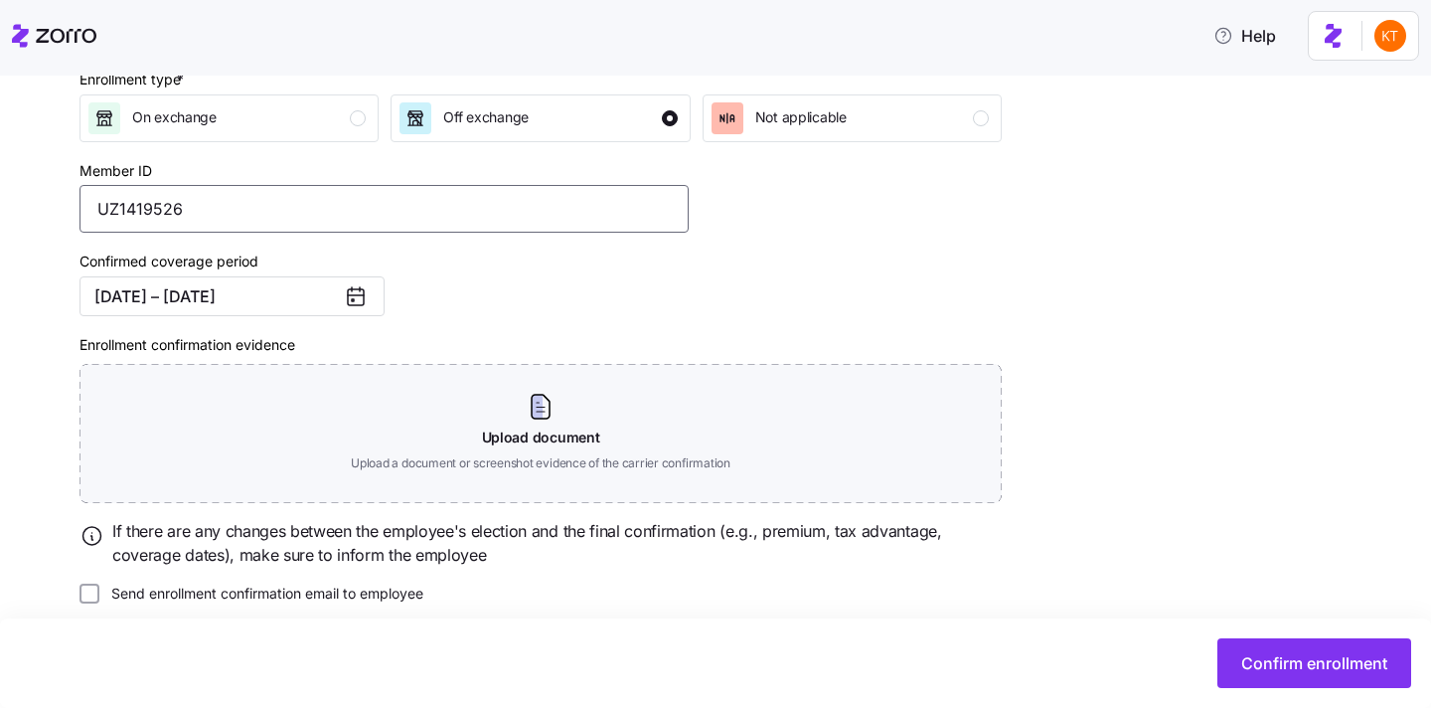
scroll to position [327, 0]
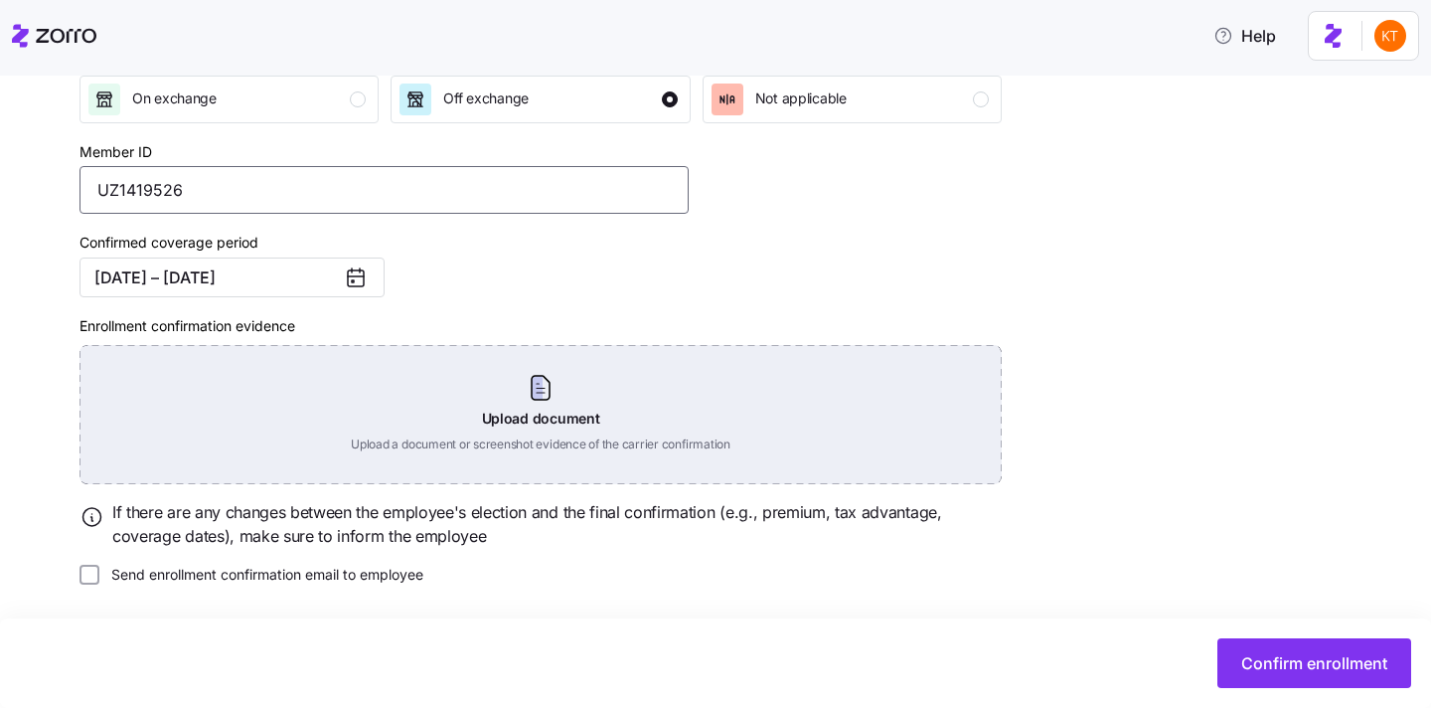
type input "UZ1419526"
click at [524, 394] on div "Upload document Upload a document or screenshot evidence of the carrier confirm…" at bounding box center [541, 414] width 922 height 139
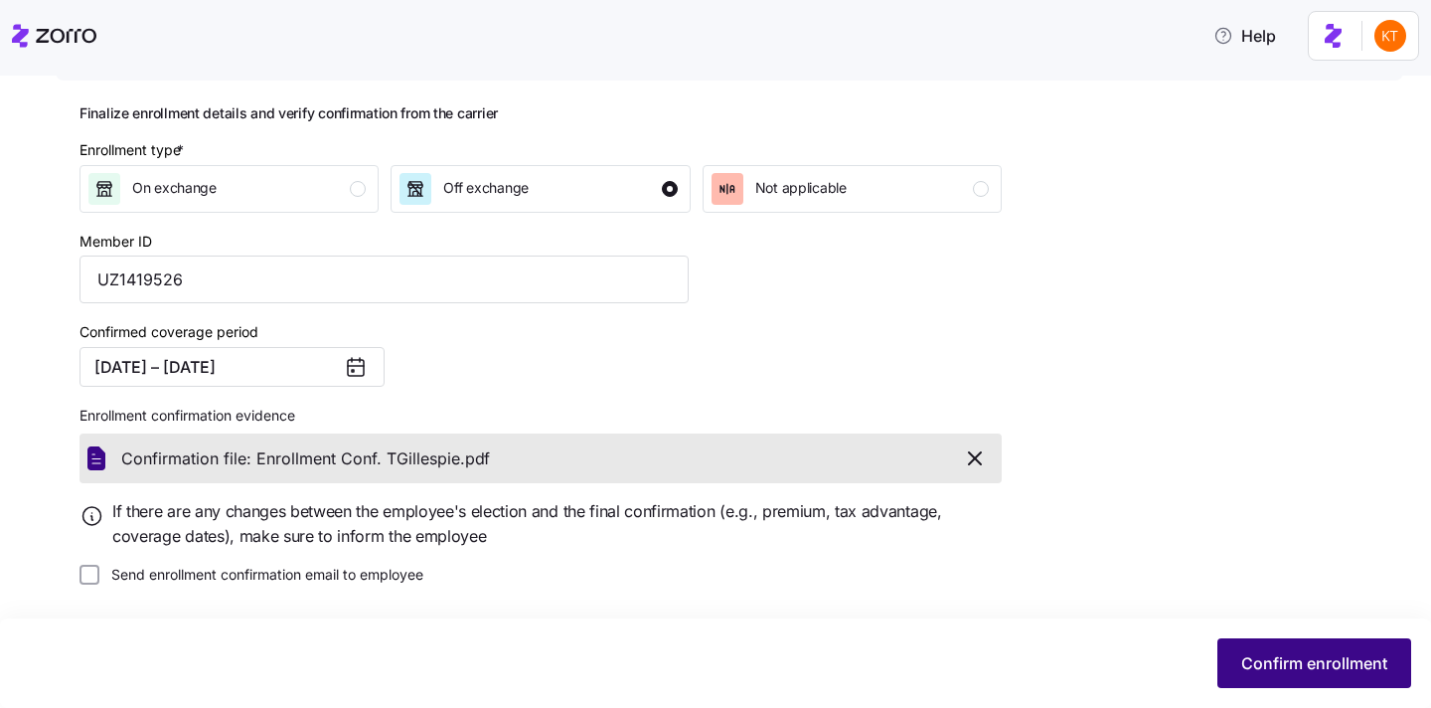
click at [1274, 663] on span "Confirm enrollment" at bounding box center [1315, 663] width 146 height 24
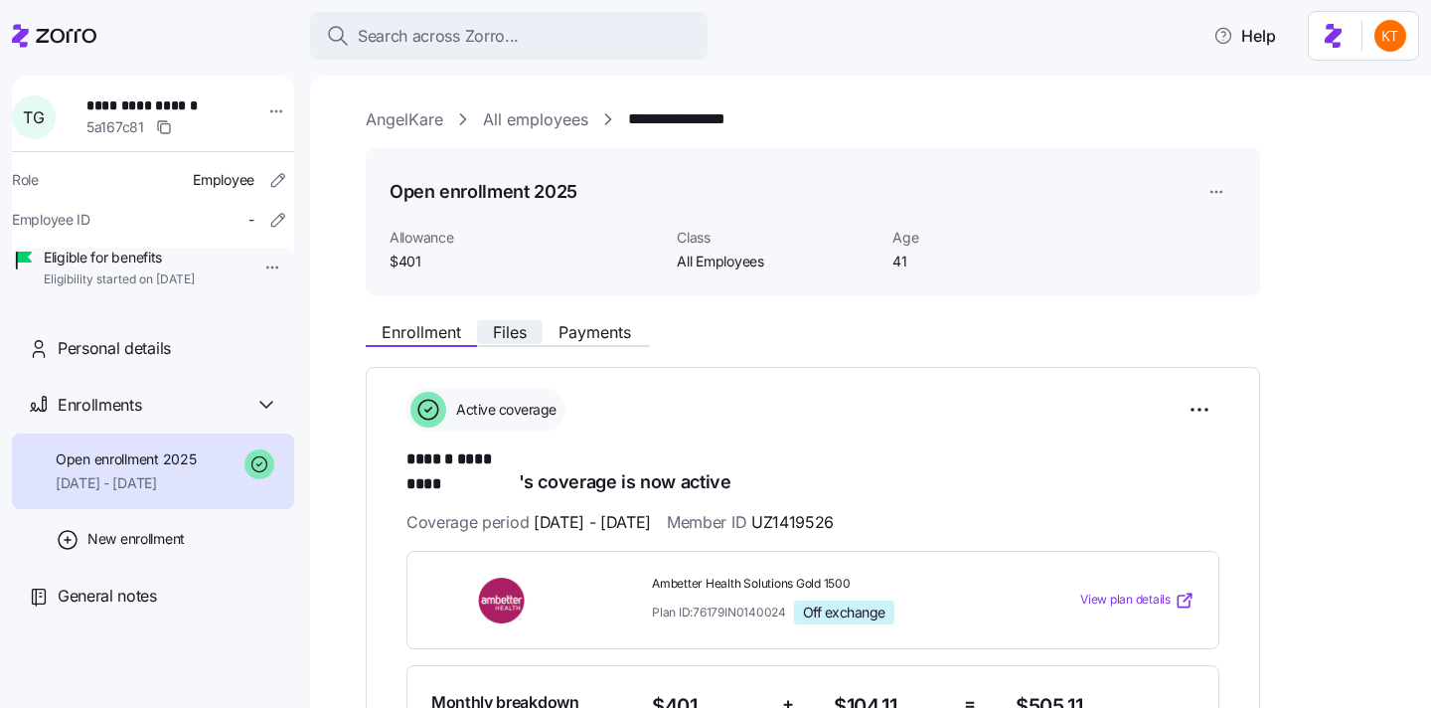
click at [507, 331] on span "Files" at bounding box center [510, 332] width 34 height 16
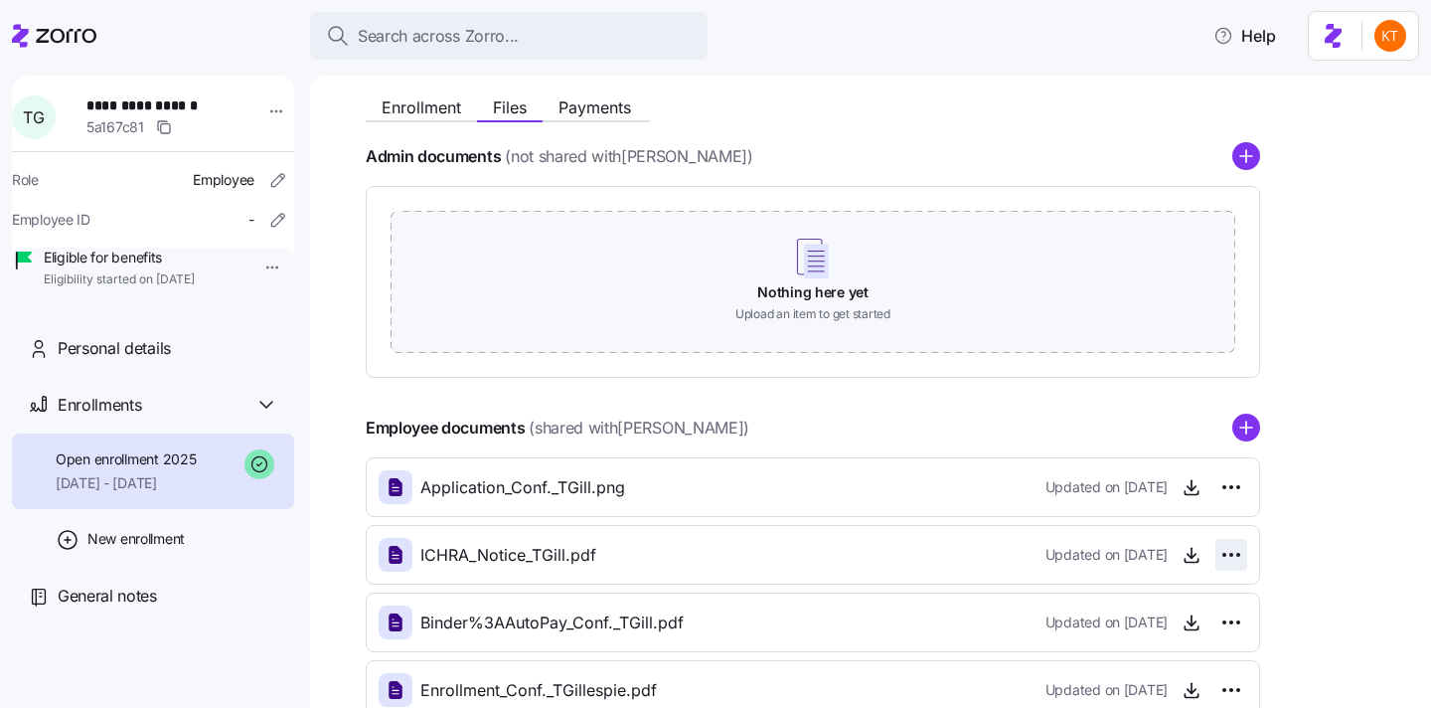
scroll to position [312, 0]
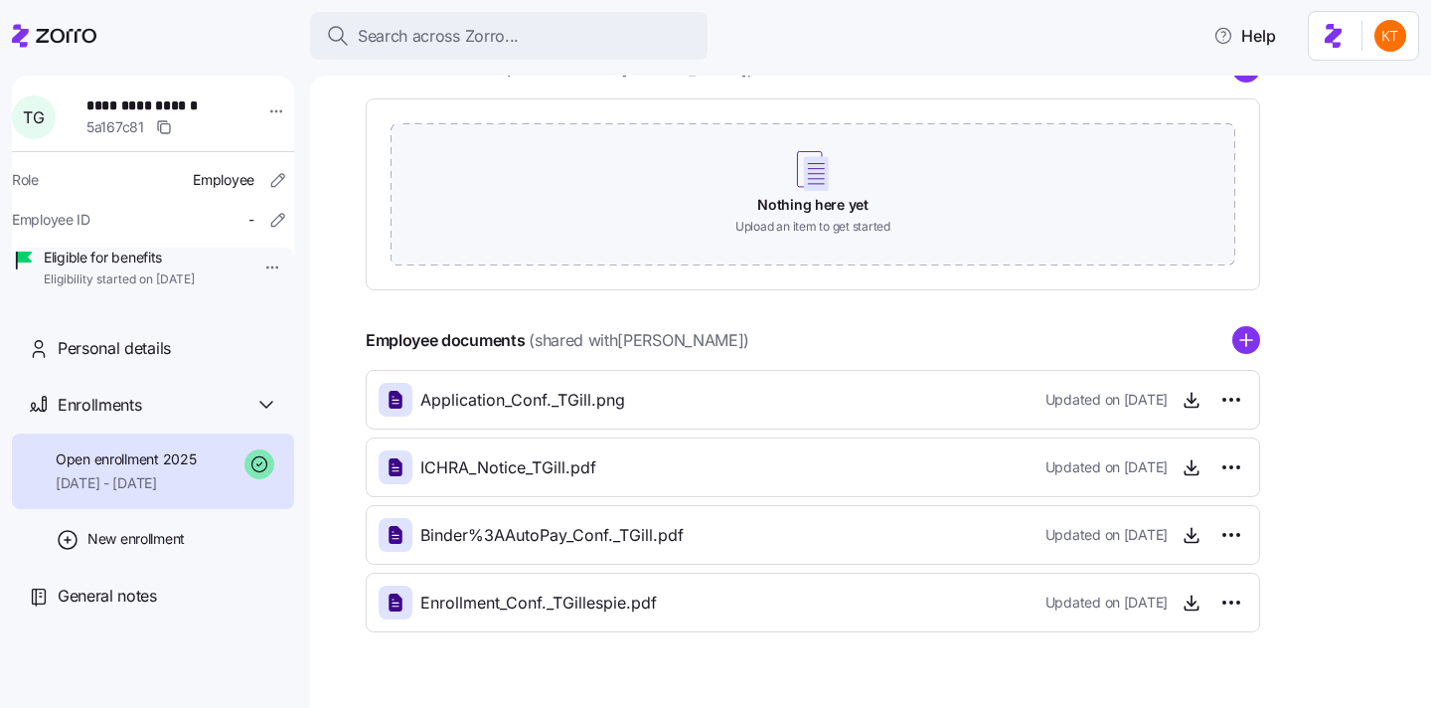
click at [1246, 354] on div "Employee documents (shared with Travis Gillespie ) Application_Conf._TGill.png …" at bounding box center [813, 479] width 895 height 306
click at [1244, 344] on circle "add icon" at bounding box center [1247, 341] width 26 height 26
